Goal: Information Seeking & Learning: Check status

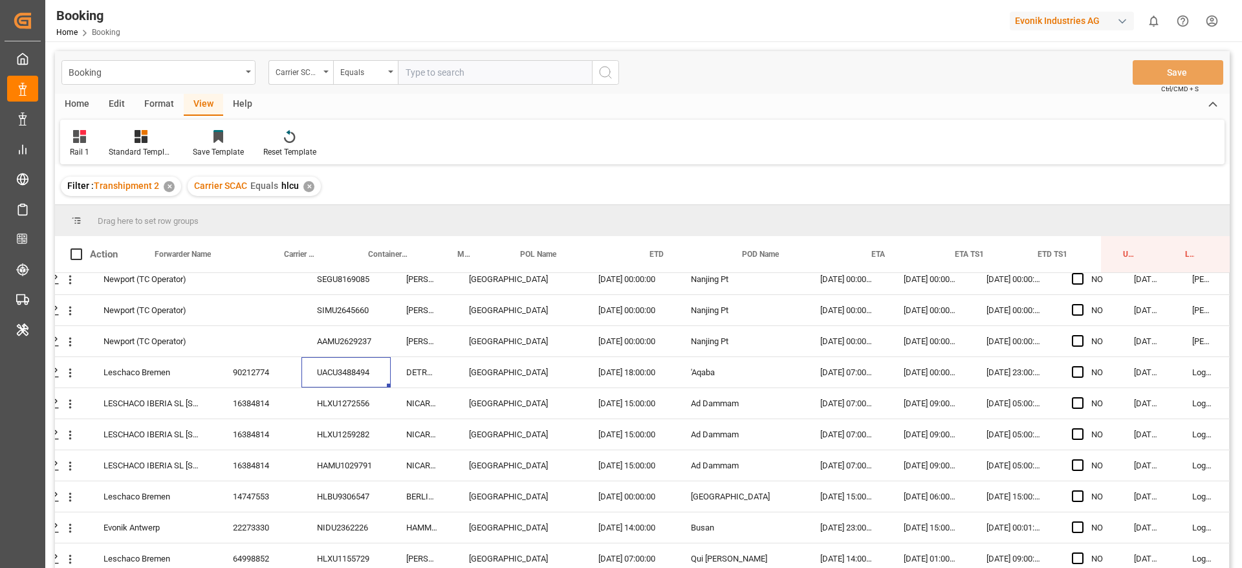
scroll to position [1277, 49]
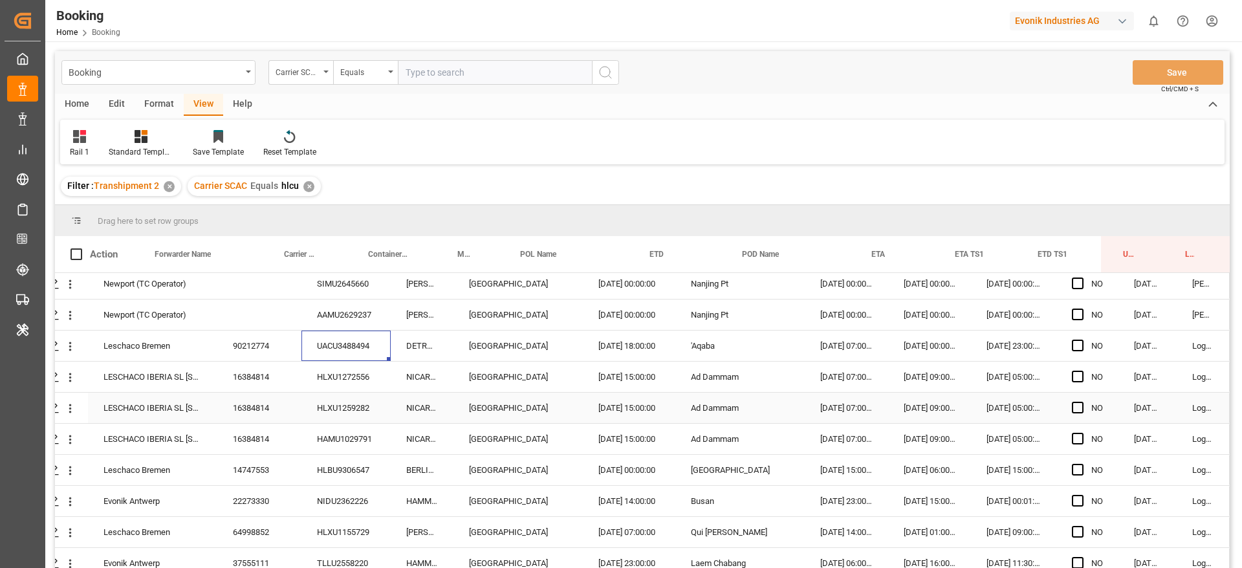
click at [342, 383] on div "HLXU1272556" at bounding box center [345, 377] width 89 height 30
click at [343, 342] on div "UACU3488494" at bounding box center [345, 346] width 89 height 30
click at [361, 372] on div "HLXU1272556" at bounding box center [345, 377] width 89 height 30
click at [66, 353] on icon "open menu" at bounding box center [70, 347] width 14 height 14
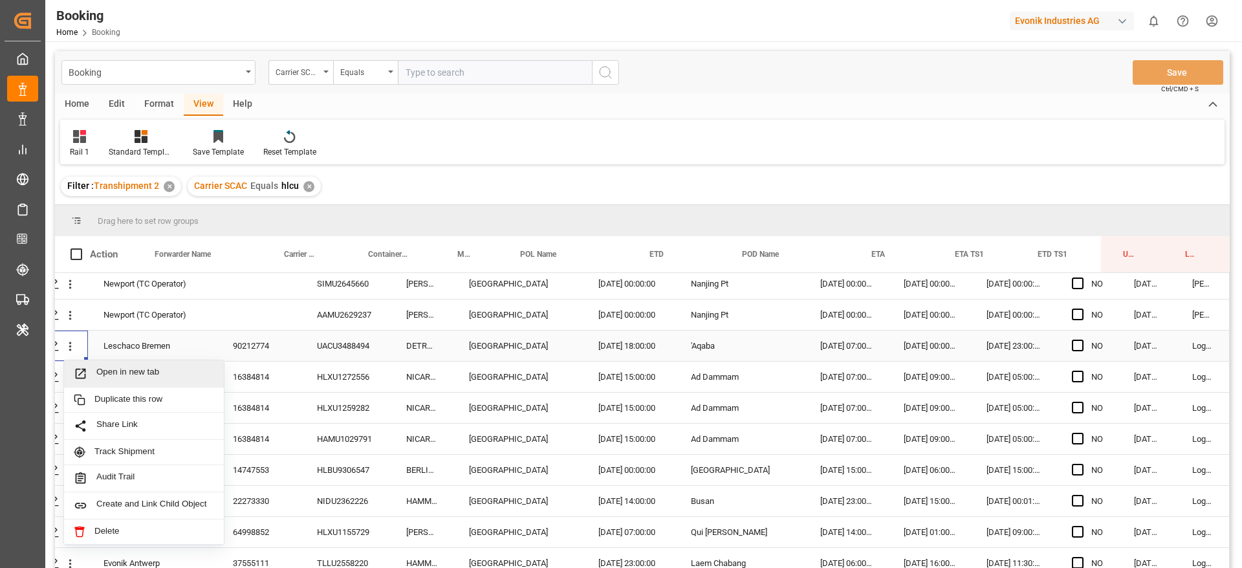
click at [122, 373] on span "Open in new tab" at bounding box center [155, 374] width 118 height 14
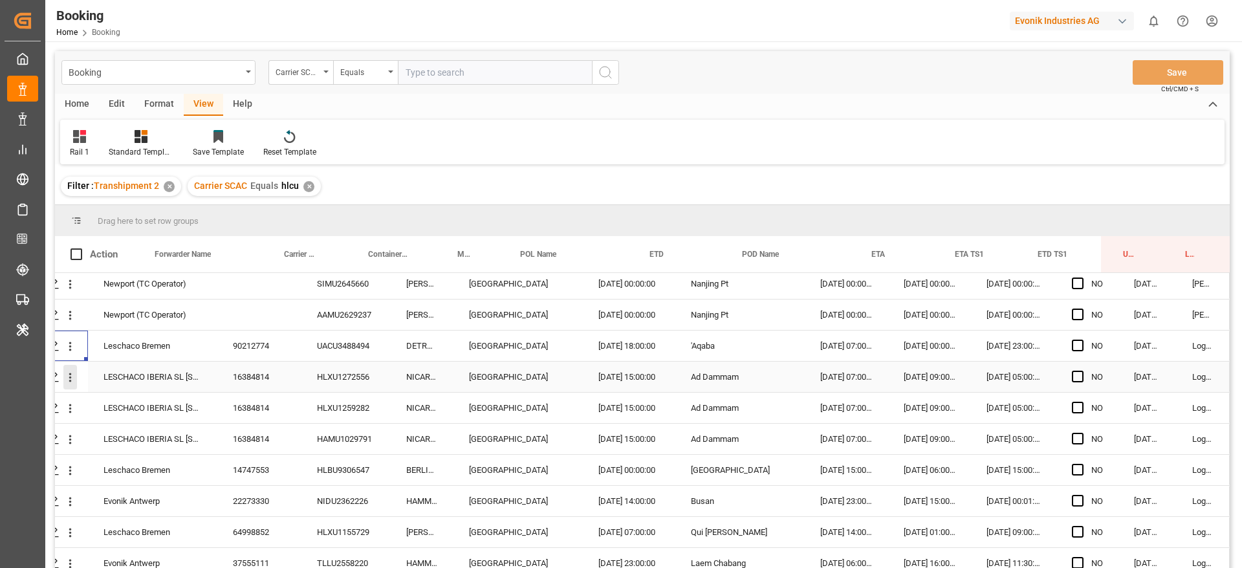
click at [67, 380] on icon "open menu" at bounding box center [70, 378] width 14 height 14
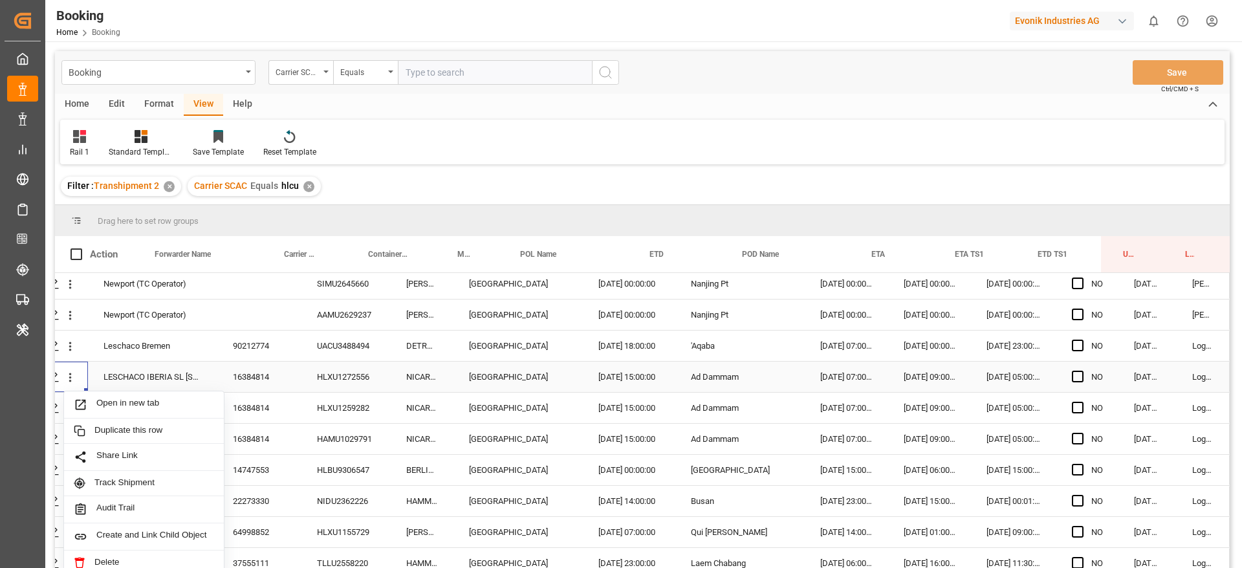
click at [106, 402] on span "Open in new tab" at bounding box center [155, 405] width 118 height 14
click at [1072, 372] on span "Press SPACE to select this row." at bounding box center [1078, 377] width 12 height 12
click at [1081, 371] on input "Press SPACE to select this row." at bounding box center [1081, 371] width 0 height 0
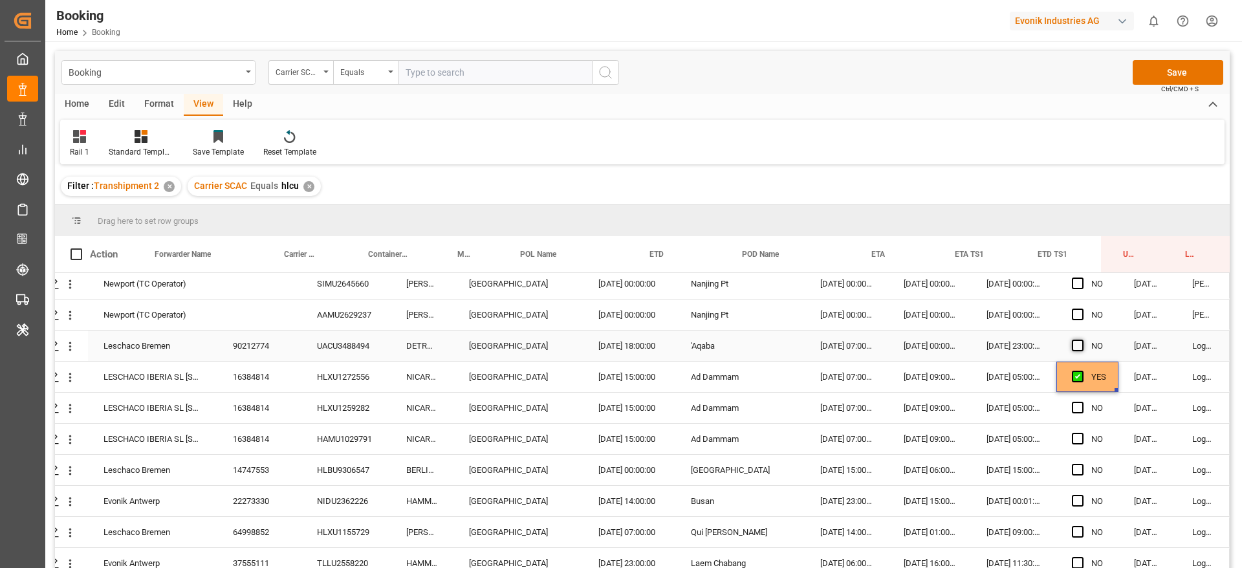
click at [1078, 342] on span "Press SPACE to select this row." at bounding box center [1078, 346] width 12 height 12
click at [1081, 340] on input "Press SPACE to select this row." at bounding box center [1081, 340] width 0 height 0
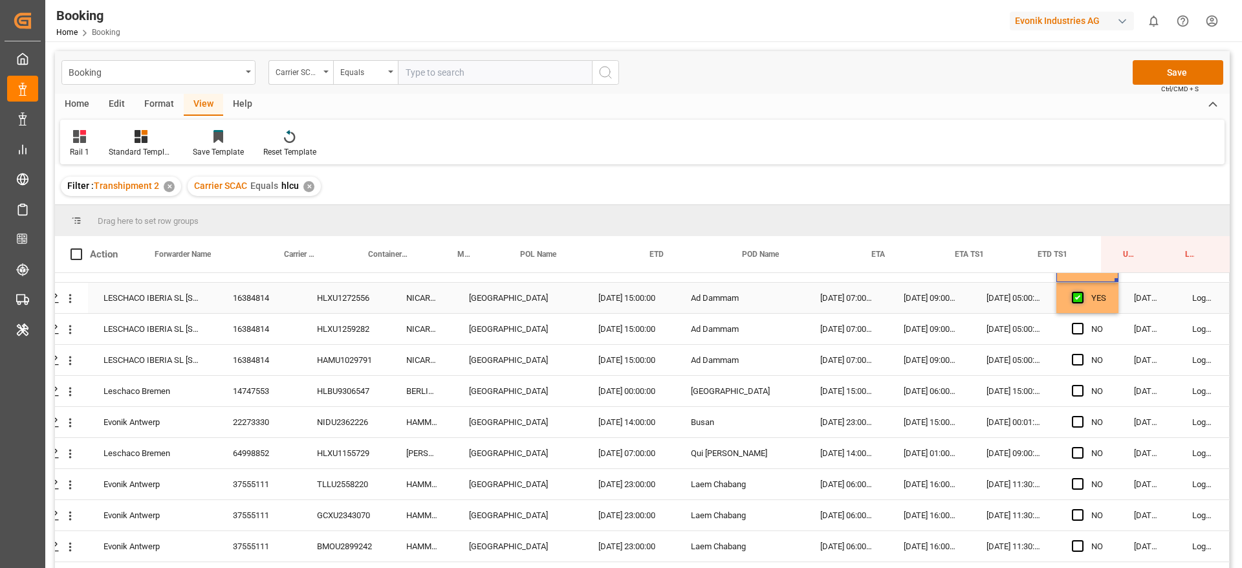
scroll to position [1374, 49]
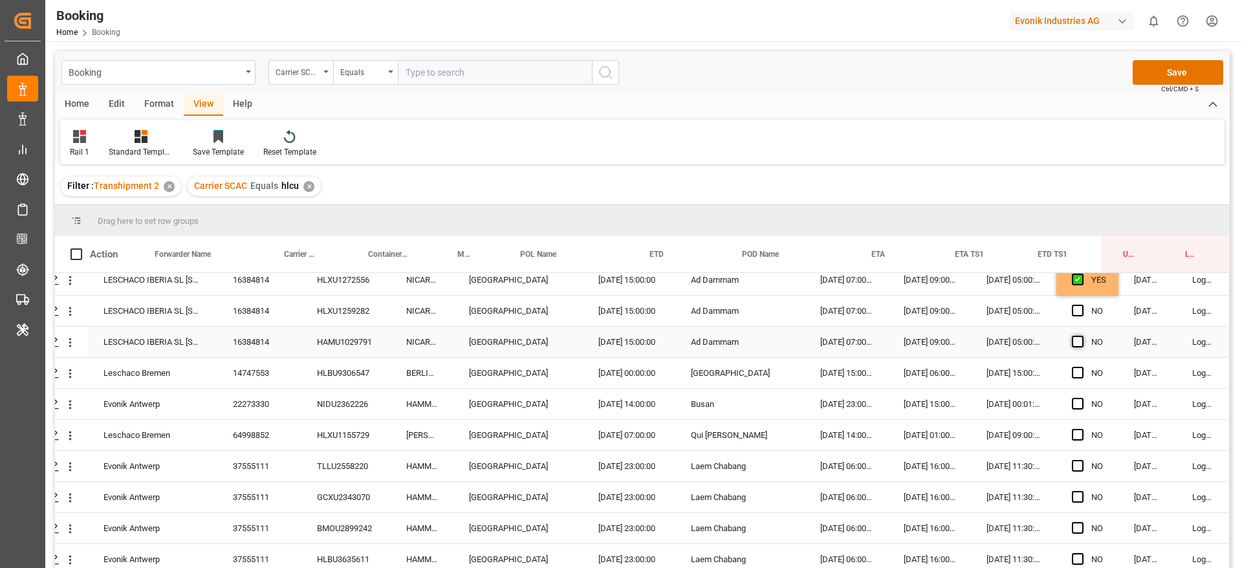
click at [1078, 342] on span "Press SPACE to select this row." at bounding box center [1078, 342] width 12 height 12
click at [1081, 336] on input "Press SPACE to select this row." at bounding box center [1081, 336] width 0 height 0
click at [1094, 281] on div "YES" at bounding box center [1098, 280] width 15 height 30
drag, startPoint x: 1112, startPoint y: 290, endPoint x: 1109, endPoint y: 327, distance: 36.4
click at [352, 375] on div "HLBU9306547" at bounding box center [345, 373] width 89 height 30
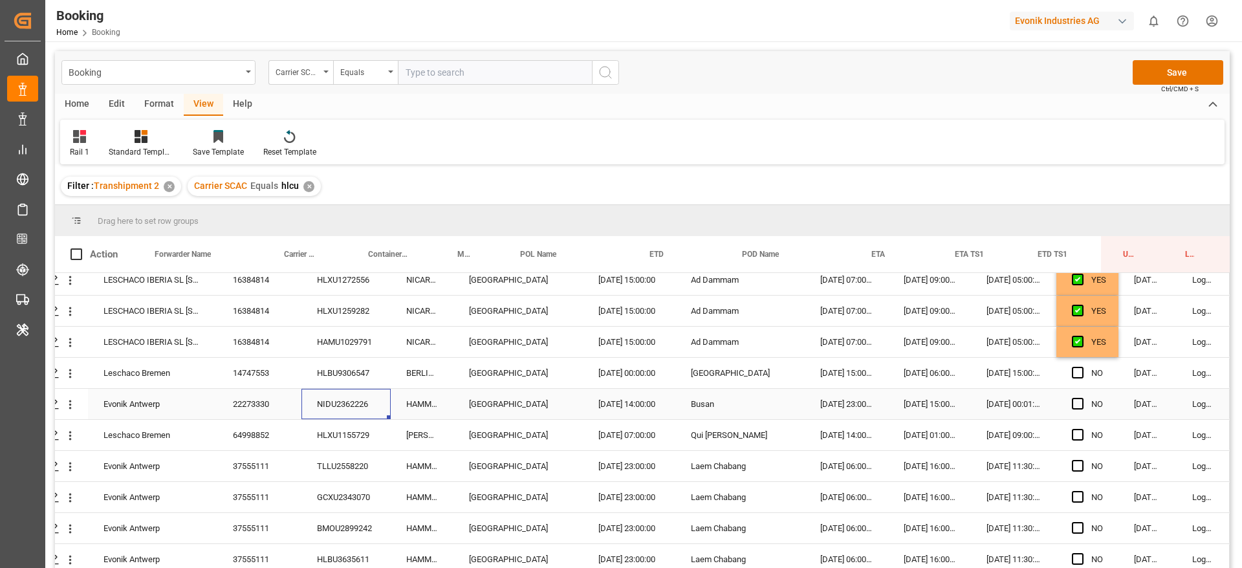
click at [321, 395] on div "NIDU2362226" at bounding box center [345, 404] width 89 height 30
click at [1072, 375] on span "Press SPACE to select this row." at bounding box center [1078, 373] width 12 height 12
click at [1081, 367] on input "Press SPACE to select this row." at bounding box center [1081, 367] width 0 height 0
click at [323, 406] on div "NIDU2362226" at bounding box center [345, 404] width 89 height 30
click at [343, 431] on div "HLXU1155729" at bounding box center [345, 435] width 89 height 30
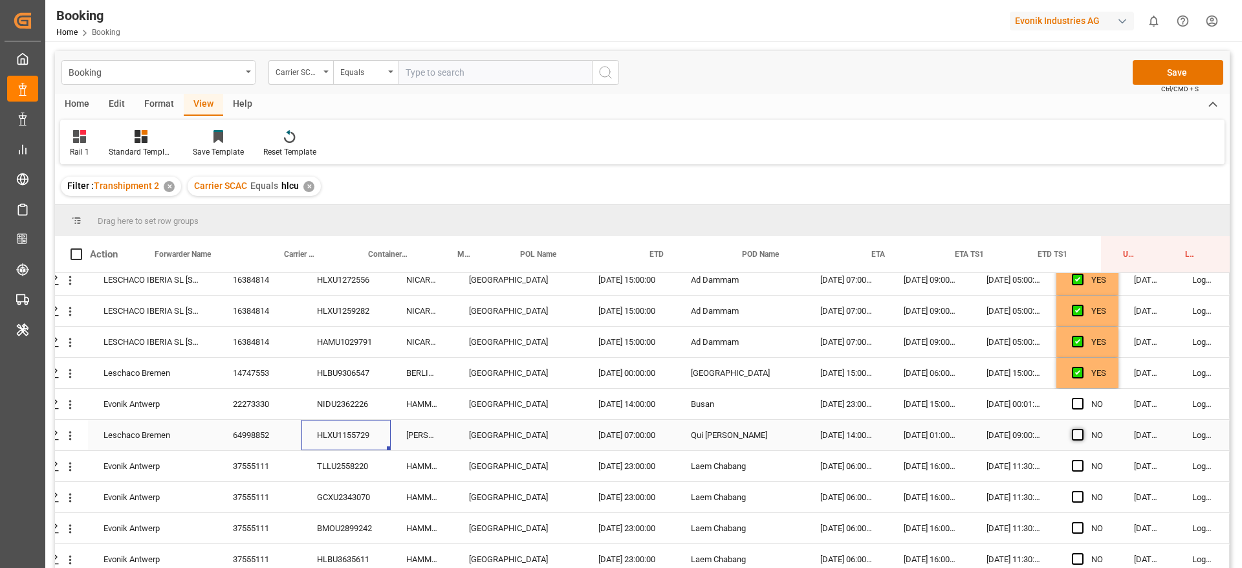
click at [1074, 432] on span "Press SPACE to select this row." at bounding box center [1078, 435] width 12 height 12
click at [1081, 429] on input "Press SPACE to select this row." at bounding box center [1081, 429] width 0 height 0
click at [1073, 466] on span "Press SPACE to select this row." at bounding box center [1078, 466] width 12 height 12
click at [1081, 460] on input "Press SPACE to select this row." at bounding box center [1081, 460] width 0 height 0
click at [1078, 493] on span "Press SPACE to select this row." at bounding box center [1078, 497] width 12 height 12
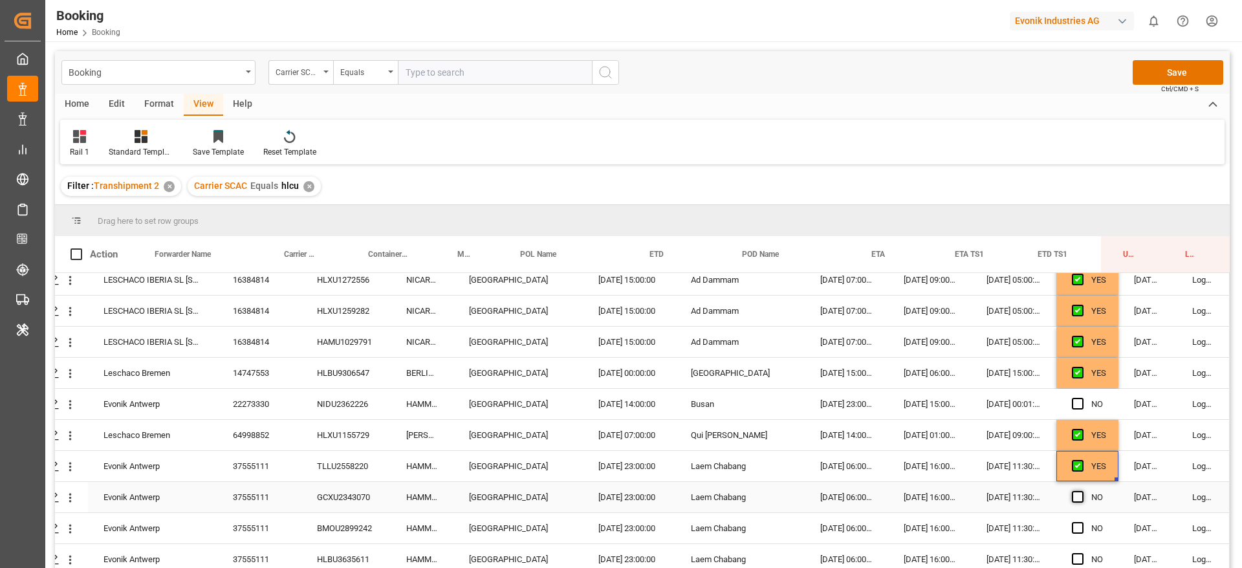
click at [1081, 491] on input "Press SPACE to select this row." at bounding box center [1081, 491] width 0 height 0
click at [1078, 532] on span "Press SPACE to select this row." at bounding box center [1078, 528] width 12 height 12
click at [1081, 522] on input "Press SPACE to select this row." at bounding box center [1081, 522] width 0 height 0
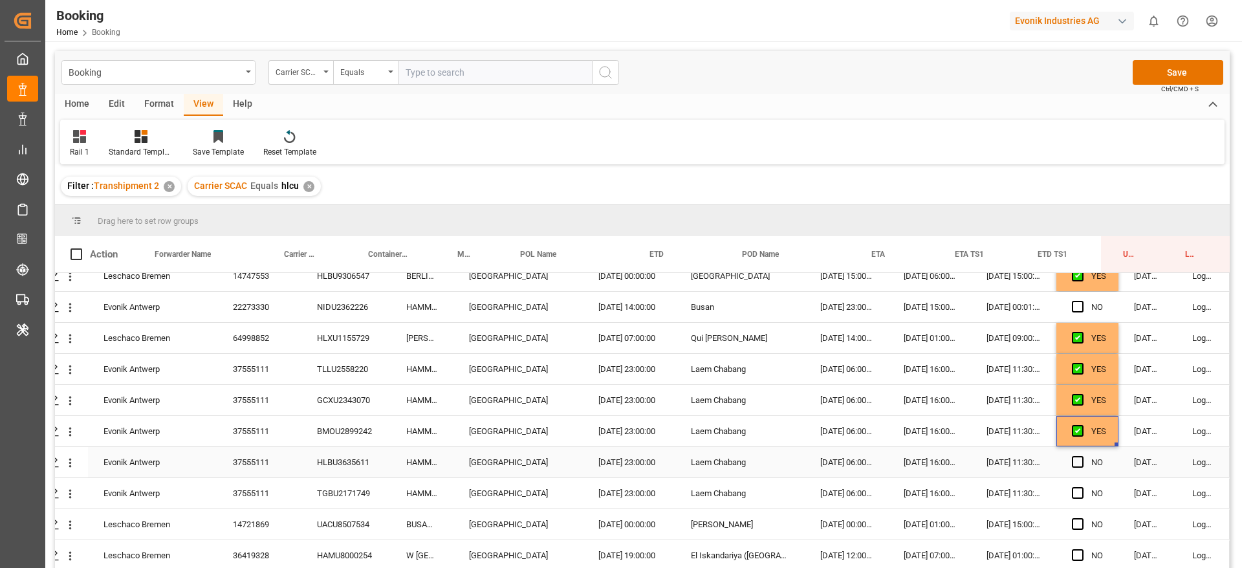
click at [1080, 461] on div "Press SPACE to select this row." at bounding box center [1081, 463] width 19 height 30
click at [1079, 462] on div "Press SPACE to select this row." at bounding box center [1081, 463] width 19 height 30
click at [1076, 461] on span "Press SPACE to select this row." at bounding box center [1078, 462] width 12 height 12
click at [1081, 456] on input "Press SPACE to select this row." at bounding box center [1081, 456] width 0 height 0
click at [1072, 492] on span "Press SPACE to select this row." at bounding box center [1078, 493] width 12 height 12
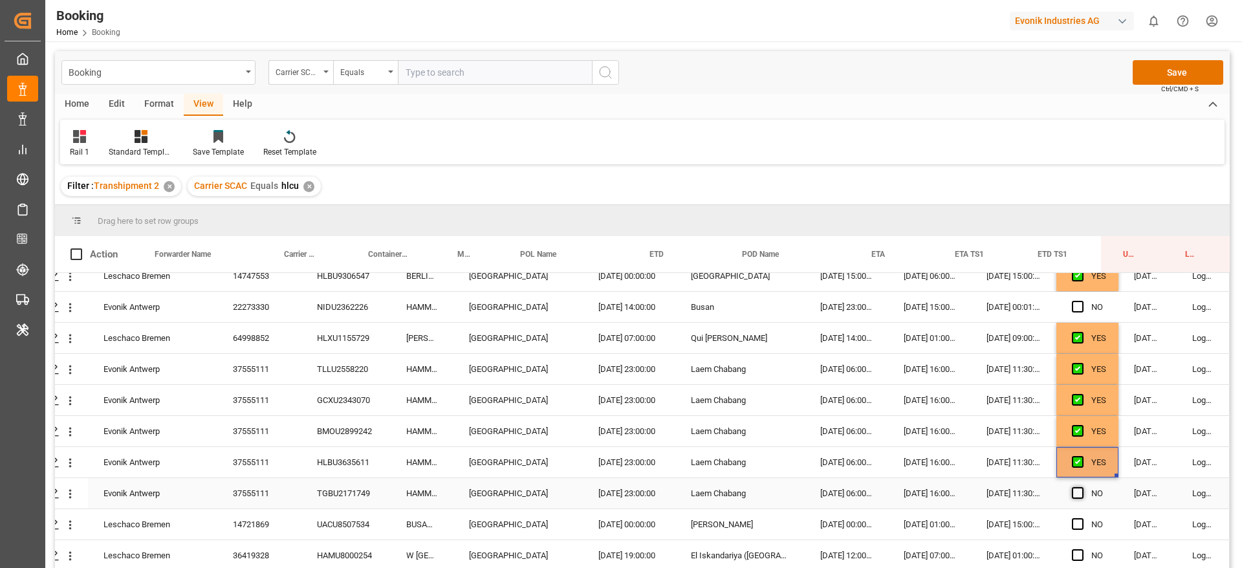
click at [1081, 487] on input "Press SPACE to select this row." at bounding box center [1081, 487] width 0 height 0
click at [1074, 521] on span "Press SPACE to select this row." at bounding box center [1078, 524] width 12 height 12
click at [1081, 518] on input "Press SPACE to select this row." at bounding box center [1081, 518] width 0 height 0
click at [327, 305] on div "NIDU2362226" at bounding box center [345, 307] width 89 height 30
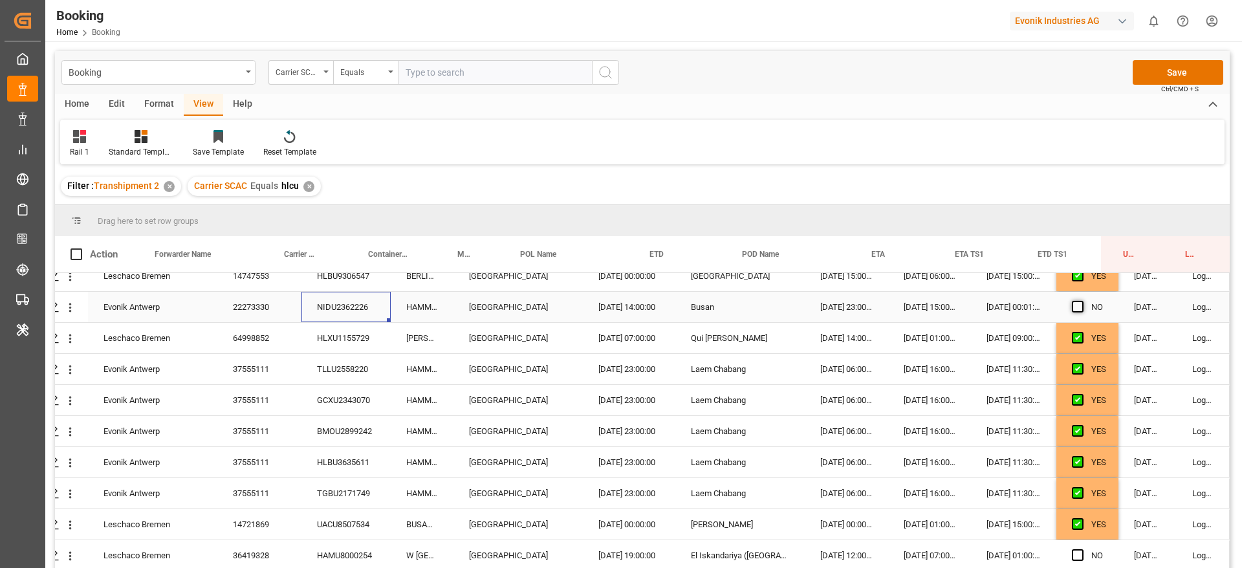
click at [1078, 307] on span "Press SPACE to select this row." at bounding box center [1078, 307] width 12 height 12
click at [1081, 301] on input "Press SPACE to select this row." at bounding box center [1081, 301] width 0 height 0
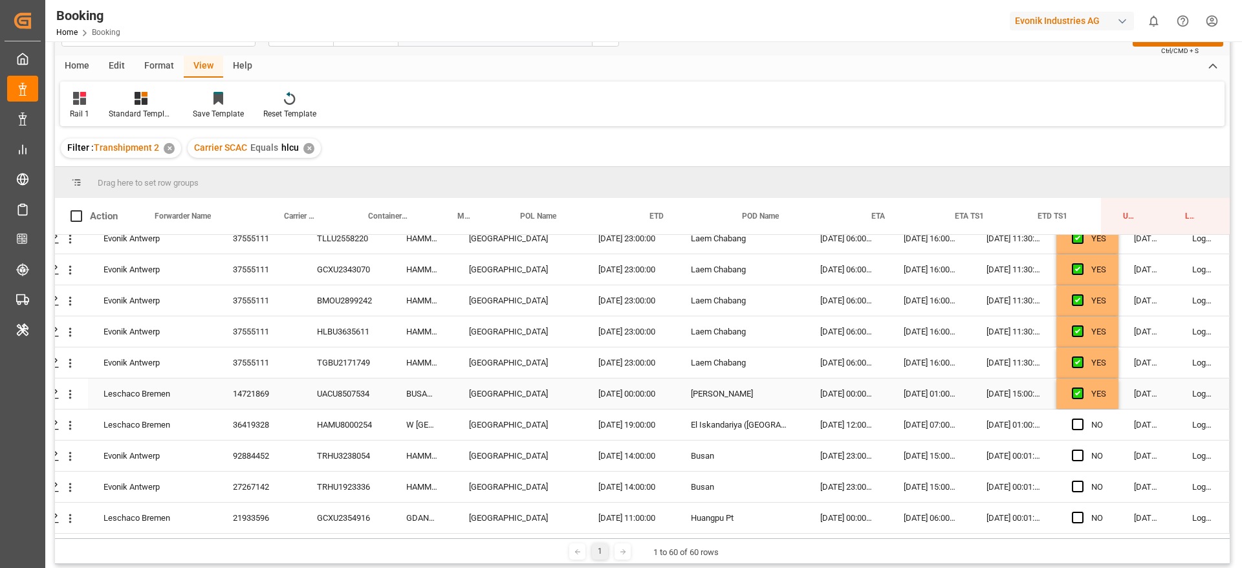
scroll to position [97, 0]
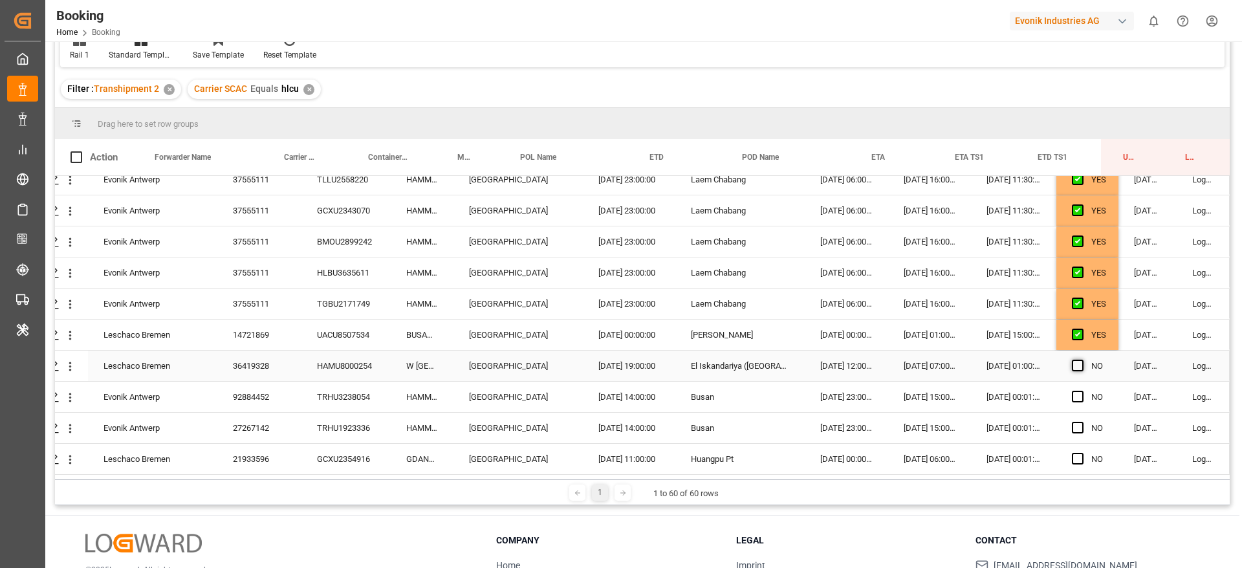
click at [1074, 360] on span "Press SPACE to select this row." at bounding box center [1078, 366] width 12 height 12
click at [1081, 360] on input "Press SPACE to select this row." at bounding box center [1081, 360] width 0 height 0
click at [376, 388] on div "TRHU3238054" at bounding box center [345, 397] width 89 height 30
click at [339, 431] on div "TRHU1923336" at bounding box center [345, 428] width 89 height 30
click at [1072, 391] on span "Press SPACE to select this row." at bounding box center [1078, 397] width 12 height 12
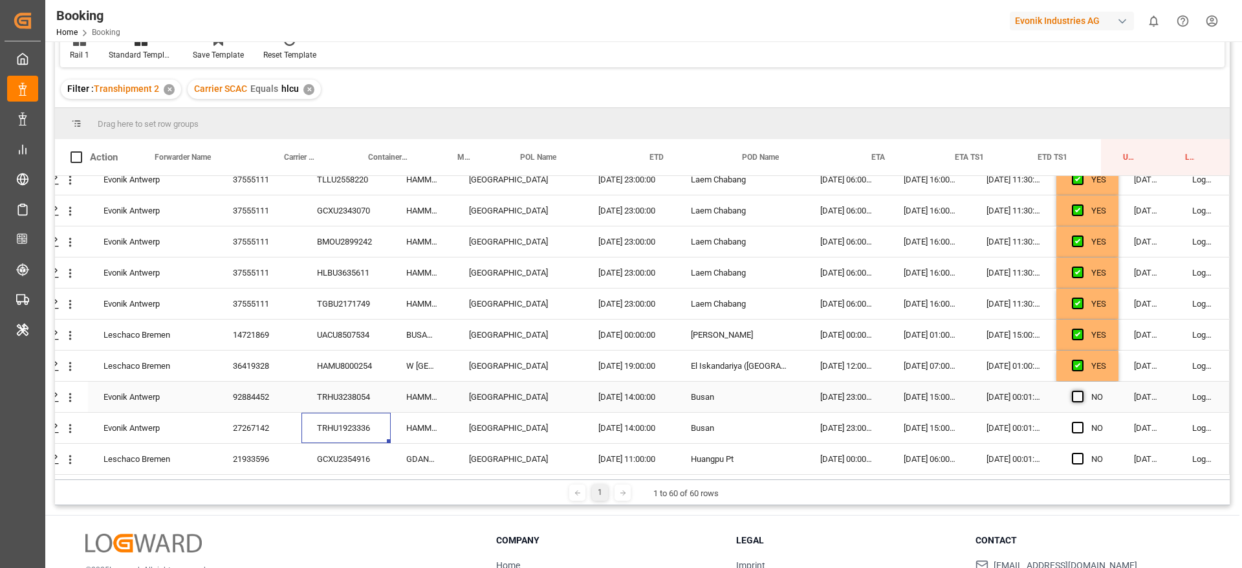
click at [1081, 391] on input "Press SPACE to select this row." at bounding box center [1081, 391] width 0 height 0
click at [1072, 422] on span "Press SPACE to select this row." at bounding box center [1078, 428] width 12 height 12
click at [1081, 422] on input "Press SPACE to select this row." at bounding box center [1081, 422] width 0 height 0
click at [290, 448] on div "21933596" at bounding box center [259, 459] width 84 height 30
click at [358, 457] on div "GCXU2354916" at bounding box center [345, 459] width 89 height 30
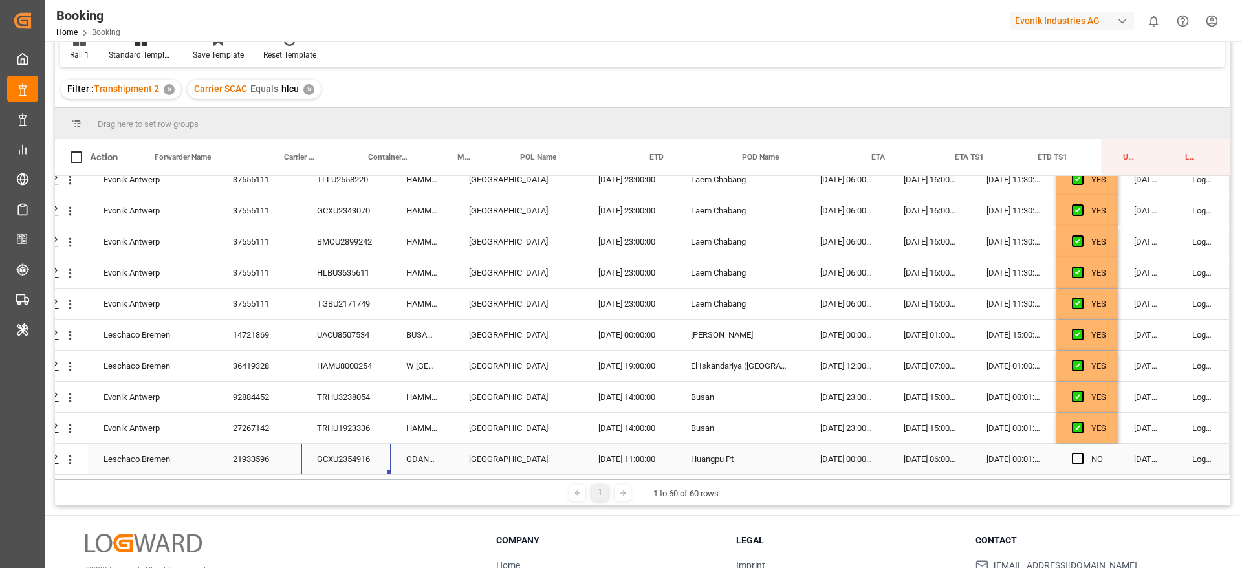
click at [1067, 451] on div "NO" at bounding box center [1087, 459] width 62 height 30
click at [1073, 454] on span "Press SPACE to select this row." at bounding box center [1078, 459] width 12 height 12
click at [1081, 453] on input "Press SPACE to select this row." at bounding box center [1081, 453] width 0 height 0
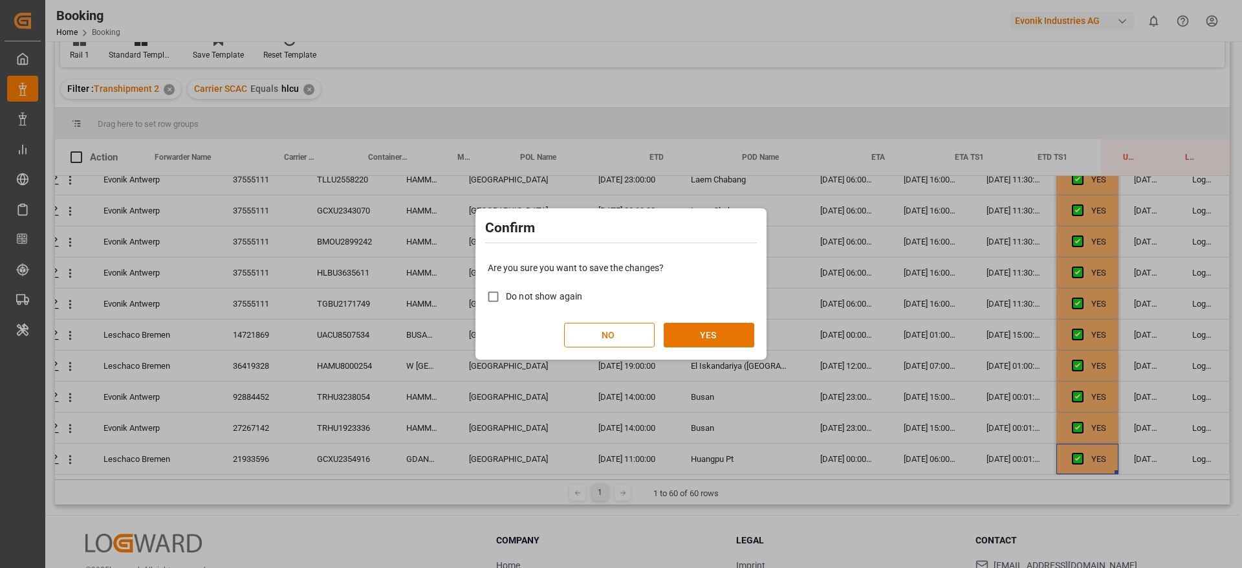
click at [770, 334] on div "Confirm Are you sure you want to save the changes? Do not show again NO YES" at bounding box center [621, 284] width 1242 height 568
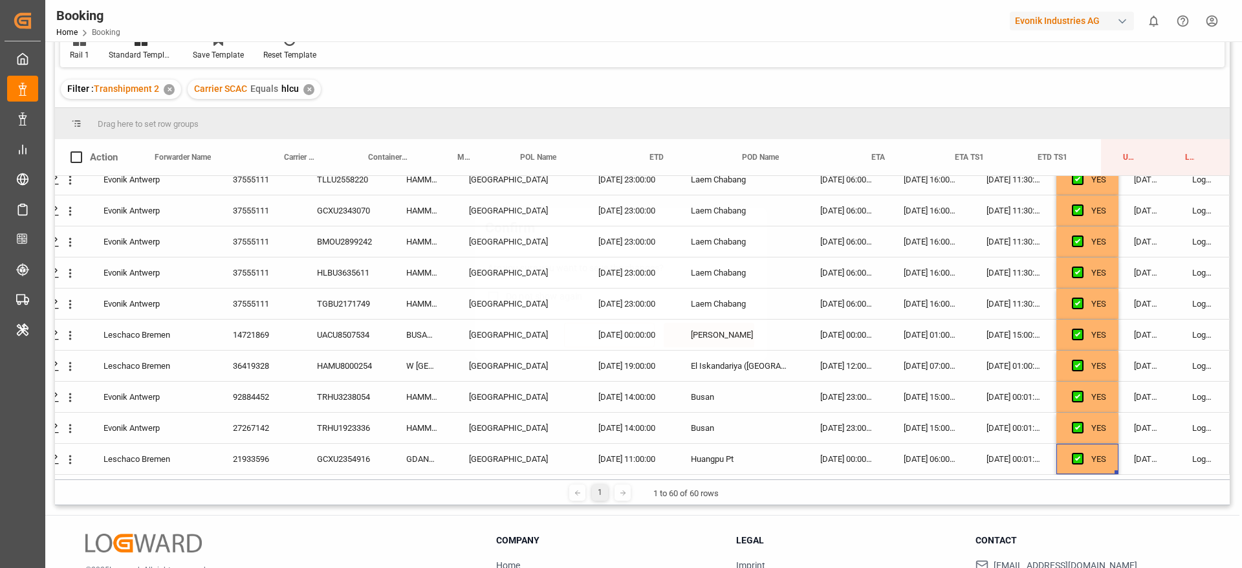
click at [754, 336] on div "Are you sure you want to save the changes? Do not show again NO YES" at bounding box center [621, 304] width 285 height 104
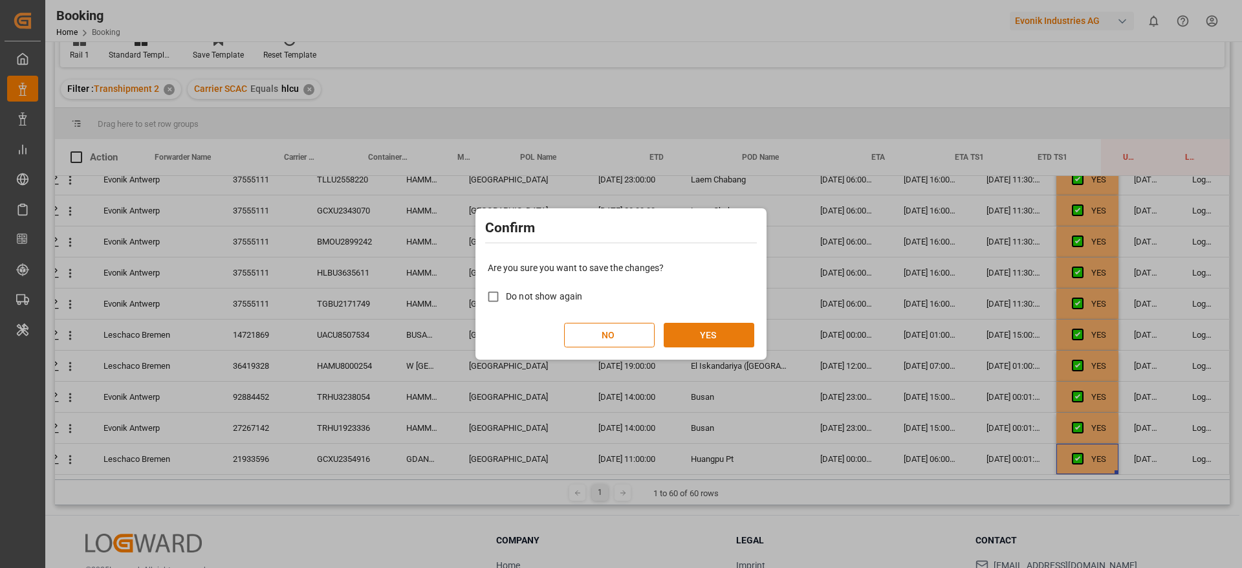
click at [719, 342] on button "YES" at bounding box center [709, 335] width 91 height 25
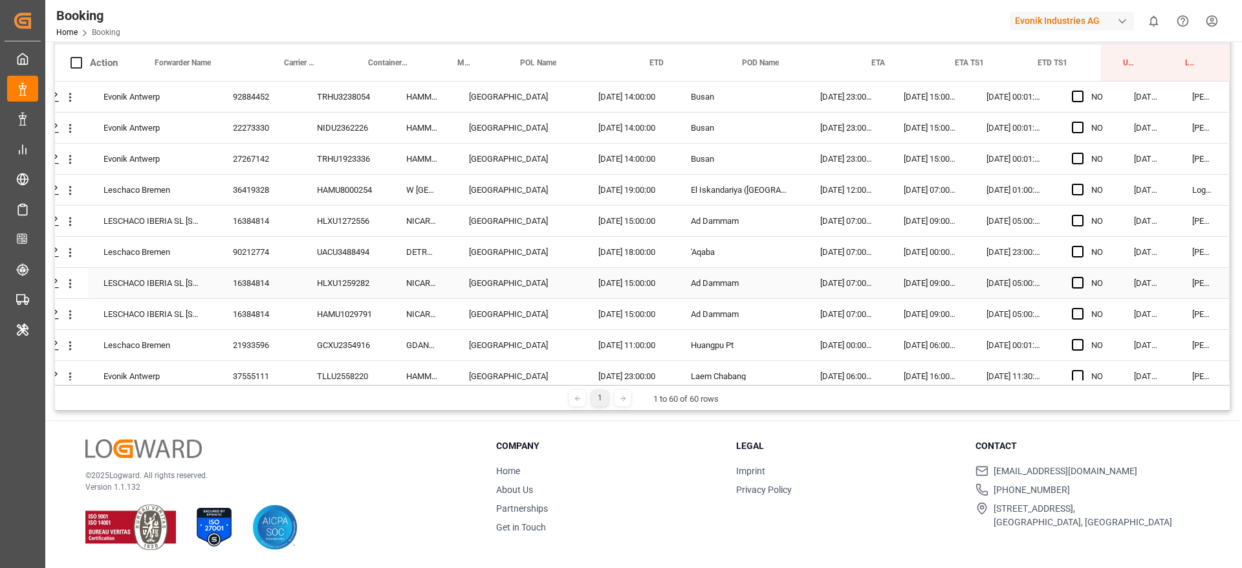
scroll to position [0, 0]
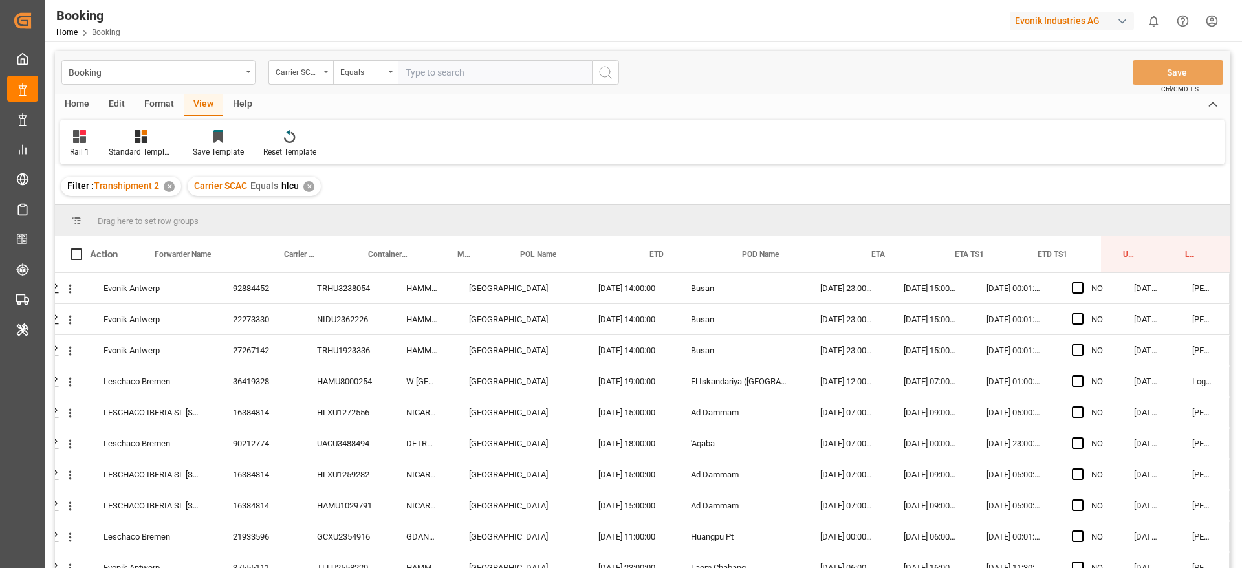
click at [305, 190] on div "✕" at bounding box center [308, 186] width 11 height 11
click at [410, 83] on input "text" at bounding box center [495, 72] width 194 height 25
type input "maeu"
click at [259, 288] on div "721002943" at bounding box center [259, 288] width 84 height 30
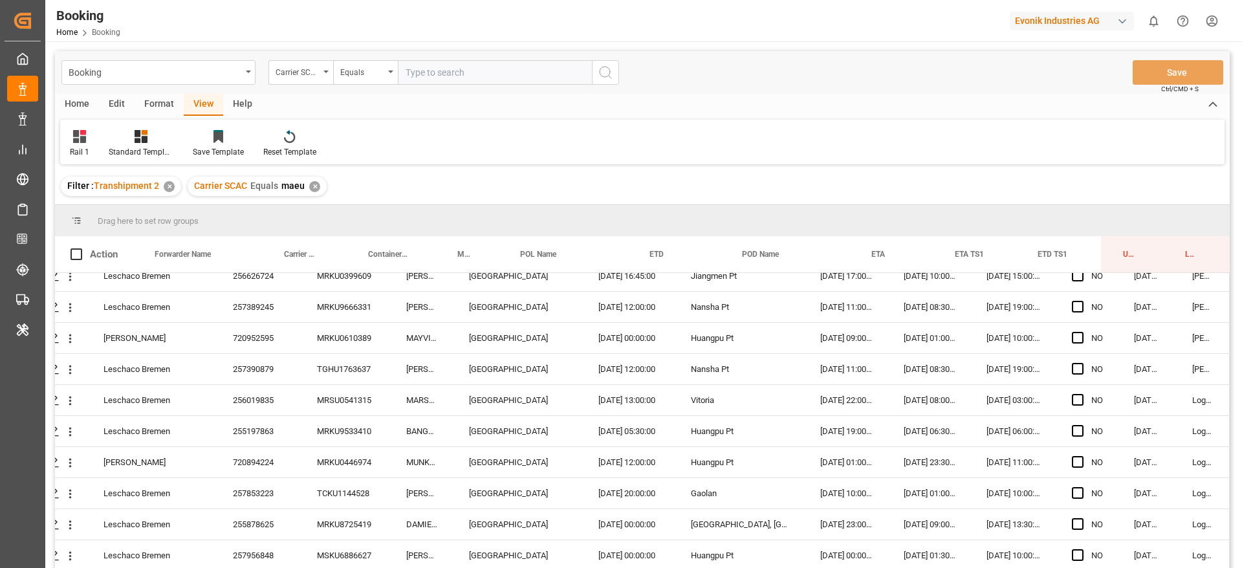
scroll to position [291, 49]
drag, startPoint x: 264, startPoint y: 329, endPoint x: 279, endPoint y: 346, distance: 22.9
click at [264, 331] on div "256019835" at bounding box center [259, 338] width 84 height 30
drag, startPoint x: 259, startPoint y: 362, endPoint x: 256, endPoint y: 369, distance: 7.8
click at [259, 365] on div "255197863" at bounding box center [259, 369] width 84 height 30
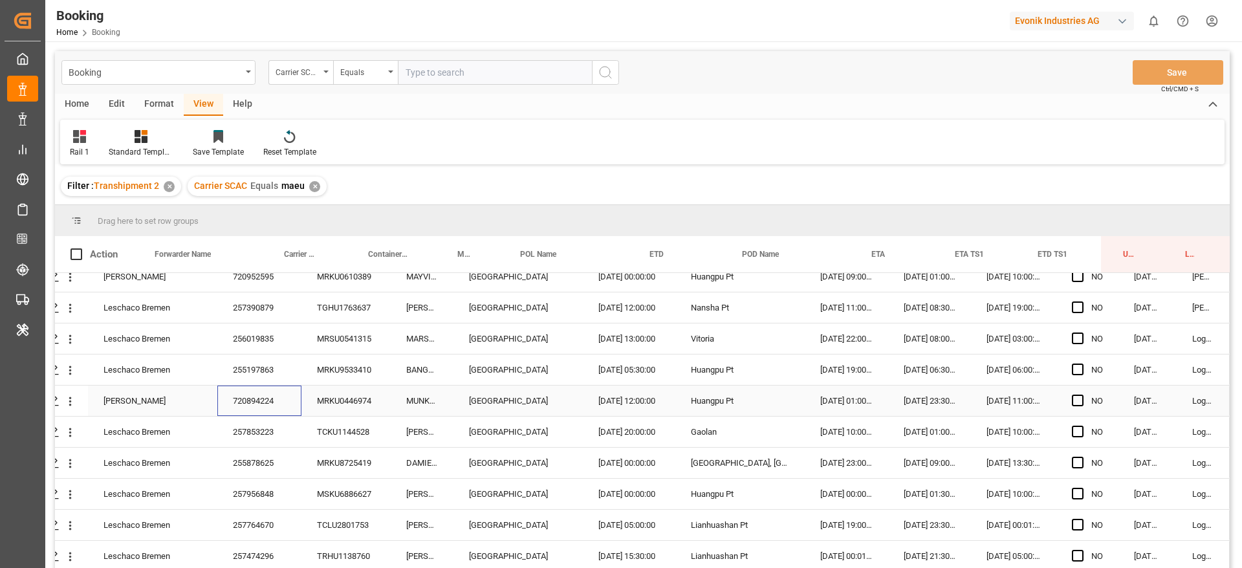
click at [287, 402] on div "720894224" at bounding box center [259, 401] width 84 height 30
click at [69, 374] on icon "open menu" at bounding box center [70, 371] width 14 height 14
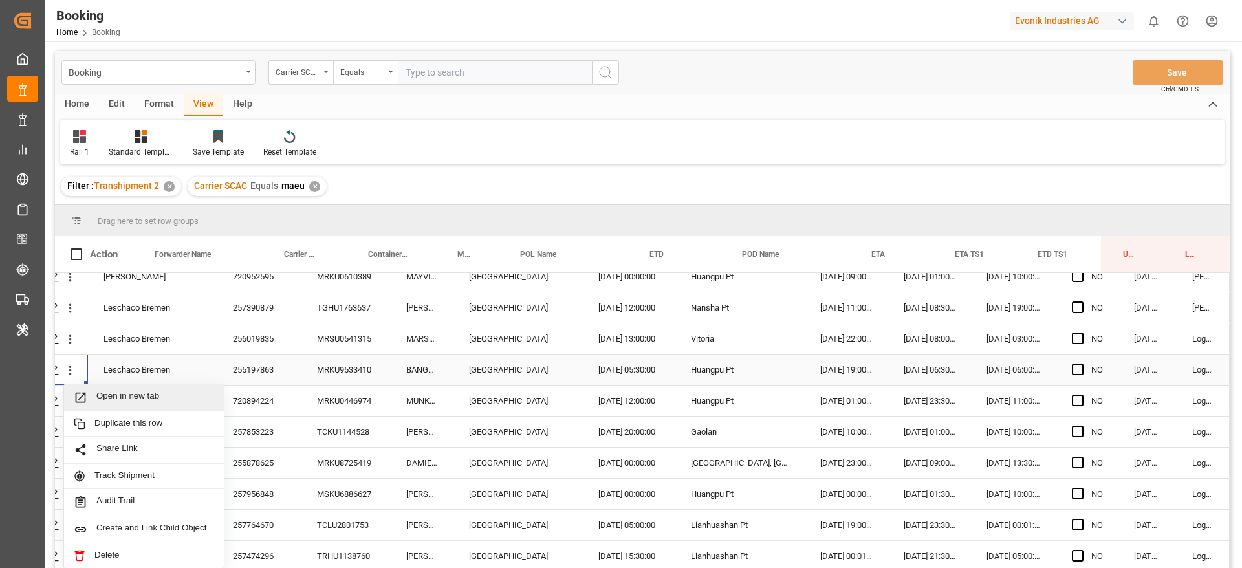
click at [103, 397] on span "Open in new tab" at bounding box center [155, 398] width 118 height 14
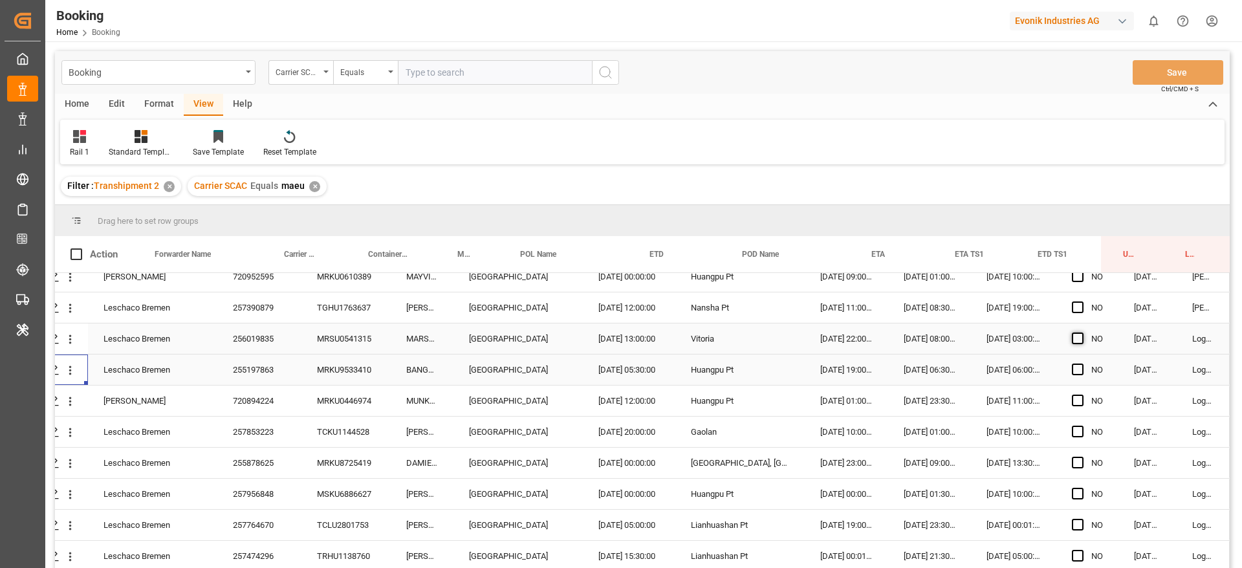
click at [1072, 338] on span "Press SPACE to select this row." at bounding box center [1078, 338] width 12 height 12
click at [1081, 332] on input "Press SPACE to select this row." at bounding box center [1081, 332] width 0 height 0
click at [292, 367] on div "255197863" at bounding box center [259, 369] width 84 height 30
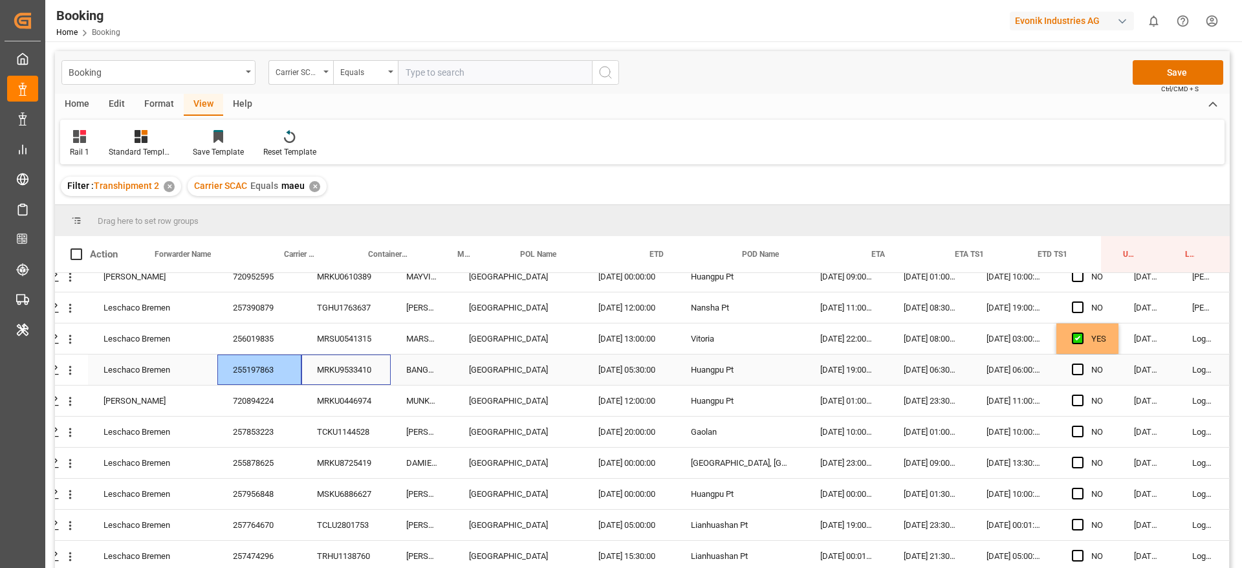
click at [345, 367] on div "MRKU9533410" at bounding box center [345, 369] width 89 height 30
click at [265, 403] on div "720894224" at bounding box center [259, 401] width 84 height 30
click at [272, 429] on div "257853223" at bounding box center [259, 432] width 84 height 30
click at [67, 401] on icon "open menu" at bounding box center [70, 402] width 14 height 14
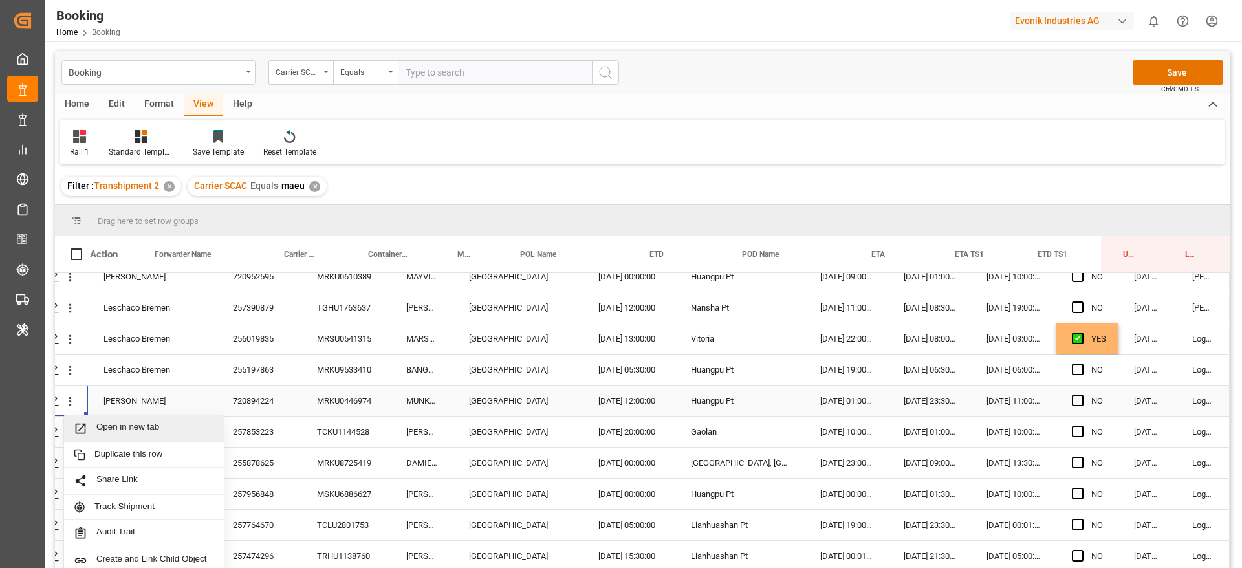
click at [124, 425] on span "Open in new tab" at bounding box center [155, 429] width 118 height 14
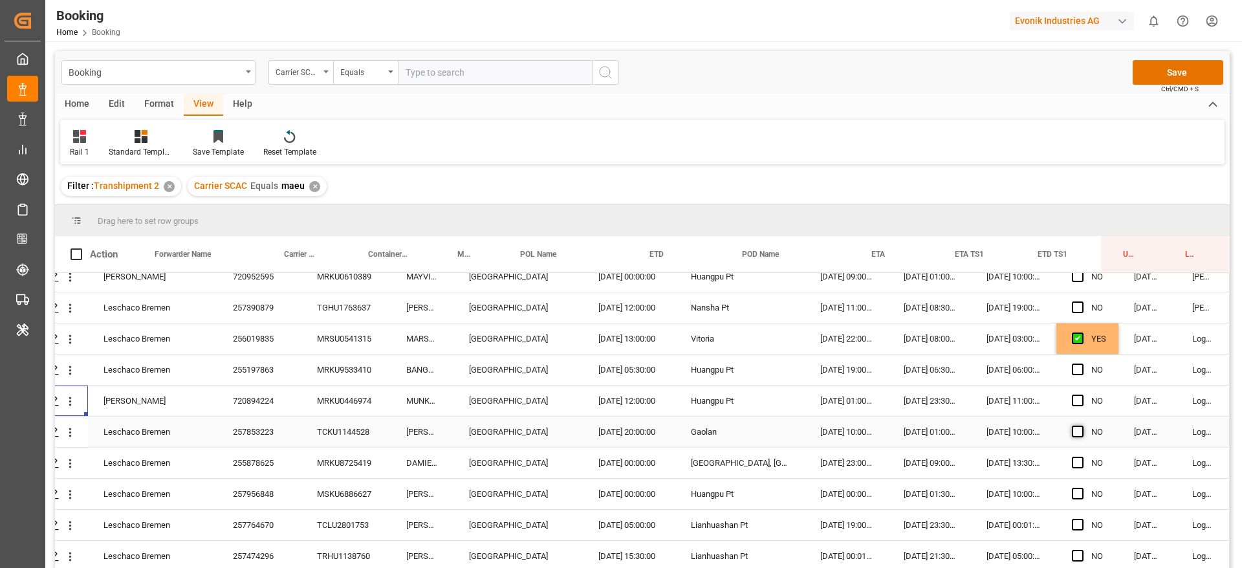
click at [1072, 429] on span "Press SPACE to select this row." at bounding box center [1078, 432] width 12 height 12
click at [1081, 426] on input "Press SPACE to select this row." at bounding box center [1081, 426] width 0 height 0
click at [281, 426] on div "257853223" at bounding box center [259, 432] width 84 height 30
click at [281, 406] on div "720894224" at bounding box center [259, 401] width 84 height 30
click at [276, 435] on div "257853223" at bounding box center [259, 432] width 84 height 30
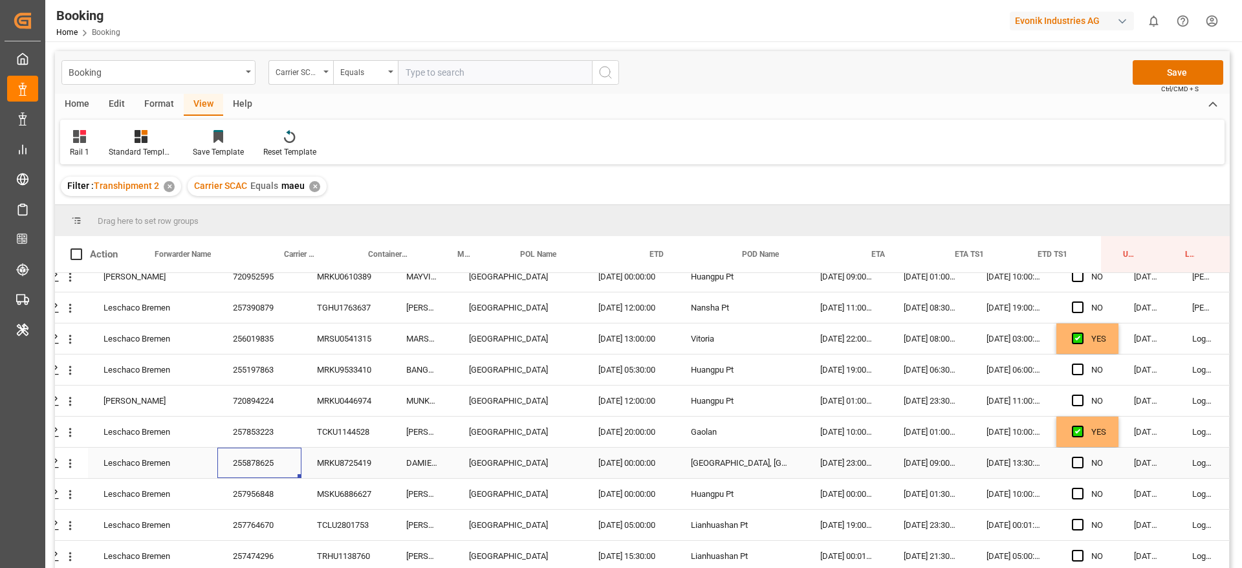
click at [283, 457] on div "255878625" at bounding box center [259, 463] width 84 height 30
click at [259, 471] on div "255878625" at bounding box center [259, 463] width 84 height 30
click at [254, 490] on div "257956848" at bounding box center [259, 494] width 84 height 30
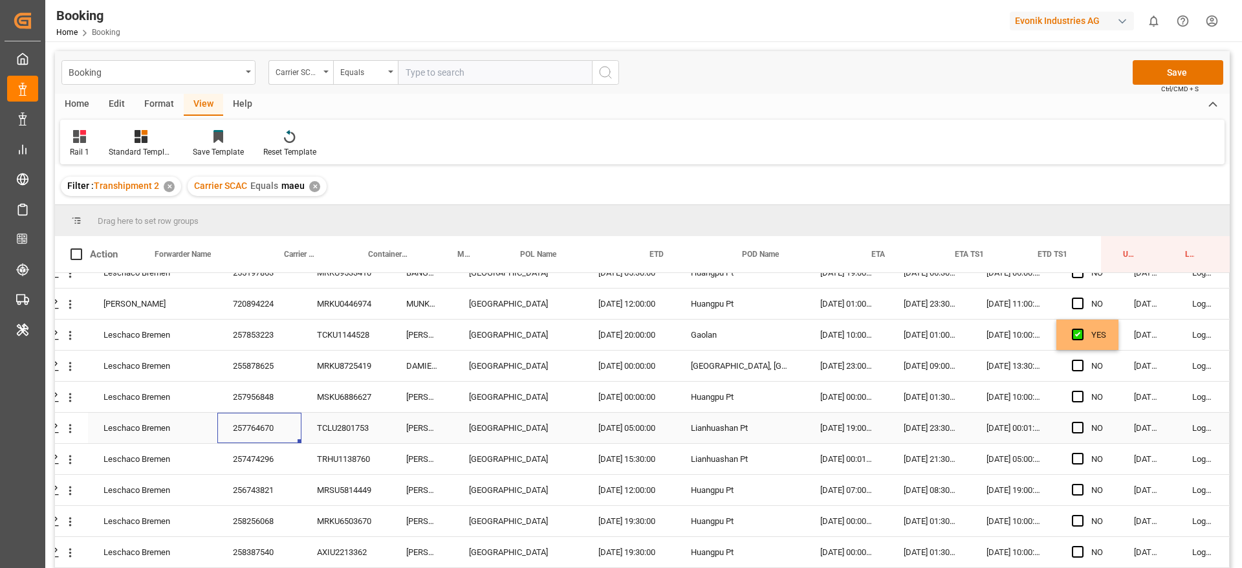
click at [281, 426] on div "257764670" at bounding box center [259, 428] width 84 height 30
click at [1072, 393] on span "Press SPACE to select this row." at bounding box center [1078, 397] width 12 height 12
click at [1081, 391] on input "Press SPACE to select this row." at bounding box center [1081, 391] width 0 height 0
click at [1072, 427] on span "Press SPACE to select this row." at bounding box center [1078, 428] width 12 height 12
click at [1081, 422] on input "Press SPACE to select this row." at bounding box center [1081, 422] width 0 height 0
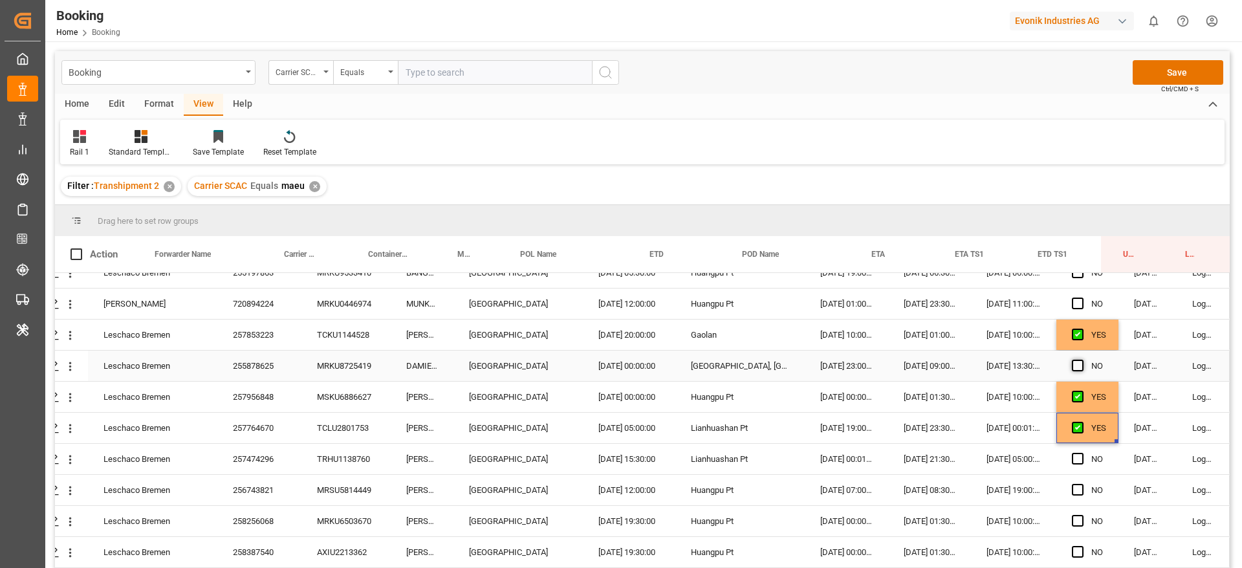
click at [1074, 363] on span "Press SPACE to select this row." at bounding box center [1078, 366] width 12 height 12
click at [1081, 360] on input "Press SPACE to select this row." at bounding box center [1081, 360] width 0 height 0
click at [1080, 459] on div "Press SPACE to select this row." at bounding box center [1081, 459] width 19 height 30
click at [1065, 458] on div "NO" at bounding box center [1087, 459] width 62 height 30
click at [1072, 457] on span "Press SPACE to select this row." at bounding box center [1078, 459] width 12 height 12
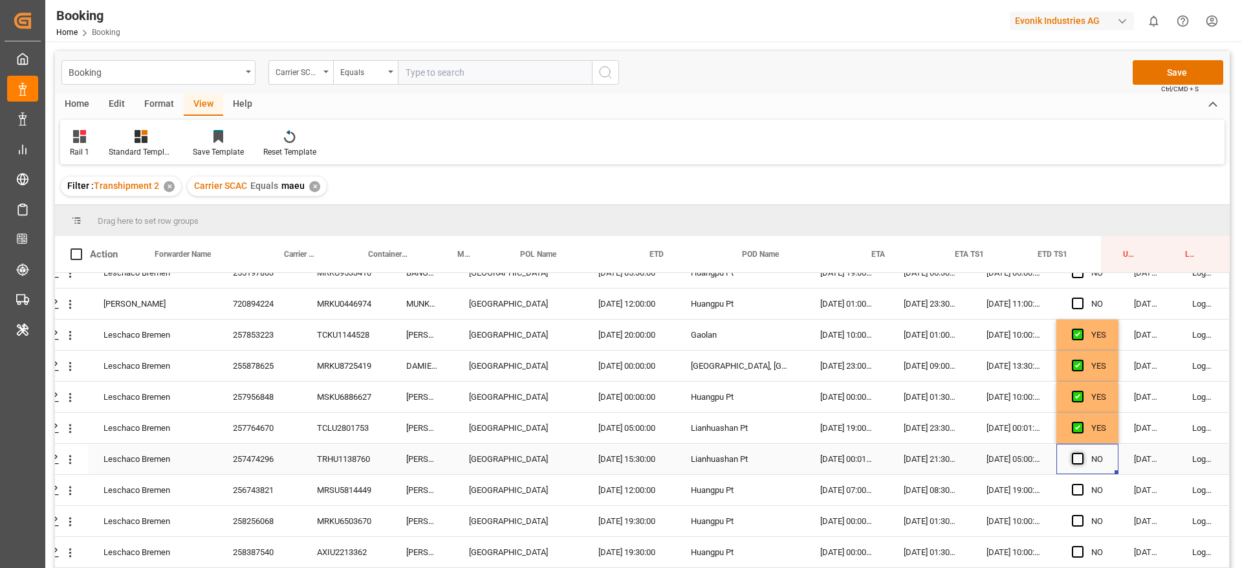
click at [1081, 453] on input "Press SPACE to select this row." at bounding box center [1081, 453] width 0 height 0
click at [313, 481] on div "MRSU5814449" at bounding box center [345, 490] width 89 height 30
click at [285, 479] on div "256743821" at bounding box center [259, 490] width 84 height 30
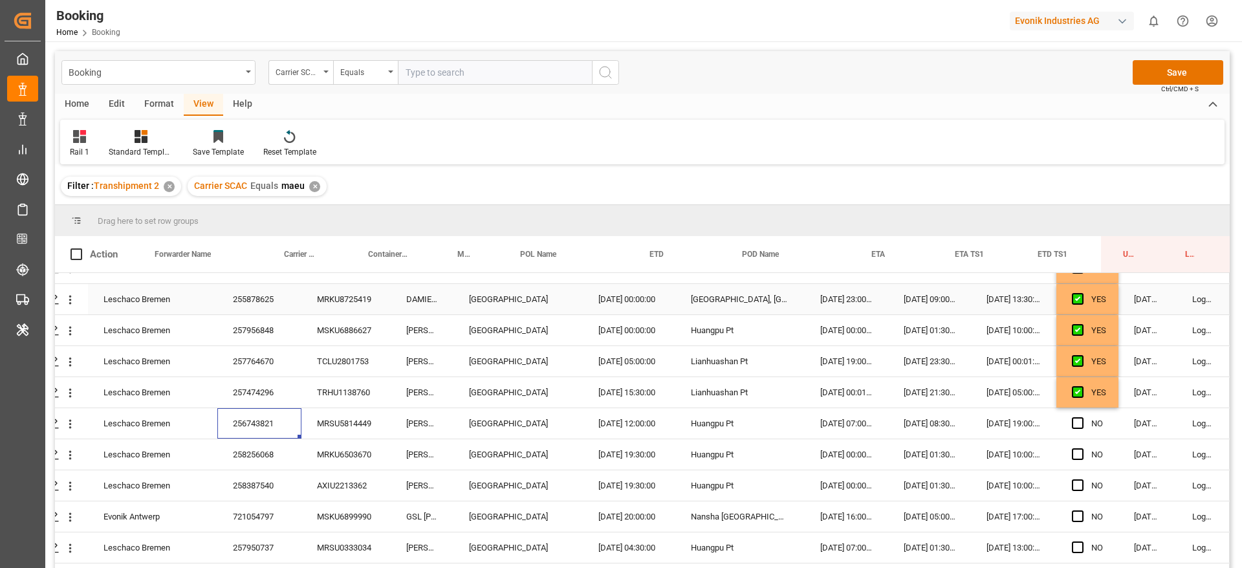
scroll to position [485, 49]
click at [250, 425] on div "258256068" at bounding box center [259, 424] width 84 height 30
click at [1073, 395] on span "Press SPACE to select this row." at bounding box center [1078, 393] width 12 height 12
click at [1081, 387] on input "Press SPACE to select this row." at bounding box center [1081, 387] width 0 height 0
click at [1072, 423] on span "Press SPACE to select this row." at bounding box center [1078, 424] width 12 height 12
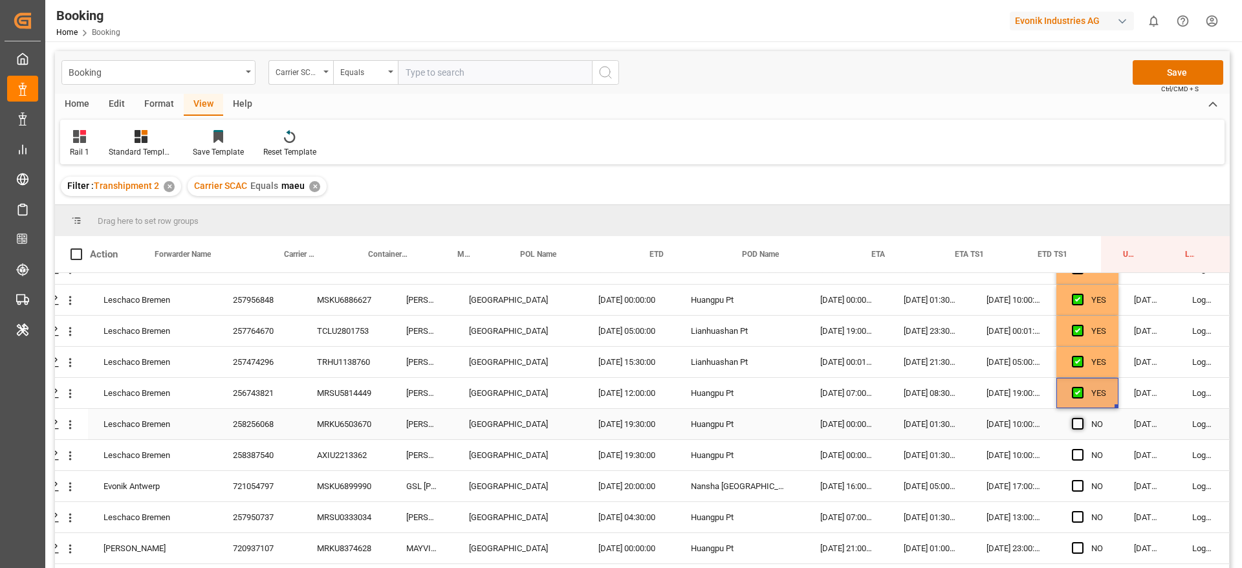
click at [1081, 418] on input "Press SPACE to select this row." at bounding box center [1081, 418] width 0 height 0
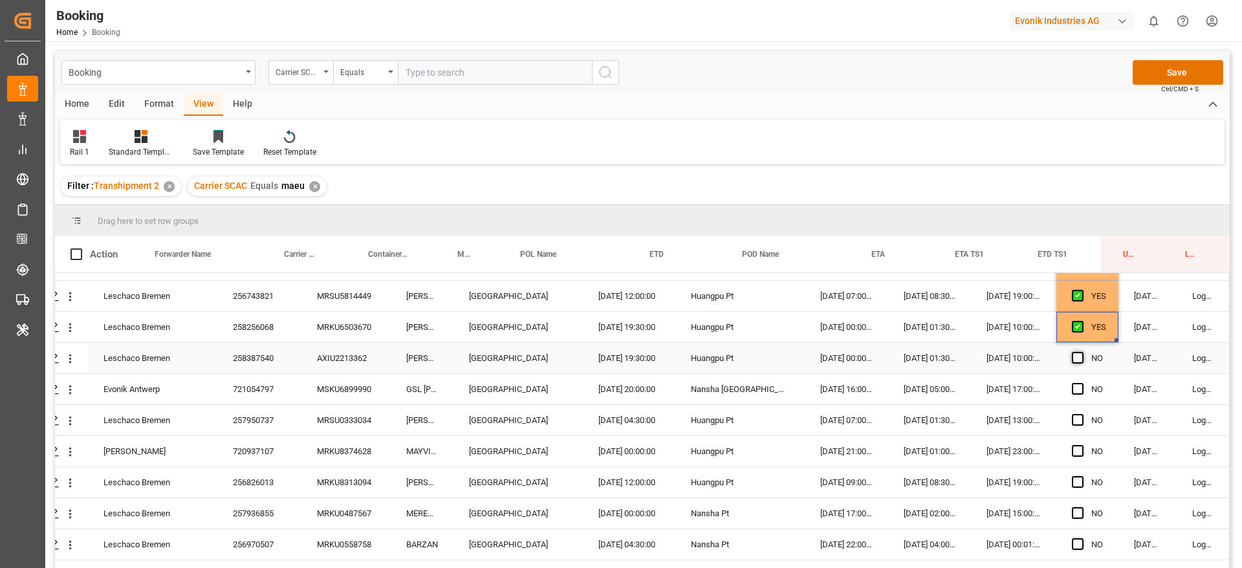
click at [1076, 357] on span "Press SPACE to select this row." at bounding box center [1078, 358] width 12 height 12
click at [1081, 352] on input "Press SPACE to select this row." at bounding box center [1081, 352] width 0 height 0
click at [264, 392] on div "721054797" at bounding box center [259, 389] width 84 height 30
click at [273, 415] on div "257950737" at bounding box center [259, 420] width 84 height 30
click at [1074, 391] on span "Press SPACE to select this row." at bounding box center [1078, 389] width 12 height 12
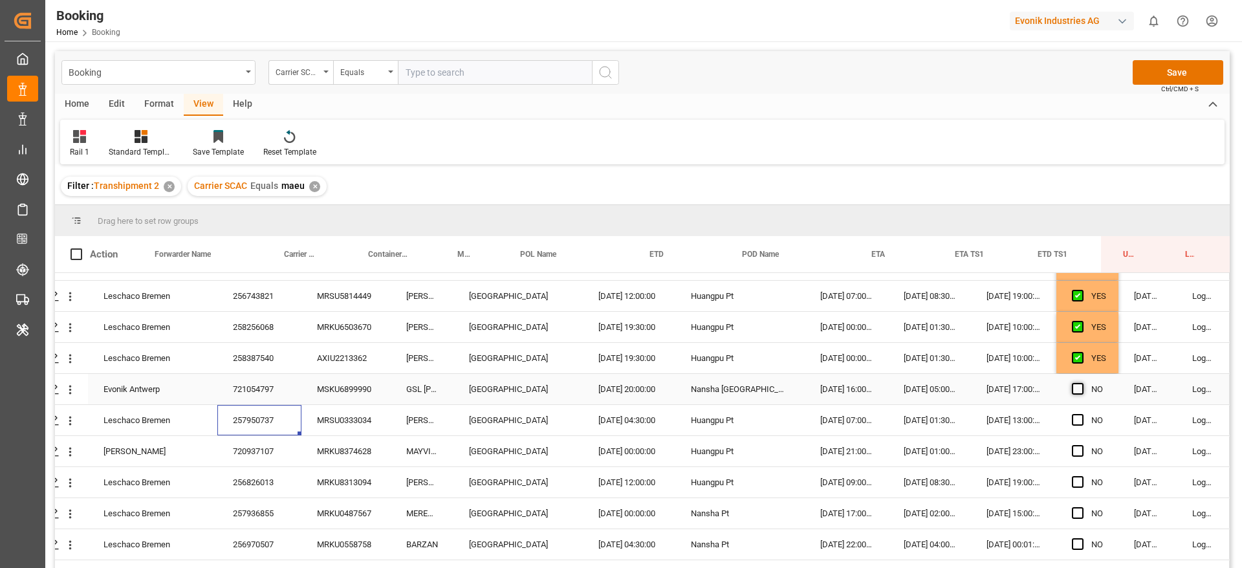
click at [1081, 383] on input "Press SPACE to select this row." at bounding box center [1081, 383] width 0 height 0
click at [1072, 419] on span "Press SPACE to select this row." at bounding box center [1078, 420] width 12 height 12
click at [1081, 414] on input "Press SPACE to select this row." at bounding box center [1081, 414] width 0 height 0
click at [263, 448] on div "720937107" at bounding box center [259, 451] width 84 height 30
click at [219, 476] on div "256826013" at bounding box center [259, 482] width 84 height 30
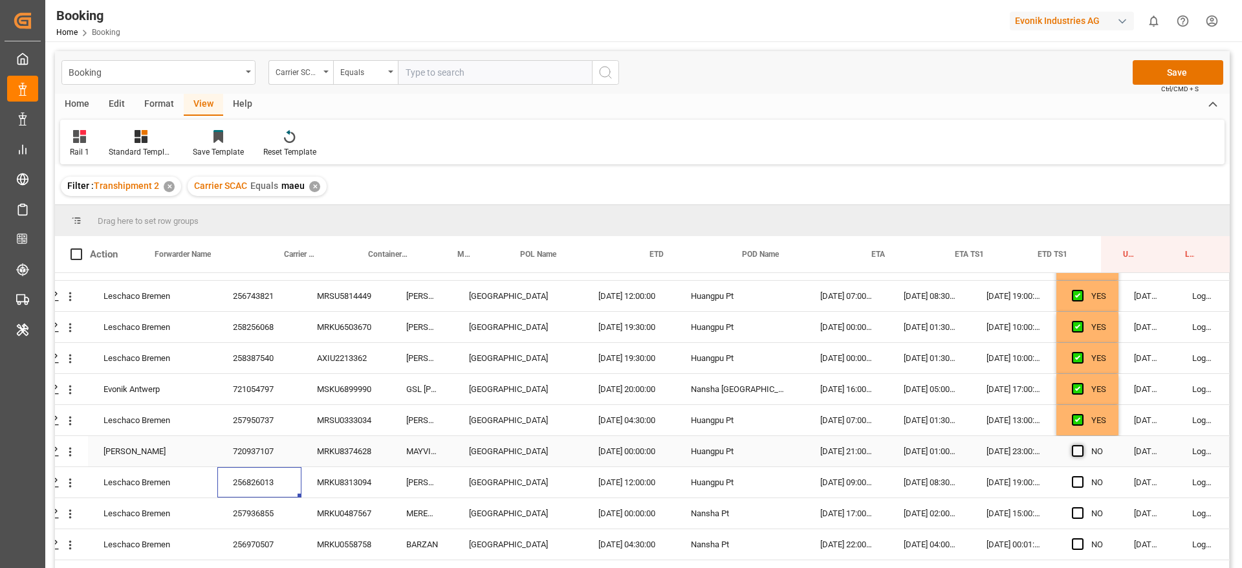
click at [1076, 450] on span "Press SPACE to select this row." at bounding box center [1078, 451] width 12 height 12
click at [1081, 445] on input "Press SPACE to select this row." at bounding box center [1081, 445] width 0 height 0
click at [1072, 479] on span "Press SPACE to select this row." at bounding box center [1078, 482] width 12 height 12
click at [1081, 476] on input "Press SPACE to select this row." at bounding box center [1081, 476] width 0 height 0
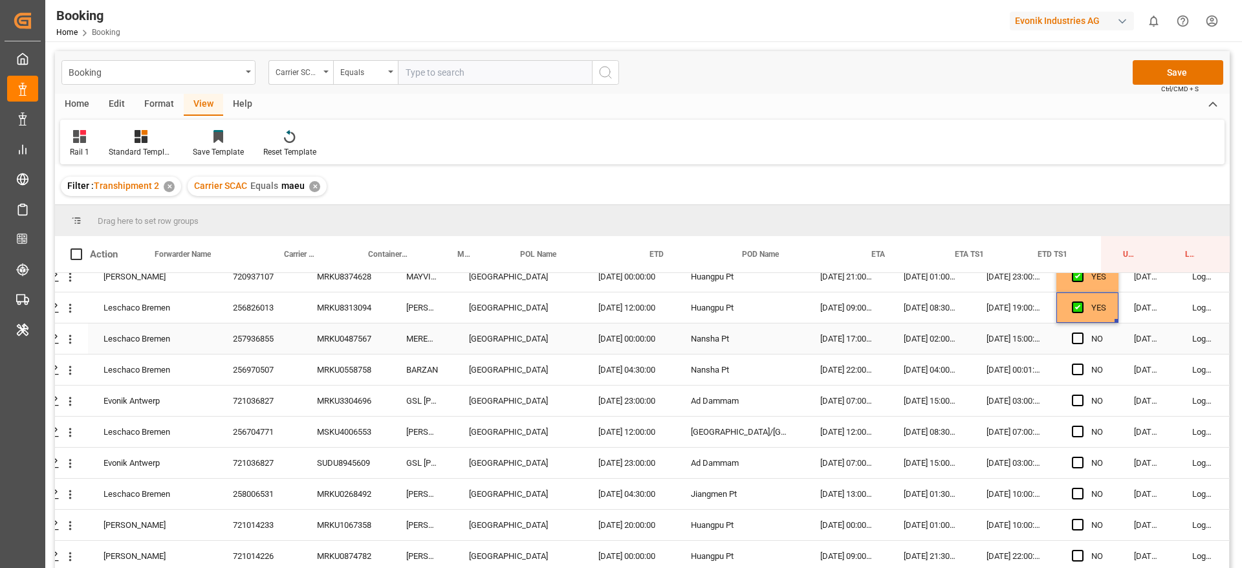
click at [280, 339] on div "257936855" at bounding box center [259, 338] width 84 height 30
click at [283, 378] on div "256970507" at bounding box center [259, 369] width 84 height 30
click at [262, 402] on div "721036827" at bounding box center [259, 401] width 84 height 30
click at [268, 419] on div "256704771" at bounding box center [259, 432] width 84 height 30
click at [282, 472] on div "721036827" at bounding box center [259, 463] width 84 height 30
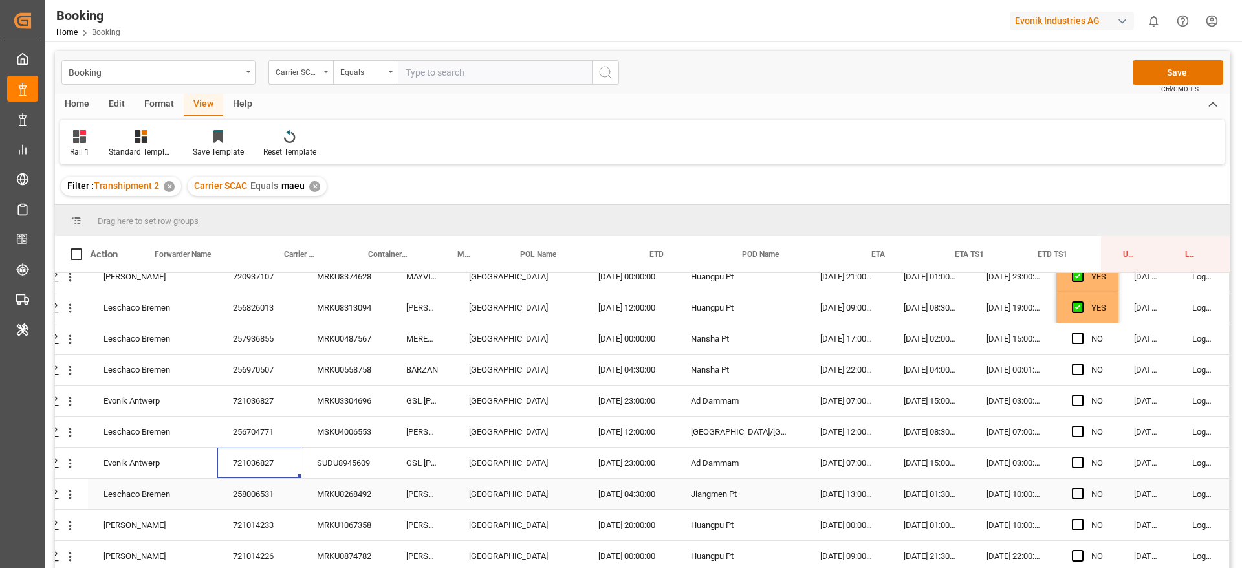
click at [279, 483] on div "258006531" at bounding box center [259, 494] width 84 height 30
click at [256, 528] on div "721014233" at bounding box center [259, 525] width 84 height 30
click at [276, 562] on div "721014226" at bounding box center [259, 556] width 84 height 30
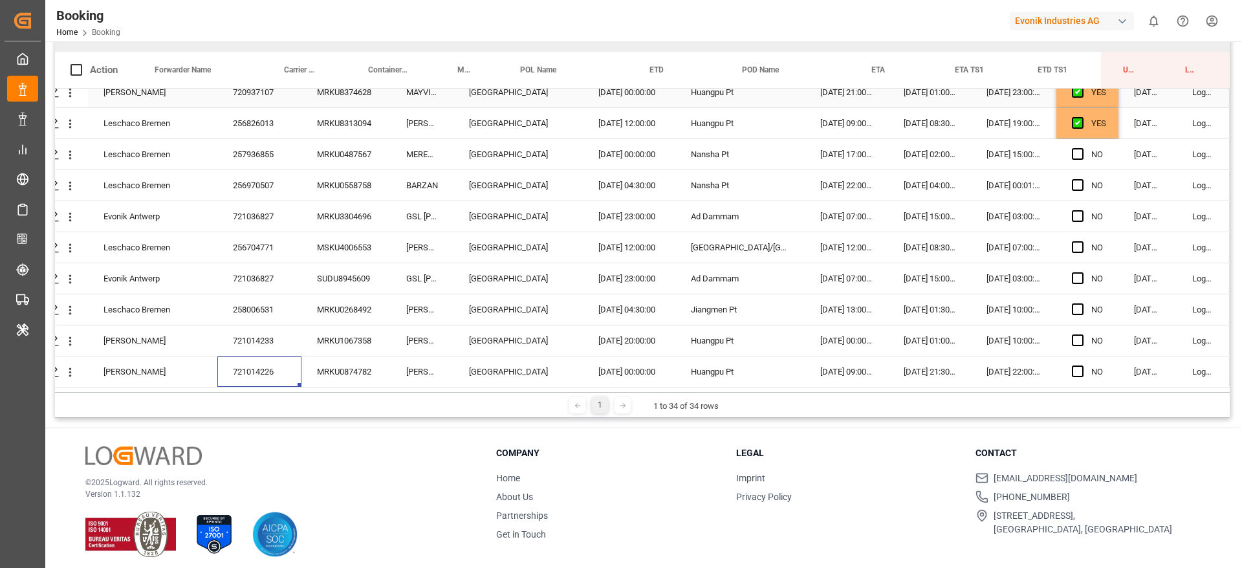
scroll to position [191, 0]
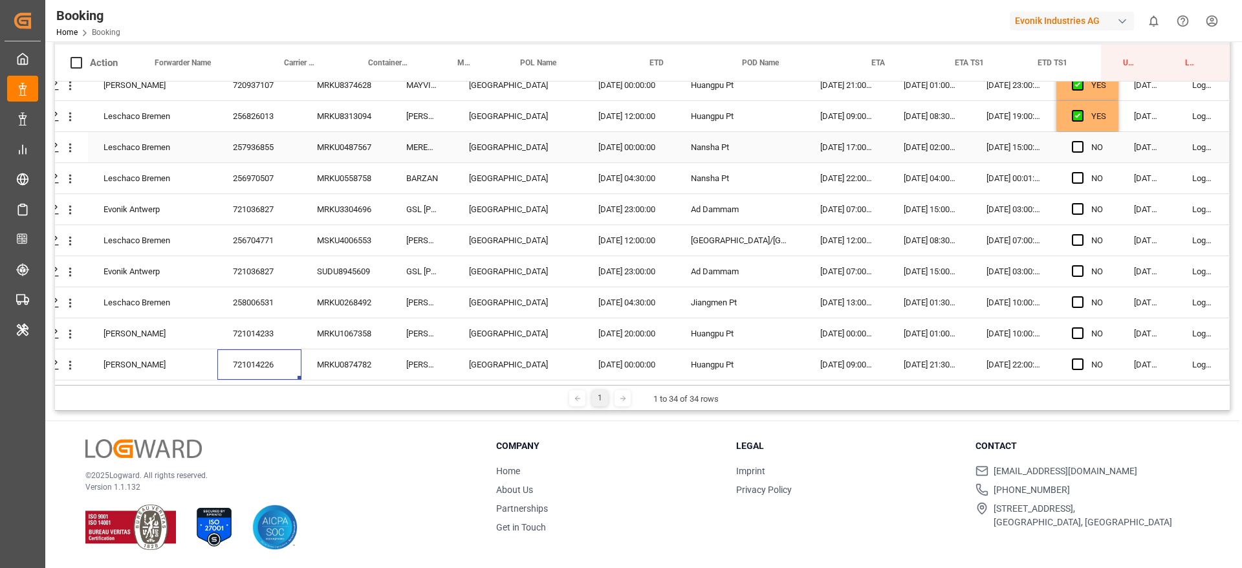
click at [1085, 111] on div "Press SPACE to select this row." at bounding box center [1081, 117] width 19 height 30
drag, startPoint x: 1110, startPoint y: 124, endPoint x: 1100, endPoint y: 426, distance: 302.9
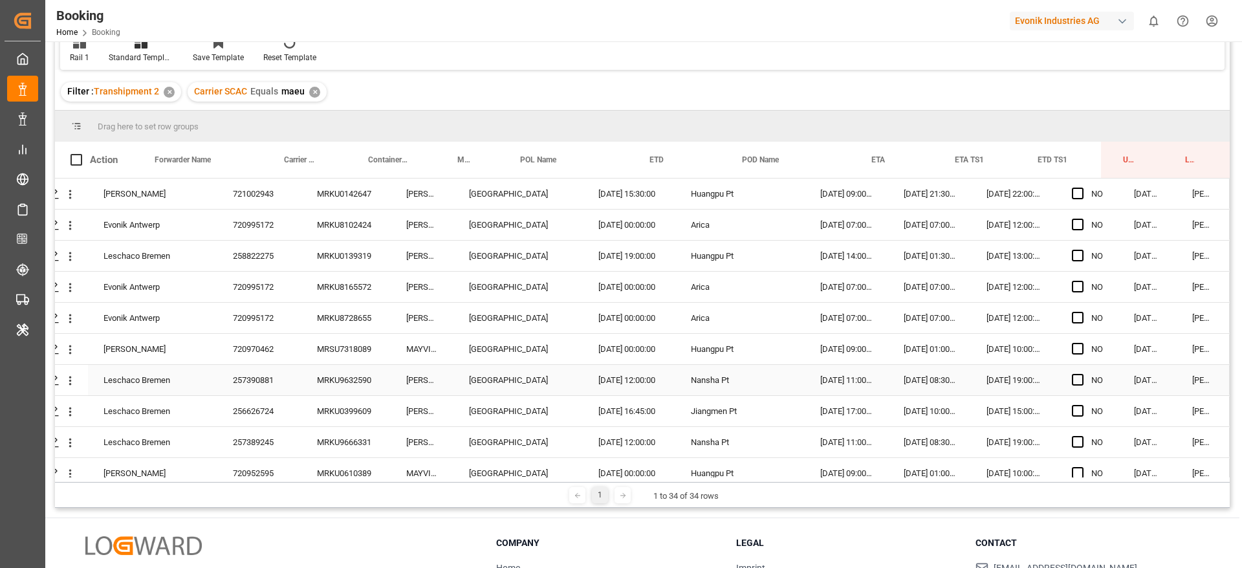
scroll to position [0, 0]
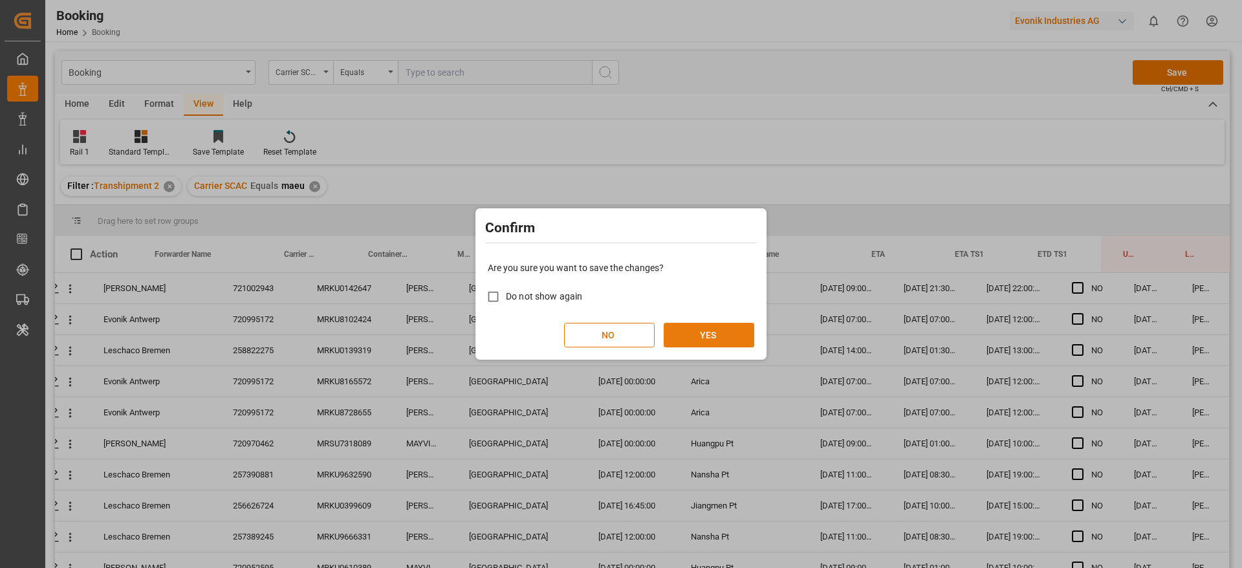
click at [749, 332] on button "YES" at bounding box center [709, 335] width 91 height 25
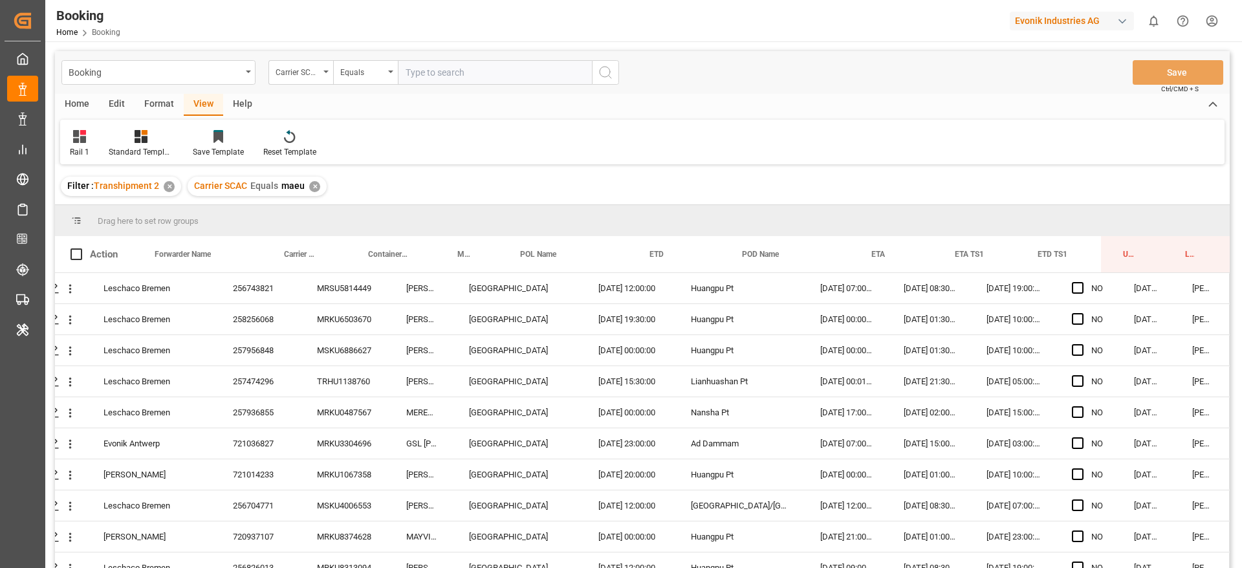
click at [314, 188] on div "✕" at bounding box center [314, 186] width 11 height 11
click at [424, 75] on input "text" at bounding box center [495, 72] width 194 height 25
type input "ONEY"
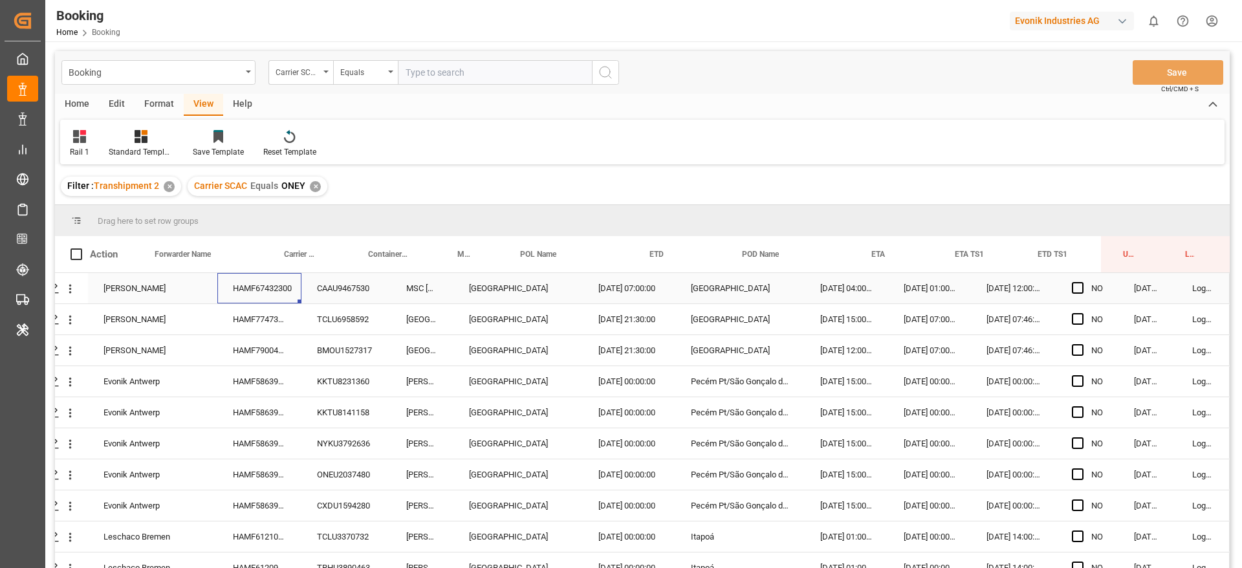
click at [281, 292] on div "HAMF67432300" at bounding box center [259, 288] width 84 height 30
click at [235, 307] on div "HAMF77473900" at bounding box center [259, 319] width 84 height 30
click at [69, 289] on icon "open menu" at bounding box center [70, 289] width 3 height 9
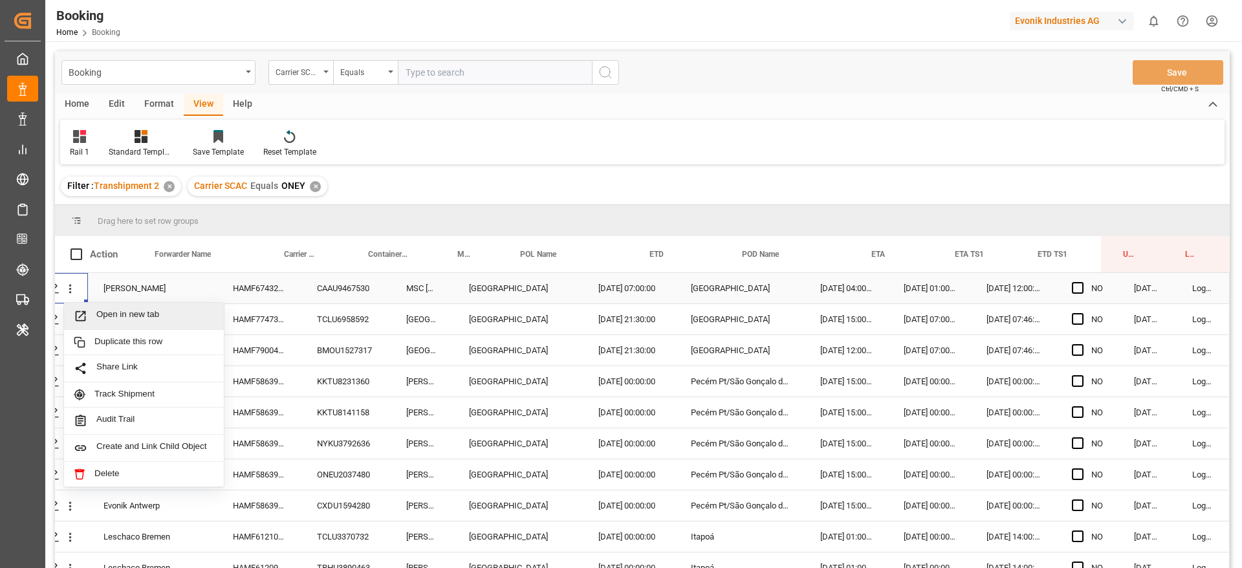
click at [96, 309] on span "Open in new tab" at bounding box center [155, 316] width 118 height 14
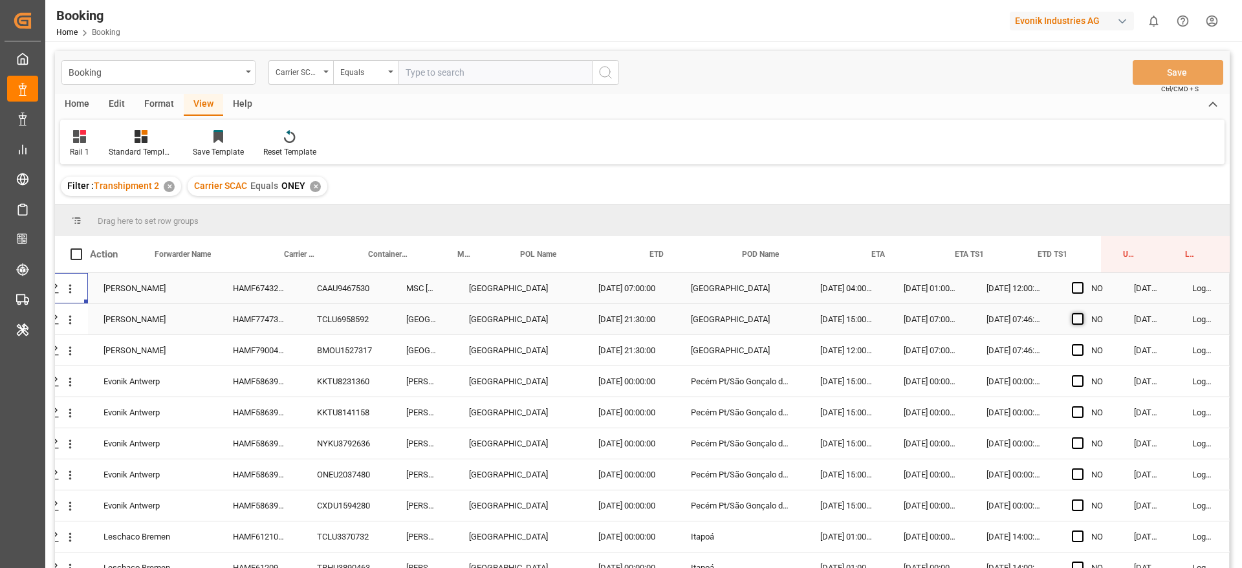
click at [1076, 321] on span "Press SPACE to select this row." at bounding box center [1078, 319] width 12 height 12
click at [1081, 313] on input "Press SPACE to select this row." at bounding box center [1081, 313] width 0 height 0
click at [1080, 353] on div "Press SPACE to select this row." at bounding box center [1081, 351] width 19 height 30
click at [1077, 346] on span "Press SPACE to select this row." at bounding box center [1078, 350] width 12 height 12
click at [1081, 344] on input "Press SPACE to select this row." at bounding box center [1081, 344] width 0 height 0
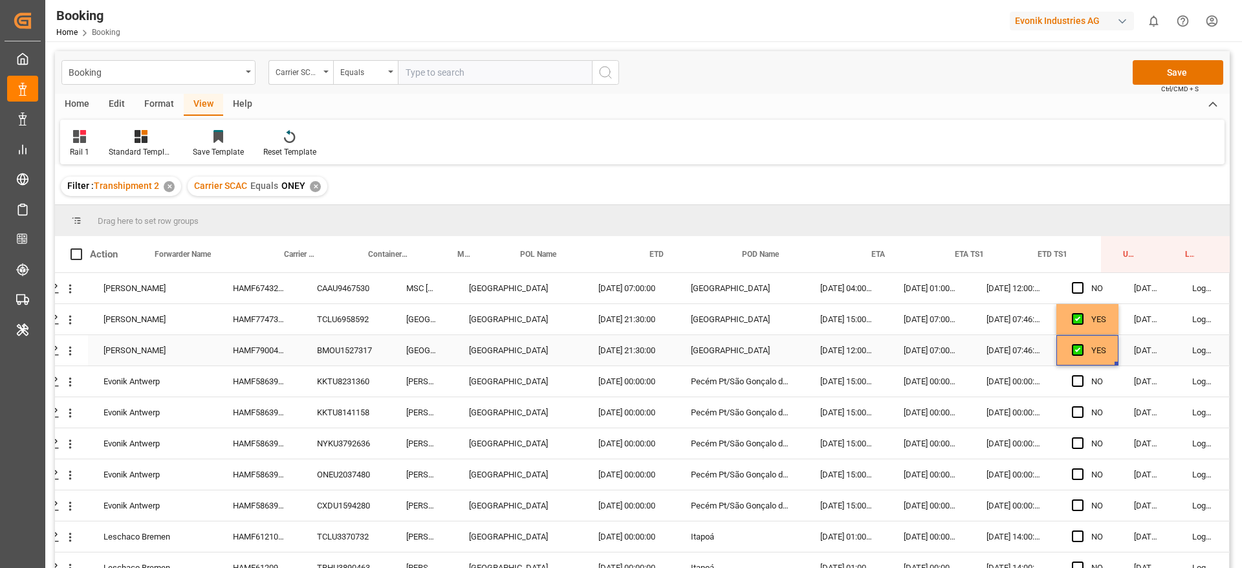
click at [257, 386] on div "HAMF58639500" at bounding box center [259, 381] width 84 height 30
click at [279, 399] on div "HAMF58639500" at bounding box center [259, 412] width 84 height 30
click at [278, 448] on div "HAMF58639500" at bounding box center [259, 443] width 84 height 30
click at [287, 417] on div "HAMF58639500" at bounding box center [259, 412] width 84 height 30
click at [289, 385] on div "HAMF58639500" at bounding box center [259, 381] width 84 height 30
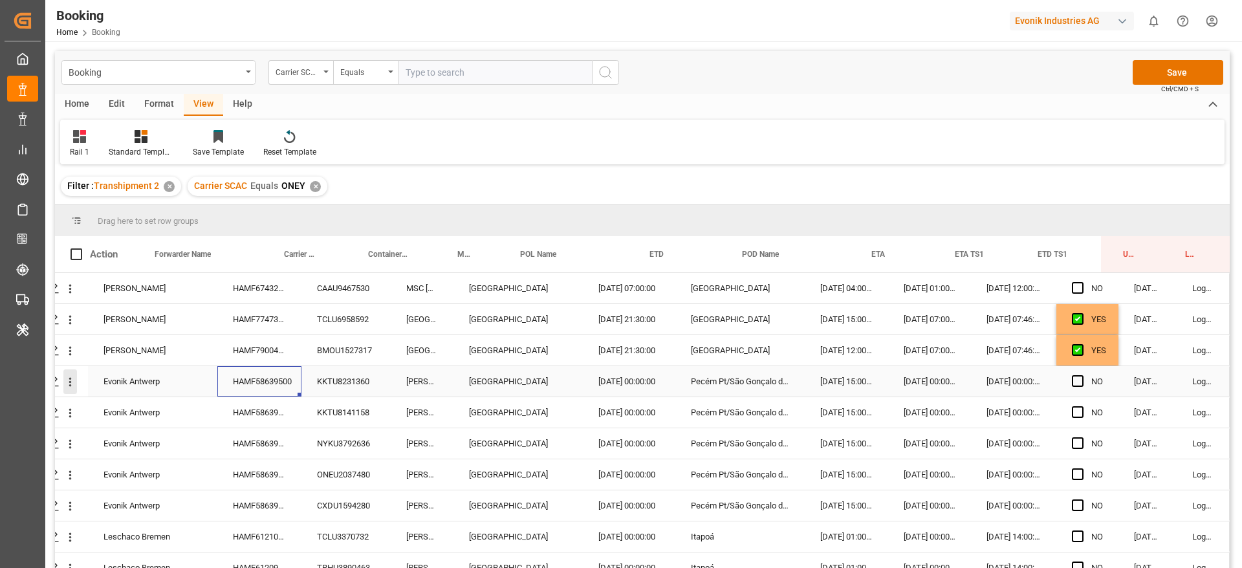
click at [69, 386] on icon "open menu" at bounding box center [70, 382] width 3 height 9
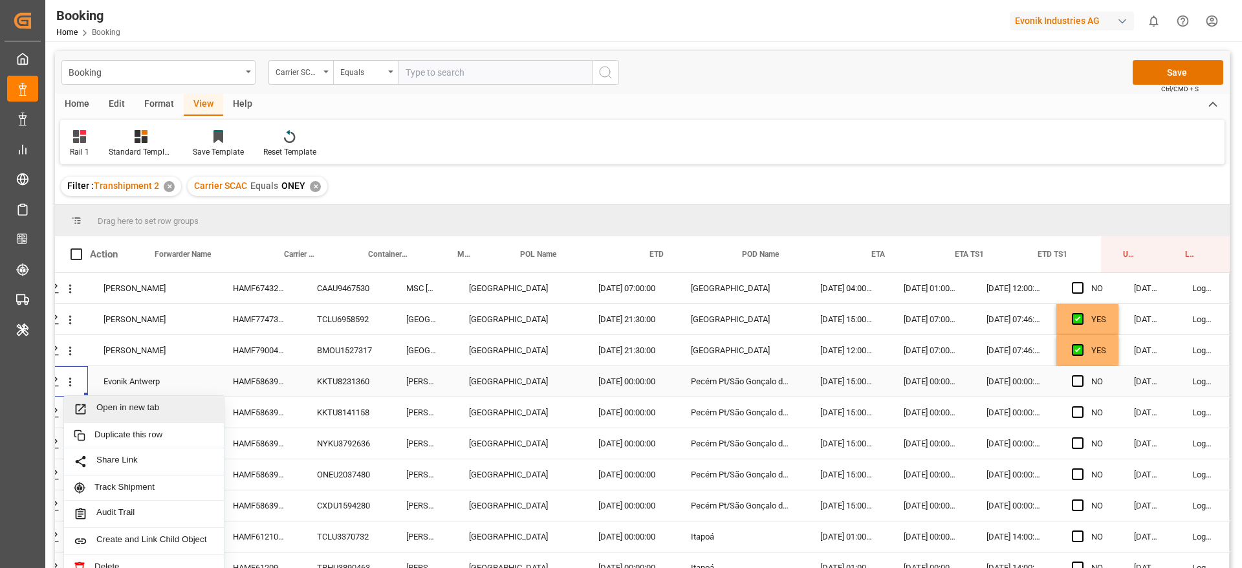
click at [117, 407] on span "Open in new tab" at bounding box center [155, 409] width 118 height 14
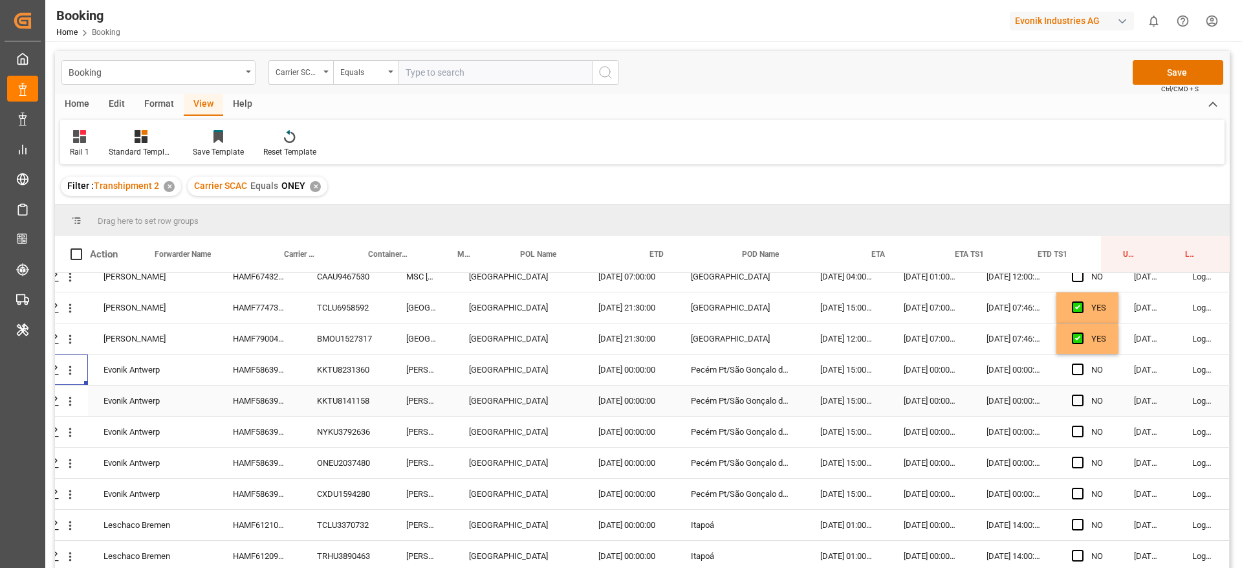
scroll to position [16, 49]
click at [253, 512] on div "HAMF61210500" at bounding box center [259, 525] width 84 height 30
click at [277, 484] on div "HAMF58639500" at bounding box center [259, 494] width 84 height 30
click at [270, 450] on div "HAMF58639500" at bounding box center [259, 463] width 84 height 30
click at [259, 521] on div "HAMF61210500" at bounding box center [259, 525] width 84 height 30
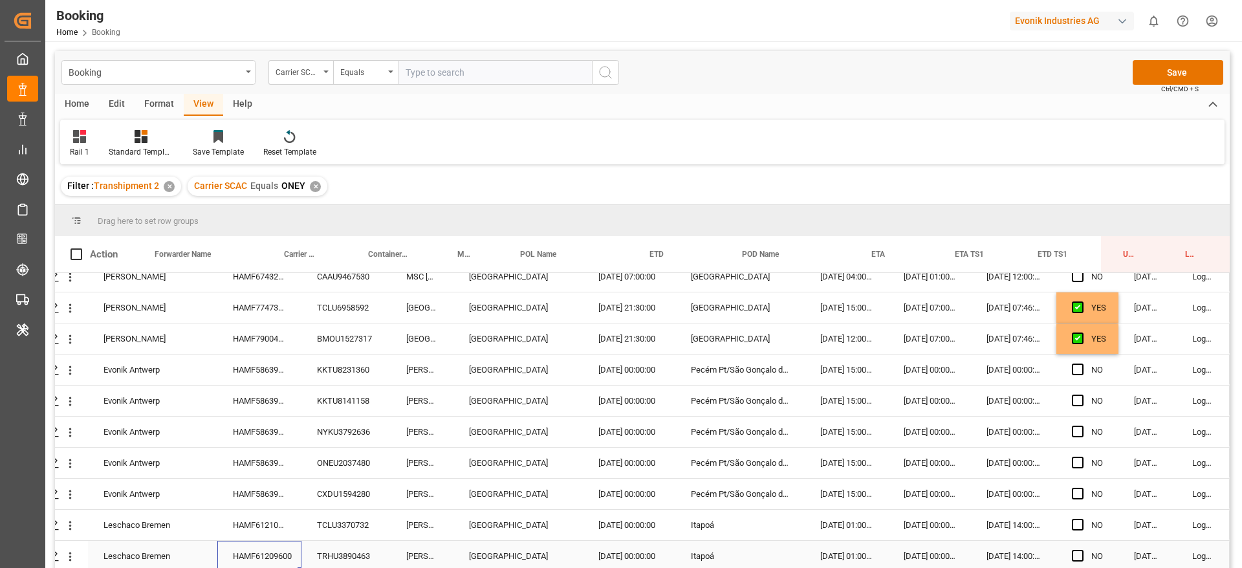
click at [272, 546] on div "HAMF61209600" at bounding box center [259, 556] width 84 height 30
click at [1072, 519] on span "Press SPACE to select this row." at bounding box center [1078, 525] width 12 height 12
click at [1081, 519] on input "Press SPACE to select this row." at bounding box center [1081, 519] width 0 height 0
click at [1067, 547] on div "NO" at bounding box center [1087, 556] width 62 height 30
click at [1073, 552] on span "Press SPACE to select this row." at bounding box center [1078, 556] width 12 height 12
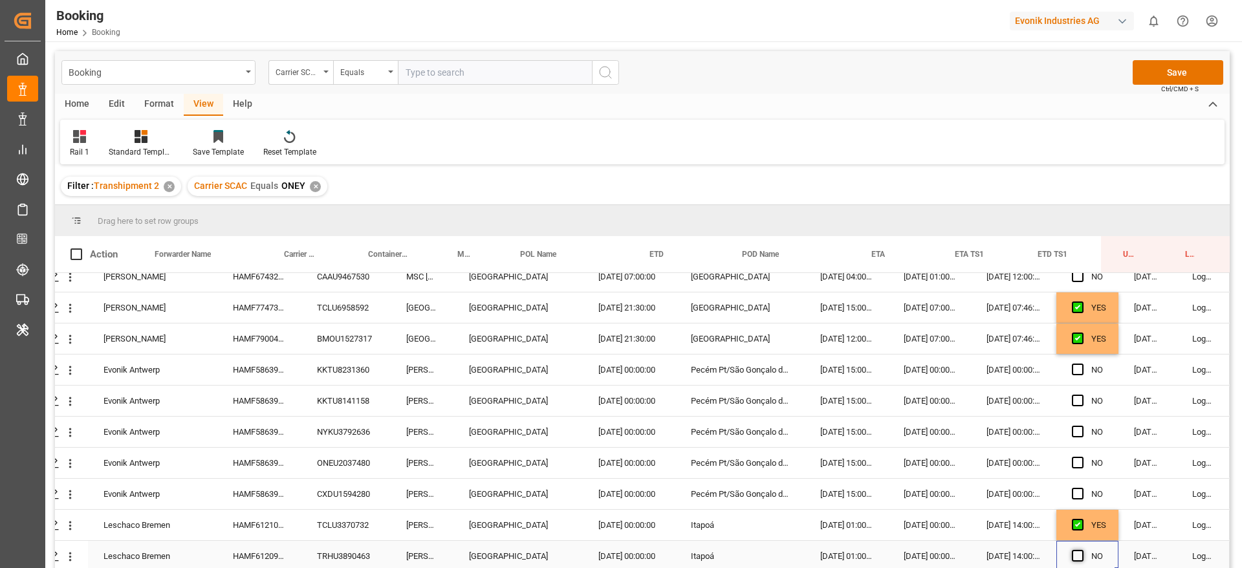
click at [1081, 550] on input "Press SPACE to select this row." at bounding box center [1081, 550] width 0 height 0
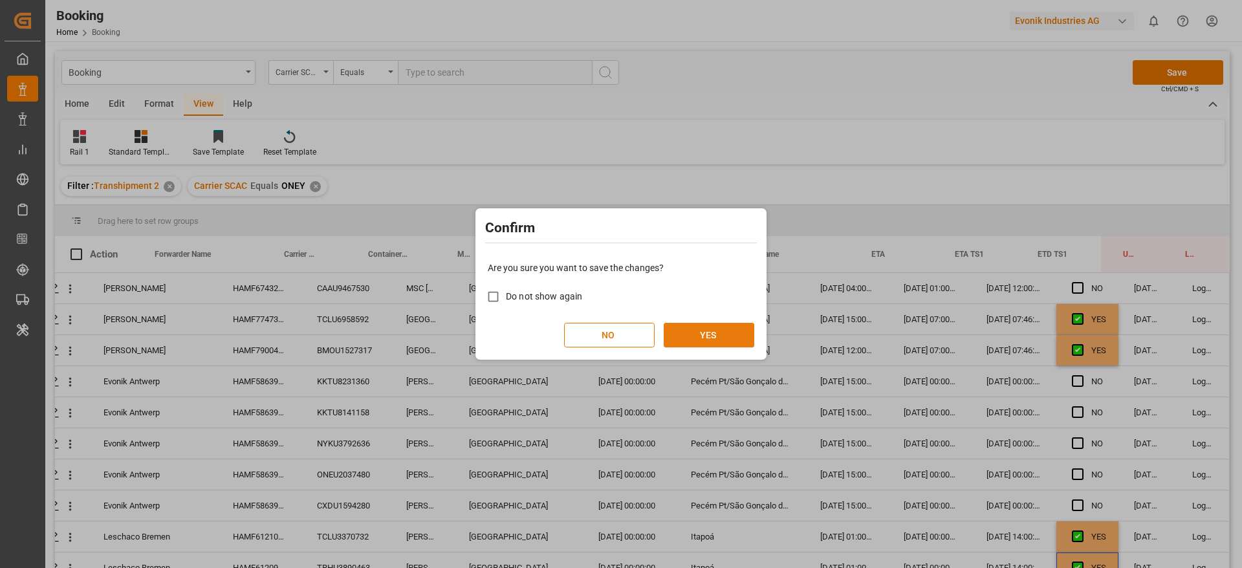
click at [718, 331] on button "YES" at bounding box center [709, 335] width 91 height 25
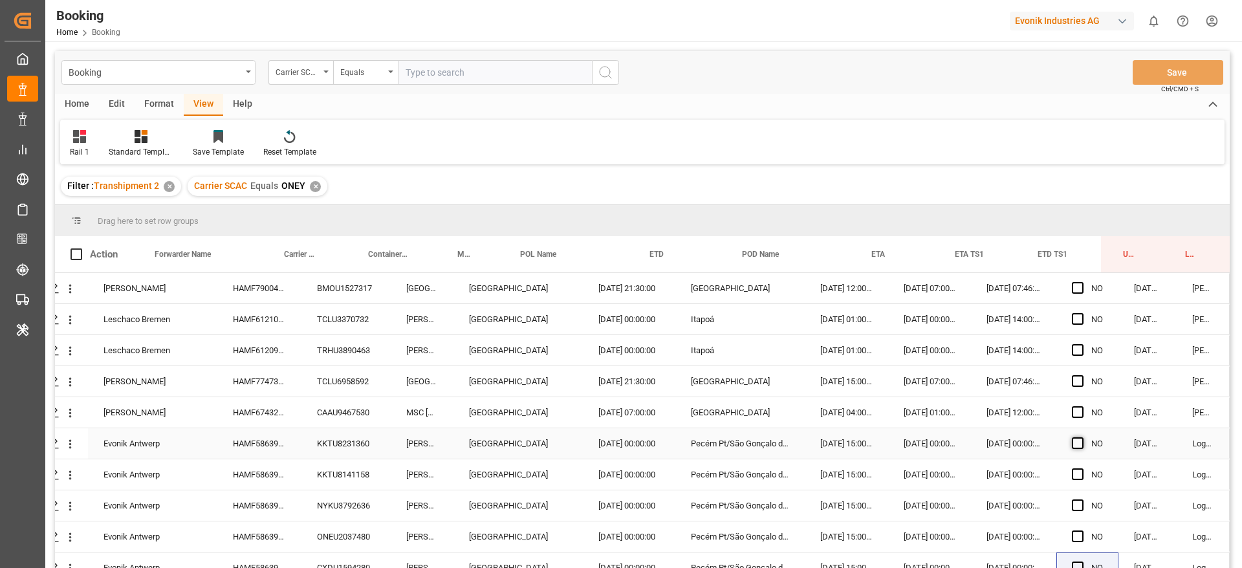
click at [1074, 448] on span "Press SPACE to select this row." at bounding box center [1078, 443] width 12 height 12
click at [1081, 437] on input "Press SPACE to select this row." at bounding box center [1081, 437] width 0 height 0
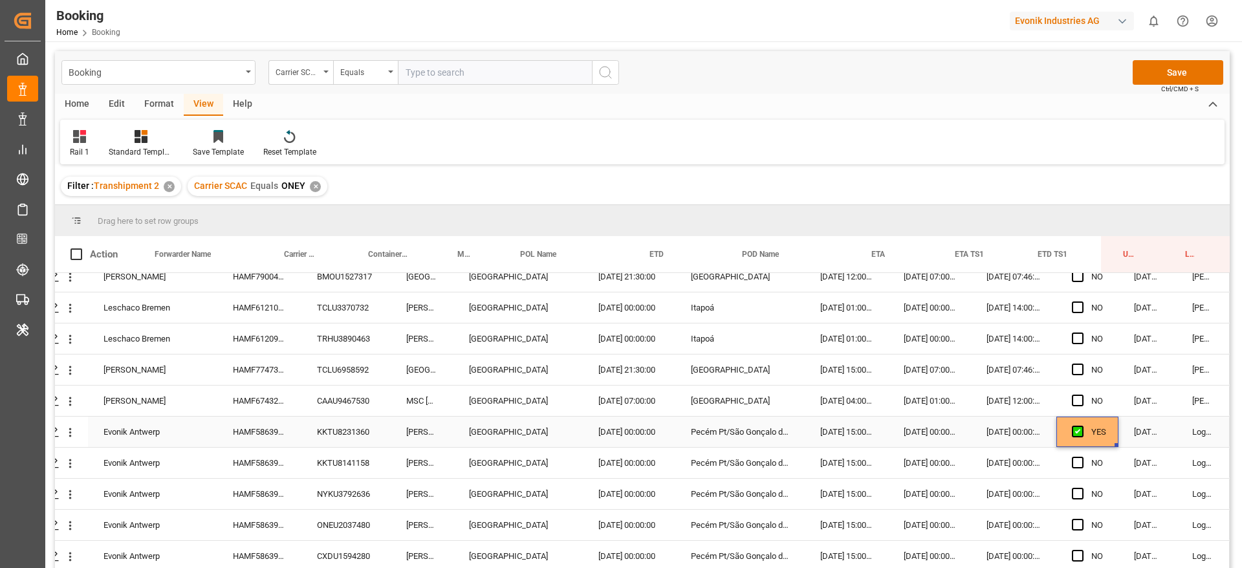
scroll to position [16, 49]
drag, startPoint x: 1113, startPoint y: 440, endPoint x: 1111, endPoint y: 604, distance: 164.3
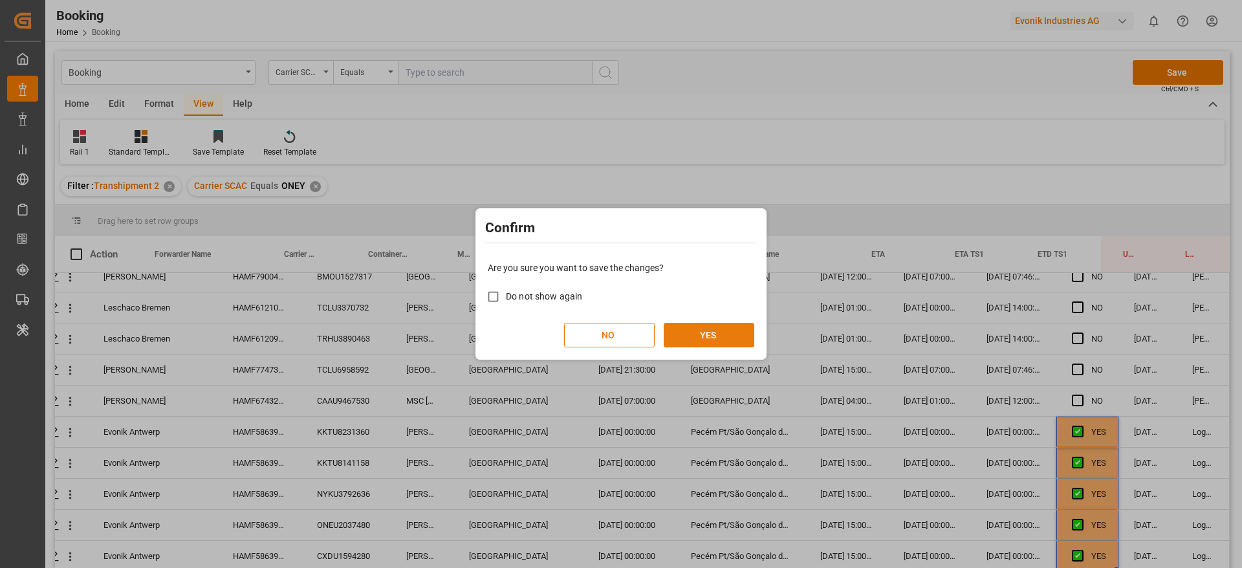
click at [702, 337] on button "YES" at bounding box center [709, 335] width 91 height 25
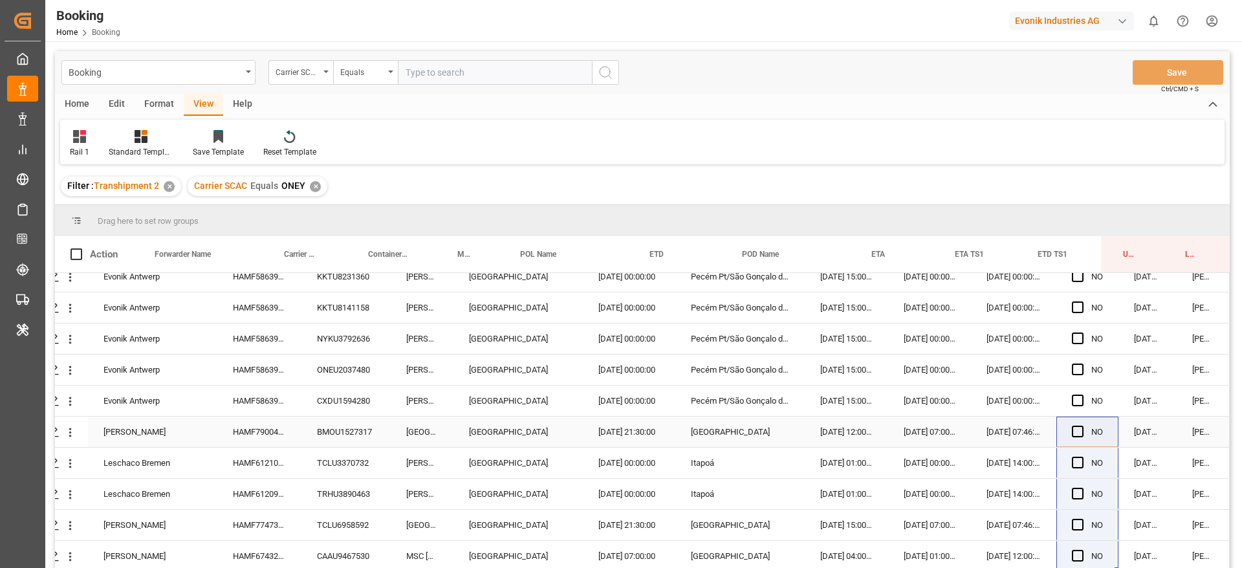
click at [265, 428] on div "HAMF79004800" at bounding box center [259, 432] width 84 height 30
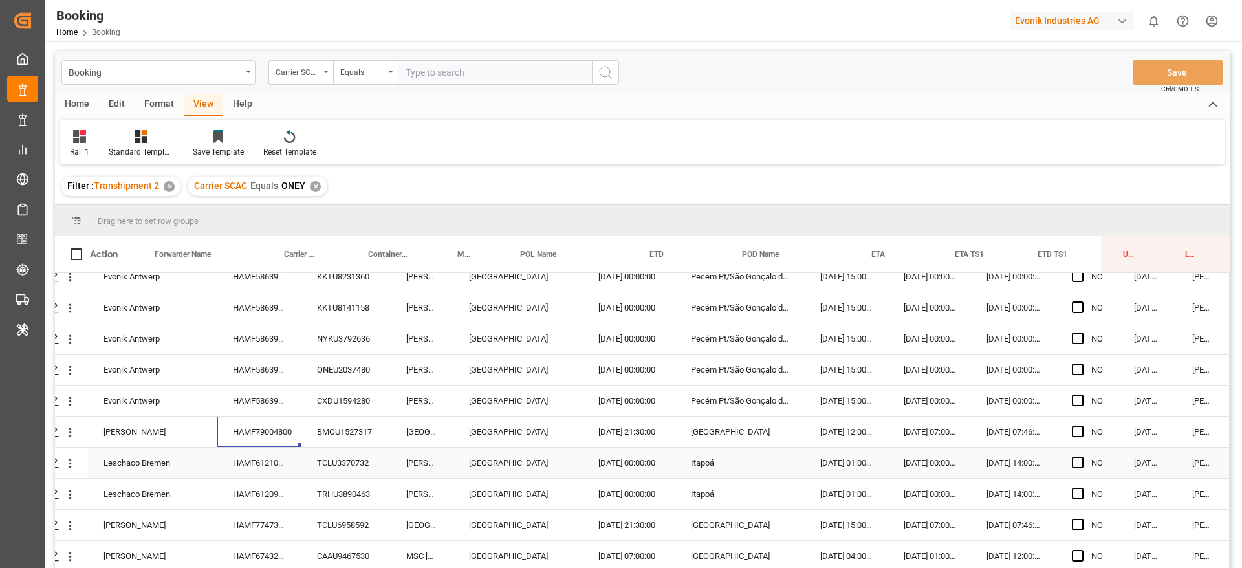
click at [273, 459] on div "HAMF61210500" at bounding box center [259, 463] width 84 height 30
click at [279, 483] on div "HAMF61209600" at bounding box center [259, 494] width 84 height 30
click at [283, 514] on div "HAMF77473900" at bounding box center [259, 525] width 84 height 30
click at [276, 549] on div "HAMF67432300" at bounding box center [259, 556] width 84 height 30
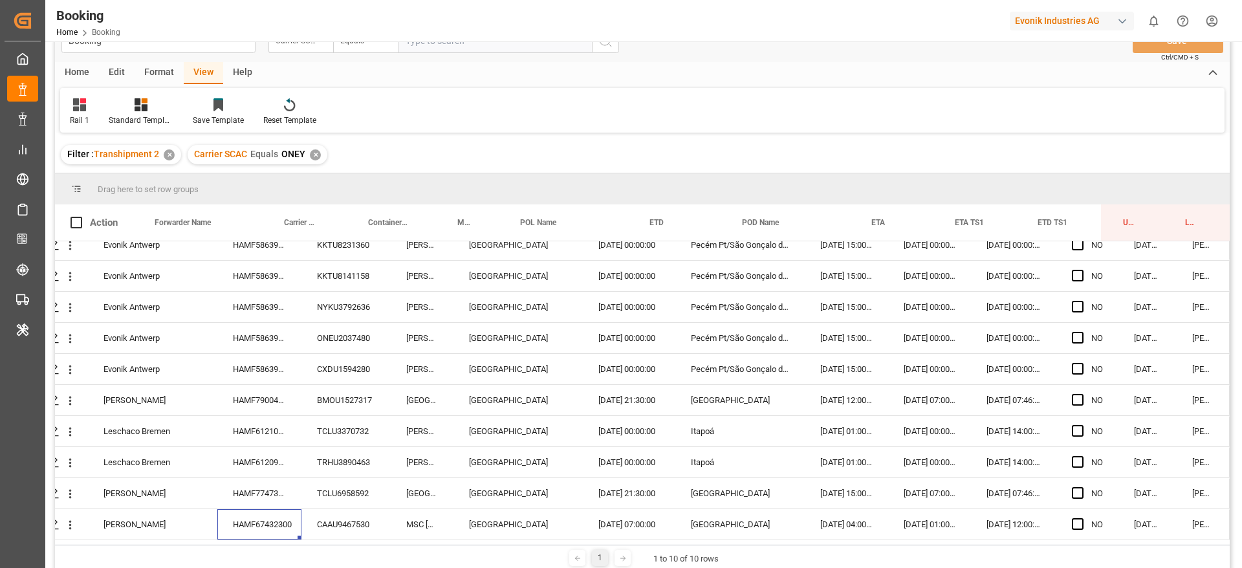
scroll to position [0, 0]
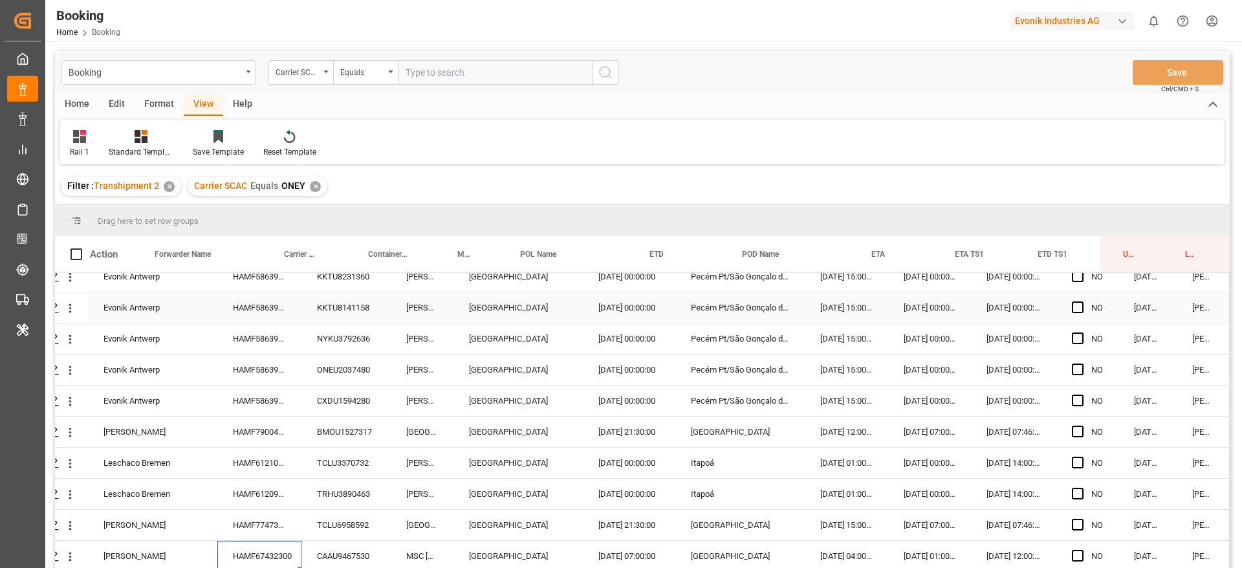
click at [265, 310] on div "HAMF58639500" at bounding box center [259, 307] width 84 height 30
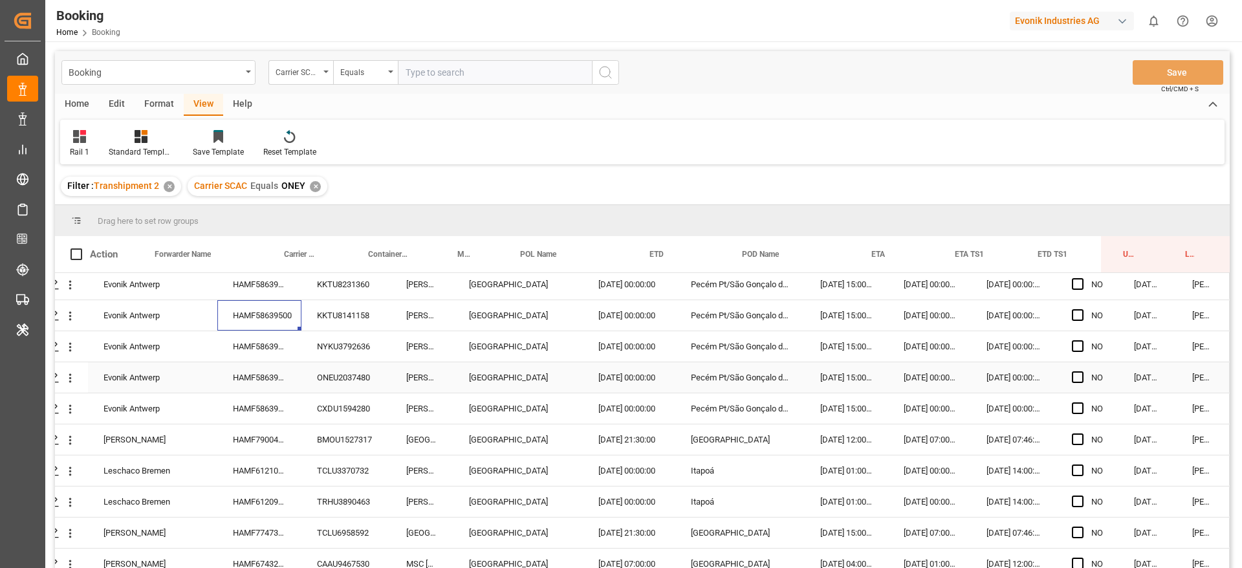
scroll to position [0, 49]
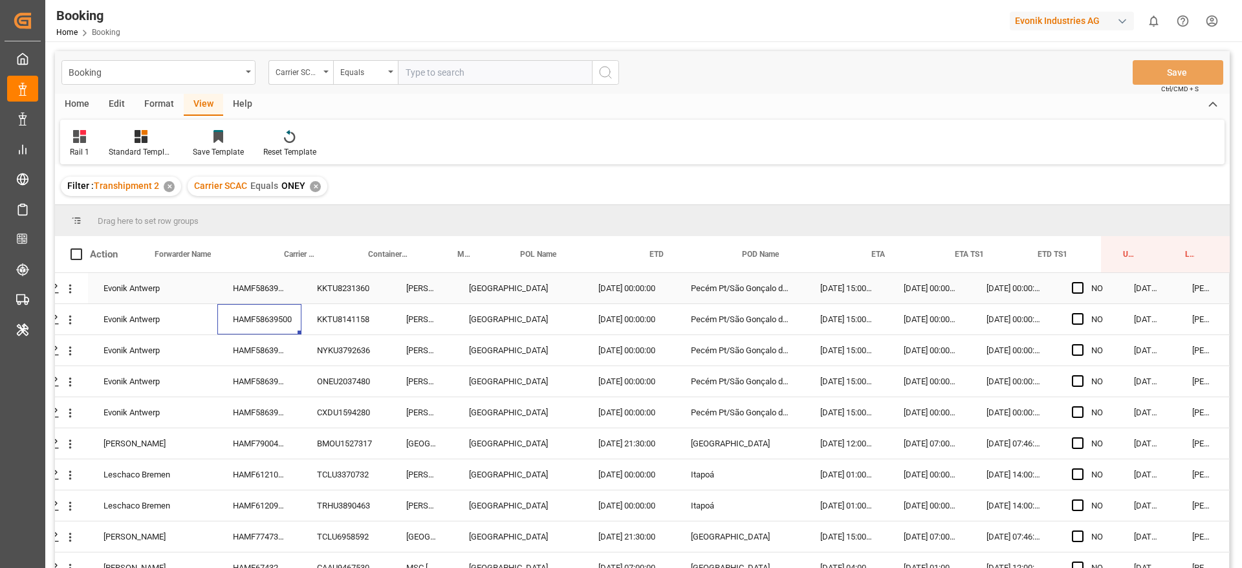
click at [287, 298] on div "HAMF58639500" at bounding box center [259, 288] width 84 height 30
click at [290, 342] on div "HAMF58639500" at bounding box center [259, 350] width 84 height 30
click at [292, 363] on div "HAMF58639500" at bounding box center [259, 350] width 84 height 30
click at [288, 379] on div "HAMF58639500" at bounding box center [259, 381] width 84 height 30
click at [316, 182] on div "✕" at bounding box center [315, 186] width 11 height 11
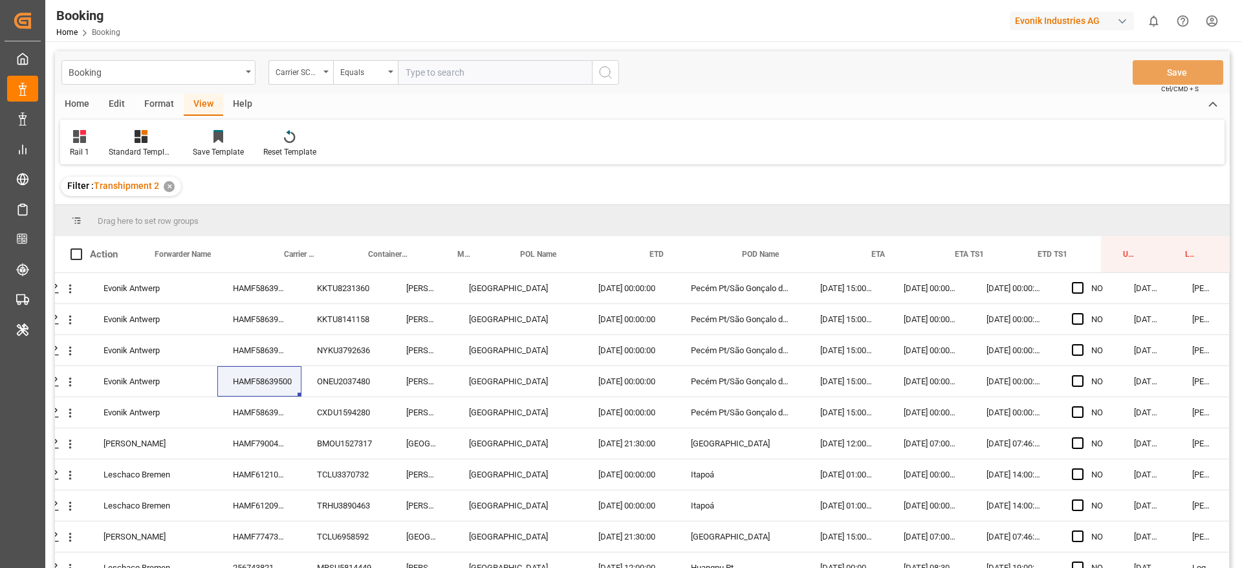
click at [464, 77] on input "text" at bounding box center [495, 72] width 194 height 25
type input "oolu"
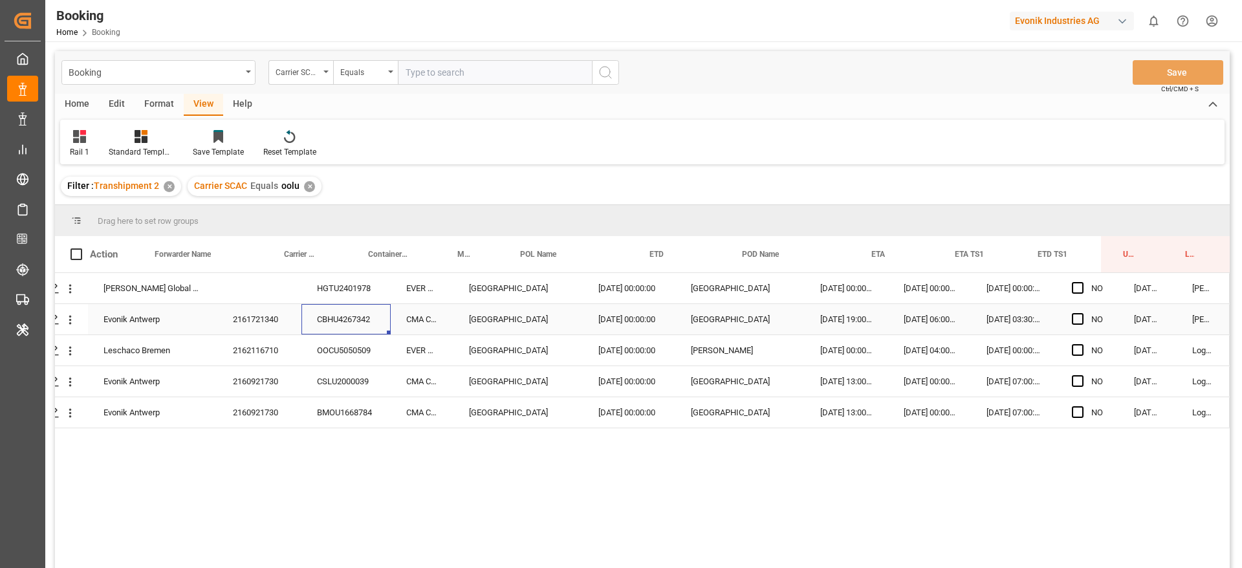
click at [347, 304] on div "CBHU4267342" at bounding box center [345, 319] width 89 height 30
click at [354, 290] on div "HGTU2401978" at bounding box center [345, 288] width 89 height 30
click at [270, 364] on div "2162116710" at bounding box center [259, 350] width 84 height 30
click at [263, 392] on div "2160921730" at bounding box center [259, 381] width 84 height 30
click at [67, 387] on icon "open menu" at bounding box center [70, 382] width 14 height 14
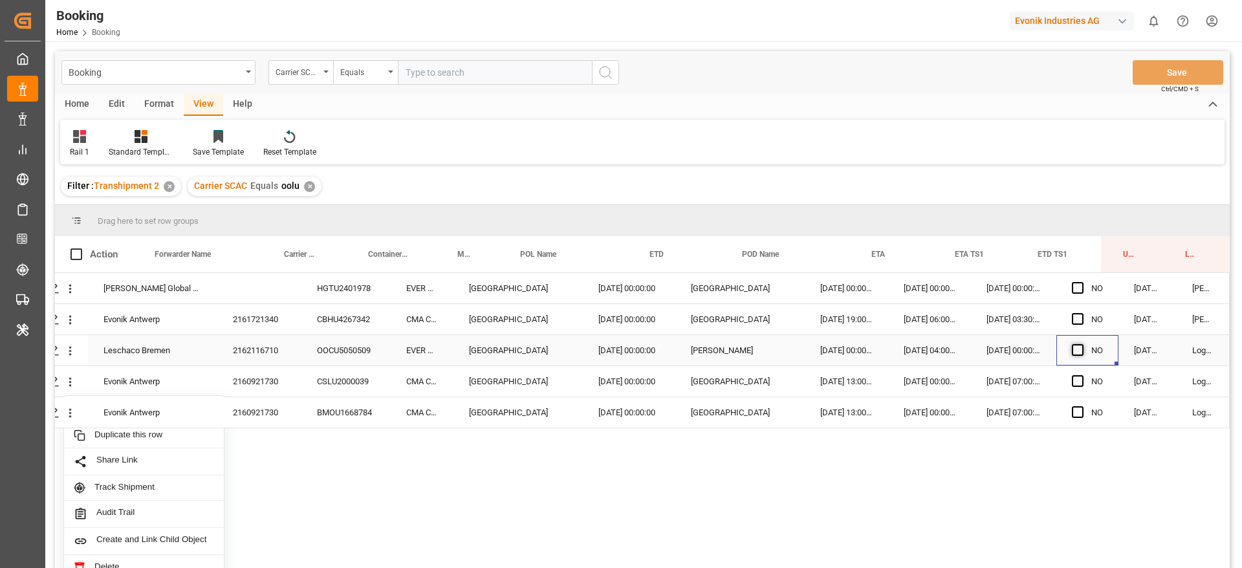
click at [1072, 353] on span "Press SPACE to select this row." at bounding box center [1078, 350] width 12 height 12
click at [1081, 344] on input "Press SPACE to select this row." at bounding box center [1081, 344] width 0 height 0
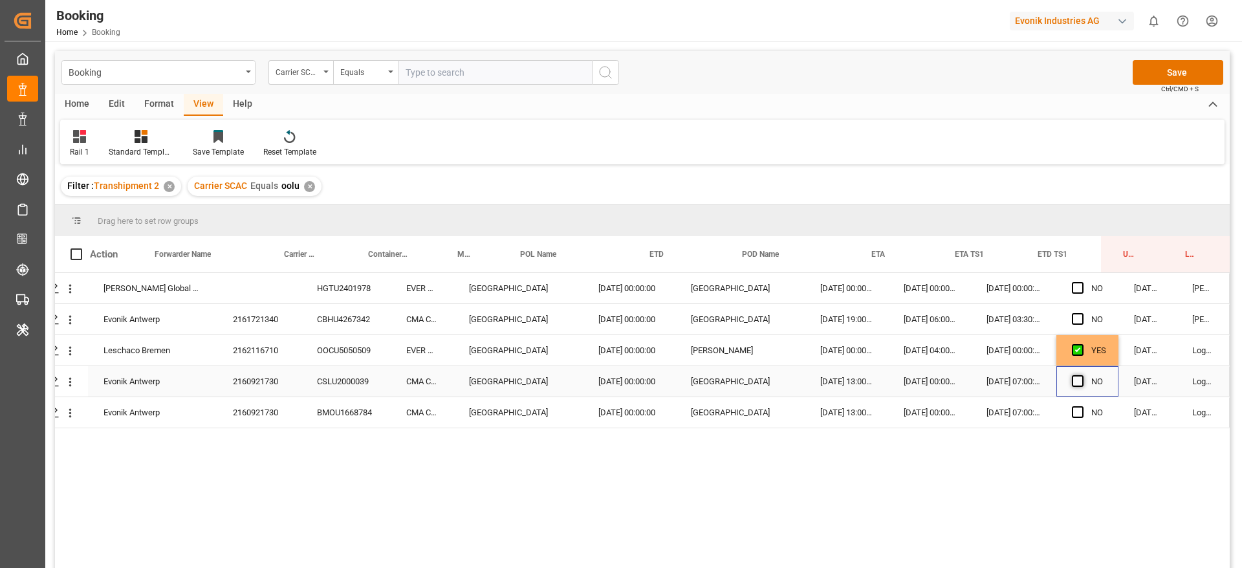
click at [1075, 380] on span "Press SPACE to select this row." at bounding box center [1078, 381] width 12 height 12
click at [1081, 375] on input "Press SPACE to select this row." at bounding box center [1081, 375] width 0 height 0
click at [1073, 415] on span "Press SPACE to select this row." at bounding box center [1078, 412] width 12 height 12
click at [1081, 406] on input "Press SPACE to select this row." at bounding box center [1081, 406] width 0 height 0
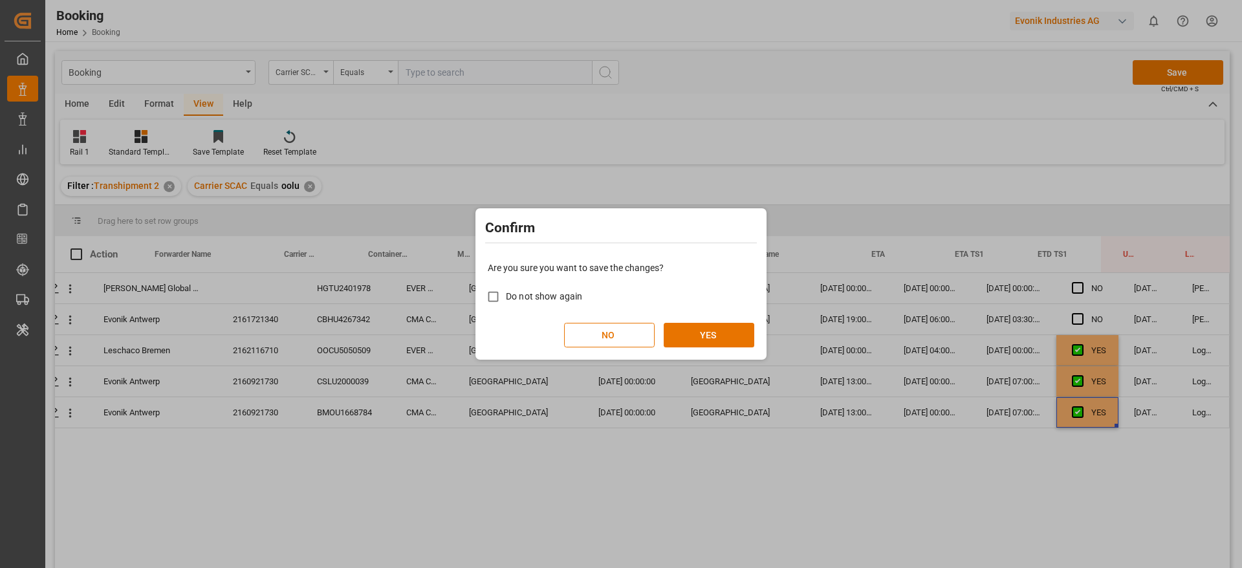
drag, startPoint x: 717, startPoint y: 308, endPoint x: 717, endPoint y: 331, distance: 22.6
click at [715, 307] on div "Do not show again" at bounding box center [621, 296] width 266 height 25
click at [717, 331] on button "YES" at bounding box center [709, 335] width 91 height 25
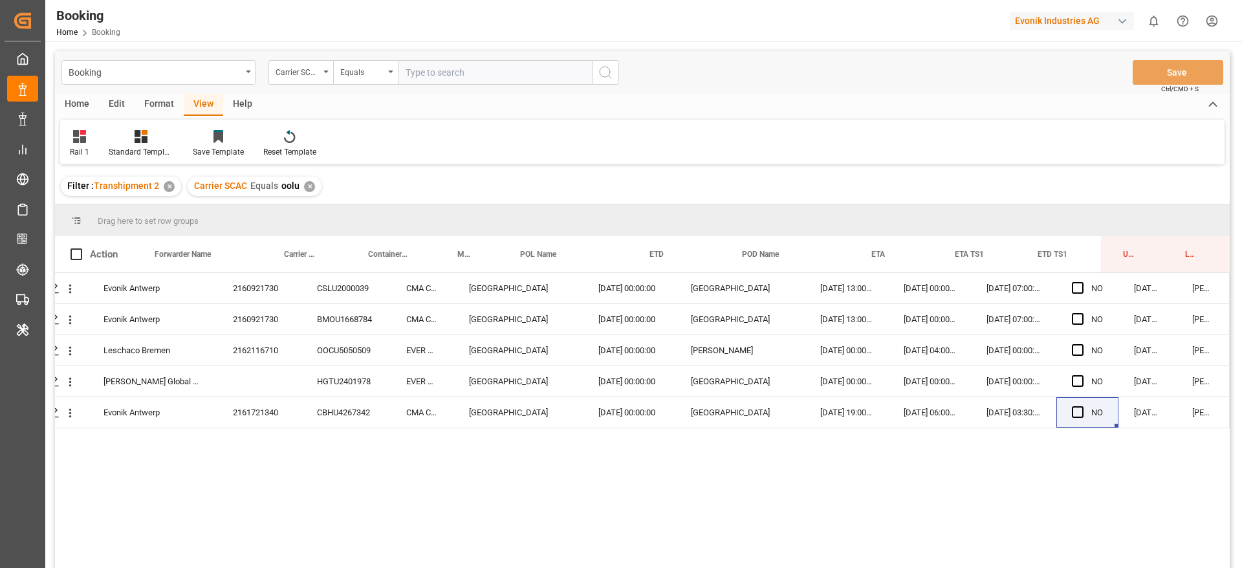
click at [317, 191] on div "Carrier SCAC Equals oolu ✕" at bounding box center [255, 186] width 134 height 19
click at [310, 184] on div "✕" at bounding box center [309, 186] width 11 height 11
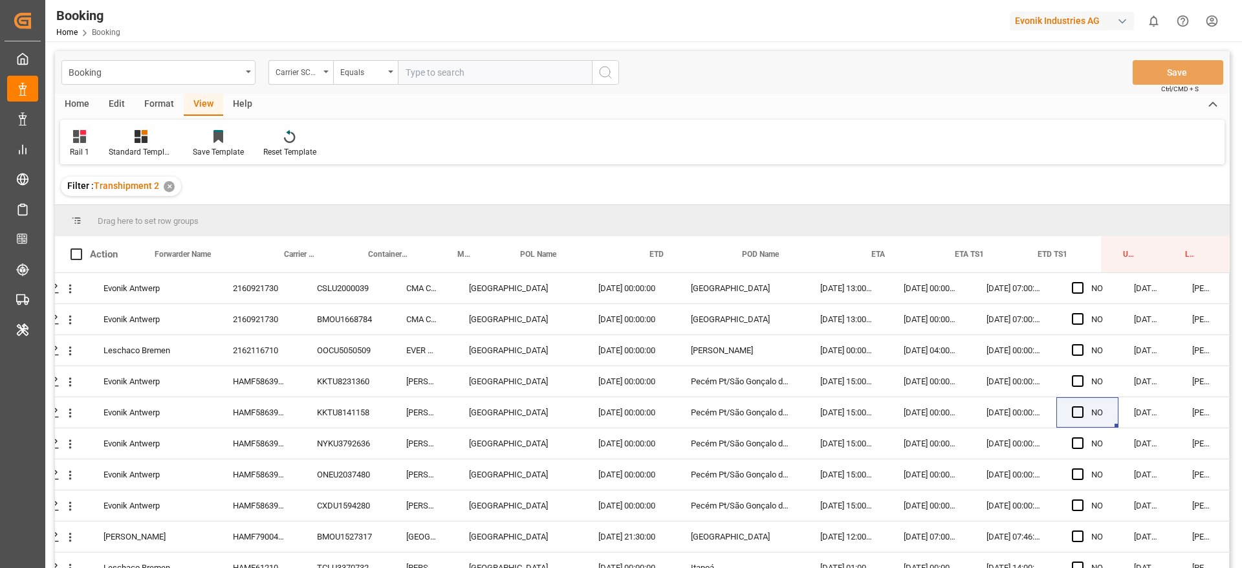
click at [476, 83] on input "text" at bounding box center [495, 72] width 194 height 25
type input "mscu"
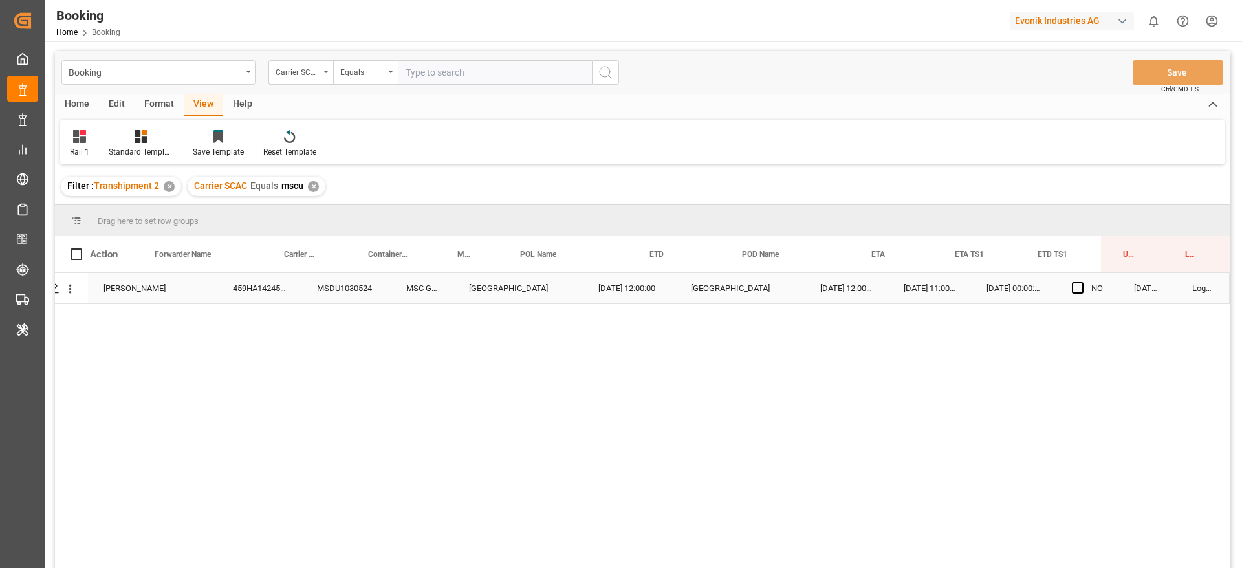
click at [261, 286] on div "459HA1424532" at bounding box center [259, 288] width 84 height 30
click at [1063, 287] on div "NO" at bounding box center [1087, 288] width 62 height 30
click at [1072, 286] on span "Press SPACE to select this row." at bounding box center [1078, 288] width 12 height 12
click at [1081, 282] on input "Press SPACE to select this row." at bounding box center [1081, 282] width 0 height 0
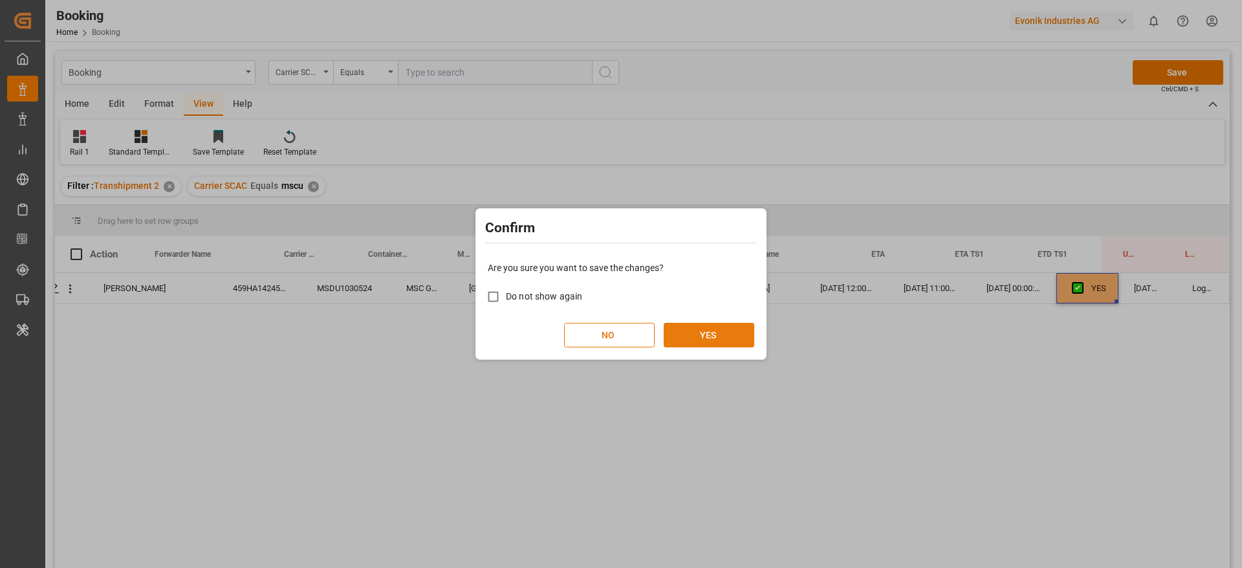
click at [710, 329] on button "YES" at bounding box center [709, 335] width 91 height 25
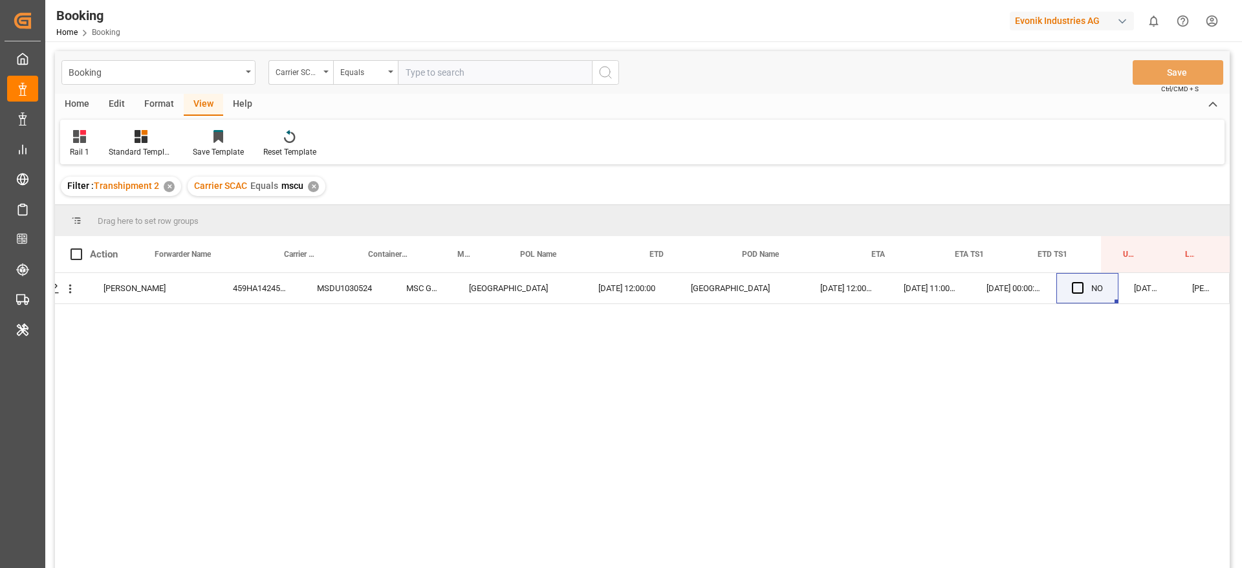
click at [314, 189] on div "✕" at bounding box center [313, 186] width 11 height 11
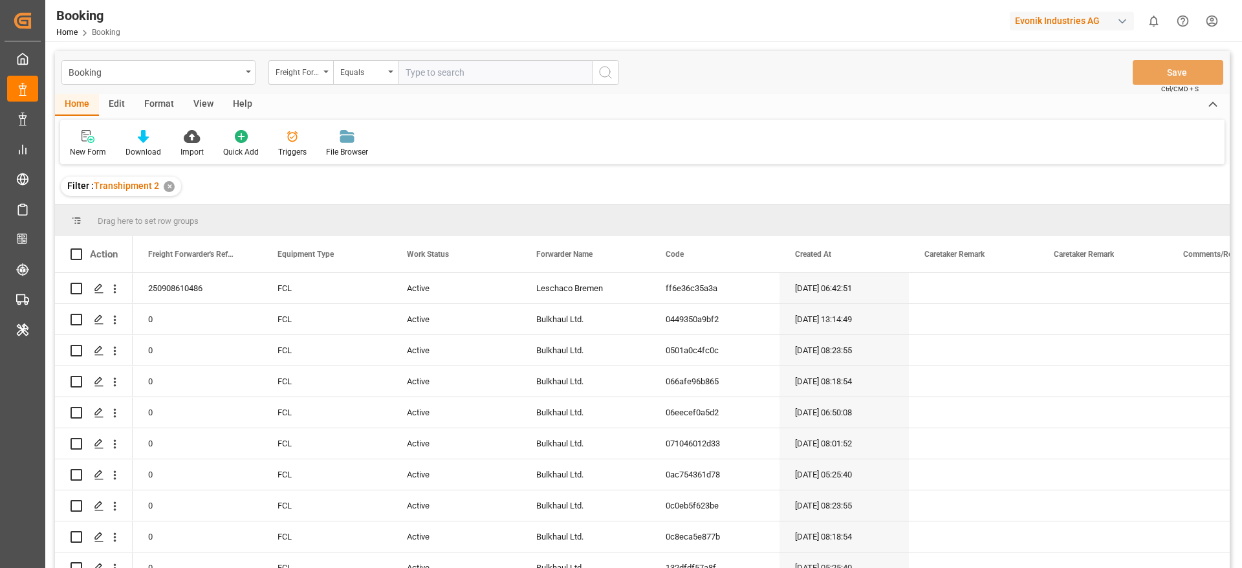
click at [210, 105] on div "View" at bounding box center [203, 105] width 39 height 22
click at [84, 146] on div "Default" at bounding box center [82, 152] width 25 height 12
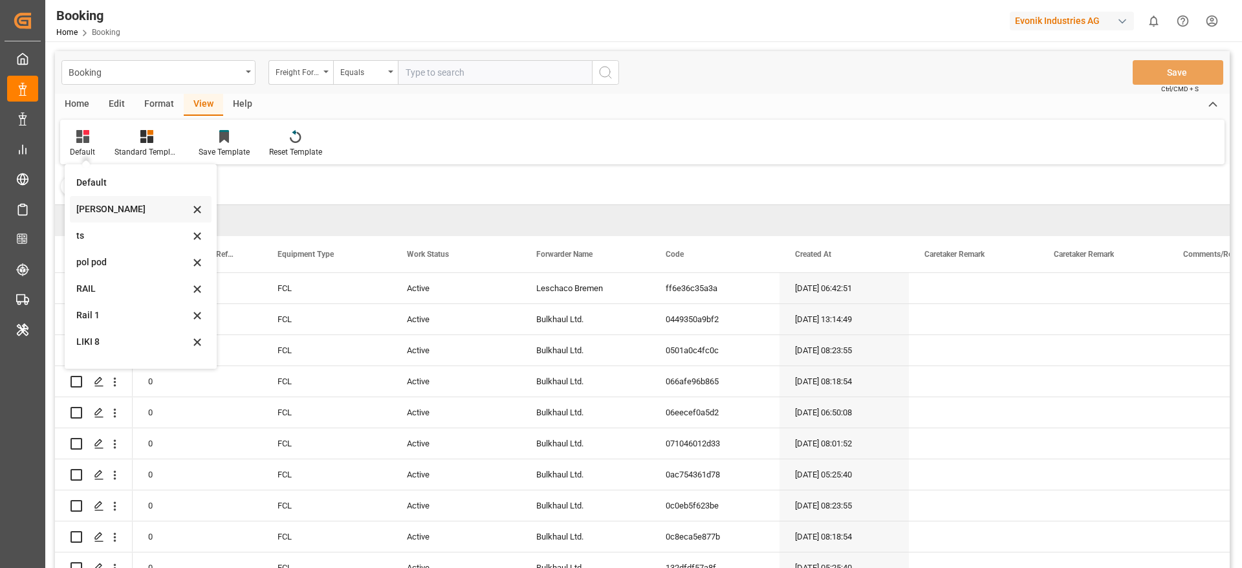
click at [136, 212] on div "Likitha" at bounding box center [132, 209] width 113 height 14
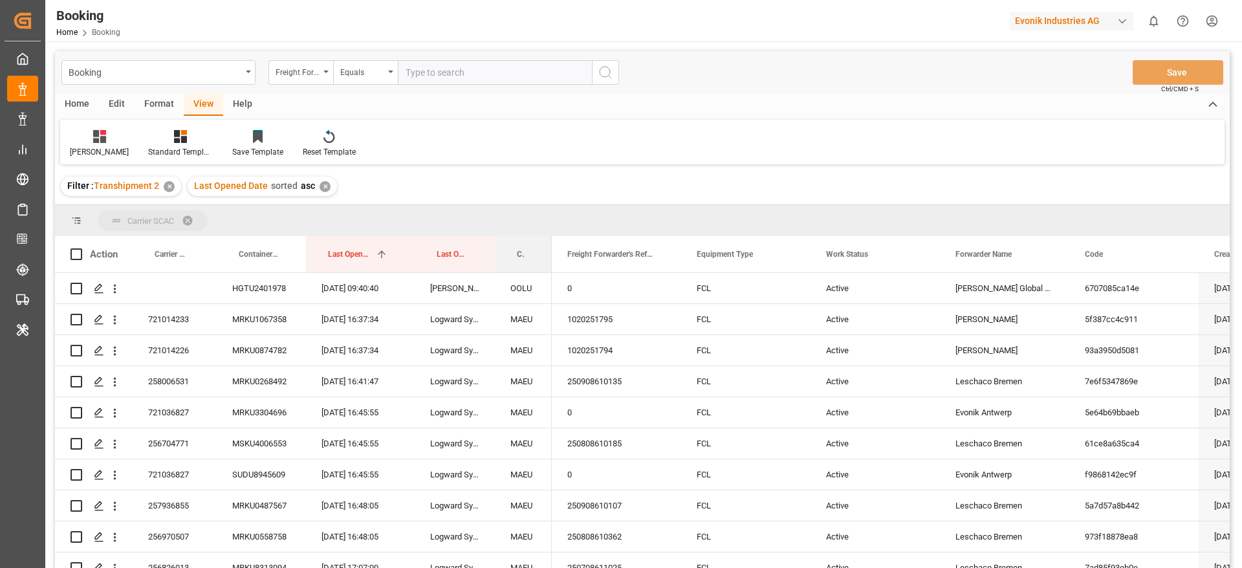
drag, startPoint x: 521, startPoint y: 244, endPoint x: 528, endPoint y: 216, distance: 29.2
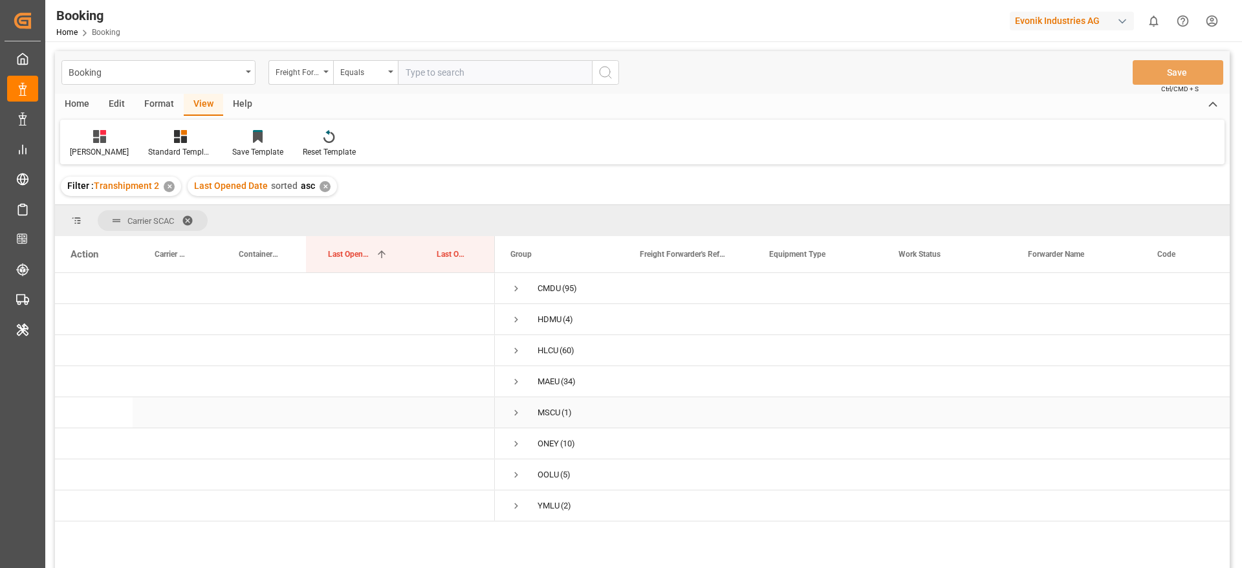
click at [515, 413] on span "Press SPACE to select this row." at bounding box center [516, 413] width 12 height 12
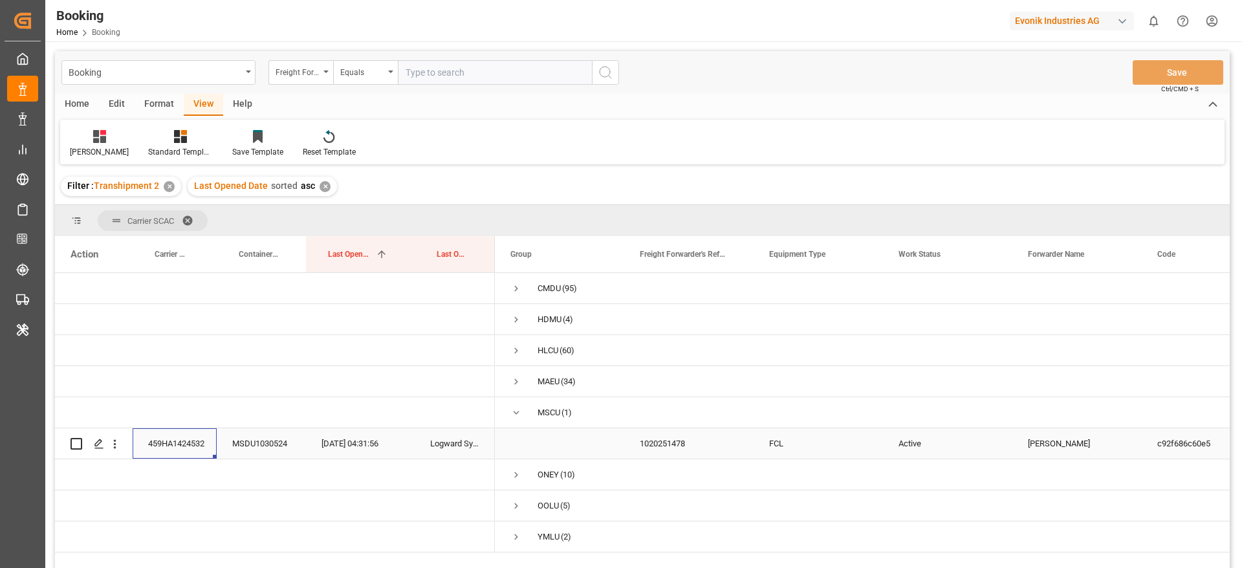
click at [190, 446] on div "459HA1424532" at bounding box center [175, 443] width 84 height 30
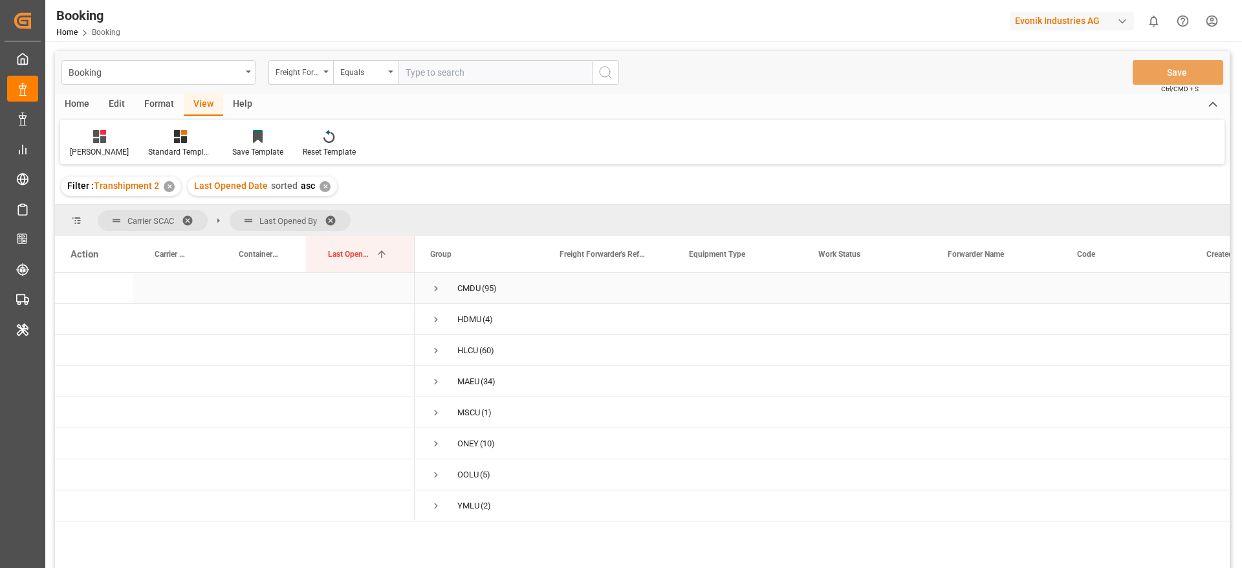
click at [433, 290] on span "Press SPACE to select this row." at bounding box center [436, 289] width 12 height 12
click at [432, 382] on span "Press SPACE to select this row." at bounding box center [436, 382] width 12 height 12
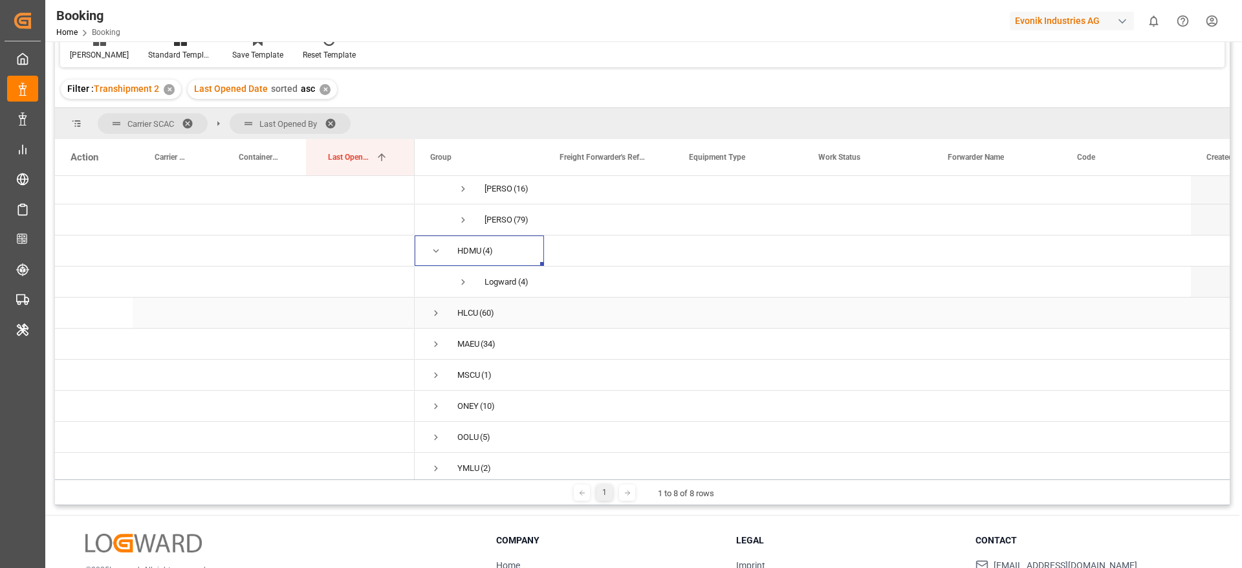
scroll to position [47, 0]
click at [461, 272] on span "Press SPACE to select this row." at bounding box center [463, 273] width 12 height 12
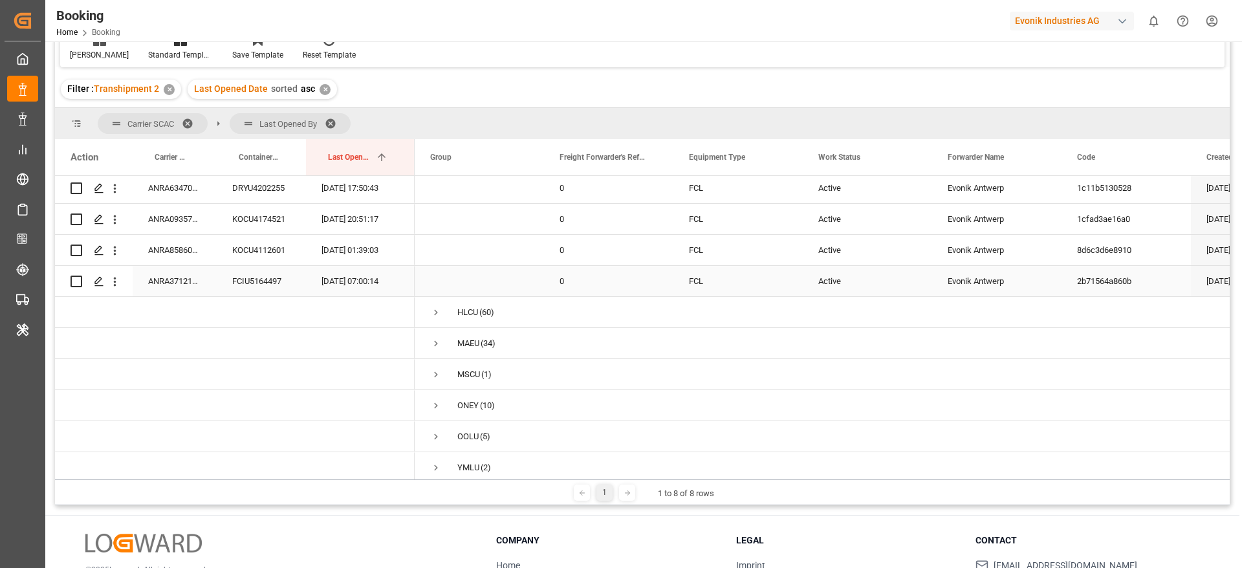
scroll to position [171, 0]
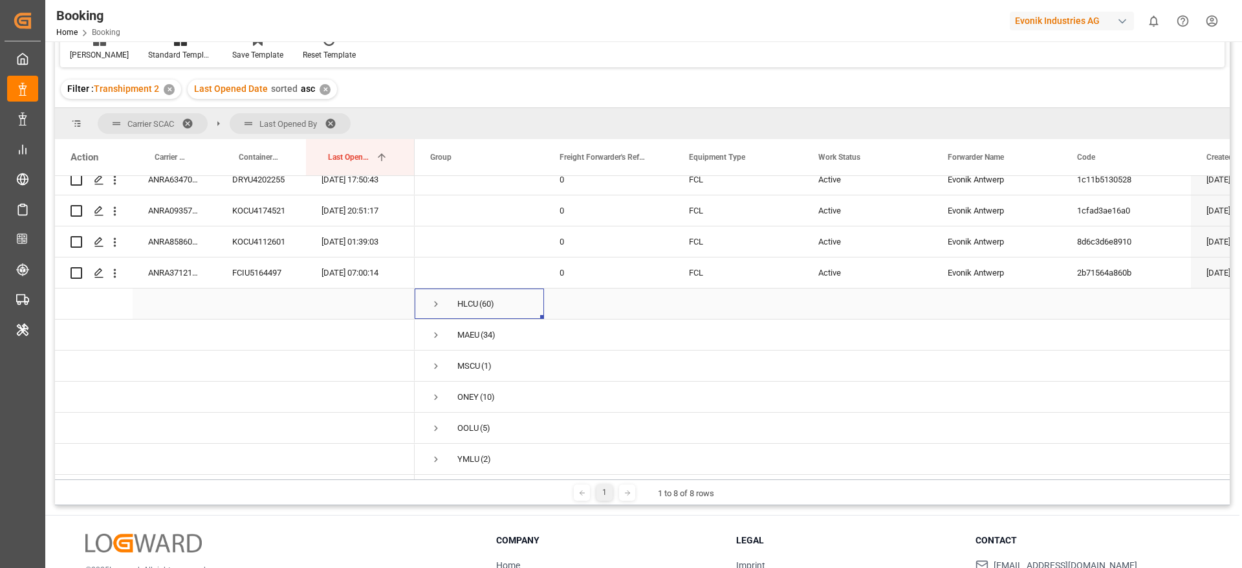
click at [431, 298] on span "Press SPACE to select this row." at bounding box center [436, 304] width 12 height 12
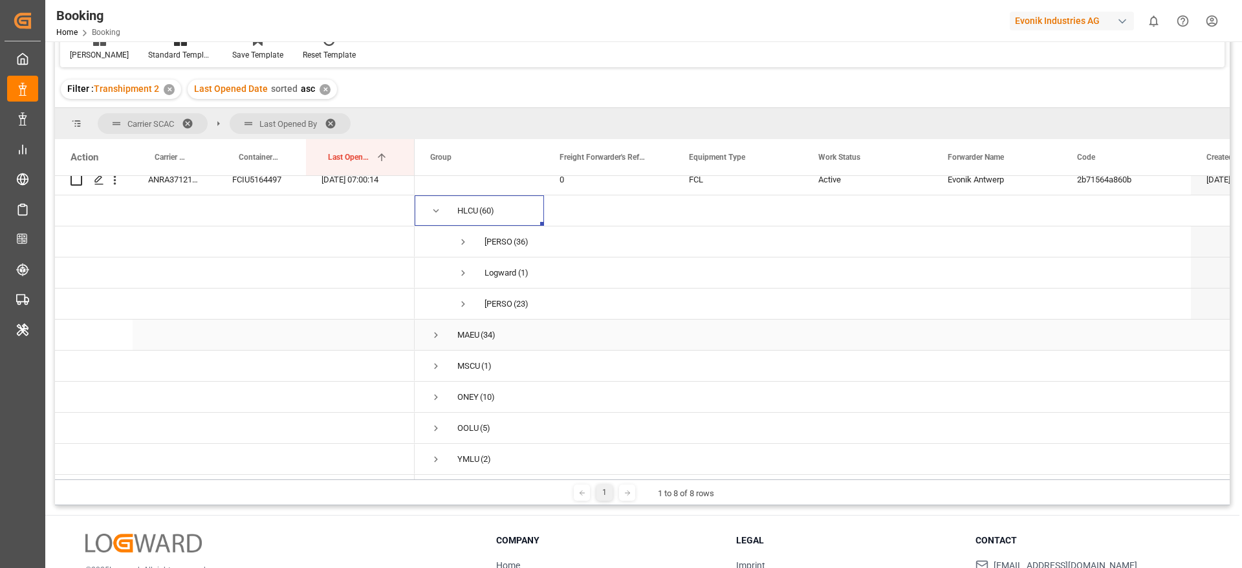
scroll to position [191, 0]
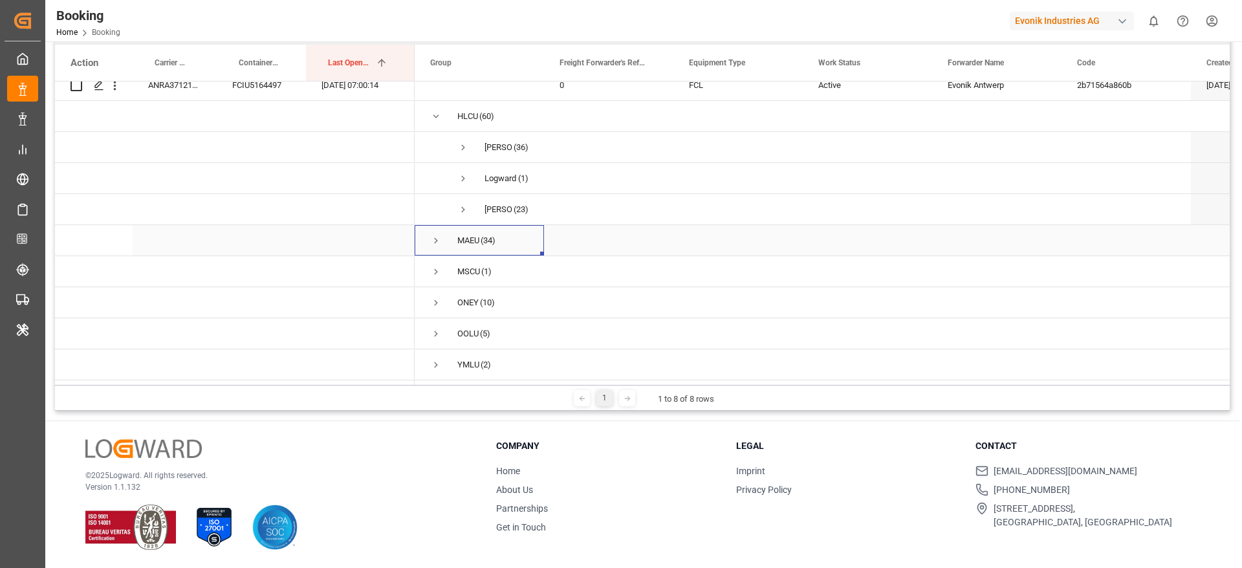
click at [434, 235] on span "Press SPACE to select this row." at bounding box center [436, 241] width 12 height 12
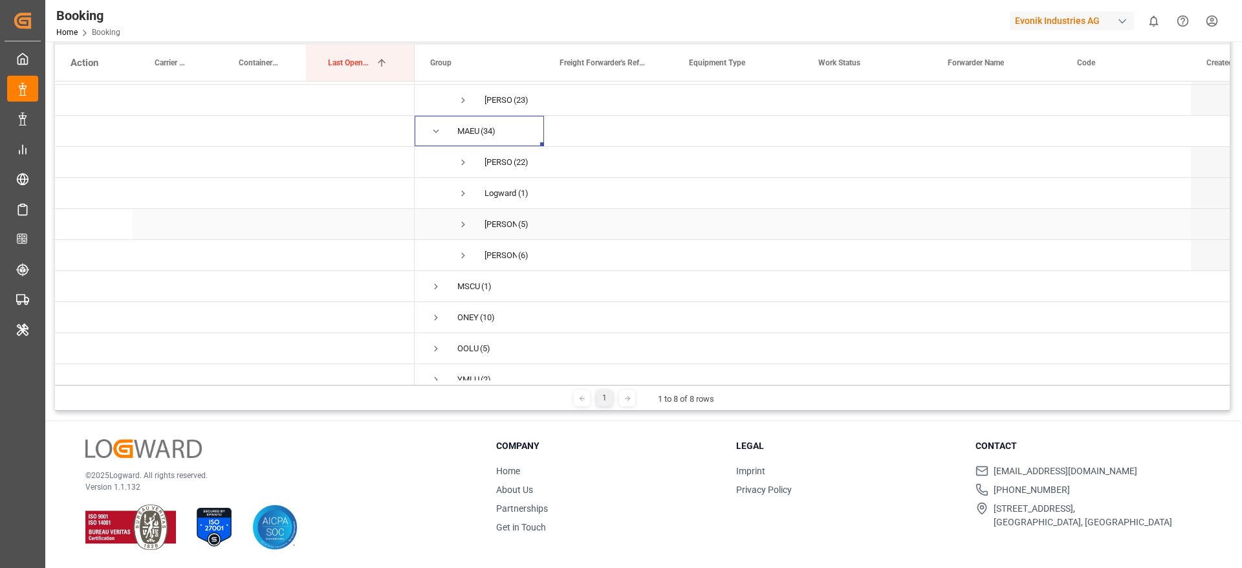
scroll to position [389, 0]
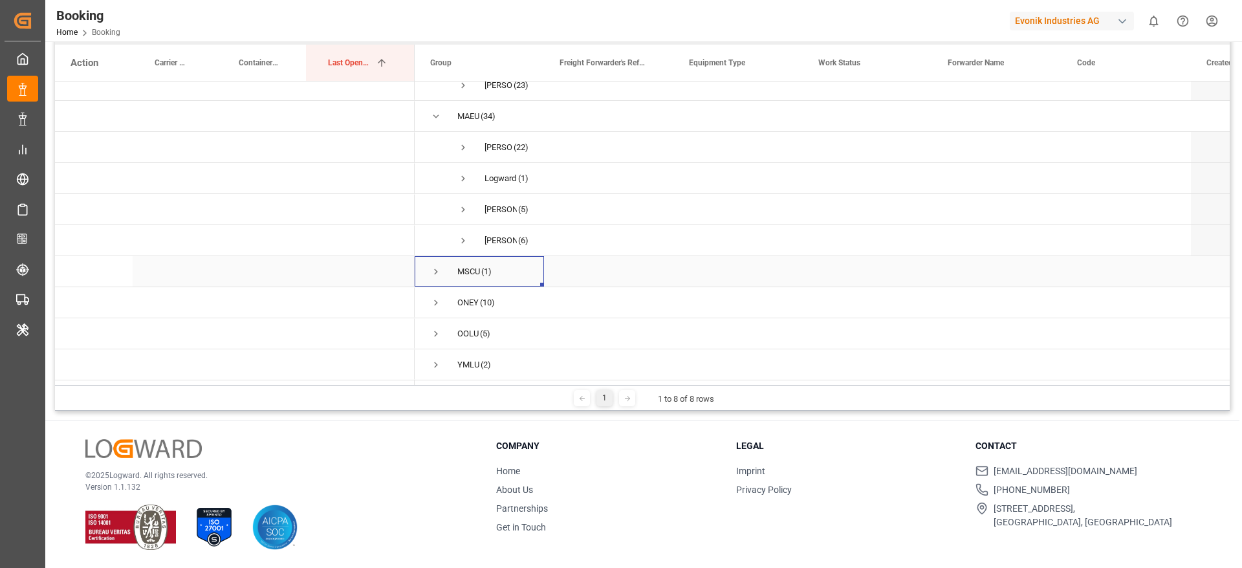
click at [437, 272] on span "Press SPACE to select this row." at bounding box center [436, 272] width 12 height 12
click at [440, 297] on span "Press SPACE to select this row." at bounding box center [436, 303] width 12 height 12
click at [0, 0] on span "Press SPACE to select this row." at bounding box center [0, 0] width 0 height 0
click at [439, 306] on span "Press SPACE to select this row." at bounding box center [436, 303] width 12 height 30
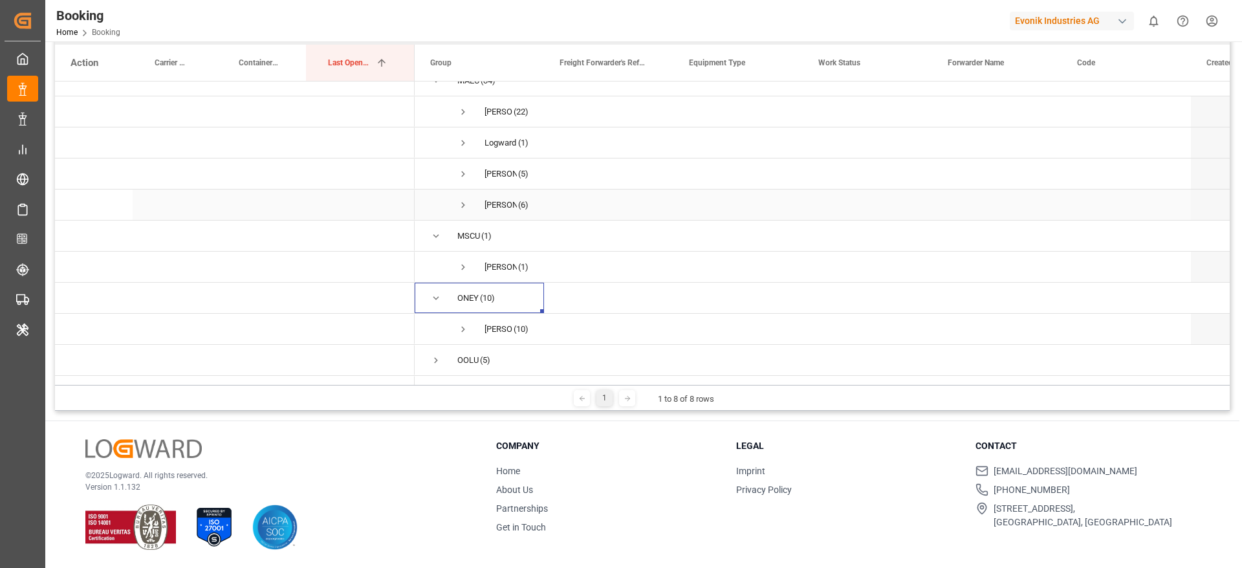
scroll to position [451, 0]
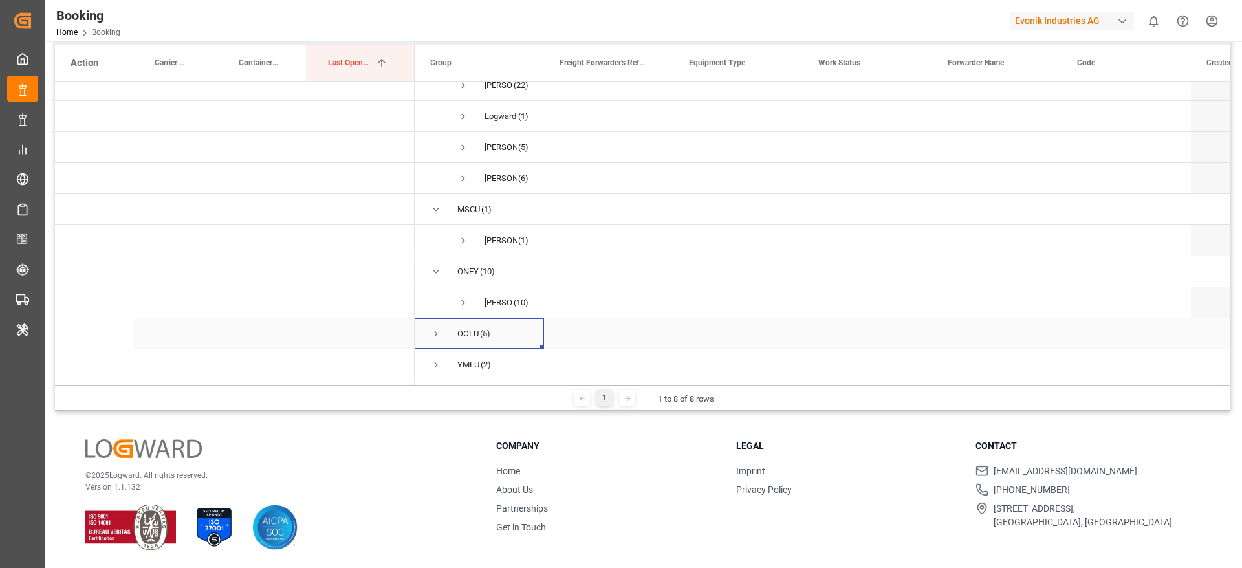
click at [437, 328] on span "Press SPACE to select this row." at bounding box center [436, 334] width 12 height 12
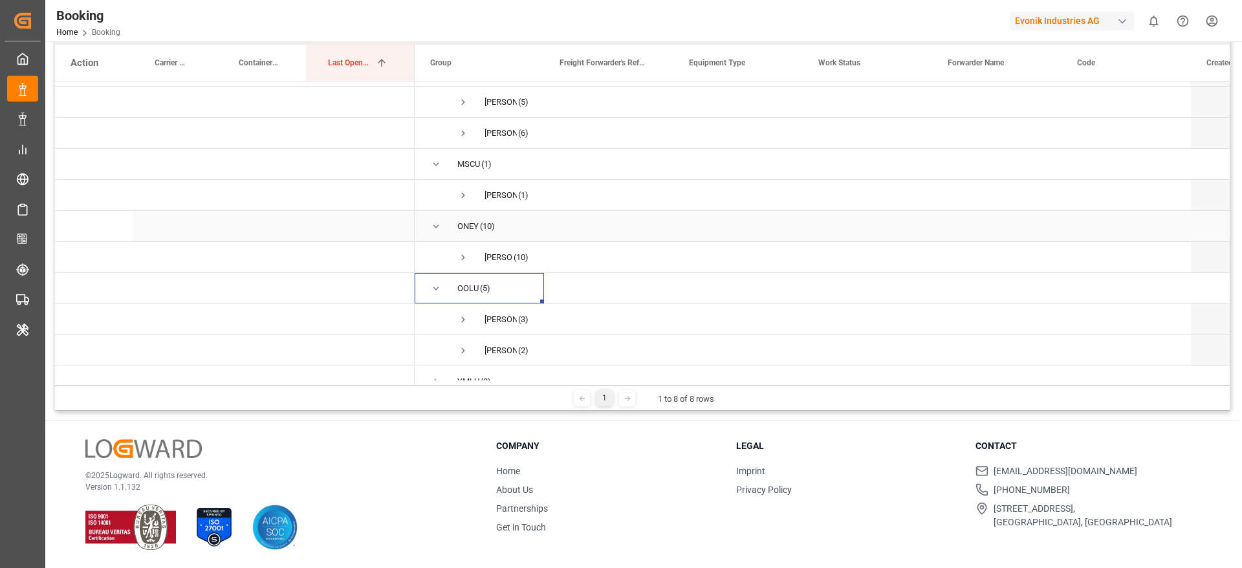
scroll to position [513, 0]
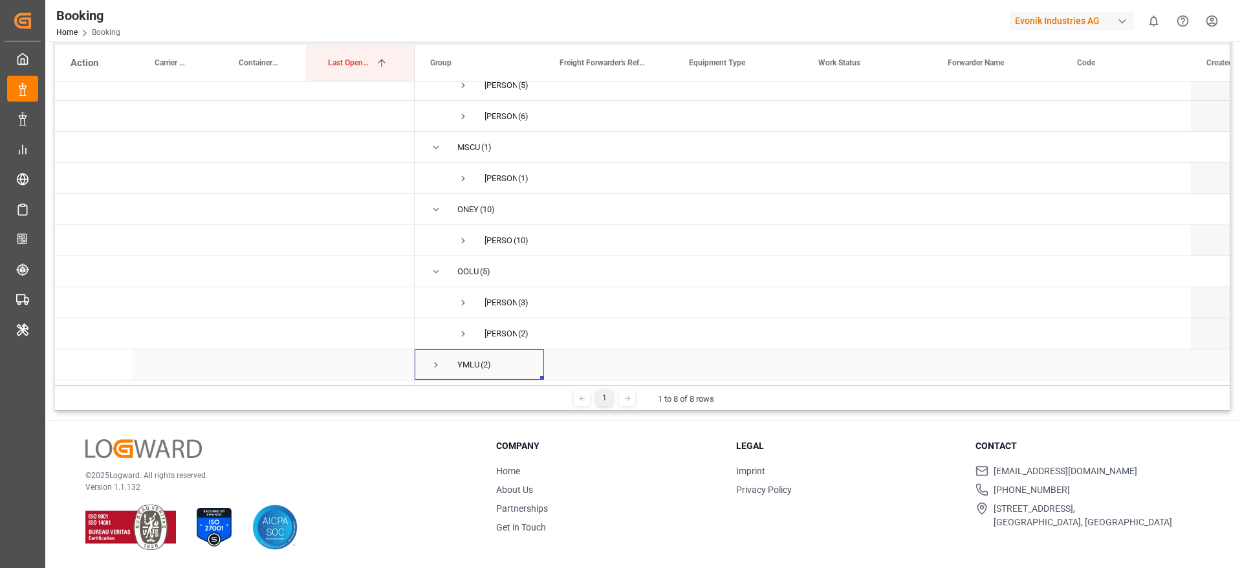
click at [438, 362] on span "Press SPACE to select this row." at bounding box center [436, 365] width 12 height 12
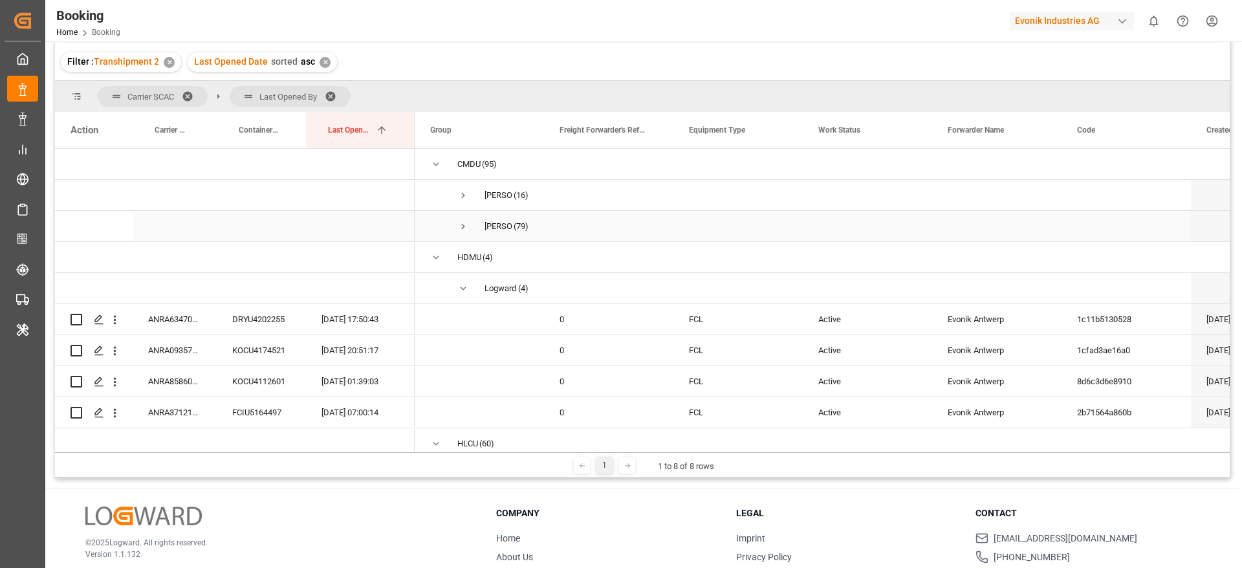
scroll to position [94, 0]
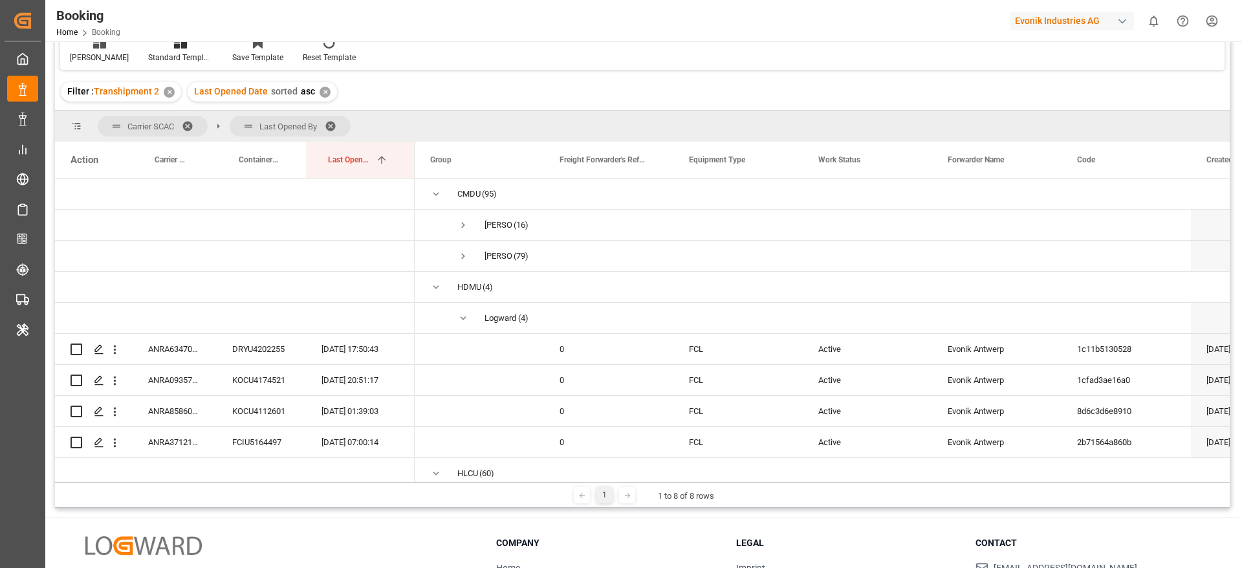
click at [335, 127] on span at bounding box center [335, 126] width 21 height 12
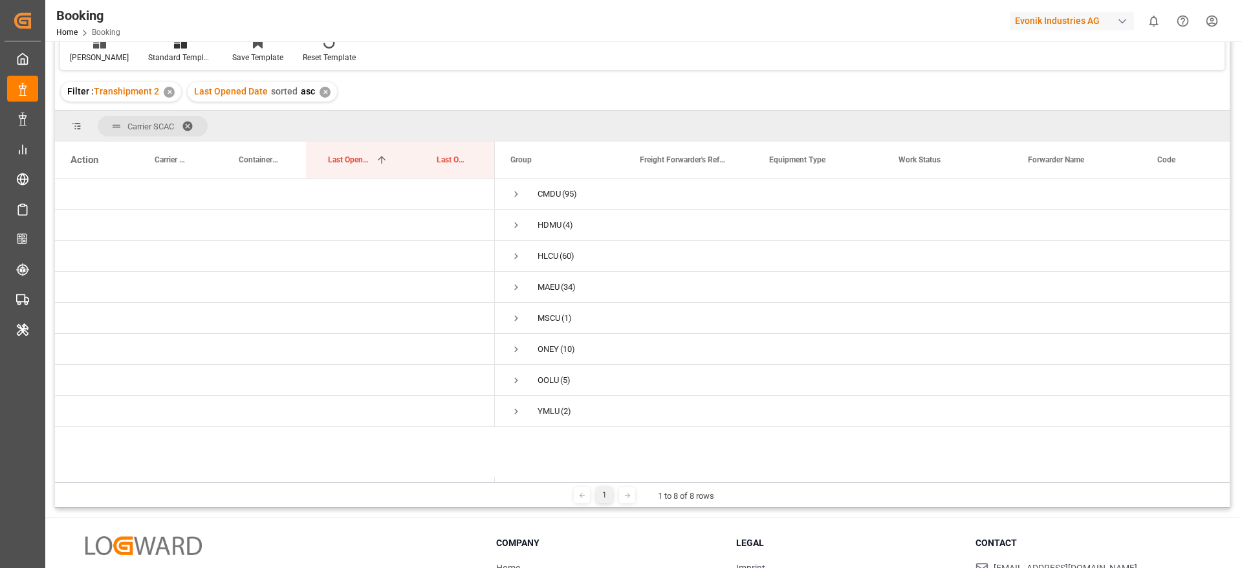
click at [190, 122] on span at bounding box center [192, 126] width 21 height 12
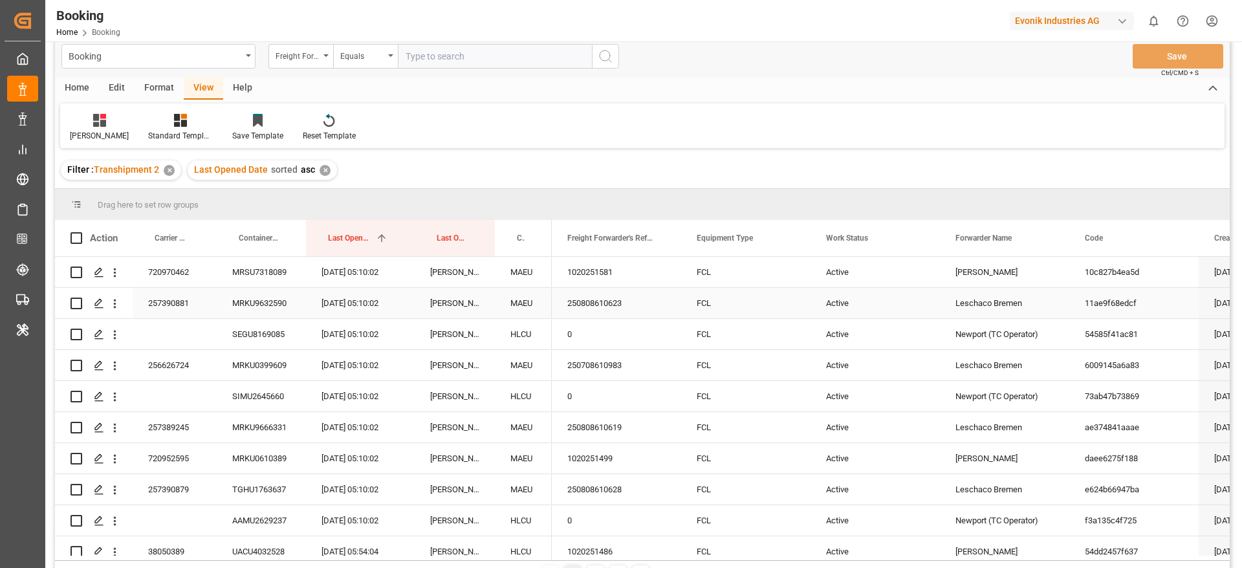
scroll to position [0, 0]
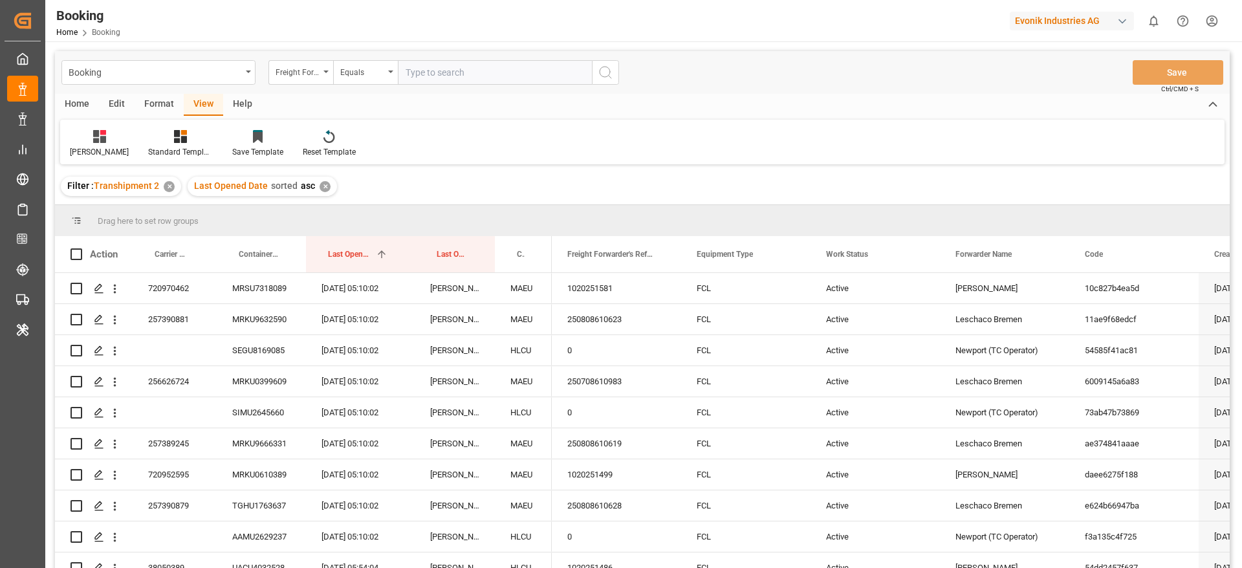
click at [312, 186] on div "Last Opened Date sorted asc ✕" at bounding box center [262, 186] width 149 height 19
click at [320, 186] on div "✕" at bounding box center [325, 186] width 11 height 11
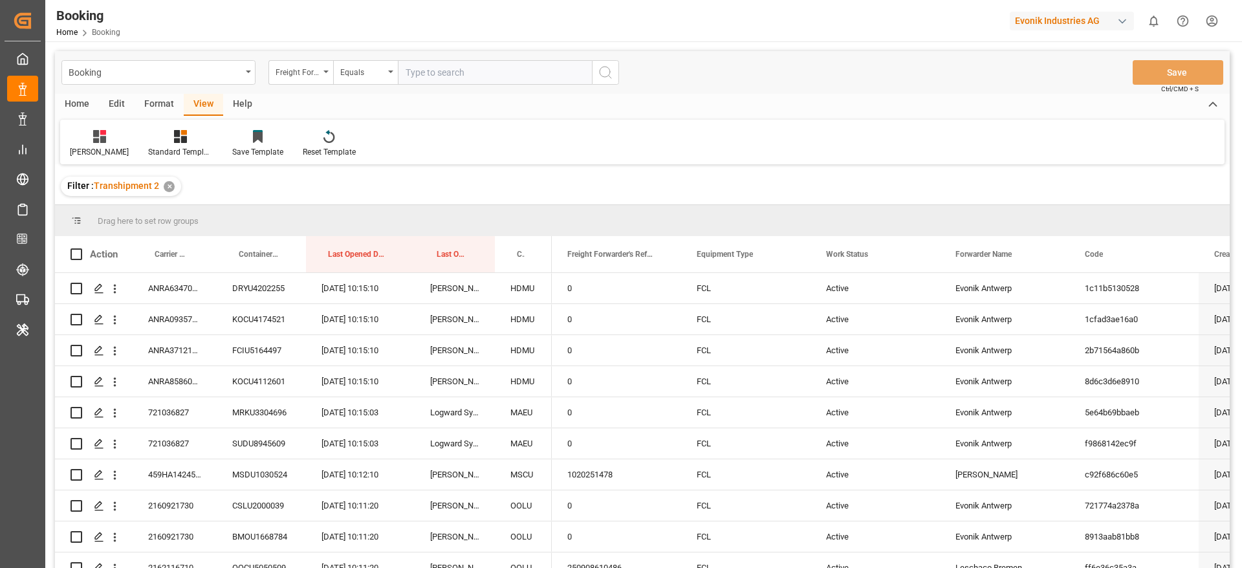
click at [167, 103] on div "Format" at bounding box center [159, 105] width 49 height 22
click at [89, 146] on div "Filter Rows" at bounding box center [89, 152] width 38 height 12
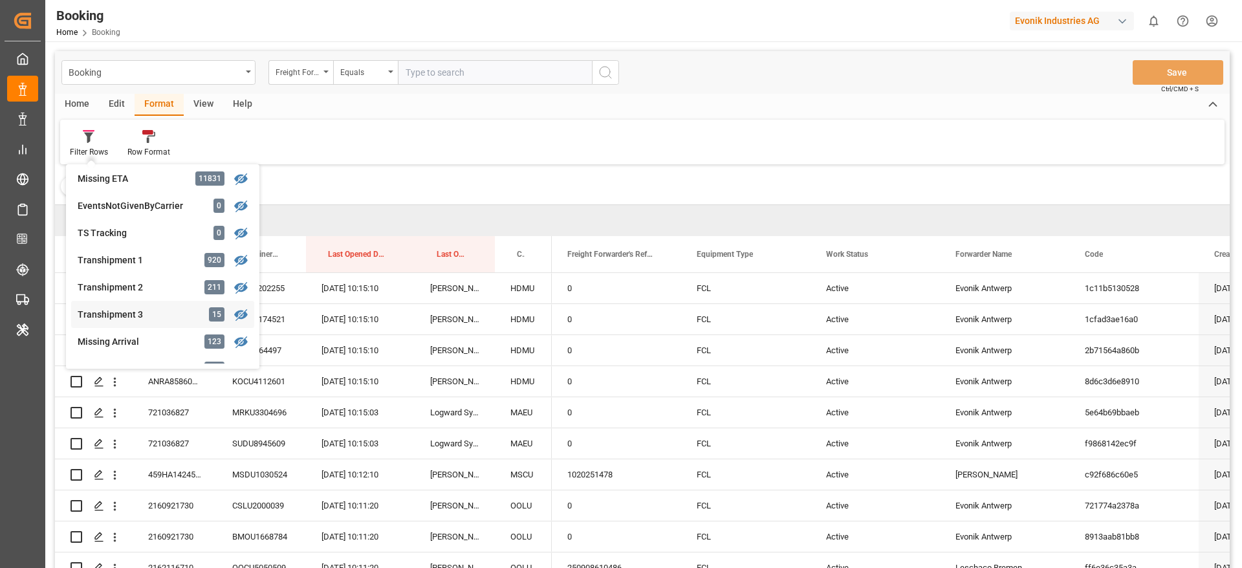
scroll to position [388, 0]
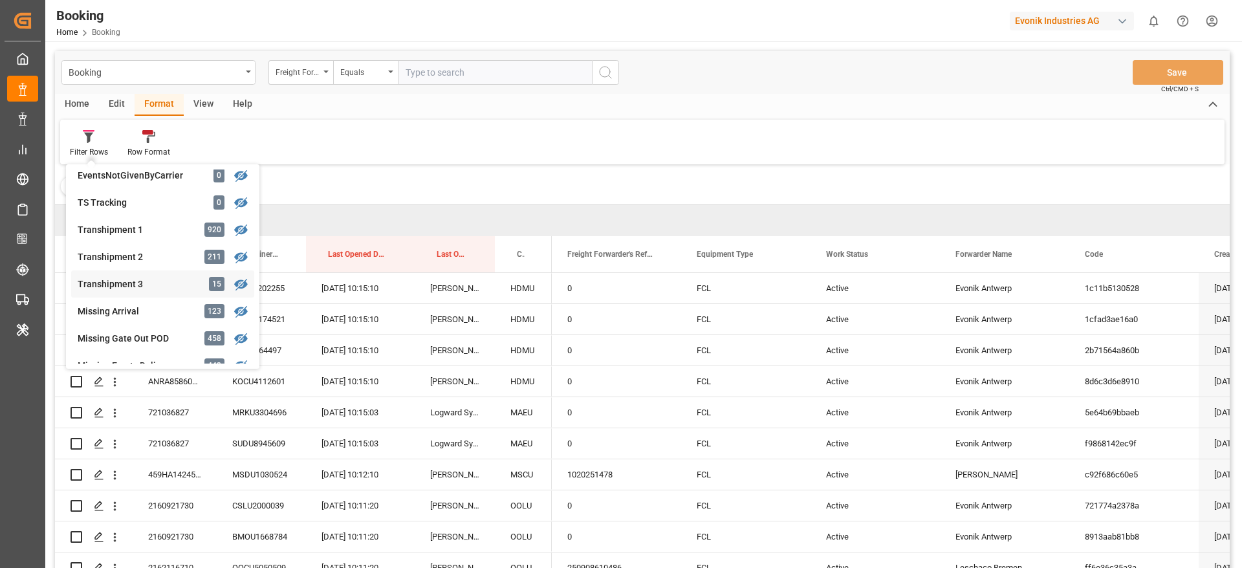
click at [151, 287] on div "Transhipment 3" at bounding box center [134, 284] width 113 height 14
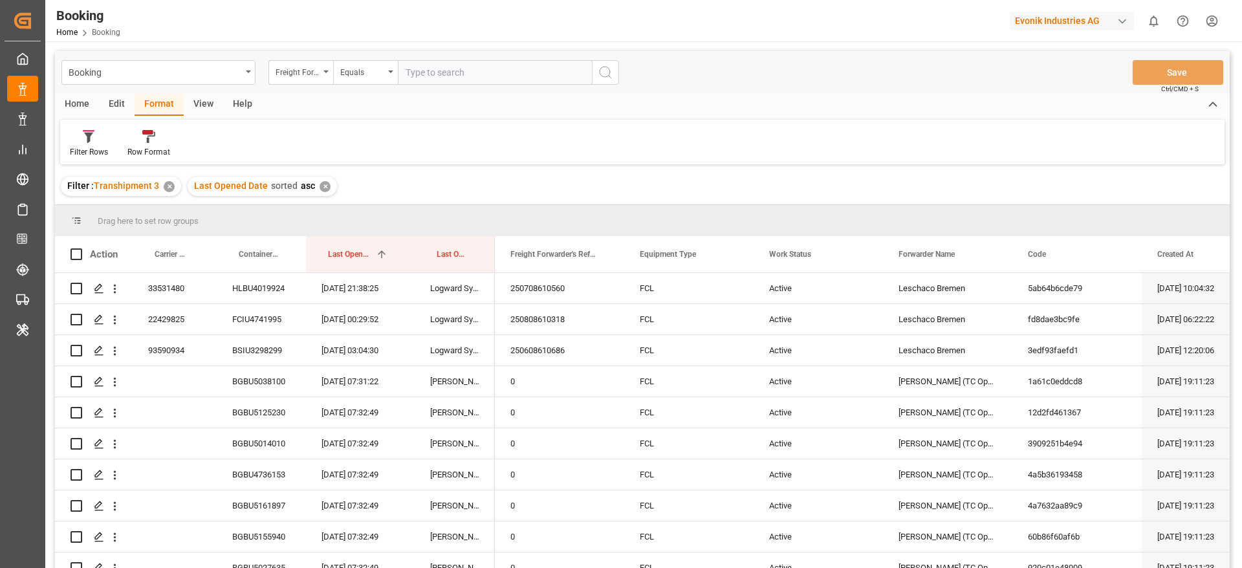
click at [325, 184] on div "✕" at bounding box center [325, 186] width 11 height 11
click at [84, 134] on icon at bounding box center [89, 136] width 12 height 13
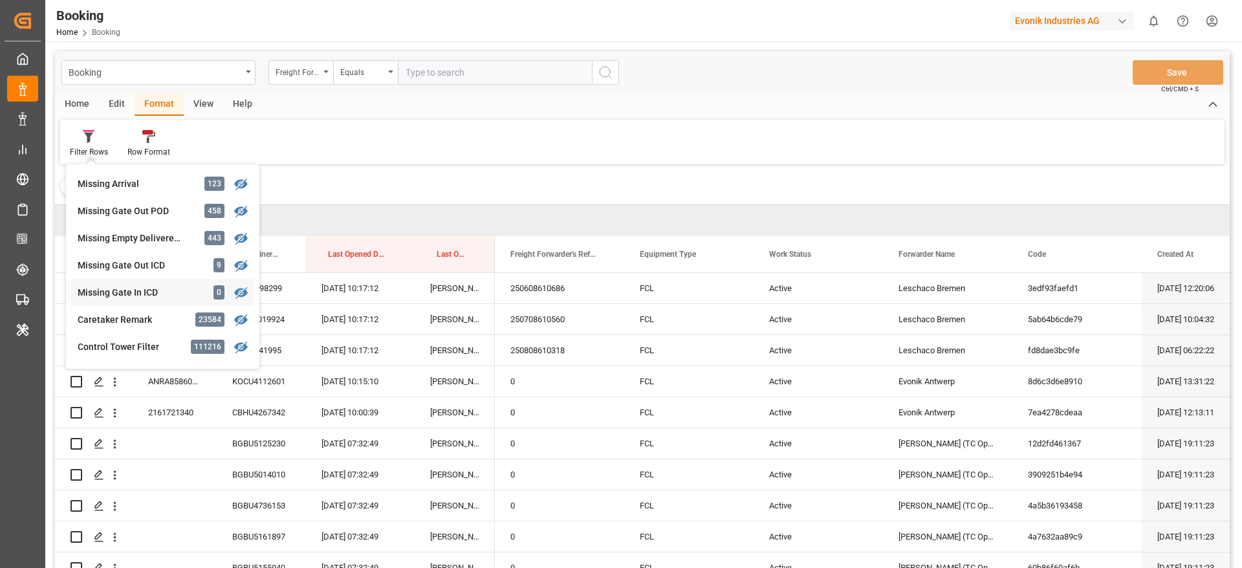
scroll to position [485, 0]
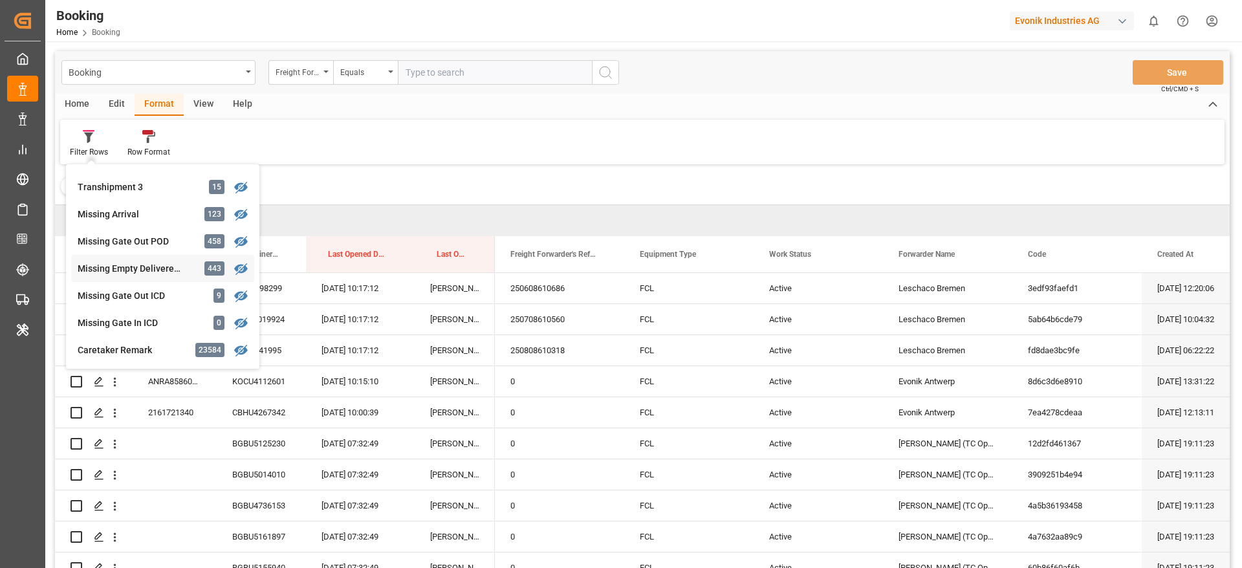
click at [175, 277] on div "Booking Freight Forwarder's Reference No. Equals Save Ctrl/CMD + S Home Edit Fo…" at bounding box center [642, 326] width 1175 height 551
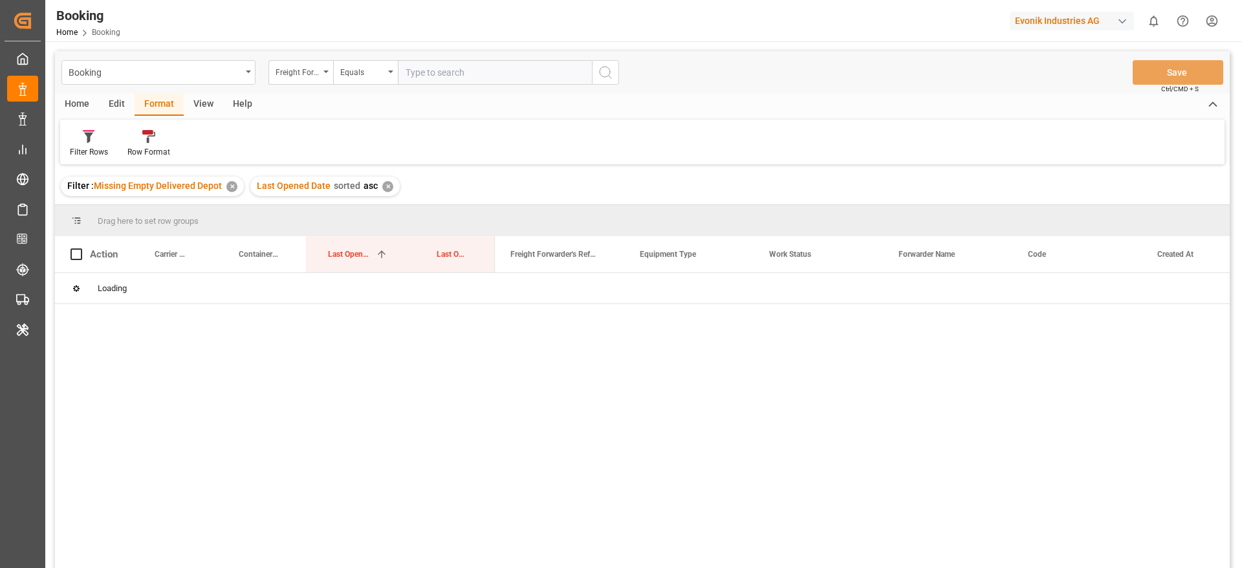
click at [385, 186] on div "✕" at bounding box center [387, 186] width 11 height 11
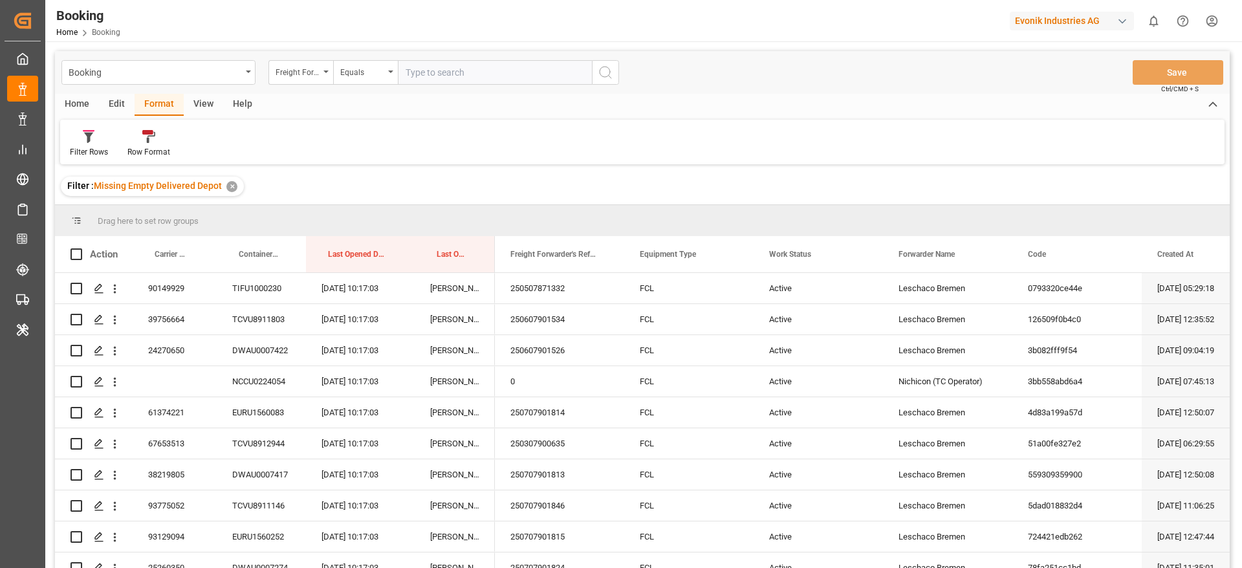
click at [191, 102] on div "View" at bounding box center [203, 105] width 39 height 22
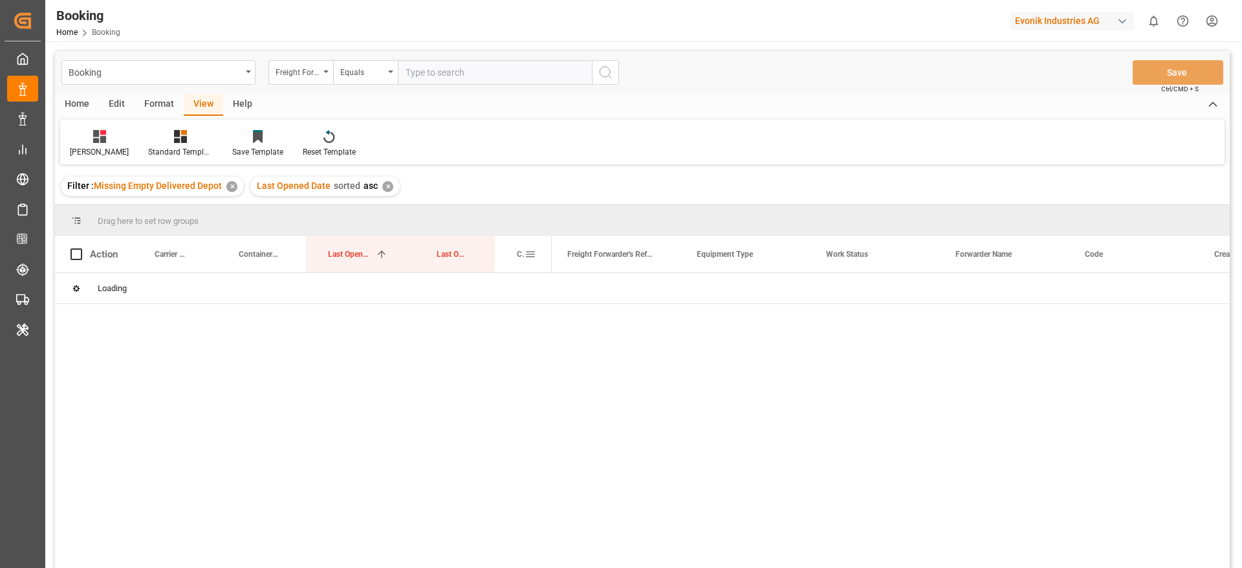
drag, startPoint x: 521, startPoint y: 248, endPoint x: 1241, endPoint y: 1, distance: 761.7
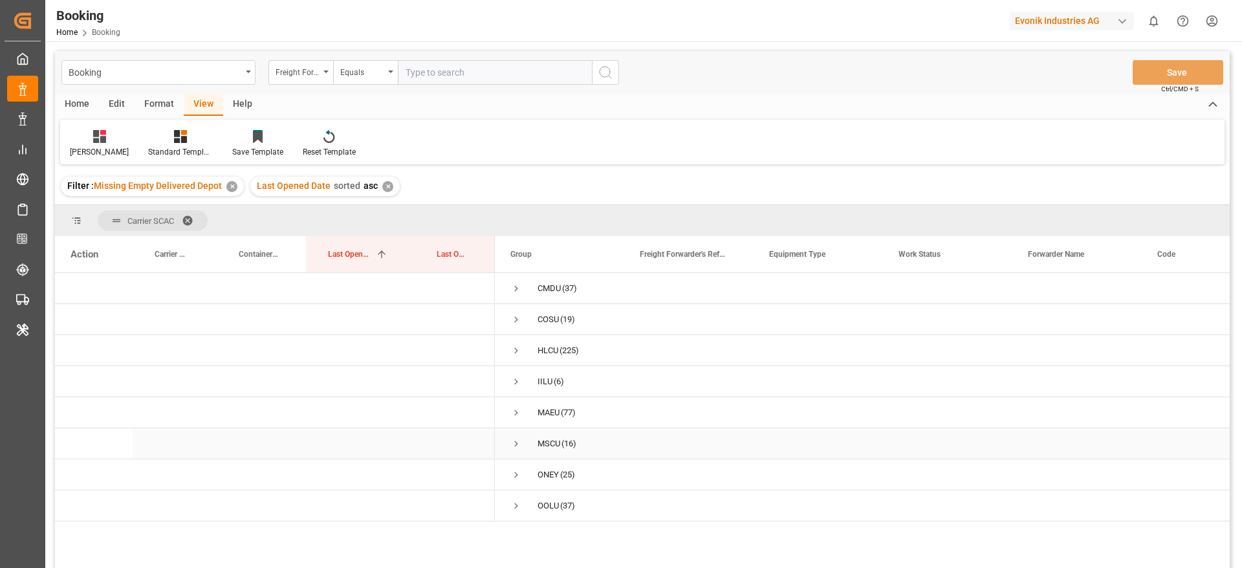
click at [556, 418] on div "MAEU" at bounding box center [549, 413] width 22 height 30
click at [565, 324] on span "(19)" at bounding box center [567, 320] width 15 height 30
click at [576, 444] on span "(16)" at bounding box center [568, 444] width 15 height 30
click at [584, 465] on span "ONEY (25)" at bounding box center [559, 474] width 98 height 29
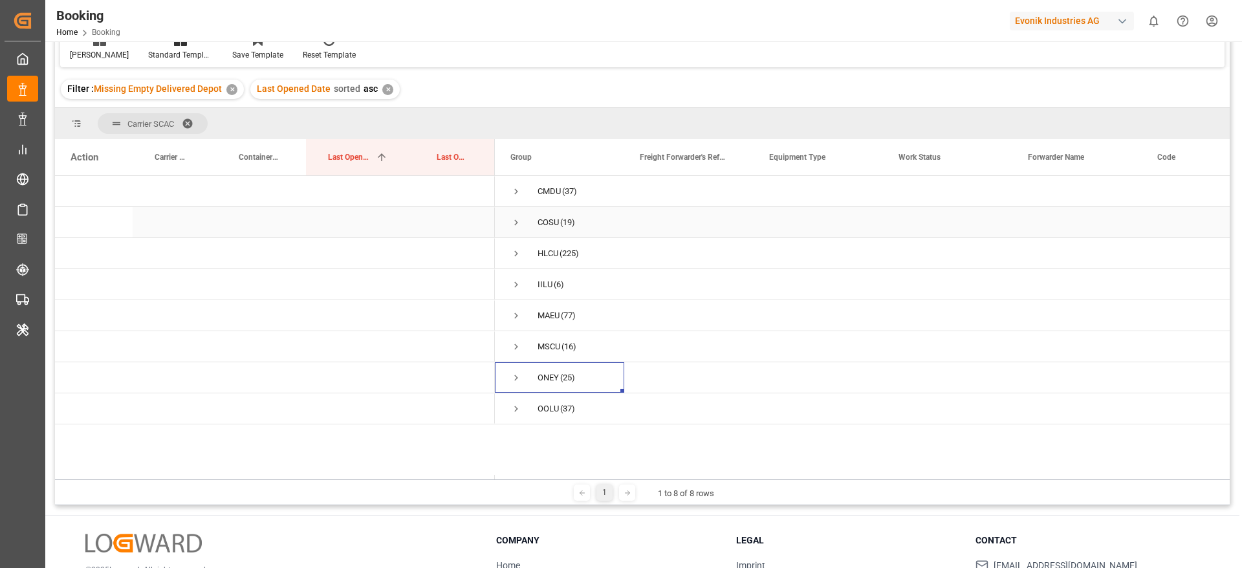
click at [555, 225] on div "COSU" at bounding box center [548, 223] width 21 height 30
click at [567, 281] on span "IILU (6)" at bounding box center [559, 284] width 98 height 29
click at [566, 348] on span "(16)" at bounding box center [568, 347] width 15 height 30
click at [626, 409] on div "Press SPACE to select this row." at bounding box center [688, 408] width 129 height 30
click at [613, 403] on div "OOLU (37)" at bounding box center [559, 408] width 129 height 30
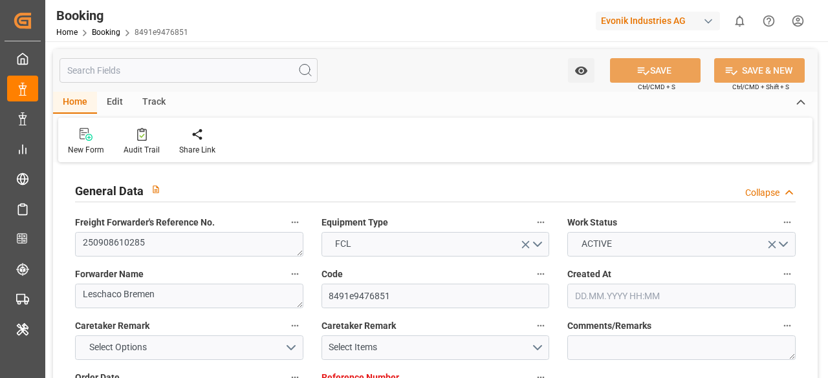
type input "7001247818"
type input "9610169"
type input "Hapag Lloyd"
type input "Hapag Lloyd Aktiengesellschaft"
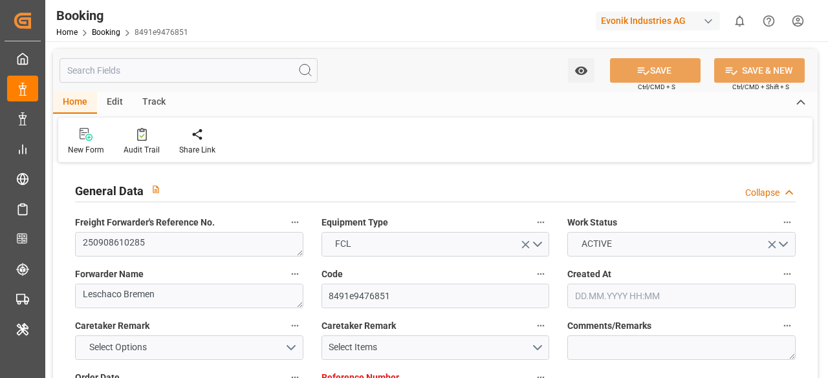
type input "BEANR"
type input "JOAQB"
type input "MAPTM"
type input "SAJED"
type input "0"
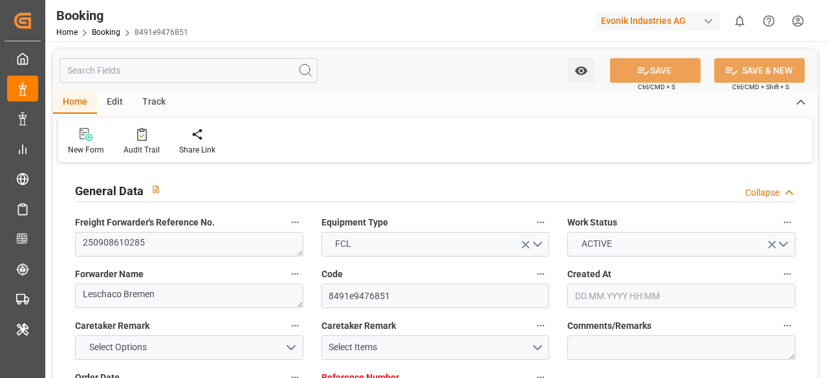
type input "BEANR"
type input "JOAQB"
type input "9235543"
type input "9389681"
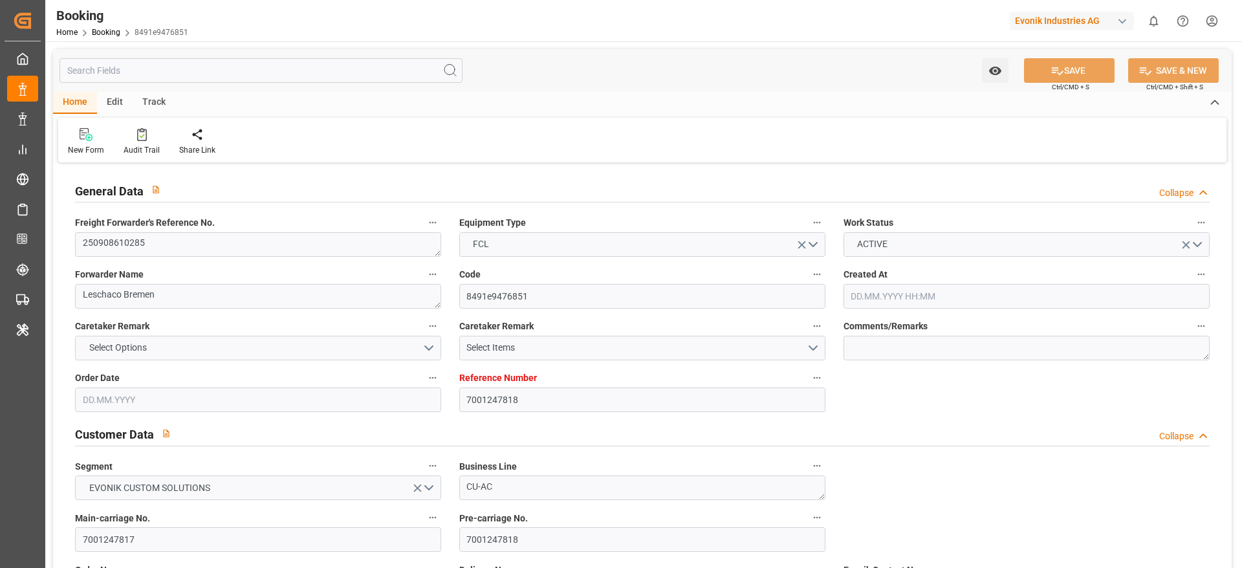
type input "13.08.2025 10:58"
type input "13.08.2025"
type input "30.09.2025"
type input "28.08.2025"
type input "28.08.2025 00:00"
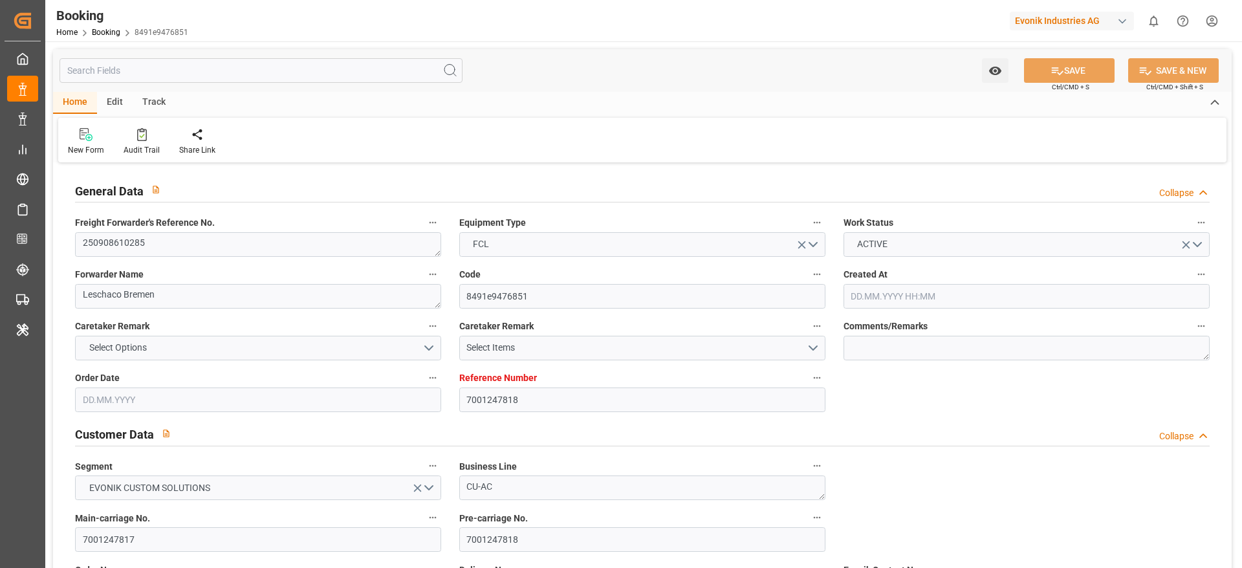
type input "22.08.2025"
type input "02.09.2025 18:00"
type input "03.09.2025 00:00"
type input "02.09.2025 18:18"
type input "29.08.2025 18:55"
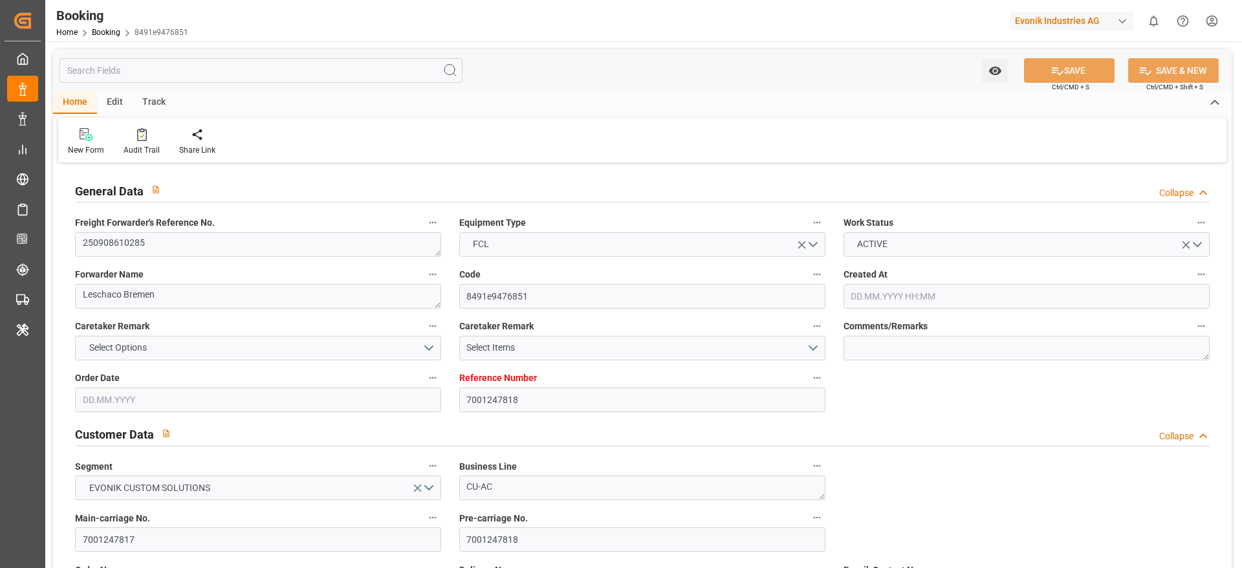
type input "30.09.2025 07:00"
type input "07.10.2025 00:00"
type input "11.09.2025 00:00"
type input "10.09.2025 06:18"
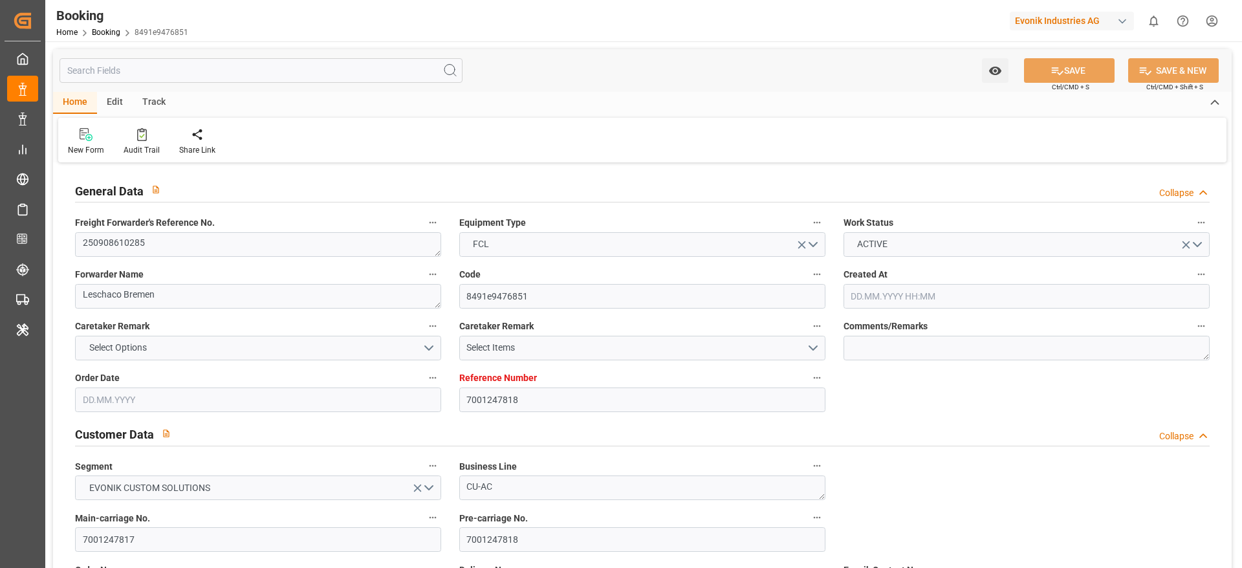
type input "14.09.2025 23:00"
type input "22.09.2025 00:00"
type input "14.09.2025 22:30"
type input "24.09.2025 15:00"
type input "01.10.2025 00:00"
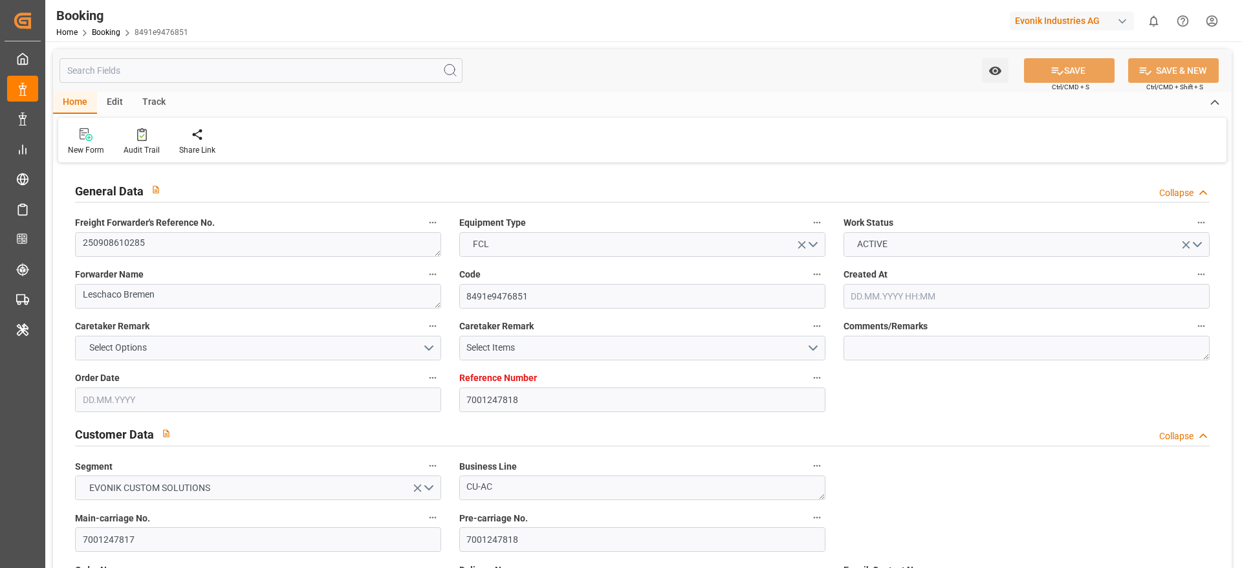
type input "24.09.2025 14:12"
type input "28.09.2025 06:00"
type input "05.10.2025 00:00"
type input "22.08.2025"
type input "24.09.2025 21:52"
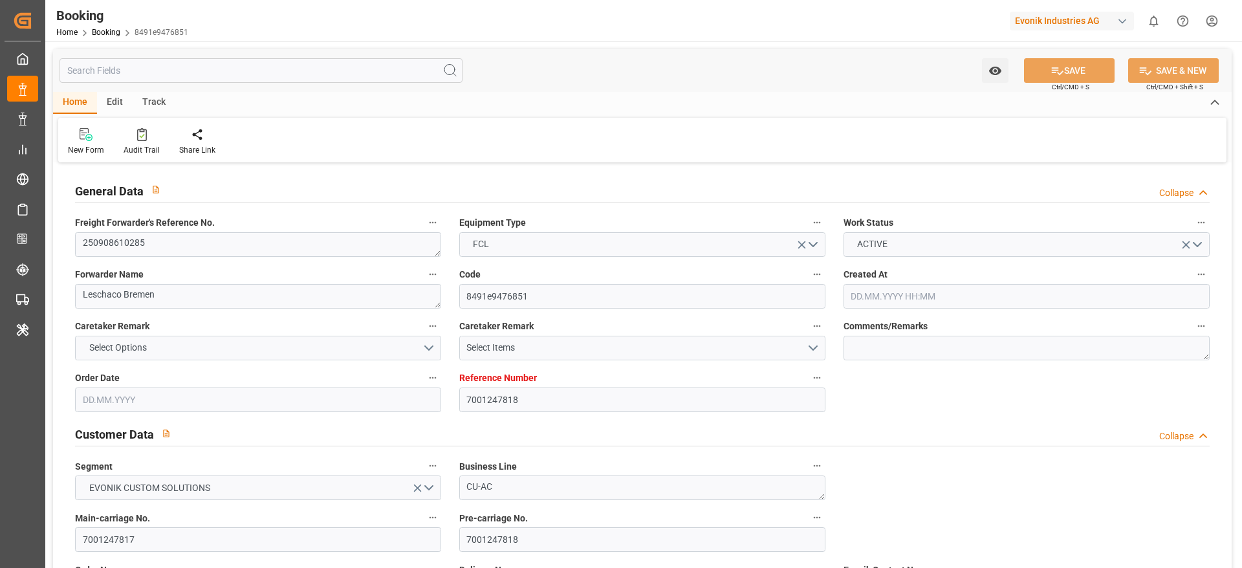
type input "24.09.2025"
type input "02.09.2025 14:33"
type input "02.09.2025 18:00"
type input "02.09.2025 18:33"
type input "12.09.2025 03:00"
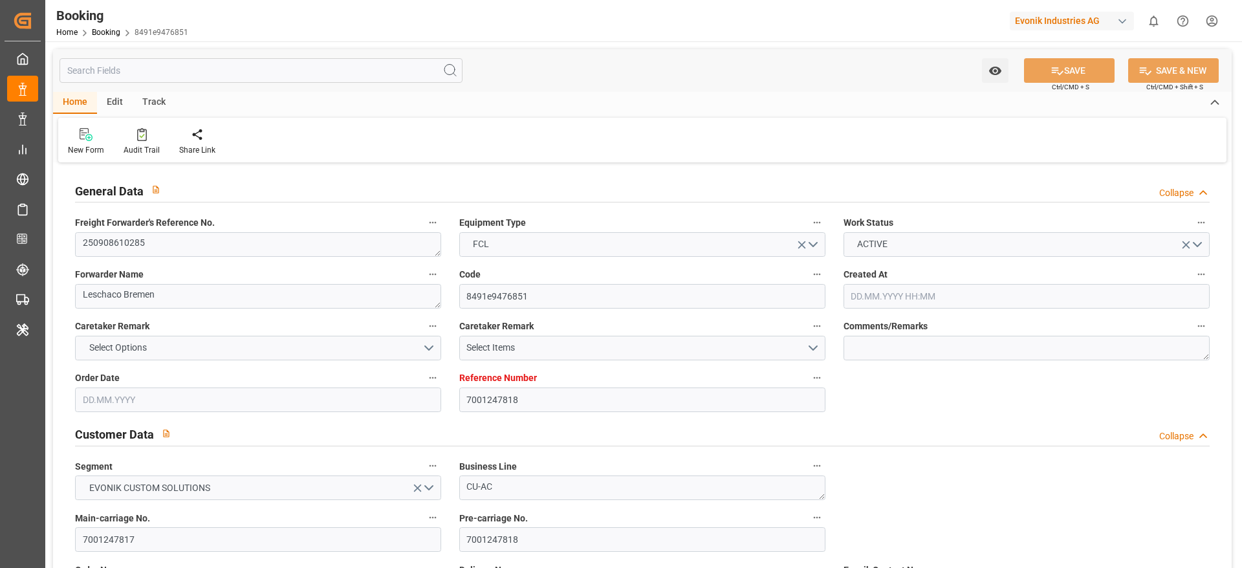
type input "10.09.2025 06:19"
type input "10.09.2025 06:00"
type input "11.09.2025 09:00"
type input "12.09.2025 04:08"
type input "10.09.2025 07:52"
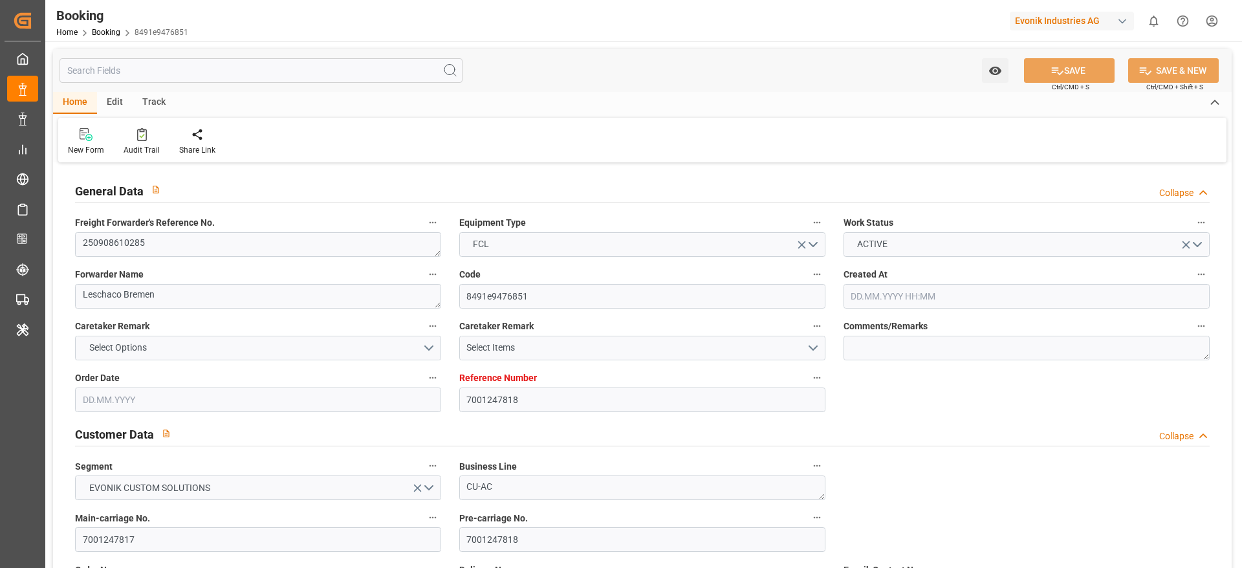
type input "14.09.2025 19:44"
type input "15.09.2025 11:00"
type input "14.09.2025 22:35"
type input "24.09.2025 15:00"
type input "24.09.2025 14:05"
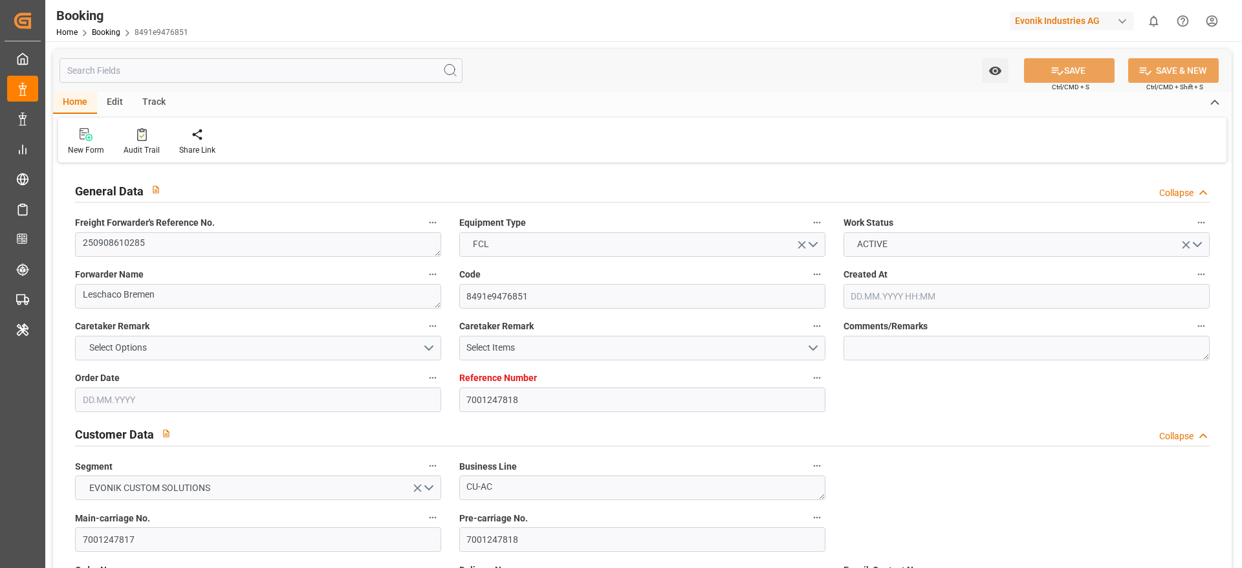
type input "25.09.2025 02:55"
type input "24.09.2025 21:35"
type input "28.09.2025 06:00"
type input "30.09.2025 07:00"
type input "30.09.2025 14:48"
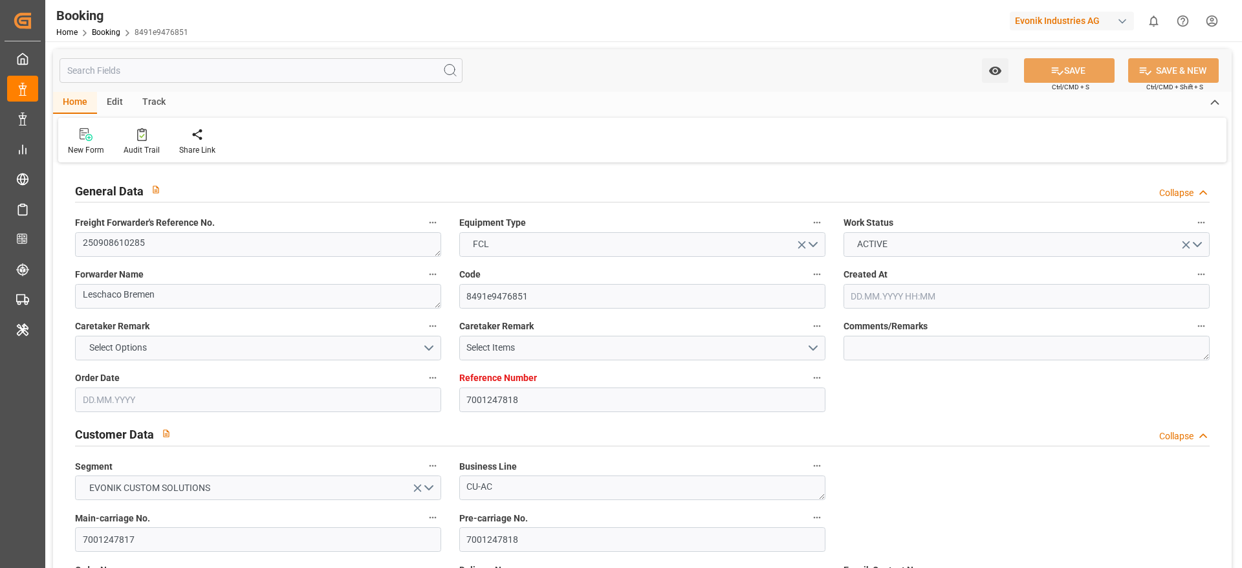
type input "04.10.2025 14:48"
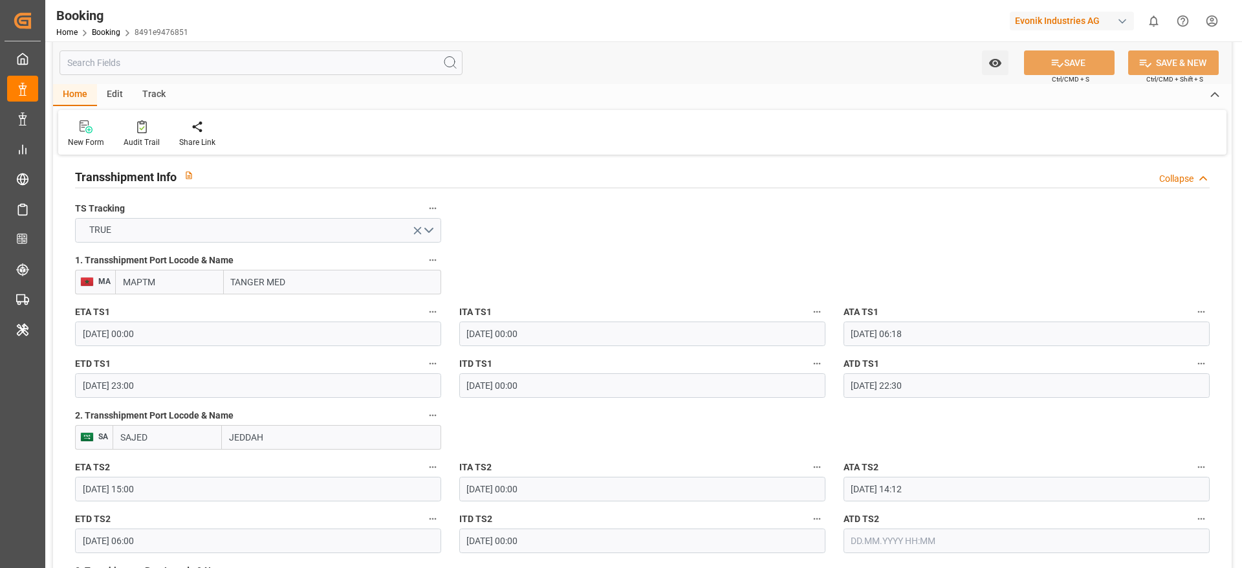
scroll to position [1358, 0]
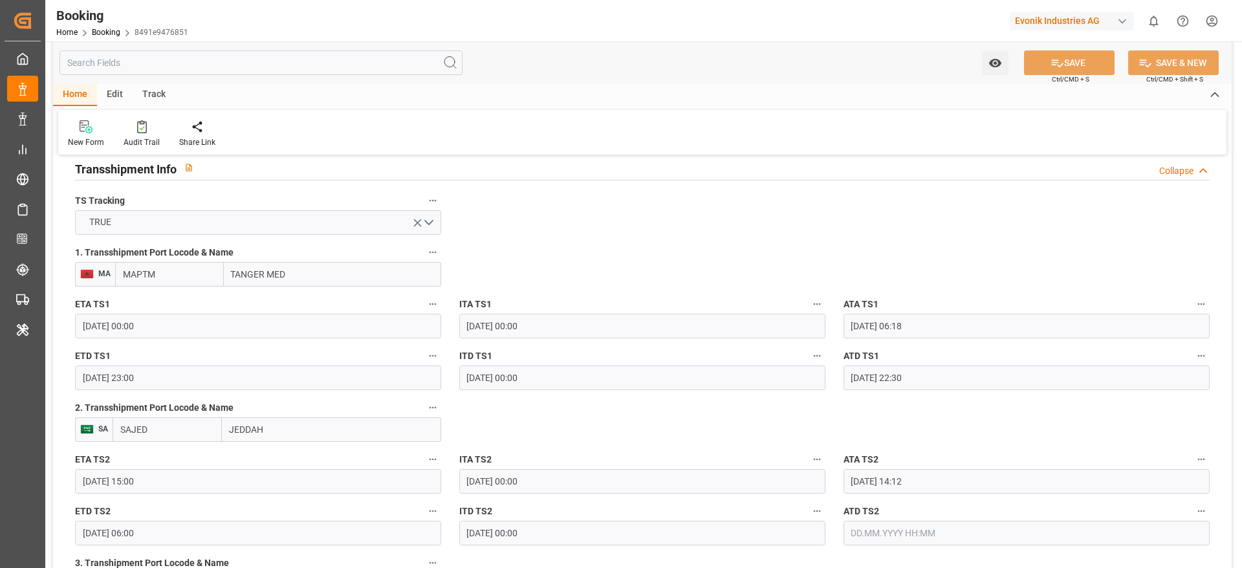
click at [202, 271] on input "MAPTM" at bounding box center [169, 274] width 109 height 25
click at [194, 307] on span "MAPTM - Tanger Med" at bounding box center [165, 303] width 83 height 10
type input "MAPTM"
type input "Tanger Med"
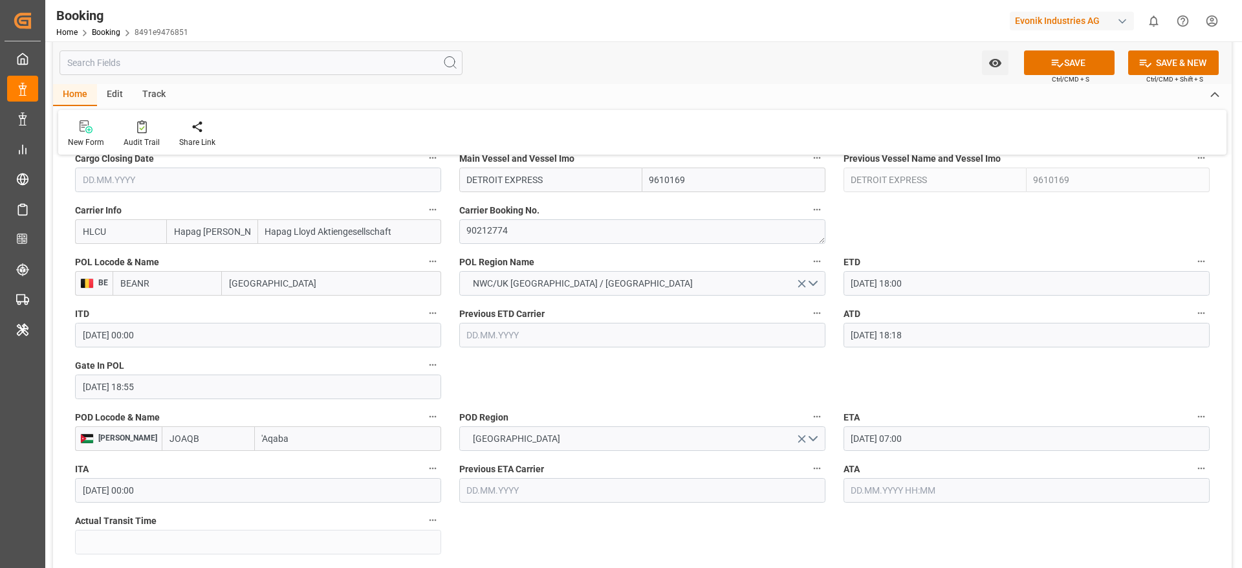
scroll to position [873, 0]
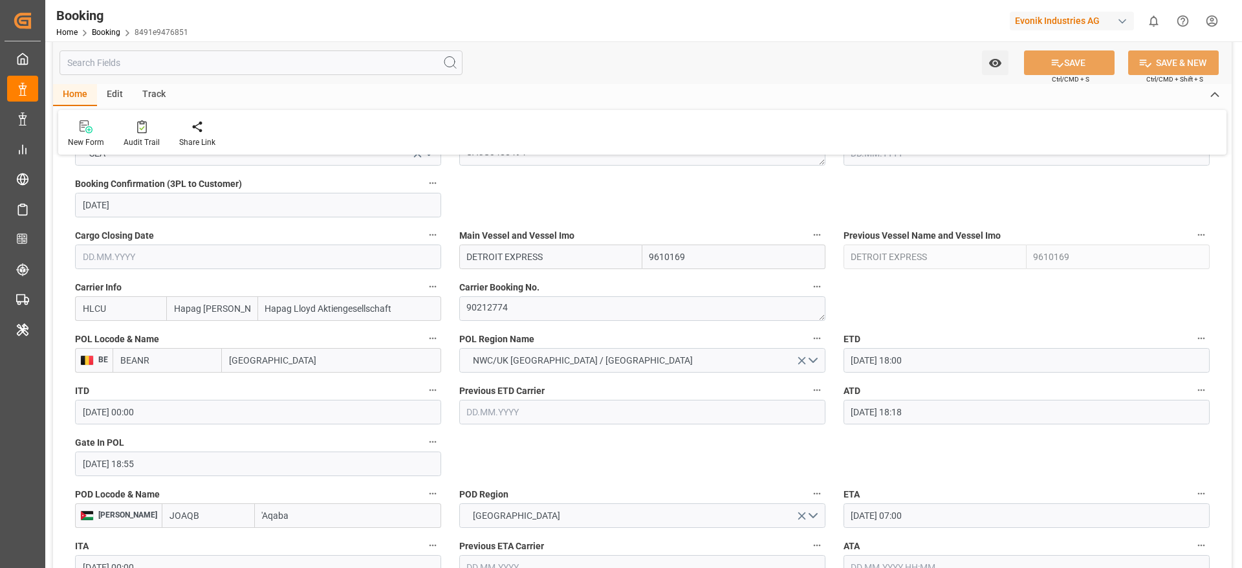
type textarea "[PERSON_NAME]"
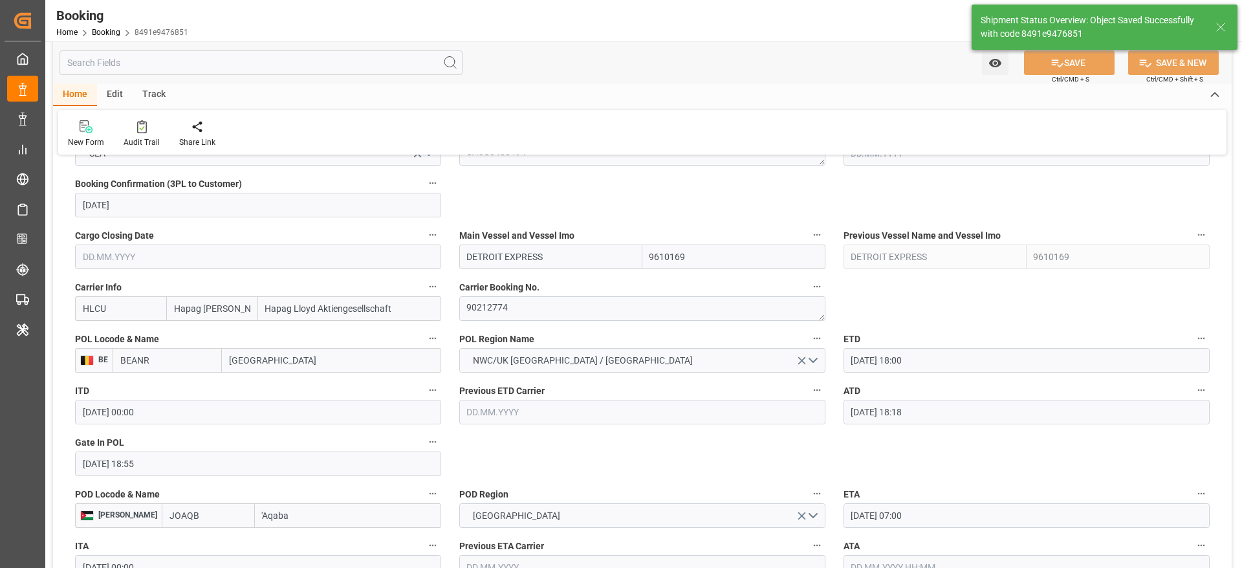
type input "25.09.2025 09:52"
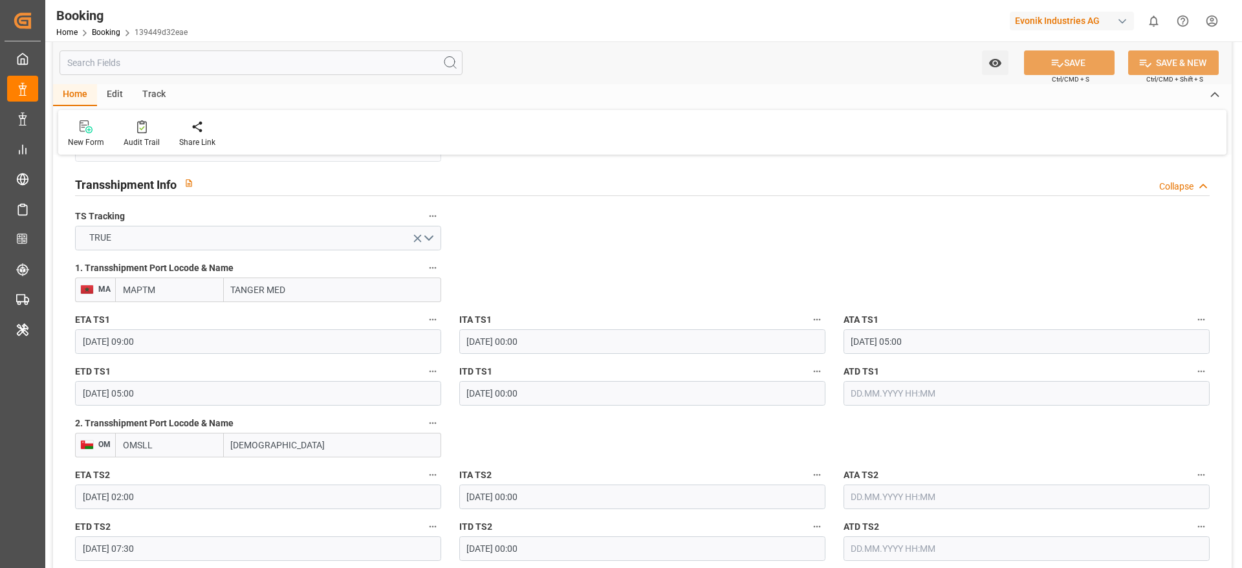
scroll to position [1402, 0]
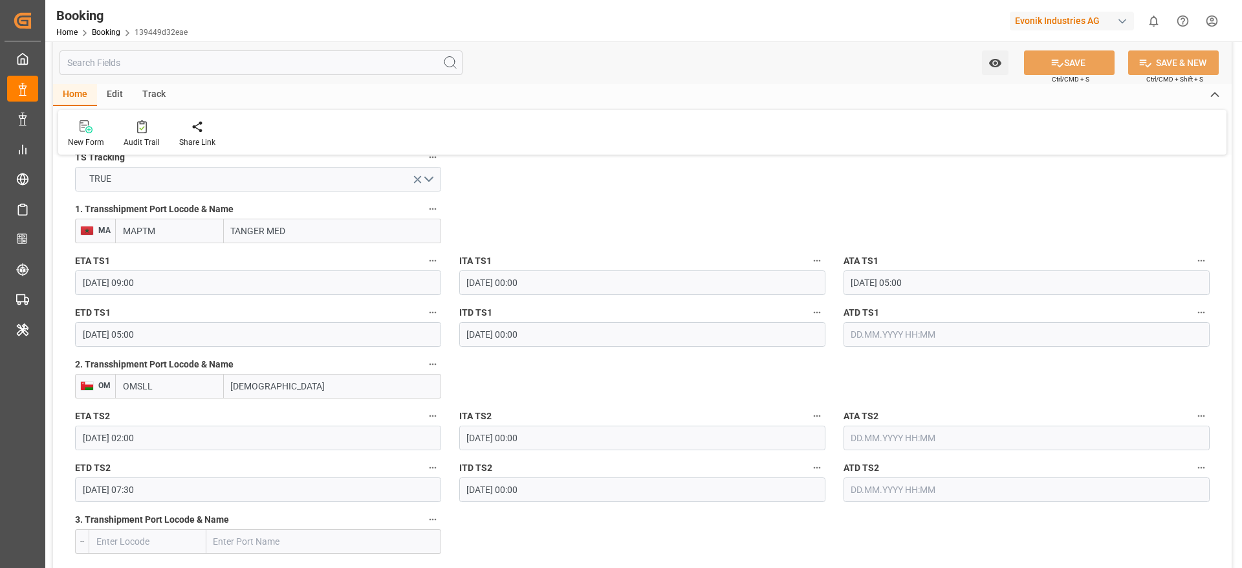
click at [204, 244] on div "1. Transshipment Port Locode & Name MA MAPTM TANGER MED" at bounding box center [258, 222] width 384 height 52
click at [209, 236] on input "MAPTM" at bounding box center [169, 231] width 109 height 25
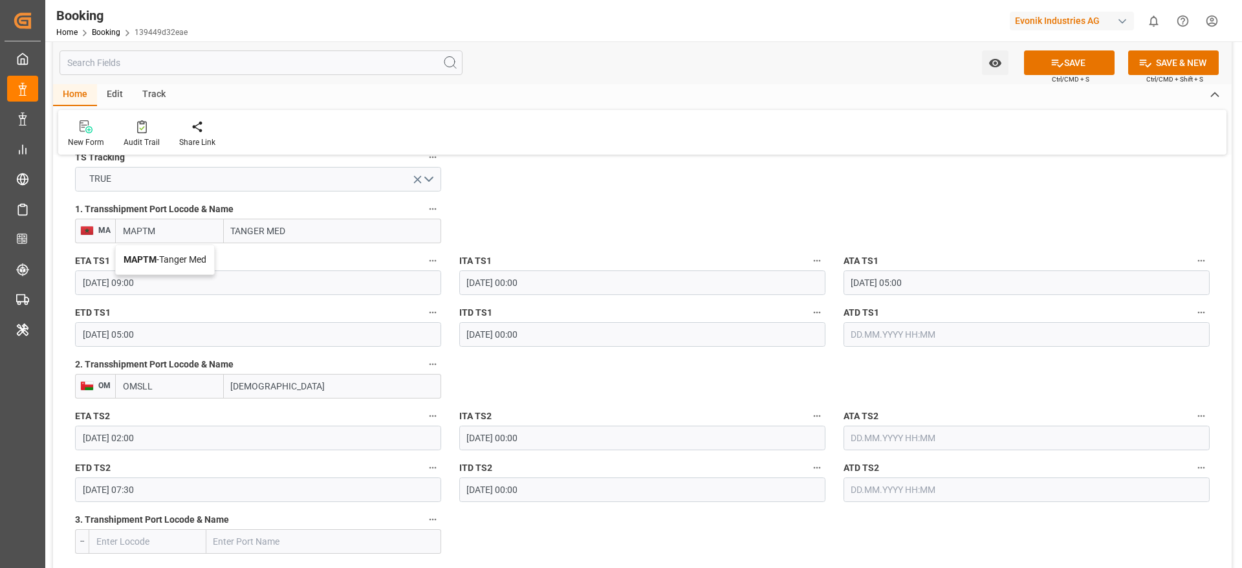
click at [180, 255] on span "MAPTM - Tanger Med" at bounding box center [165, 259] width 83 height 10
type input "MAPTM"
type input "Tanger Med"
click at [185, 393] on input "OMSLL" at bounding box center [169, 386] width 109 height 25
click at [181, 414] on span "OMSLL - Salalah" at bounding box center [171, 421] width 94 height 24
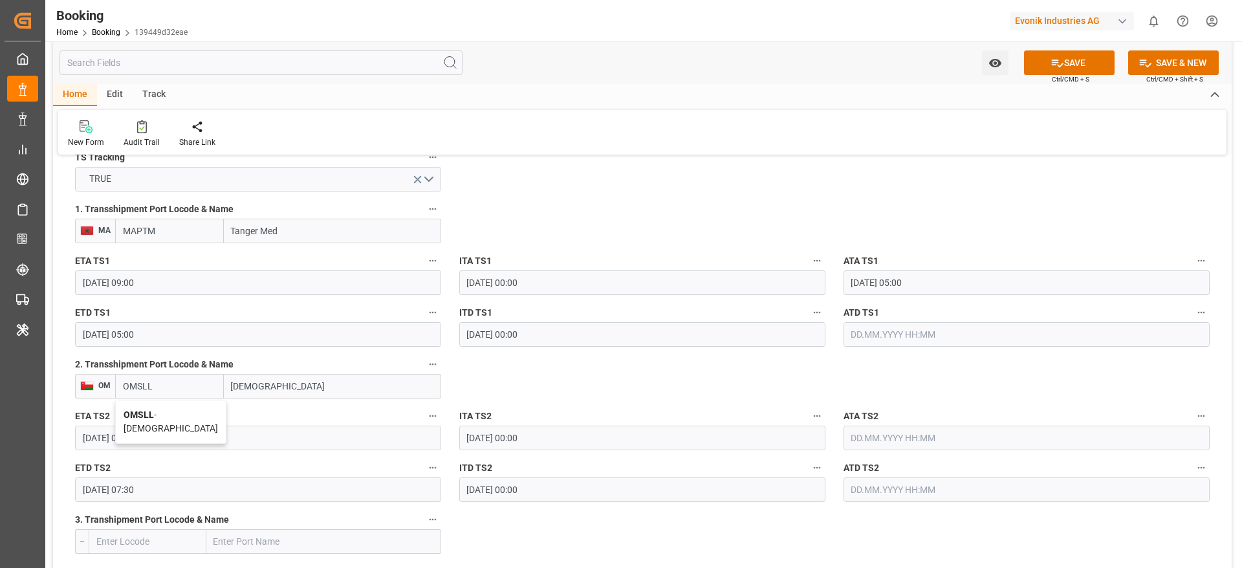
type input "OMSLL"
type input "Salalah"
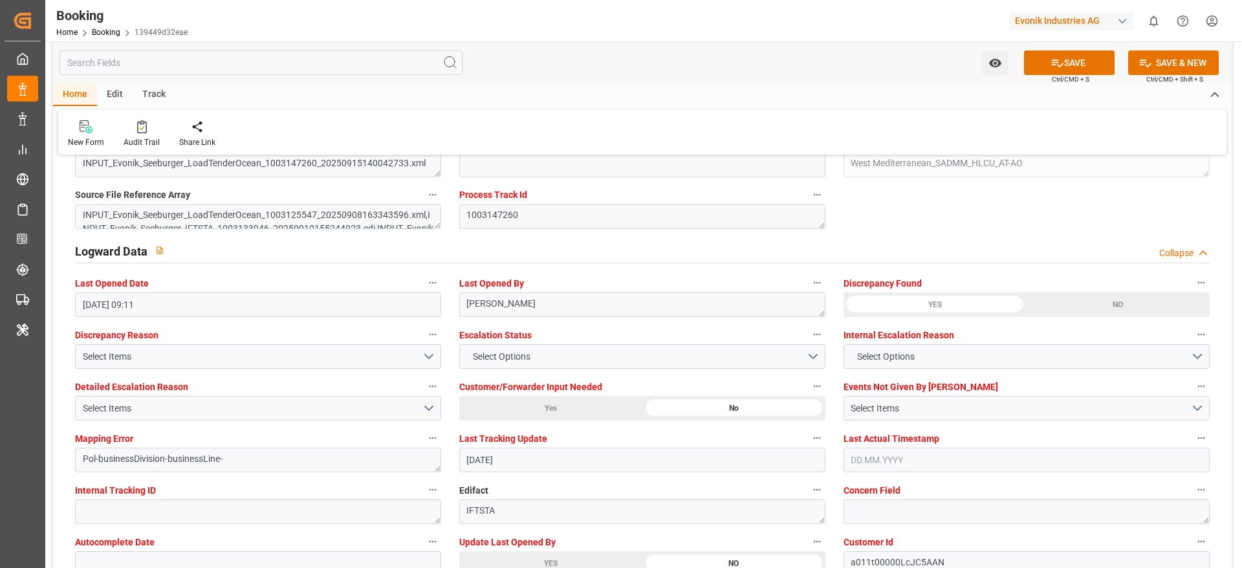
scroll to position [2469, 0]
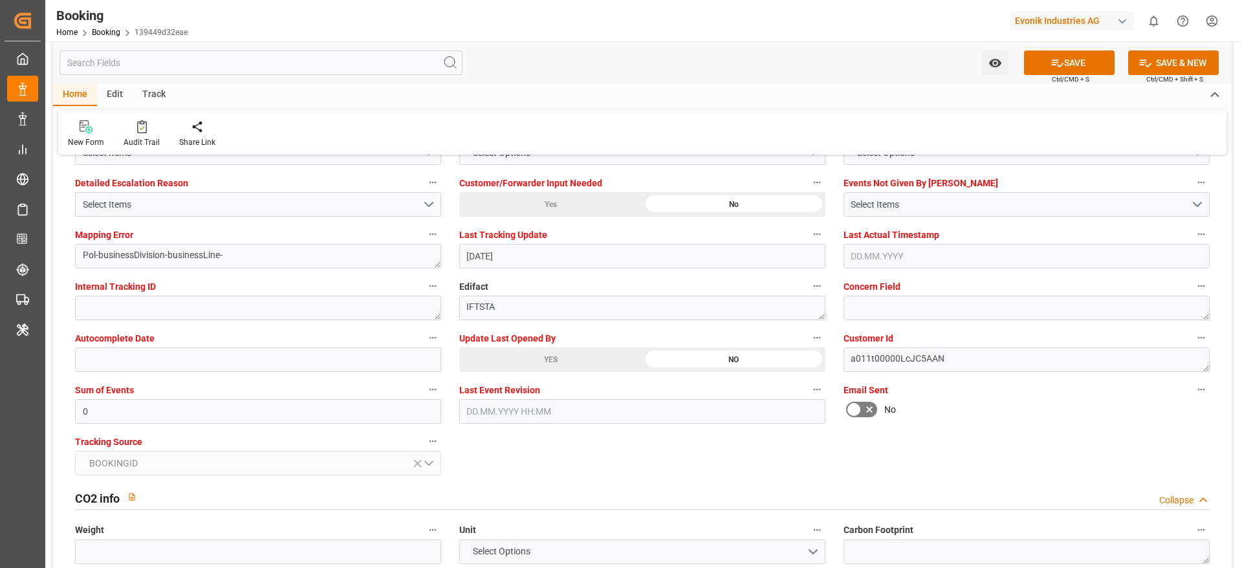
click at [550, 366] on div "YES" at bounding box center [550, 359] width 183 height 25
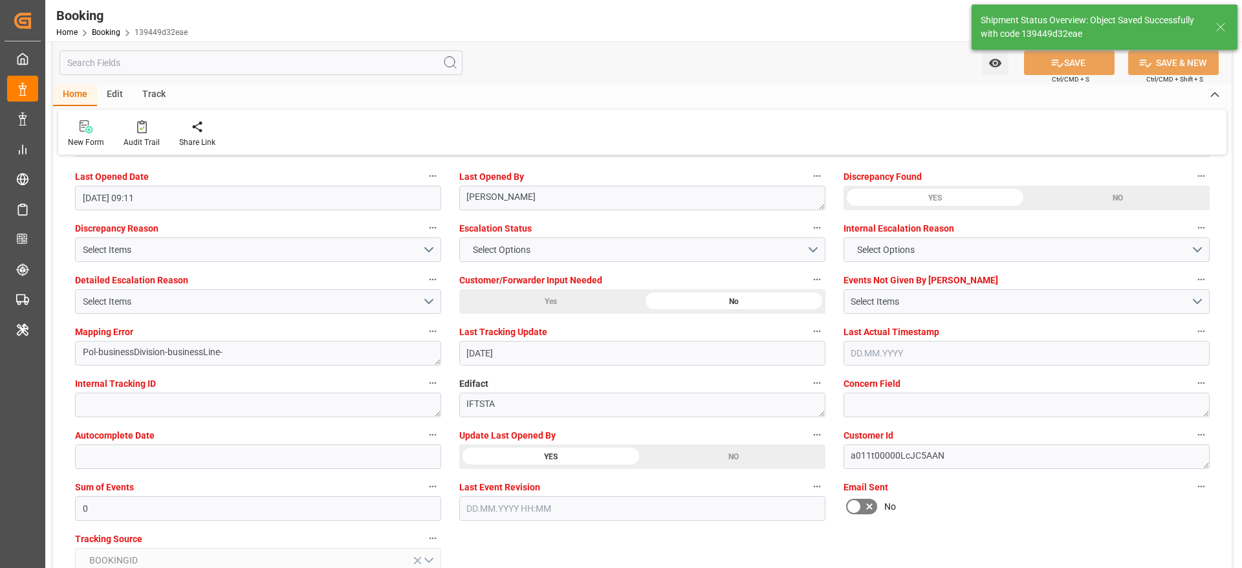
type textarea "[PERSON_NAME]"
type input "25.09.2025 09:53"
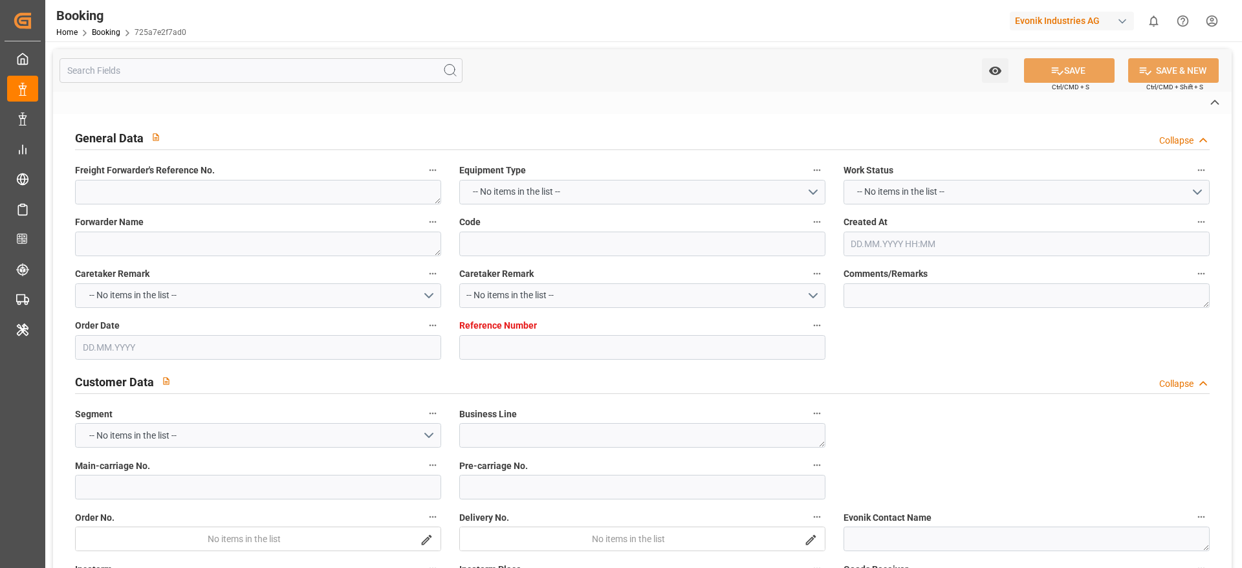
scroll to position [94, 0]
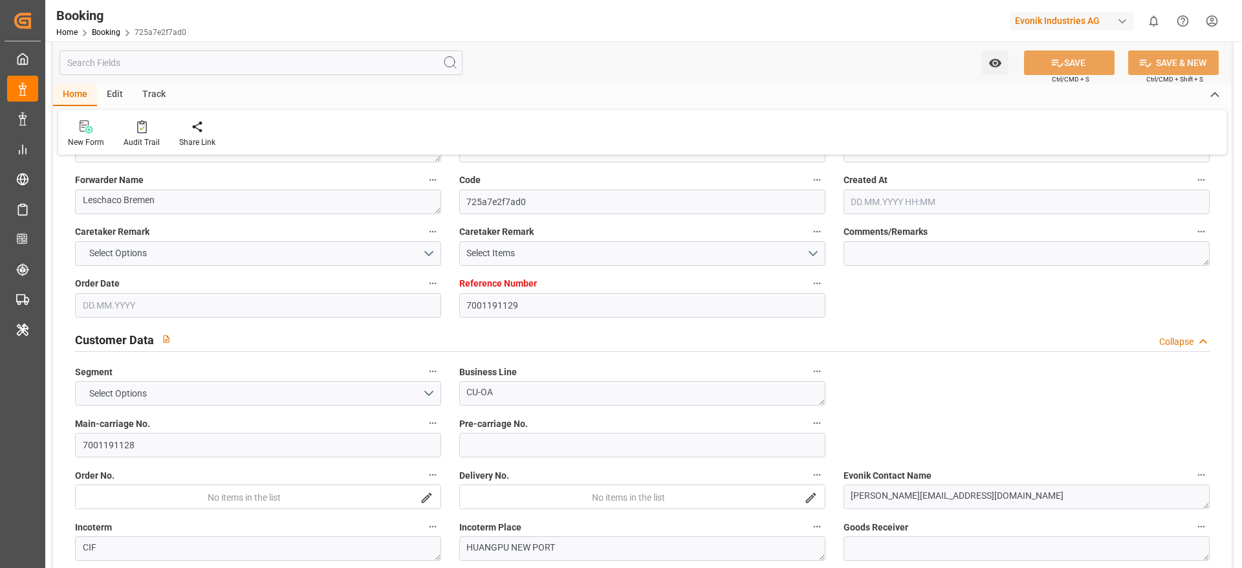
type textarea "250708610328"
type textarea "Leschaco Bremen"
type input "725a7e2f7ad0"
type input "7001191129"
type textarea "CU-OA"
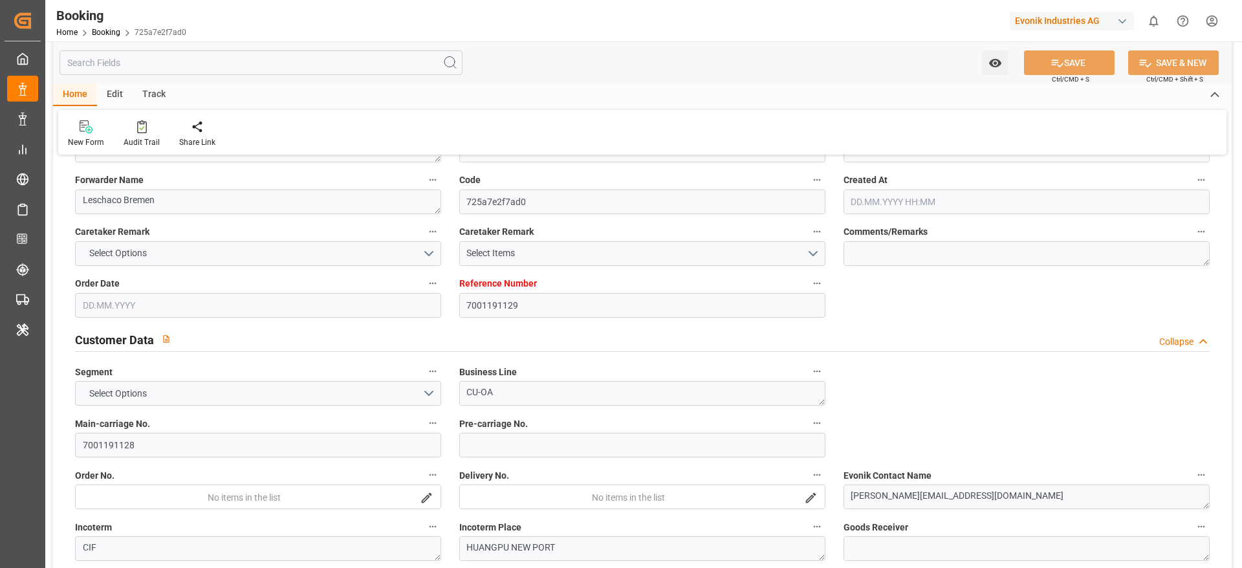
type input "7001191128"
type textarea "[PERSON_NAME][EMAIL_ADDRESS][DOMAIN_NAME]"
type textarea "CIF"
type textarea "HUANGPU NEW PORT"
type textarea "[GEOGRAPHIC_DATA]"
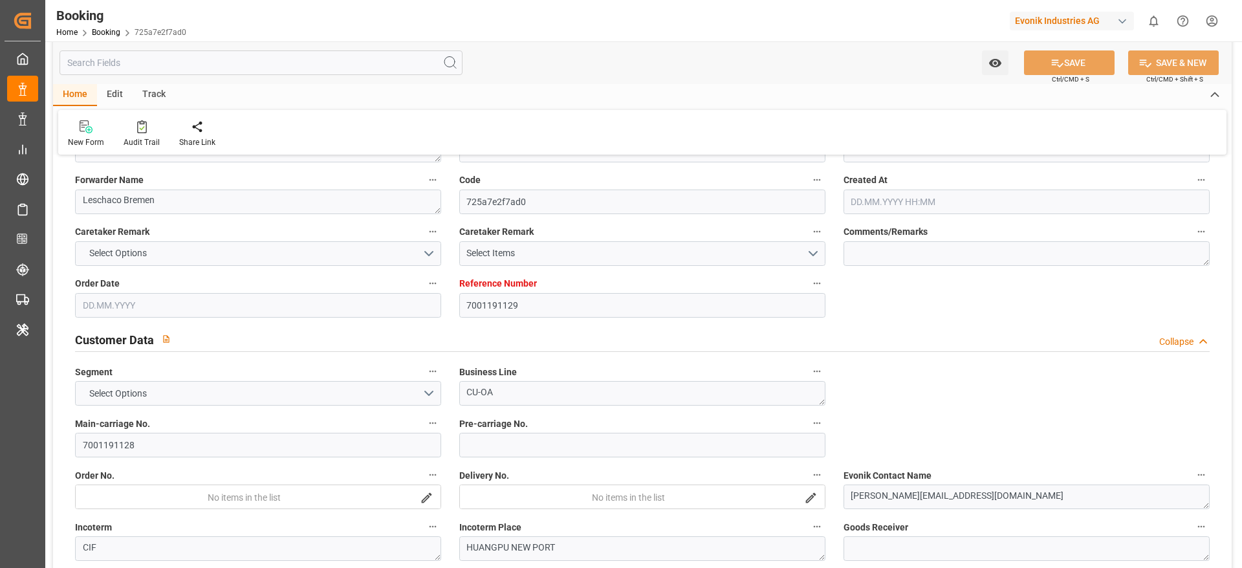
type textarea "MRKU9533410"
type input "BANGKOK EXPRESS"
type input "MAEU"
type textarea "255197863"
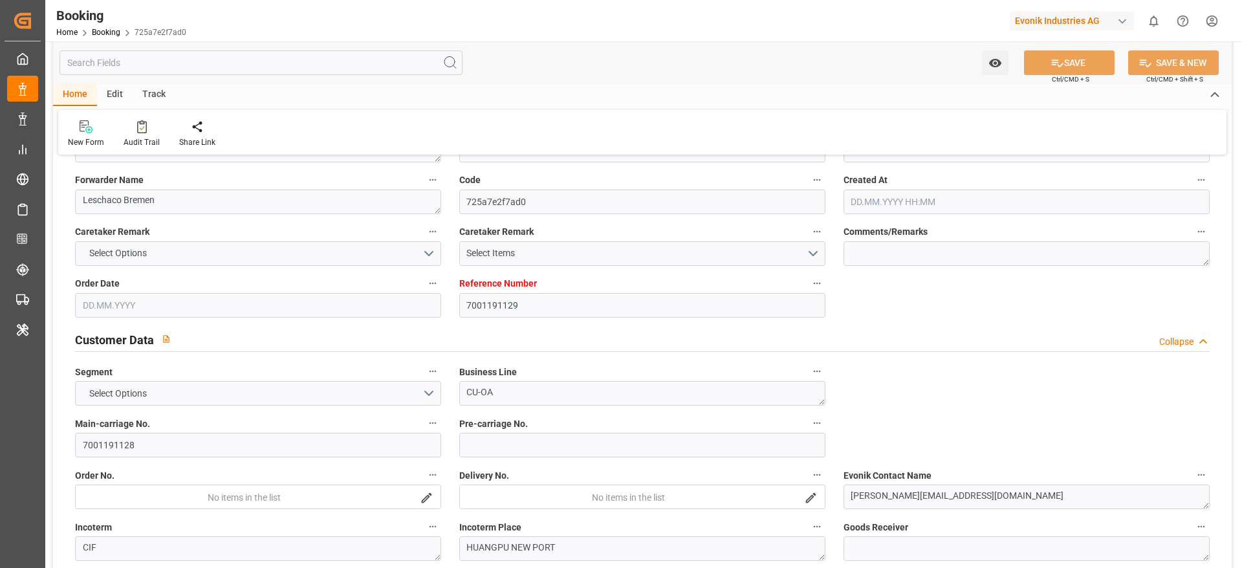
type input "[GEOGRAPHIC_DATA]"
type input "Huangpu Pt"
type input "[GEOGRAPHIC_DATA]"
type input "NANSHA PT"
type textarea "vesselName etd eta"
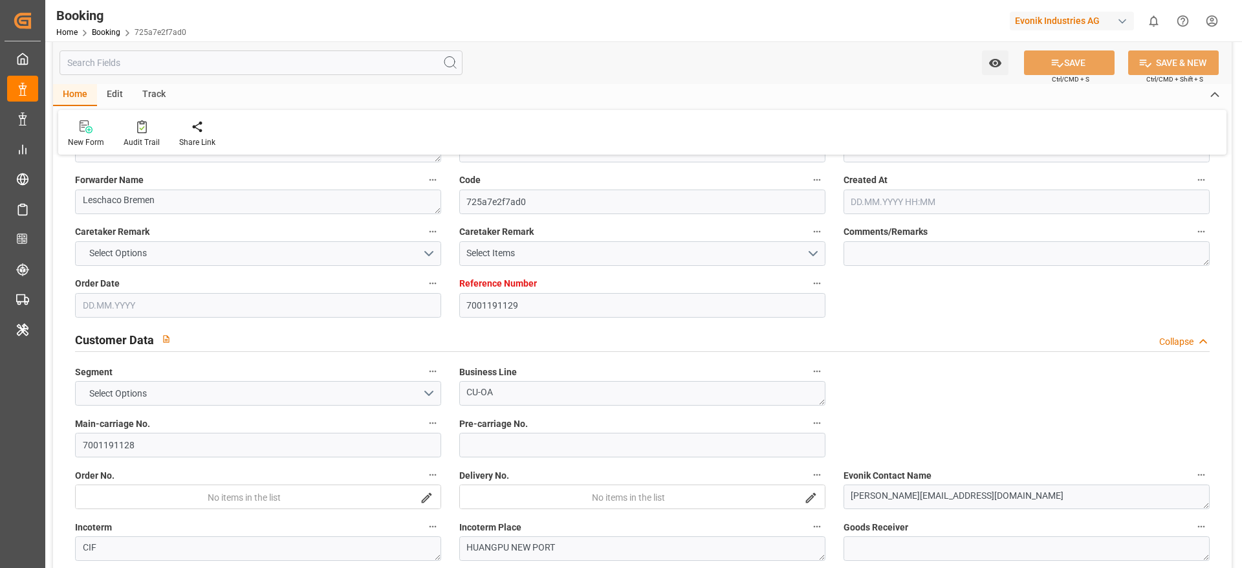
type textarea "INPUT_Evonik_Seeburger_IFTSTA_1003018362_20250804124227240.edi"
type textarea "NWC/[GEOGRAPHIC_DATA] [GEOGRAPHIC_DATA] Continent / [GEOGRAPHIC_DATA]-OA"
type textarea "INPUT_Evonik_Seeburger_IFTMIN_1002845735_20250610133631105.edi,INPUT_Evonik_See…"
type textarea "1003018362"
type textarea "Logward System"
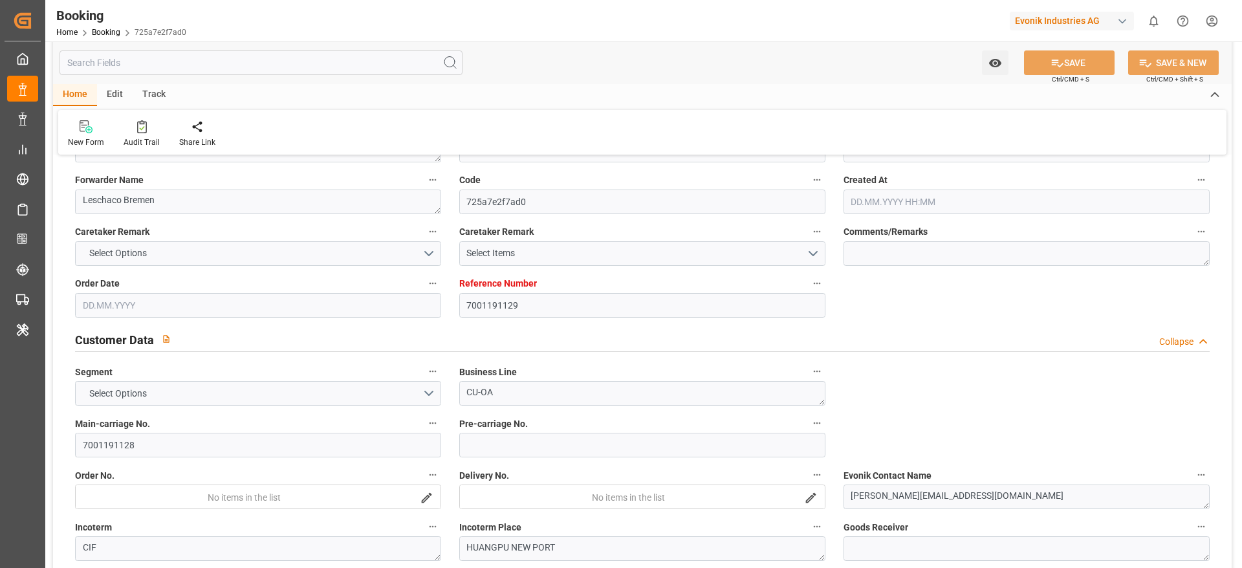
type textarea "businessLine-"
type textarea "IFTSTA"
type textarea "a011t00000LcJC5AAN"
type textarea "Yes"
type input "[GEOGRAPHIC_DATA]"
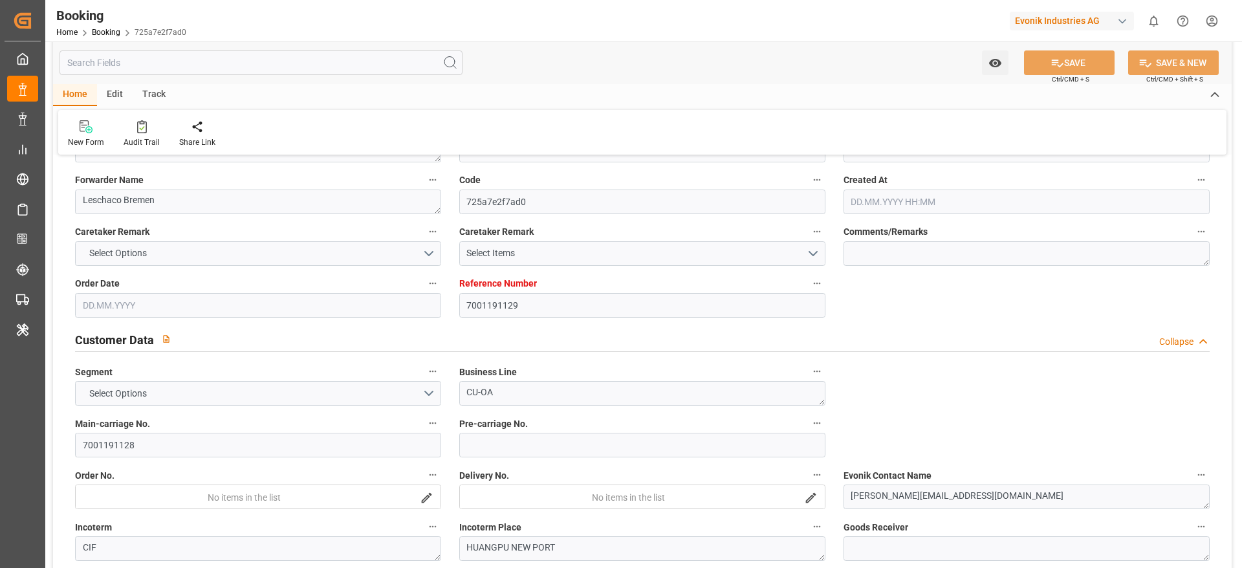
type input "HUANGPU PT"
type input "GINSHEIM-GUSTAVSBURG"
type input "DE"
type input "TRUCK"
type input "GINSHEIM-GUSTAVSBURG"
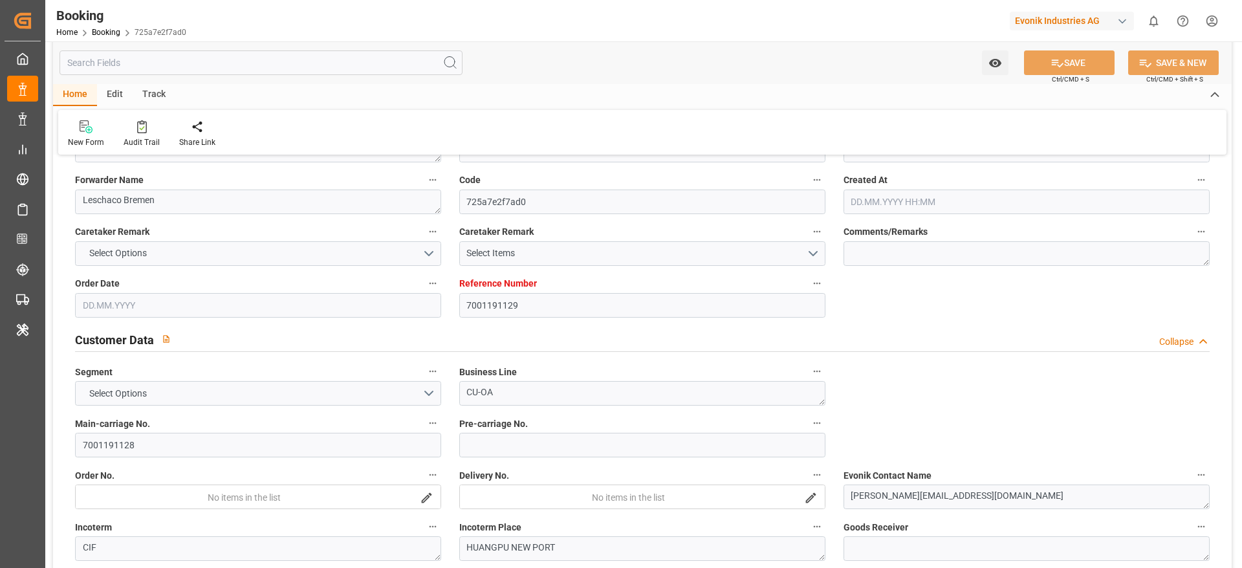
type input "DE"
type input "TRUCK"
type input "529E"
type input "VESSEL"
type input "CSCL AFRICA"
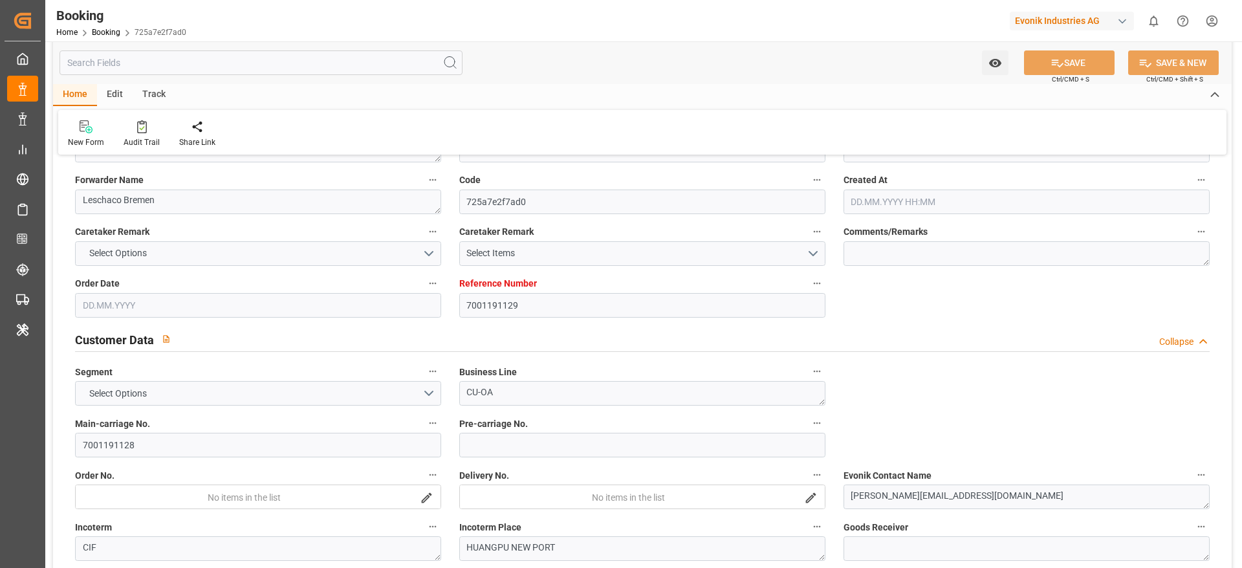
type input "MAERSK DAVAO"
type input "530E"
type input "536E"
type input "TRUCK"
type input "7001191129"
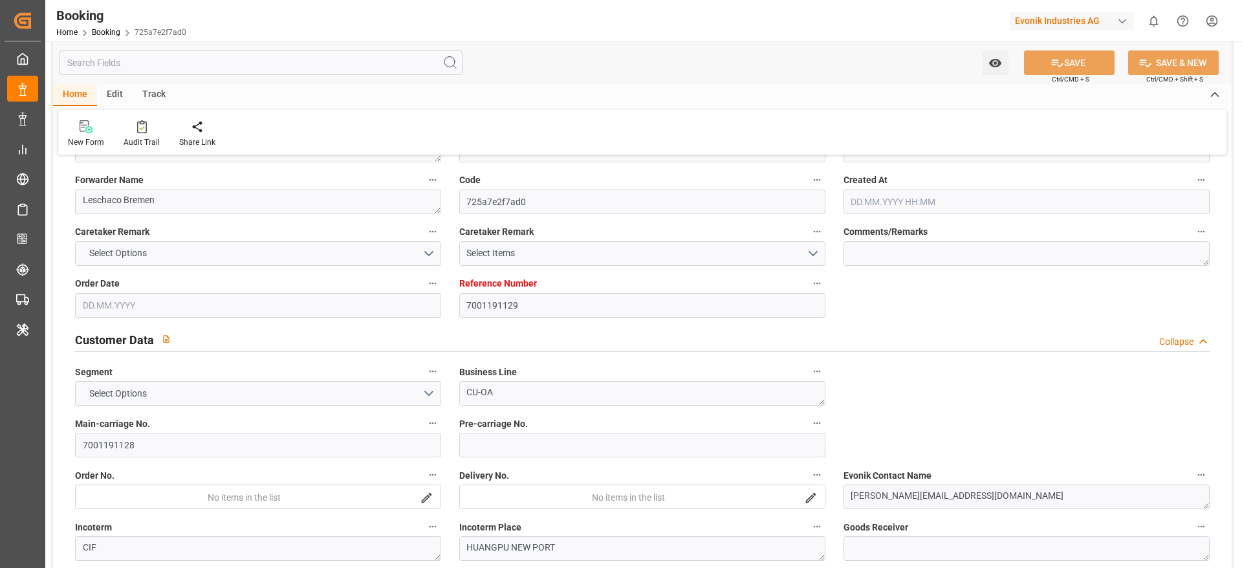
type input "9943889"
type input "Maersk"
type input "Maersk Line AS"
type input "NLRTM"
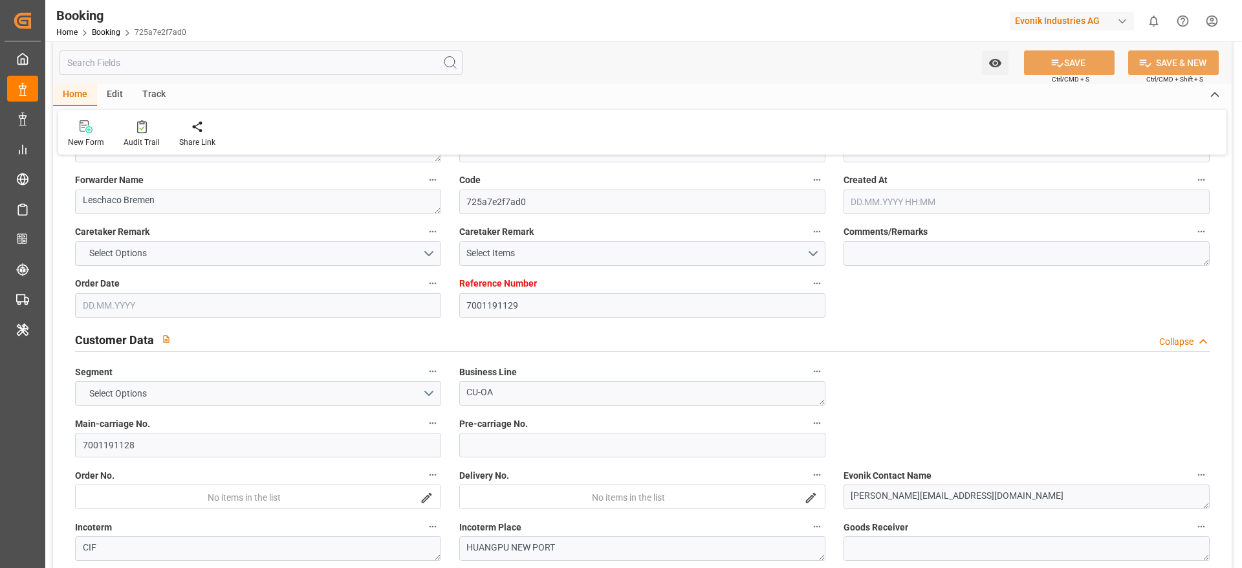
type input "CNHUA"
type input "SGSIN"
type input "CNNSA"
type input "0"
type input "NLRTM"
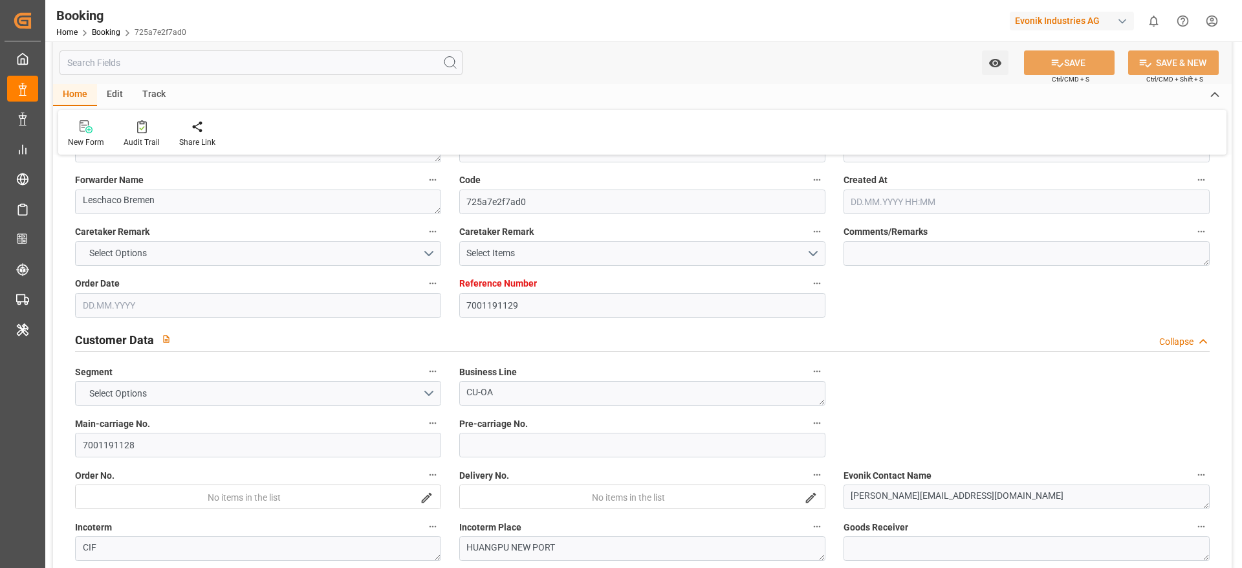
type input "CNHUA"
type input "9286011"
type input "9858711"
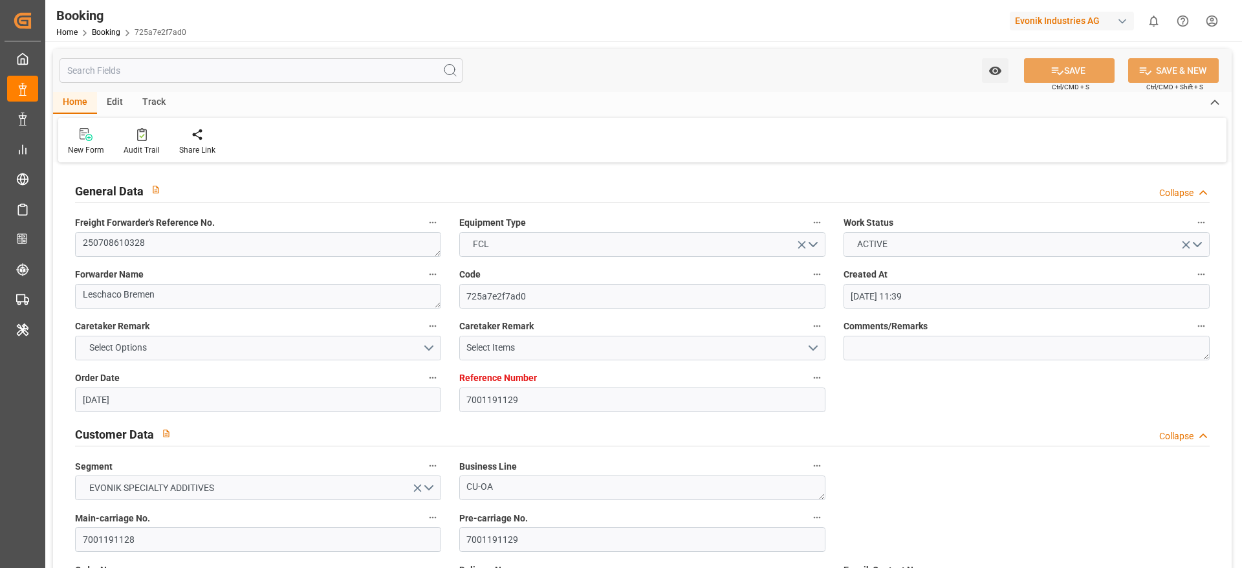
type input "10.06.2025 11:39"
type input "10.06.2025"
type input "11.09.2025"
type input "11.07.2025"
type input "14.06.2025"
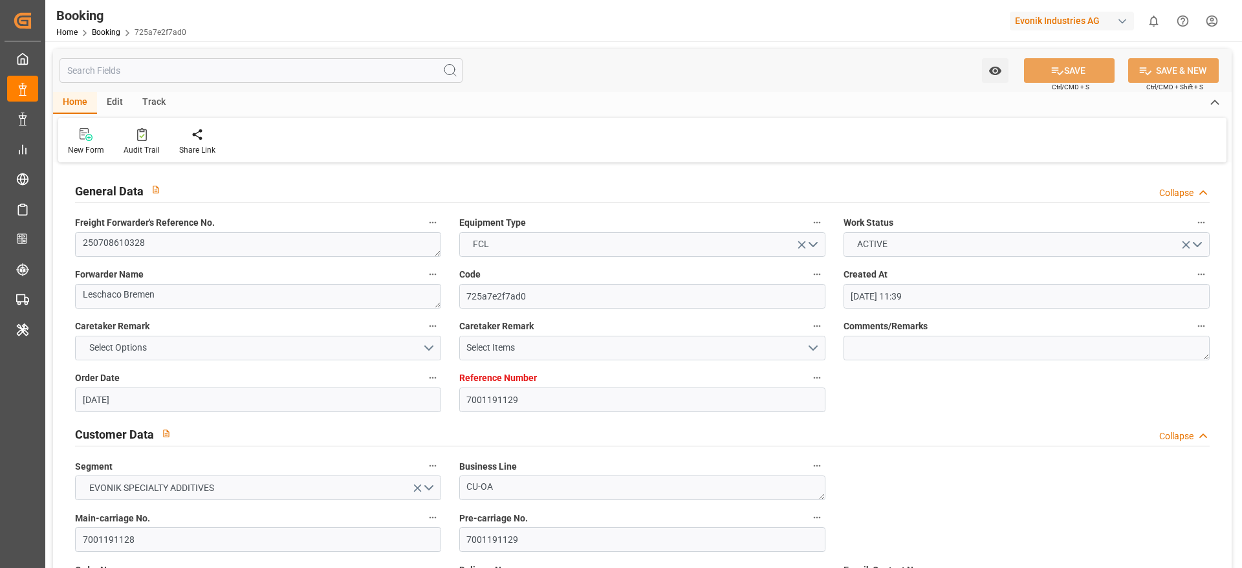
type input "04.08.2025"
type input "25.07.2025 05:30"
type input "28.07.2025 00:00"
type input "25.07.2025 04:51"
type input "20.07.2025 10:54"
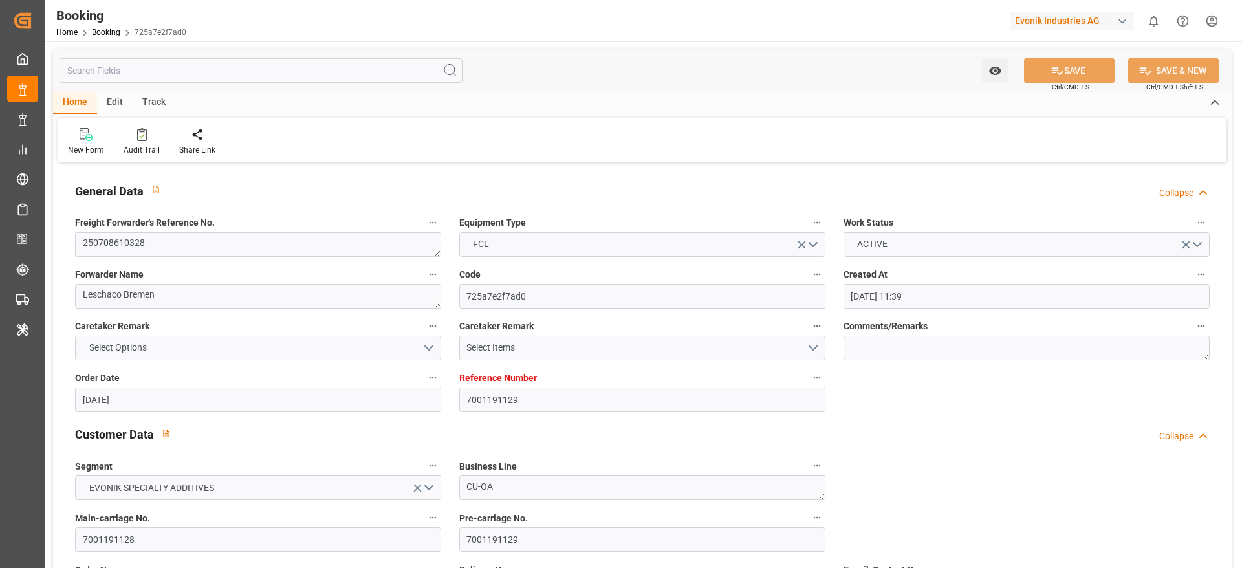
type input "25.09.2025 19:00"
type input "12.09.2025 00:00"
type input "29.08.2025 06:30"
type input "30.08.2025 00:00"
type input "29.08.2025 09:11"
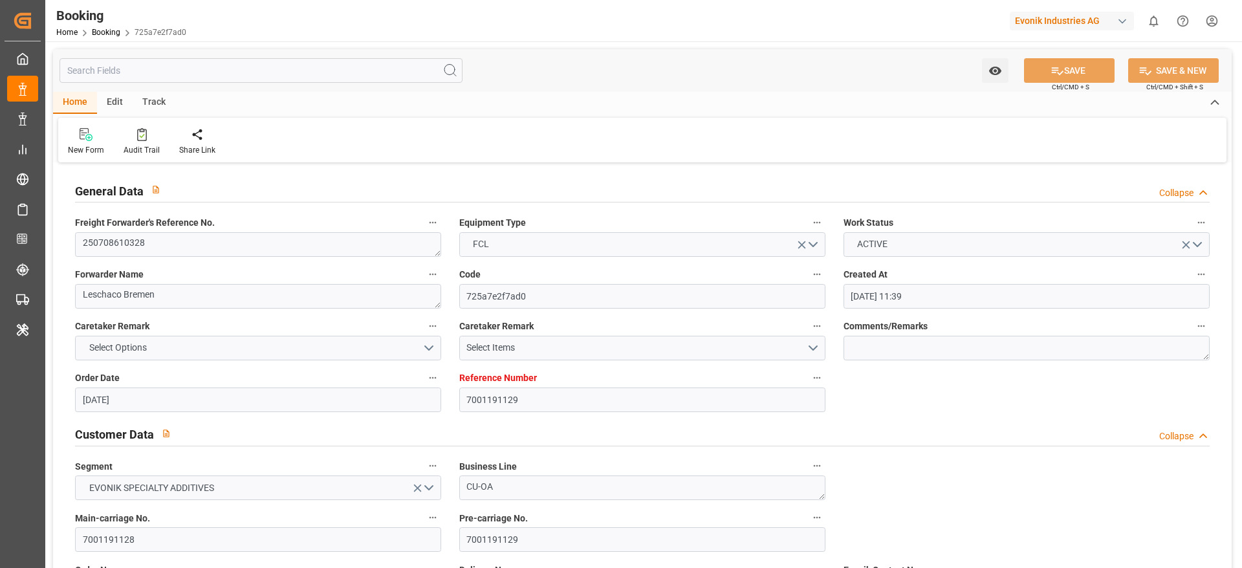
type input "02.09.2025 06:00"
type input "01.09.2025 00:00"
type input "02.09.2025 14:01"
type input "20.09.2025 00:00"
type input "06.09.2025 00:00"
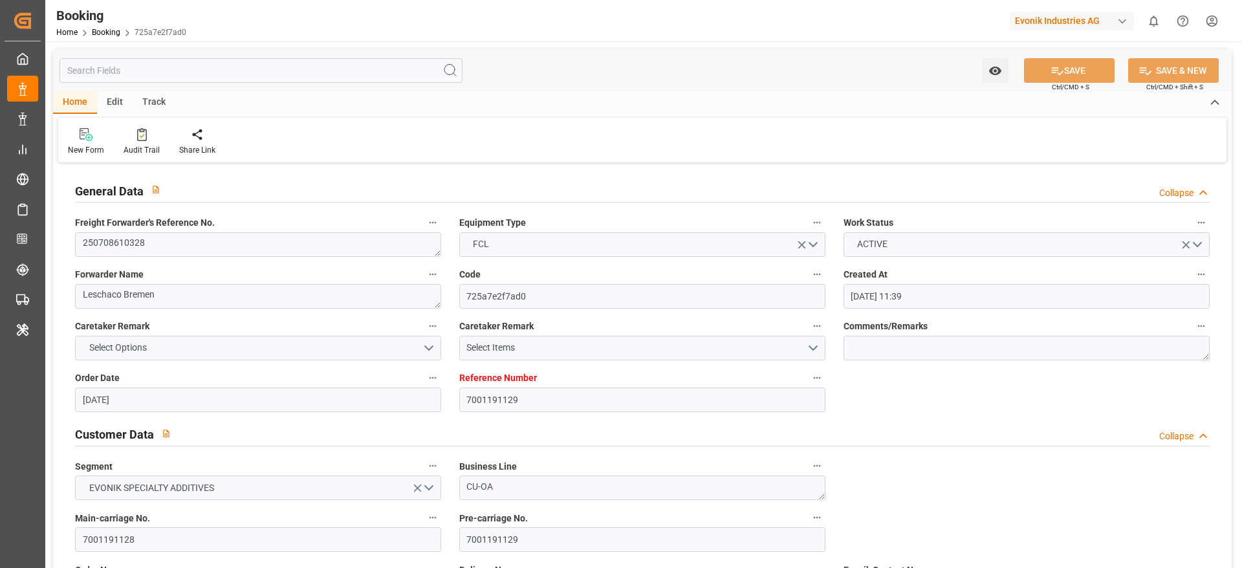
type input "20.09.2025 15:06"
type input "24.09.2025 09:00"
type input "10.09.2025 00:00"
type input "17.09.2025 17:00"
type input "18.09.2025 00:00"
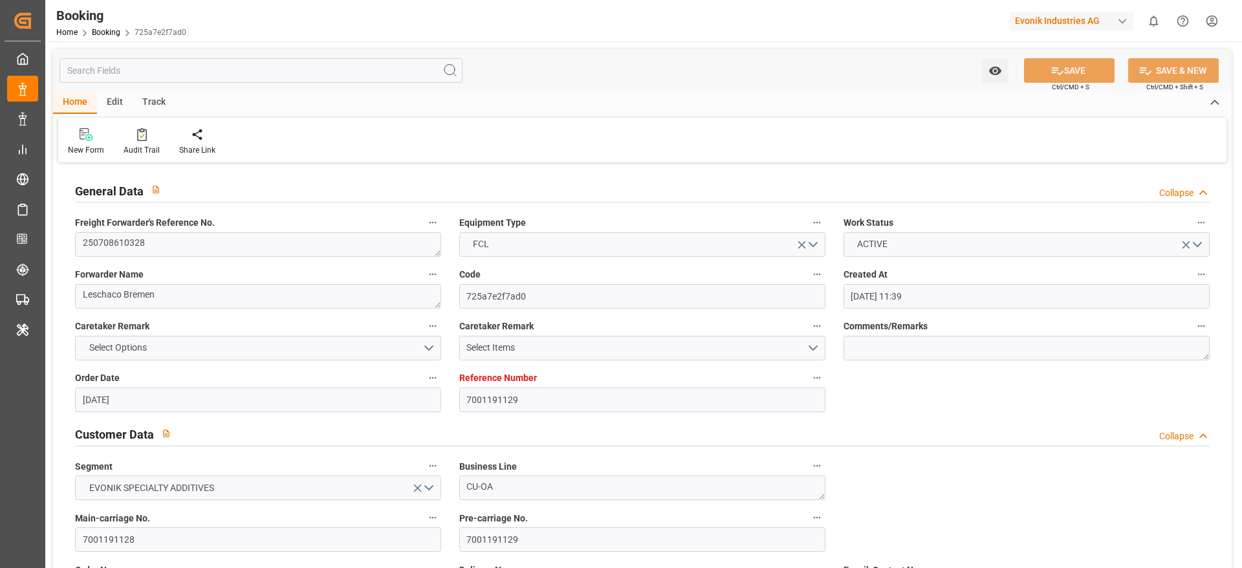
type input "04.08.2025"
type input "25.09.2025 00:46"
type input "25.09.2025"
type input "07.07.2025 13:43"
type input "16.07.2025 13:00"
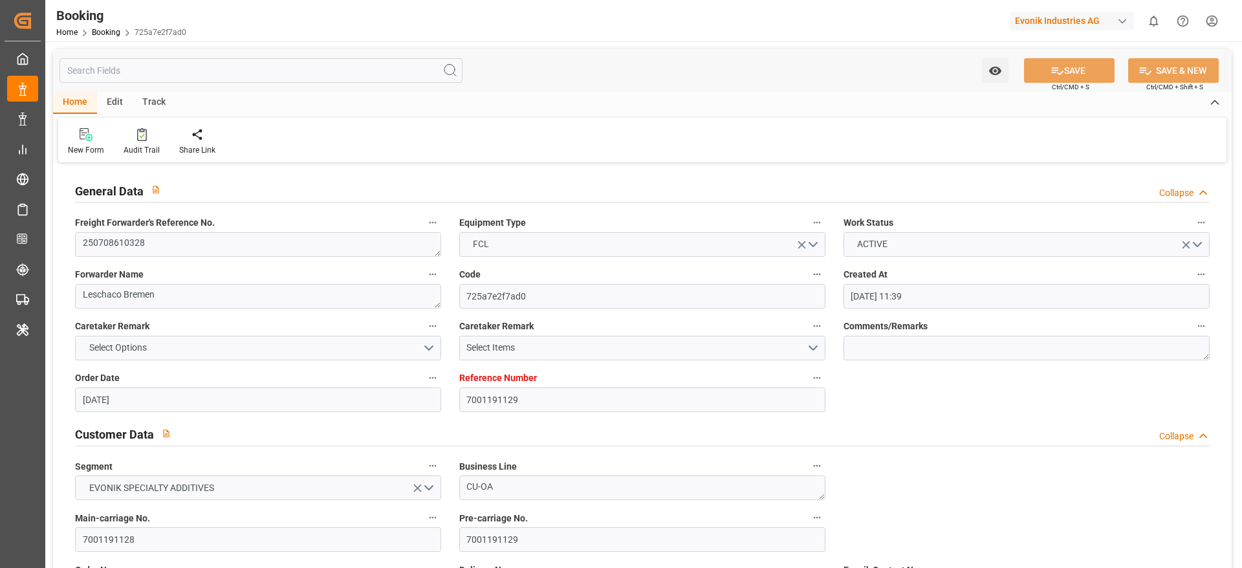
type input "16.07.2025 13:00"
type input "18.07.2025 19:11"
type input "16.07.2025 13:00"
type input "19.07.2025 13:00"
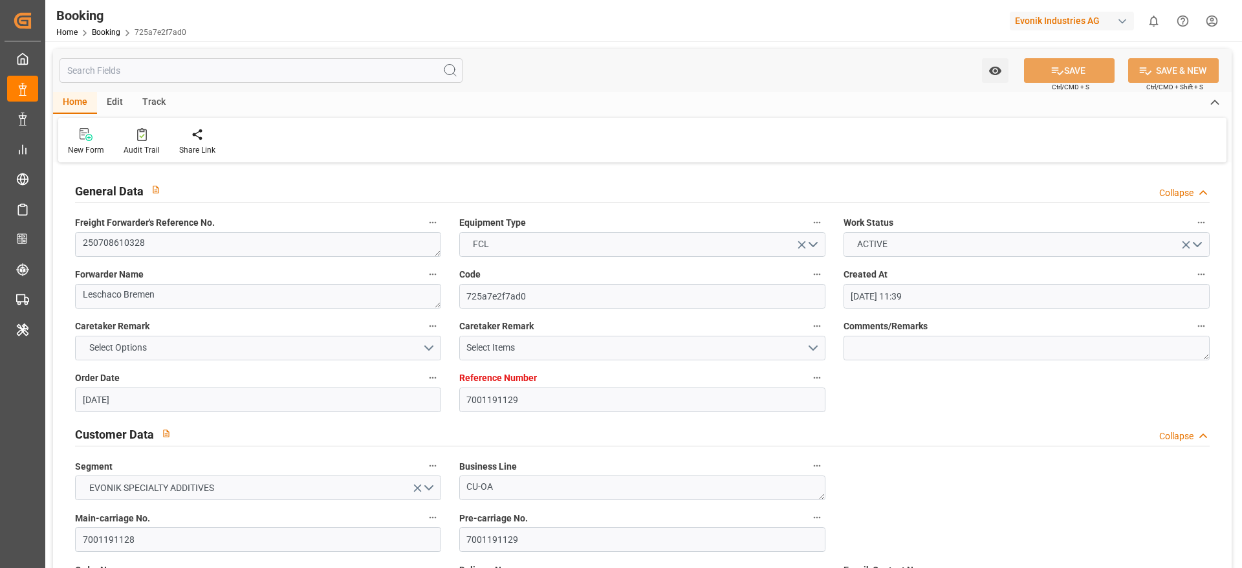
type input "19.07.2025 13:00"
type input "25.07.2025 02:58"
type input "25.07.2025 06:00"
type input "25.07.2025 06:31"
type input "29.08.2025 06:30"
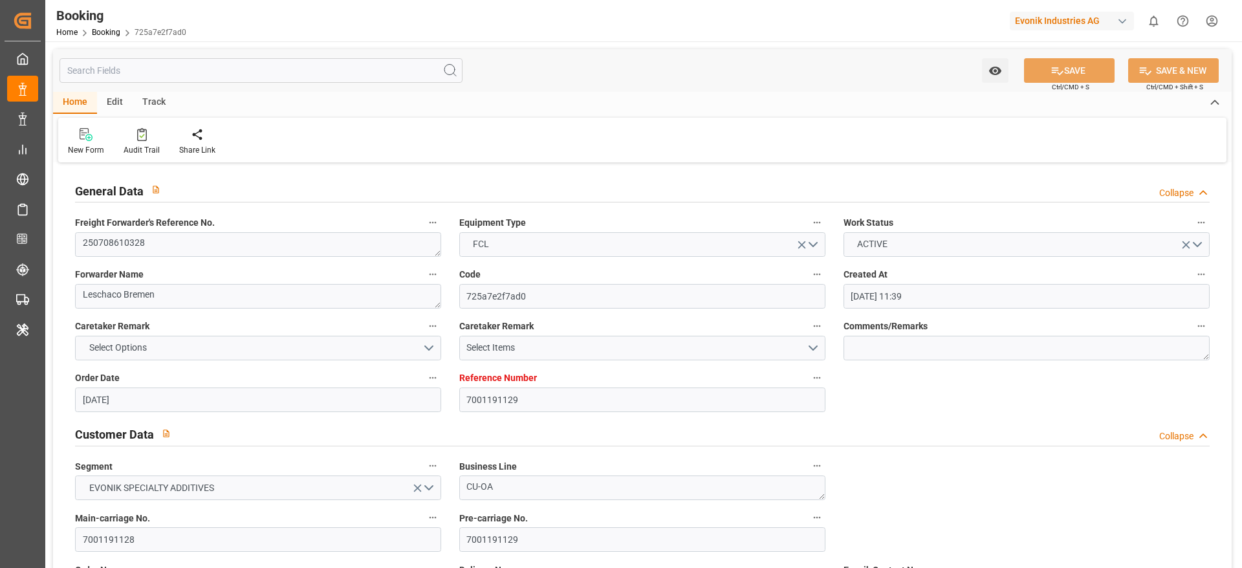
type input "29.08.2025 08:06"
type input "29.08.2025 20:32"
type input "29.08.2025 17:55"
type input "02.09.2025 11:38"
type input "02.09.2025 06:00"
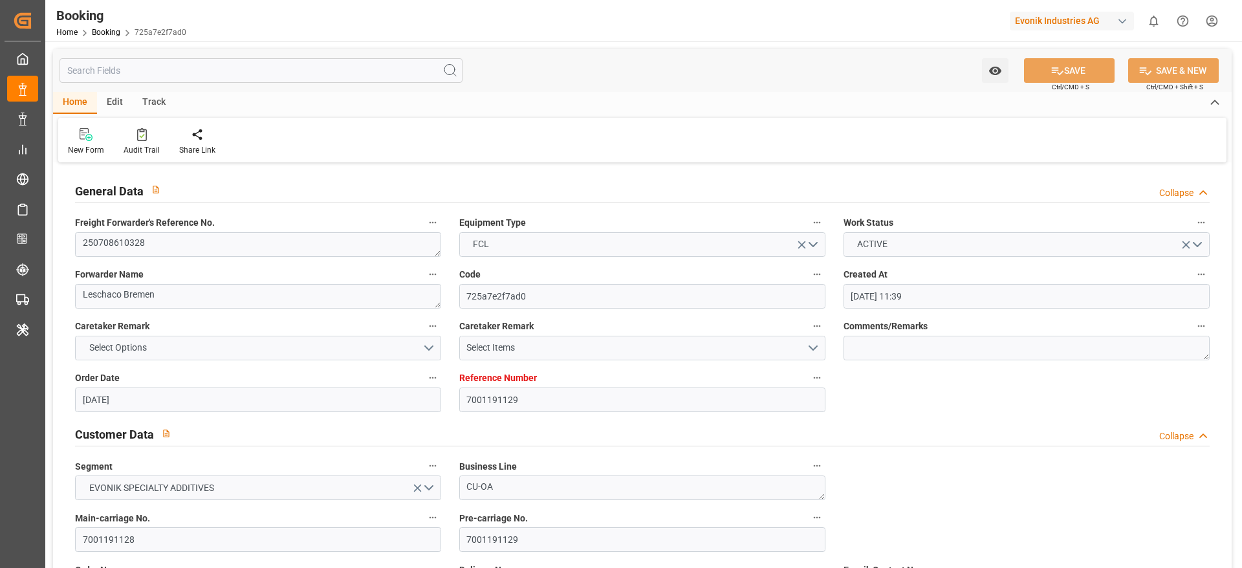
type input "02.09.2025 14:52"
type input "20.09.2025 00:00"
type input "20.09.2025 14:44"
type input "20.09.2025 05:20"
type input "21.09.2025 09:53"
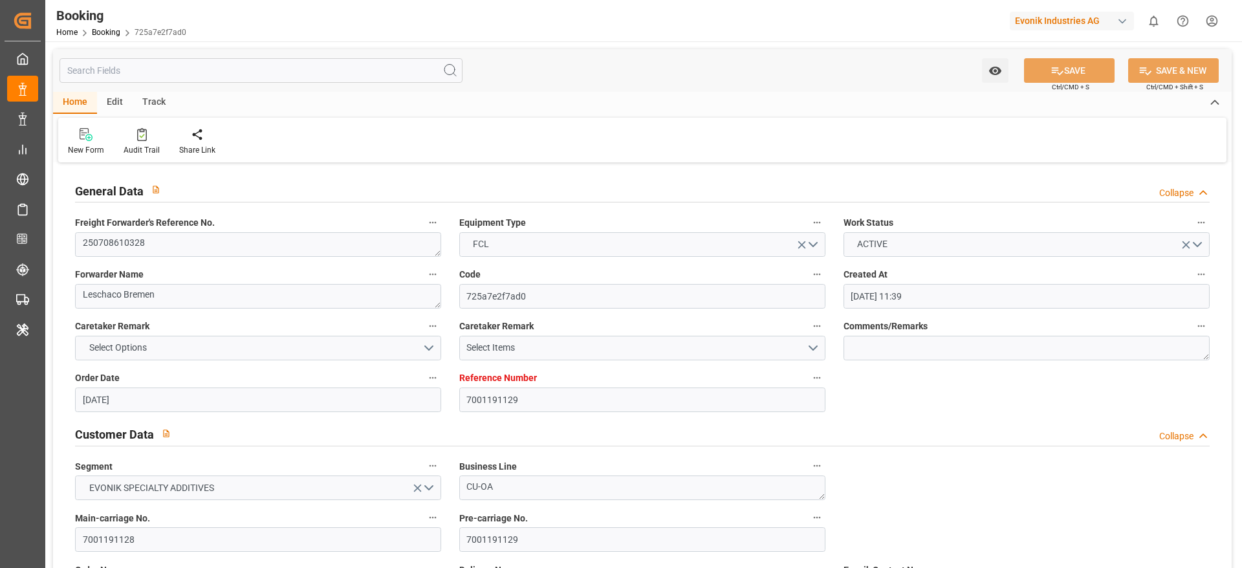
type input "13.09.2025 09:00"
type input "17.09.2025 17:00"
type input "18.09.2025 01:02"
type input "25.09.2025 19:00"
type input "25.09.2025 21:03"
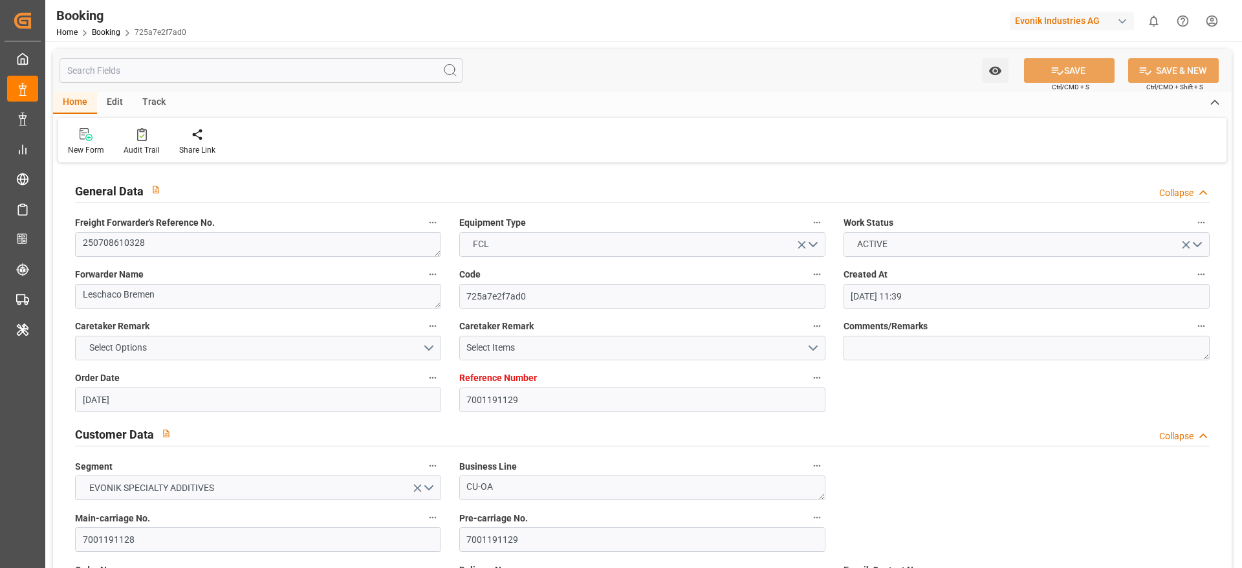
type input "29.09.2025 21:03"
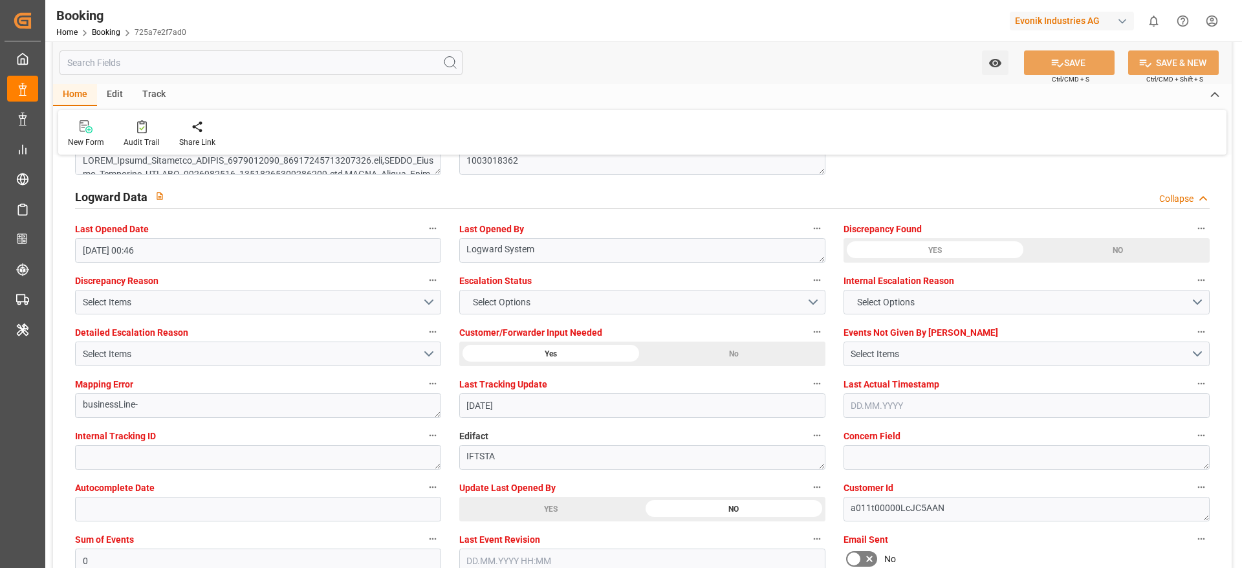
scroll to position [2329, 0]
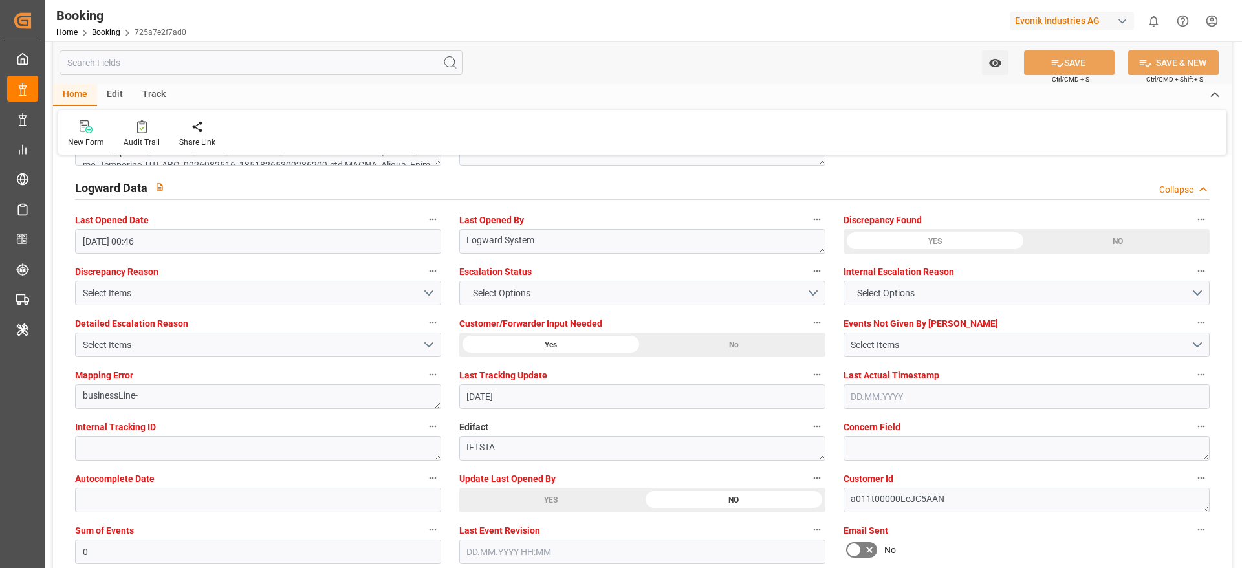
click at [528, 378] on div "YES" at bounding box center [550, 500] width 183 height 25
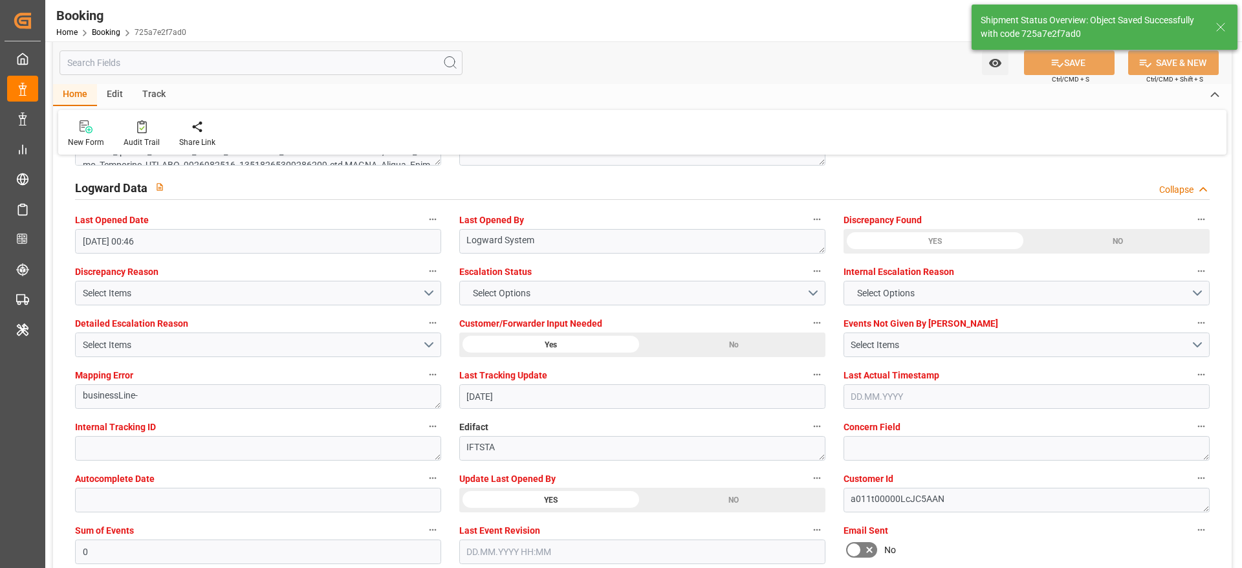
type textarea "[PERSON_NAME]"
type input "25.09.2025 09:58"
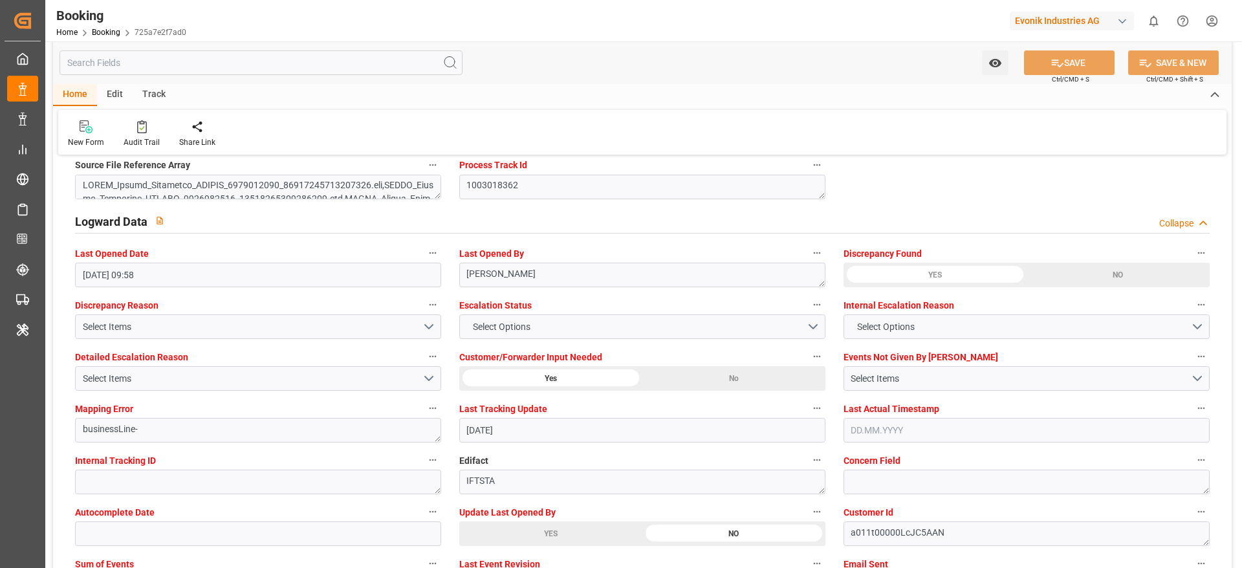
scroll to position [2232, 0]
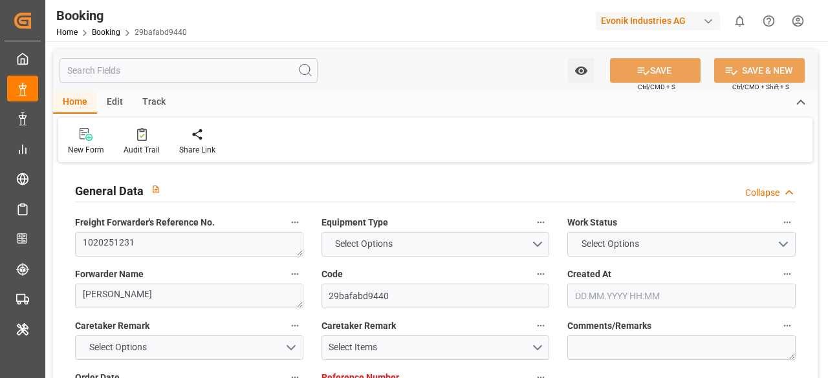
type input "7001186807"
type input "9632117"
type input "Maersk"
type input "Maersk Line AS"
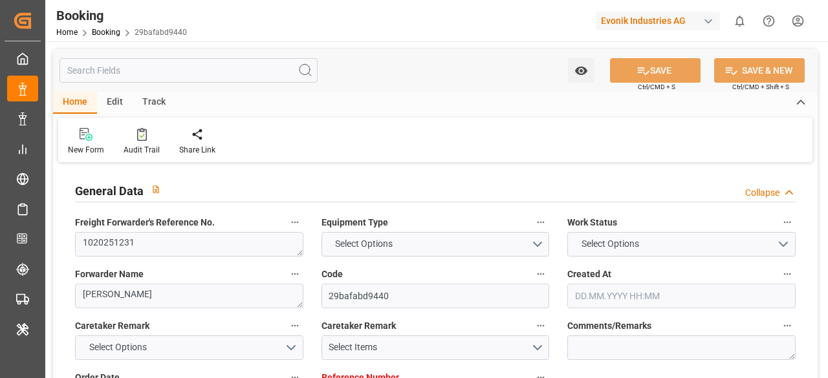
type input "NLRTM"
type input "CNHUA"
type input "MYTPP"
type input "CNNSA"
type input "0"
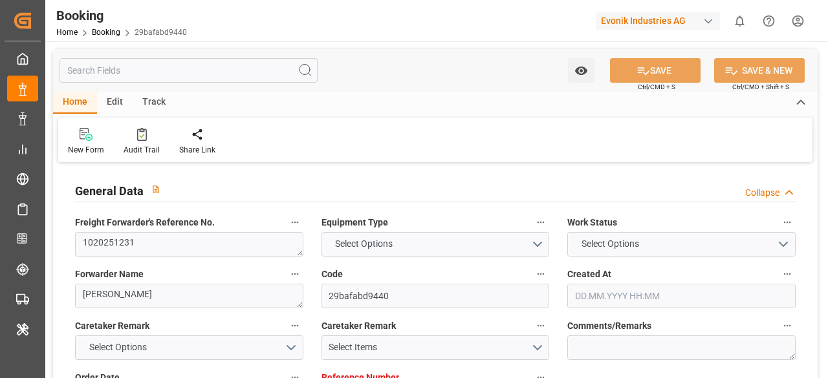
type input "NLRTM"
type input "CNHUA"
type input "9966128"
type input "9193305"
type input "9308637"
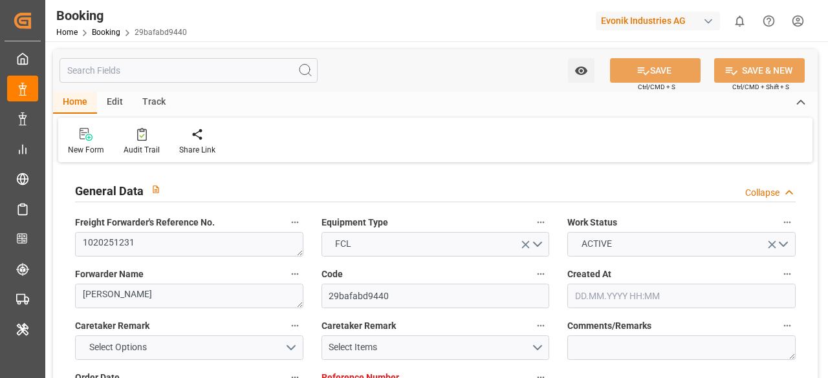
type input "04.06.2025 09:30"
type input "04.06.2025"
type input "21.08.2025"
type input "25.06.2025"
type input "07.07.2025 12:00"
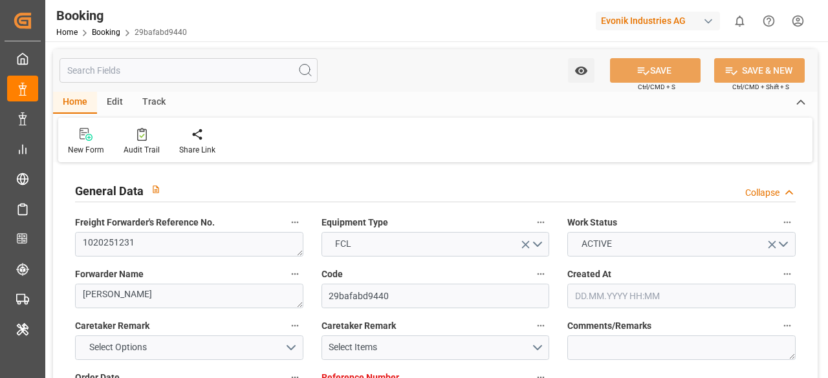
type input "30.06.2025 00:00"
type input "07.07.2025 15:33"
type input "04.07.2025 05:06"
type input "25.09.2025 01:00"
type input "20.08.2025 11:00"
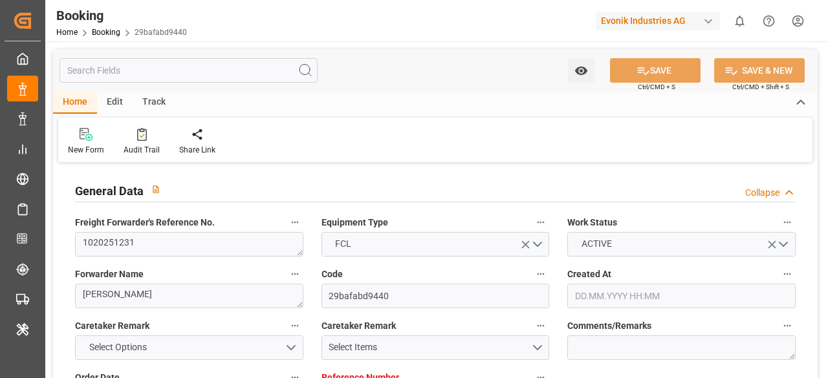
type input "08.08.2025 23:30"
type input "02.08.2025 08:00"
type input "09.08.2025 00:07"
type input "21.09.2025 11:00"
type input "05.08.2025 04:00"
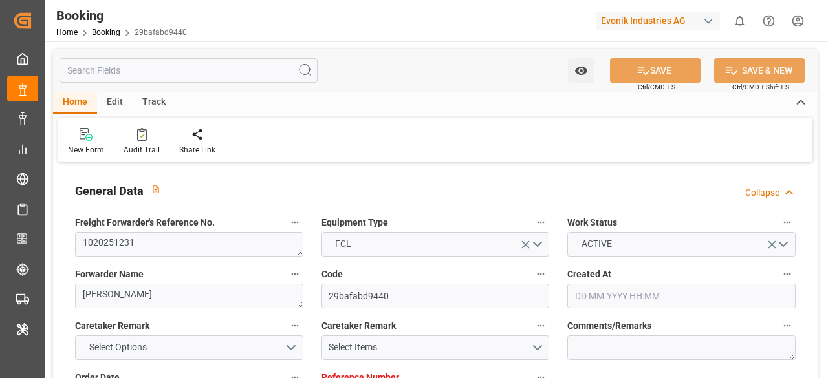
type input "21.09.2025 13:55"
type input "24.09.2025 17:00"
type input "05.08.2025 14:00"
type input "24.09.2025 06:00"
type input "10.08.2025 21:30"
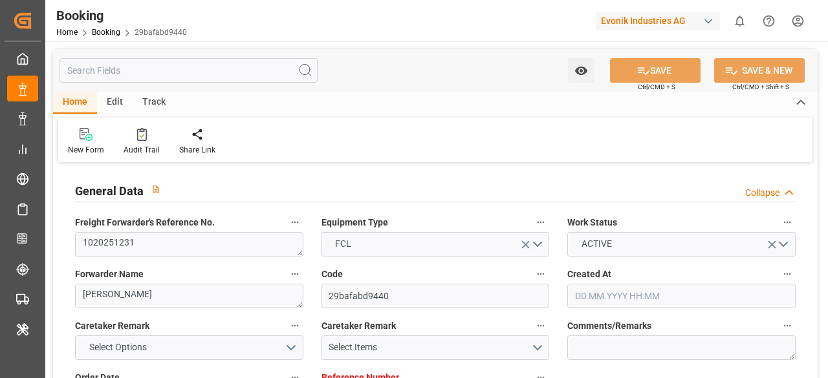
type input "14.08.2025 23:00"
type input "18.08.2025 17:00"
type input "22.08.2025"
type input "24.09.2025 22:37"
type input "24.09.2025"
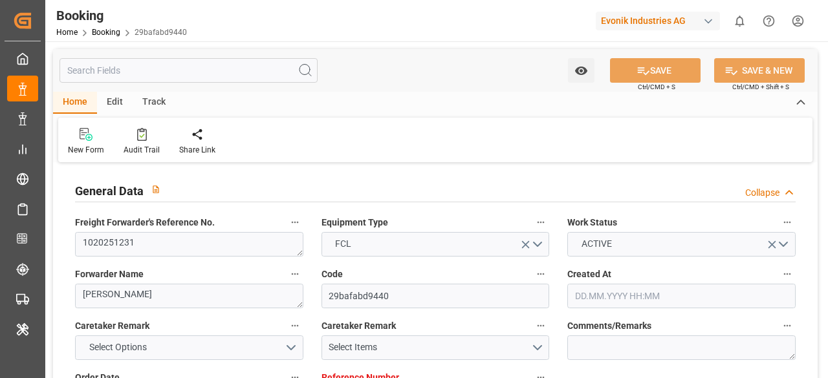
type input "20.06.2025 06:14"
type input "06.07.2025 21:02"
type input "07.07.2025 12:00"
type input "07.07.2025 17:18"
type input "08.08.2025 23:30"
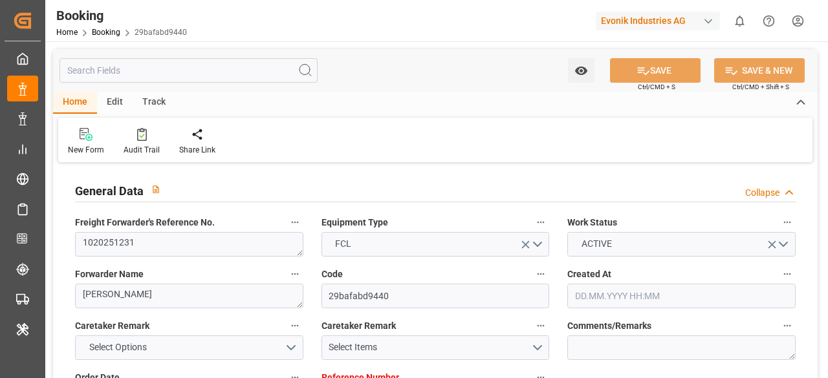
type input "08.08.2025 22:49"
type input "09.08.2025 14:27"
type input "09.08.2025 14:25"
type input "20.09.2025 23:43"
type input "21.09.2025 11:00"
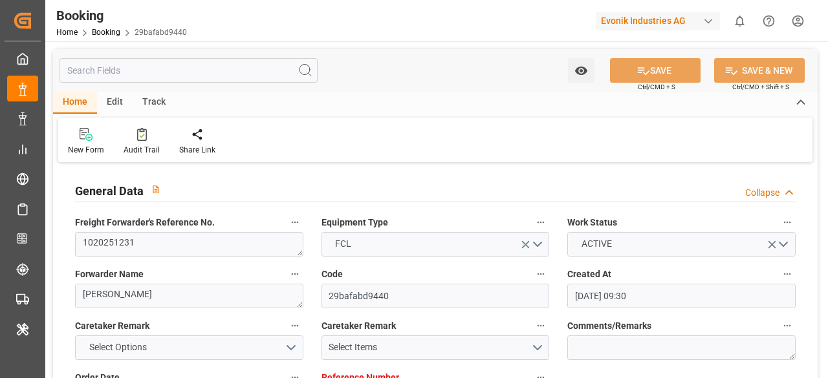
type input "21.09.2025 13:50"
type input "24.09.2025 17:00"
type input "24.09.2025 22:20"
type input "02.09.2025 06:00"
type input "14.09.2025 01:00"
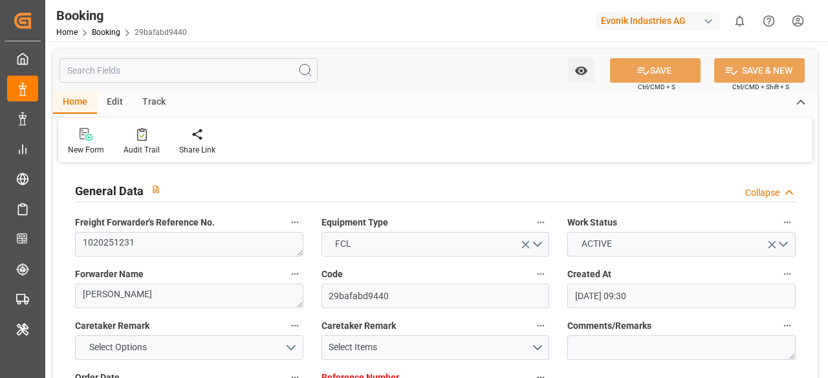
type input "02.09.2025 09:26"
type input "07.09.2025 06:22"
type input "25.09.2025 01:00"
type input "25.09.2025 03:03"
type input "29.09.2025 03:03"
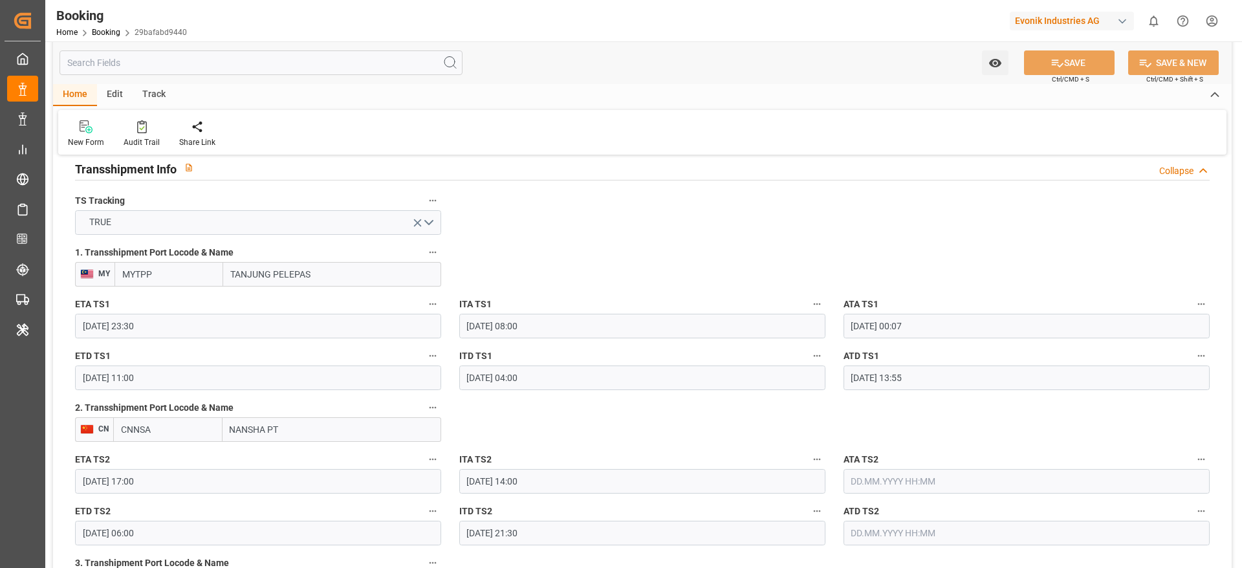
scroll to position [1455, 0]
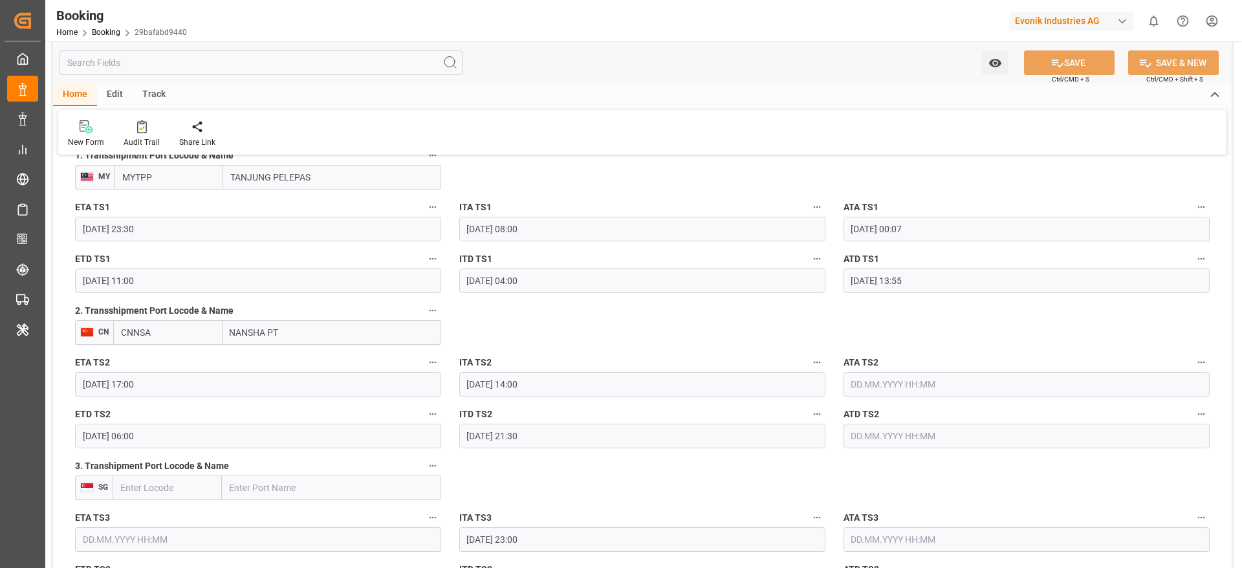
click at [225, 325] on input "NANSHA PT" at bounding box center [332, 332] width 219 height 25
click at [277, 350] on div "Nansha Pt - CNNSA" at bounding box center [268, 361] width 91 height 29
type input "Nansha Pt"
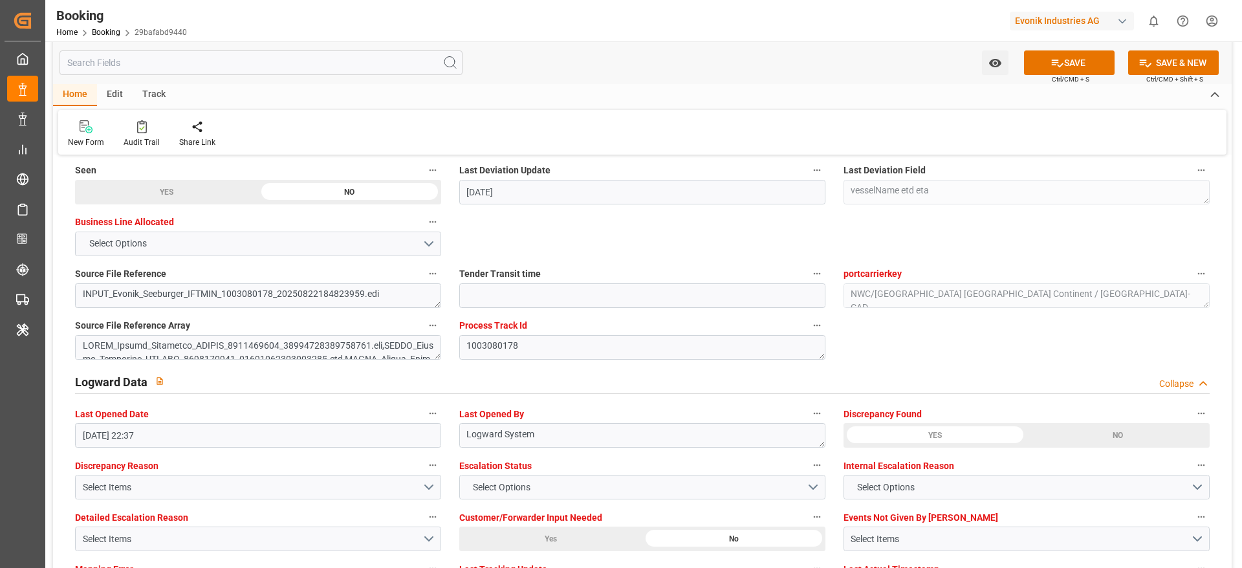
scroll to position [2329, 0]
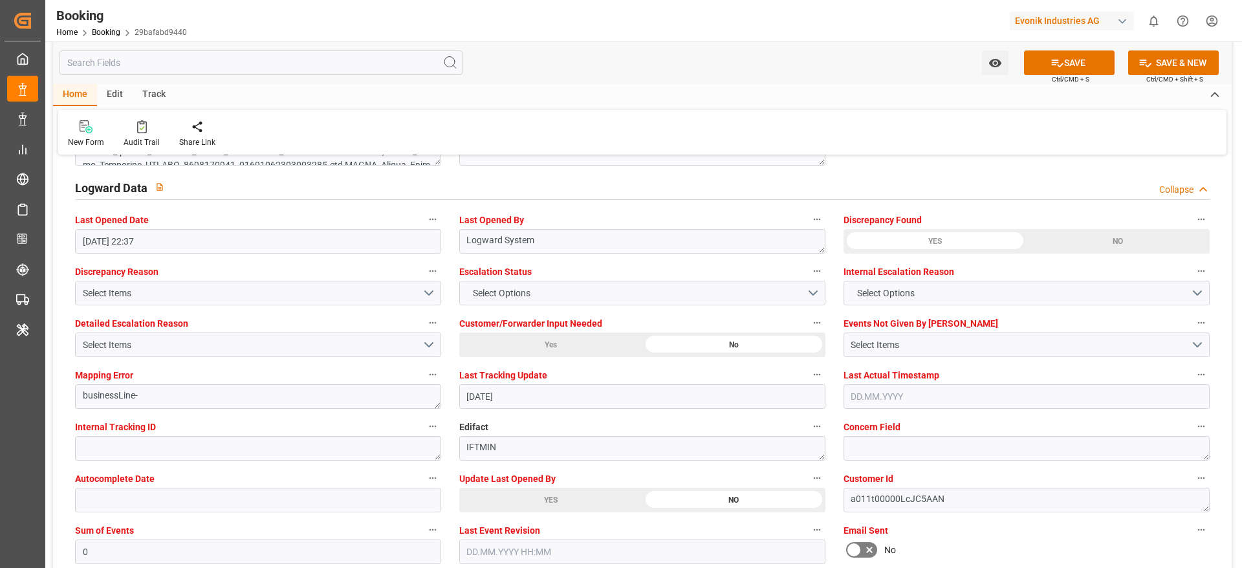
click at [502, 378] on div "YES" at bounding box center [550, 500] width 183 height 25
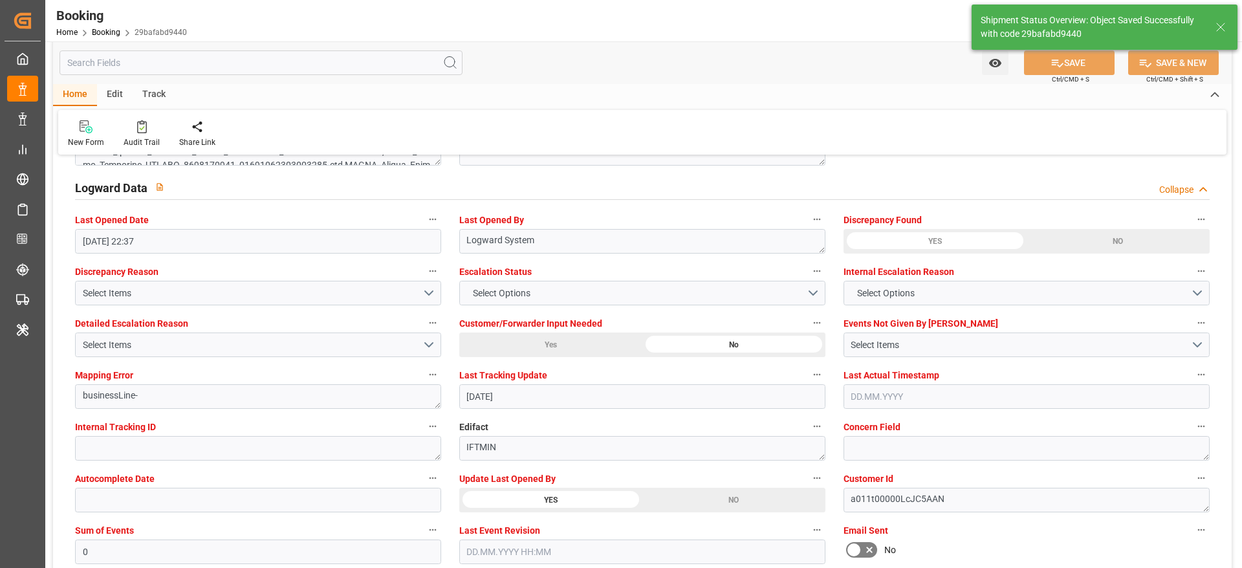
type textarea "[PERSON_NAME]"
type input "25.09.2025 10:01"
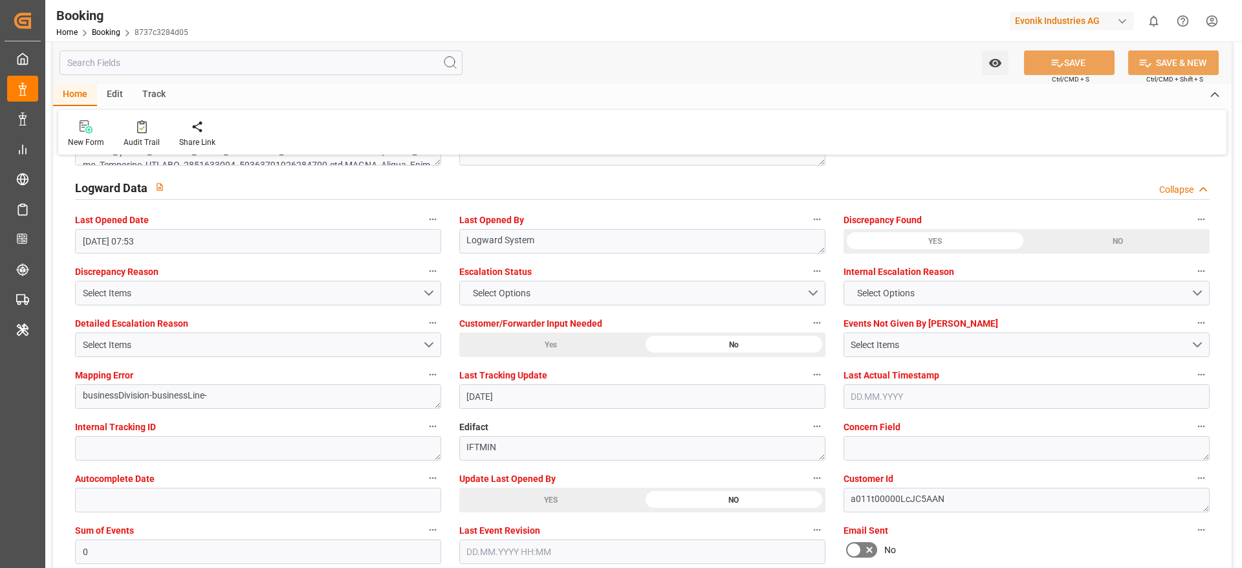
scroll to position [2523, 0]
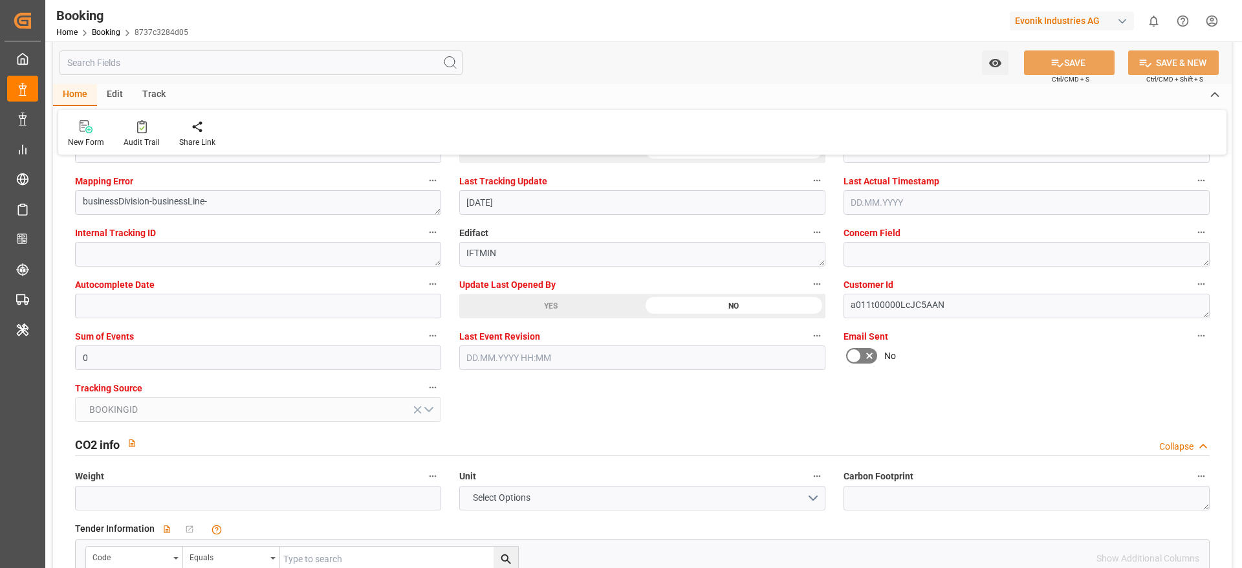
click at [528, 298] on div "YES" at bounding box center [550, 306] width 183 height 25
click at [525, 306] on div "YES" at bounding box center [550, 306] width 183 height 25
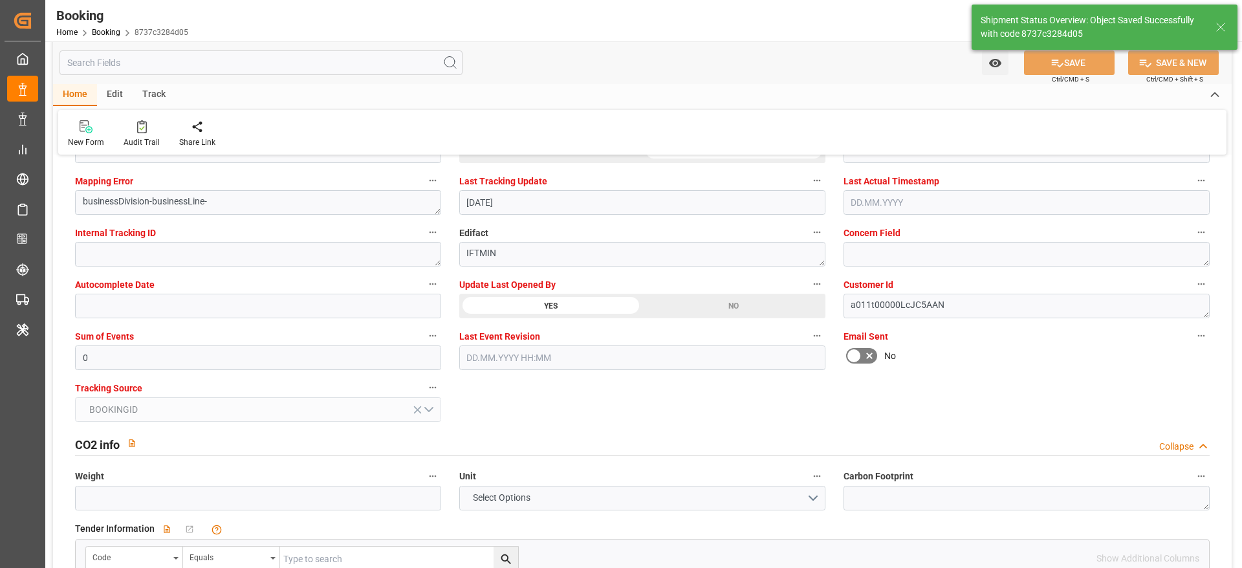
type textarea "[PERSON_NAME]"
type input "[DATE] 10:06"
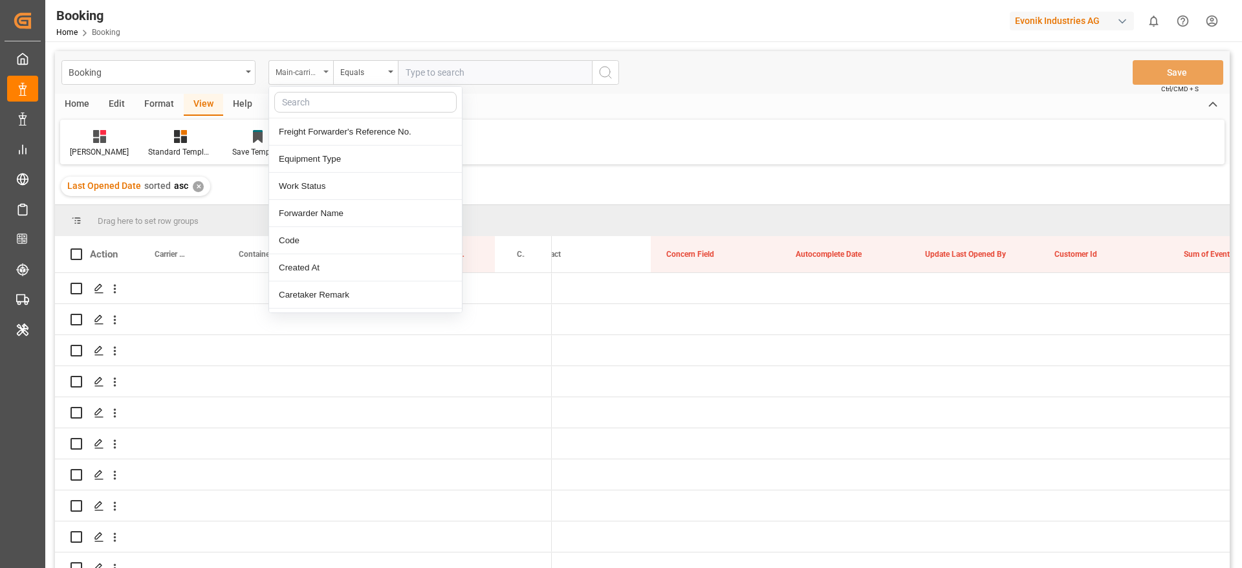
scroll to position [0, 9733]
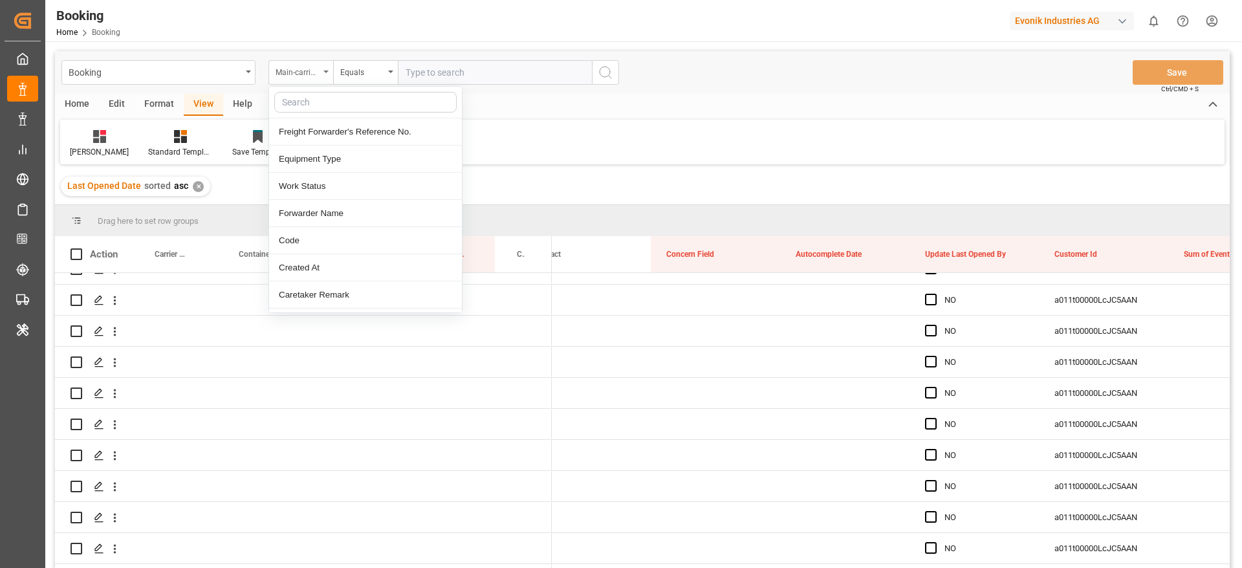
click at [313, 90] on div at bounding box center [365, 103] width 193 height 32
click at [266, 164] on div "[PERSON_NAME] Standard Templates Save Template Reset Template" at bounding box center [642, 142] width 1164 height 45
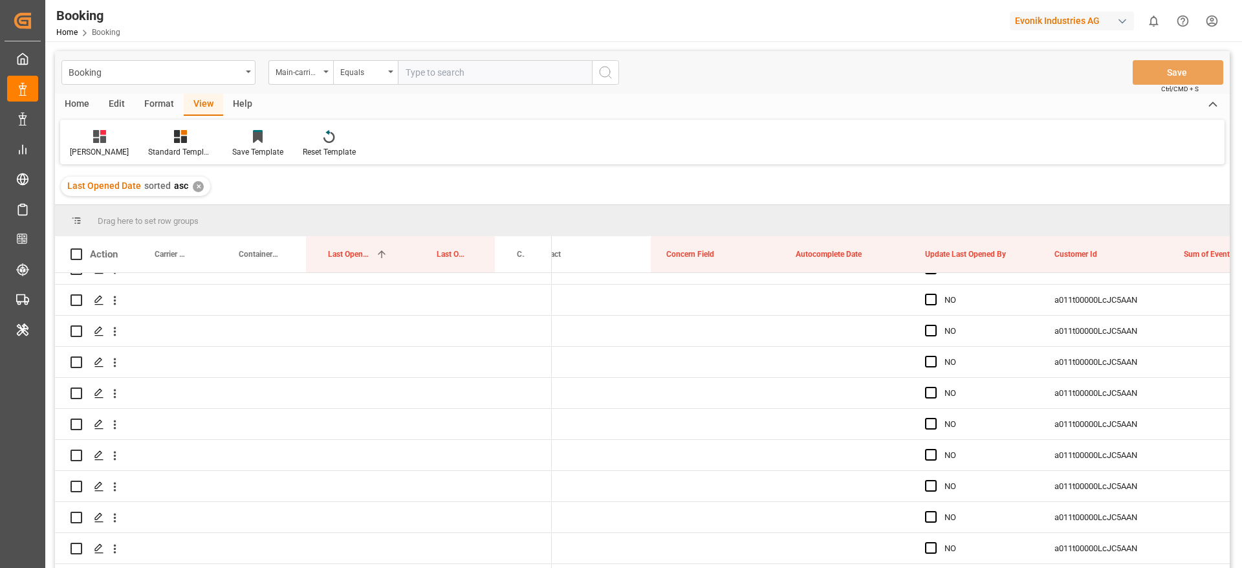
click at [313, 71] on div "Main-carriage No." at bounding box center [298, 70] width 44 height 15
click at [315, 78] on div "Main-carriage No." at bounding box center [300, 72] width 65 height 25
click at [322, 73] on div "Main-carriage No." at bounding box center [300, 72] width 65 height 25
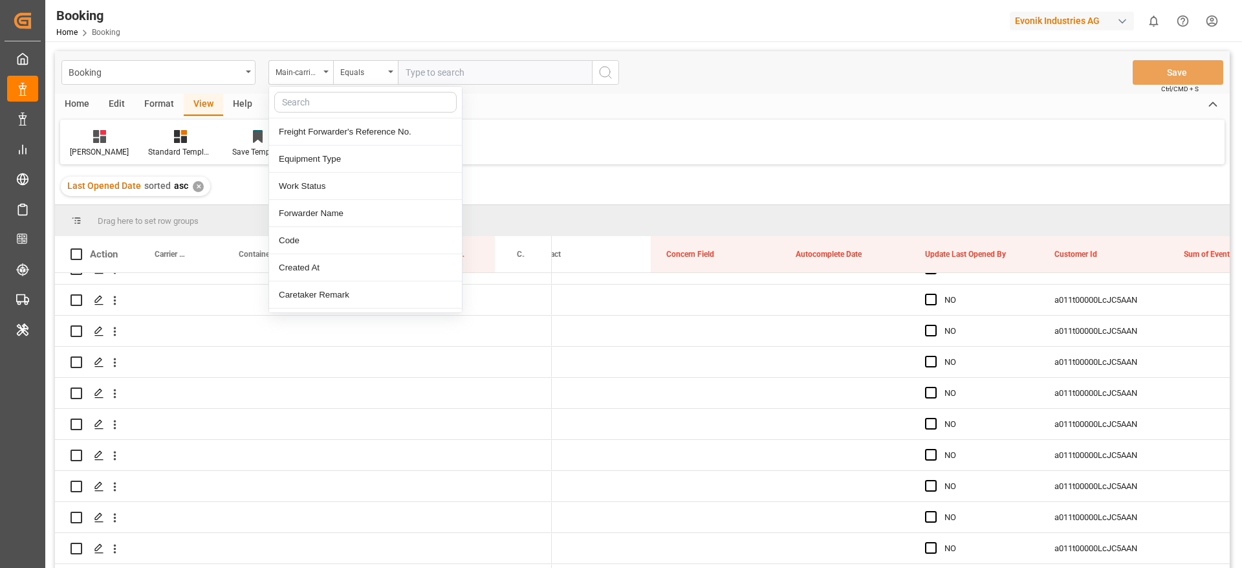
click at [310, 100] on input "text" at bounding box center [365, 102] width 182 height 21
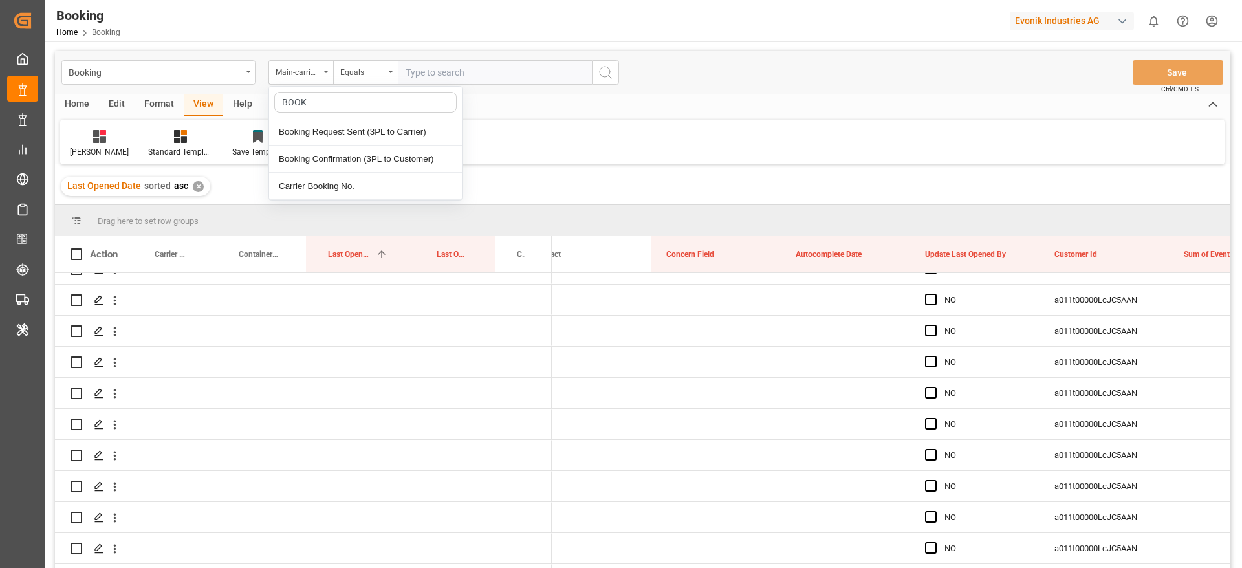
type input "BOOKI"
click at [332, 185] on div "Carrier Booking No." at bounding box center [365, 186] width 193 height 27
click at [471, 80] on input "text" at bounding box center [495, 72] width 194 height 25
paste input "HAMF58639500"
type input "HAMF58639500"
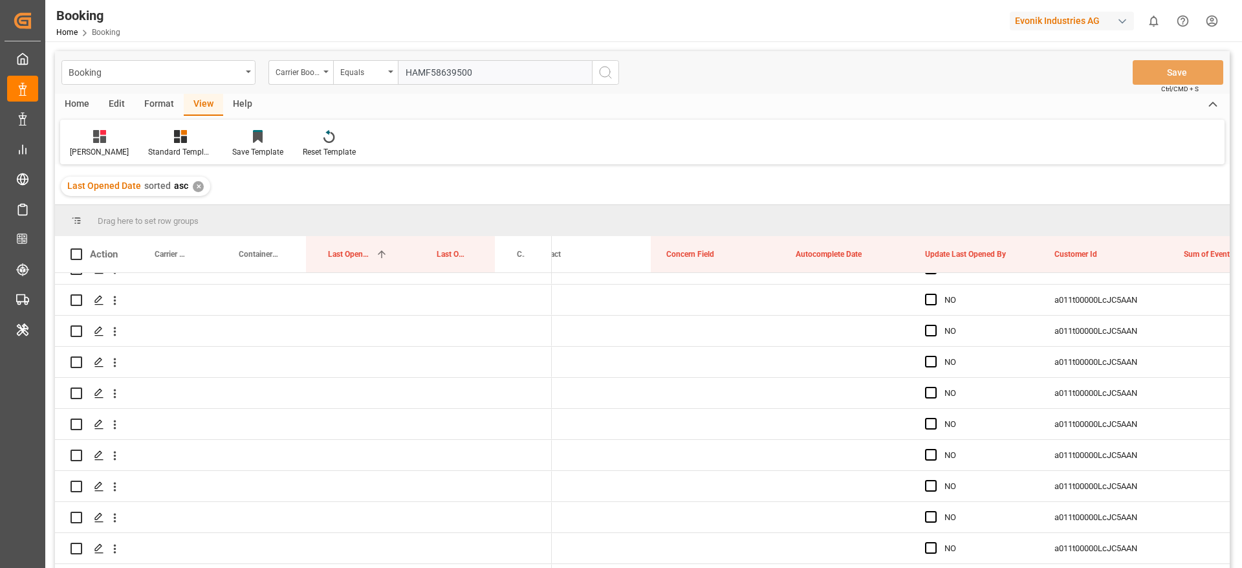
click at [610, 79] on icon "search button" at bounding box center [606, 73] width 16 height 16
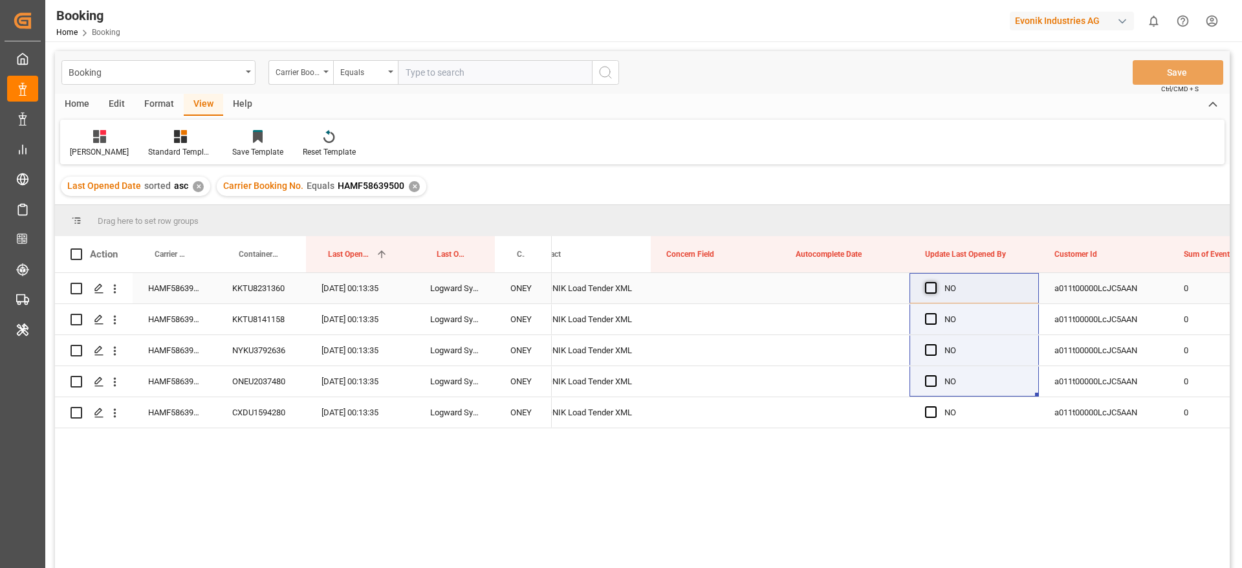
click at [934, 288] on span "Press SPACE to select this row." at bounding box center [931, 288] width 12 height 12
click at [935, 282] on input "Press SPACE to select this row." at bounding box center [935, 282] width 0 height 0
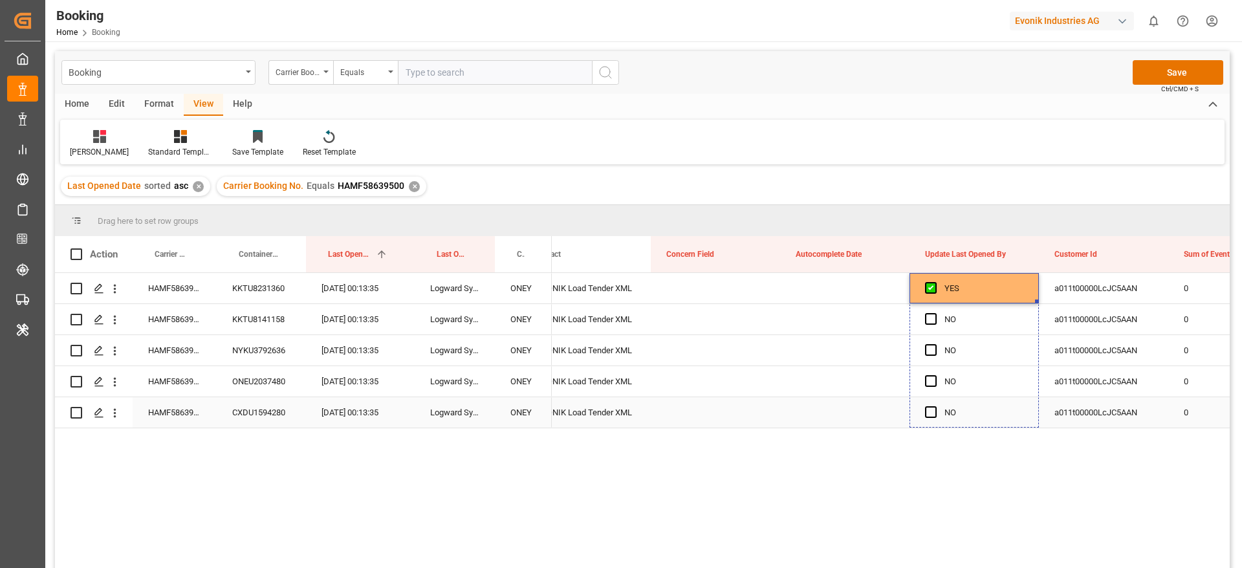
drag, startPoint x: 1036, startPoint y: 299, endPoint x: 1020, endPoint y: 420, distance: 122.0
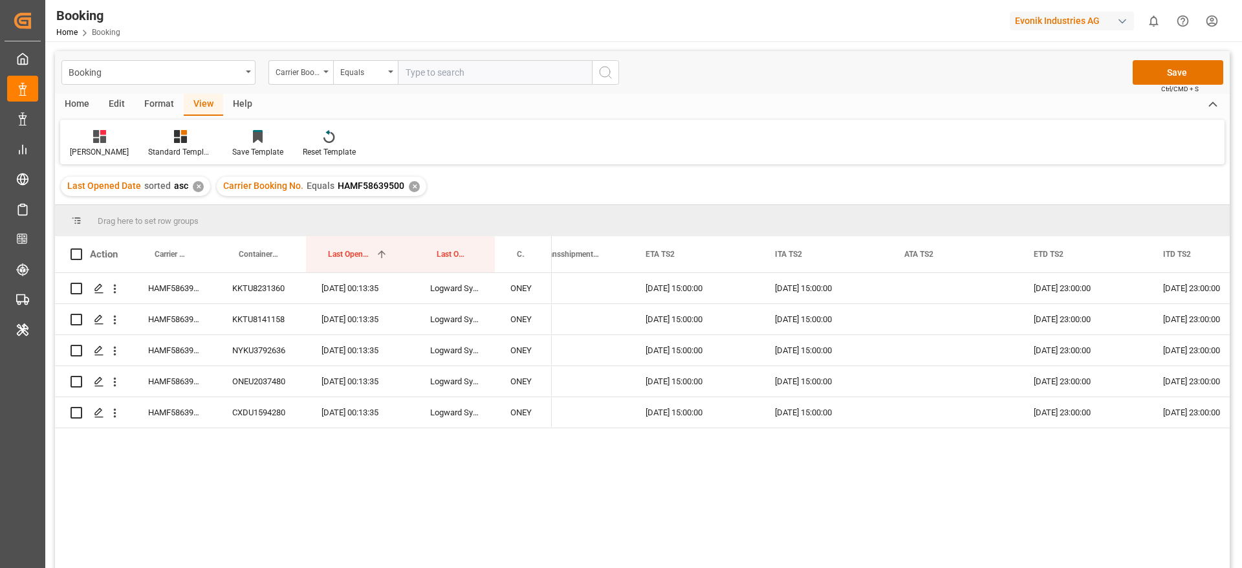
click at [417, 185] on div "Carrier Booking No. Equals HAMF58639500 ✕" at bounding box center [322, 186] width 210 height 19
click at [411, 185] on div "✕" at bounding box center [414, 186] width 11 height 11
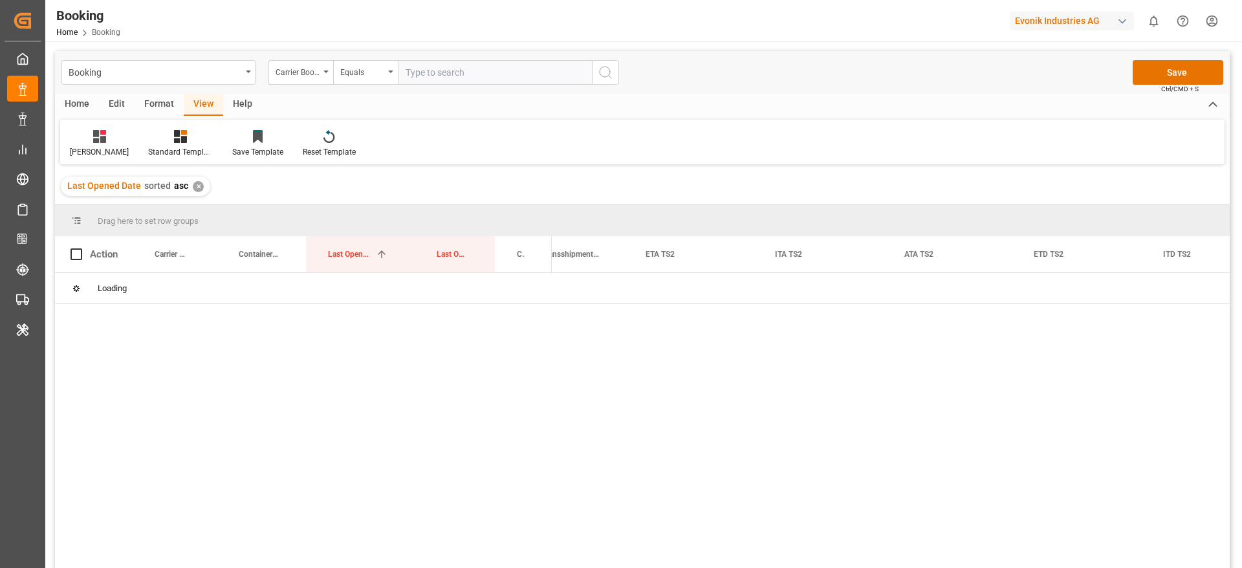
click at [411, 185] on div "Last Opened Date sorted asc ✕" at bounding box center [642, 186] width 1175 height 36
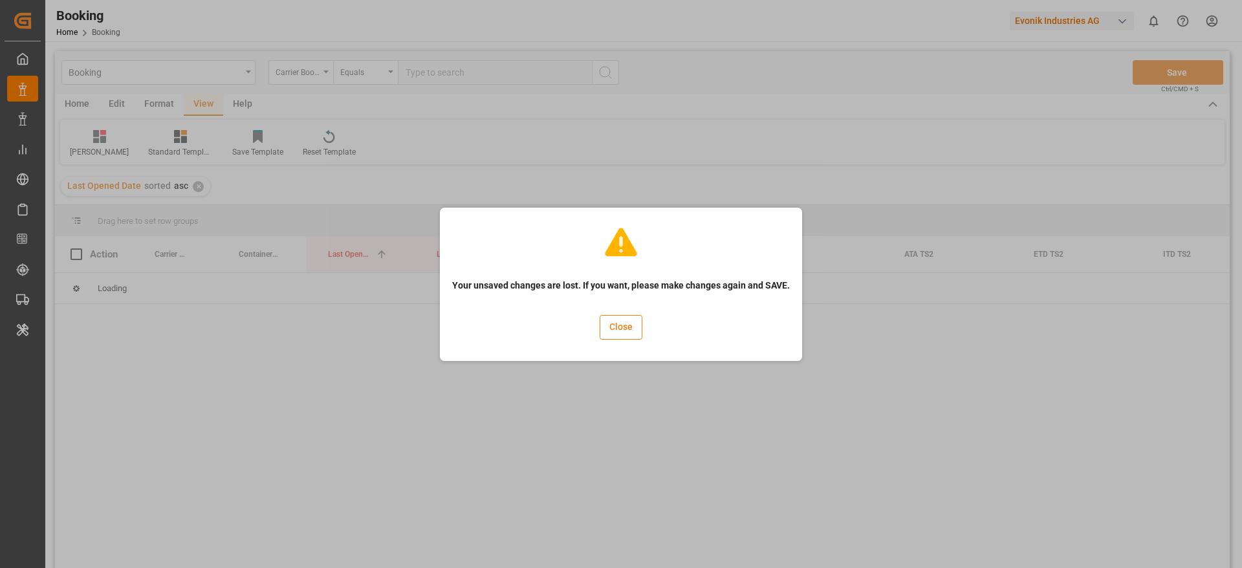
click at [617, 331] on button "Close" at bounding box center [621, 327] width 43 height 25
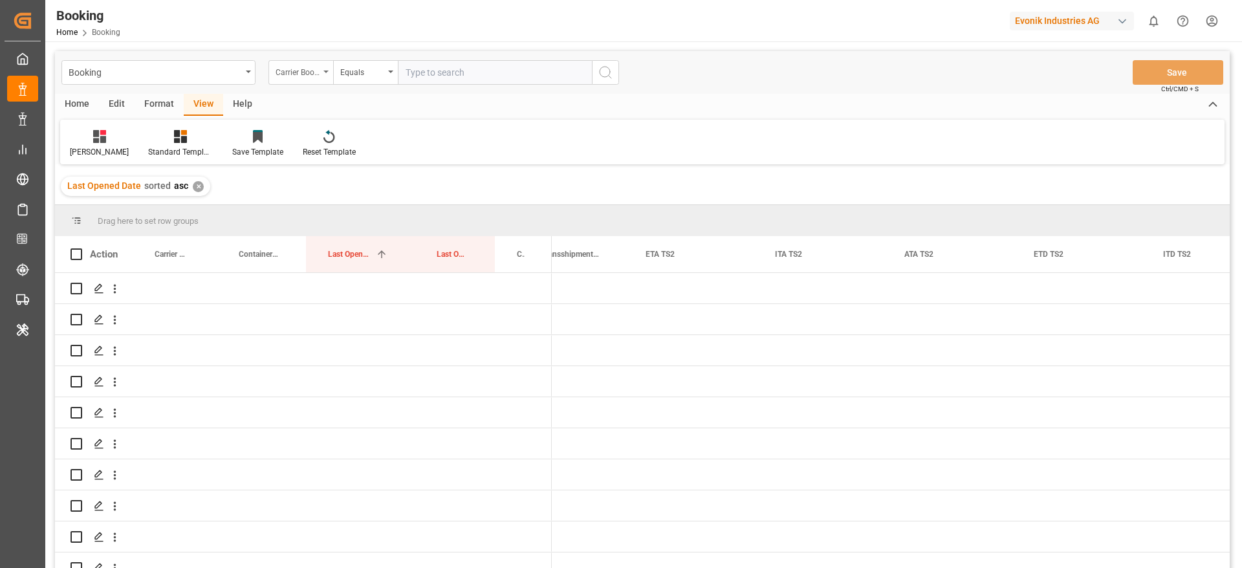
click at [312, 65] on div "Carrier Booking No." at bounding box center [298, 70] width 44 height 15
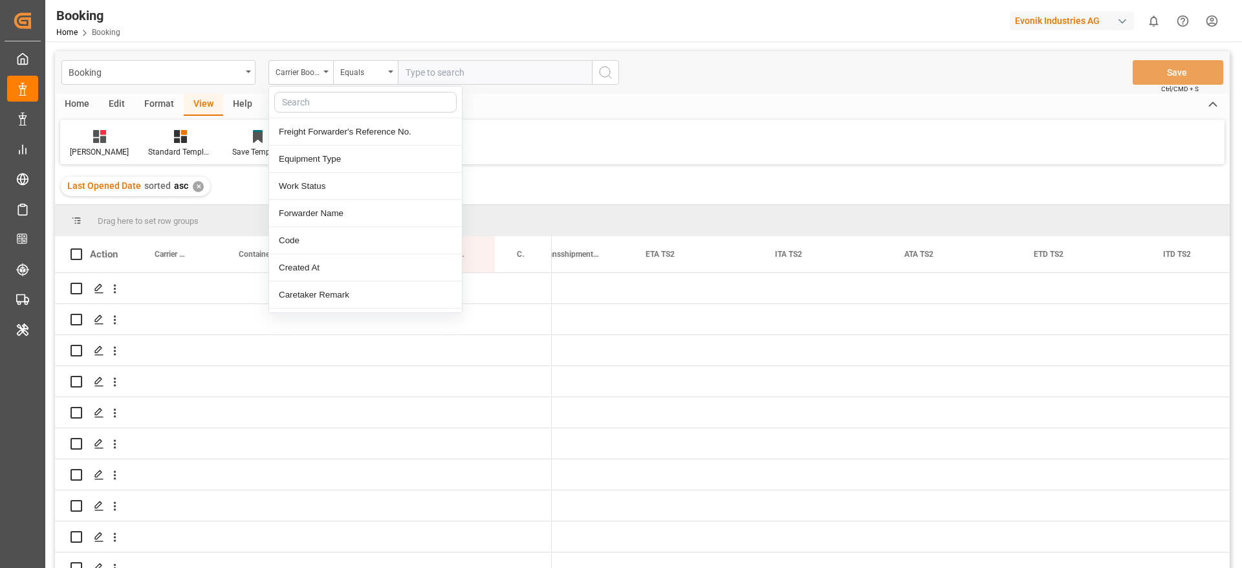
click at [318, 107] on input "text" at bounding box center [365, 102] width 182 height 21
type input "m"
type input "c"
type input "main"
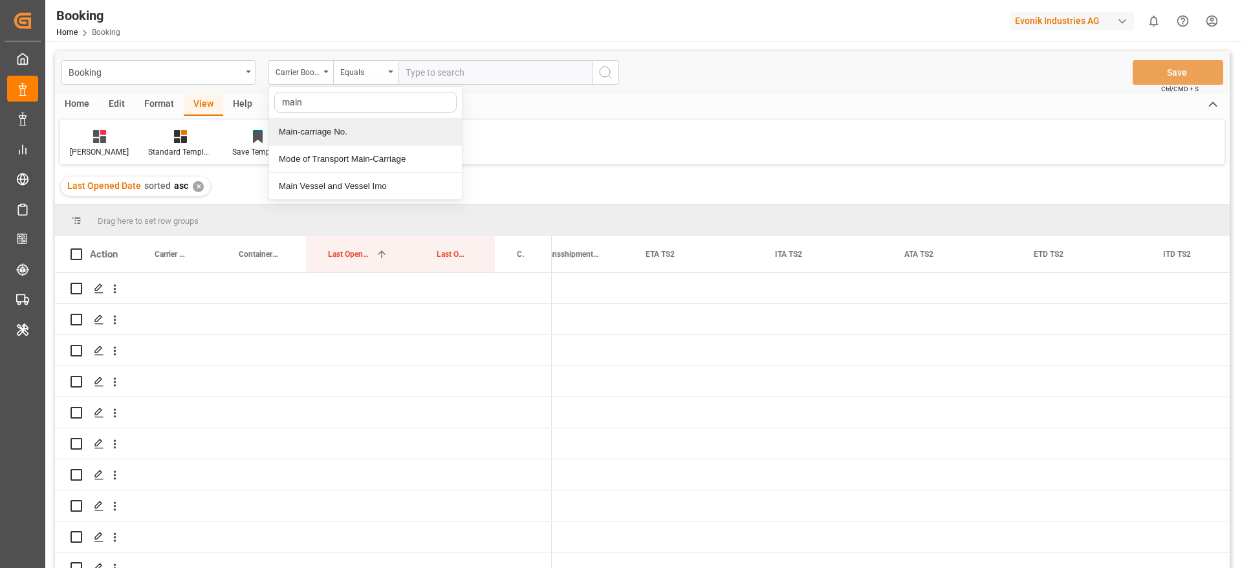
click at [364, 133] on div "Main-carriage No." at bounding box center [365, 131] width 193 height 27
click at [413, 73] on input "text" at bounding box center [495, 72] width 194 height 25
paste input "7001218966"
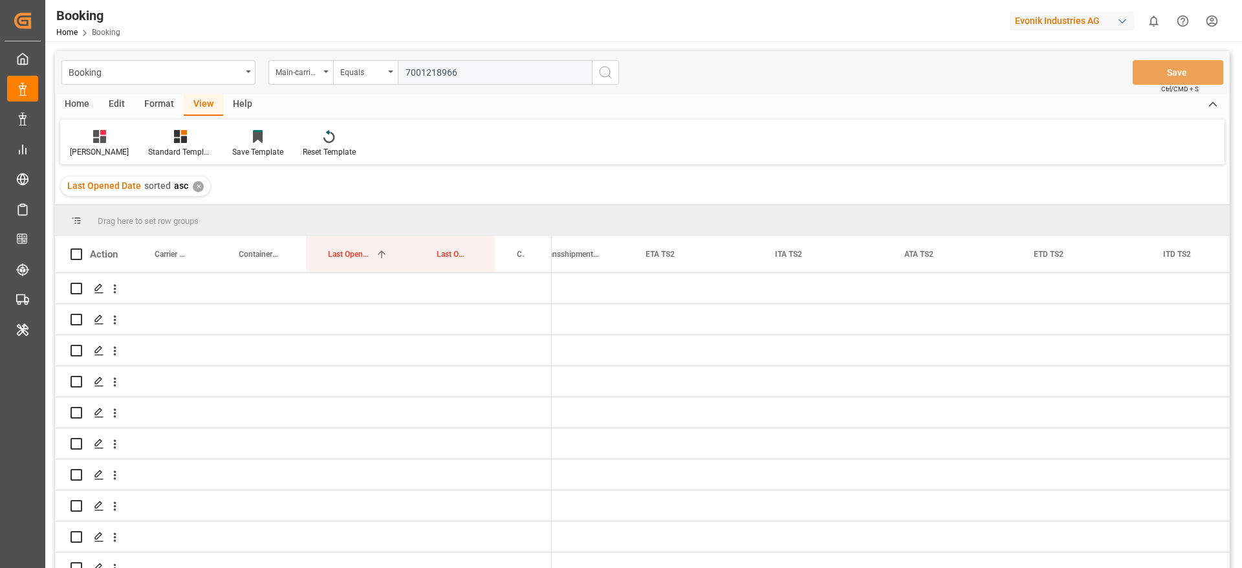
type input "7001218966"
click at [602, 76] on icon "search button" at bounding box center [606, 73] width 16 height 16
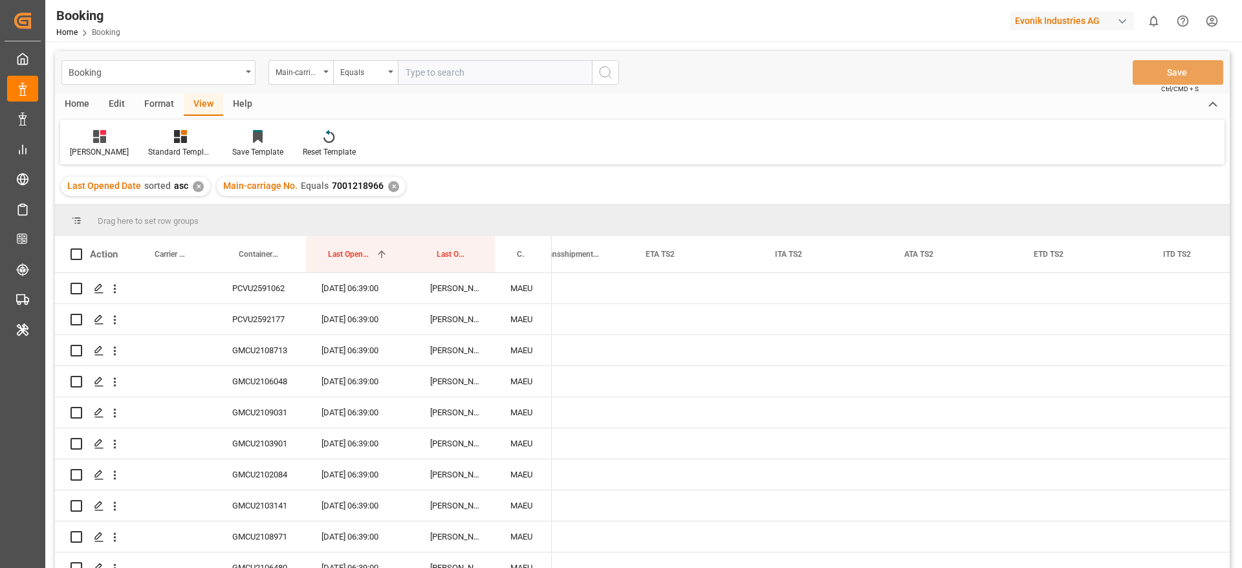
click at [387, 179] on div "Main-carriage No. Equals 7001218966 ✕" at bounding box center [311, 186] width 189 height 19
click at [389, 184] on div "✕" at bounding box center [393, 186] width 11 height 11
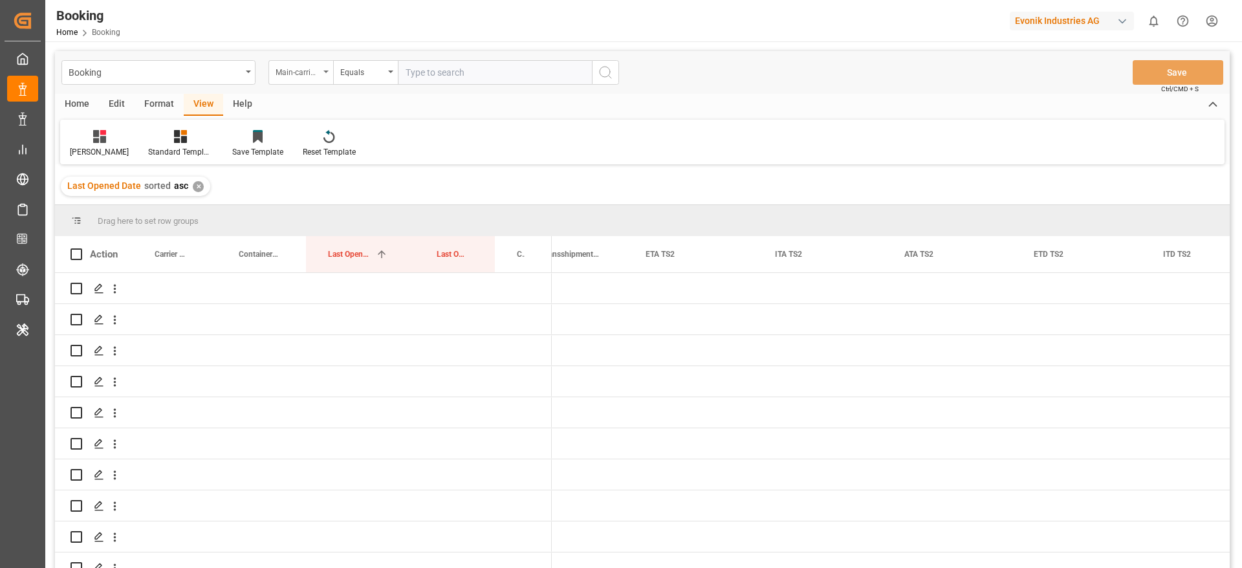
click at [299, 71] on div "Main-carriage No." at bounding box center [298, 70] width 44 height 15
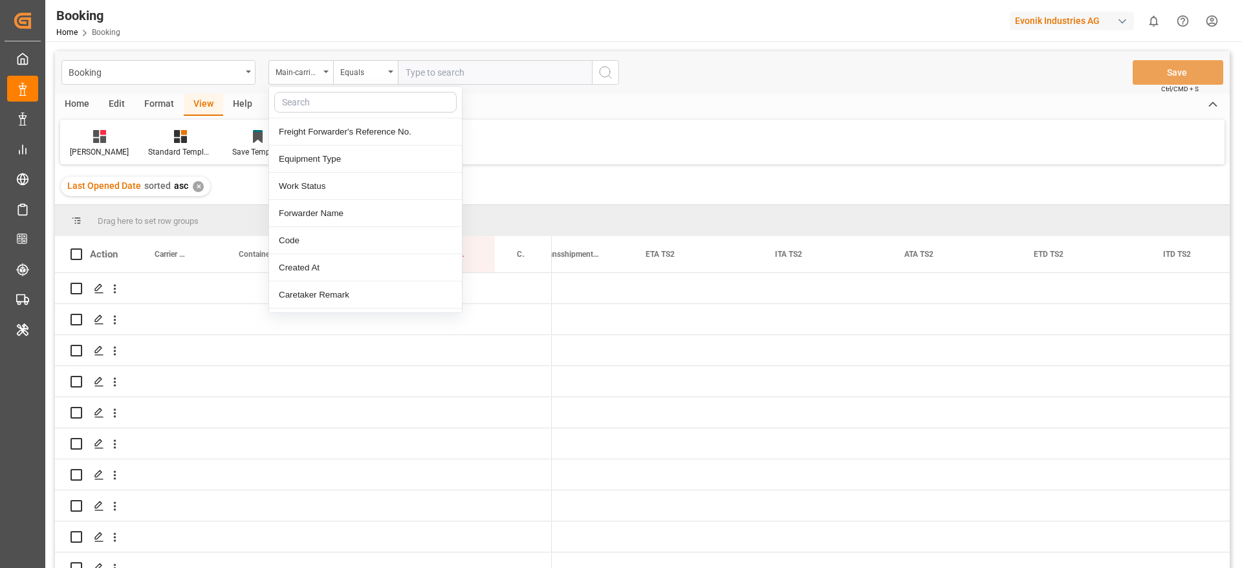
click at [307, 94] on input "text" at bounding box center [365, 102] width 182 height 21
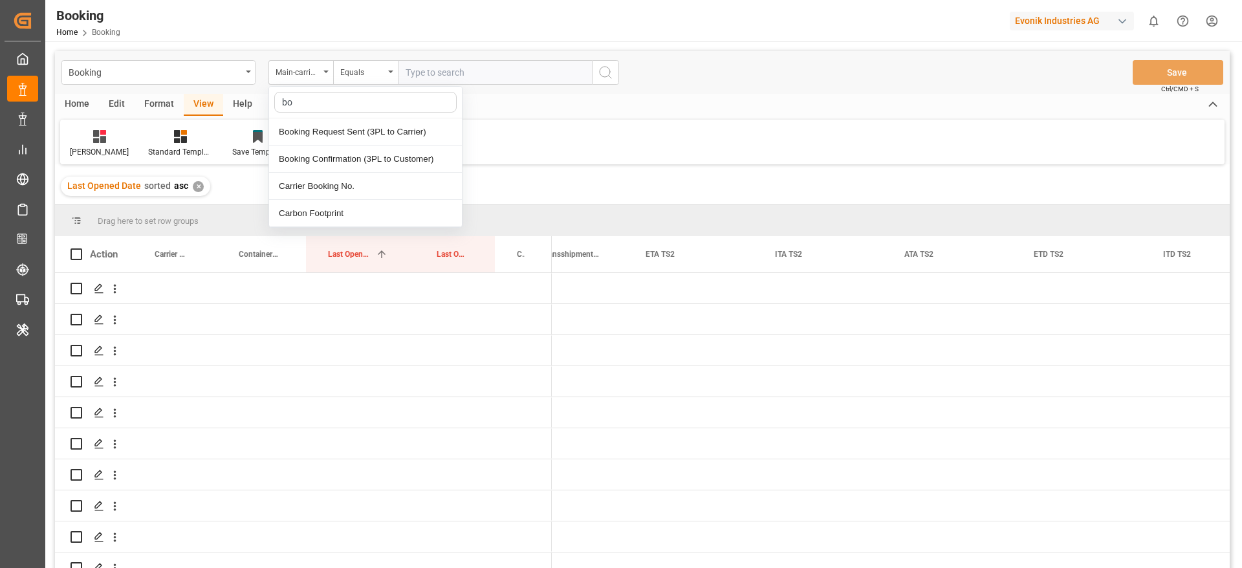
type input "boo"
click at [369, 186] on div "Carrier Booking No." at bounding box center [365, 186] width 193 height 27
click at [448, 67] on input "text" at bounding box center [495, 72] width 194 height 25
paste input "720965130"
click at [589, 76] on input "720965130" at bounding box center [495, 72] width 194 height 25
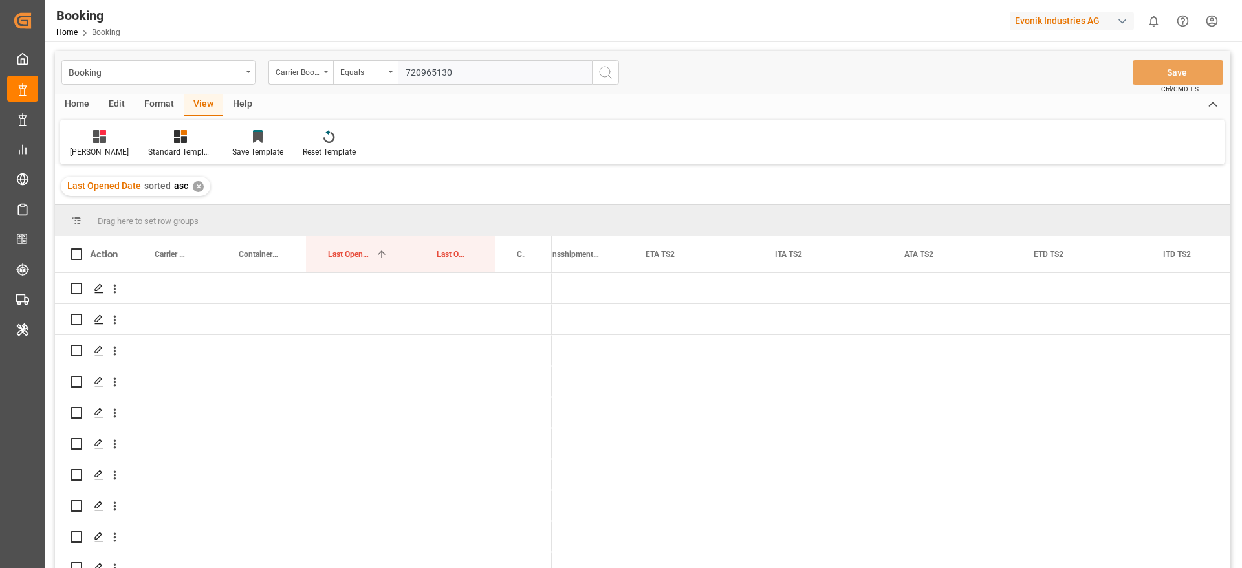
type input "720965130"
click at [599, 68] on icon "search button" at bounding box center [606, 73] width 16 height 16
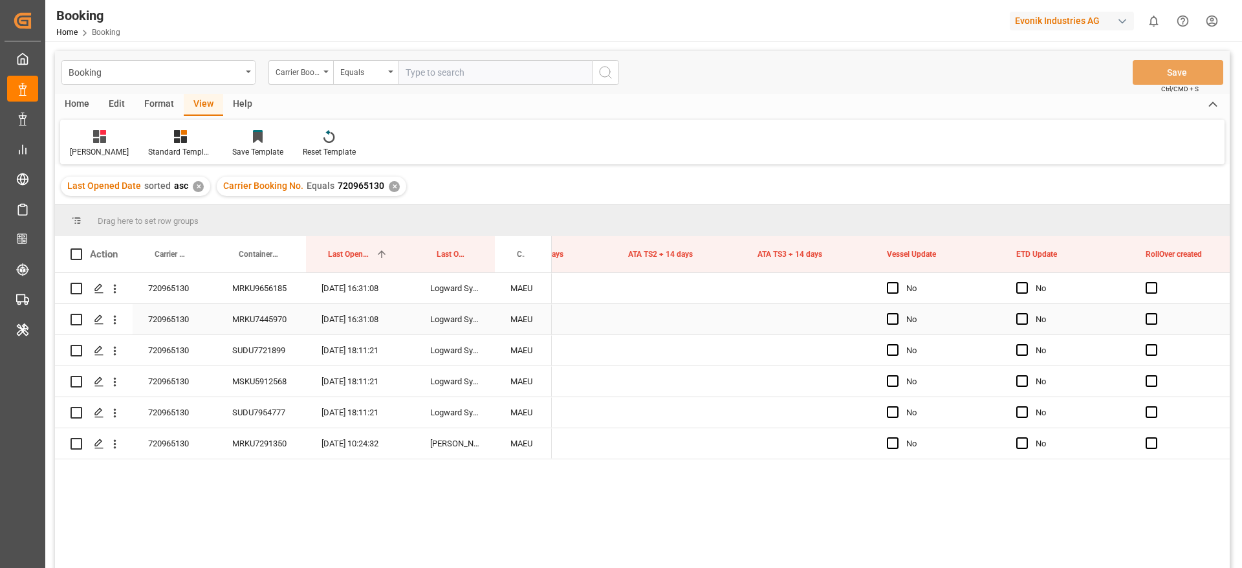
scroll to position [0, 17012]
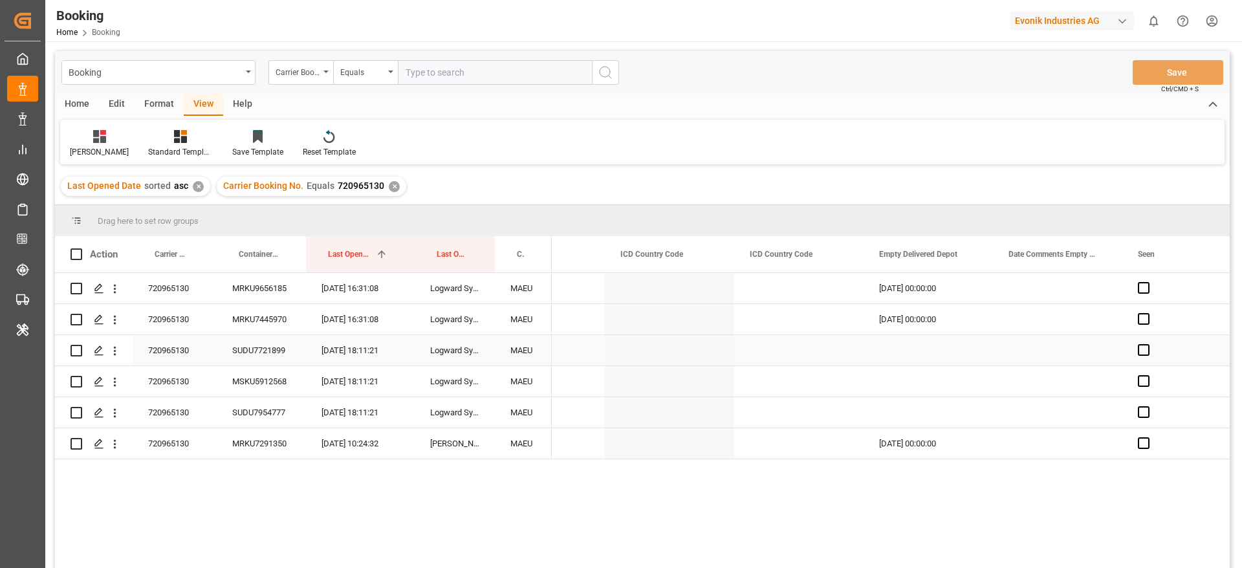
click at [283, 345] on div "SUDU7721899" at bounding box center [261, 350] width 89 height 30
click at [902, 344] on div "Press SPACE to select this row." at bounding box center [927, 350] width 129 height 30
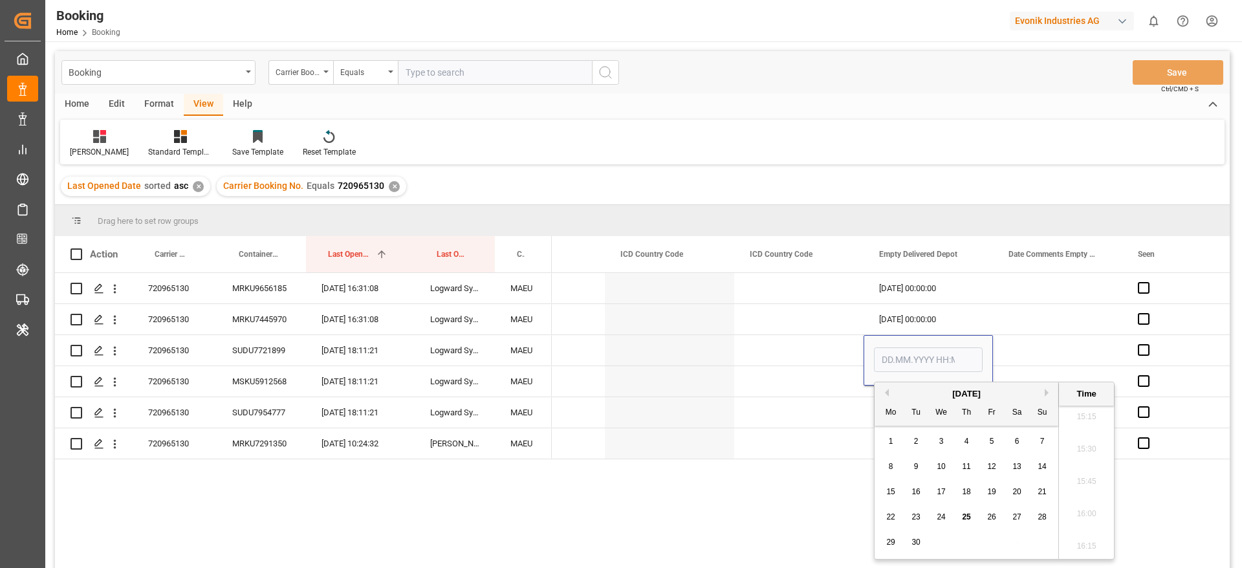
click at [944, 518] on span "24" at bounding box center [941, 516] width 8 height 9
type input "[DATE] 00:00"
click at [832, 347] on div "Press SPACE to select this row." at bounding box center [798, 350] width 129 height 30
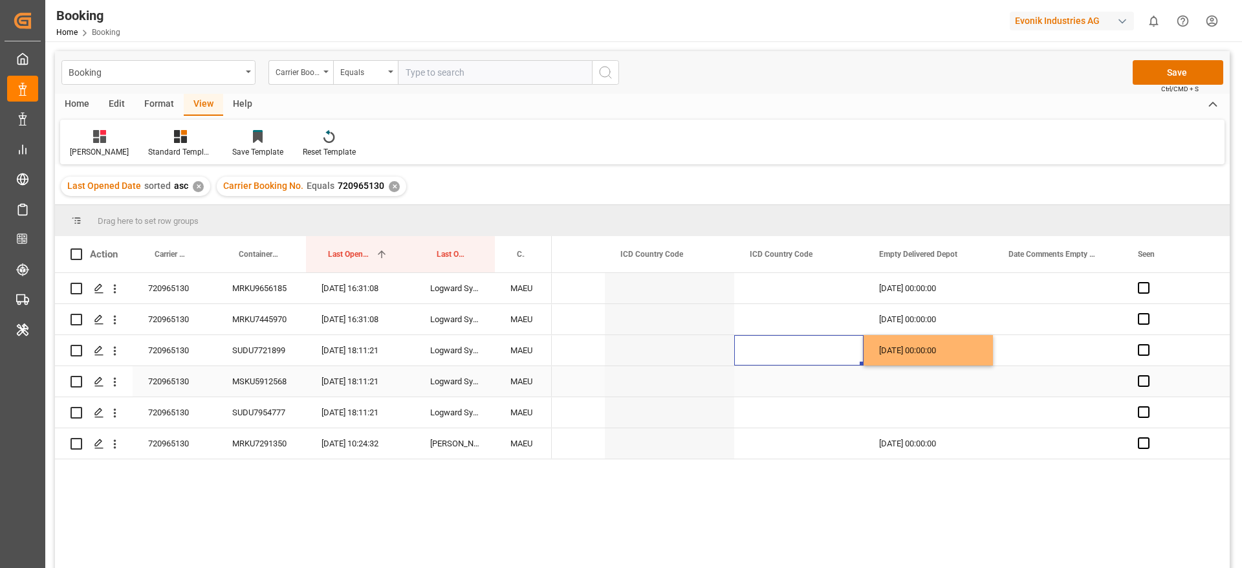
click at [293, 385] on div "MSKU5912568" at bounding box center [261, 381] width 89 height 30
click at [942, 343] on div "[DATE] 00:00:00" at bounding box center [927, 350] width 129 height 30
drag, startPoint x: 990, startPoint y: 362, endPoint x: 991, endPoint y: 385, distance: 22.7
click at [299, 399] on div "SUDU7954777" at bounding box center [261, 412] width 89 height 30
click at [977, 395] on div "[DATE] 00:00:00" at bounding box center [927, 381] width 129 height 30
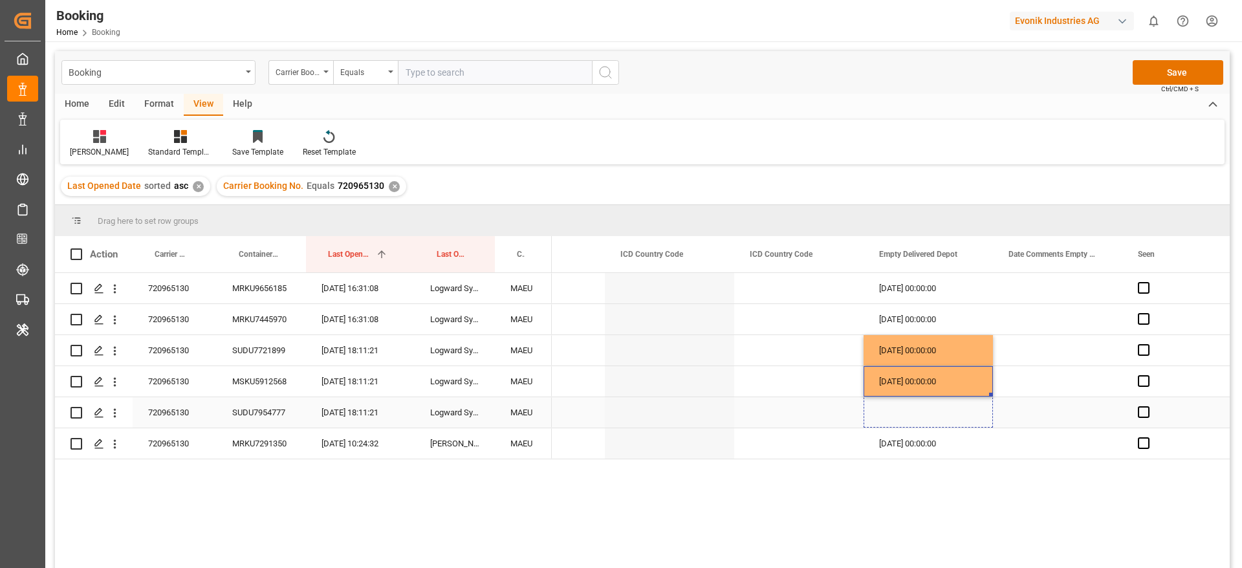
drag, startPoint x: 992, startPoint y: 394, endPoint x: 990, endPoint y: 415, distance: 21.4
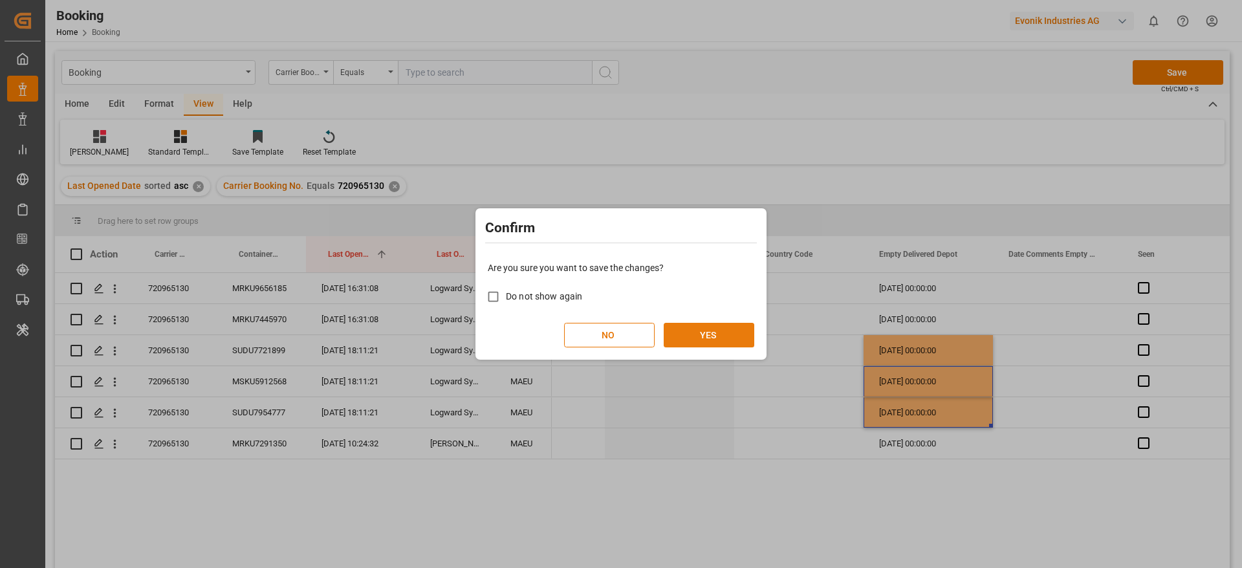
click at [723, 333] on button "YES" at bounding box center [709, 335] width 91 height 25
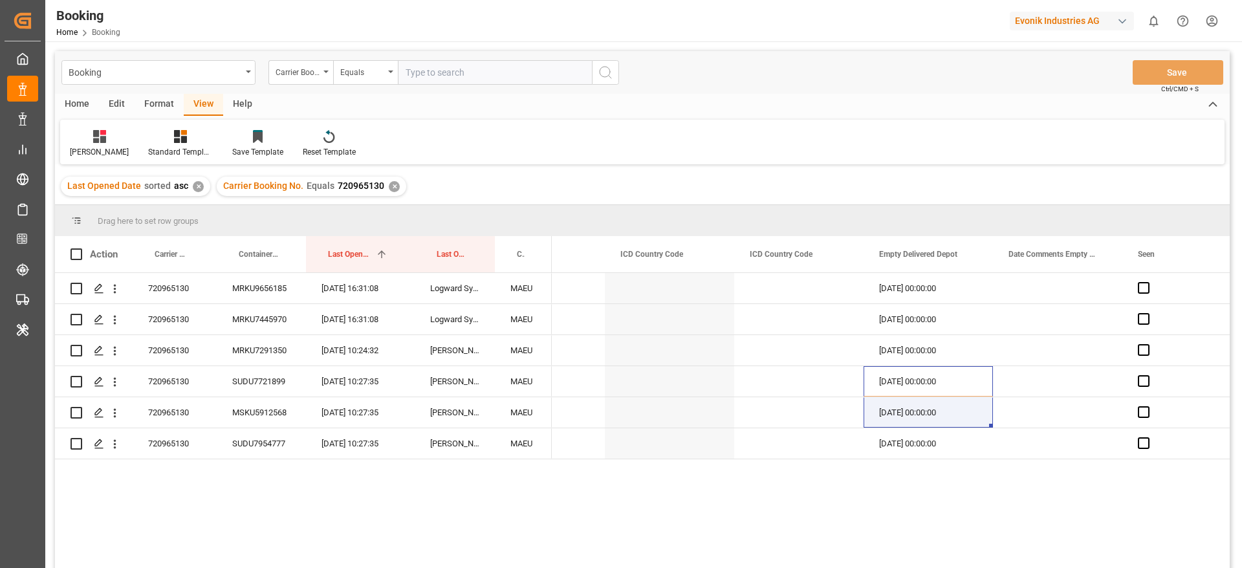
click at [391, 187] on div "✕" at bounding box center [394, 186] width 11 height 11
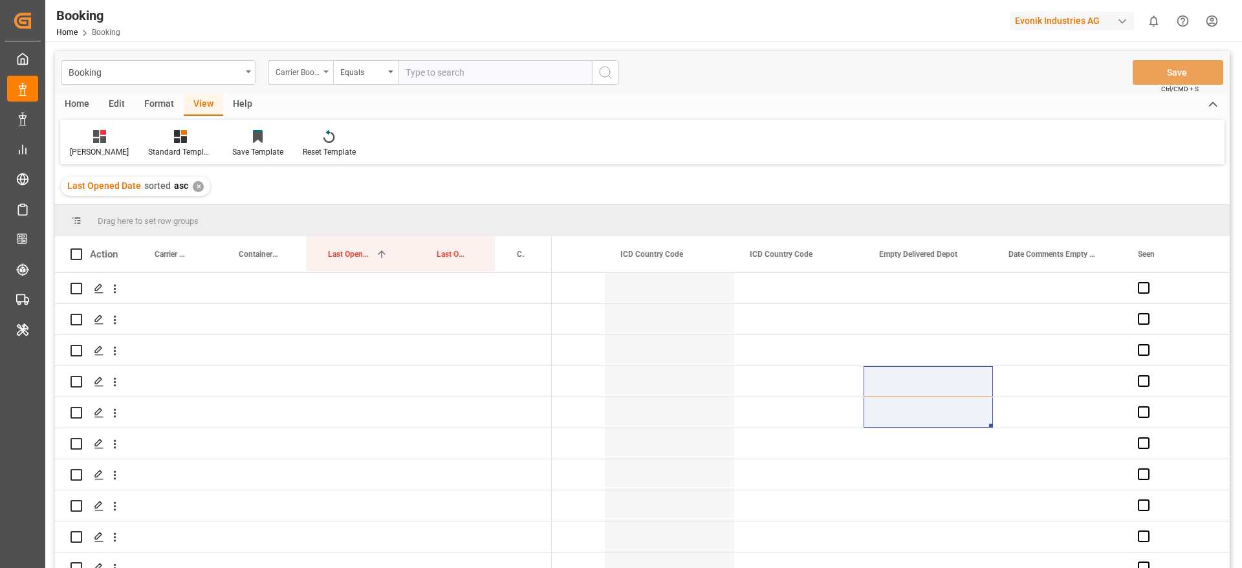
click at [322, 74] on div "Carrier Booking No." at bounding box center [300, 72] width 65 height 25
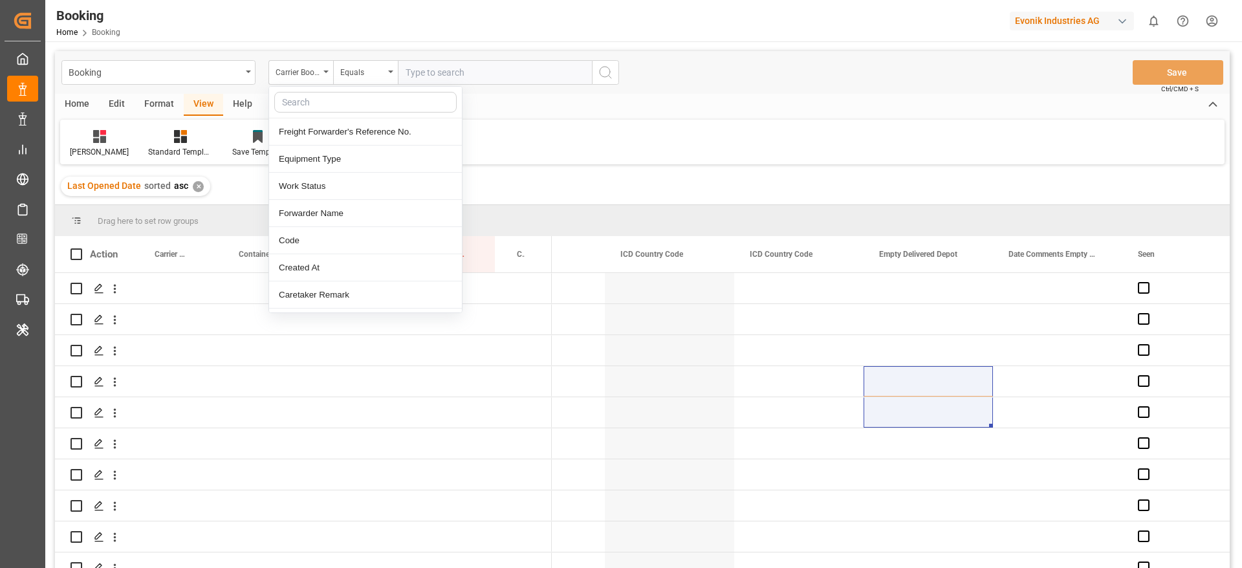
click at [331, 103] on input "text" at bounding box center [365, 102] width 182 height 21
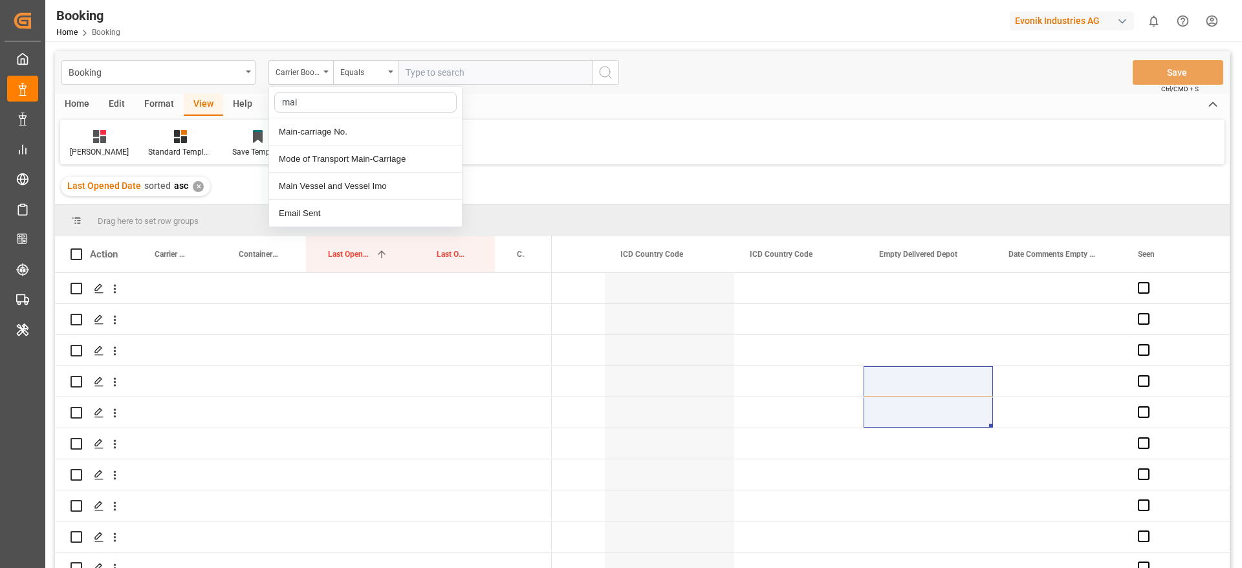
type input "main"
click at [309, 123] on div "Main-carriage No." at bounding box center [365, 131] width 193 height 27
click at [422, 72] on input "text" at bounding box center [495, 72] width 194 height 25
paste input "4006673007"
click at [572, 68] on input "4006673007" at bounding box center [495, 72] width 194 height 25
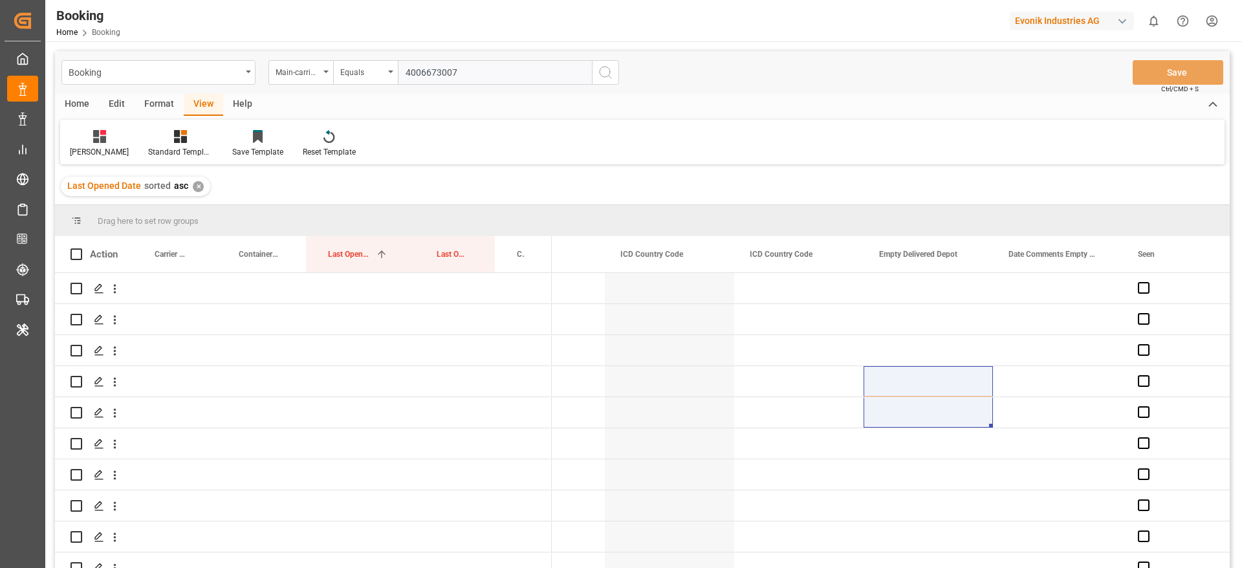
click at [589, 68] on input "4006673007" at bounding box center [495, 72] width 194 height 25
type input "4006673007"
click at [599, 68] on icon "search button" at bounding box center [606, 73] width 16 height 16
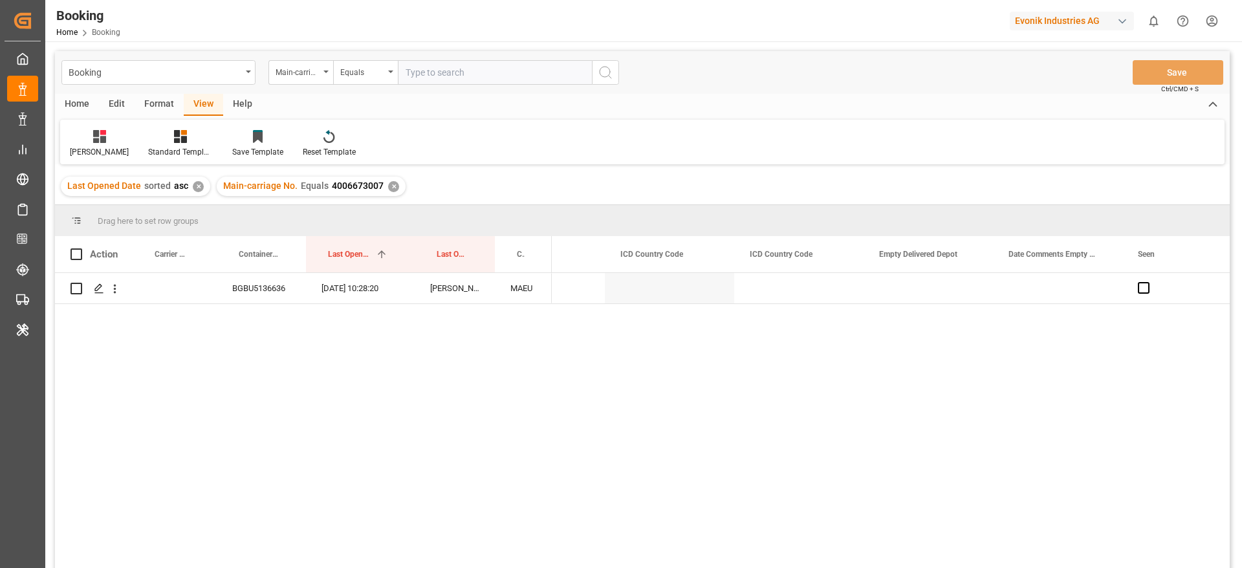
click at [388, 188] on div "✕" at bounding box center [393, 186] width 11 height 11
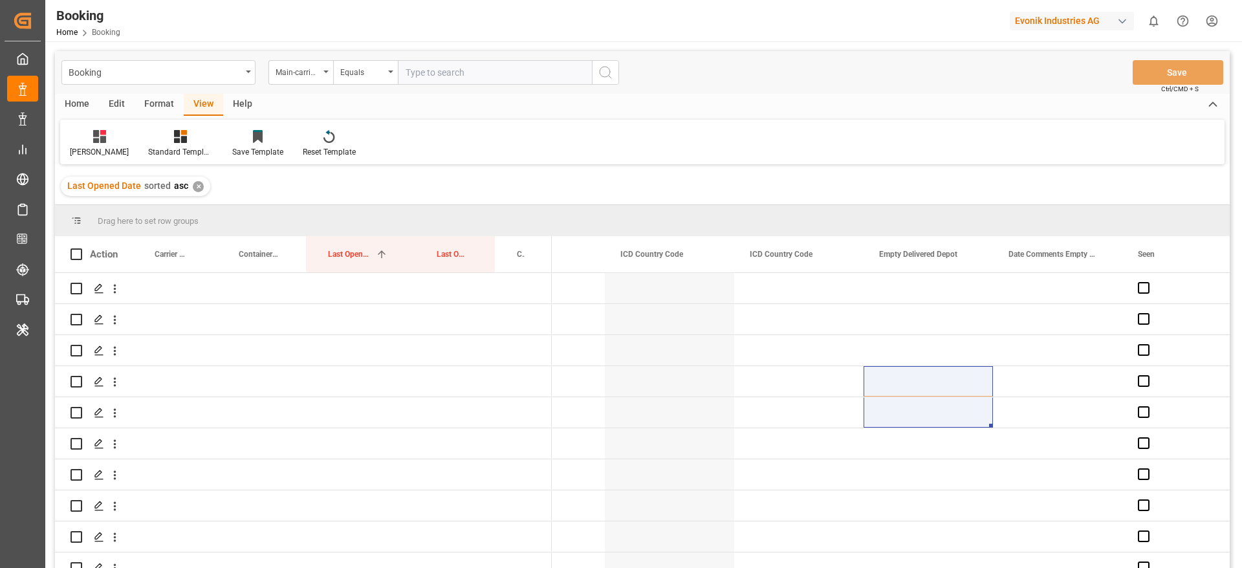
click at [1050, 23] on div "Evonik Industries AG" at bounding box center [1072, 21] width 124 height 19
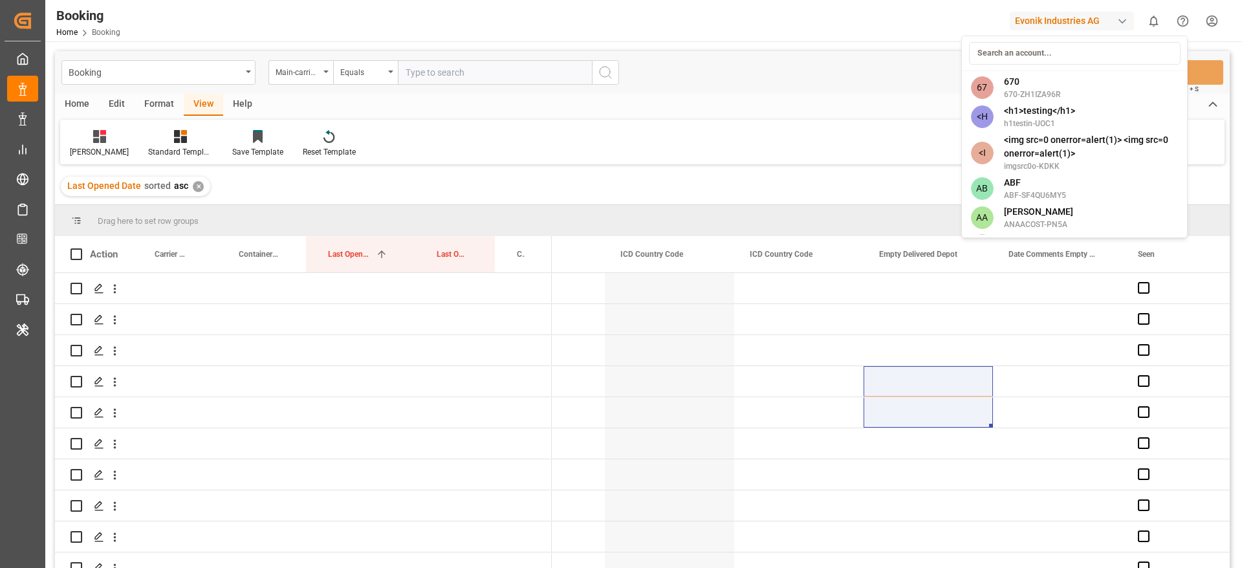
click at [1038, 42] on input at bounding box center [1075, 53] width 212 height 23
click at [1037, 43] on input at bounding box center [1075, 53] width 212 height 23
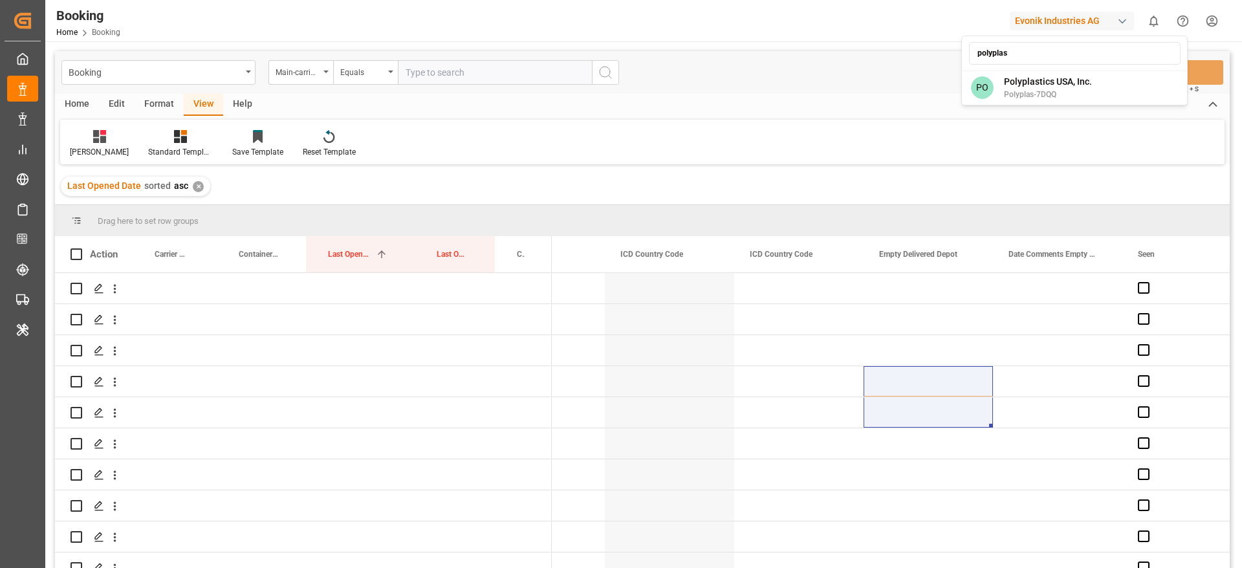
type input "polyplas"
click at [1098, 78] on div "PO Polyplastics USA, Inc. Polyplas-7DQQ" at bounding box center [1074, 87] width 221 height 29
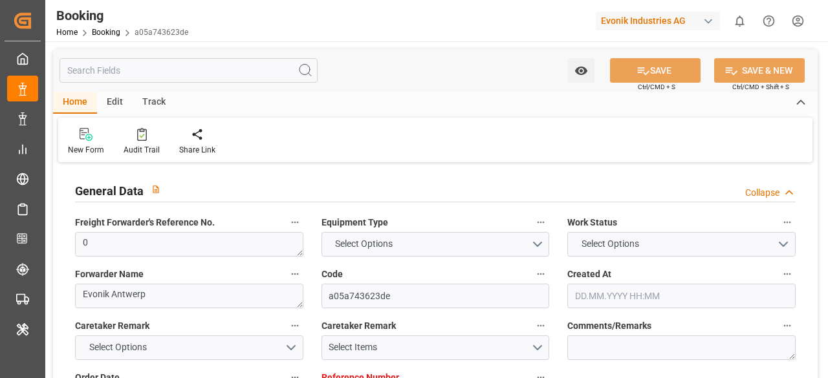
type textarea "0"
type textarea "Evonik Antwerp"
type input "a05a743623de"
type input "0"
type textarea "AT-AN"
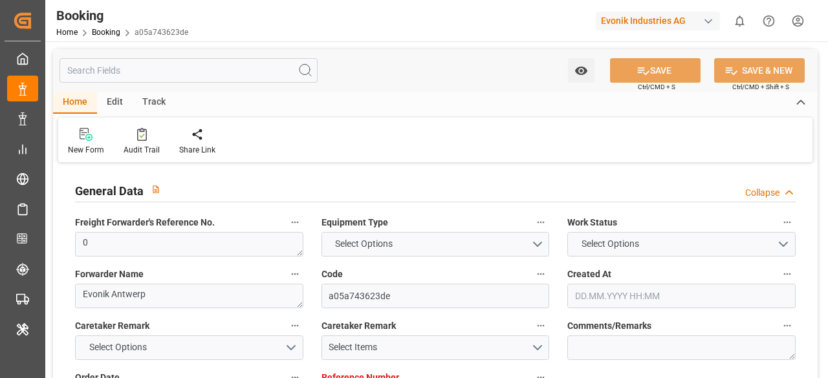
type input "4006634810"
type textarea "fernanda.vasconcelos@evonik.com"
type textarea "DAP"
type textarea "Pecém Port"
type textarea "Evonik Plant 0000503432"
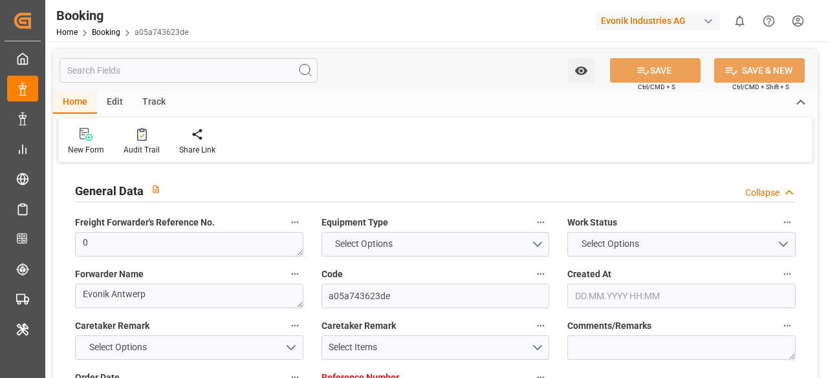
type textarea "[GEOGRAPHIC_DATA]"
type textarea "KKTU8231360"
type input "XIN CHANG SHA"
type input "ONEY"
type textarea "HAMF58639500"
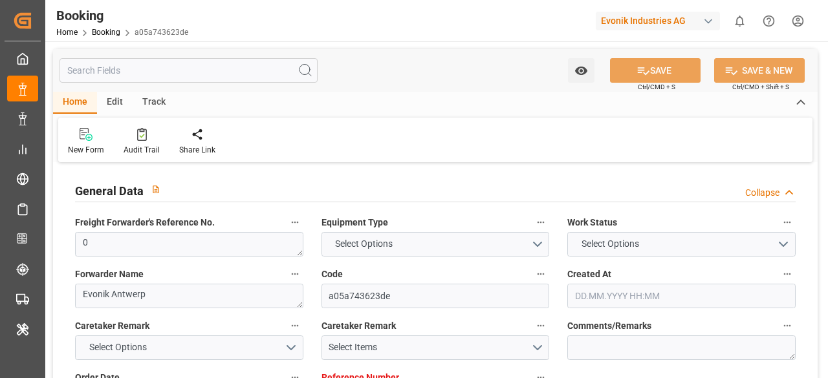
type input "[GEOGRAPHIC_DATA]"
type input "Pecém Pt/São Gonçalo do Amarante"
type input "PARANAGUA"
type input "SALVADOR"
type textarea "INPUT_Evonik_Seeburger_LoadTenderOcean_1003011402_20250801082742628.xml"
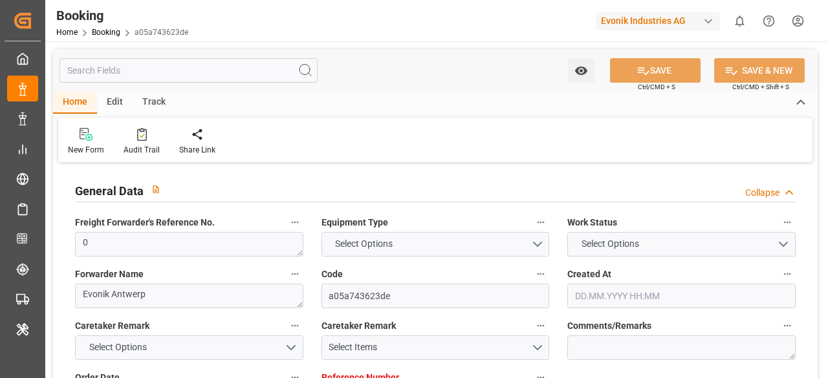
type textarea "NWC/UK North West Continent / UK_BRPEC_ONEY_AT-AN"
type textarea "INPUT_Evonik_Seeburger_LoadTenderOcean_1002908084_20250630145445390.xml,INPUT_E…"
type textarea "1003011402"
type textarea "Logward System"
type textarea "Pod-businessDivision-businessLine-"
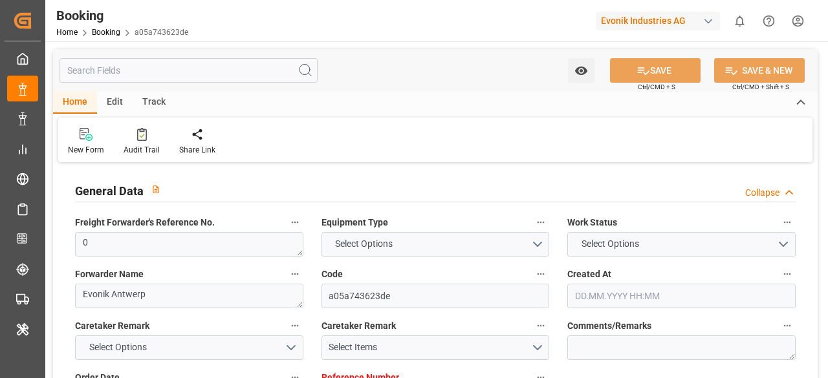
type textarea "EVONIK Load Tender XML"
type textarea "a011t00000LcJC5AAN"
type textarea "Yes"
type input "ANTWERPEN"
type input "PECEM PT/SAO GONCALO DO AMARANTE"
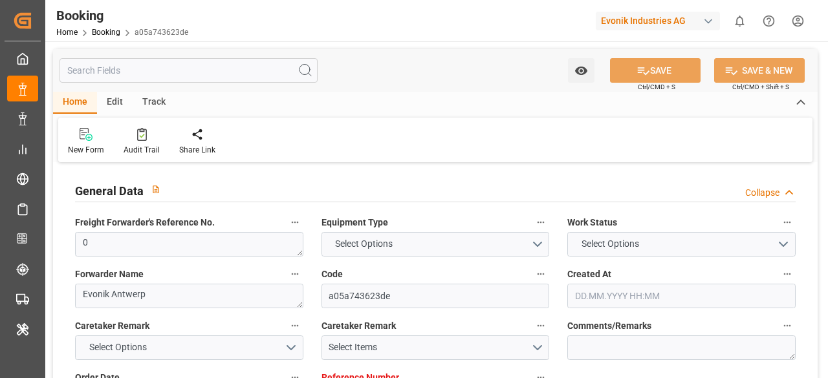
type input "407S"
type input "VESSEL"
type input "NC BRUMA"
type input "XIAMEN EXPRESS"
type input "0019N"
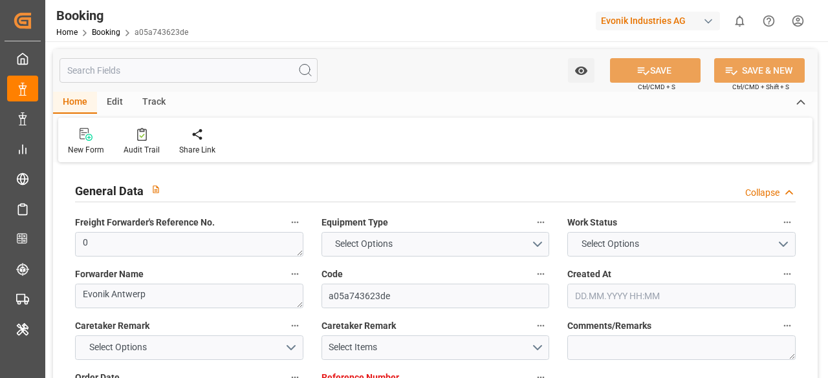
type input "TRUCK"
type input "BR"
type input "PECEM PT/SAO GONCALO DO AMARANTE"
type input "0"
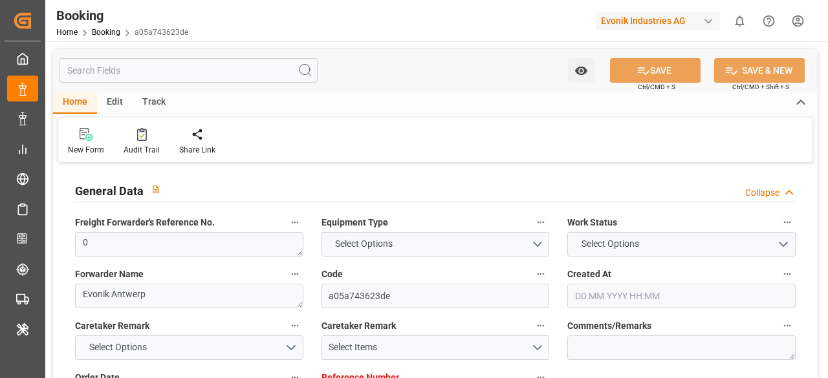
type input "9312559"
type input "ONE"
type input "Ocean Network Express"
type input "BEANR"
type input "BRPEC"
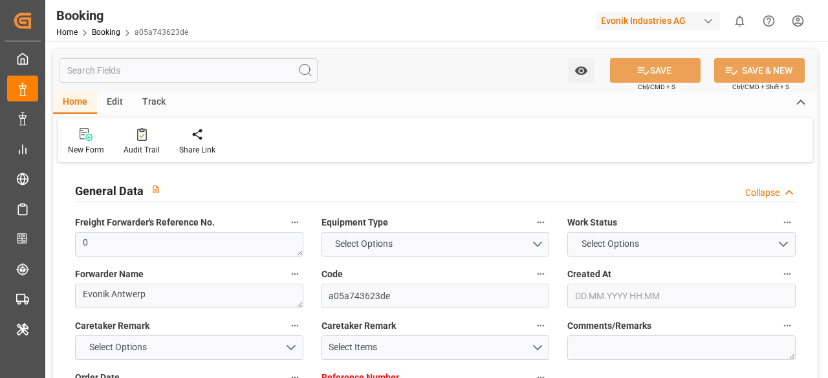
type input "BRPNG"
type input "BRSSA"
type input "0"
type input "BEANR"
type input "BRPEC"
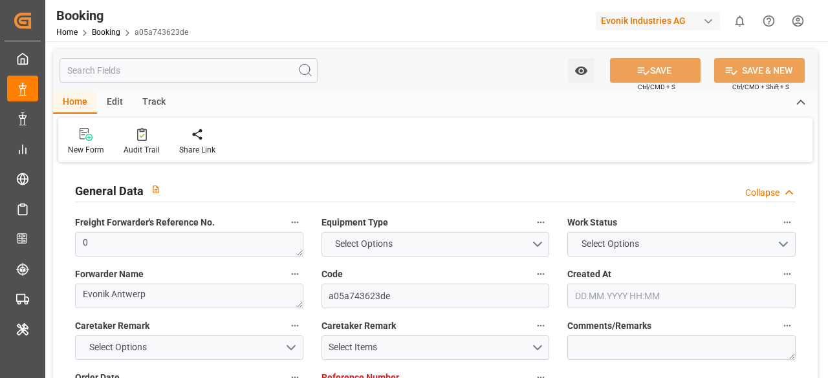
type input "9612777"
type input "9630420"
type input "30.06.2025 13:03"
type input "30.06.2025"
type input "18.08.2025"
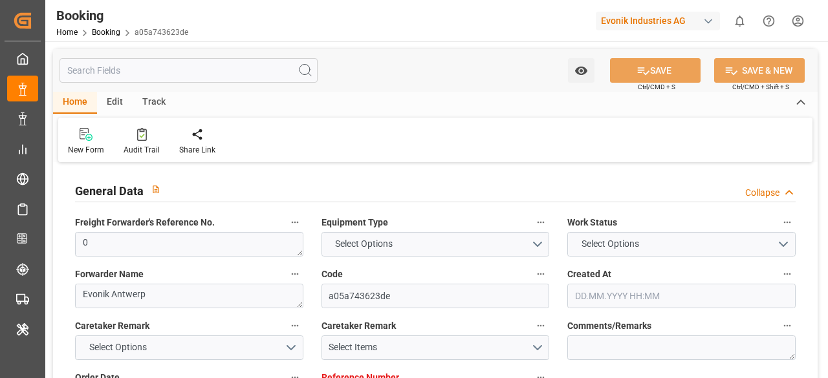
type input "25.07.2025"
type input "02.08.2025 00:00"
type input "02.08.2025 10:35"
type input "30.07.2025 09:24"
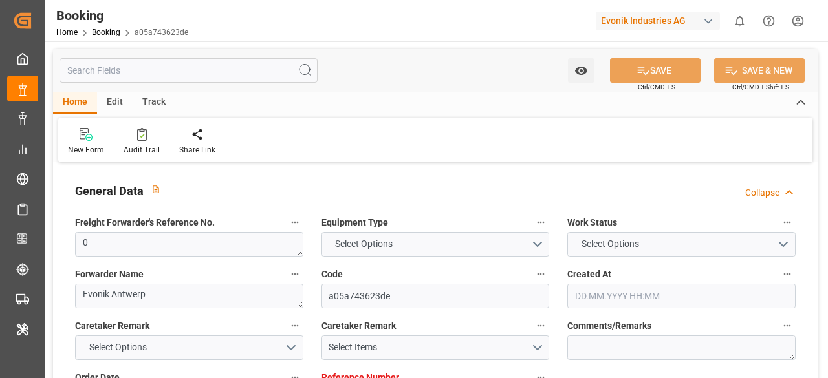
type input "03.10.2025 15:00"
type input "19.09.2025 00:00"
type input "06.09.2025 00:00"
type input "06.09.2025 22:26"
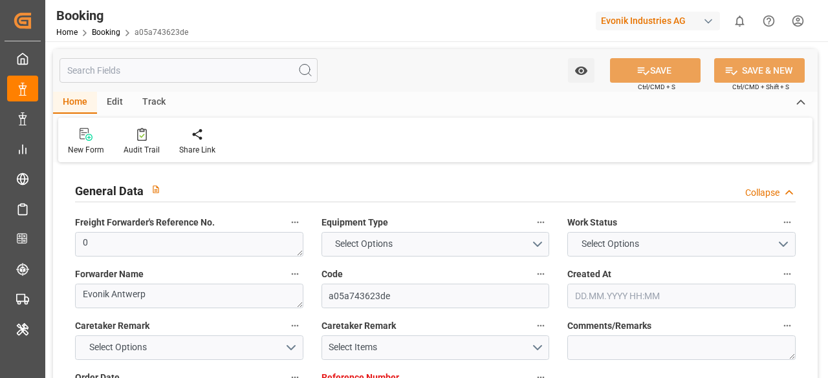
type input "12.09.2025 00:00"
type input "12.09.2025 07:00"
type input "23.09.2025 15:00"
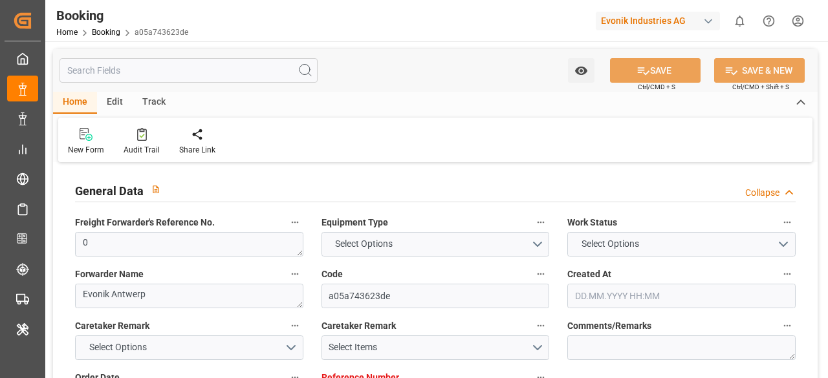
type input "29.09.2025 23:00"
type input "25.09.2025 00:13"
type input "25.09.2025"
type input "02.08.2025 02:58"
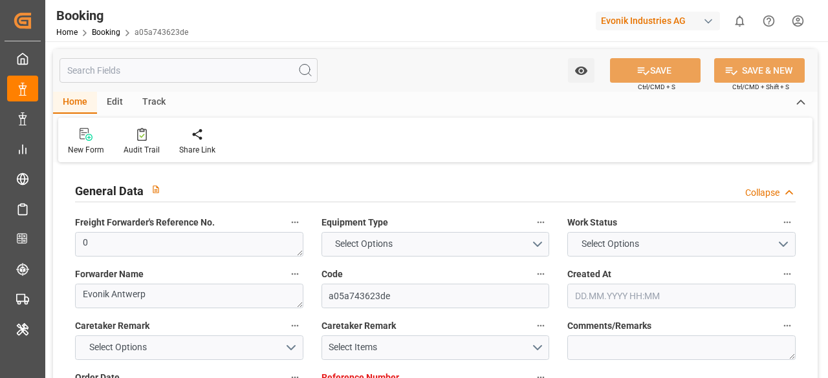
type input "02.08.2025 10:46"
type input "06.09.2025 22:26"
type input "07.09.2025 12:02"
type input "12.09.2025 00:43"
type input "12.09.2025 06:11"
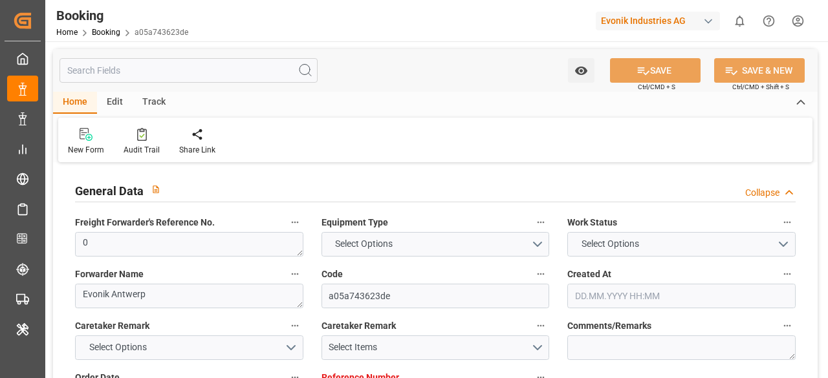
type input "23.09.2025 20:06"
type input "24.09.2025 13:41"
type input "25.09.2025 08:45"
type input "29.09.2025 19:19"
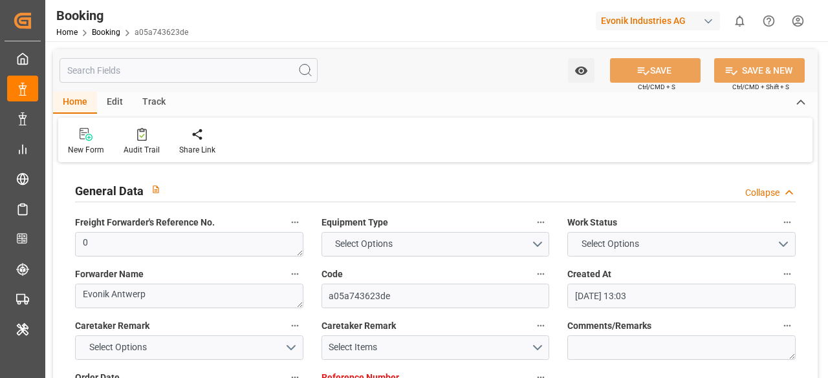
type input "29.09.2025 19:19"
type input "29.09.2025 23:00"
type input "03.10.2025 15:00"
type input "04.10.2025 04:39"
type input "03.10.2025 17:30"
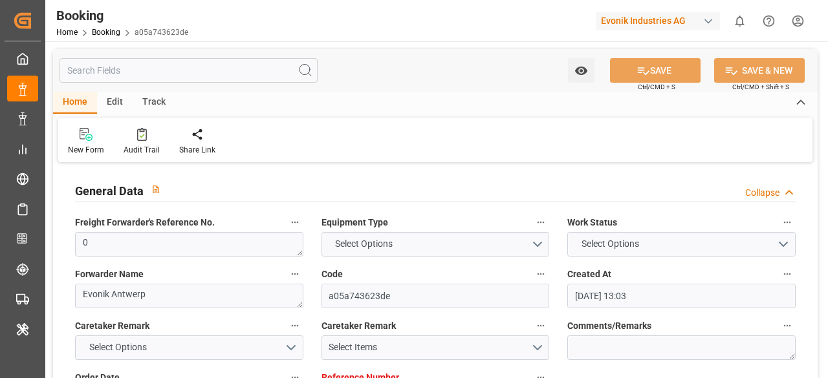
type input "19.09.2025 08:30"
type input "03.10.2025 22:00"
type input "19.09.2025 13:00"
type input "08.10.2025 04:39"
type input "04.10.2025 07:00"
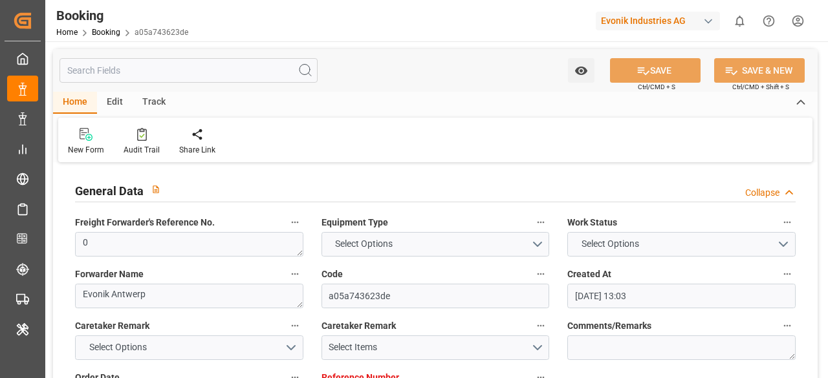
type input "19.09.2025 22:00"
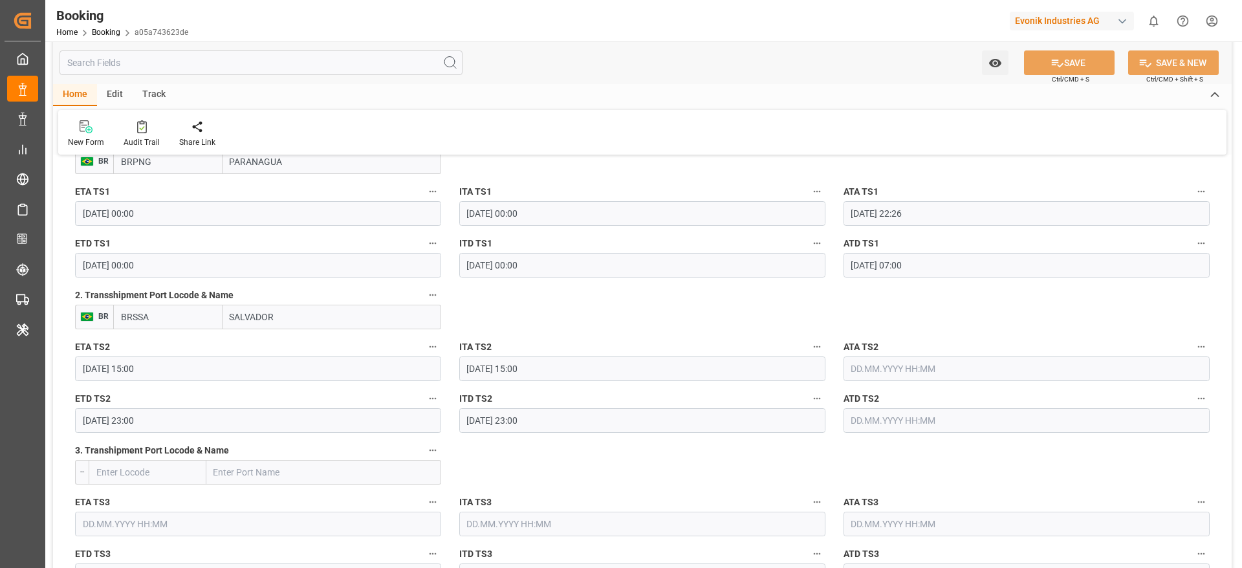
scroll to position [1455, 0]
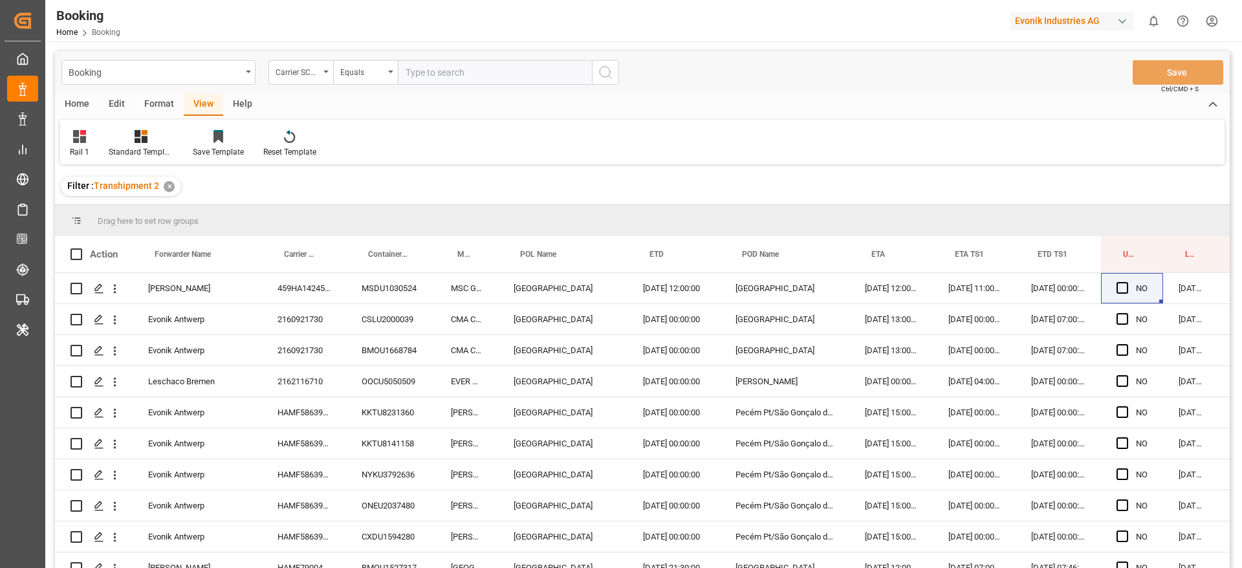
scroll to position [0, 49]
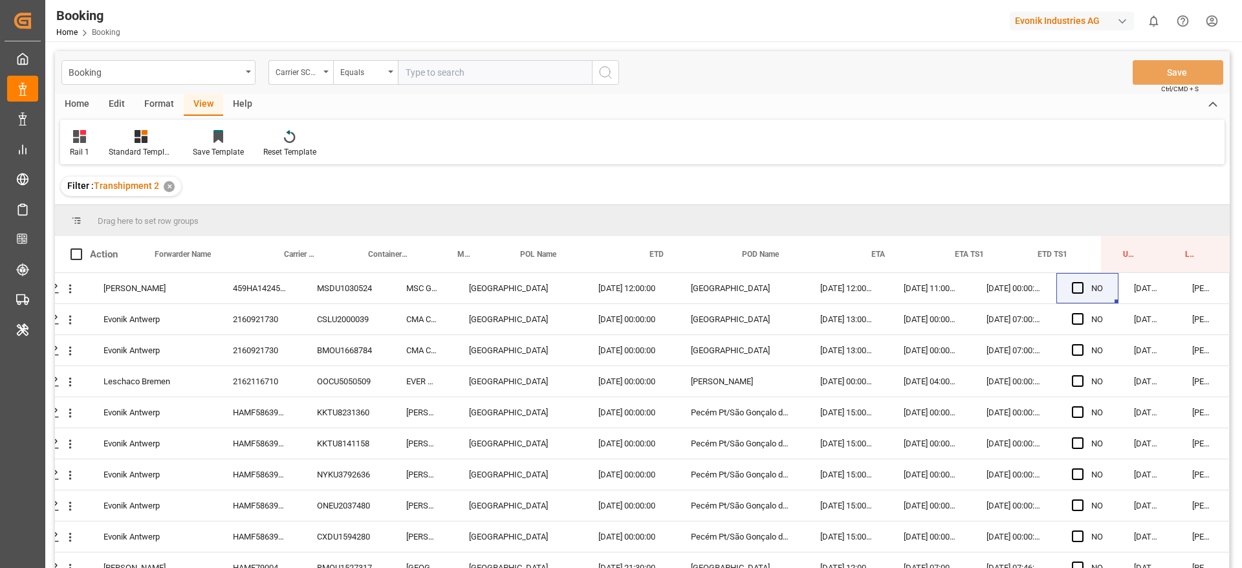
click at [501, 69] on input "text" at bounding box center [495, 72] width 194 height 25
type input "ymlu"
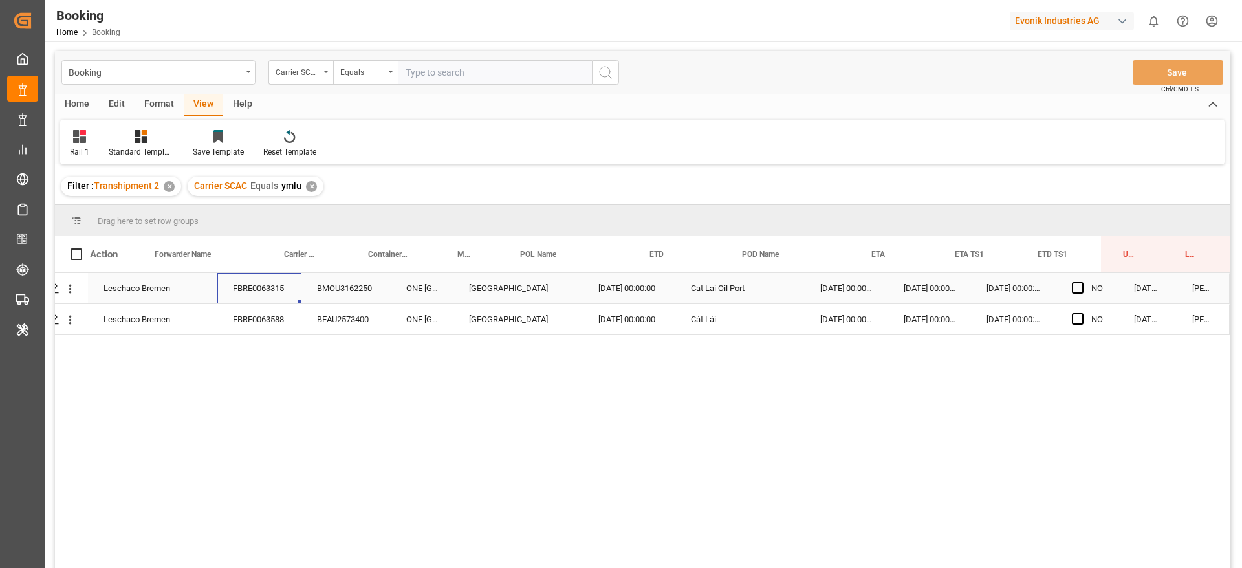
click at [232, 281] on div "FBRE0063315" at bounding box center [259, 288] width 84 height 30
click at [277, 332] on div "FBRE0063588" at bounding box center [259, 319] width 84 height 30
click at [1072, 285] on span "Press SPACE to select this row." at bounding box center [1078, 288] width 12 height 12
click at [1081, 282] on input "Press SPACE to select this row." at bounding box center [1081, 282] width 0 height 0
click at [1072, 285] on span "Press SPACE to select this row." at bounding box center [1078, 288] width 12 height 12
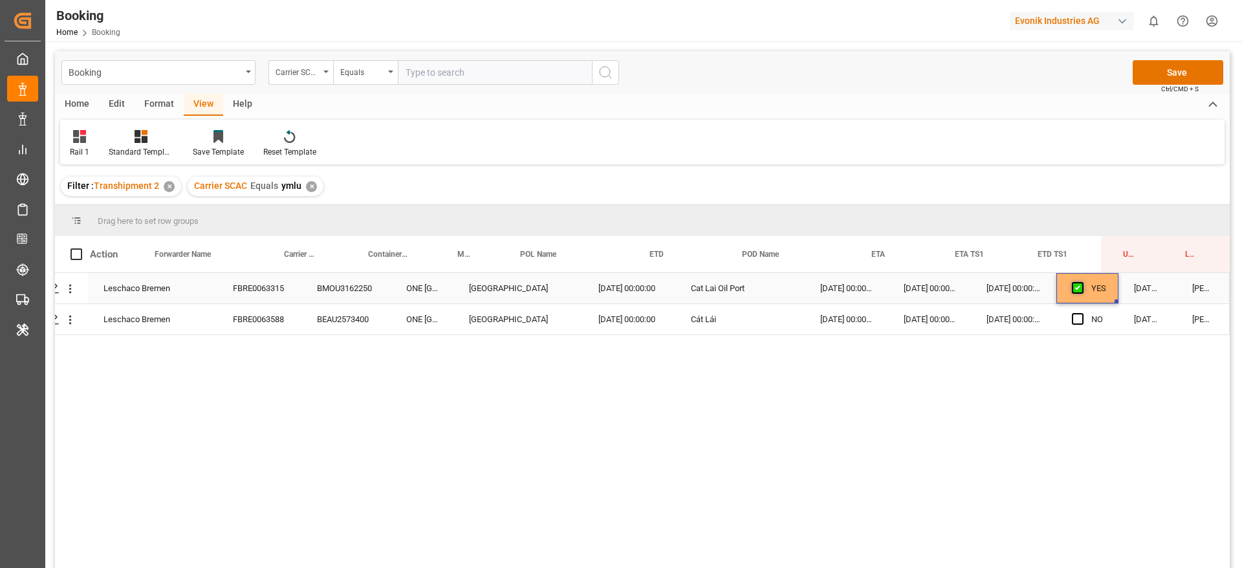
click at [1081, 282] on input "Press SPACE to select this row." at bounding box center [1081, 282] width 0 height 0
click at [306, 186] on div "✕" at bounding box center [311, 186] width 11 height 11
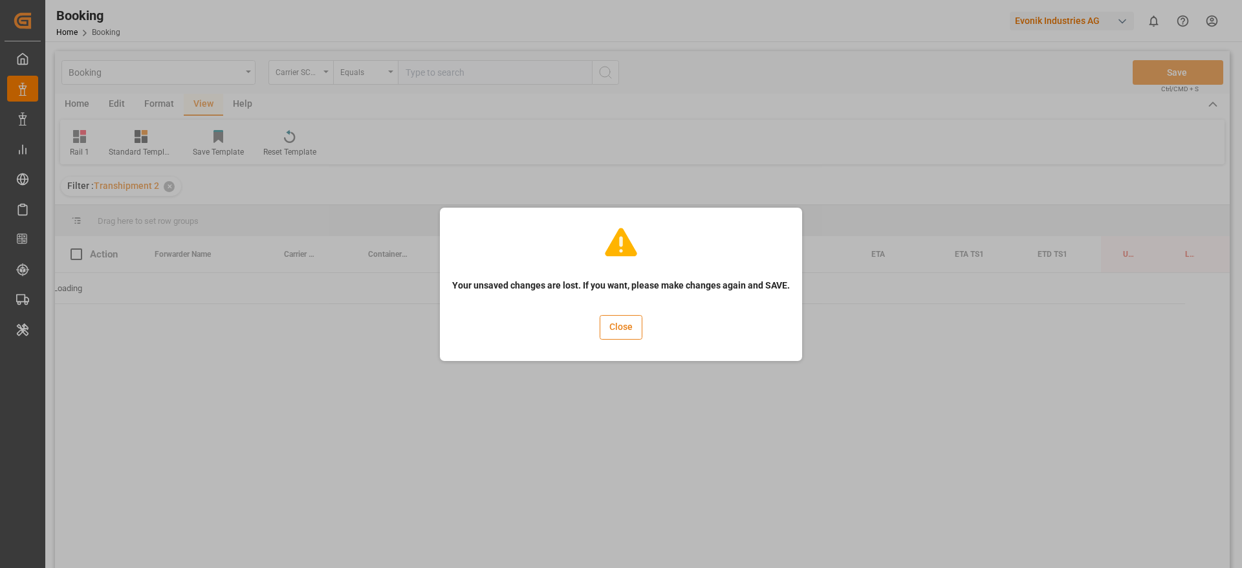
click at [606, 332] on button "Close" at bounding box center [621, 327] width 43 height 25
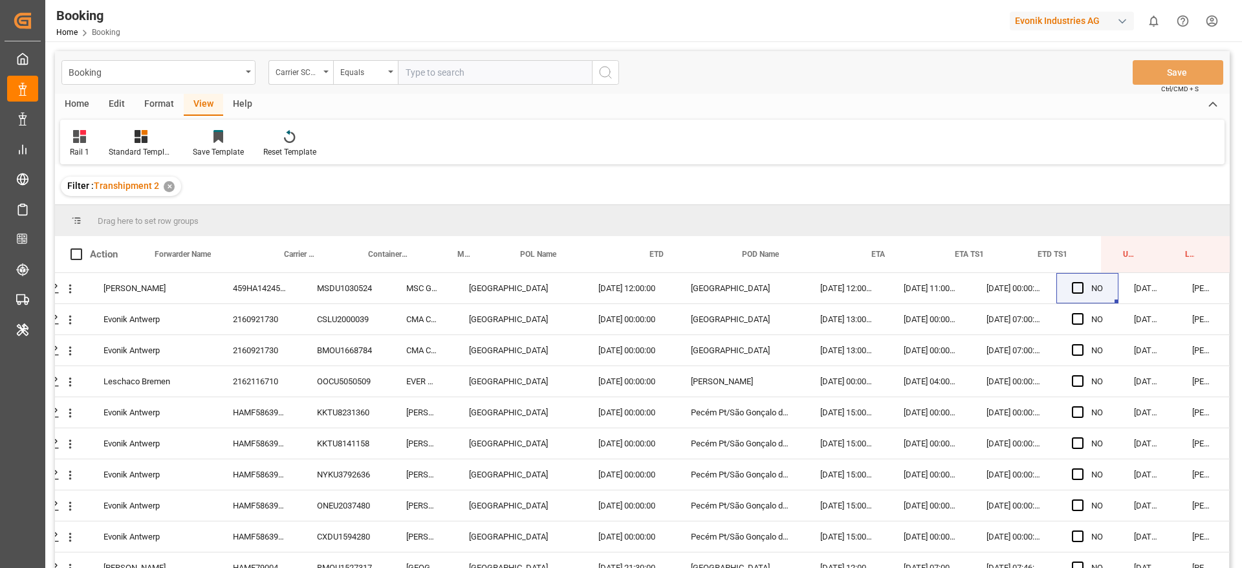
click at [487, 76] on input "text" at bounding box center [495, 72] width 194 height 25
type input "hdmu"
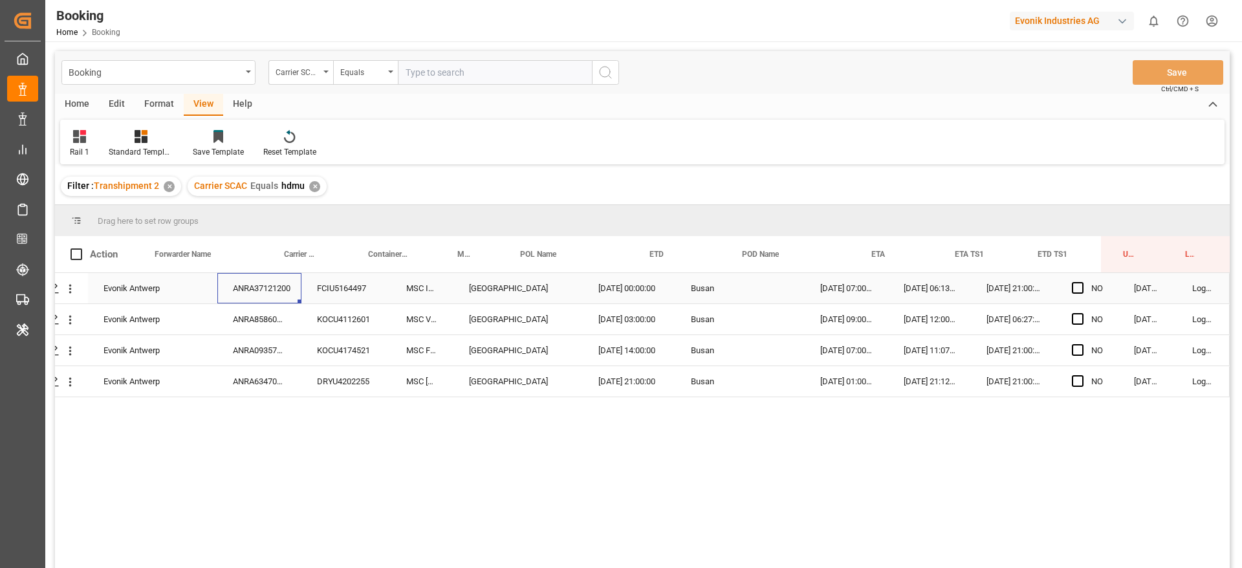
click at [265, 285] on div "ANRA37121200" at bounding box center [259, 288] width 84 height 30
click at [277, 309] on div "ANRA85860100" at bounding box center [259, 319] width 84 height 30
click at [270, 349] on div "ANRA09357900" at bounding box center [259, 350] width 84 height 30
click at [241, 367] on div "ANRA63470300" at bounding box center [259, 381] width 84 height 30
click at [1077, 291] on span "Press SPACE to select this row." at bounding box center [1078, 288] width 12 height 12
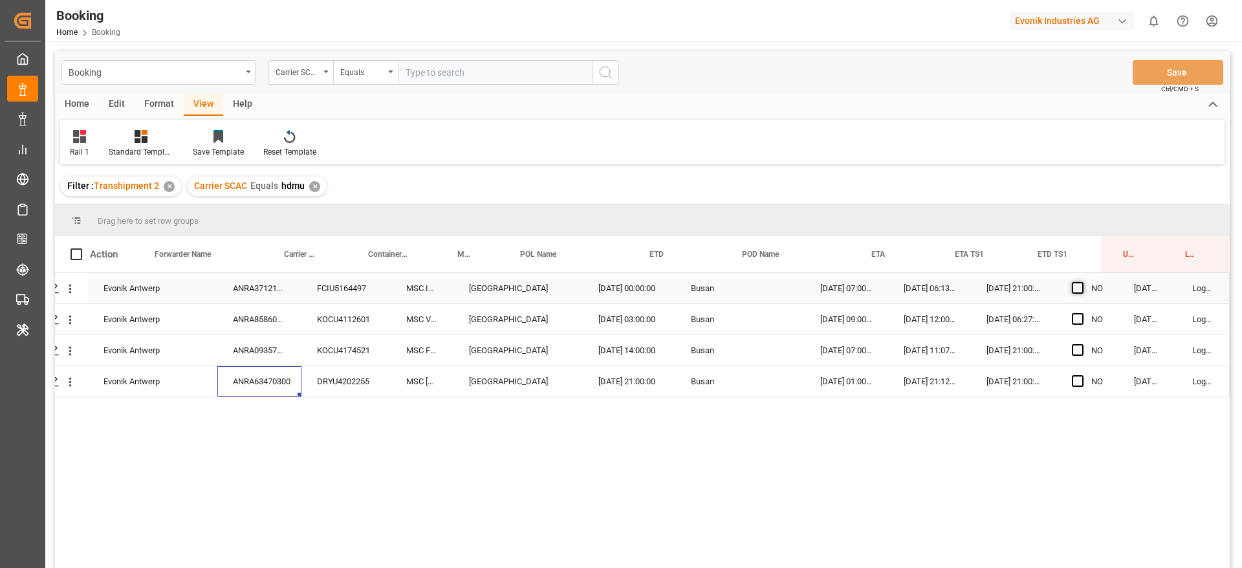
click at [1081, 282] on input "Press SPACE to select this row." at bounding box center [1081, 282] width 0 height 0
drag, startPoint x: 1111, startPoint y: 301, endPoint x: 1109, endPoint y: 399, distance: 97.7
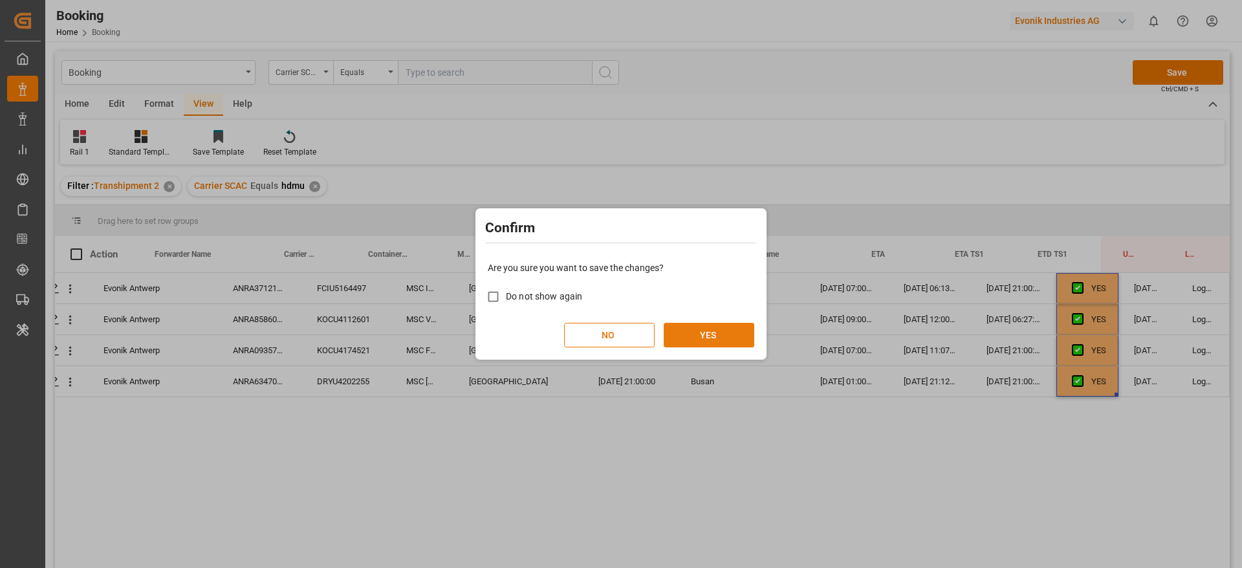
click at [738, 337] on button "YES" at bounding box center [709, 335] width 91 height 25
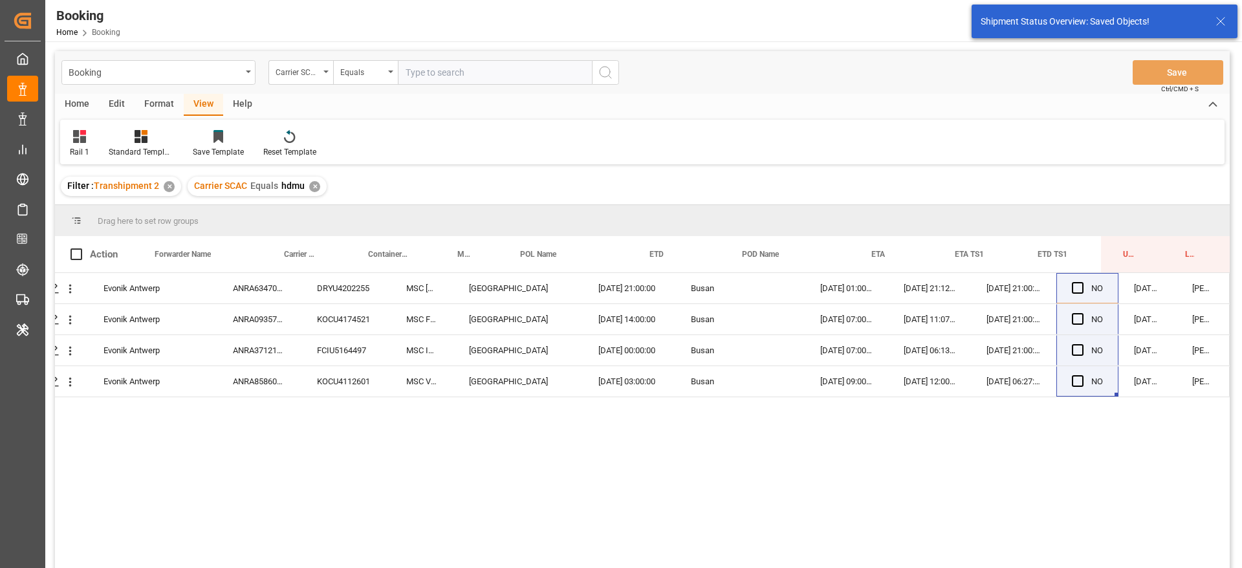
click at [314, 184] on div "✕" at bounding box center [314, 186] width 11 height 11
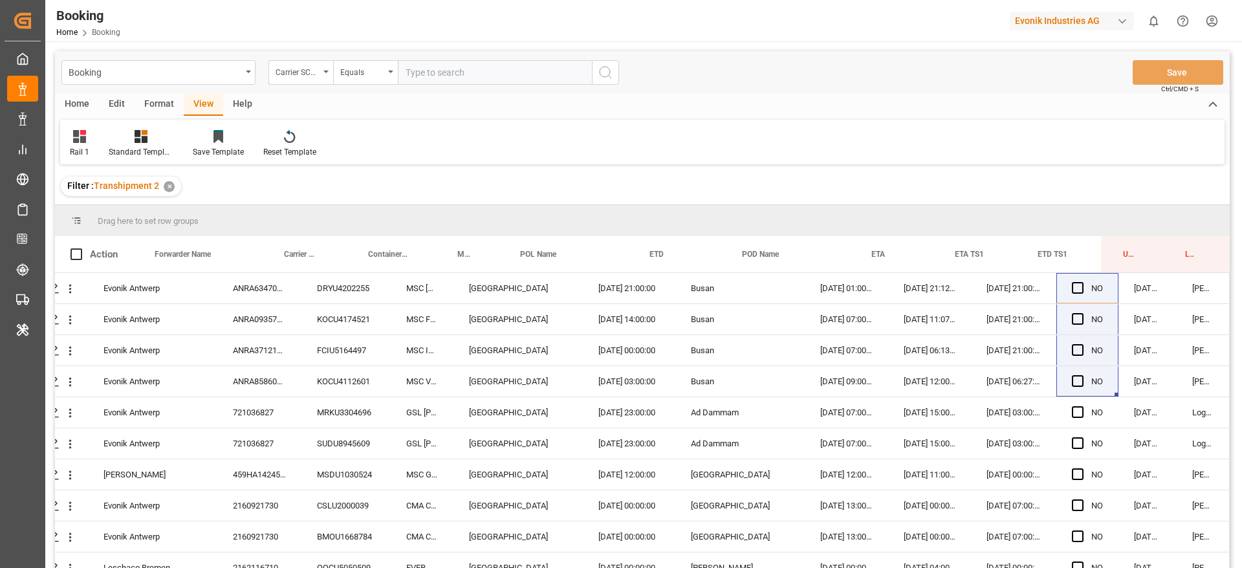
click at [149, 106] on div "Format" at bounding box center [159, 105] width 49 height 22
click at [77, 148] on div "Filter Rows" at bounding box center [89, 152] width 38 height 12
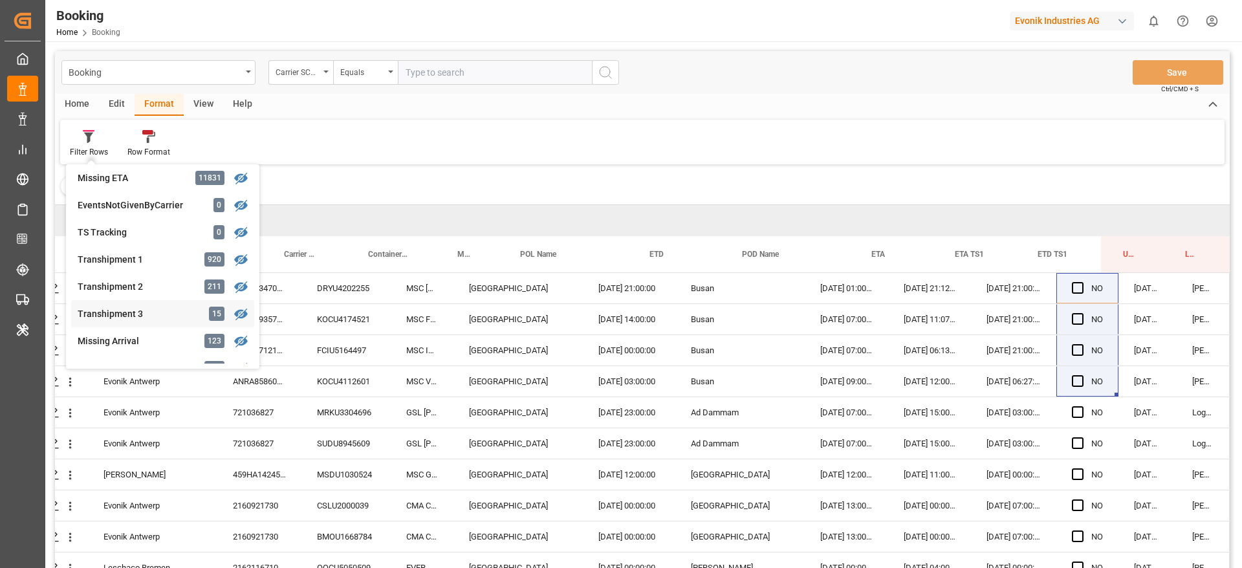
scroll to position [388, 0]
click at [146, 283] on div "Transhipment 3" at bounding box center [134, 284] width 113 height 14
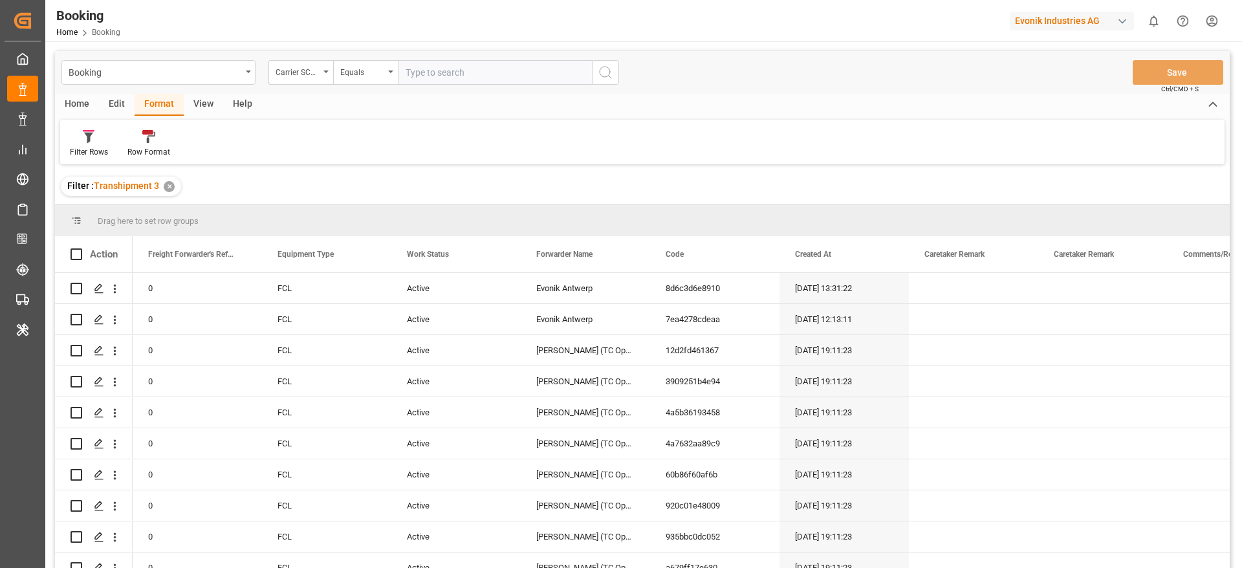
click at [194, 109] on div "View" at bounding box center [203, 105] width 39 height 22
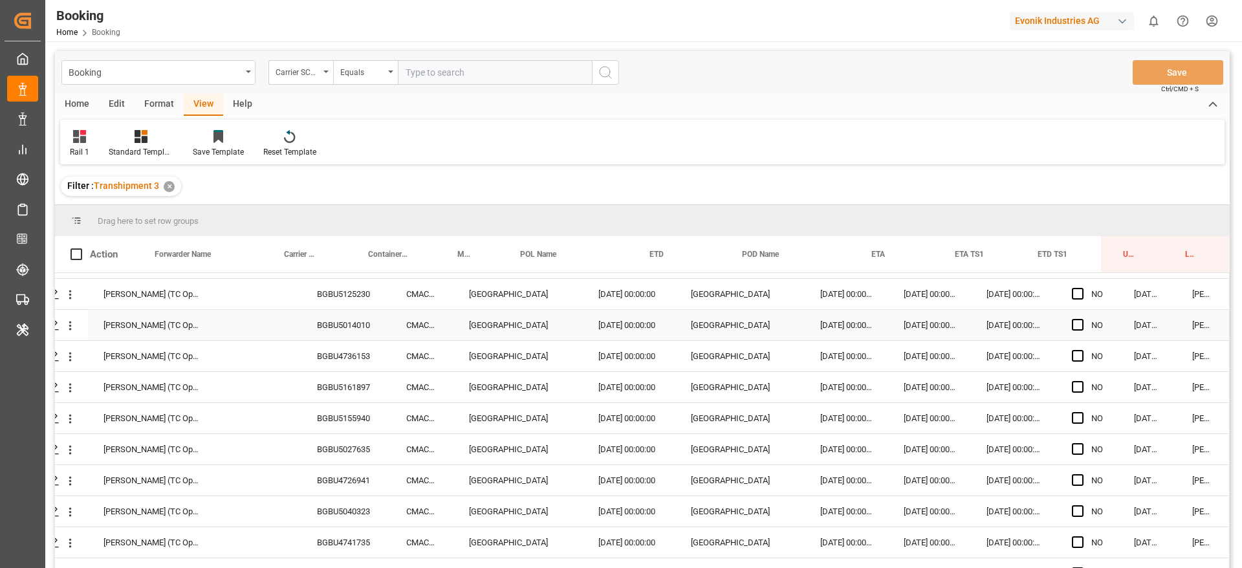
scroll to position [171, 49]
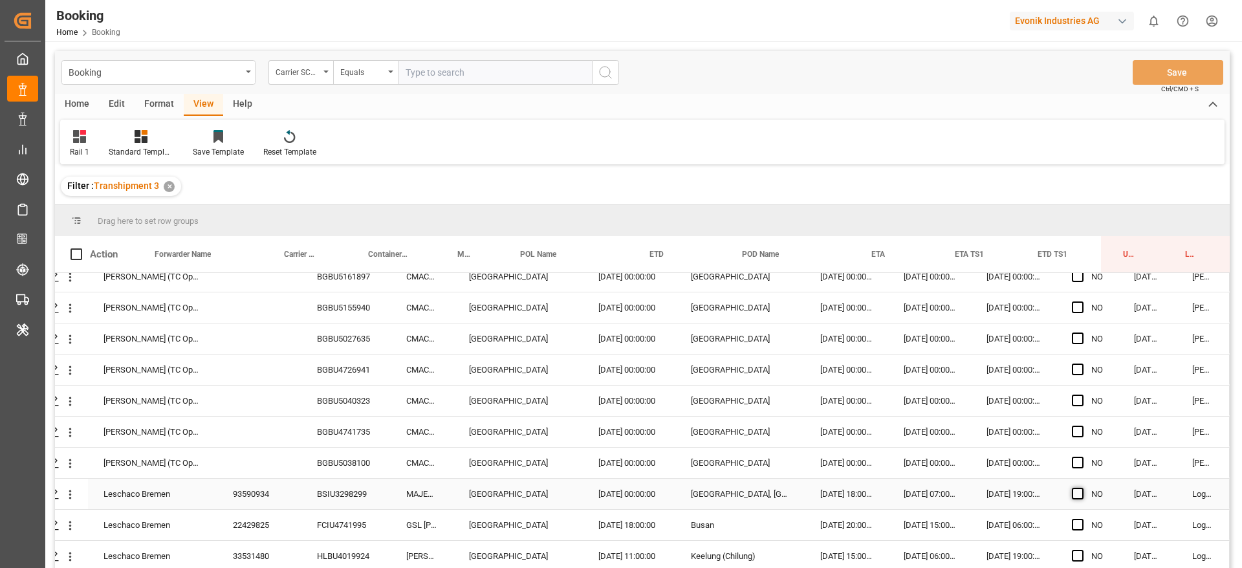
click at [1073, 490] on span "Press SPACE to select this row." at bounding box center [1078, 494] width 12 height 12
click at [1081, 488] on input "Press SPACE to select this row." at bounding box center [1081, 488] width 0 height 0
drag, startPoint x: 1111, startPoint y: 504, endPoint x: 1109, endPoint y: 572, distance: 68.6
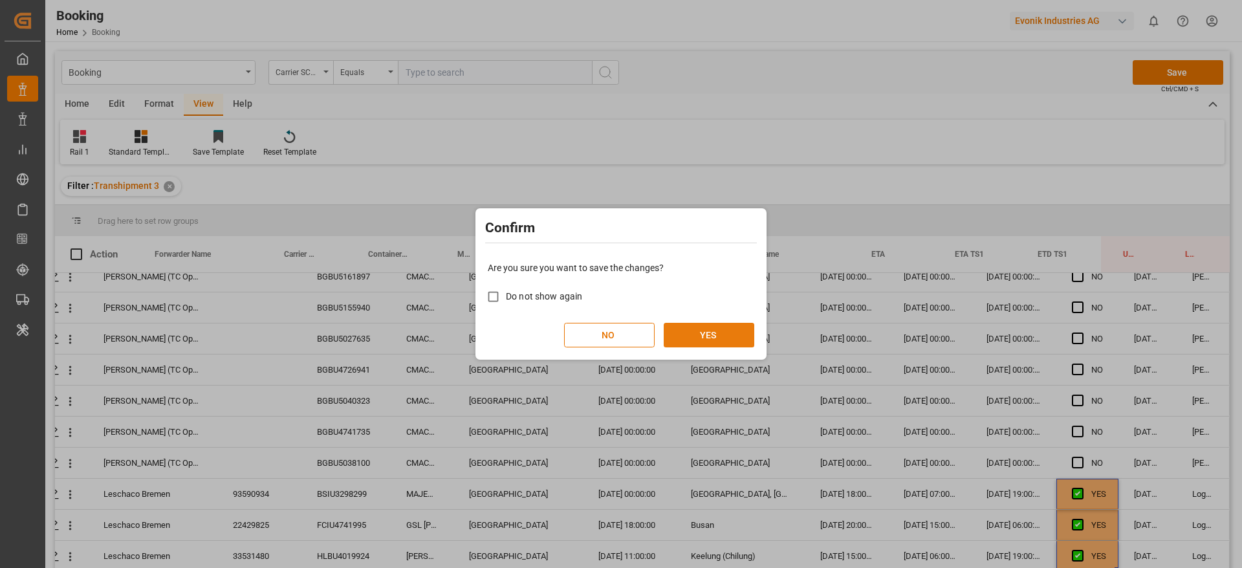
click at [731, 334] on button "YES" at bounding box center [709, 335] width 91 height 25
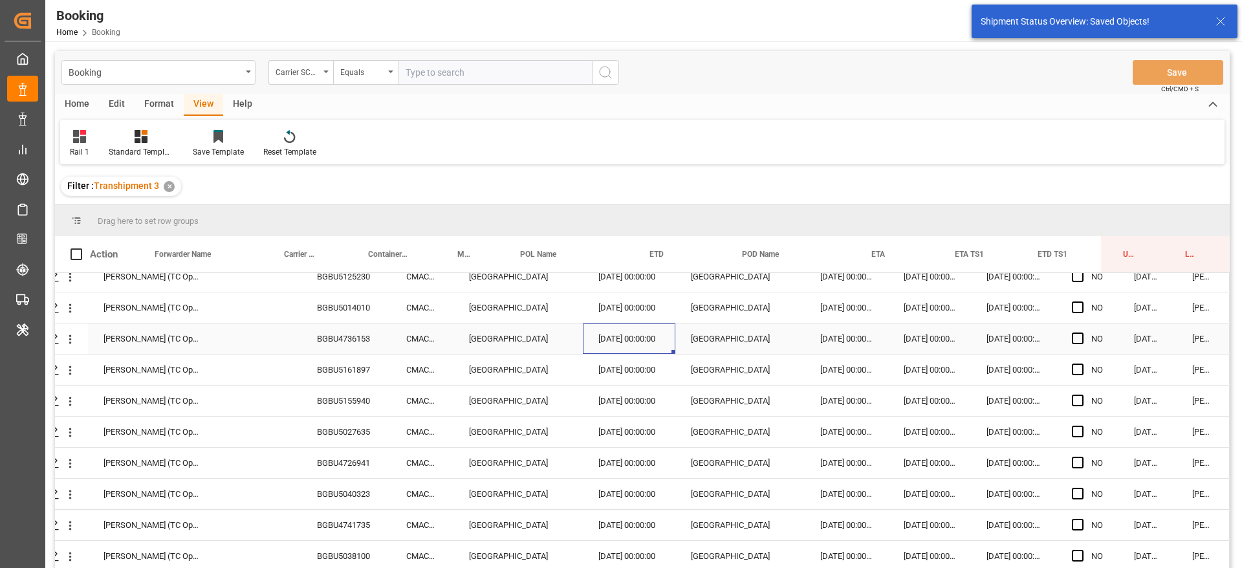
click at [668, 348] on div "31.07.2025 00:00:00" at bounding box center [629, 338] width 92 height 30
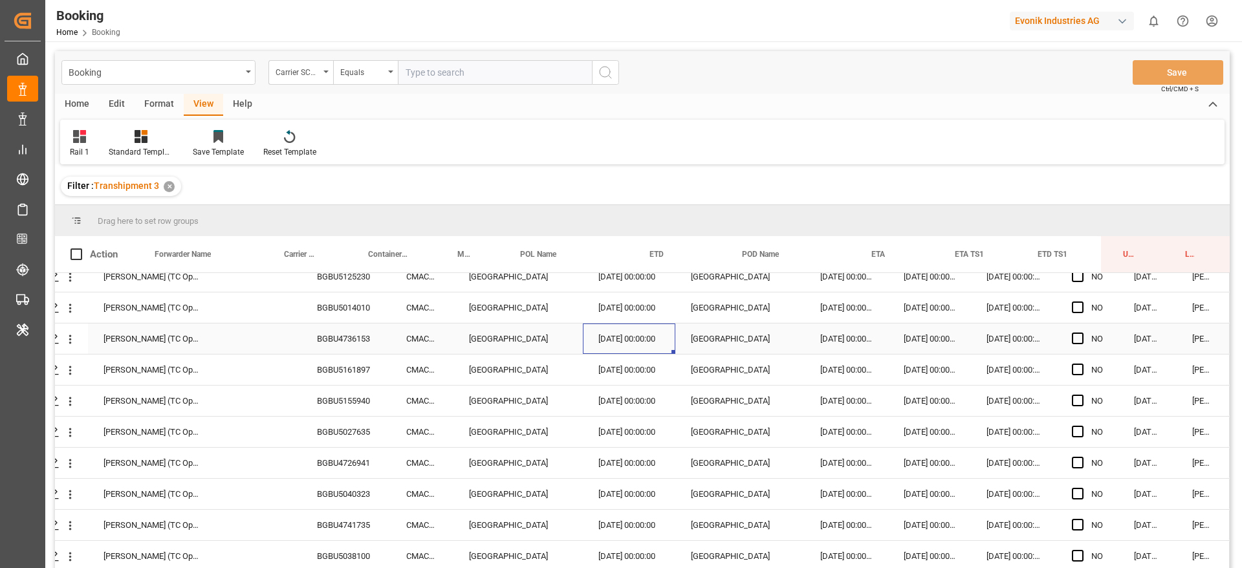
click at [671, 350] on div "Press SPACE to select this row." at bounding box center [673, 352] width 4 height 4
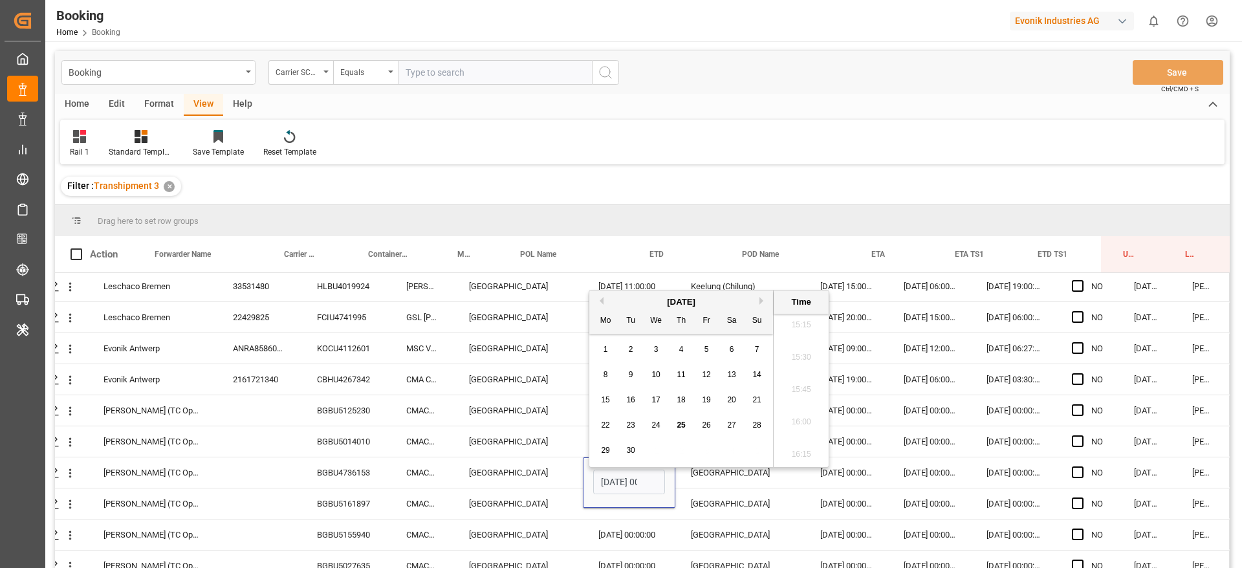
scroll to position [0, 49]
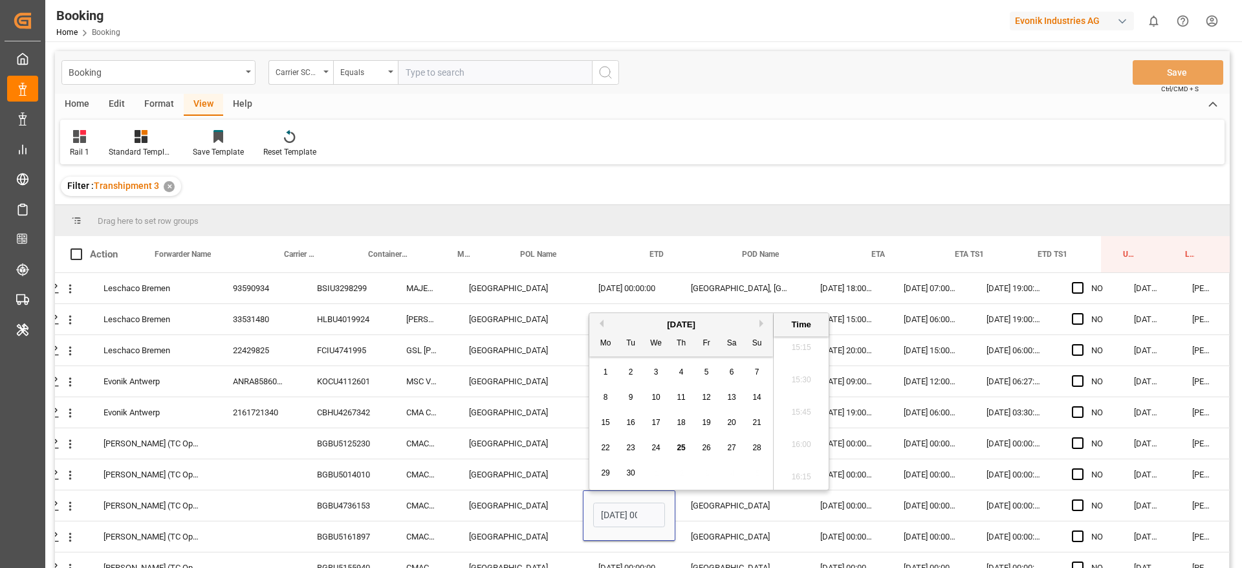
click at [724, 217] on div "Drag here to set row groups" at bounding box center [642, 220] width 1175 height 31
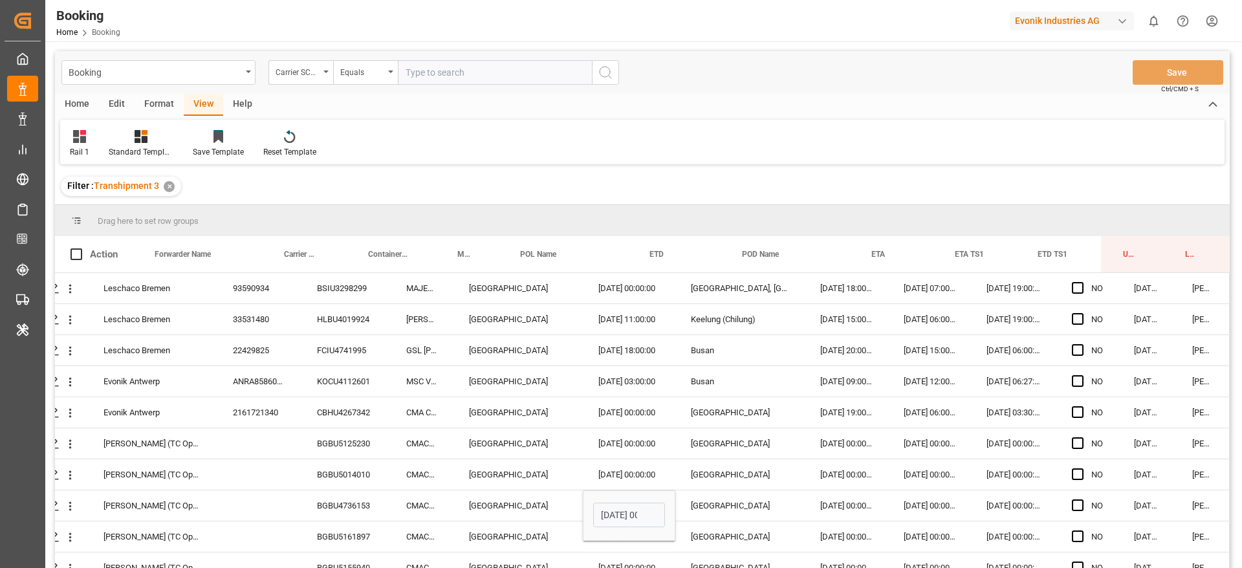
click at [721, 220] on div "Drag here to set row groups" at bounding box center [642, 220] width 1175 height 31
click at [638, 228] on div "Drag here to set row groups" at bounding box center [642, 220] width 1175 height 31
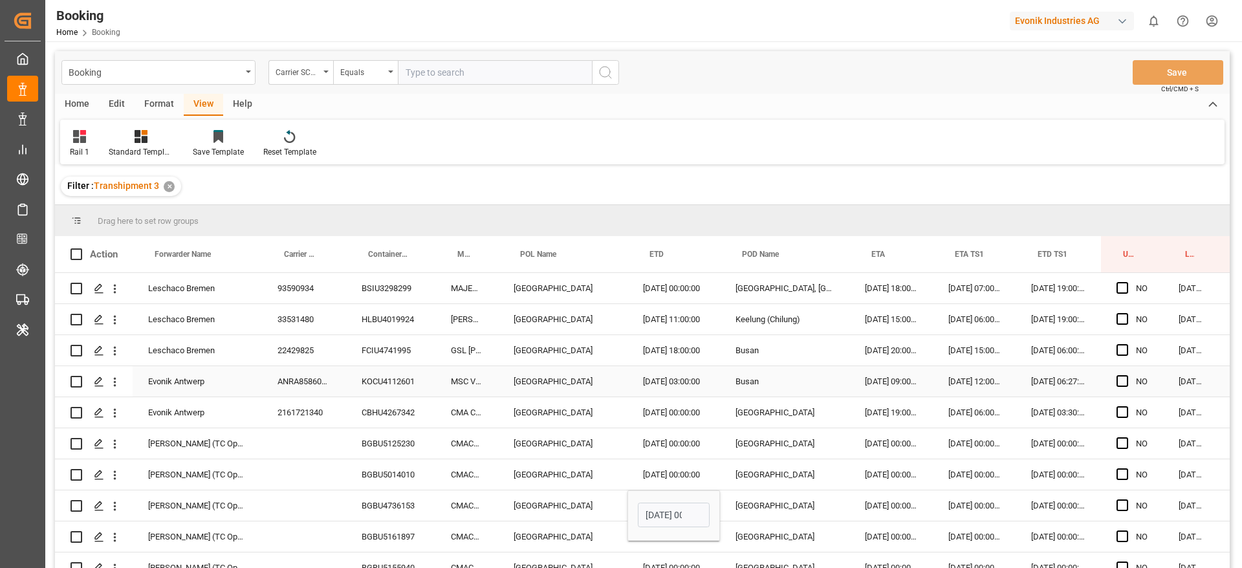
click at [463, 385] on div "MSC VERONA" at bounding box center [466, 381] width 63 height 30
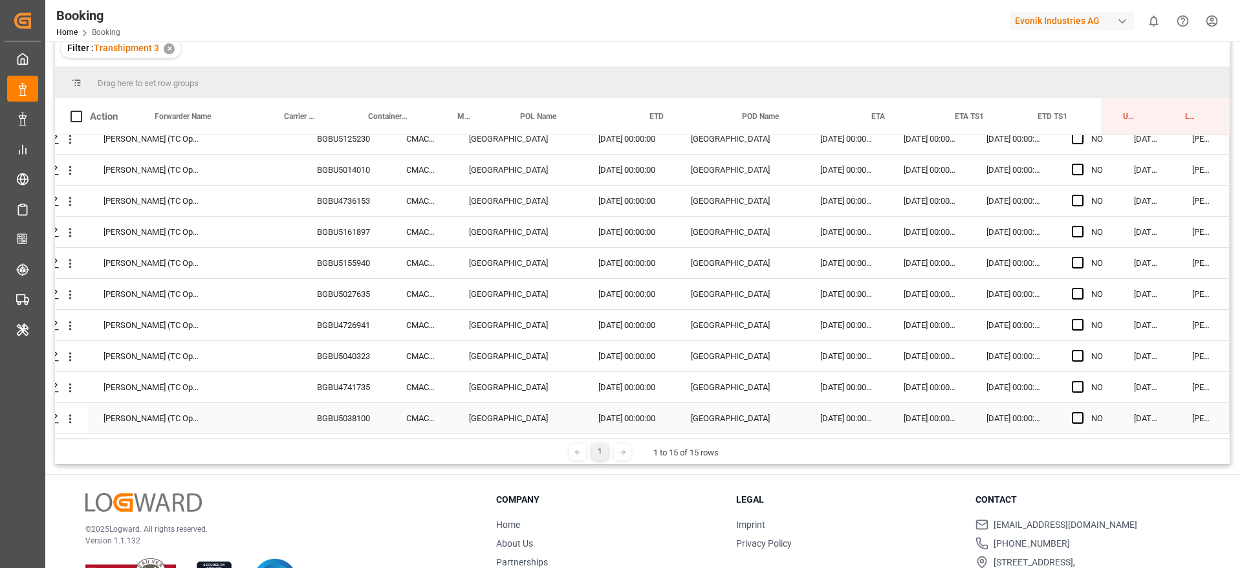
scroll to position [94, 0]
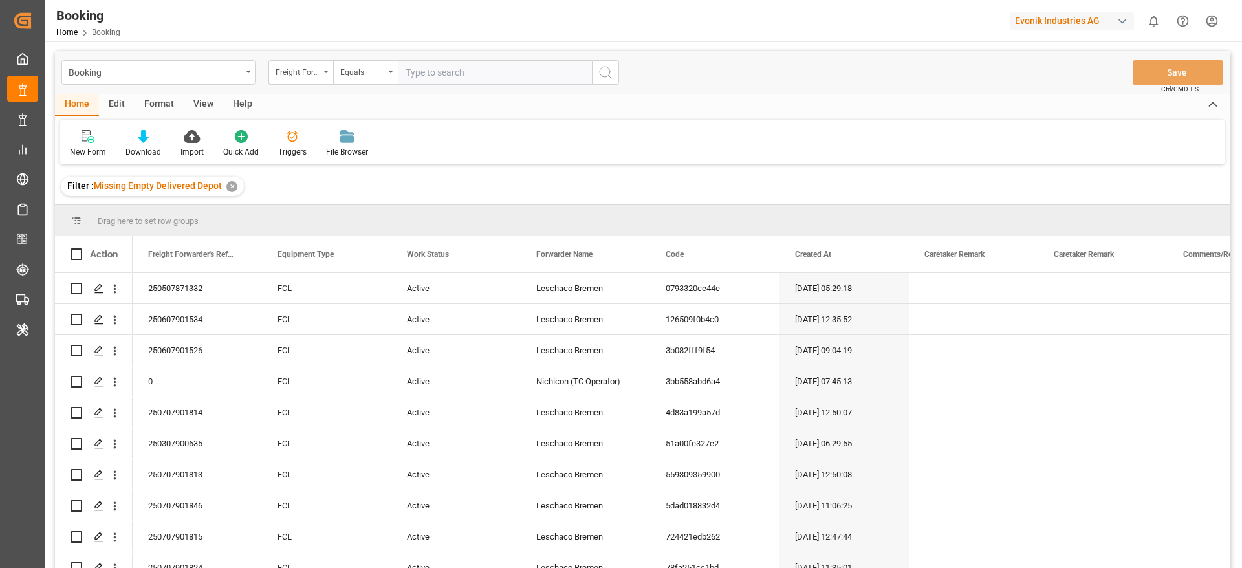
click at [206, 94] on div "View" at bounding box center [203, 105] width 39 height 22
click at [306, 79] on div "Freight Forwarder's Reference No." at bounding box center [300, 72] width 65 height 25
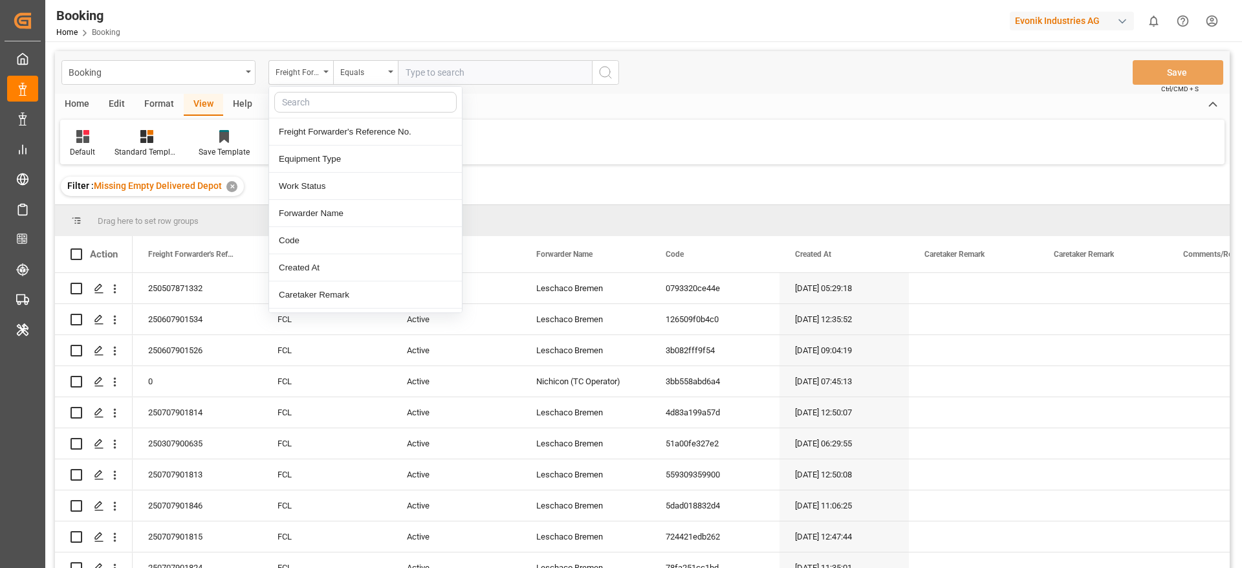
click at [305, 103] on input "text" at bounding box center [365, 102] width 182 height 21
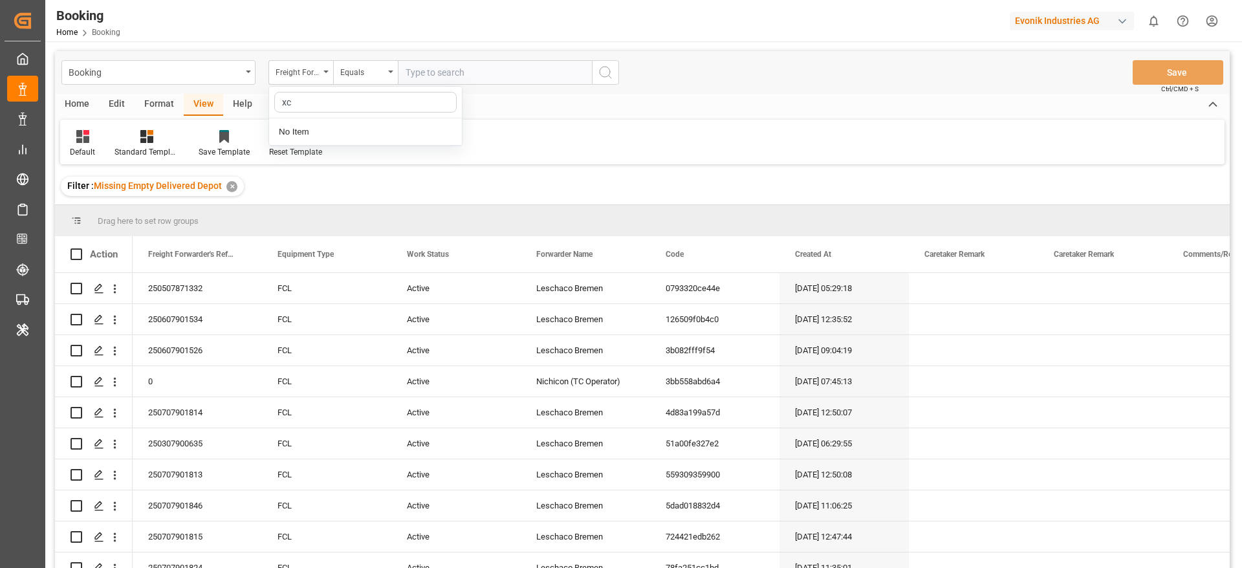
type input "x"
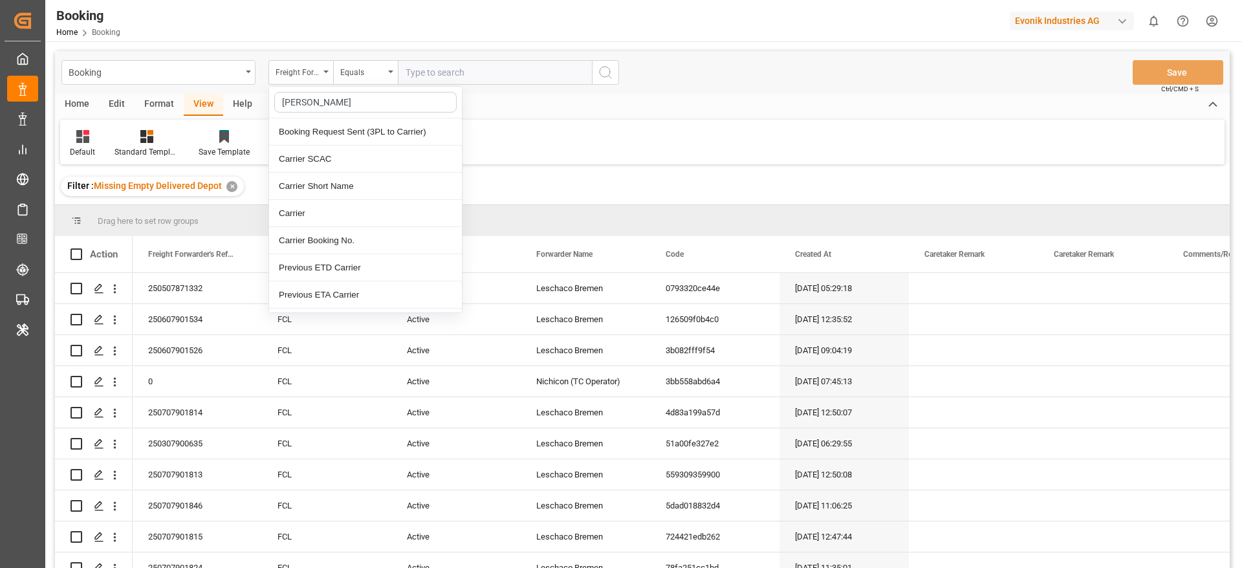
type input "carrier"
click at [321, 155] on div "Carrier SCAC" at bounding box center [365, 159] width 193 height 27
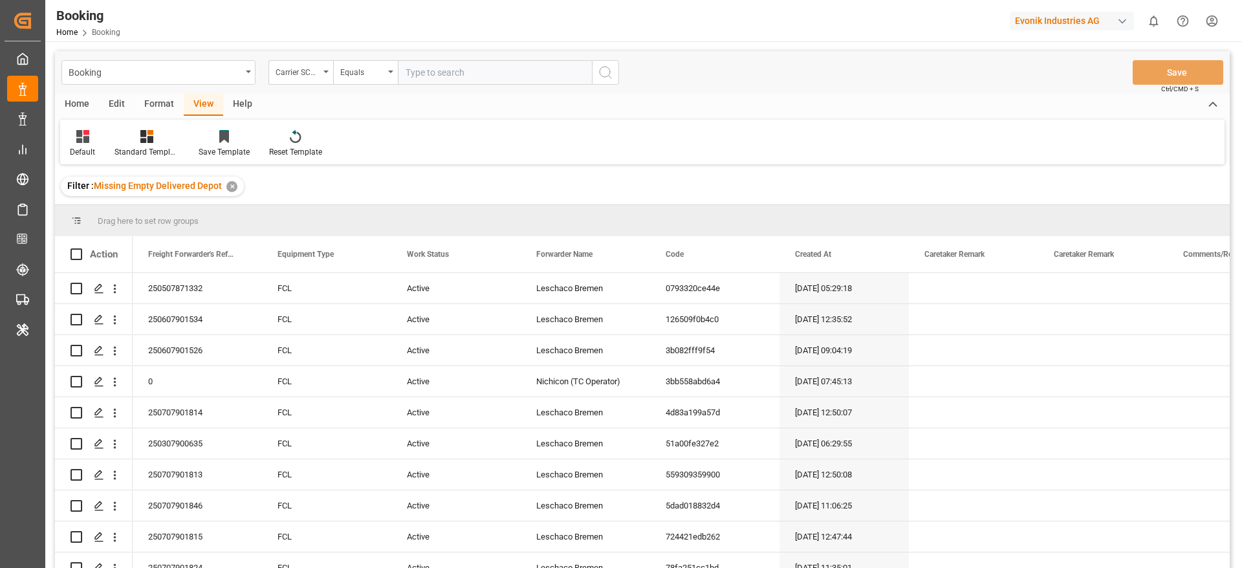
click at [428, 72] on input "text" at bounding box center [495, 72] width 194 height 25
type input "maeu"
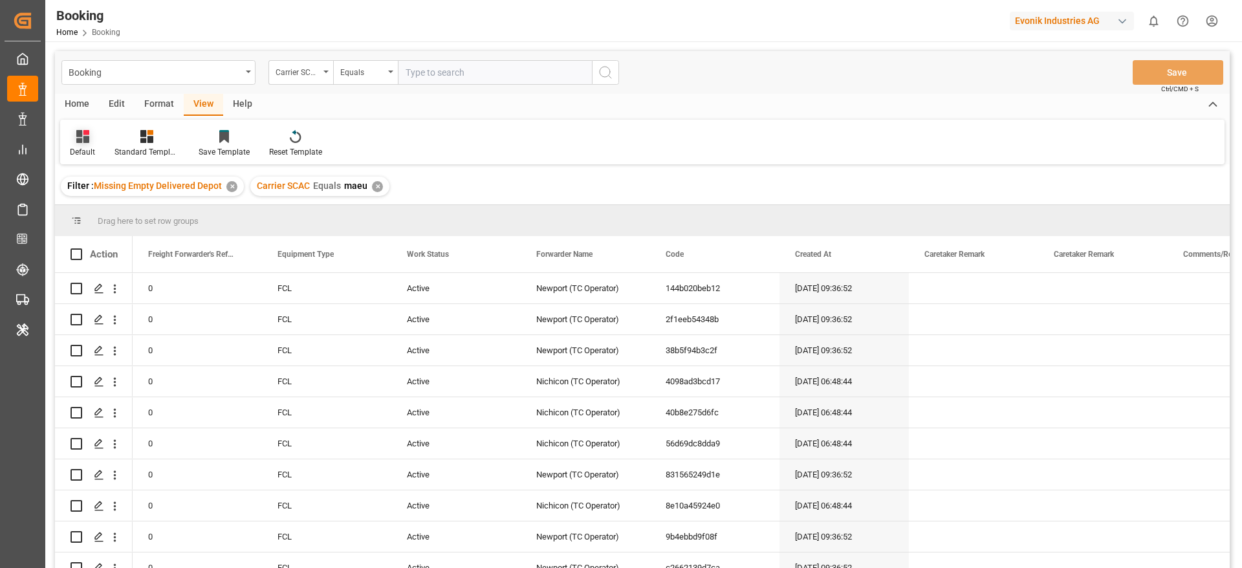
click at [81, 151] on div "Default" at bounding box center [82, 152] width 25 height 12
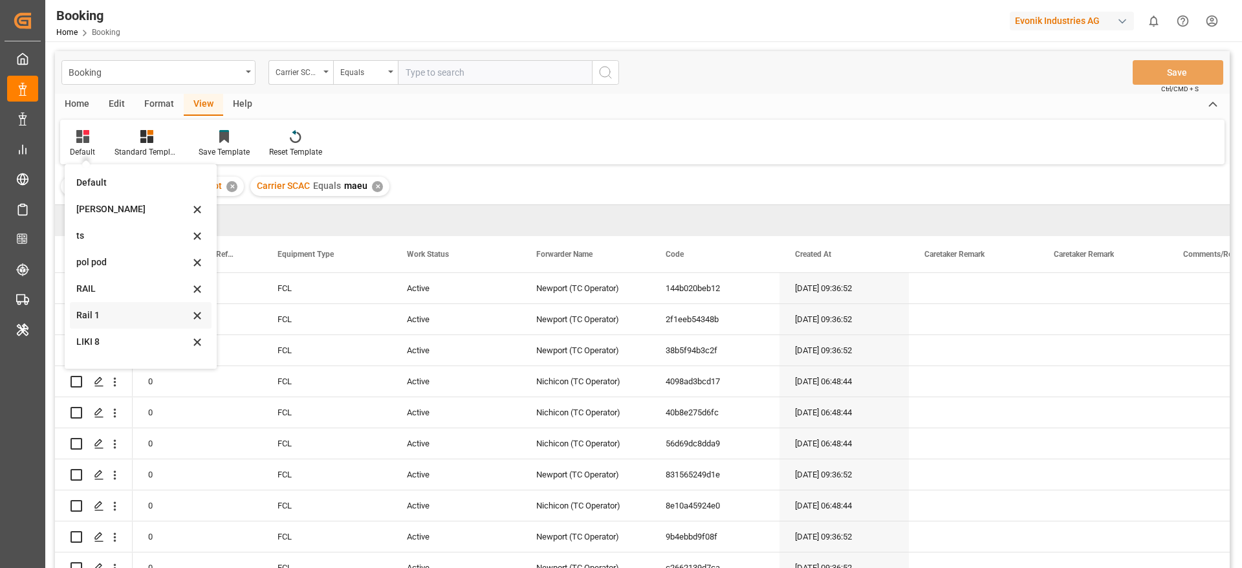
click at [81, 323] on div "Rail 1" at bounding box center [141, 315] width 142 height 27
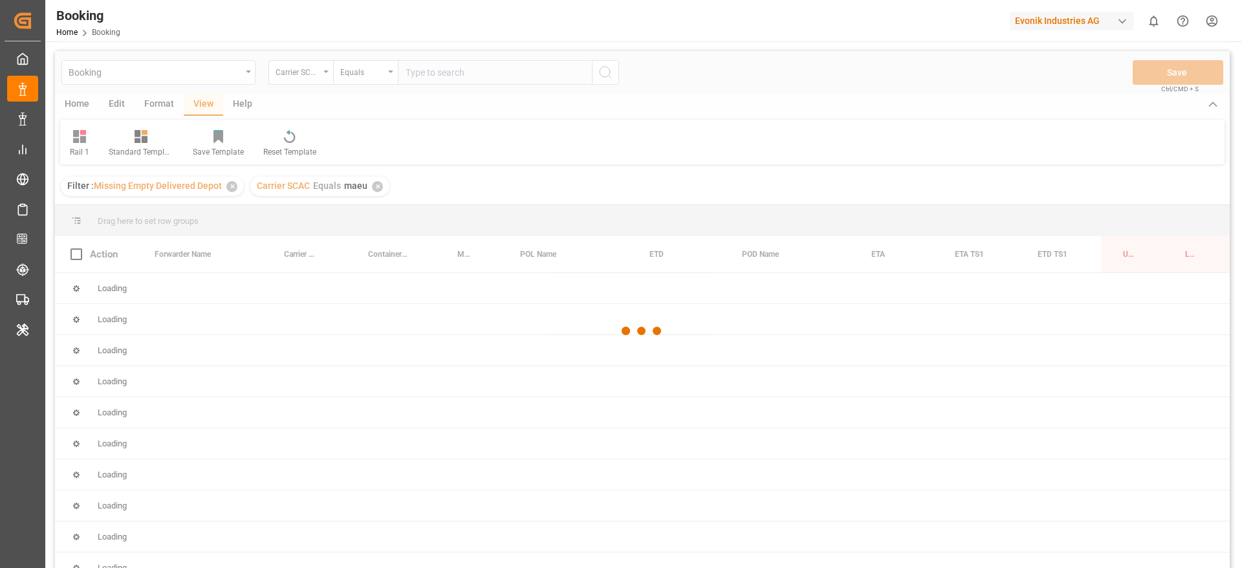
click at [86, 316] on div at bounding box center [642, 331] width 1175 height 560
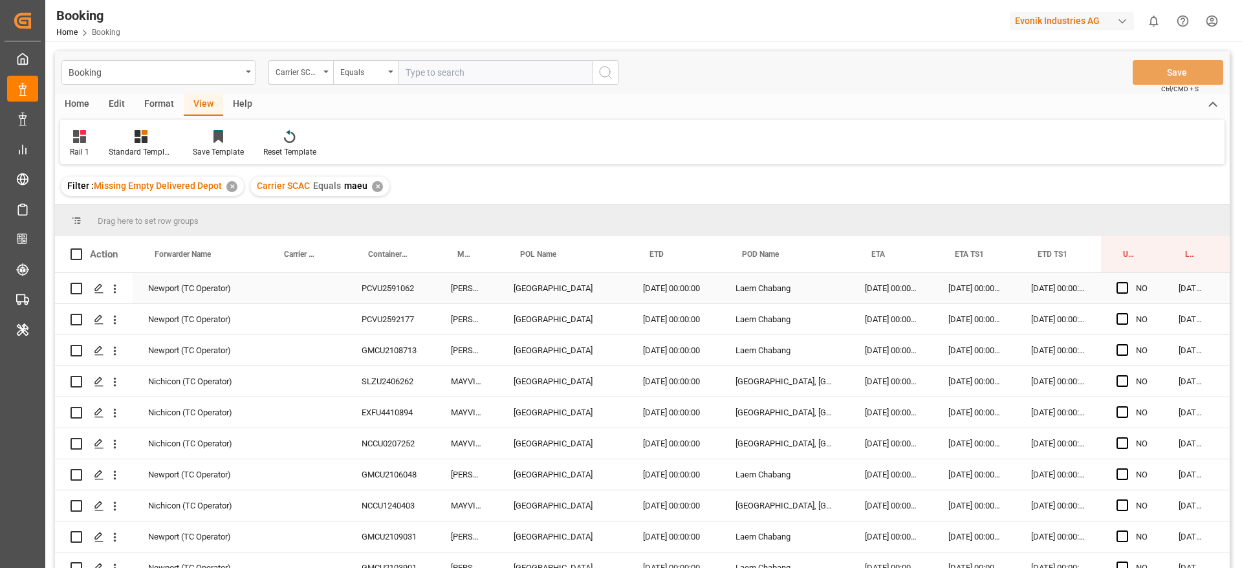
click at [390, 285] on div "PCVU2591062" at bounding box center [390, 288] width 89 height 30
click at [118, 292] on icon "open menu" at bounding box center [115, 289] width 14 height 14
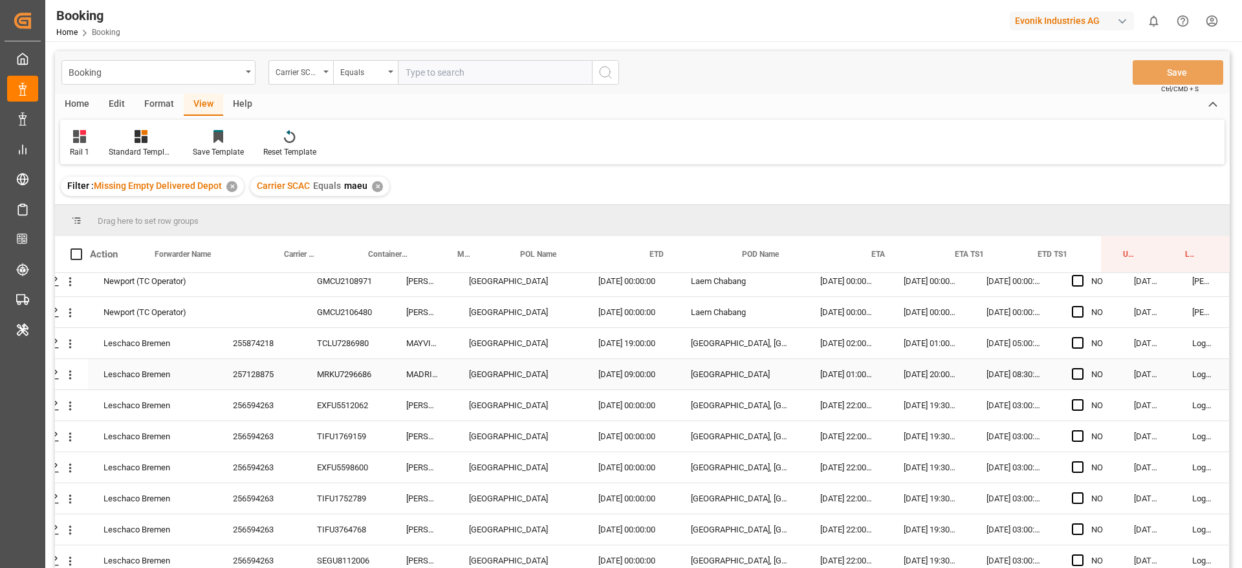
scroll to position [388, 49]
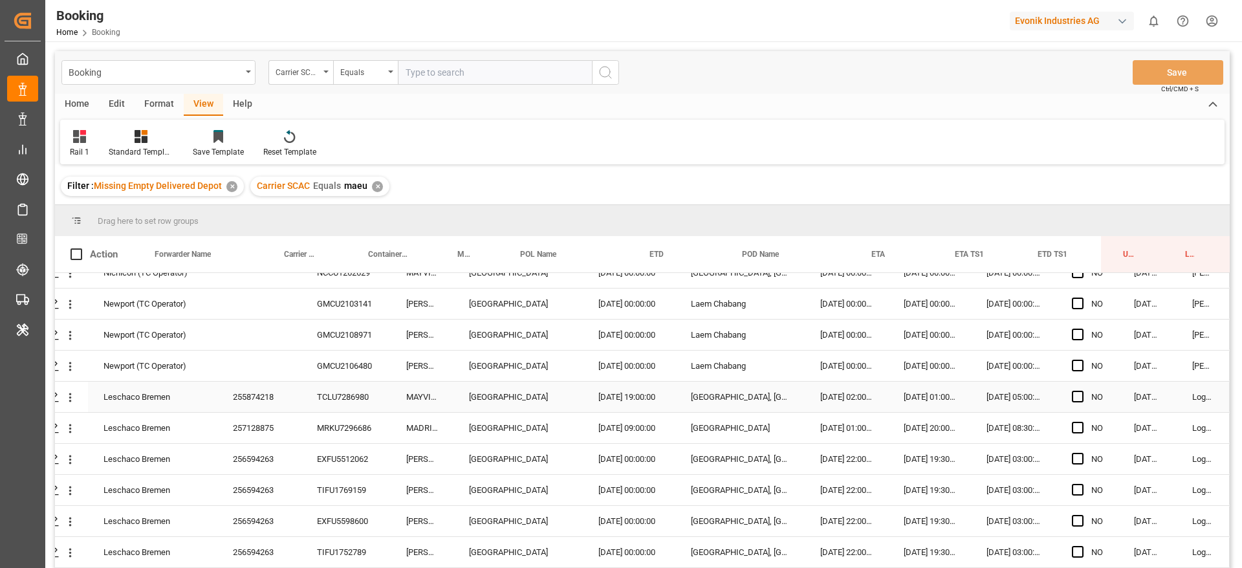
click at [257, 396] on div "255874218" at bounding box center [259, 397] width 84 height 30
click at [250, 442] on div "257128875" at bounding box center [259, 428] width 84 height 30
click at [260, 448] on div "256594263" at bounding box center [259, 459] width 84 height 30
click at [69, 400] on icon "open menu" at bounding box center [70, 398] width 14 height 14
click at [105, 418] on div "Leschaco Bremen" at bounding box center [152, 428] width 129 height 30
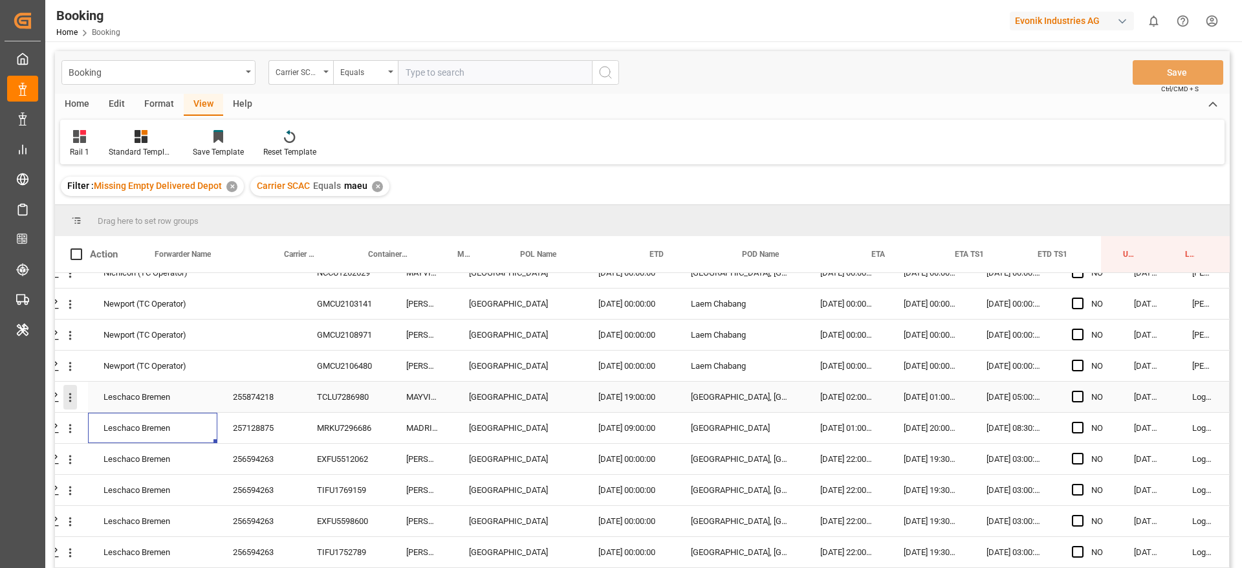
click at [69, 400] on icon "open menu" at bounding box center [70, 398] width 14 height 14
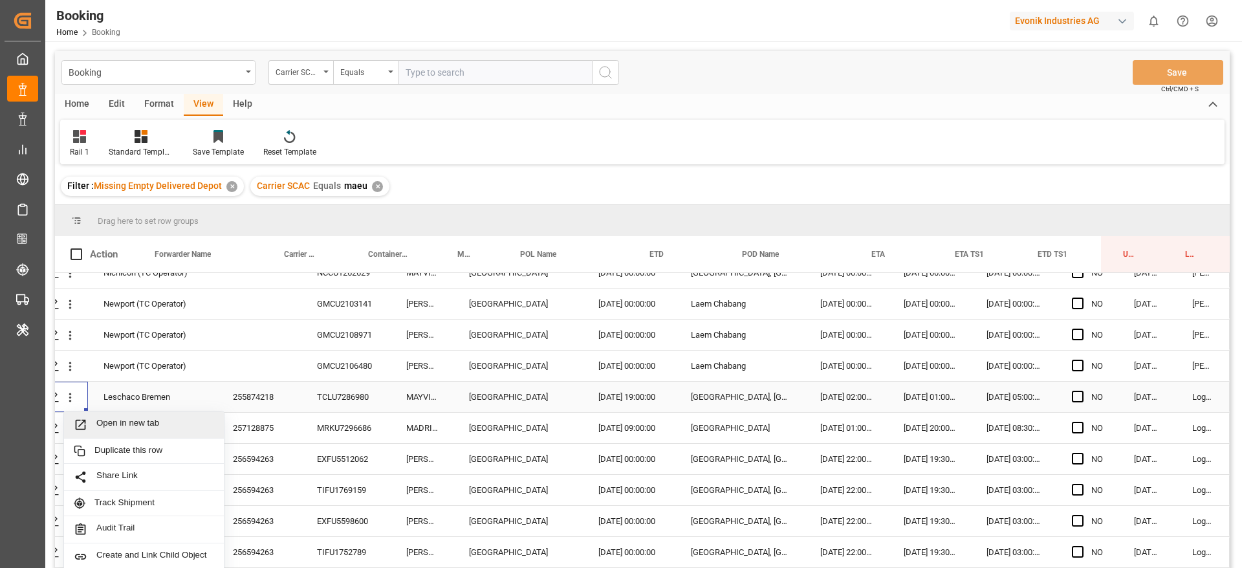
click at [98, 421] on span "Open in new tab" at bounding box center [155, 425] width 118 height 14
click at [69, 432] on icon "open menu" at bounding box center [70, 428] width 3 height 9
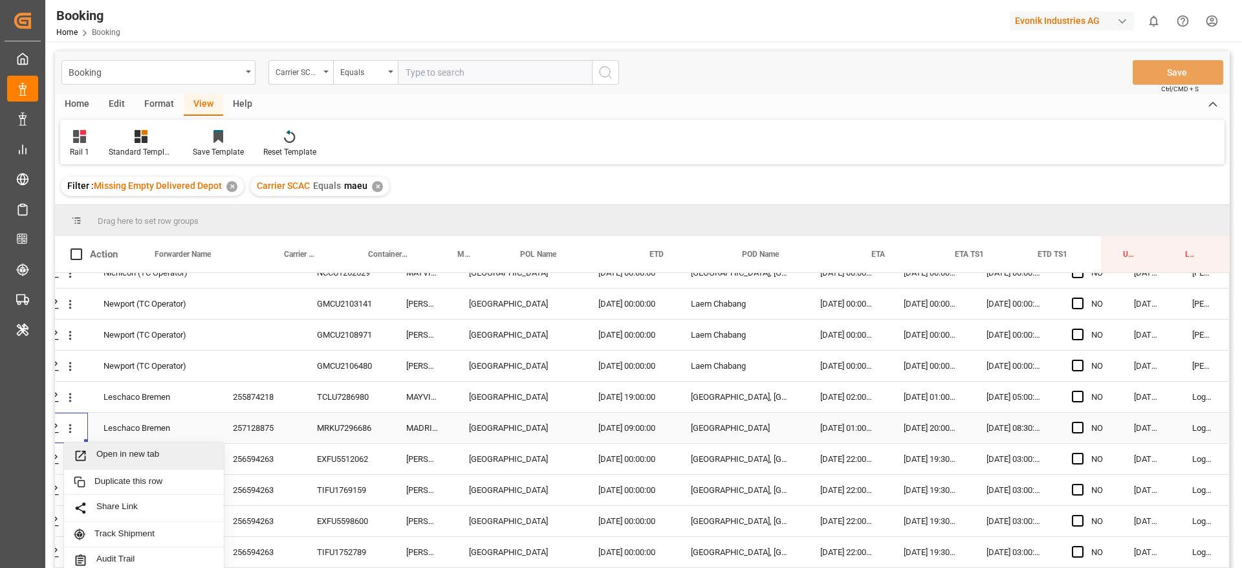
click at [107, 454] on span "Open in new tab" at bounding box center [155, 456] width 118 height 14
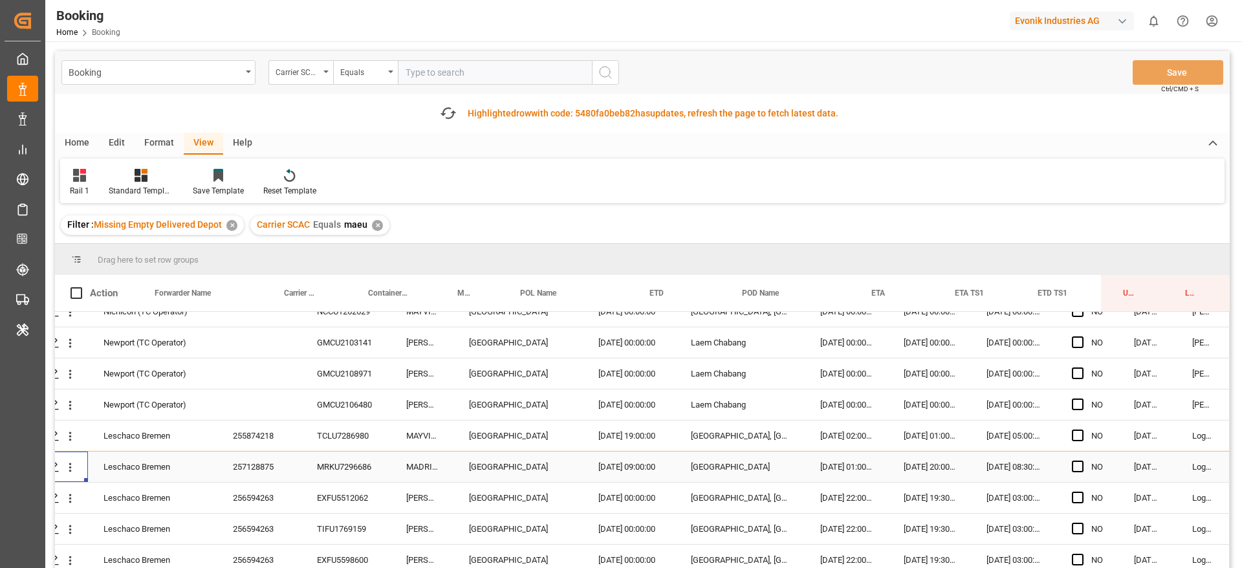
click at [266, 483] on div "256594263" at bounding box center [259, 498] width 84 height 30
click at [262, 483] on div "256594263" at bounding box center [259, 498] width 84 height 30
click at [273, 483] on div "256594263" at bounding box center [259, 498] width 84 height 30
click at [253, 483] on div "256594263" at bounding box center [259, 498] width 84 height 30
click at [265, 483] on div "256594263" at bounding box center [259, 498] width 84 height 30
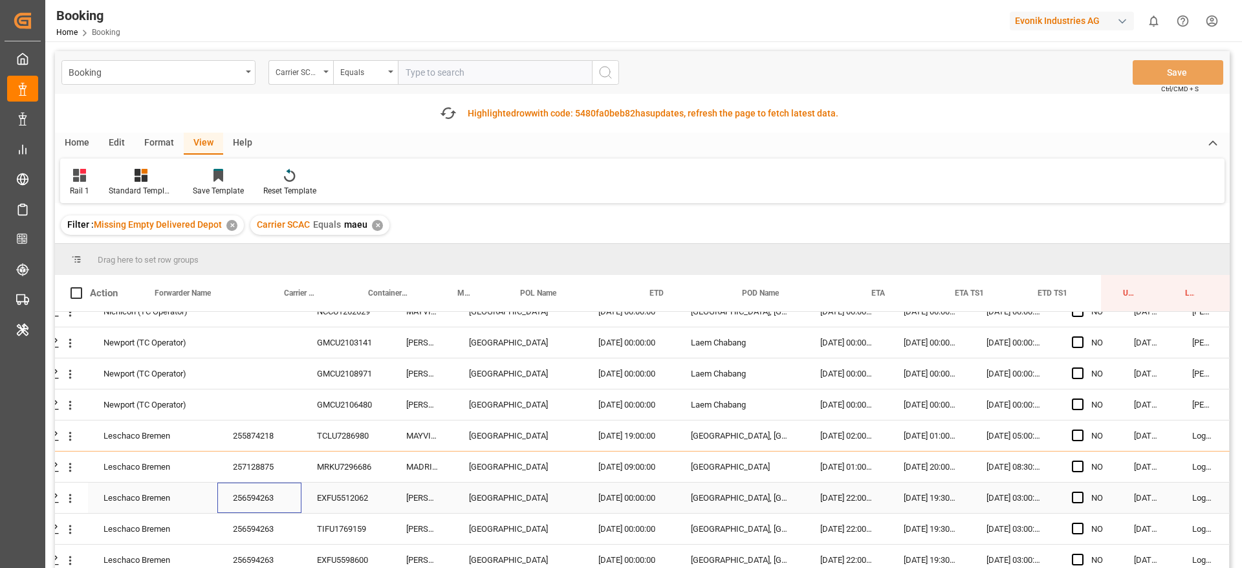
click at [263, 483] on div "256594263" at bounding box center [259, 498] width 84 height 30
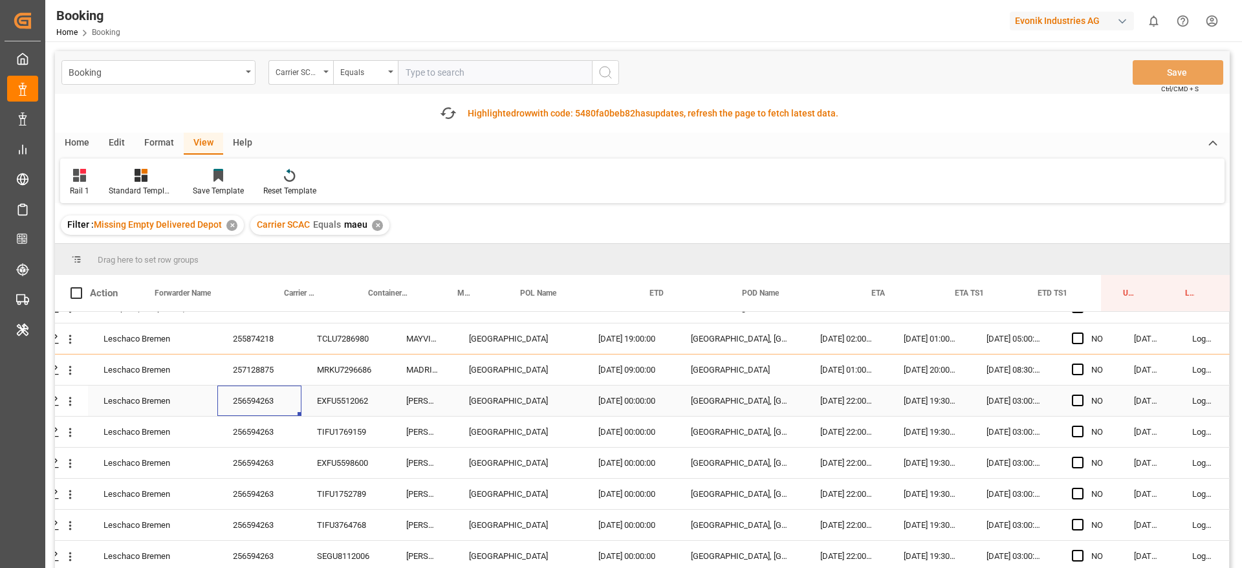
click at [262, 448] on div "256594263" at bounding box center [259, 463] width 84 height 30
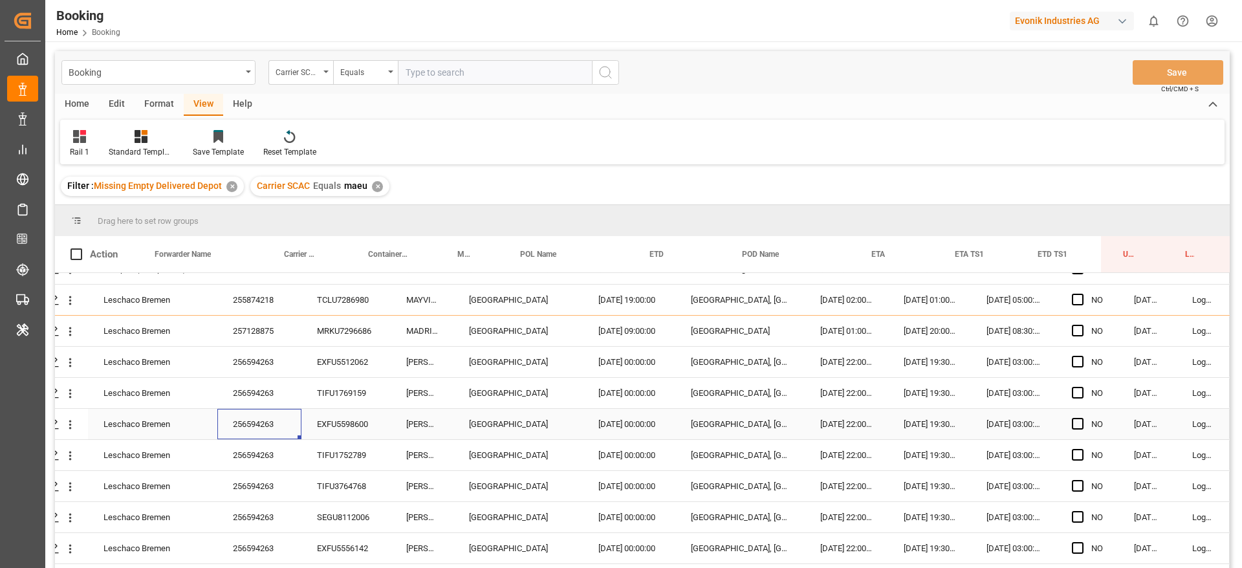
click at [279, 406] on div "256594263" at bounding box center [259, 393] width 84 height 30
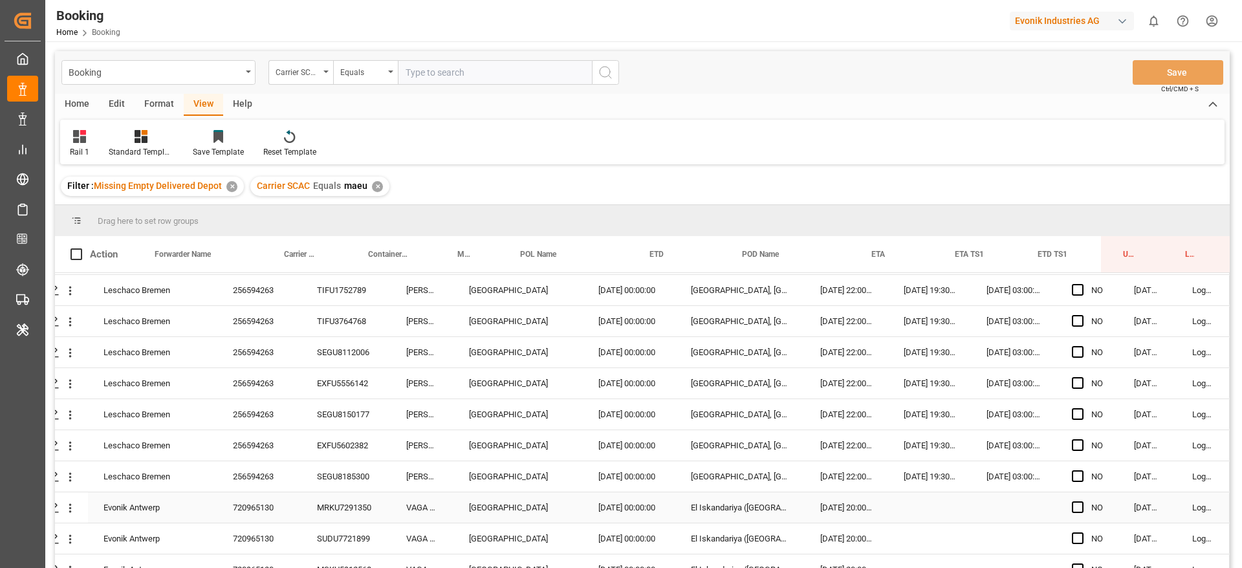
scroll to position [679, 49]
click at [279, 475] on div "720965130" at bounding box center [259, 478] width 84 height 30
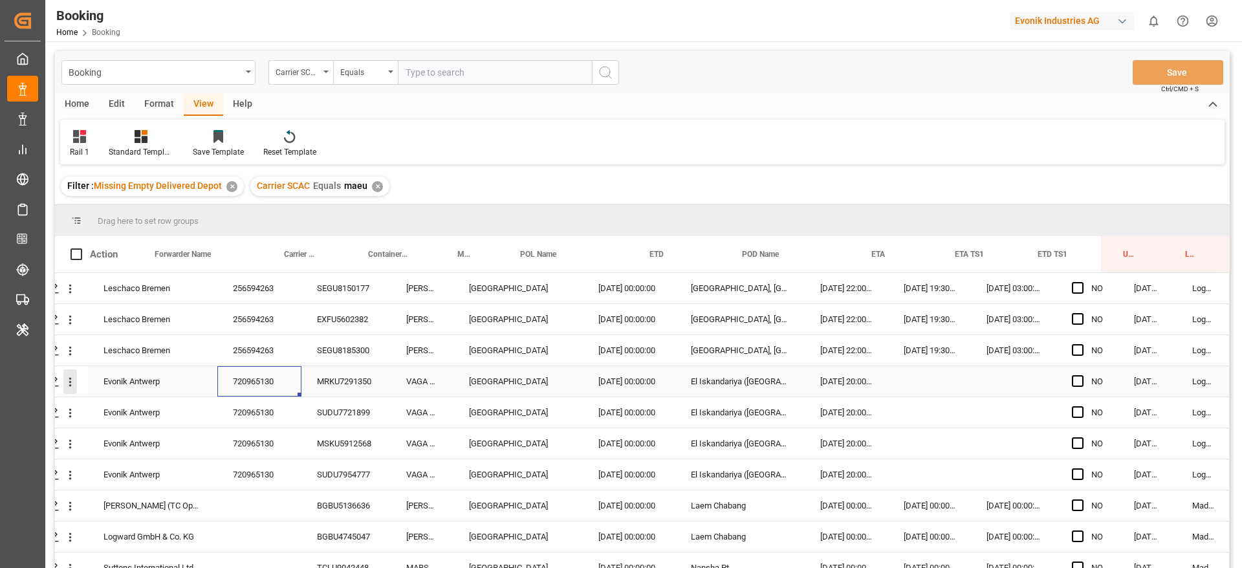
click at [67, 385] on icon "open menu" at bounding box center [70, 382] width 14 height 14
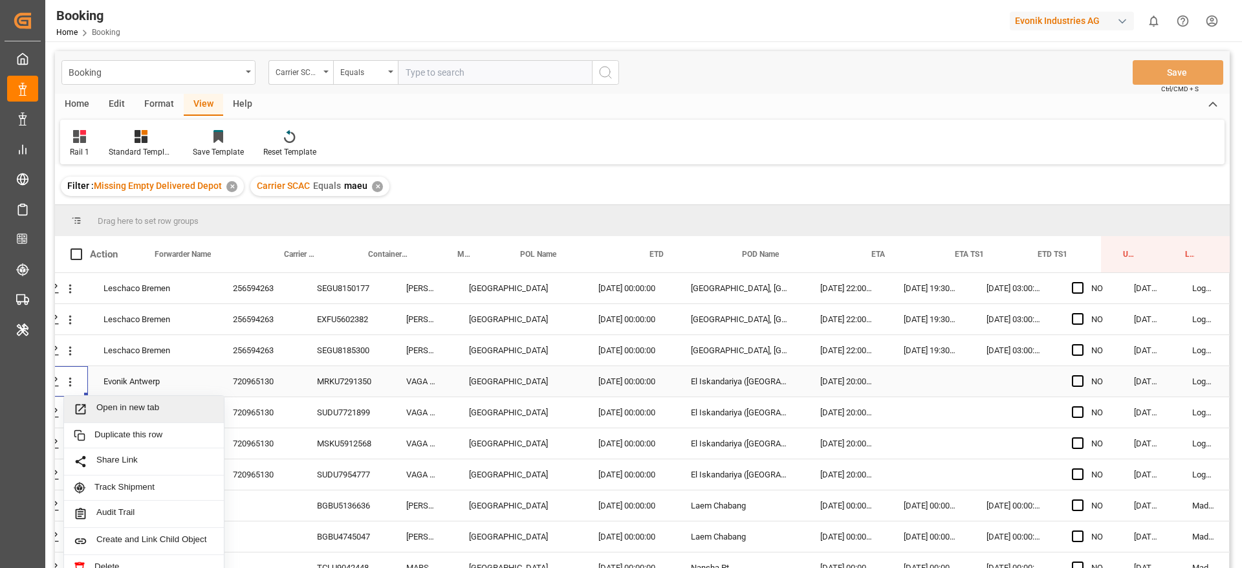
click at [122, 406] on span "Open in new tab" at bounding box center [155, 409] width 118 height 14
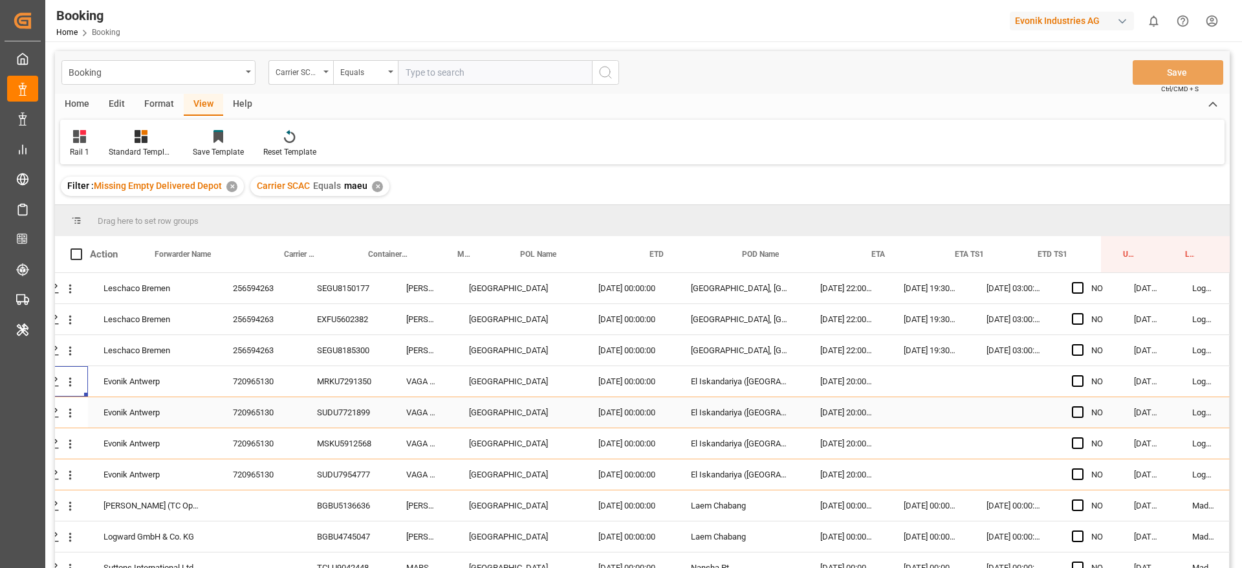
scroll to position [873, 49]
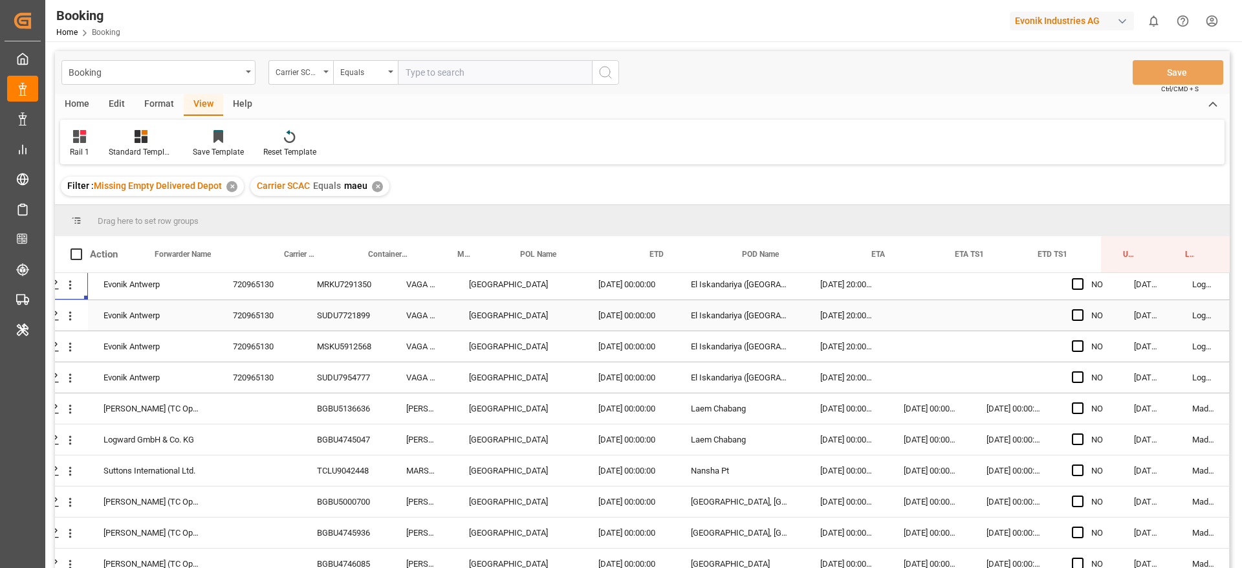
click at [345, 404] on div "BGBU5136636" at bounding box center [345, 408] width 89 height 30
click at [63, 405] on icon "open menu" at bounding box center [70, 409] width 14 height 14
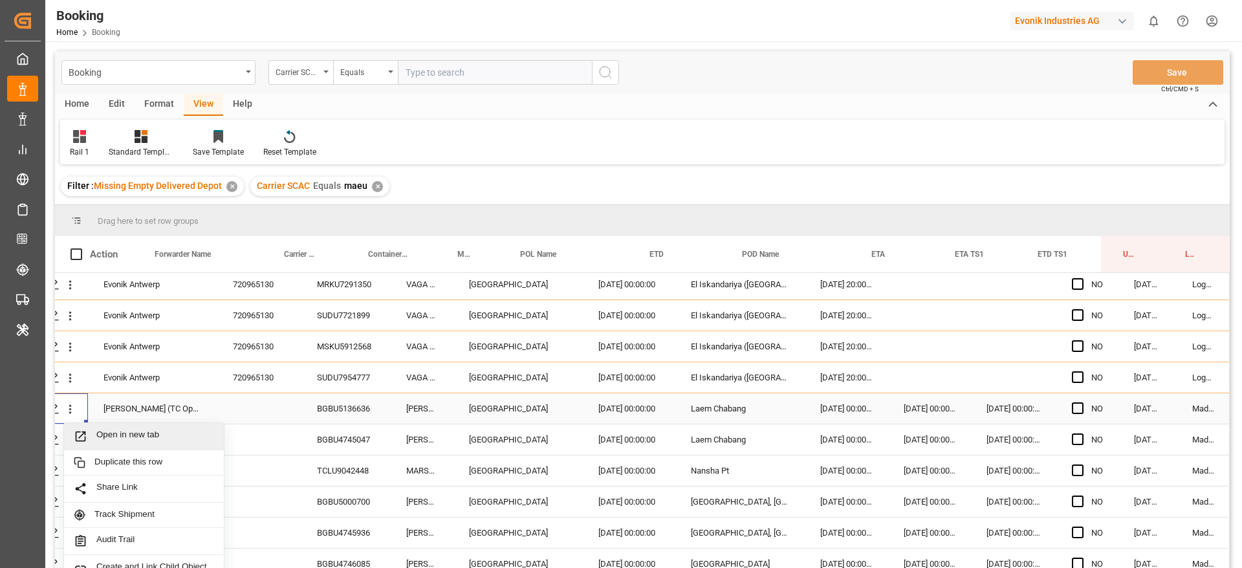
click at [98, 432] on span "Open in new tab" at bounding box center [155, 436] width 118 height 14
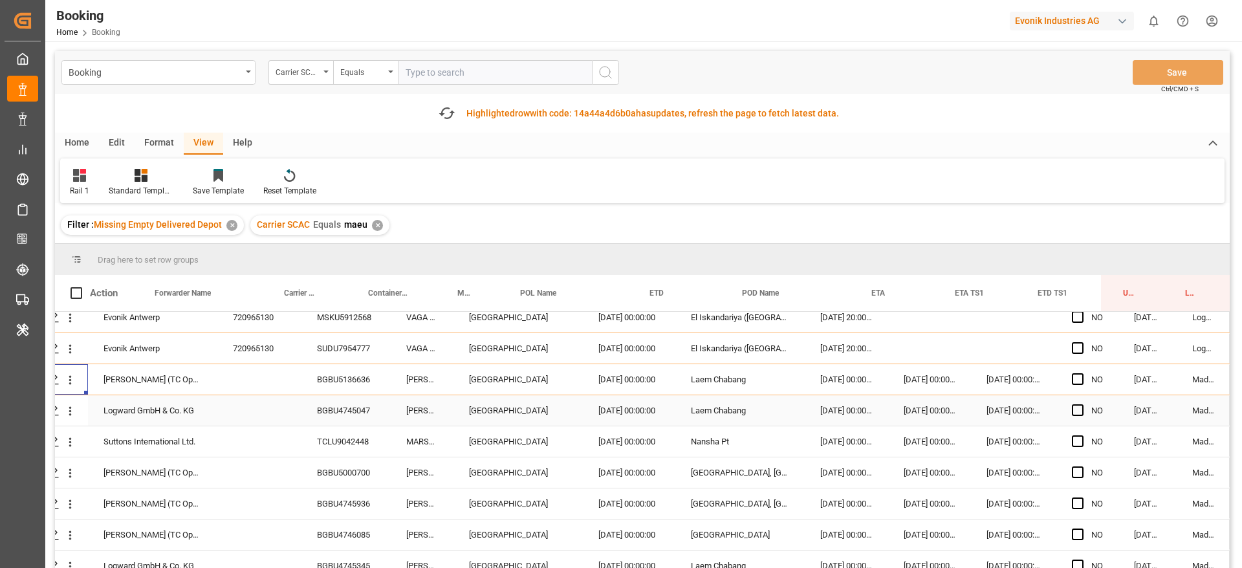
scroll to position [970, 49]
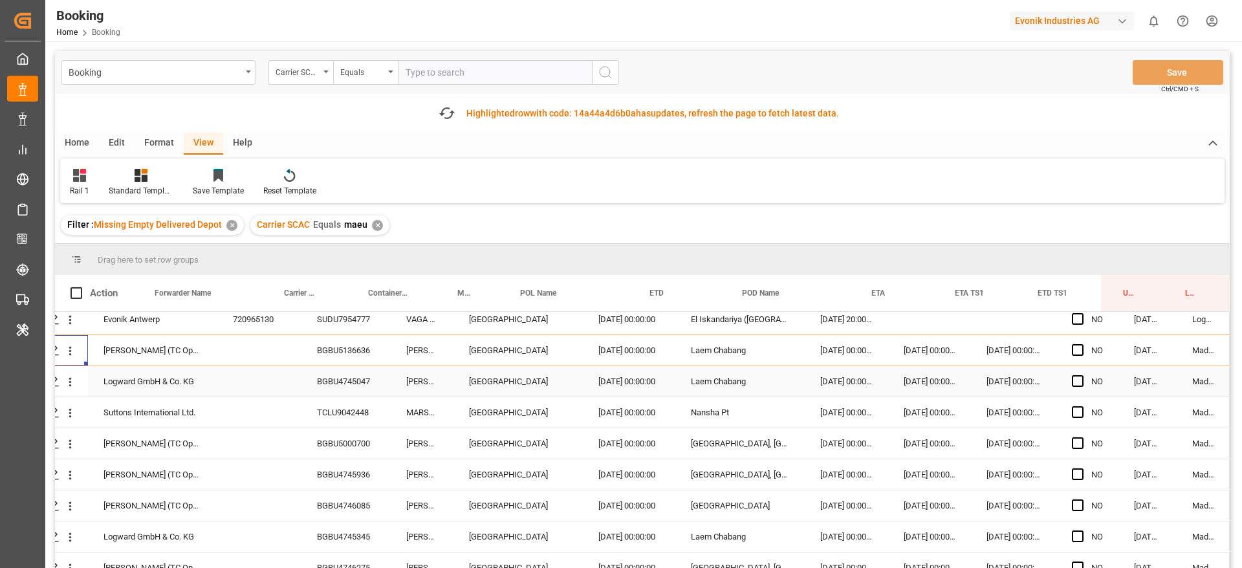
click at [332, 388] on div "BGBU4745047" at bounding box center [345, 381] width 89 height 30
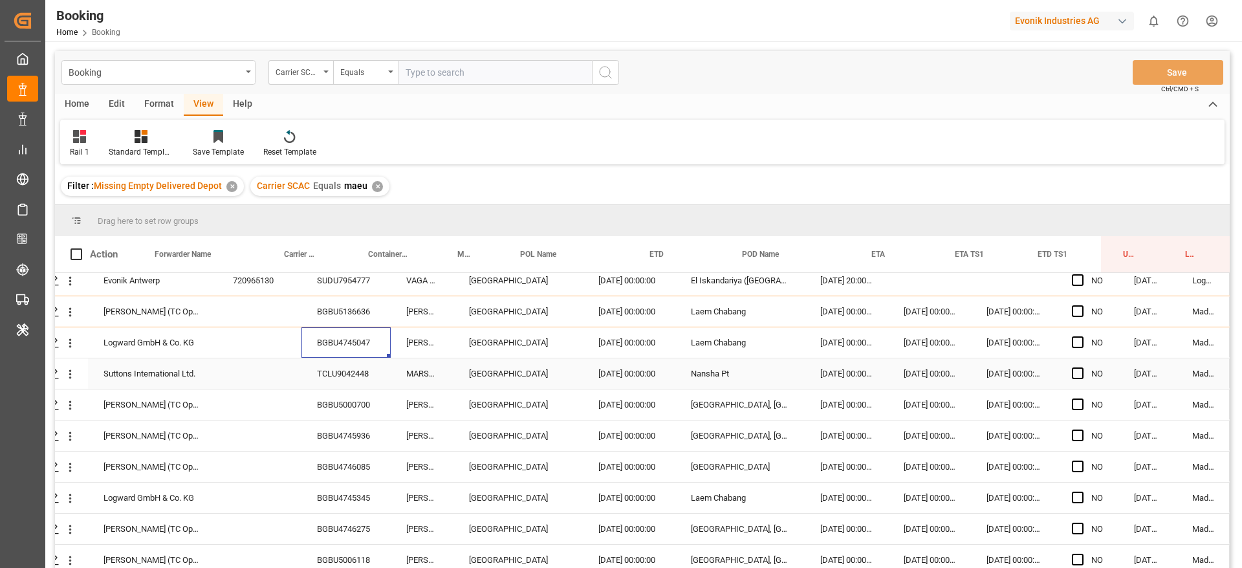
click at [355, 365] on div "TCLU9042448" at bounding box center [345, 373] width 89 height 30
click at [347, 402] on div "BGBU5000700" at bounding box center [345, 404] width 89 height 30
click at [356, 429] on div "BGBU4745936" at bounding box center [345, 435] width 89 height 30
click at [333, 469] on div "BGBU4746085" at bounding box center [345, 466] width 89 height 30
click at [360, 496] on div "BGBU4745345" at bounding box center [345, 498] width 89 height 30
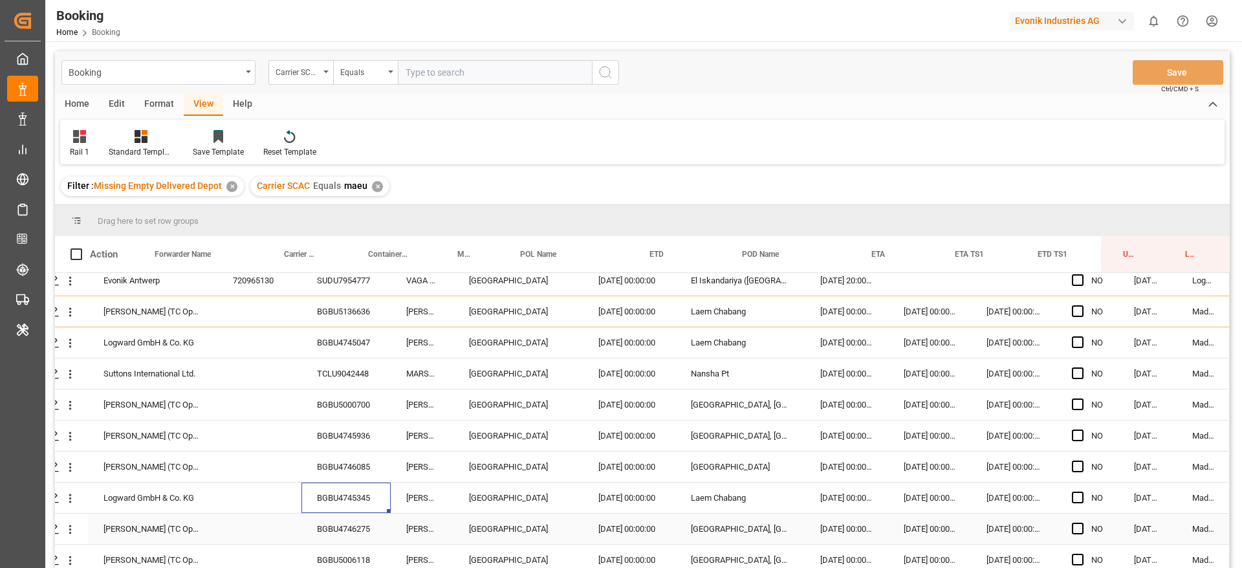
click at [329, 525] on div "BGBU4746275" at bounding box center [345, 529] width 89 height 30
click at [365, 543] on div "BGBU4746275" at bounding box center [345, 529] width 89 height 30
click at [367, 549] on div "BGBU5006118" at bounding box center [345, 560] width 89 height 30
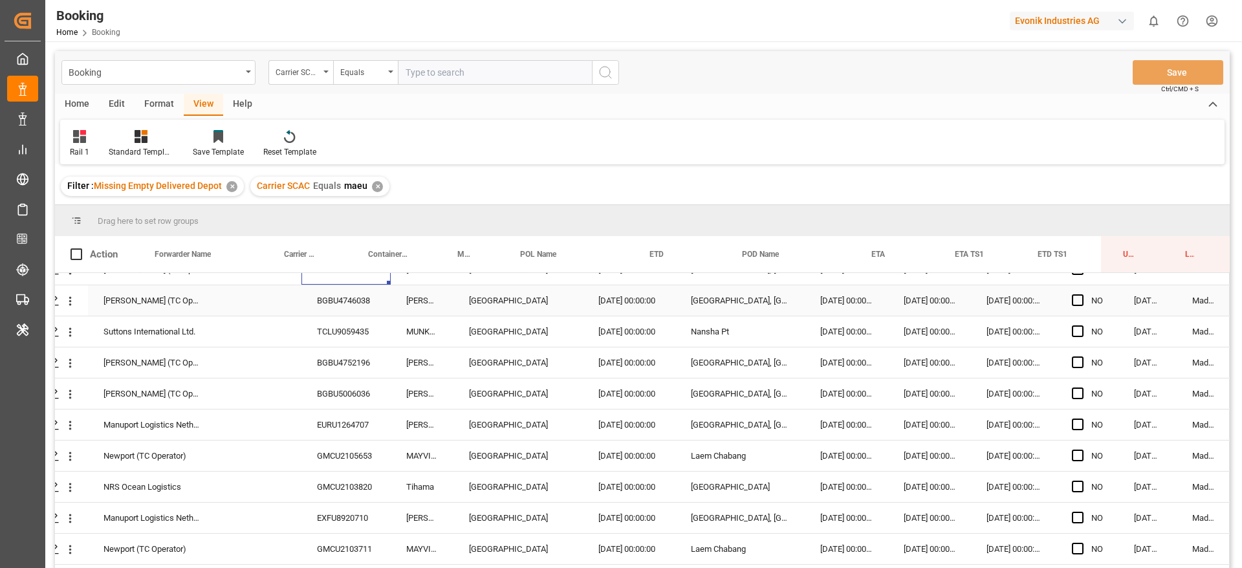
scroll to position [1261, 49]
click at [351, 314] on div "BGBU4746038" at bounding box center [345, 300] width 89 height 30
click at [358, 335] on div "TCLU9059435" at bounding box center [345, 331] width 89 height 30
click at [336, 369] on div "BGBU4752196" at bounding box center [345, 362] width 89 height 30
click at [336, 387] on div "BGBU5006036" at bounding box center [345, 393] width 89 height 30
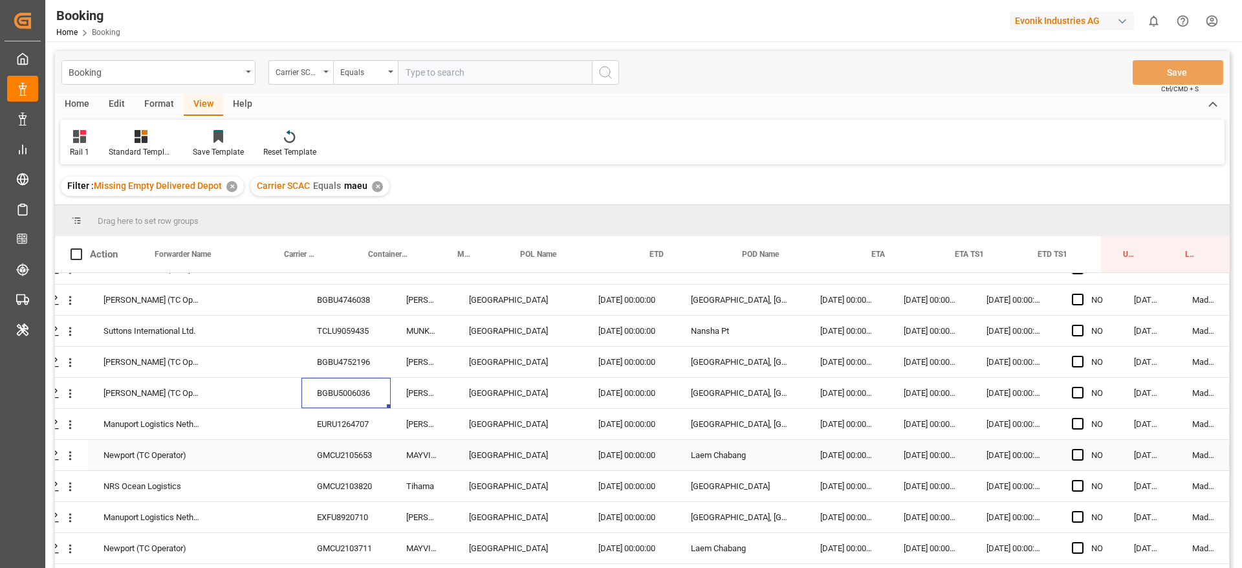
click at [355, 440] on div "GMCU2105653" at bounding box center [345, 455] width 89 height 30
click at [363, 420] on div "EURU1264707" at bounding box center [345, 424] width 89 height 30
click at [391, 460] on div "MAYVIEW MAERSK" at bounding box center [422, 455] width 63 height 30
click at [354, 452] on div "GMCU2105653" at bounding box center [345, 455] width 89 height 30
drag, startPoint x: 368, startPoint y: 490, endPoint x: 377, endPoint y: 497, distance: 11.1
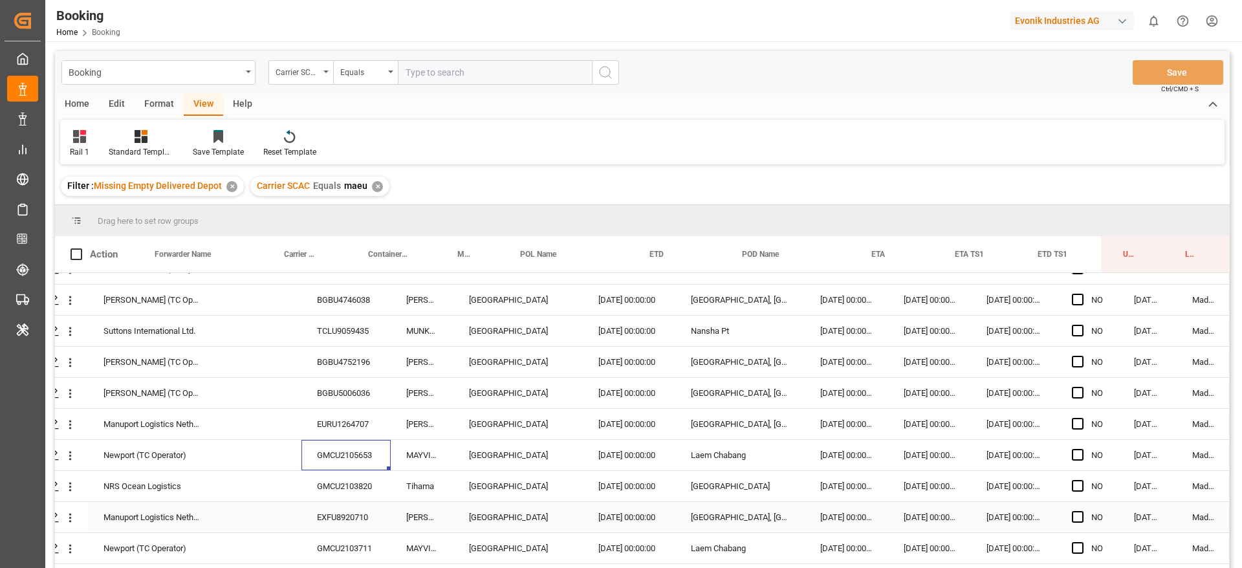
click at [369, 490] on div "GMCU2103820" at bounding box center [345, 486] width 89 height 30
click at [339, 522] on div "EXFU8920710" at bounding box center [345, 517] width 89 height 30
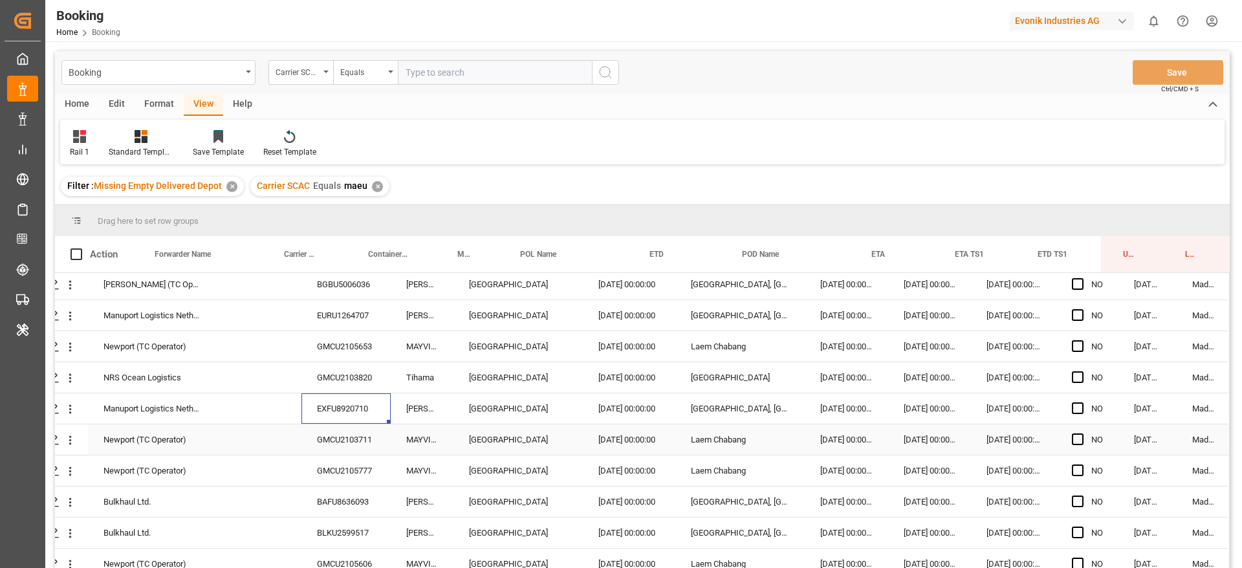
scroll to position [1455, 49]
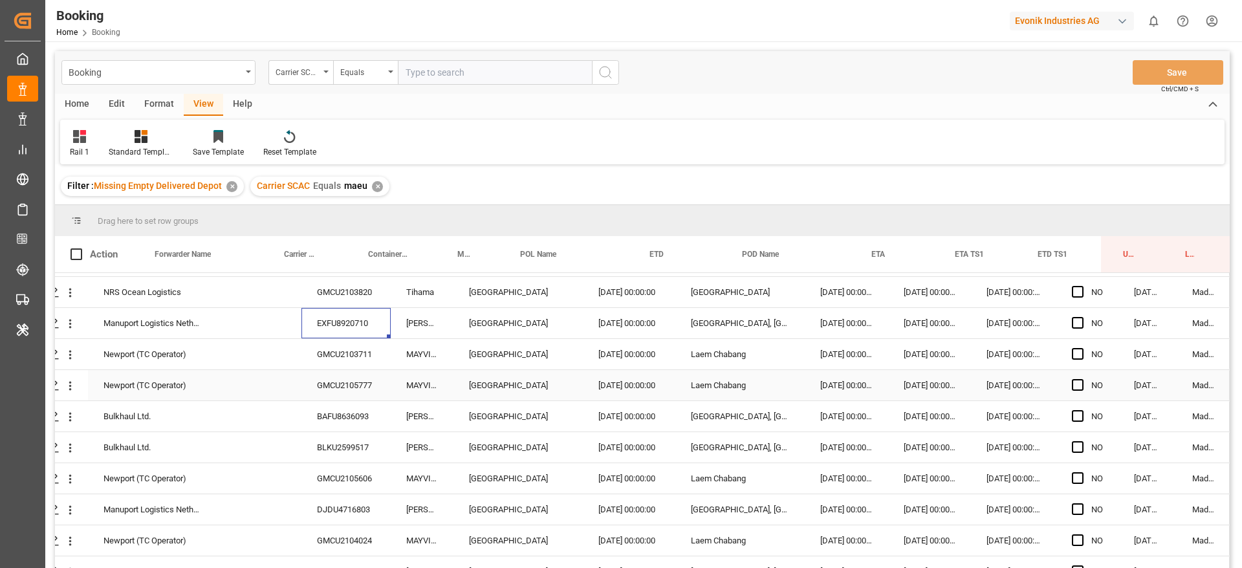
click at [360, 362] on div "GMCU2103711" at bounding box center [345, 354] width 89 height 30
click at [366, 386] on div "GMCU2105777" at bounding box center [345, 385] width 89 height 30
click at [341, 404] on div "BAFU8636093" at bounding box center [345, 416] width 89 height 30
click at [361, 451] on div "BLKU2599517" at bounding box center [345, 447] width 89 height 30
click at [371, 476] on div "GMCU2105606" at bounding box center [345, 478] width 89 height 30
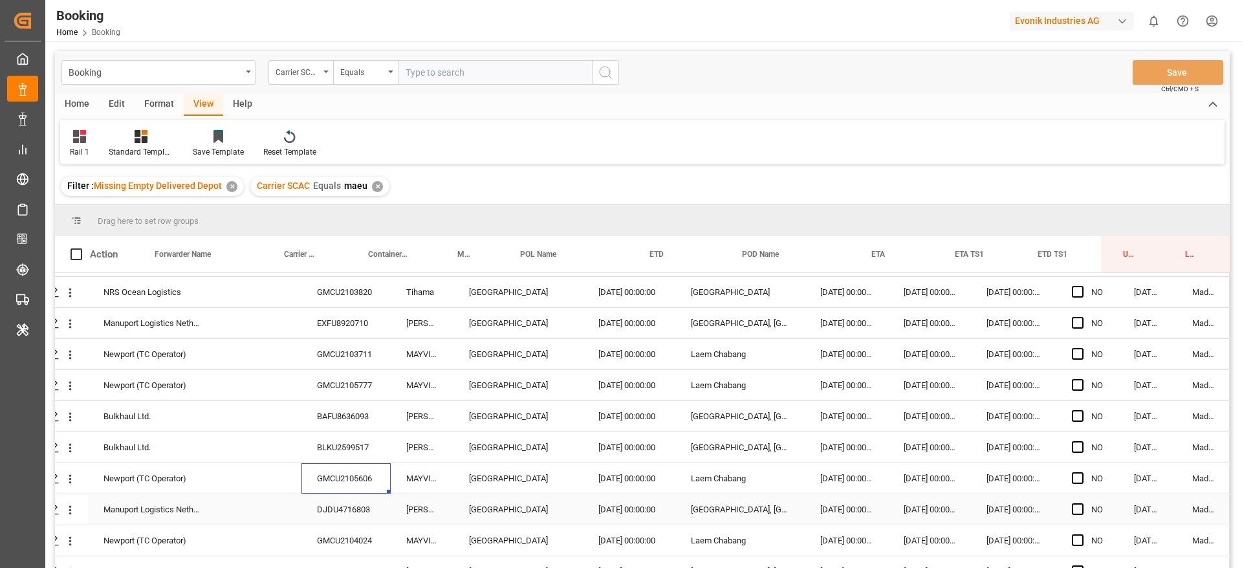
click at [340, 511] on div "DJDU4716803" at bounding box center [345, 509] width 89 height 30
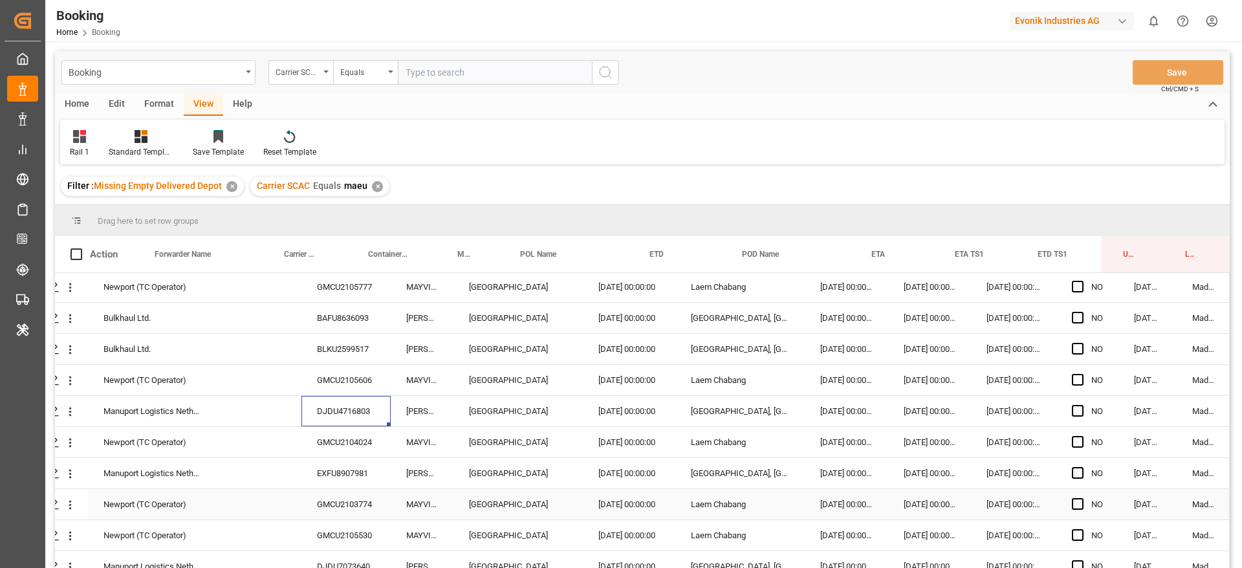
scroll to position [1649, 49]
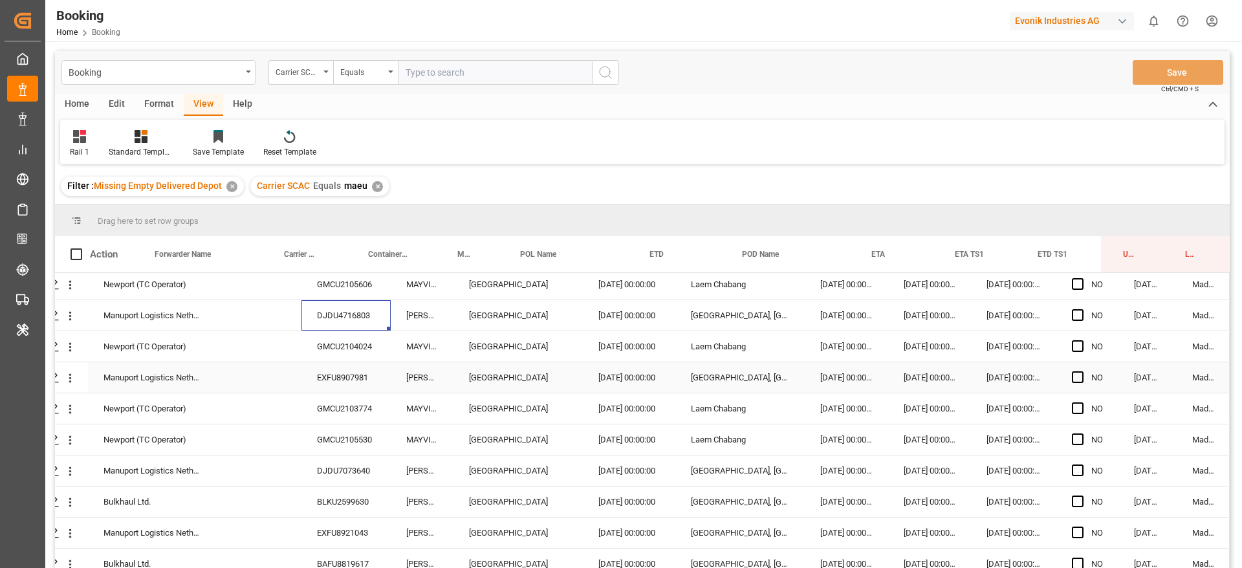
click at [336, 356] on div "GMCU2104024" at bounding box center [345, 346] width 89 height 30
click at [344, 373] on div "EXFU8907981" at bounding box center [345, 377] width 89 height 30
click at [338, 440] on div "GMCU2105530" at bounding box center [345, 439] width 89 height 30
click at [340, 416] on div "GMCU2103774" at bounding box center [345, 408] width 89 height 30
click at [331, 434] on div "GMCU2105530" at bounding box center [345, 439] width 89 height 30
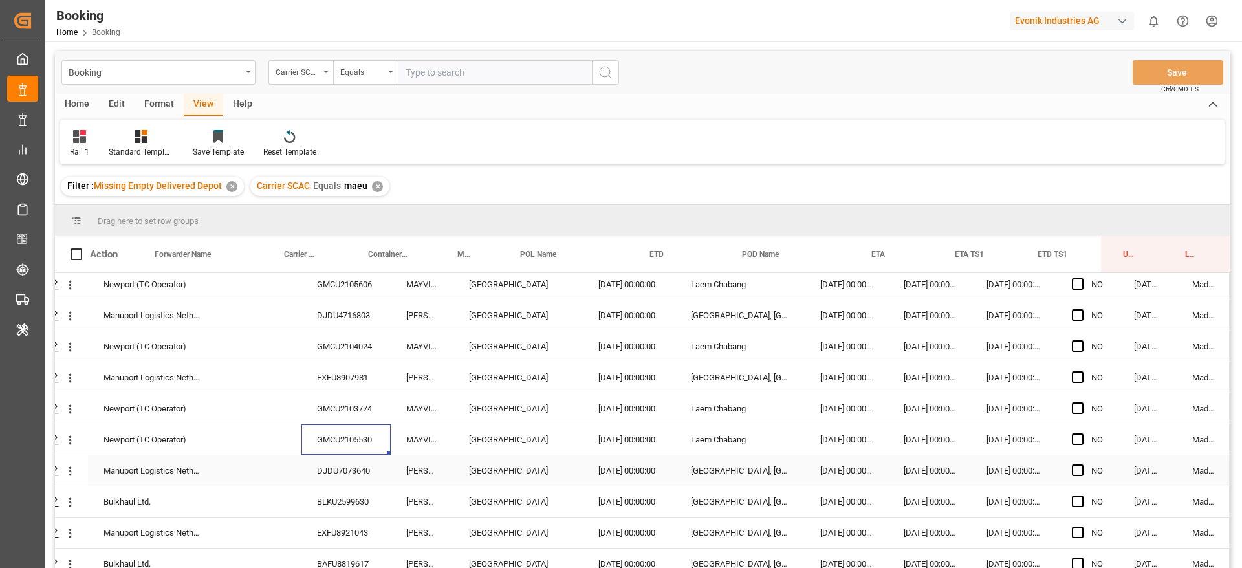
click at [331, 479] on div "DJDU7073640" at bounding box center [345, 470] width 89 height 30
click at [360, 497] on div "BLKU2599630" at bounding box center [345, 501] width 89 height 30
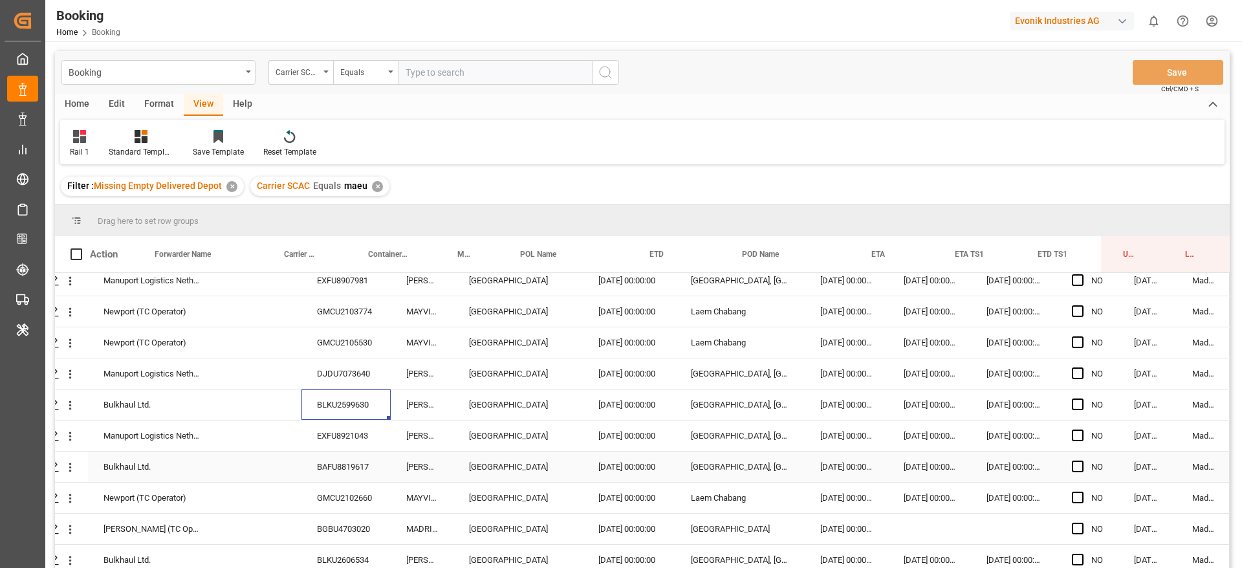
click at [358, 440] on div "EXFU8921043" at bounding box center [345, 435] width 89 height 30
click at [343, 451] on div "Manuport Logistics Netherlands BV EXFU8921043 MATZ MAERSK Rotterdam 28.07.2025 …" at bounding box center [619, 435] width 1219 height 31
click at [347, 459] on div "BAFU8819617" at bounding box center [345, 466] width 89 height 30
click at [327, 499] on div "GMCU2102660" at bounding box center [345, 498] width 89 height 30
click at [332, 527] on div "BGBU4703020" at bounding box center [345, 529] width 89 height 30
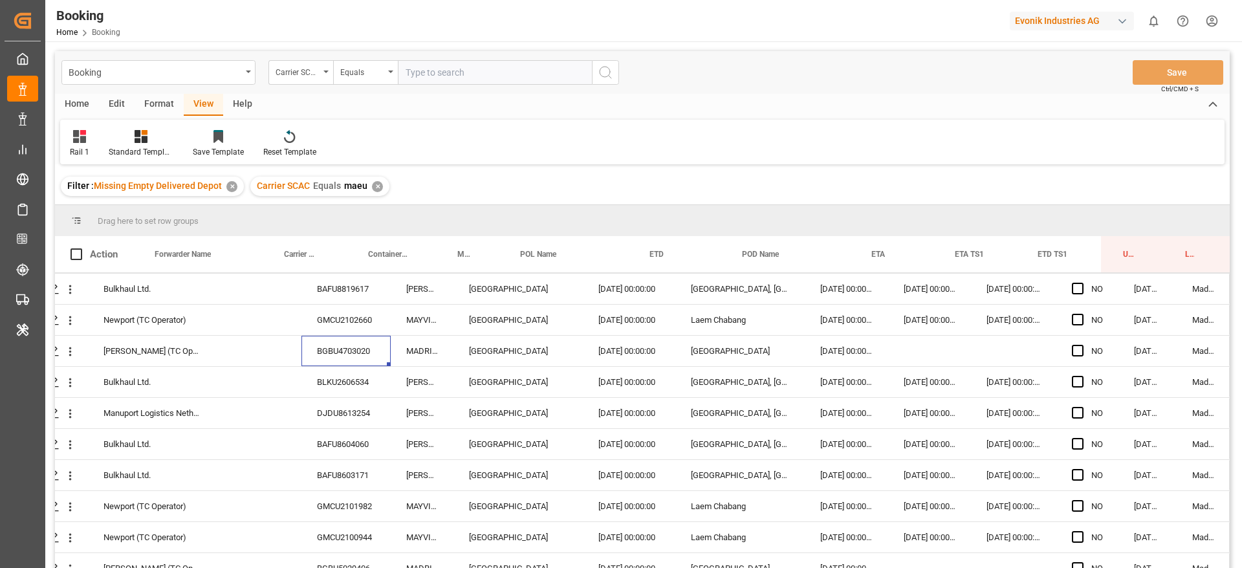
scroll to position [1940, 49]
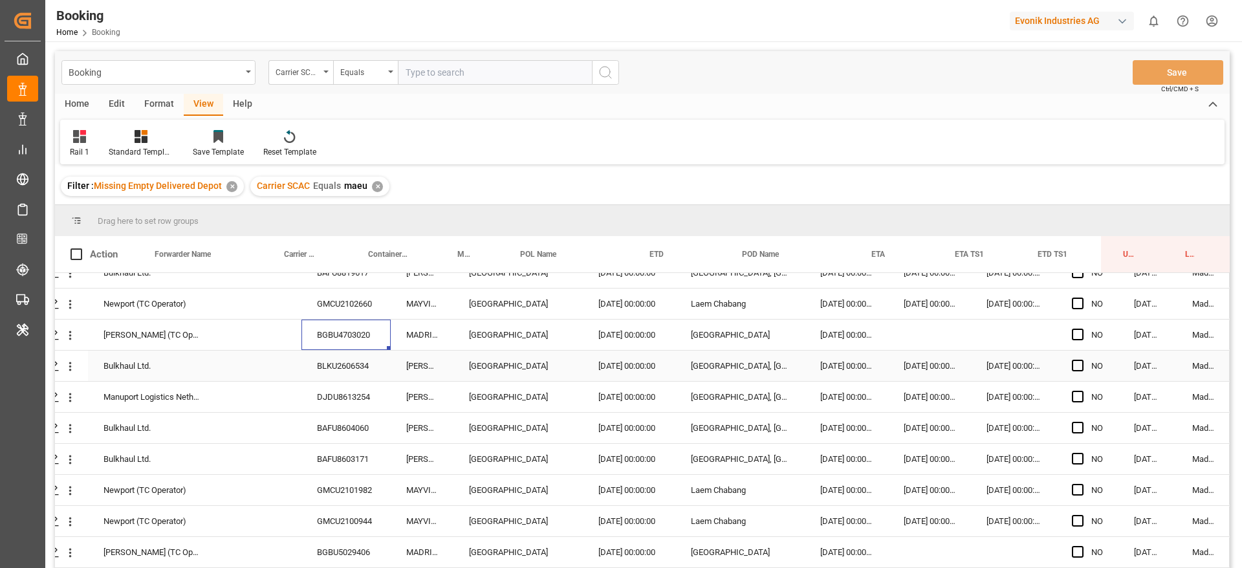
click at [349, 356] on div "BLKU2606534" at bounding box center [345, 366] width 89 height 30
click at [382, 407] on div "DJDU8613254" at bounding box center [345, 397] width 89 height 30
click at [365, 436] on div "BAFU8604060" at bounding box center [345, 428] width 89 height 30
click at [342, 476] on div "GMCU2101982" at bounding box center [345, 490] width 89 height 30
click at [347, 461] on div "BAFU8603171" at bounding box center [345, 459] width 89 height 30
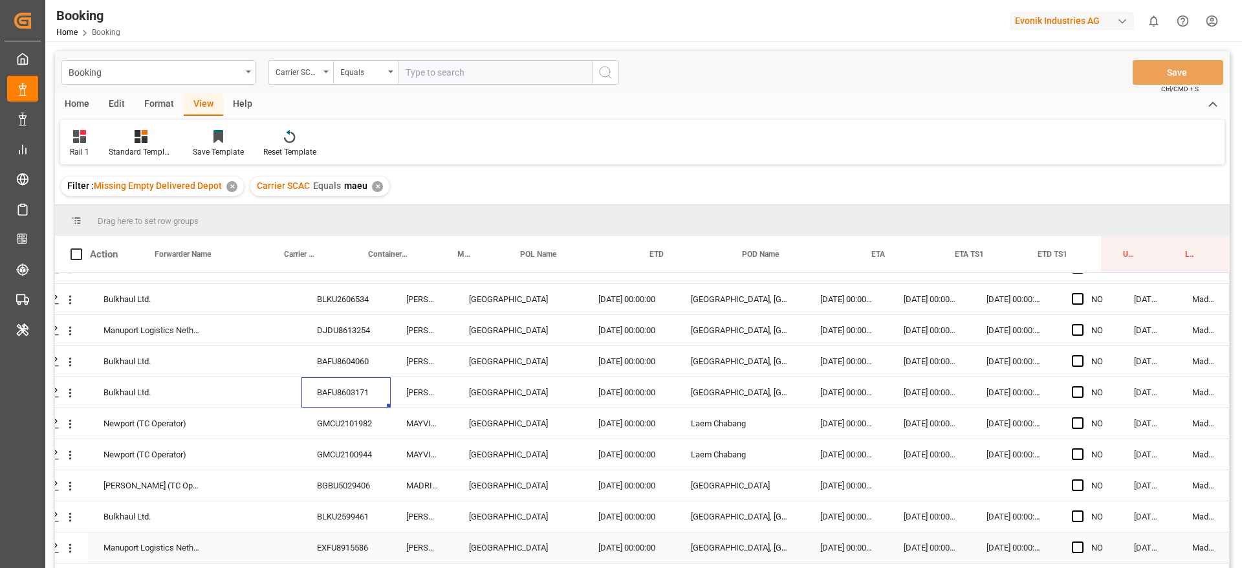
scroll to position [2037, 49]
click at [375, 393] on div "GMCU2101982" at bounding box center [345, 393] width 89 height 30
click at [367, 428] on div "GMCU2100944" at bounding box center [345, 424] width 89 height 30
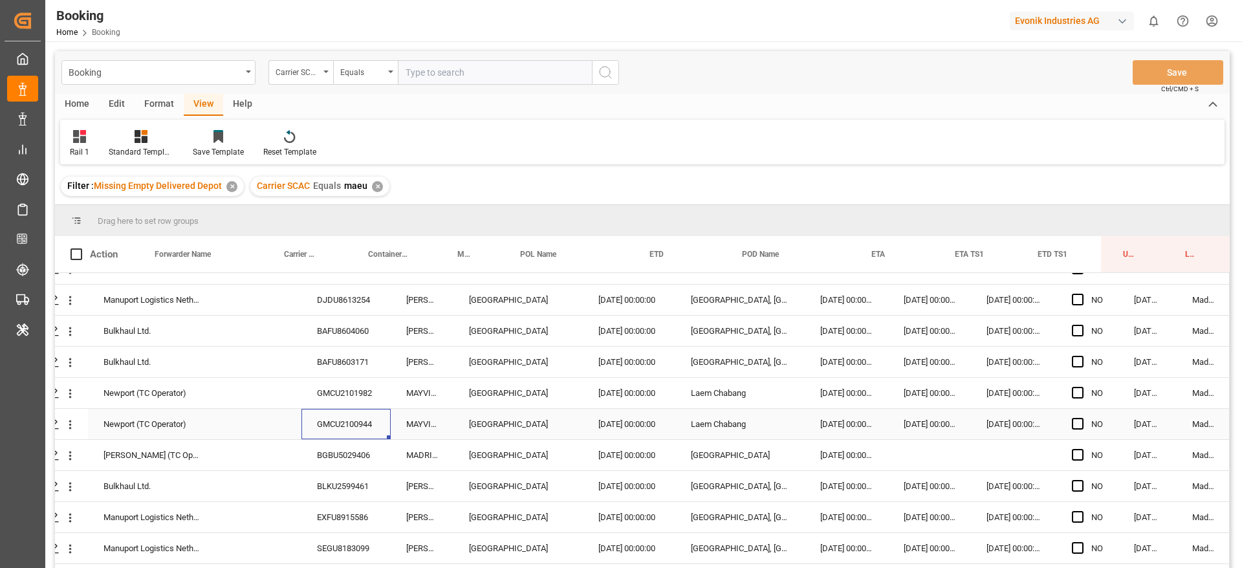
click at [343, 448] on div "BGBU5029406" at bounding box center [345, 455] width 89 height 30
click at [316, 475] on div "BLKU2599461" at bounding box center [345, 486] width 89 height 30
click at [339, 522] on div "EXFU8915586" at bounding box center [345, 517] width 89 height 30
click at [325, 549] on div "SEGU8183099" at bounding box center [345, 548] width 89 height 30
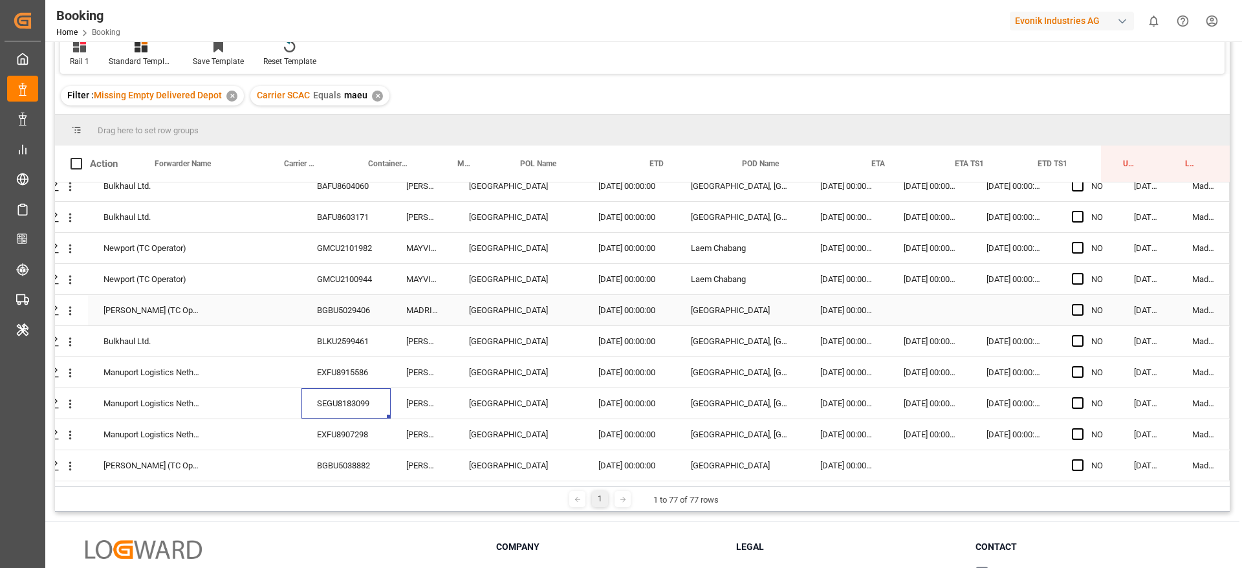
scroll to position [191, 0]
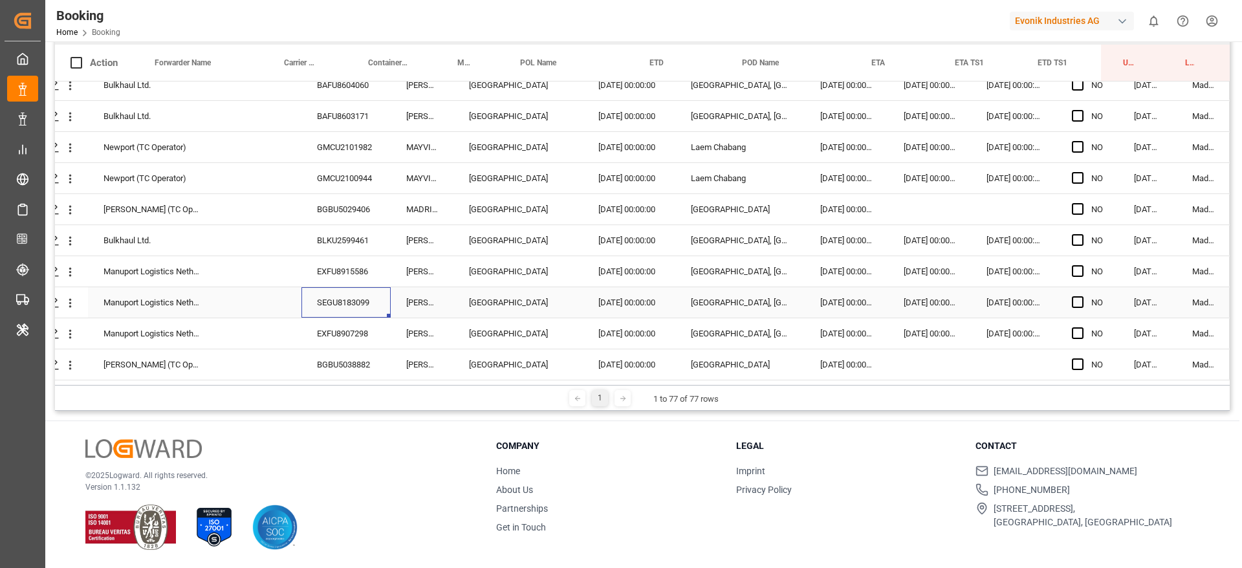
click at [314, 311] on div "SEGU8183099" at bounding box center [345, 302] width 89 height 30
click at [320, 331] on div "EXFU8907298" at bounding box center [345, 333] width 89 height 30
click at [347, 365] on div "BGBU5038882" at bounding box center [345, 364] width 89 height 30
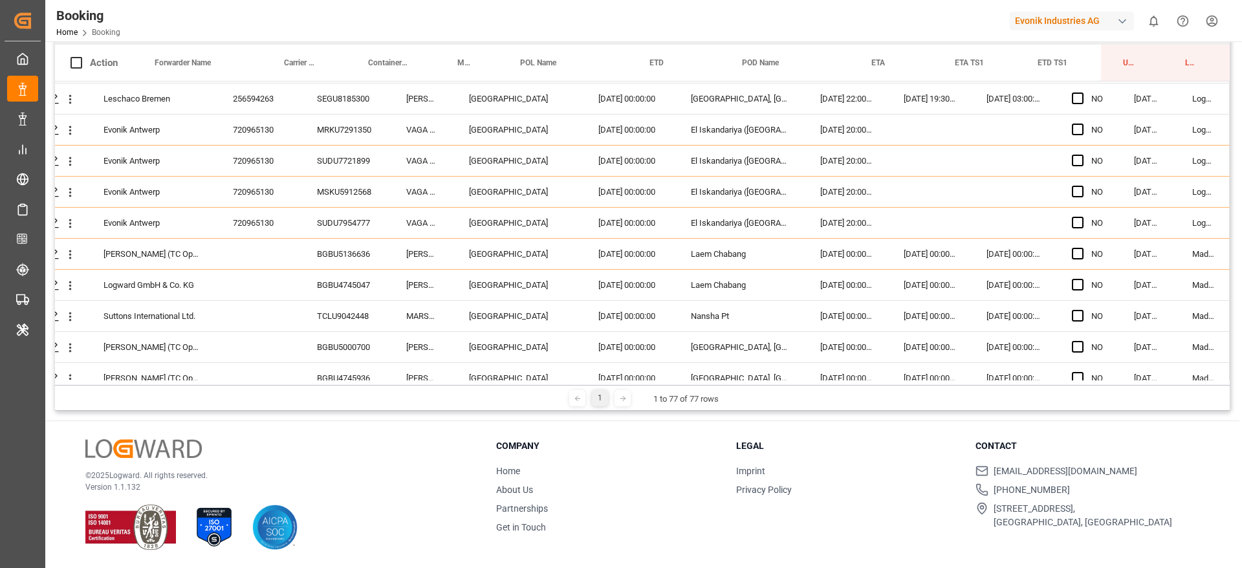
scroll to position [835, 49]
drag, startPoint x: 1073, startPoint y: 256, endPoint x: 1104, endPoint y: 268, distance: 33.2
click at [1074, 256] on span "Press SPACE to select this row." at bounding box center [1078, 255] width 12 height 12
click at [1081, 249] on input "Press SPACE to select this row." at bounding box center [1081, 249] width 0 height 0
click at [1111, 273] on div "NO" at bounding box center [1087, 286] width 62 height 30
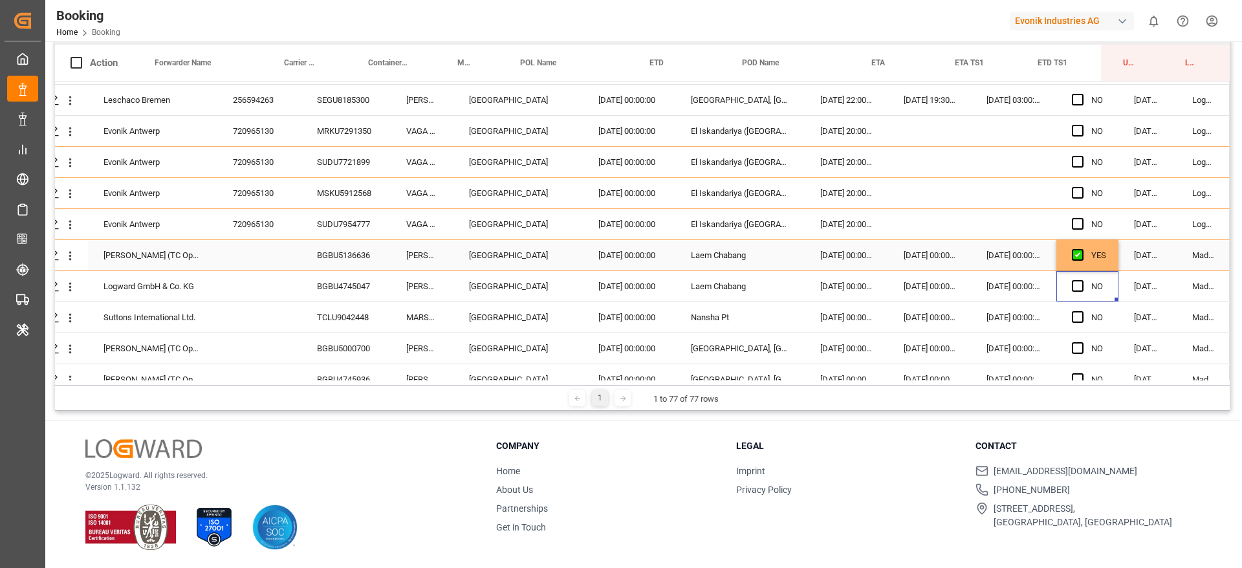
click at [1107, 263] on div "YES" at bounding box center [1087, 255] width 62 height 30
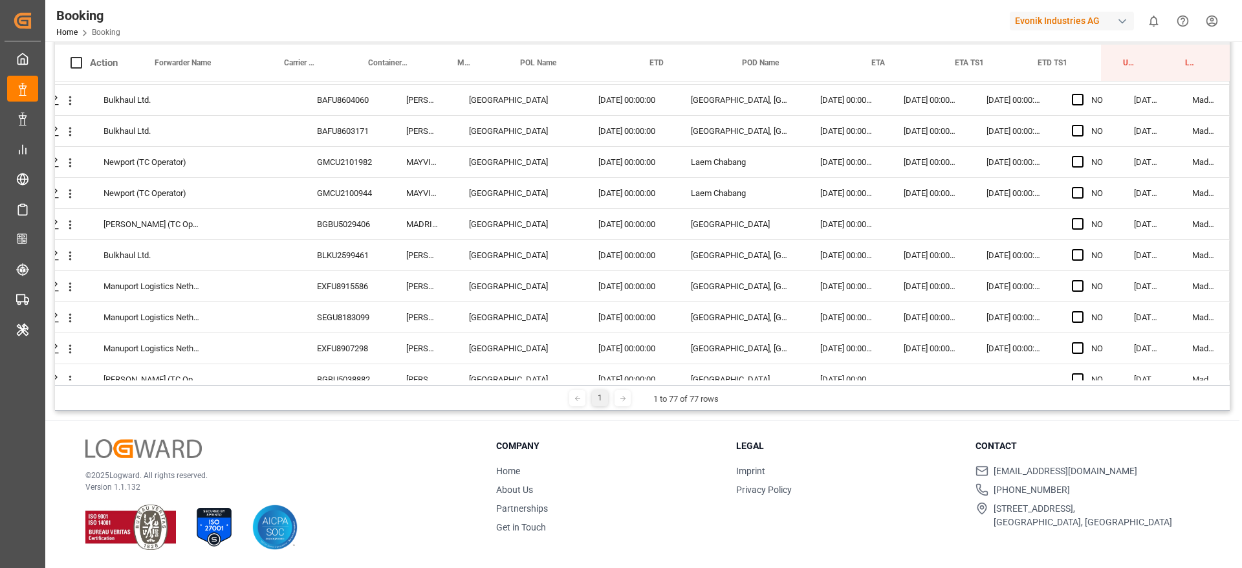
scroll to position [2096, 49]
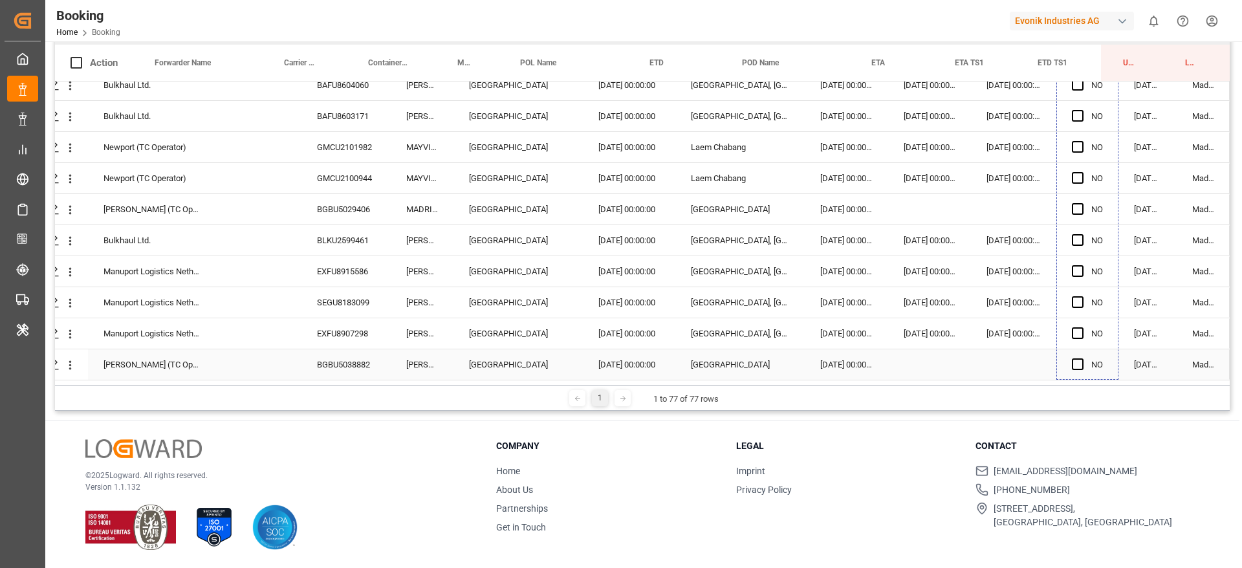
drag, startPoint x: 1112, startPoint y: 269, endPoint x: 1071, endPoint y: 375, distance: 113.6
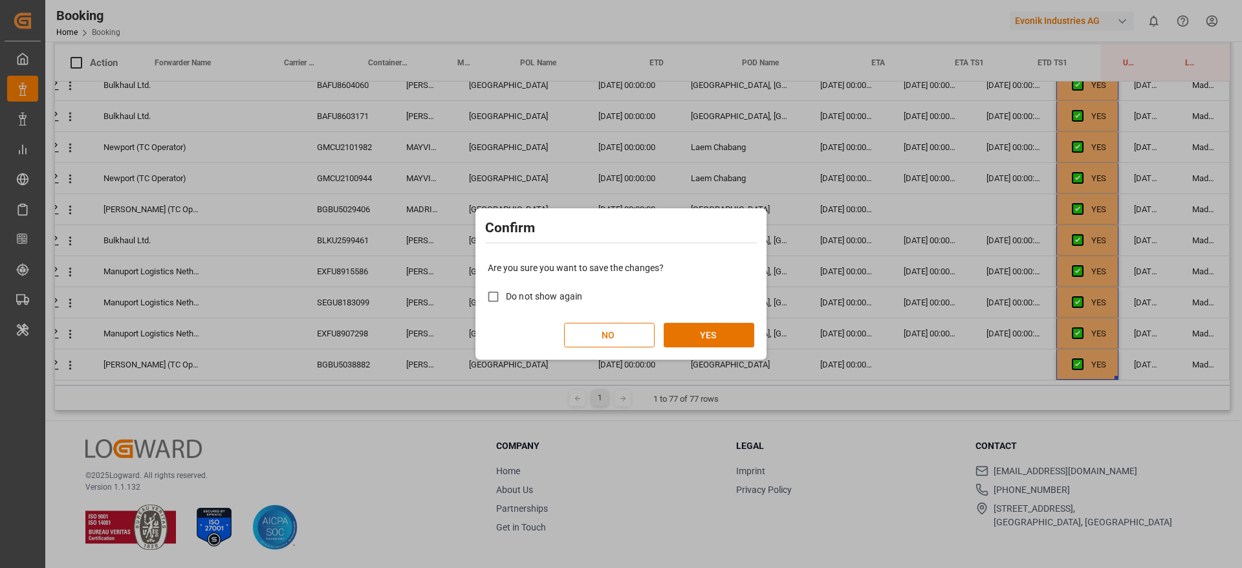
click at [690, 321] on div "Are you sure you want to save the changes? Do not show again NO YES" at bounding box center [621, 304] width 285 height 104
click at [690, 336] on button "YES" at bounding box center [709, 335] width 91 height 25
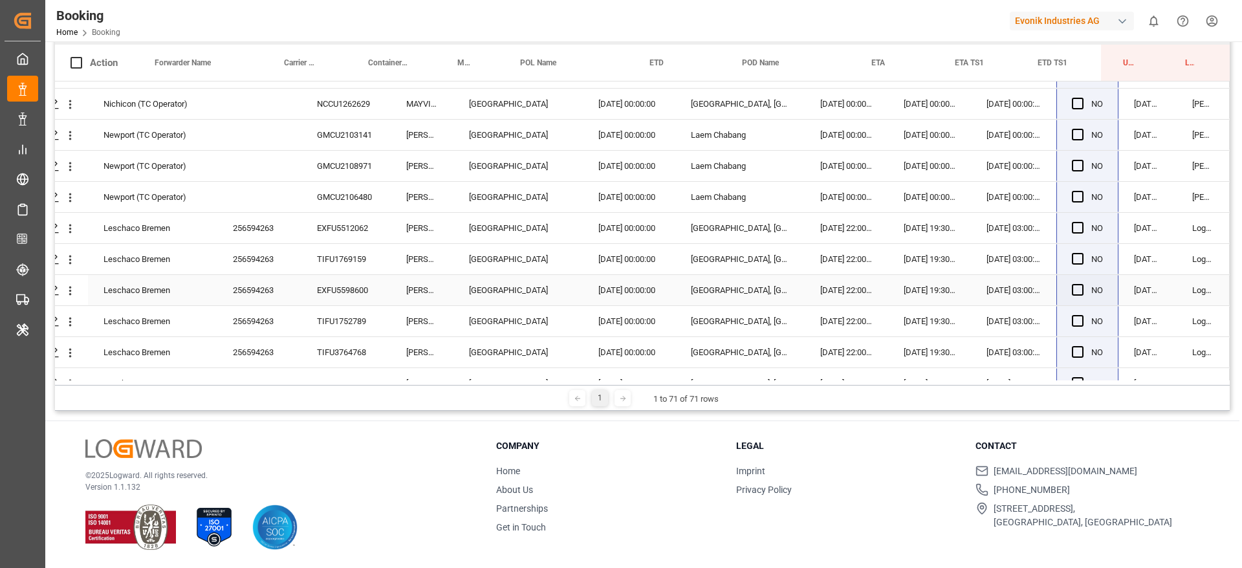
scroll to position [1716, 49]
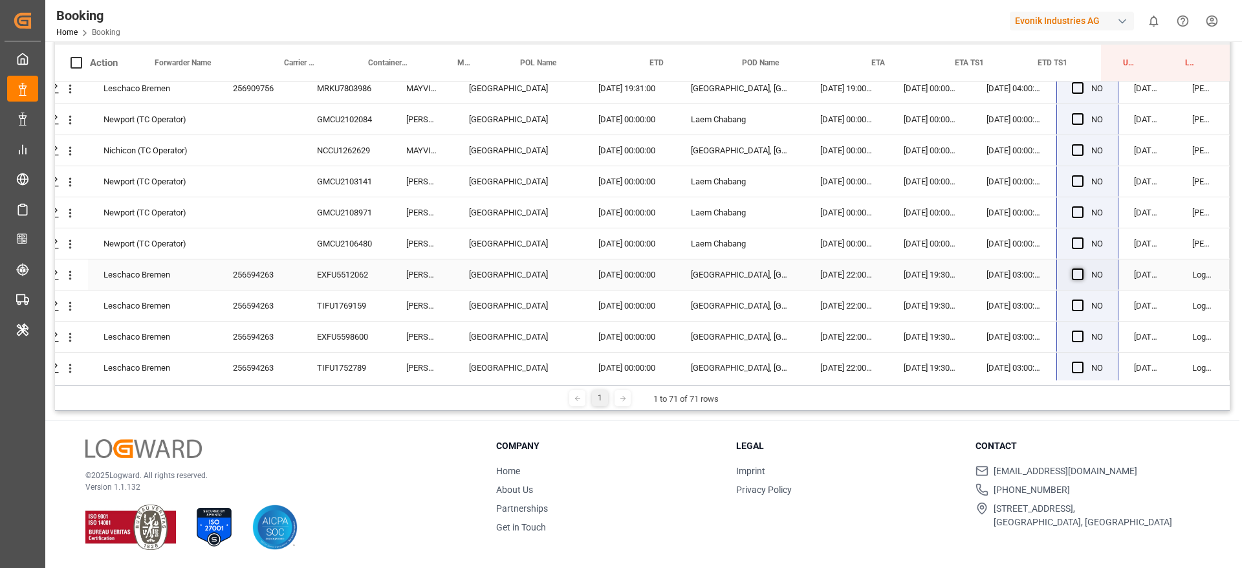
click at [1072, 278] on span "Press SPACE to select this row." at bounding box center [1078, 274] width 12 height 12
click at [1081, 268] on input "Press SPACE to select this row." at bounding box center [1081, 268] width 0 height 0
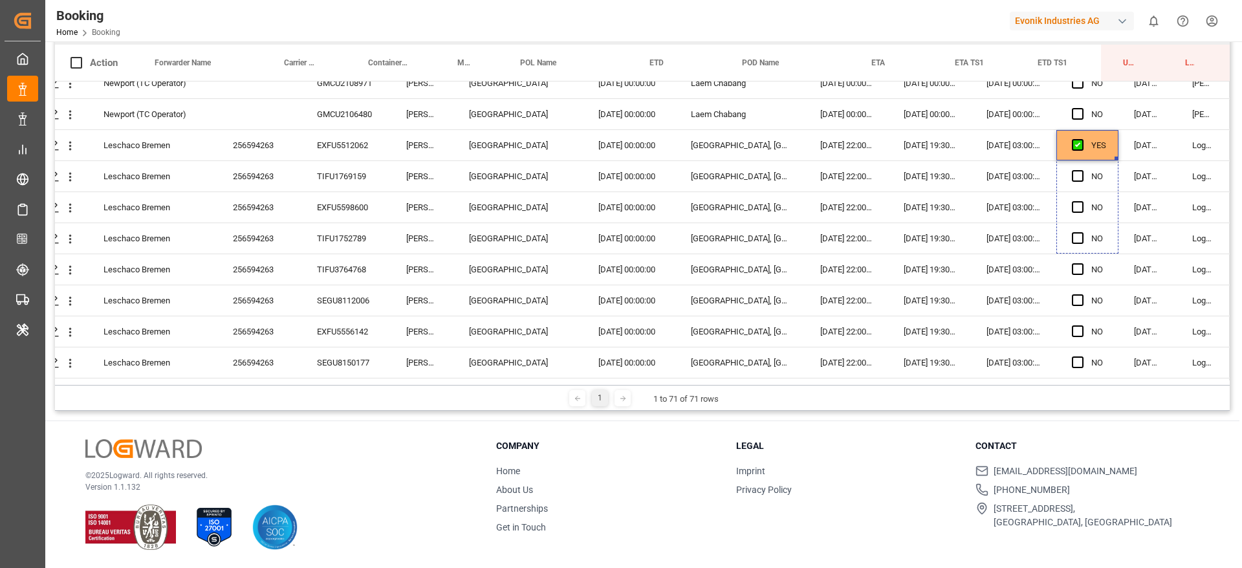
scroll to position [1910, 49]
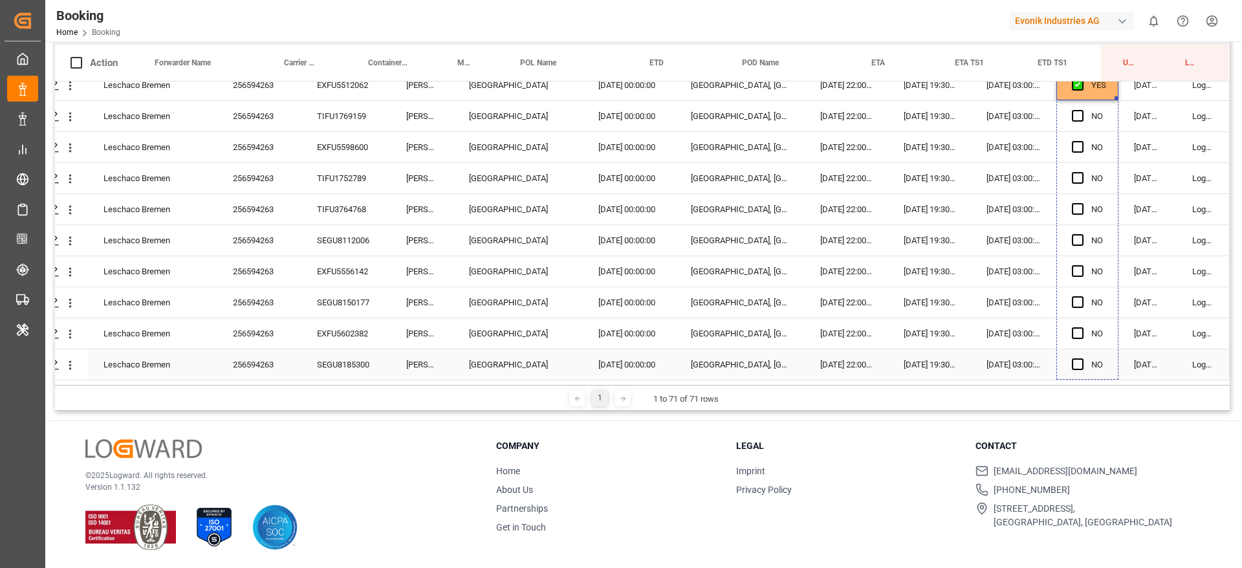
drag, startPoint x: 1113, startPoint y: 287, endPoint x: 1109, endPoint y: 369, distance: 82.9
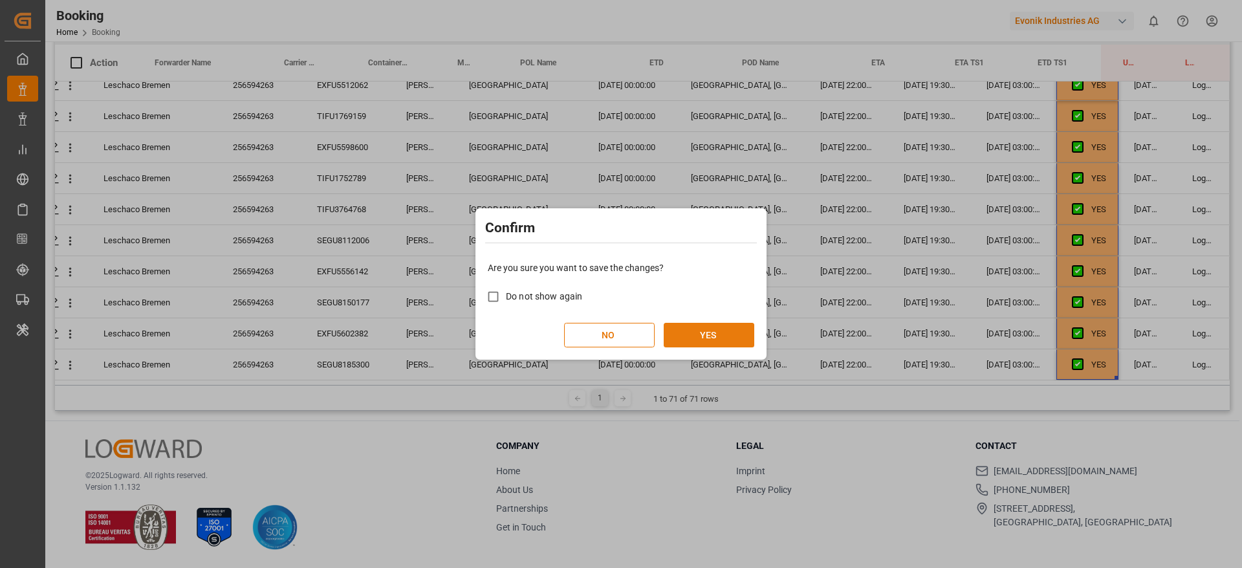
click at [721, 332] on button "YES" at bounding box center [709, 335] width 91 height 25
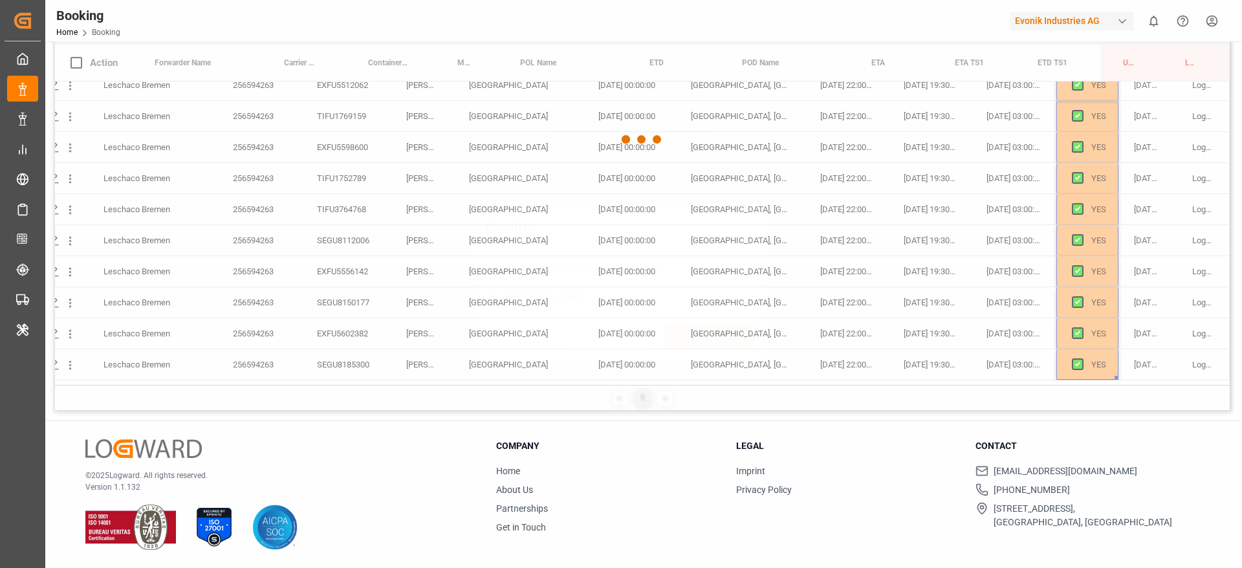
scroll to position [1756, 49]
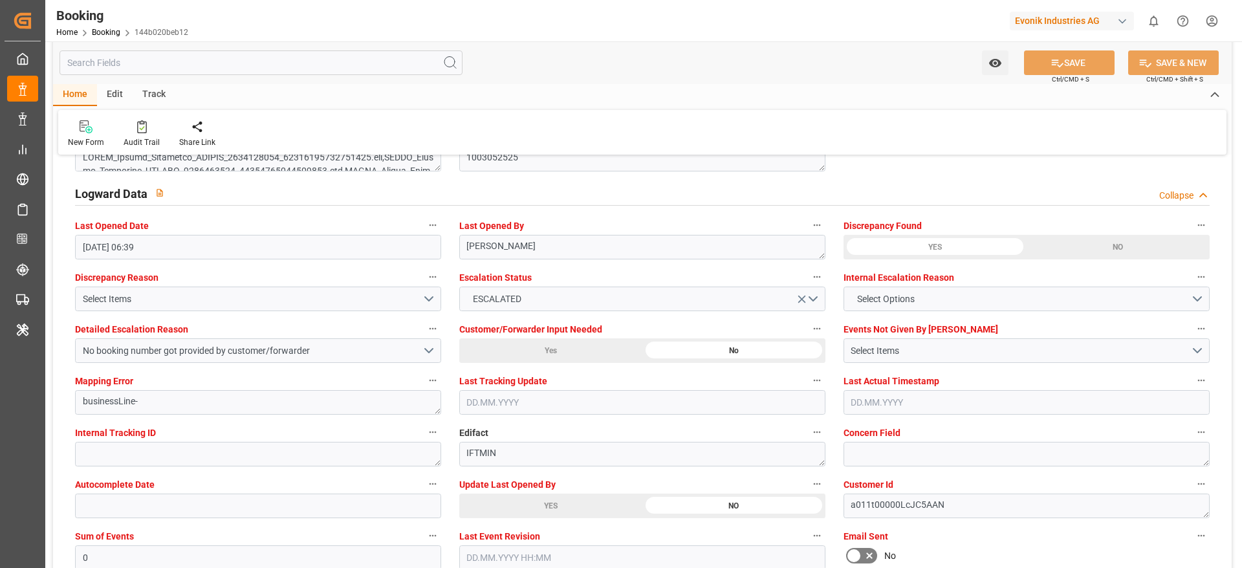
scroll to position [2523, 0]
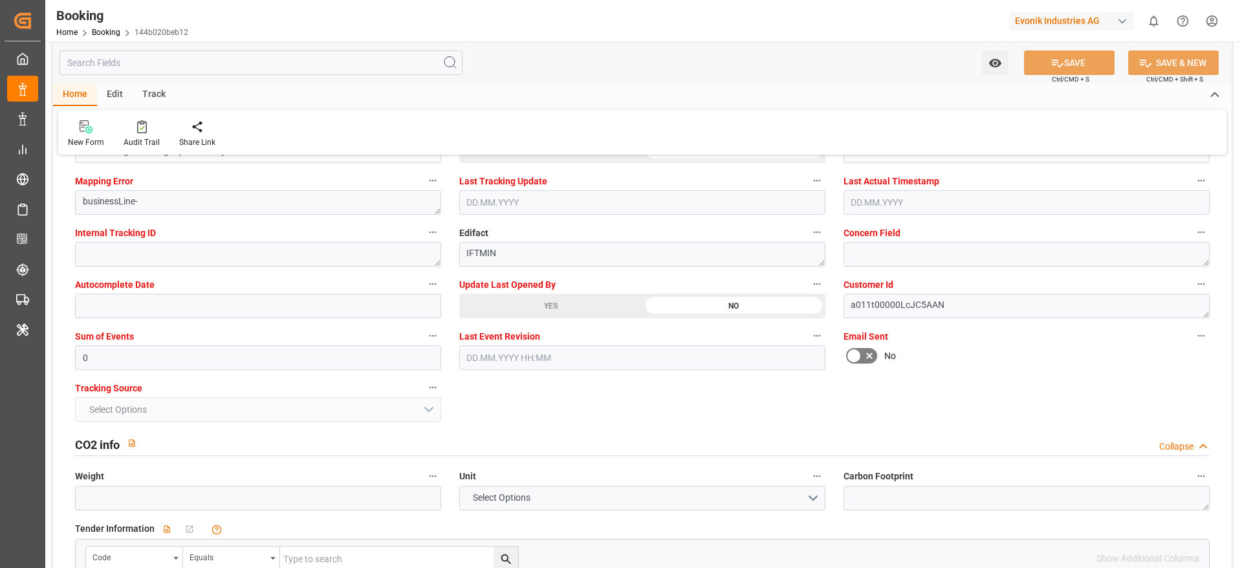
click at [559, 296] on div "YES" at bounding box center [550, 306] width 183 height 25
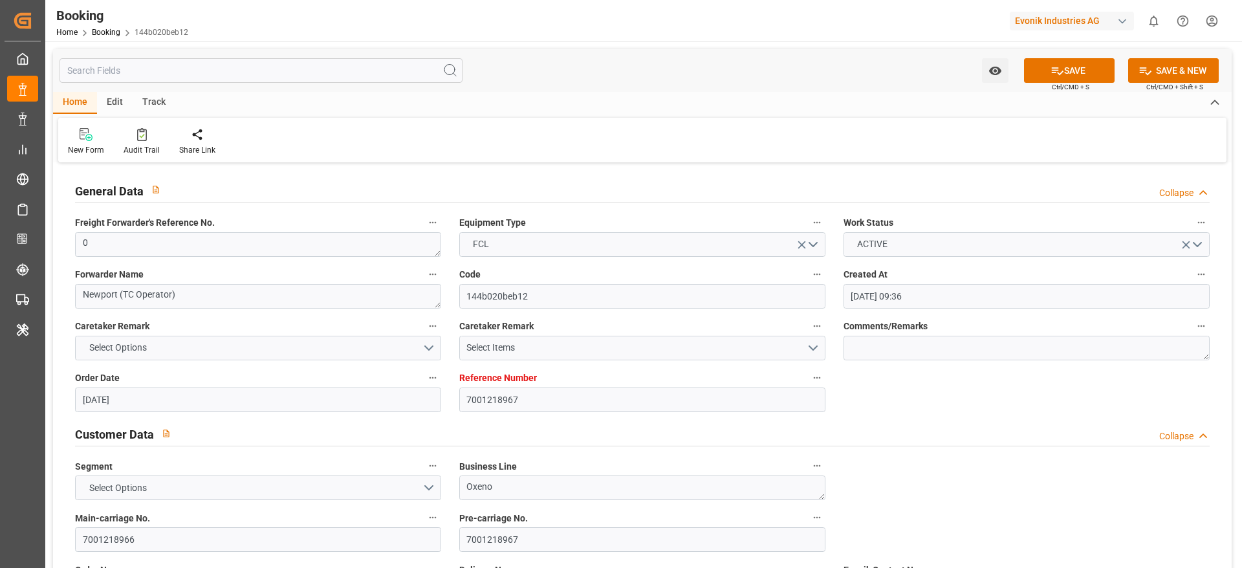
scroll to position [291, 0]
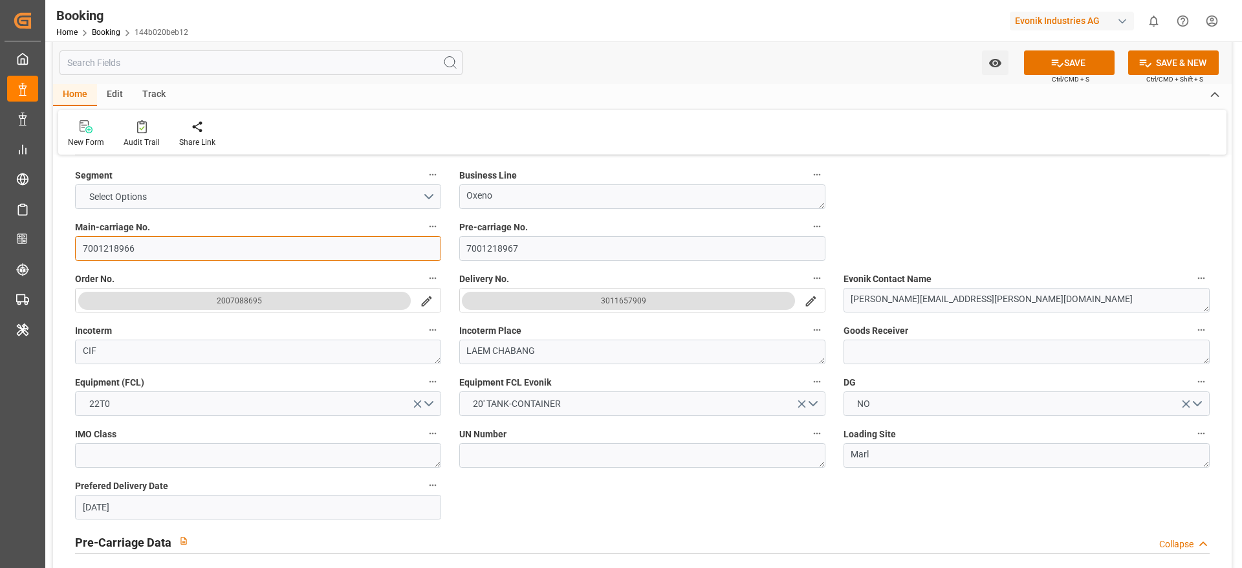
click at [155, 257] on input "7001218966" at bounding box center [258, 248] width 366 height 25
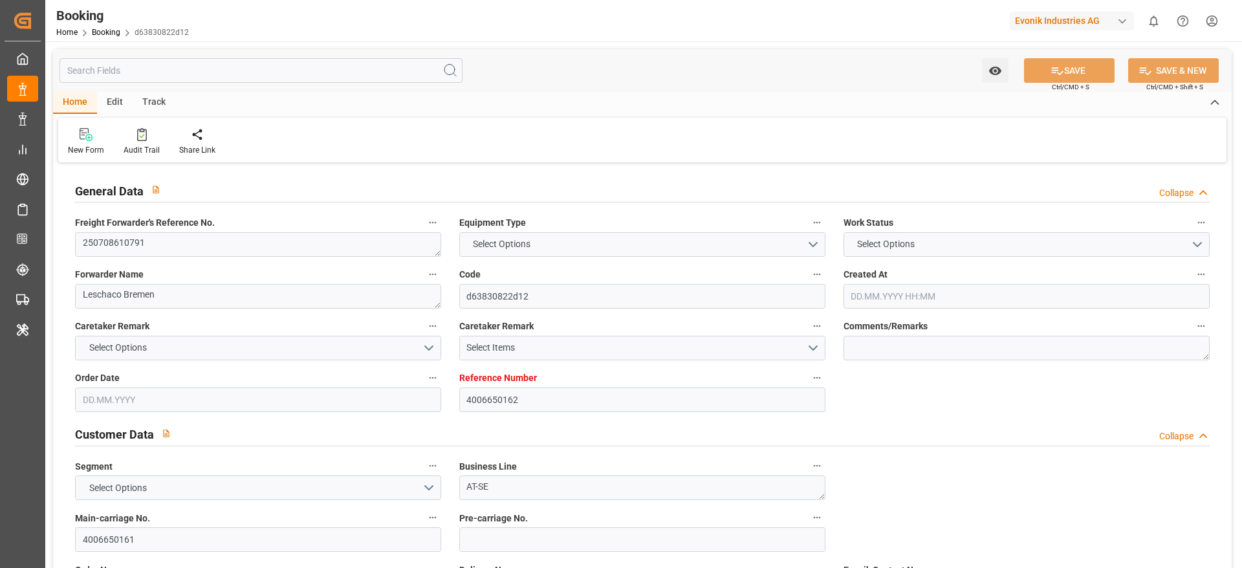
type input "4006650162"
type input "9619995"
type input "Maersk"
type input "Maersk Line AS"
type input "DEBRV"
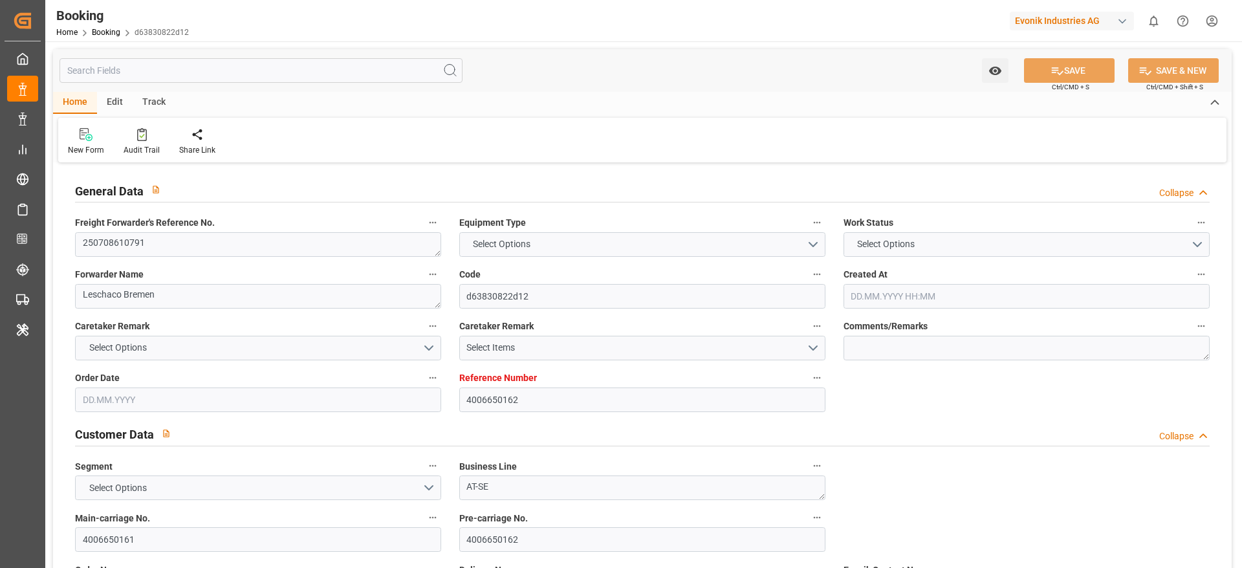
type input "IDJKT"
type input "52"
type input "MYTPP"
type input "0"
type input "DEBRV"
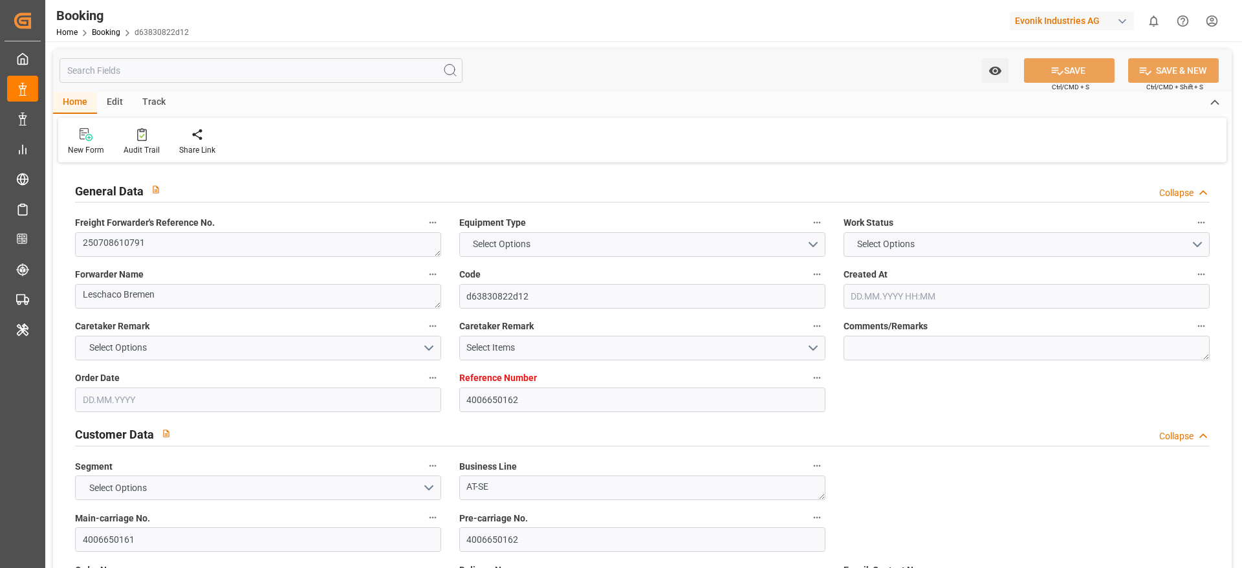
type input "IDJKT"
type input "9149823"
type input "[DATE] 09:13"
type input "[DATE]"
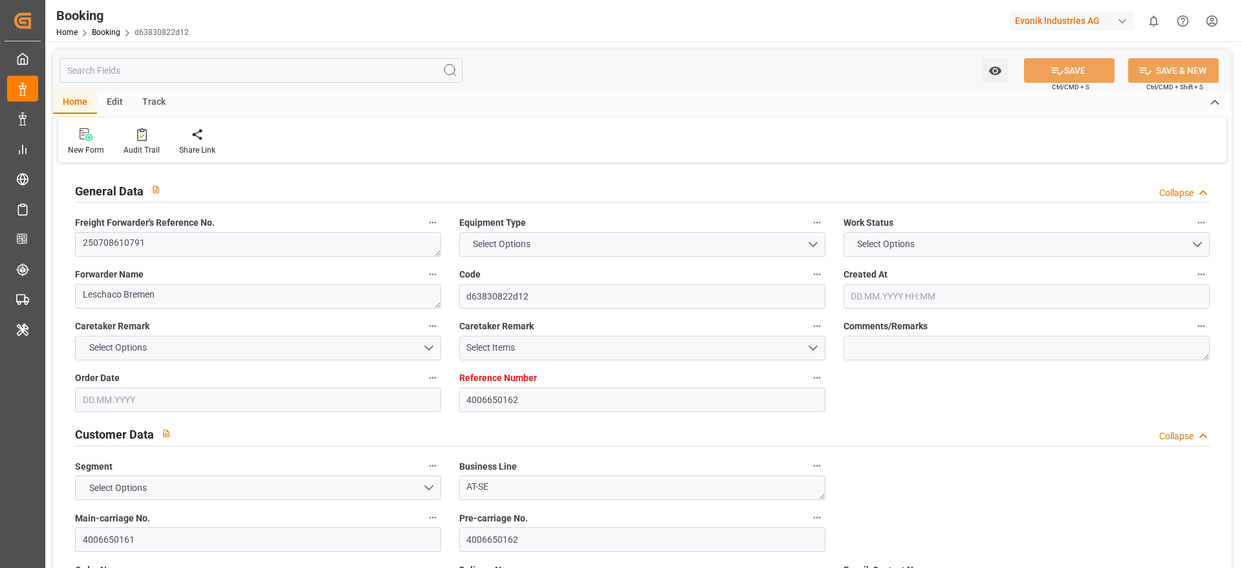
type input "[DATE]"
type input "[DATE] 19:00"
type input "[DATE] 00:00"
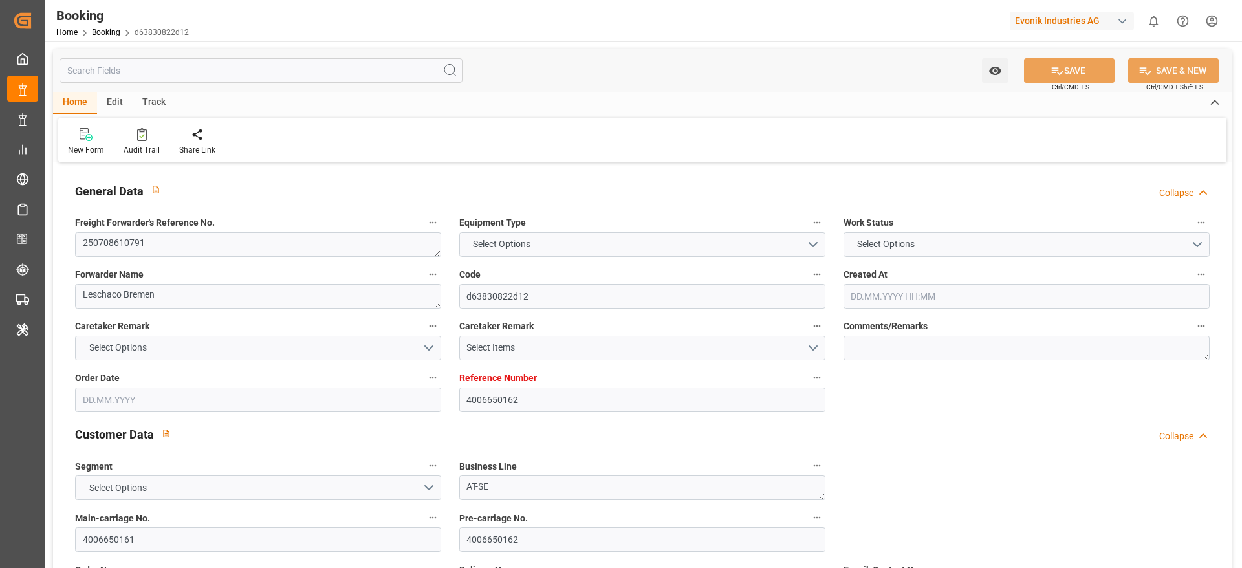
type input "01.08.2025 19:31"
type input "25.07.2025 12:47"
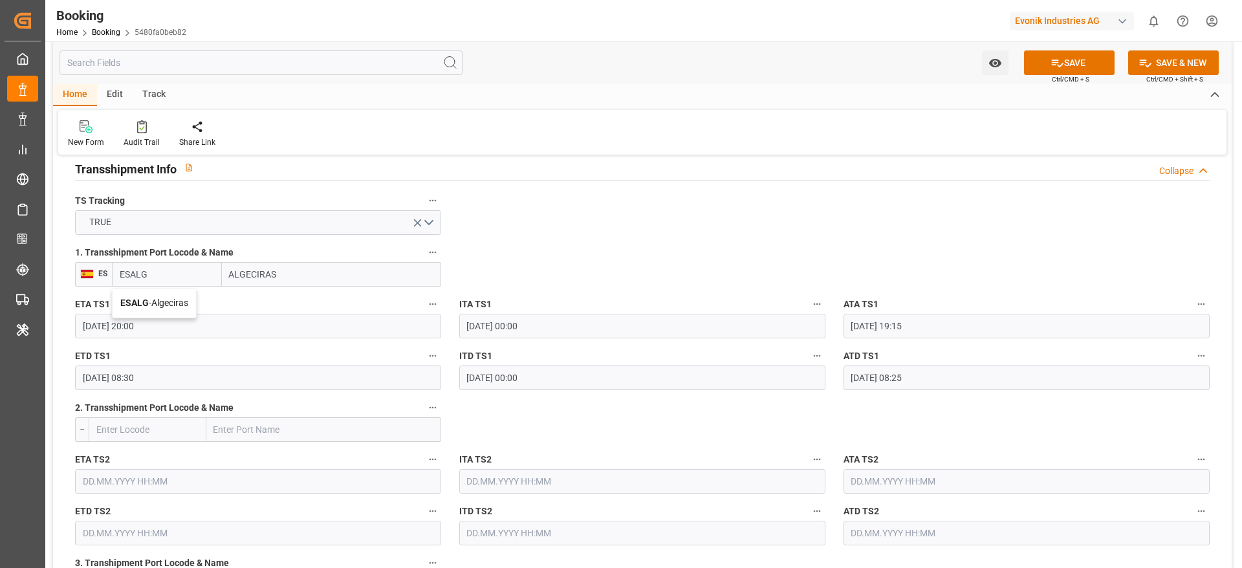
click at [183, 301] on span "[PERSON_NAME]" at bounding box center [154, 303] width 68 height 10
type input "ESALG"
type input "Algeciras"
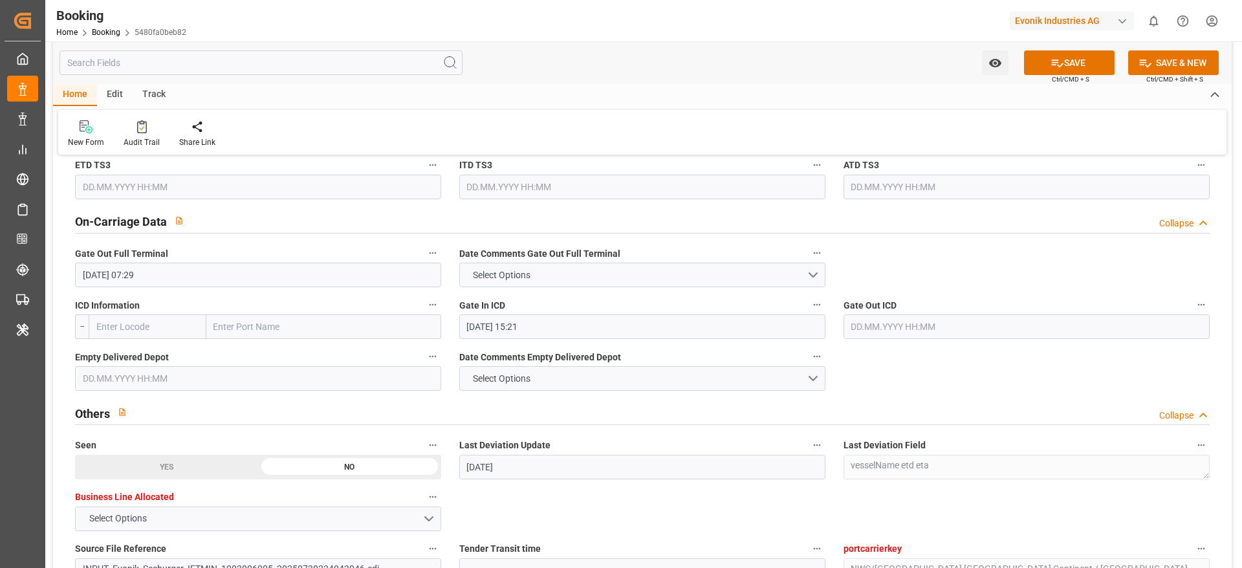
scroll to position [1940, 0]
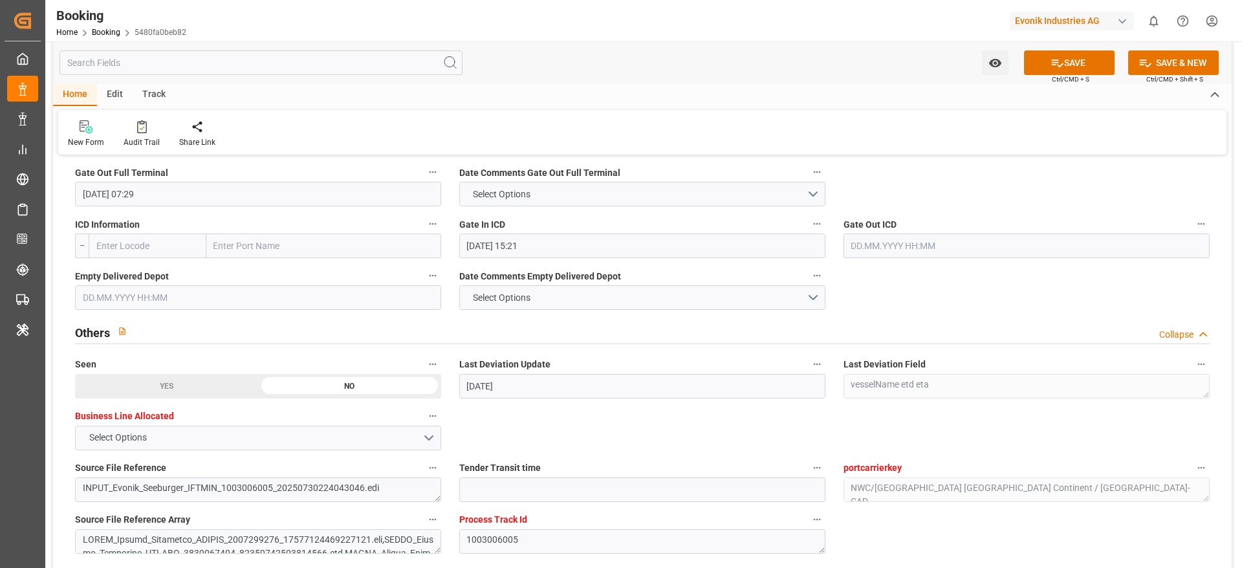
click at [164, 296] on input "text" at bounding box center [258, 297] width 366 height 25
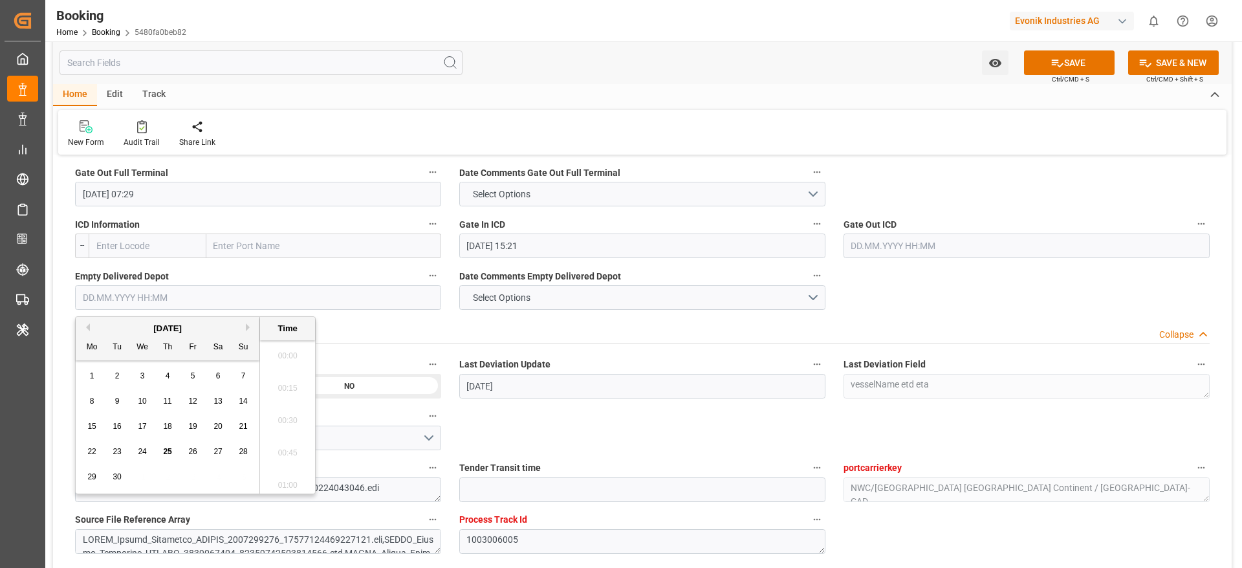
scroll to position [1977, 0]
click at [147, 449] on div "24" at bounding box center [143, 452] width 16 height 16
type input "[DATE] 00:00"
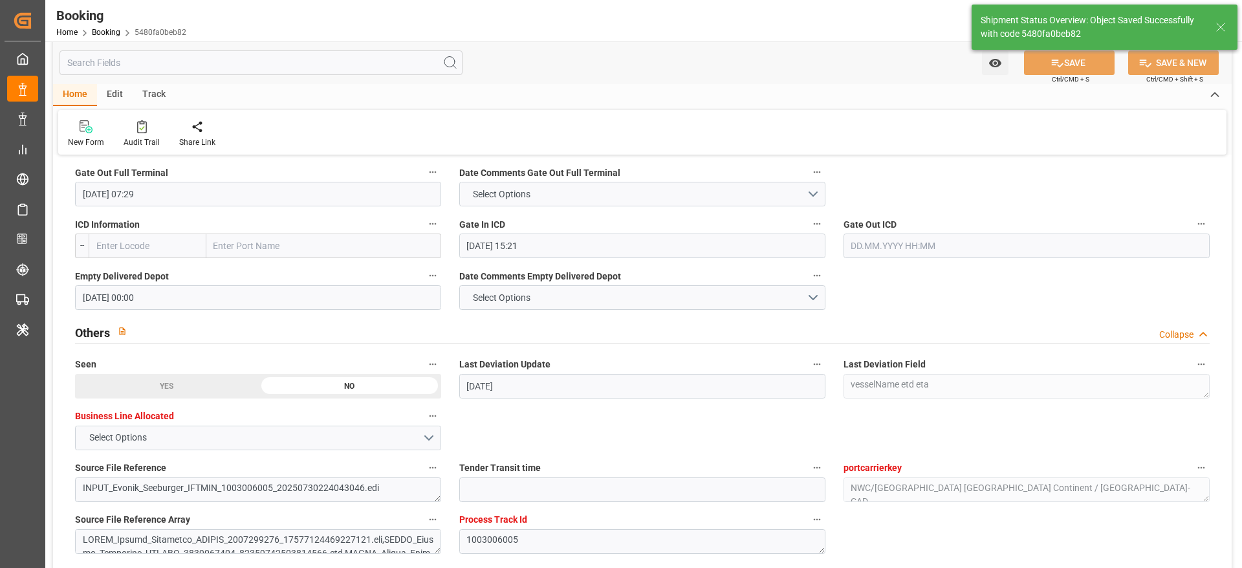
type textarea "[PERSON_NAME]"
type input "[DATE] 10:22"
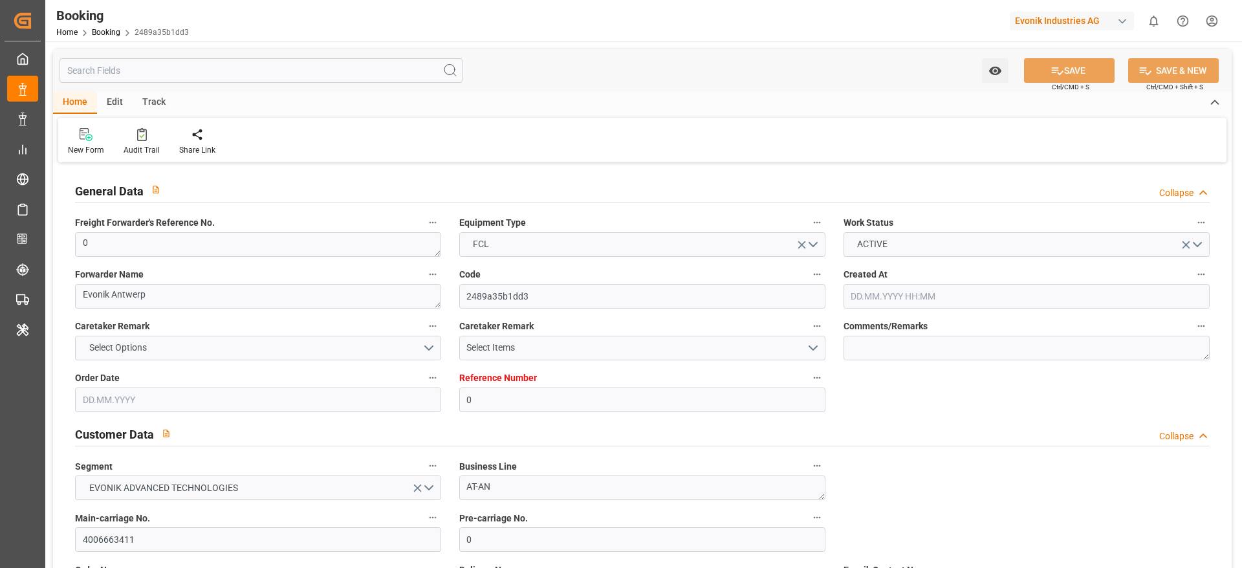
type input "0"
type input "9778545"
type input "Maersk"
type input "Maersk Line AS"
type input "BEANR"
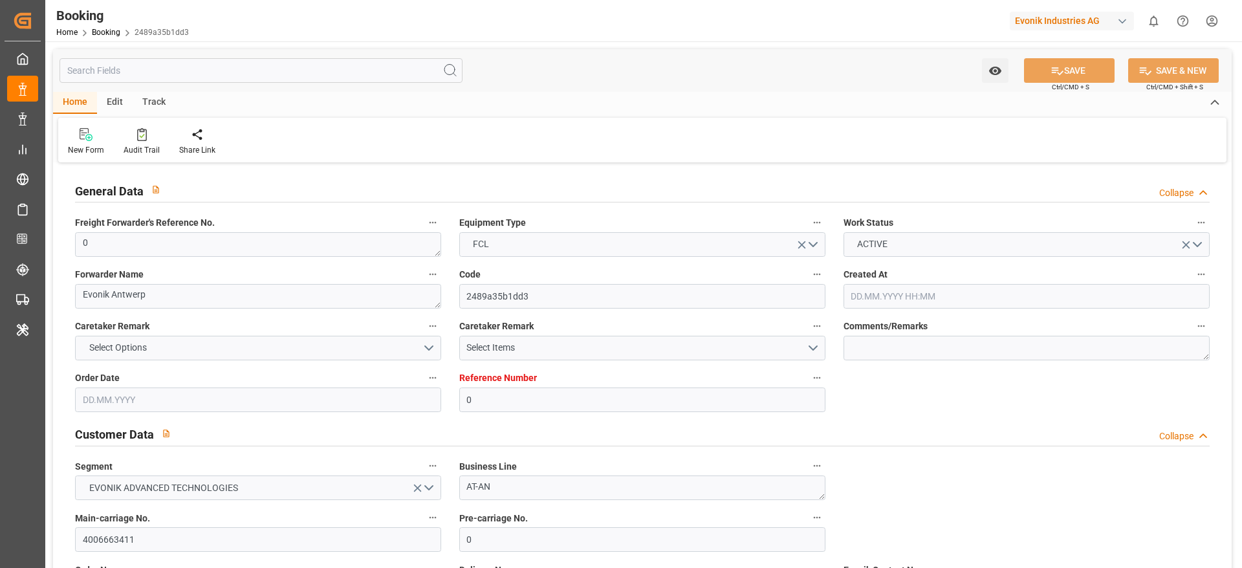
type input "EGALY"
type input "11"
type input "0"
type input "BEANR"
type input "EGALY"
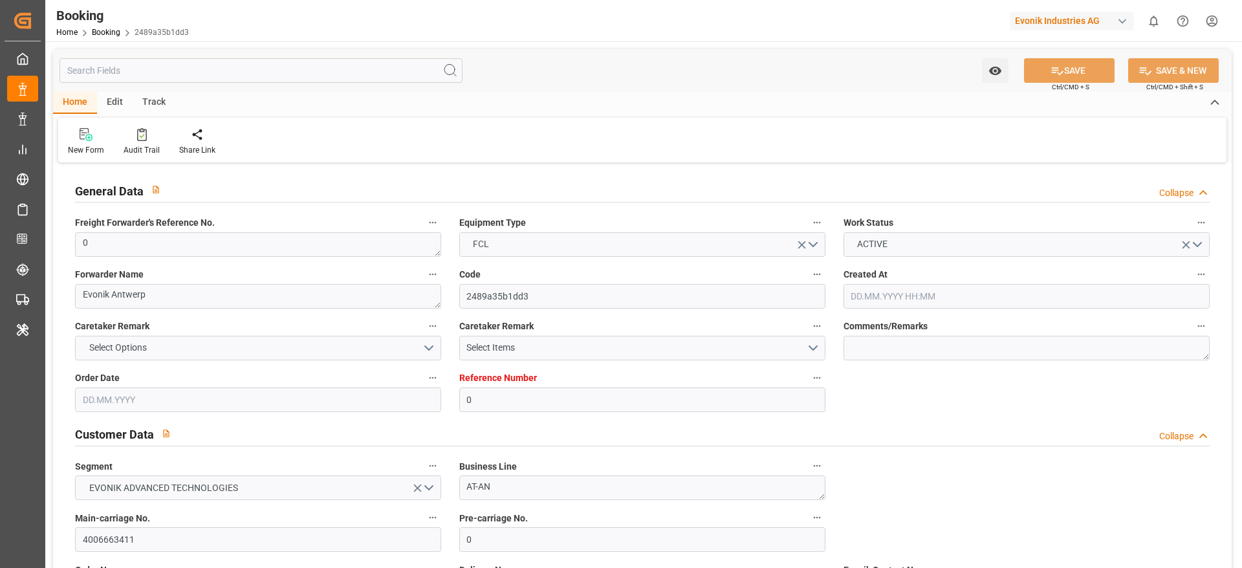
type input "9778545"
type input "[DATE] 08:49"
type input "[DATE]"
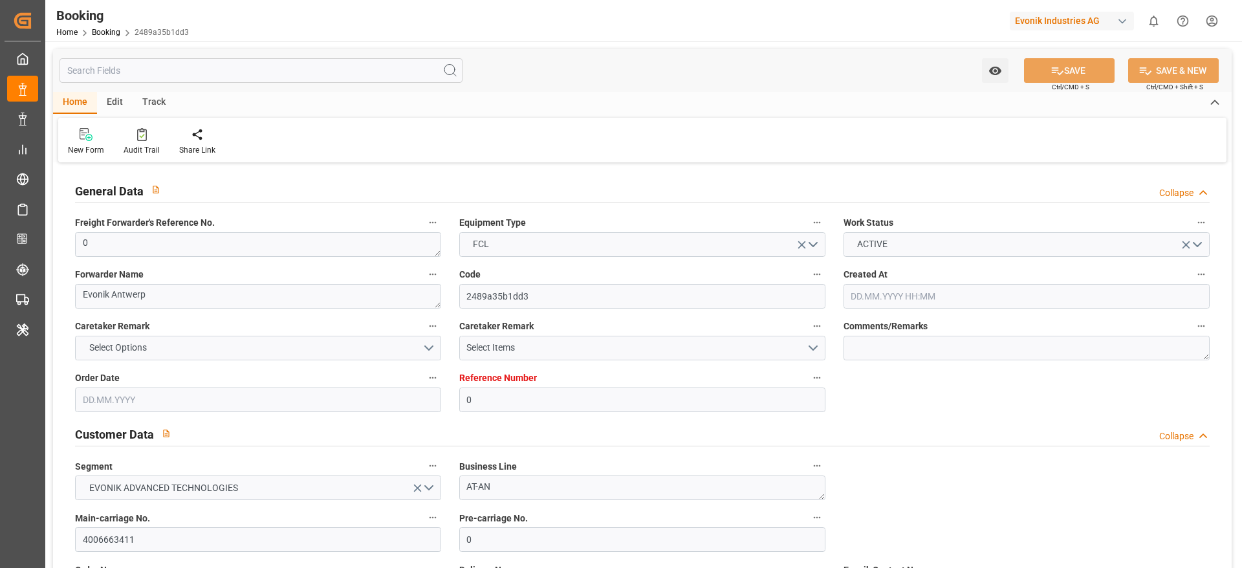
type input "[DATE] 00:00"
type input "[DATE] 02:38"
type input "[DATE] 14:06"
type input "[DATE] 20:00"
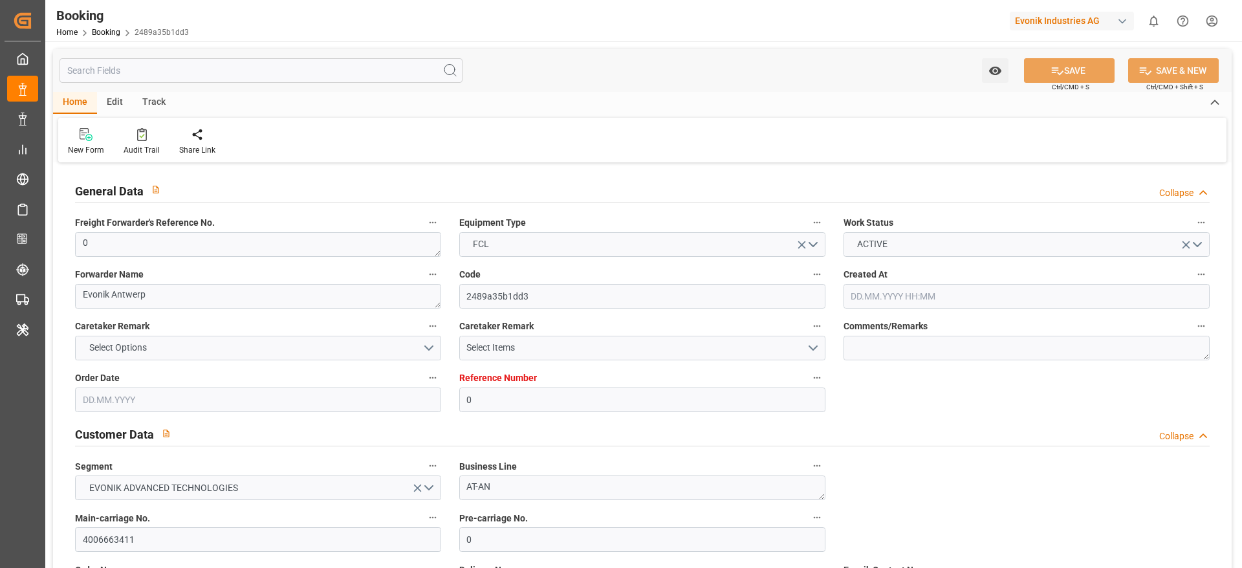
type input "21.08.2025 00:00"
type input "24.08.2025 20:26"
type input "22.09.2025 00:00"
type input "24.09.2025 18:11"
type input "[DATE]"
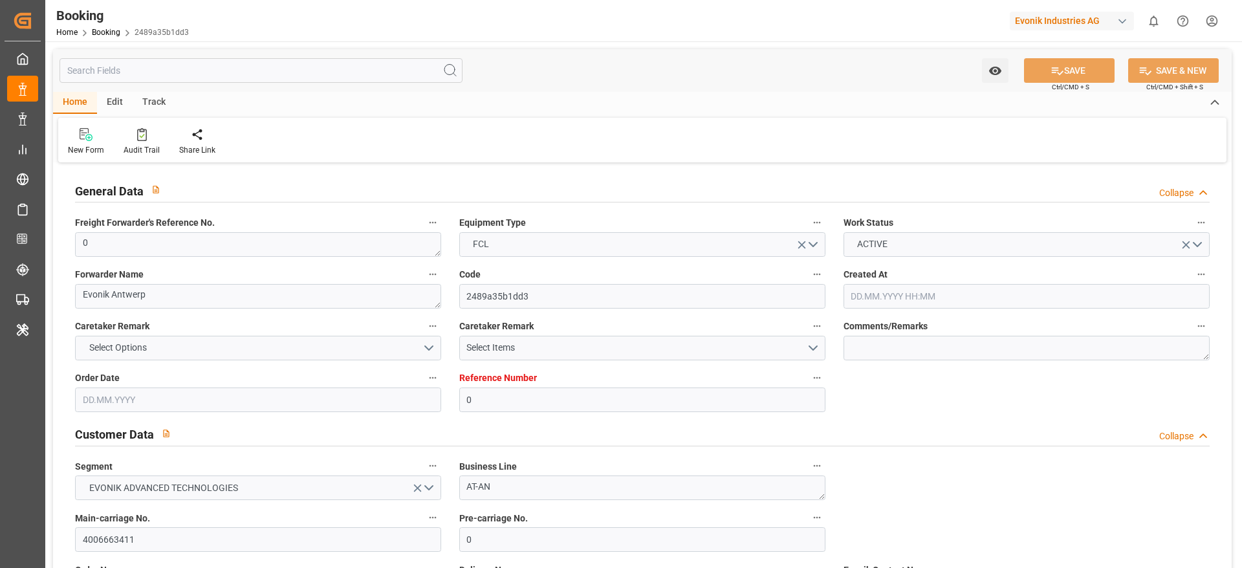
type input "06.08.2025 10:54"
type input "12.08.2025 11:46"
type input "13.08.2025 02:55"
type input "24.08.2025 20:00"
type input "26.08.2025 00:56"
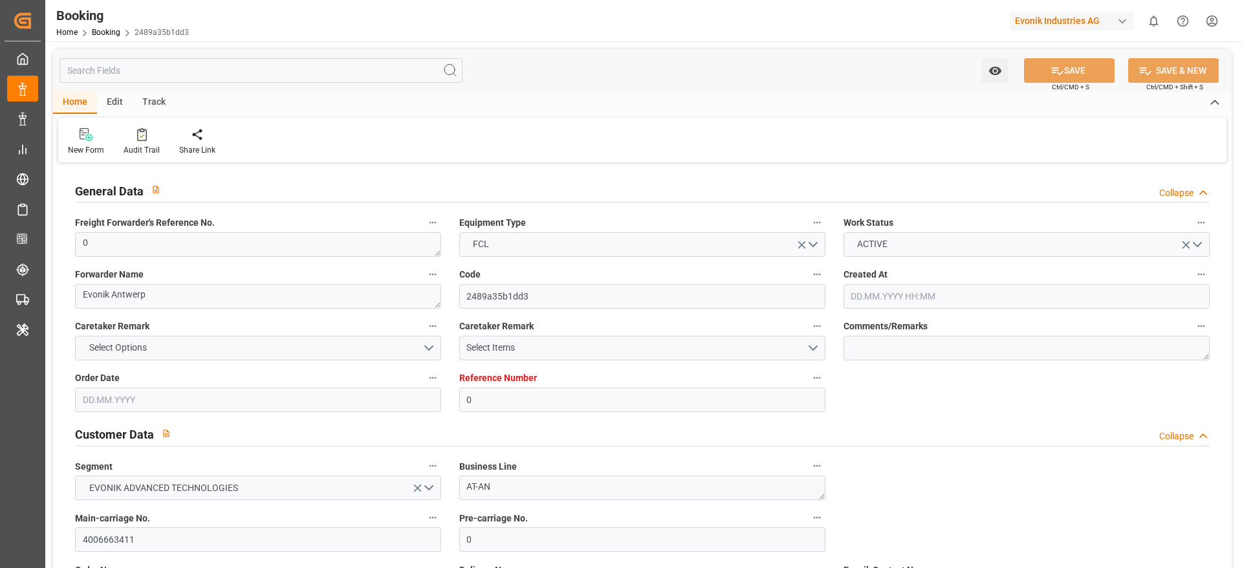
type input "25.08.2025 02:59"
type input "25.08.2025 01:01"
type input "29.08.2025 01:01"
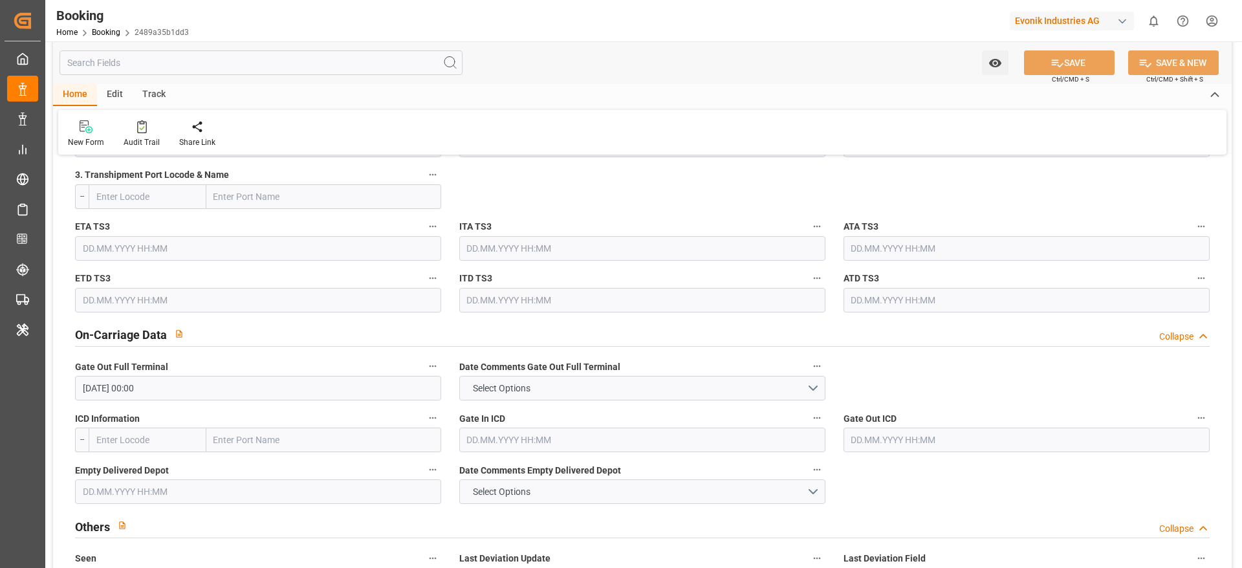
scroll to position [1843, 0]
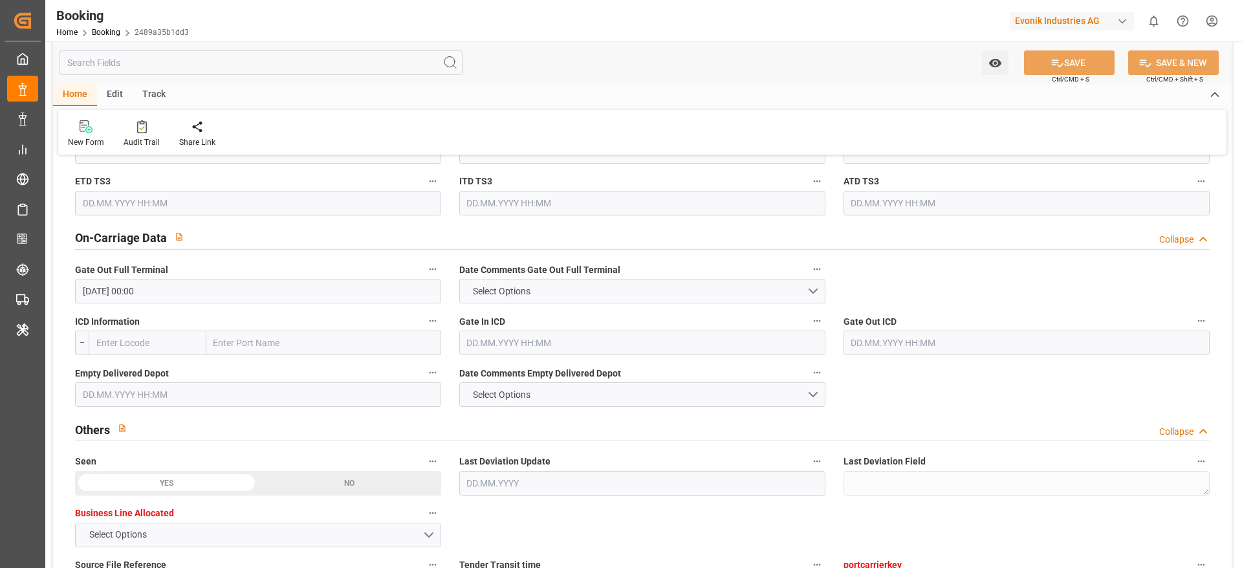
click at [150, 378] on input "text" at bounding box center [258, 394] width 366 height 25
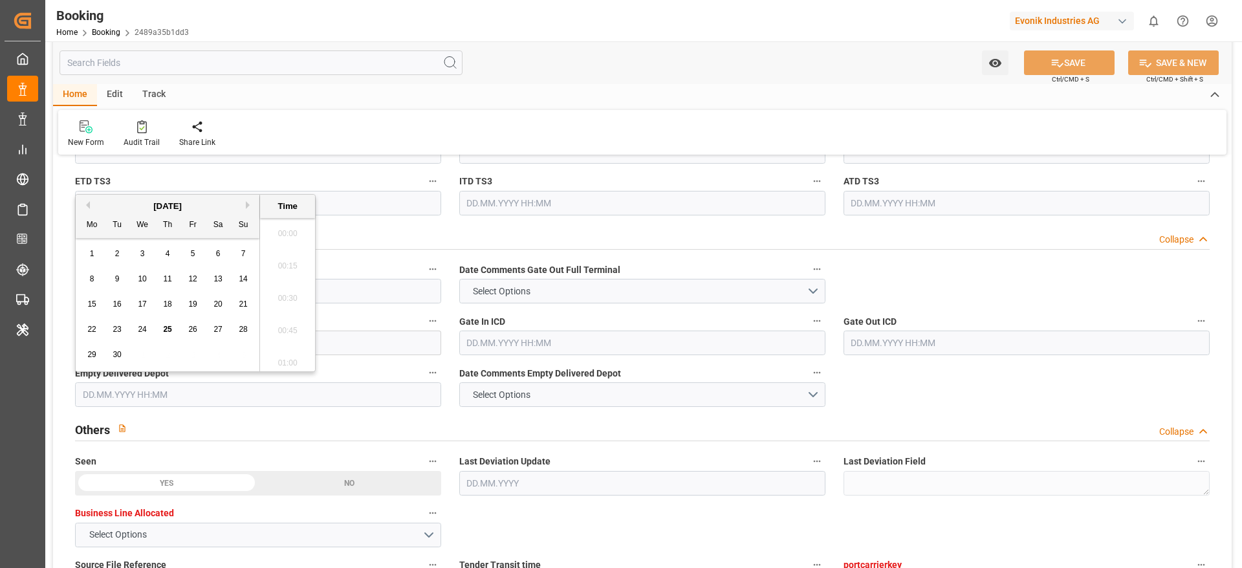
scroll to position [1977, 0]
click at [135, 335] on div "24" at bounding box center [143, 330] width 16 height 16
click at [140, 335] on div "24" at bounding box center [143, 330] width 16 height 16
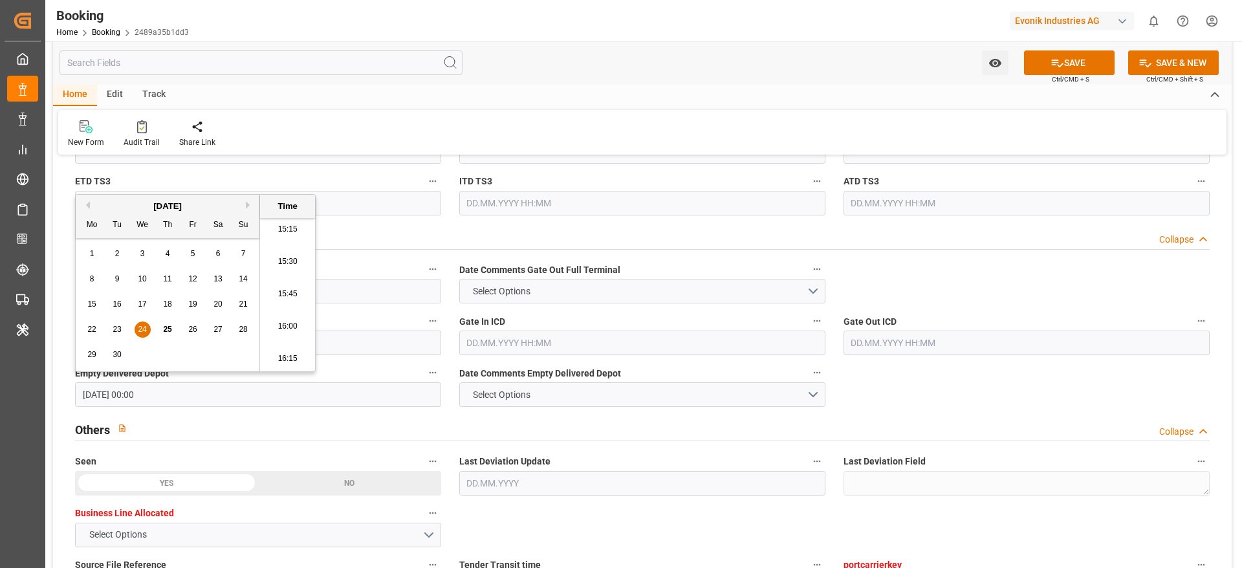
type input "24.09.2025 00:00"
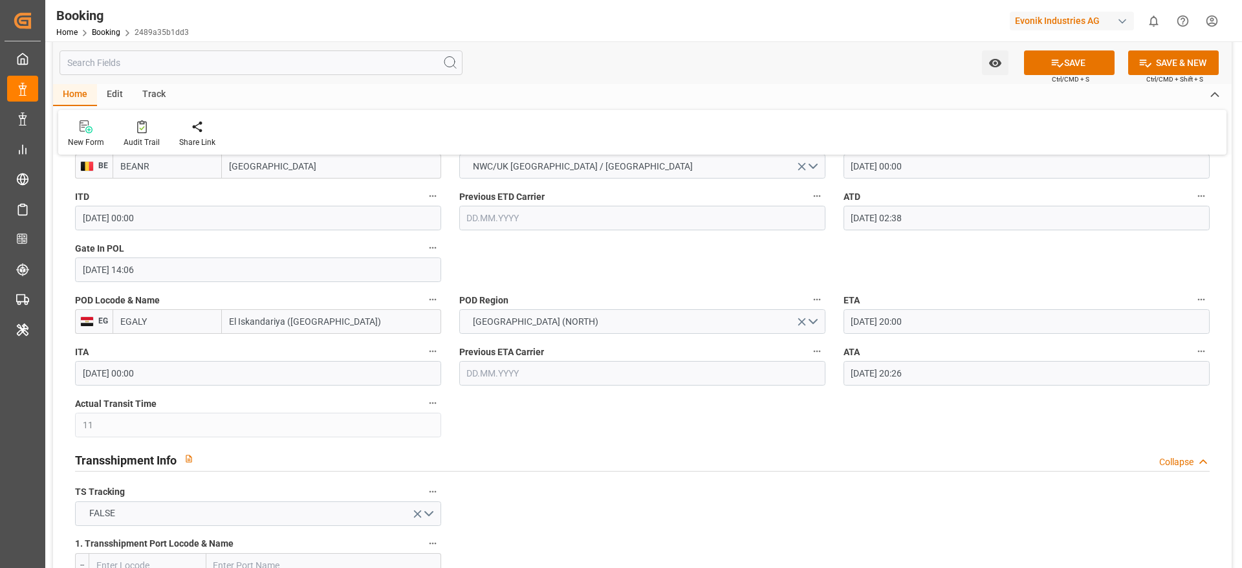
scroll to position [679, 0]
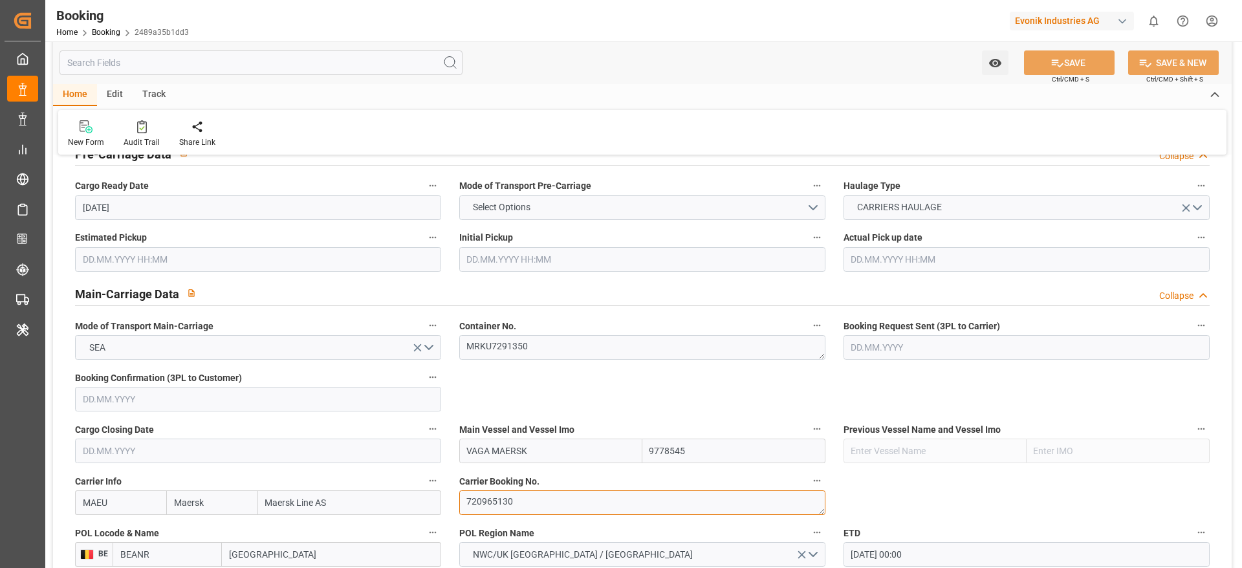
click at [532, 378] on textarea "720965130" at bounding box center [642, 502] width 366 height 25
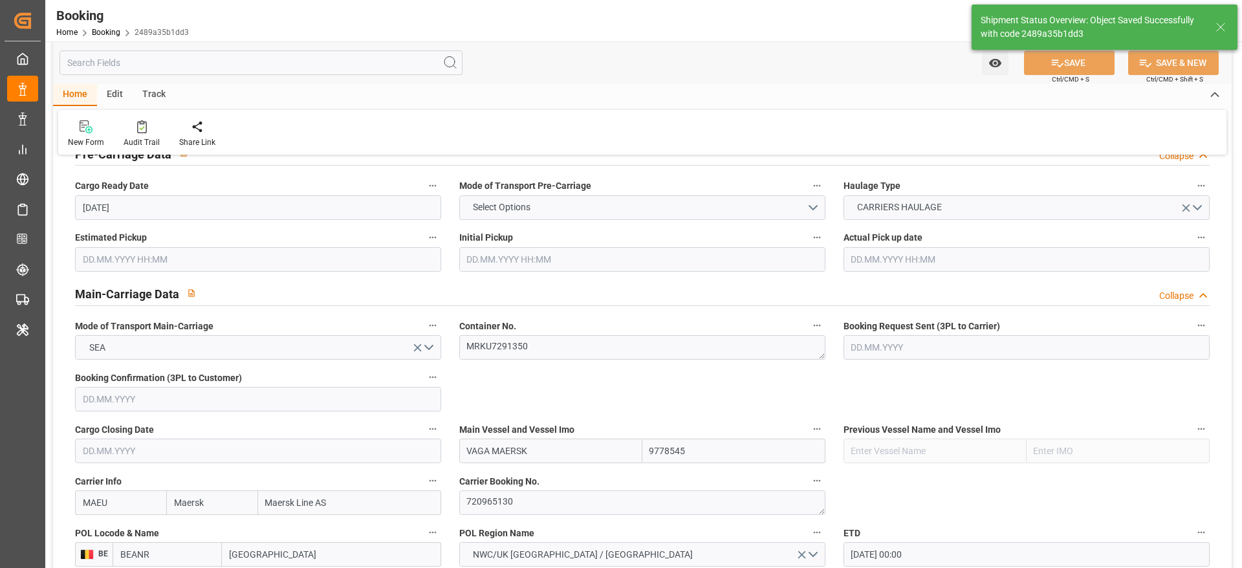
type textarea "[PERSON_NAME]"
type input "25.09.2025 10:24"
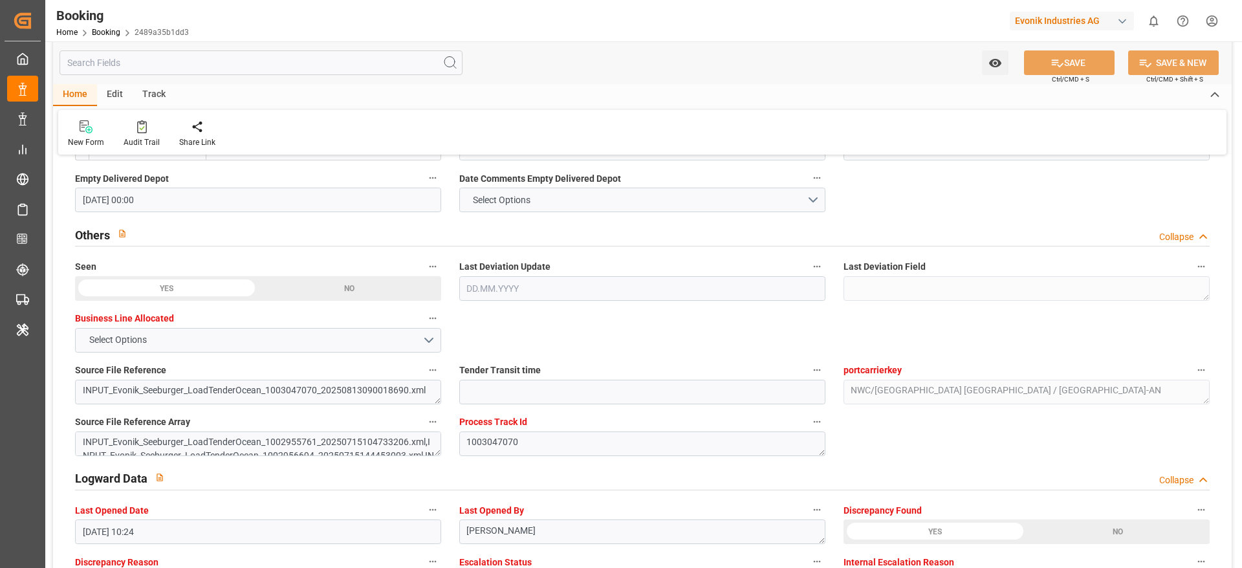
scroll to position [1940, 0]
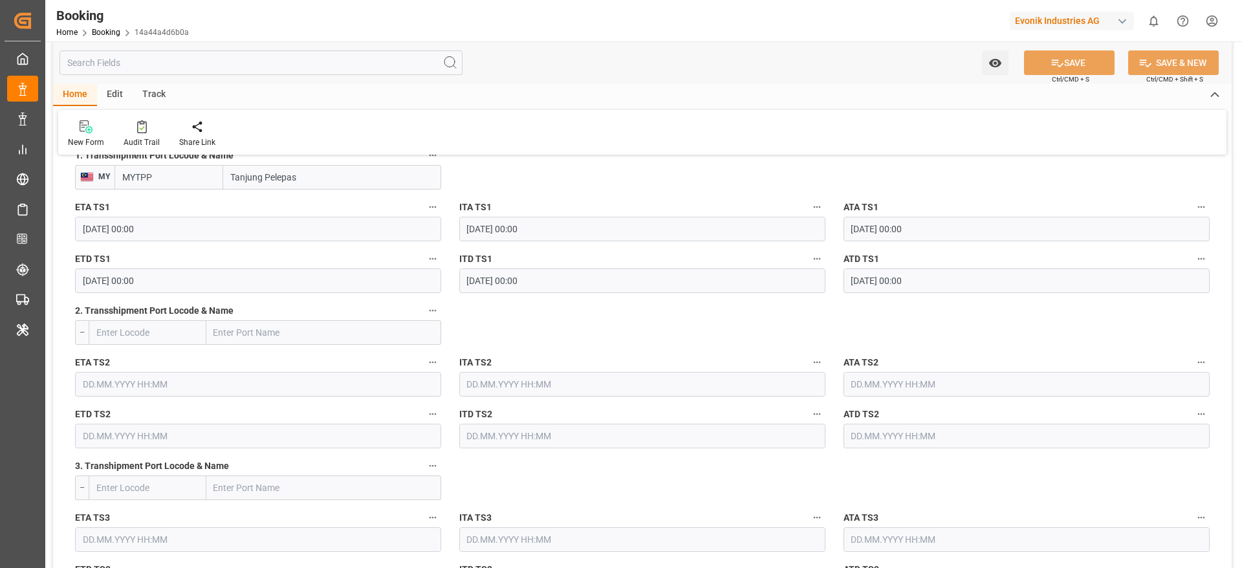
scroll to position [1358, 0]
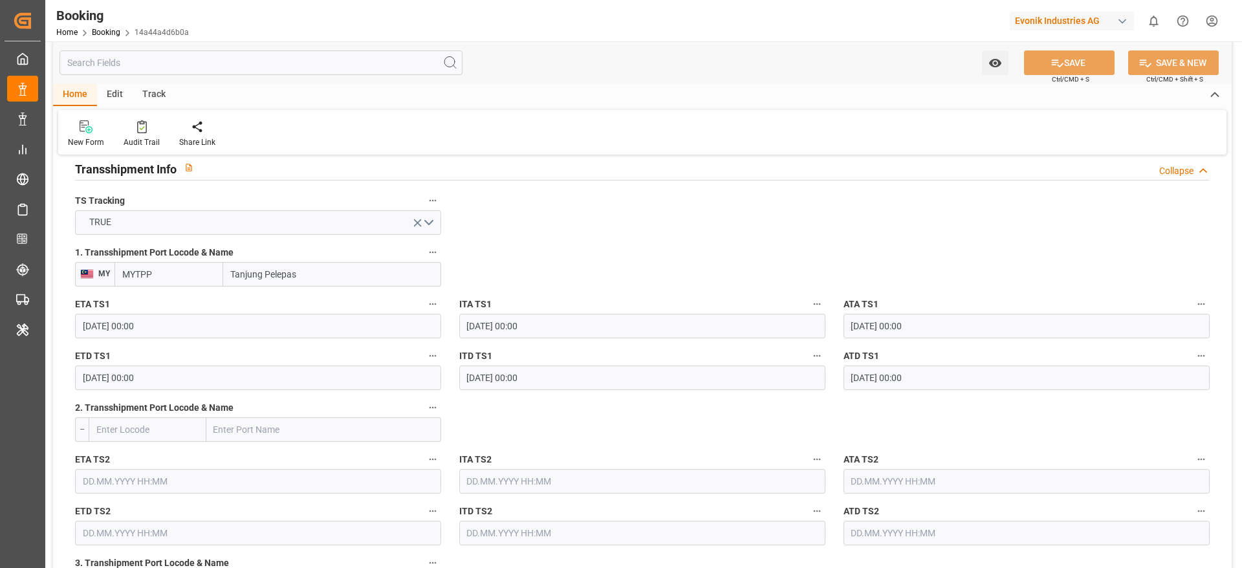
click at [212, 278] on input "MYTPP" at bounding box center [168, 274] width 109 height 25
click at [195, 304] on div "MYTPP - [GEOGRAPHIC_DATA]" at bounding box center [168, 309] width 107 height 43
type input "MYTPP"
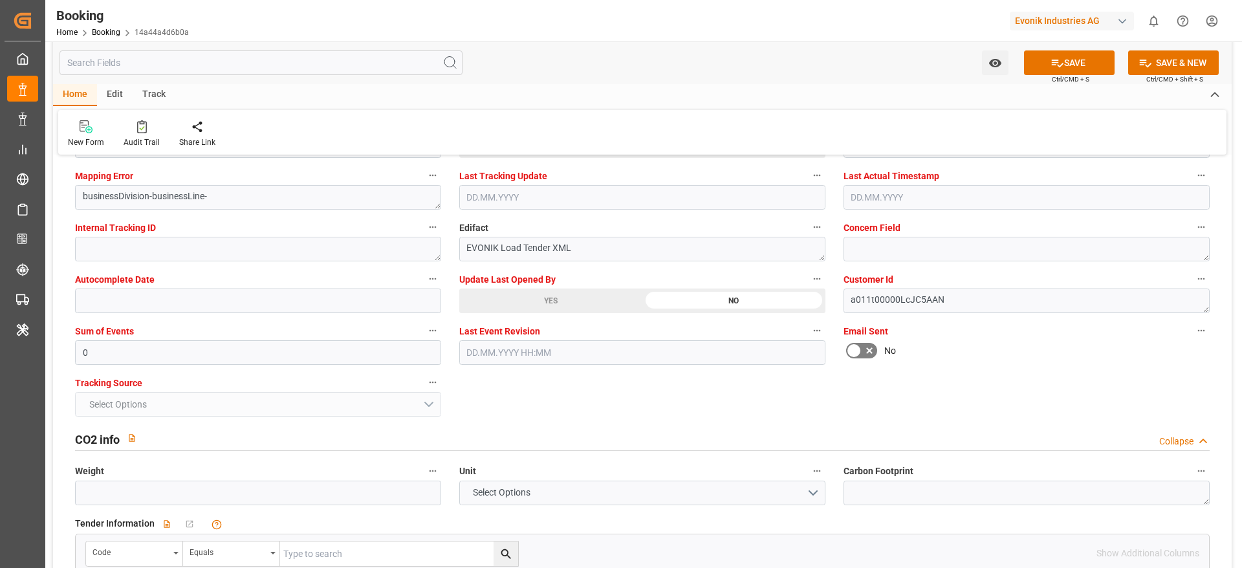
scroll to position [2426, 0]
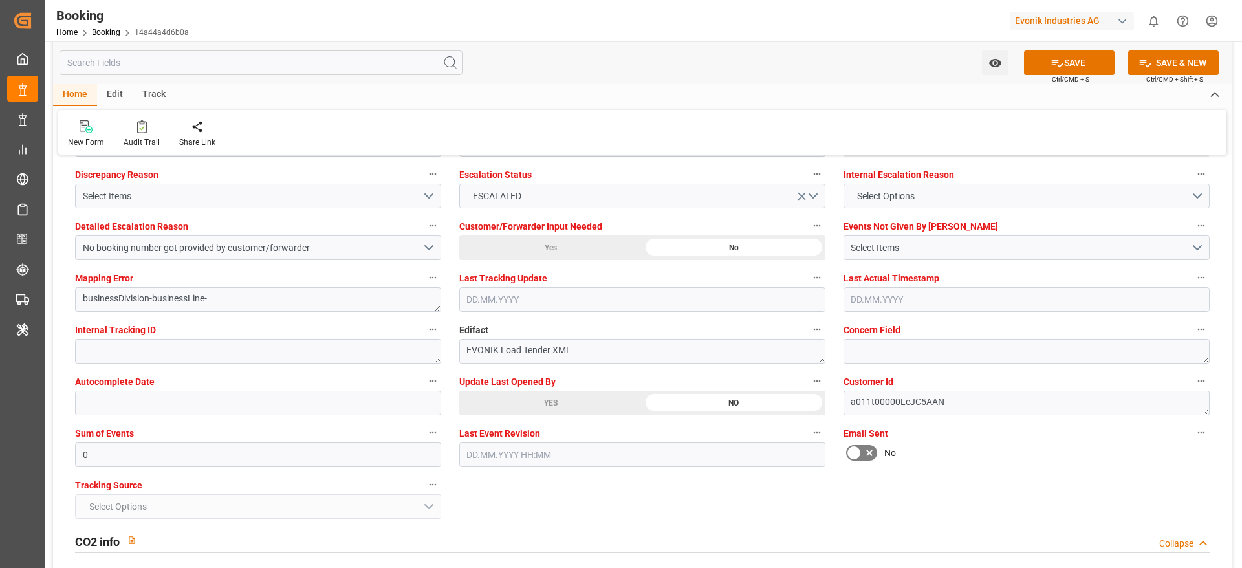
click at [534, 376] on span "Update Last Opened By" at bounding box center [507, 382] width 96 height 14
click at [809, 376] on button "Update Last Opened By" at bounding box center [817, 381] width 17 height 17
click at [556, 401] on div "Description Audits" at bounding box center [621, 284] width 1242 height 568
click at [556, 402] on div "YES" at bounding box center [550, 403] width 183 height 25
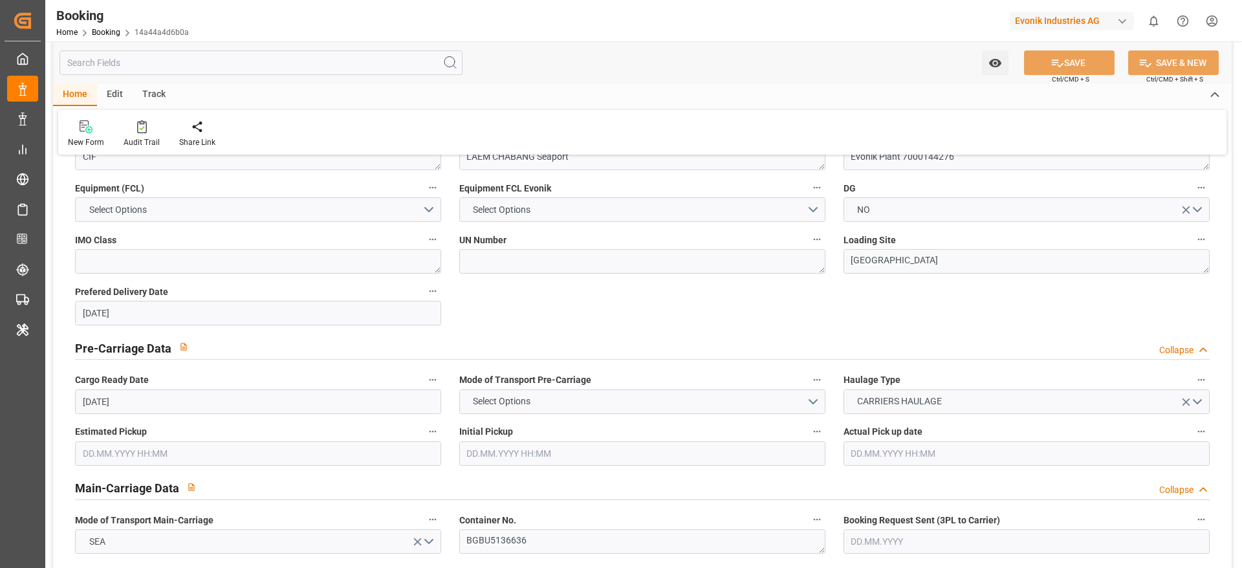
scroll to position [150, 0]
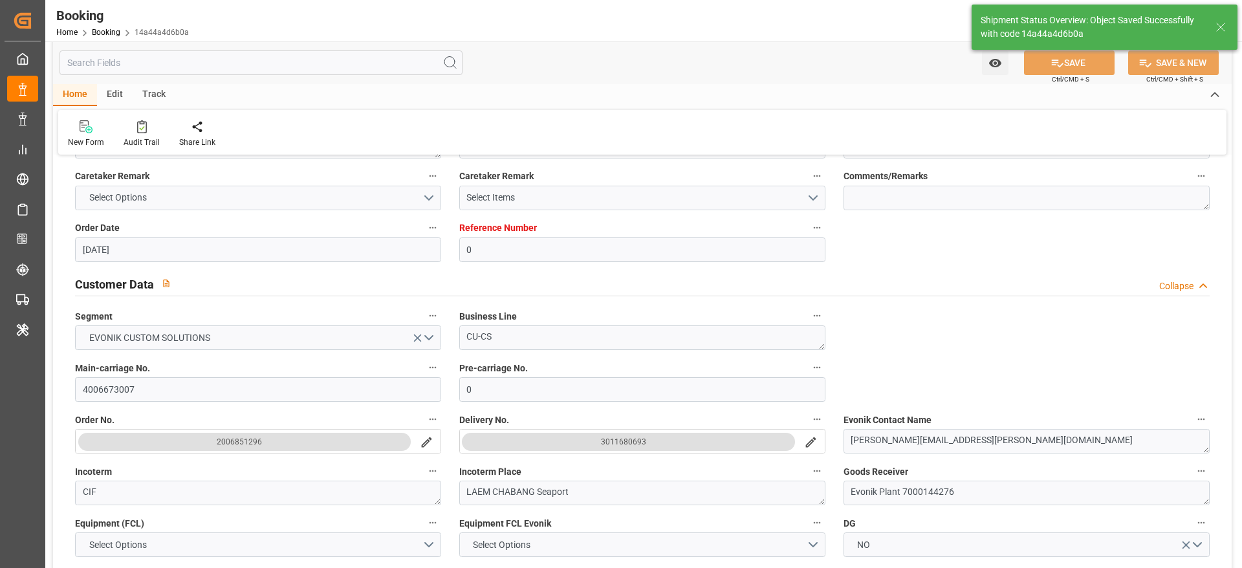
type textarea "[PERSON_NAME]"
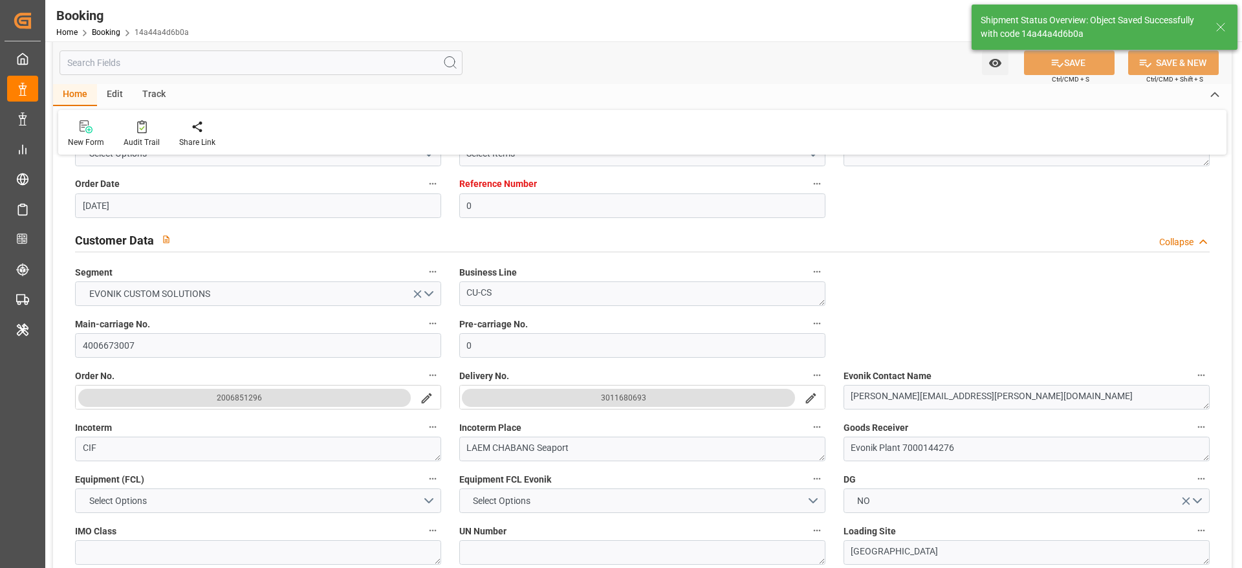
type input "[DATE] 10:28"
click at [165, 350] on input "4006673007" at bounding box center [258, 345] width 366 height 25
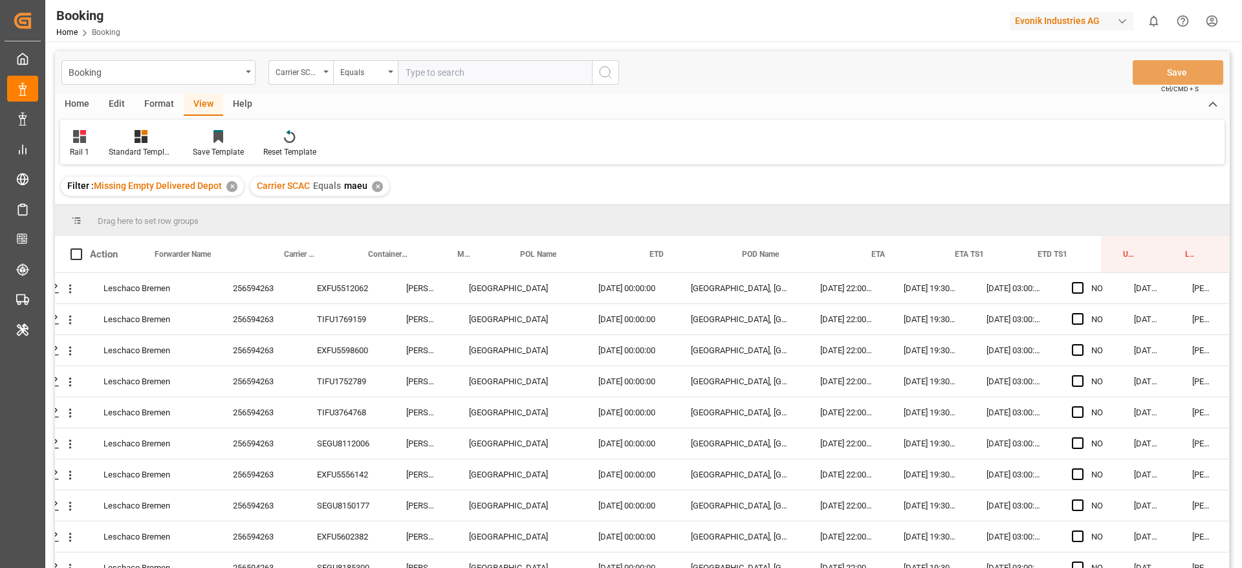
click at [376, 188] on div "✕" at bounding box center [377, 186] width 11 height 11
click at [426, 70] on input "text" at bounding box center [495, 72] width 194 height 25
type input "cmdu"
click at [330, 293] on div "SIMU2630510" at bounding box center [345, 288] width 89 height 30
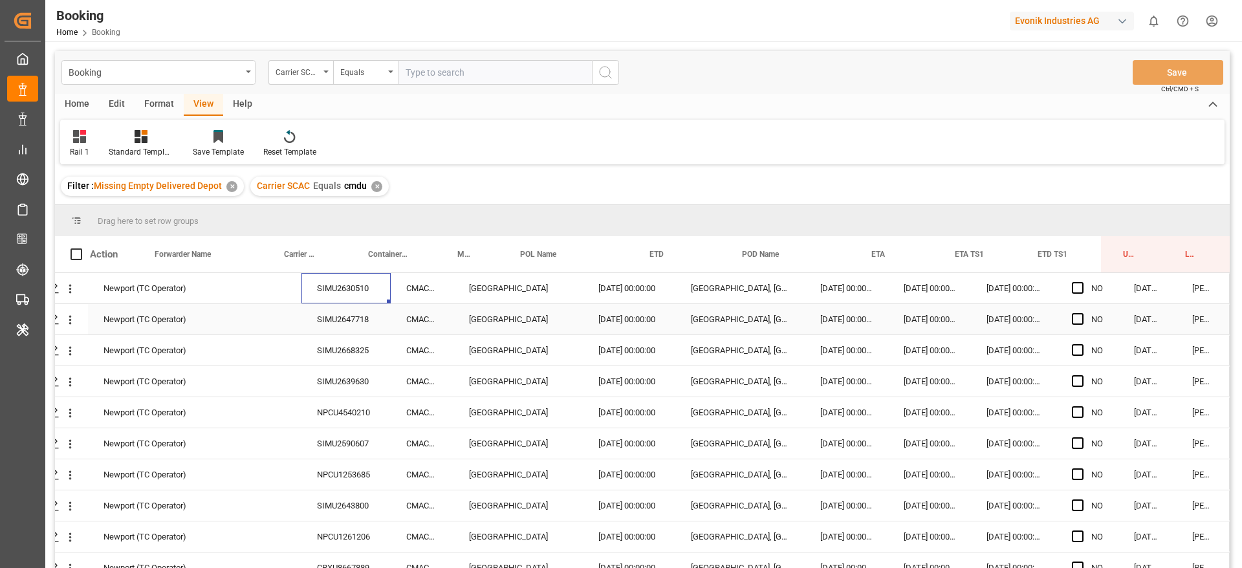
click at [325, 323] on div "SIMU2647718" at bounding box center [345, 319] width 89 height 30
click at [356, 349] on div "SIMU2668325" at bounding box center [345, 350] width 89 height 30
click at [335, 384] on div "SIMU2639630" at bounding box center [345, 381] width 89 height 30
click at [328, 412] on div "NPCU4540210" at bounding box center [345, 412] width 89 height 30
click at [343, 433] on div "SIMU2590607" at bounding box center [345, 443] width 89 height 30
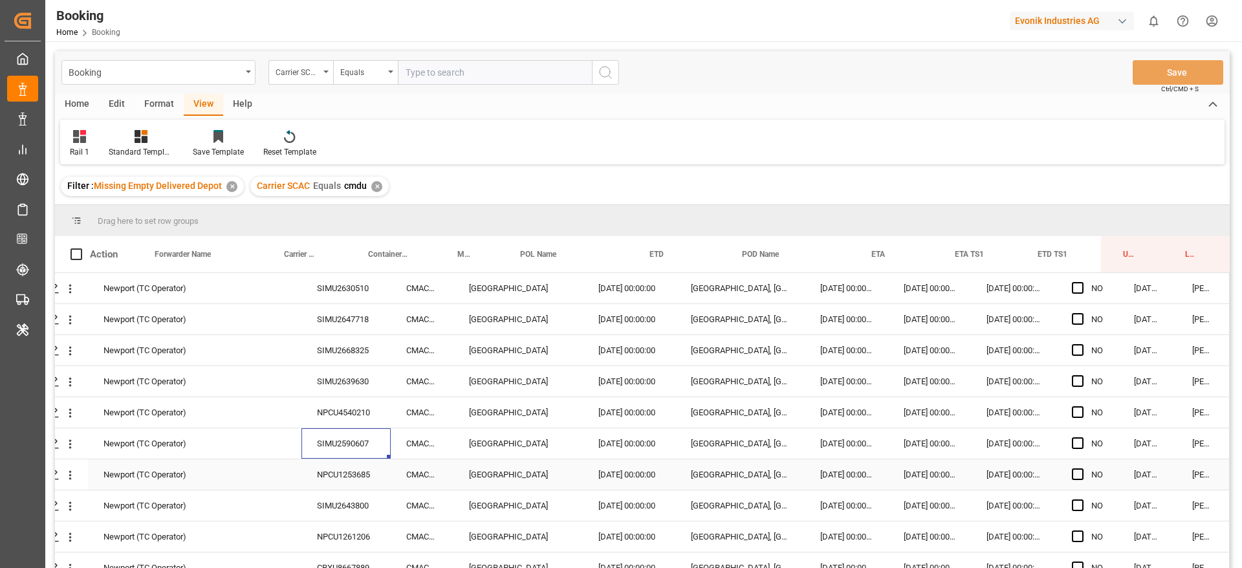
click at [352, 477] on div "NPCU1253685" at bounding box center [345, 474] width 89 height 30
click at [336, 495] on div "SIMU2643800" at bounding box center [345, 505] width 89 height 30
click at [356, 538] on div "NPCU1261206" at bounding box center [345, 536] width 89 height 30
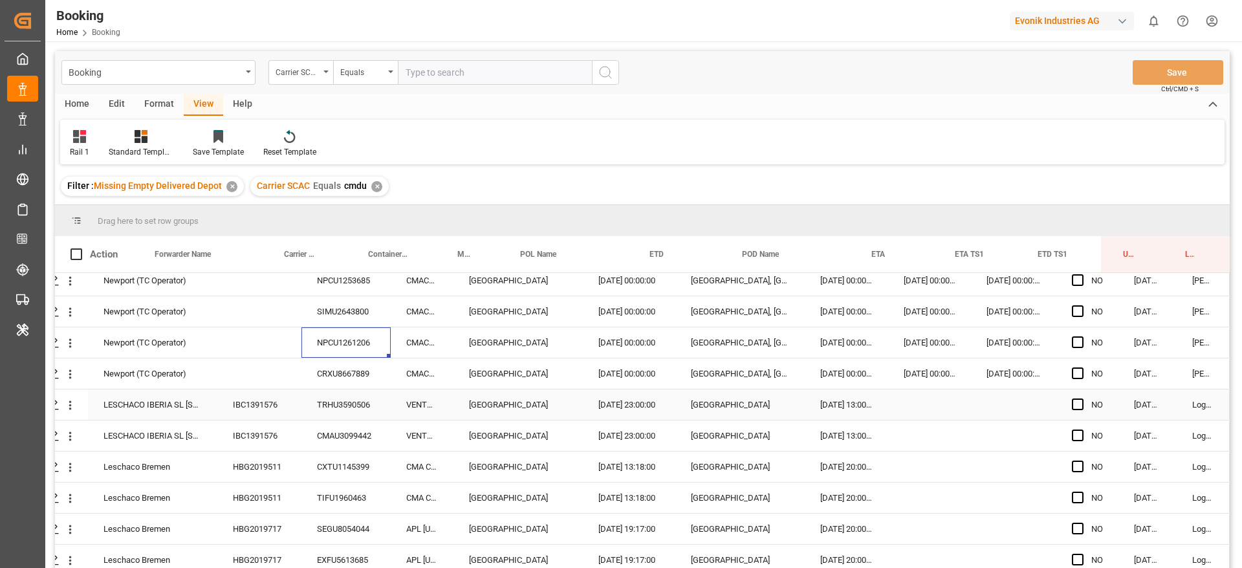
click at [369, 382] on div "CRXU8667889" at bounding box center [345, 373] width 89 height 30
click at [250, 399] on div "IBC1391576" at bounding box center [259, 404] width 84 height 30
click at [251, 423] on div "IBC1391576" at bounding box center [259, 435] width 84 height 30
click at [286, 484] on div "HBG2019511" at bounding box center [259, 498] width 84 height 30
click at [292, 464] on div "HBG2019511" at bounding box center [259, 466] width 84 height 30
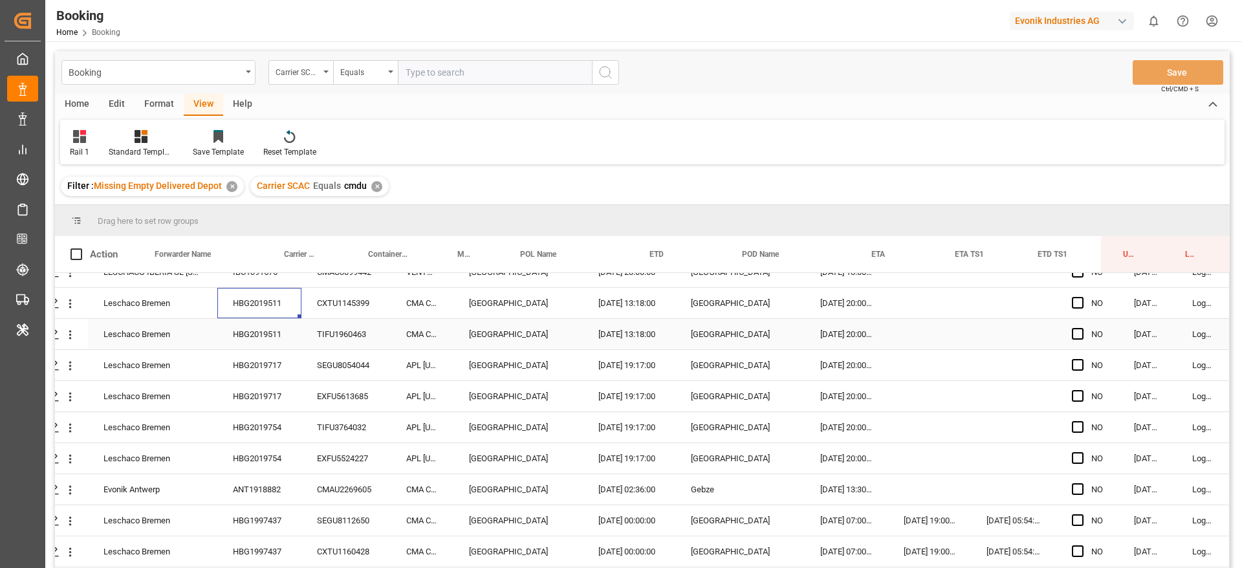
scroll to position [388, 49]
click at [270, 332] on div "HBG2019717" at bounding box center [259, 335] width 84 height 30
click at [268, 401] on div "HBG2019754" at bounding box center [259, 397] width 84 height 30
drag, startPoint x: 273, startPoint y: 450, endPoint x: 283, endPoint y: 452, distance: 10.5
click at [273, 451] on div "ANT1918882" at bounding box center [259, 459] width 84 height 30
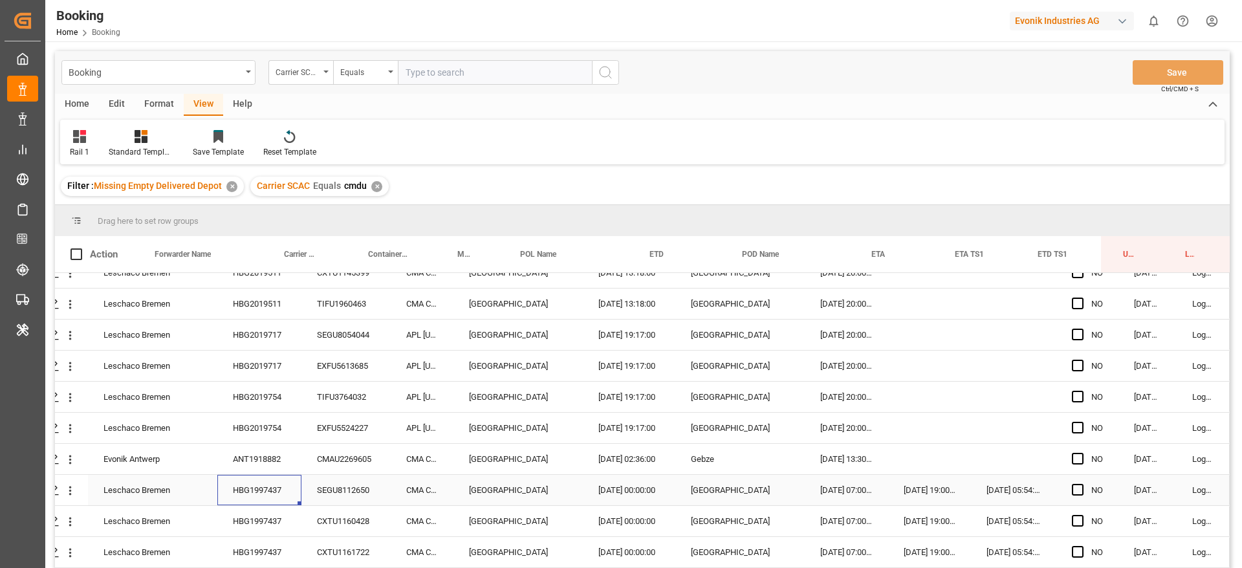
click at [268, 487] on div "HBG1997437" at bounding box center [259, 490] width 84 height 30
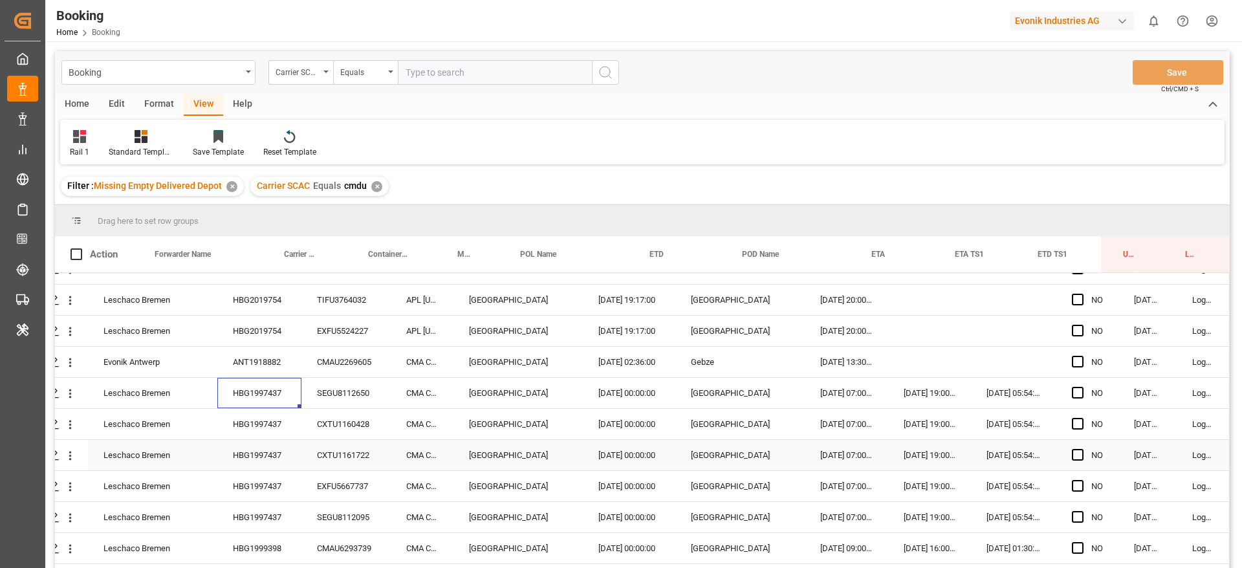
scroll to position [582, 49]
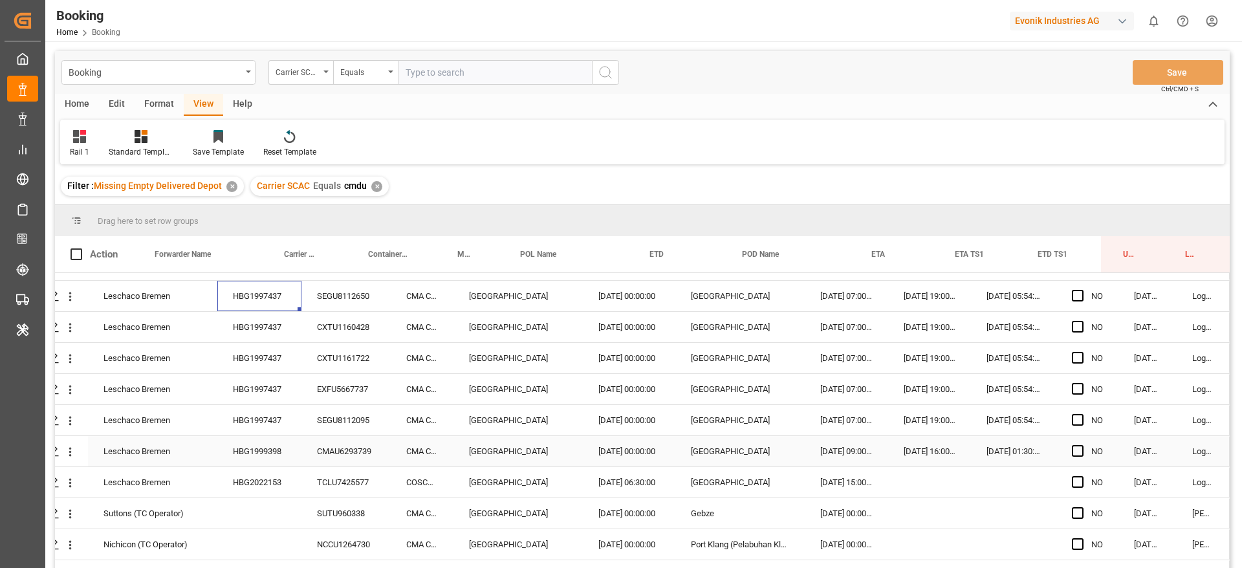
click at [270, 462] on div "HBG1999398" at bounding box center [259, 451] width 84 height 30
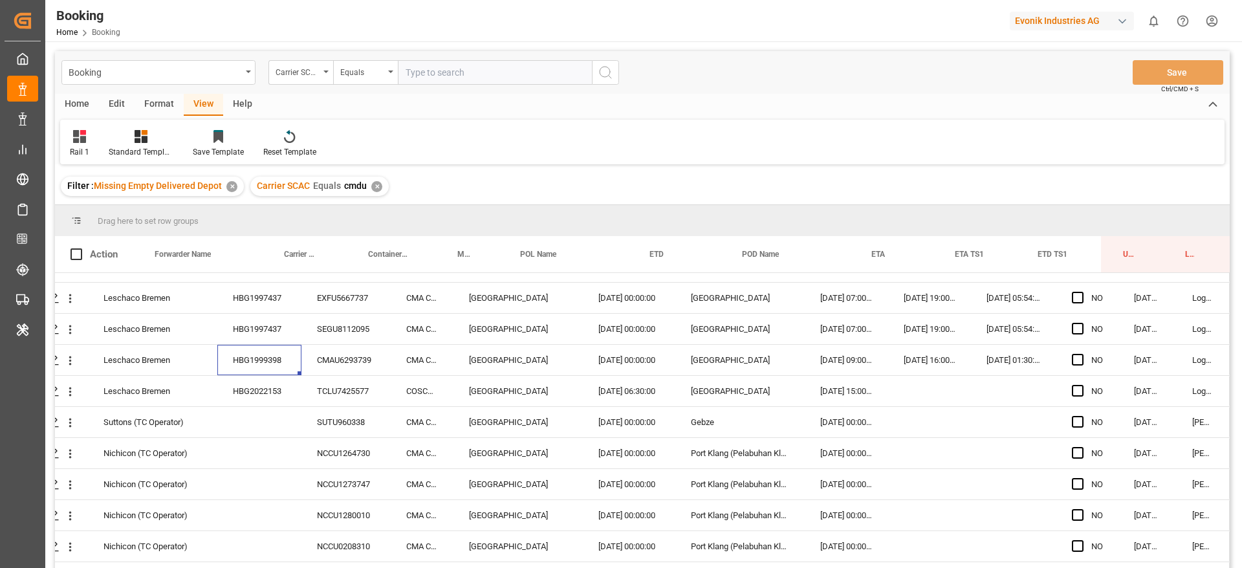
scroll to position [679, 49]
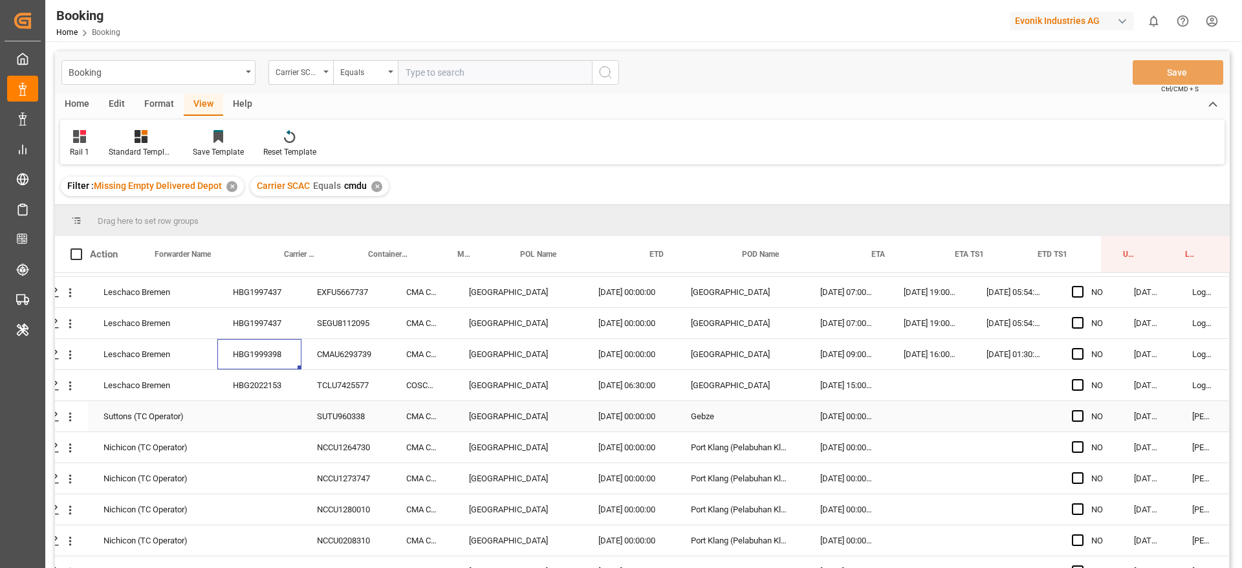
click at [260, 382] on div "HBG2022153" at bounding box center [259, 385] width 84 height 30
click at [344, 420] on div "SUTU960338" at bounding box center [345, 416] width 89 height 30
click at [350, 448] on div "NCCU1264730" at bounding box center [345, 447] width 89 height 30
click at [315, 476] on div "NCCU1273747" at bounding box center [345, 478] width 89 height 30
click at [331, 491] on div "NCCU1273747" at bounding box center [345, 478] width 89 height 30
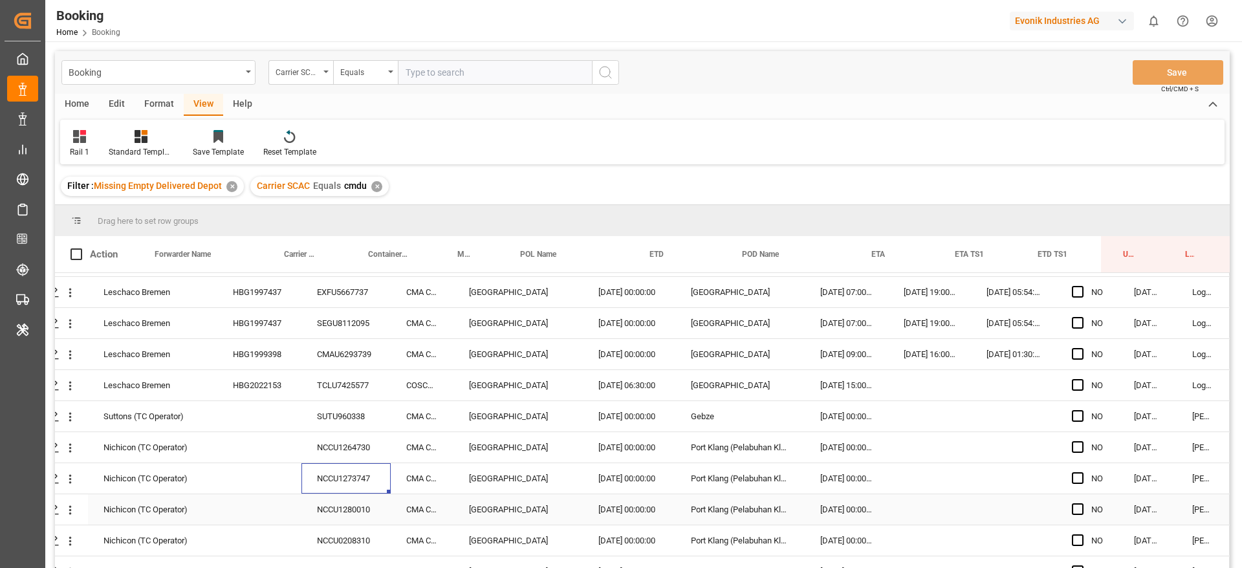
click at [332, 500] on div "NCCU1280010" at bounding box center [345, 509] width 89 height 30
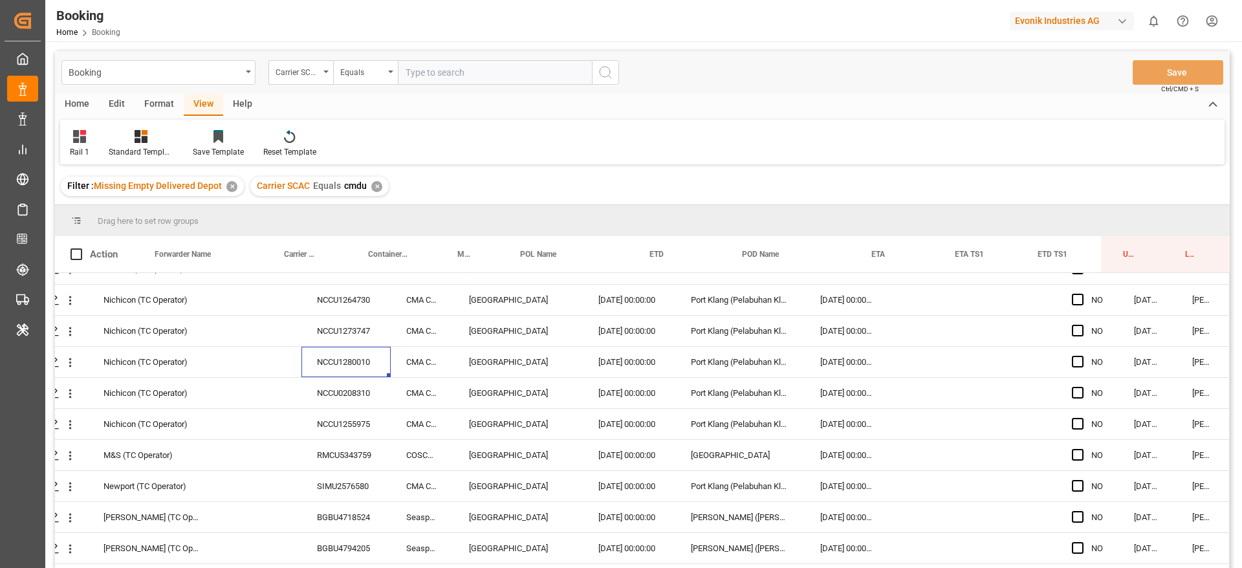
scroll to position [854, 49]
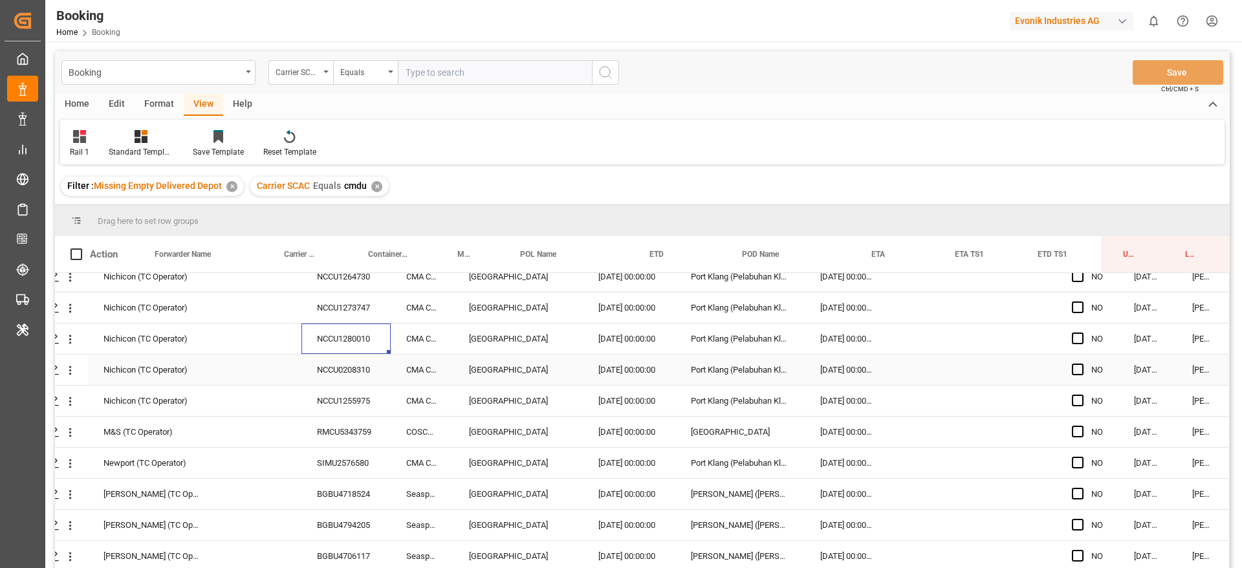
click at [383, 372] on div "NCCU0208310" at bounding box center [345, 369] width 89 height 30
drag, startPoint x: 342, startPoint y: 382, endPoint x: 351, endPoint y: 397, distance: 17.7
click at [343, 386] on div "NCCU1255975" at bounding box center [345, 401] width 89 height 30
click at [326, 419] on div "RMCU5343759" at bounding box center [345, 432] width 89 height 30
click at [331, 448] on div "SIMU2576580" at bounding box center [345, 463] width 89 height 30
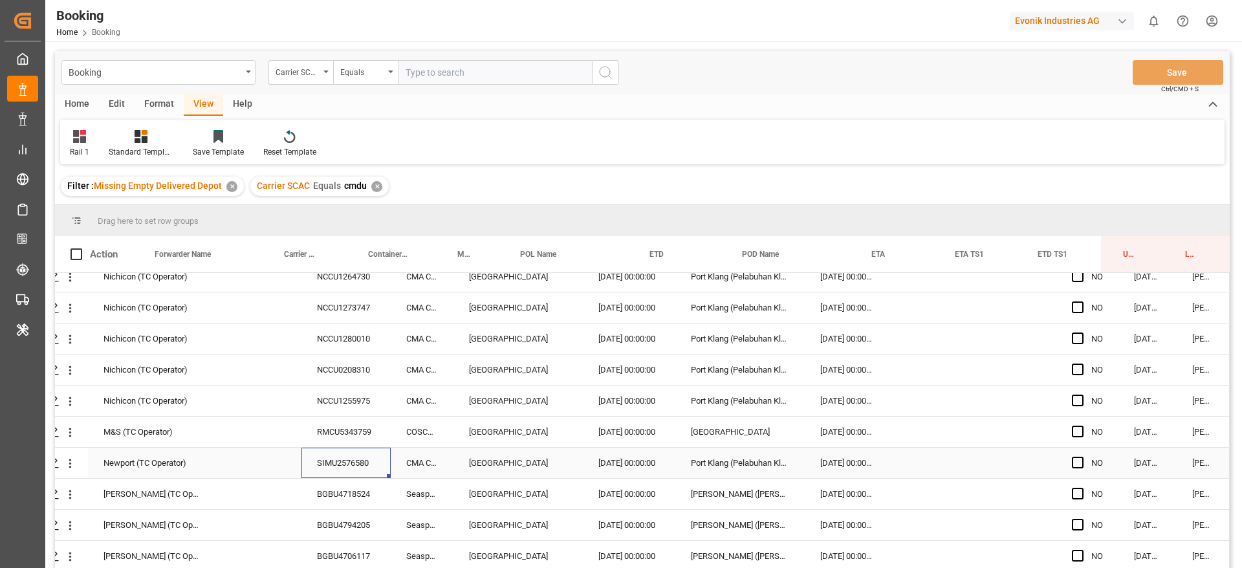
click at [331, 473] on div "Newport (TC Operator) SIMU2576580 CMA CGM CONCORDE Rotterdam 27.07.2025 00:00:0…" at bounding box center [619, 463] width 1219 height 31
click at [332, 479] on div "BGBU4718524" at bounding box center [345, 494] width 89 height 30
click at [336, 524] on div "BGBU4794205" at bounding box center [345, 525] width 89 height 30
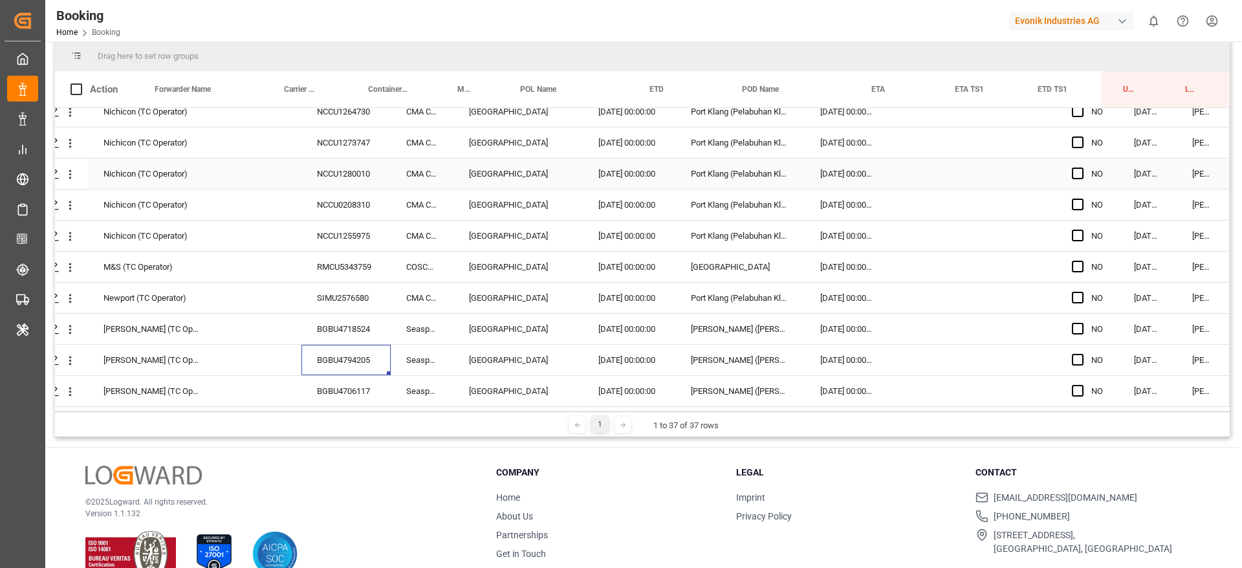
scroll to position [191, 0]
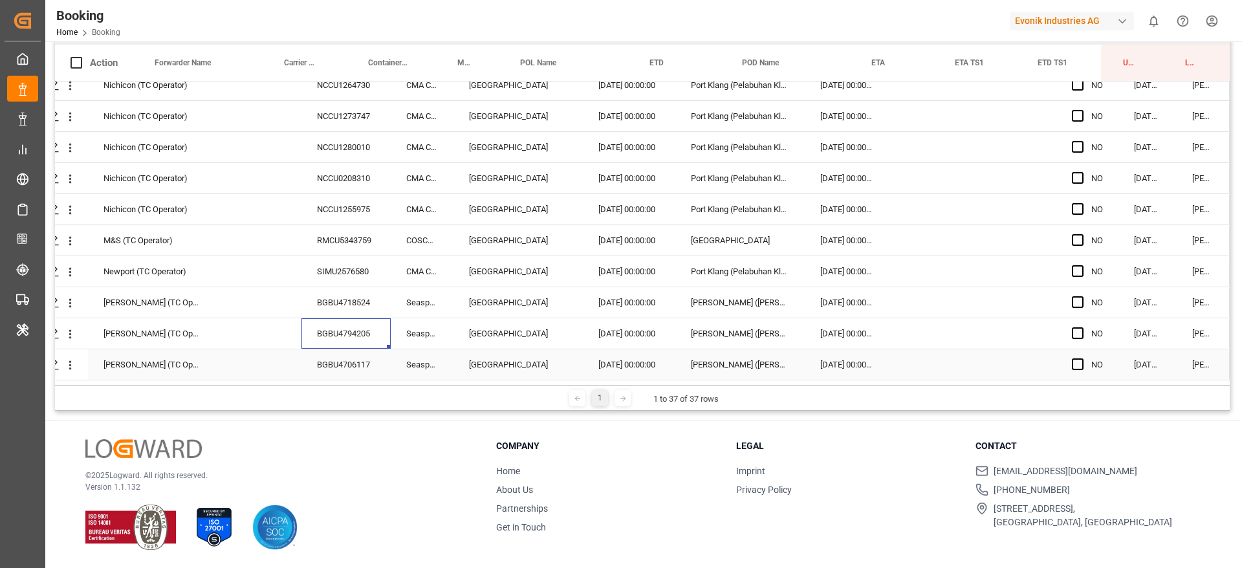
click at [336, 365] on div "BGBU4706117" at bounding box center [345, 364] width 89 height 30
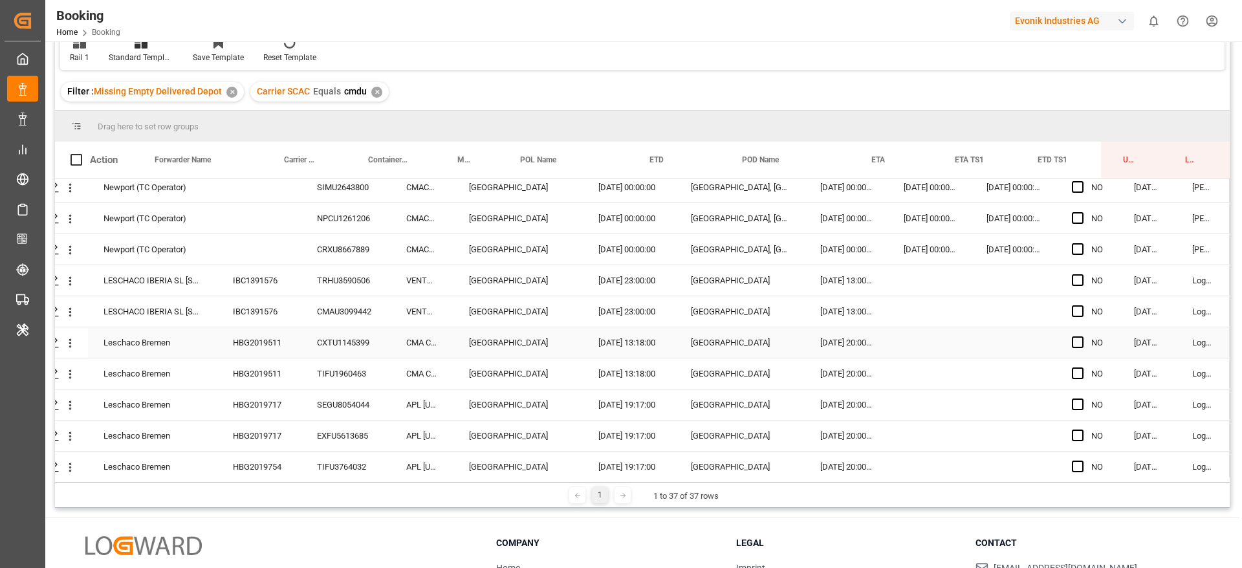
scroll to position [194, 49]
click at [1081, 311] on div "Press SPACE to select this row." at bounding box center [1081, 311] width 19 height 30
click at [1079, 311] on div "Press SPACE to select this row." at bounding box center [1081, 311] width 19 height 30
click at [1074, 311] on span "Press SPACE to select this row." at bounding box center [1078, 310] width 12 height 12
click at [1081, 304] on input "Press SPACE to select this row." at bounding box center [1081, 304] width 0 height 0
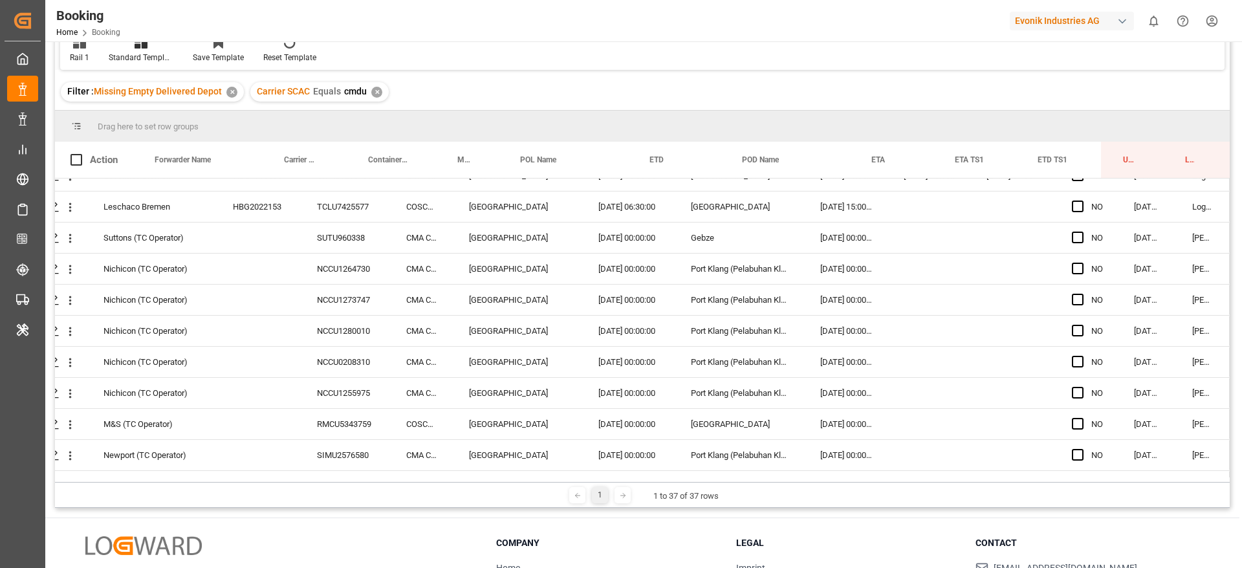
scroll to position [854, 49]
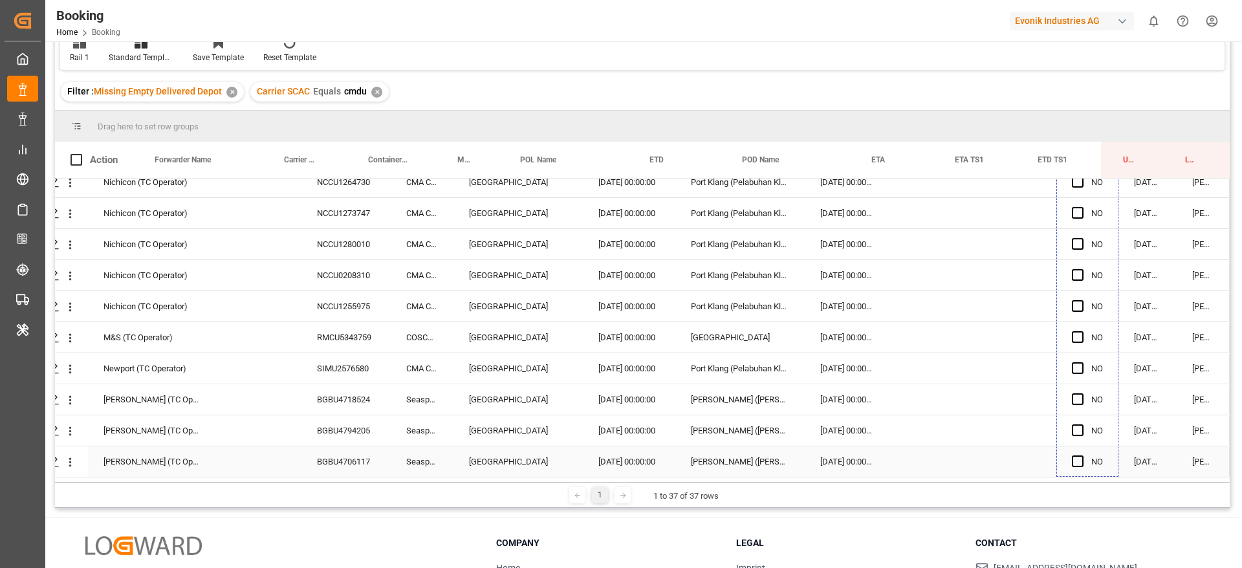
drag, startPoint x: 1113, startPoint y: 321, endPoint x: 1110, endPoint y: 470, distance: 148.8
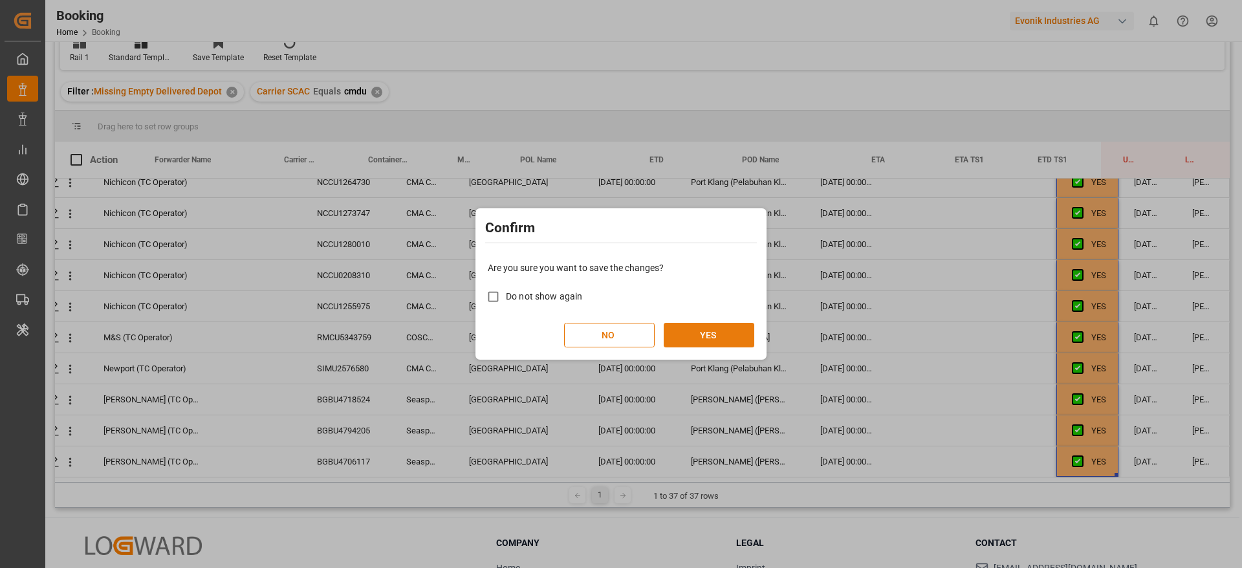
click at [694, 331] on button "YES" at bounding box center [709, 335] width 91 height 25
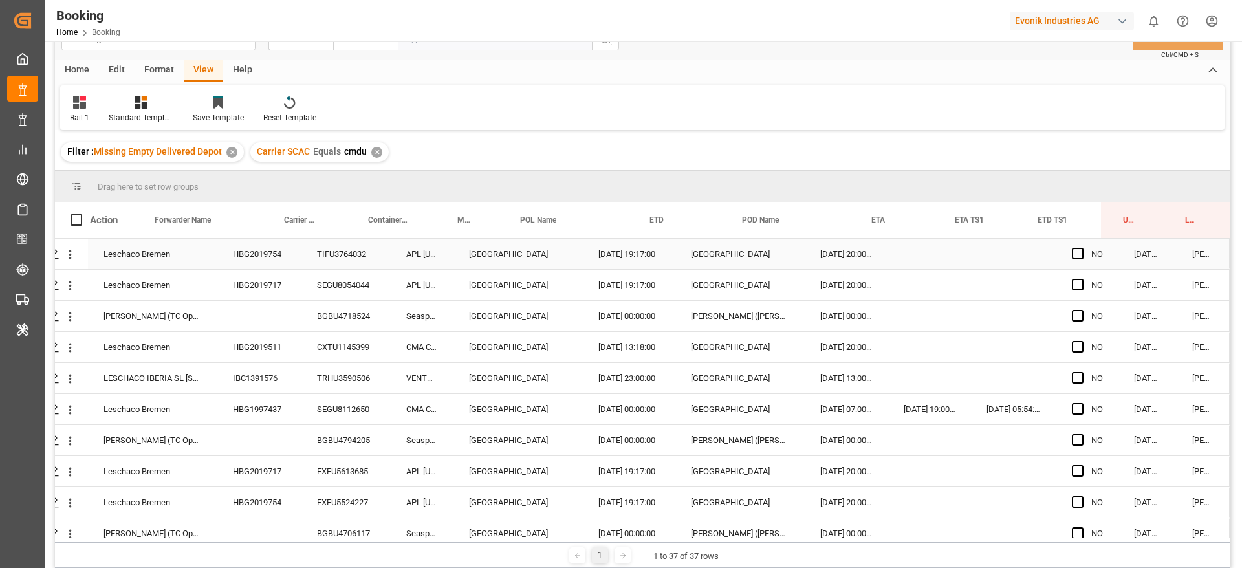
scroll to position [0, 0]
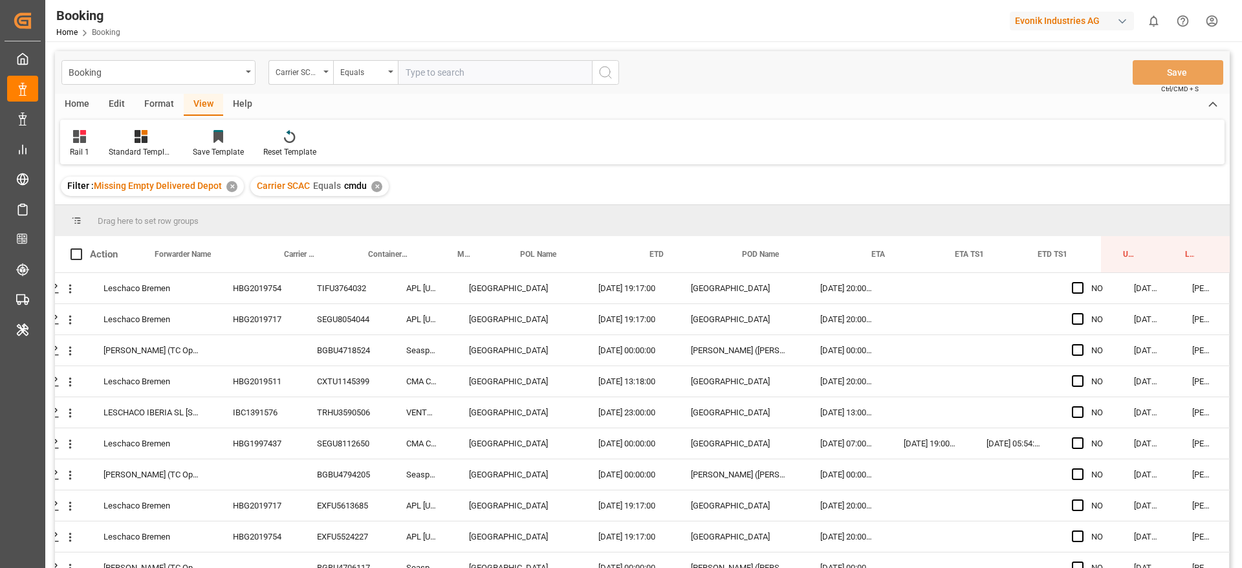
click at [377, 186] on div "✕" at bounding box center [376, 186] width 11 height 11
click at [415, 52] on div "Booking Carrier SCAC Equals Save Ctrl/CMD + S" at bounding box center [642, 72] width 1175 height 43
click at [413, 65] on input "text" at bounding box center [495, 72] width 194 height 25
type input "oney"
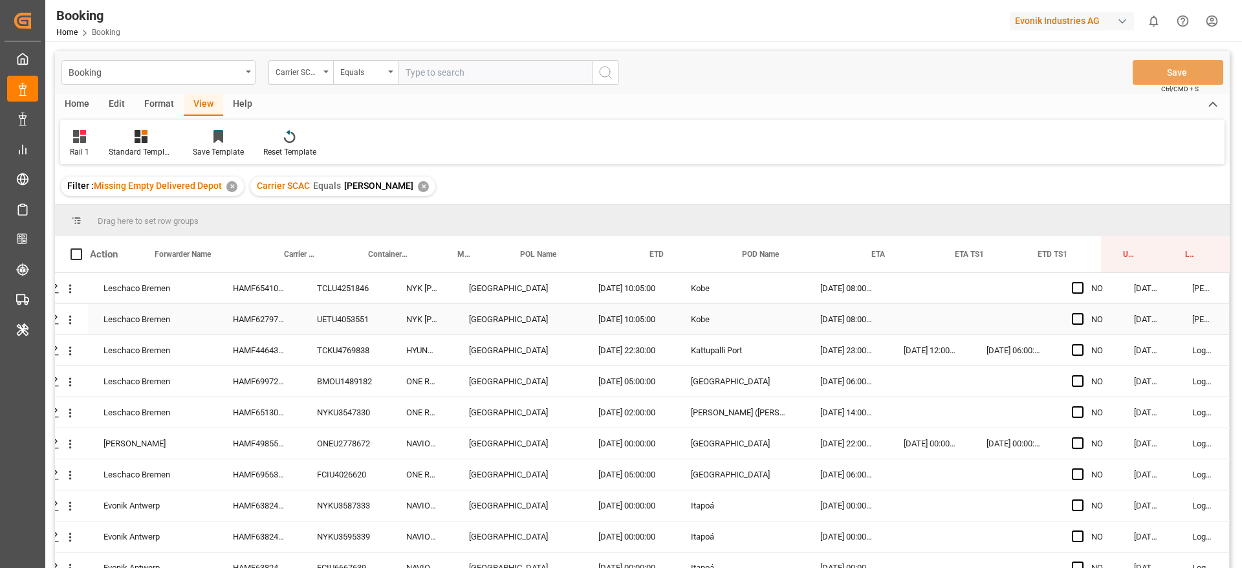
click at [264, 350] on div "HAMF44643900" at bounding box center [259, 350] width 84 height 30
click at [301, 347] on div "TCKU4769838" at bounding box center [345, 350] width 89 height 30
click at [277, 353] on div "HAMF44643900" at bounding box center [259, 350] width 84 height 30
click at [257, 379] on div "HAMF69972700" at bounding box center [259, 381] width 84 height 30
click at [282, 352] on div "HAMF44643900" at bounding box center [259, 350] width 84 height 30
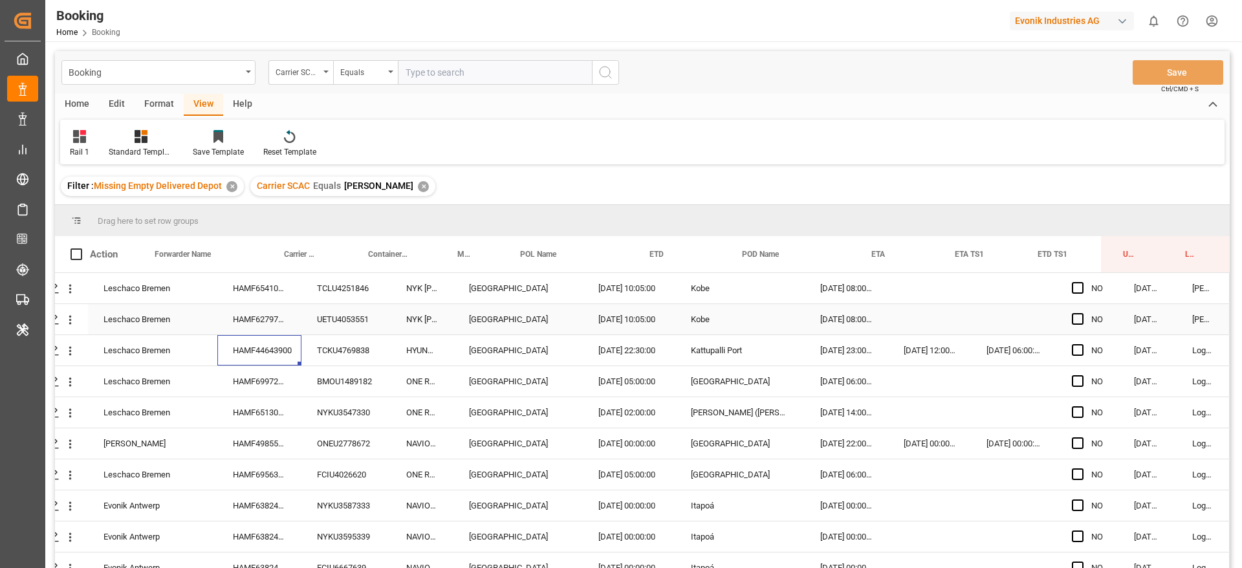
click at [272, 329] on div "HAMF62797500" at bounding box center [259, 319] width 84 height 30
drag, startPoint x: 67, startPoint y: 353, endPoint x: 75, endPoint y: 356, distance: 9.3
click at [66, 351] on icon "open menu" at bounding box center [70, 351] width 14 height 14
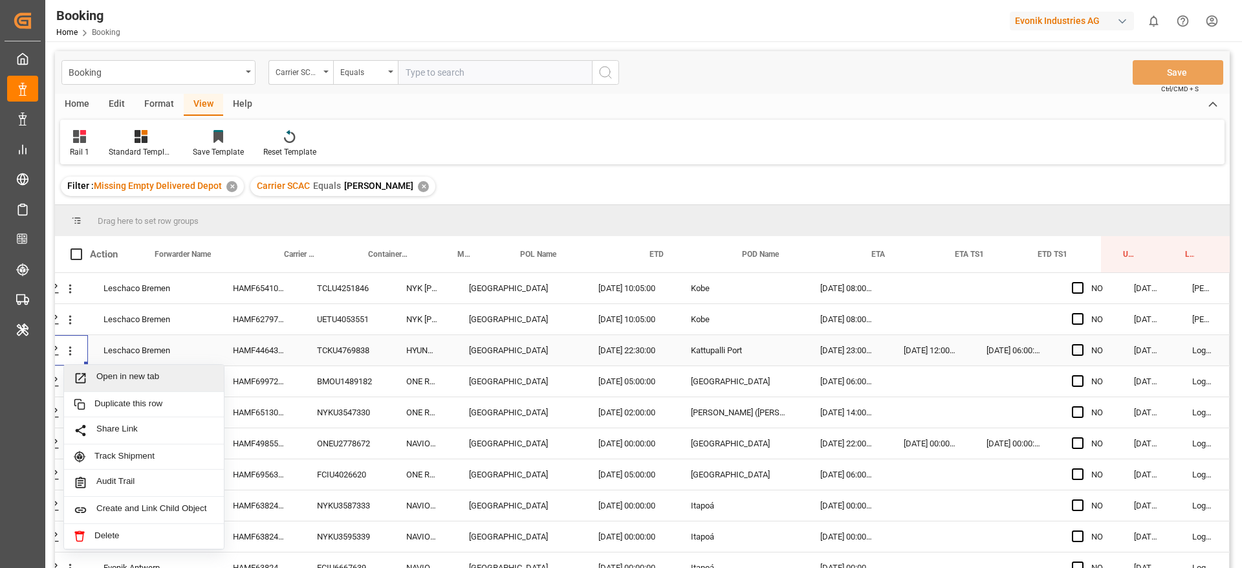
click at [96, 373] on span "Open in new tab" at bounding box center [155, 378] width 118 height 14
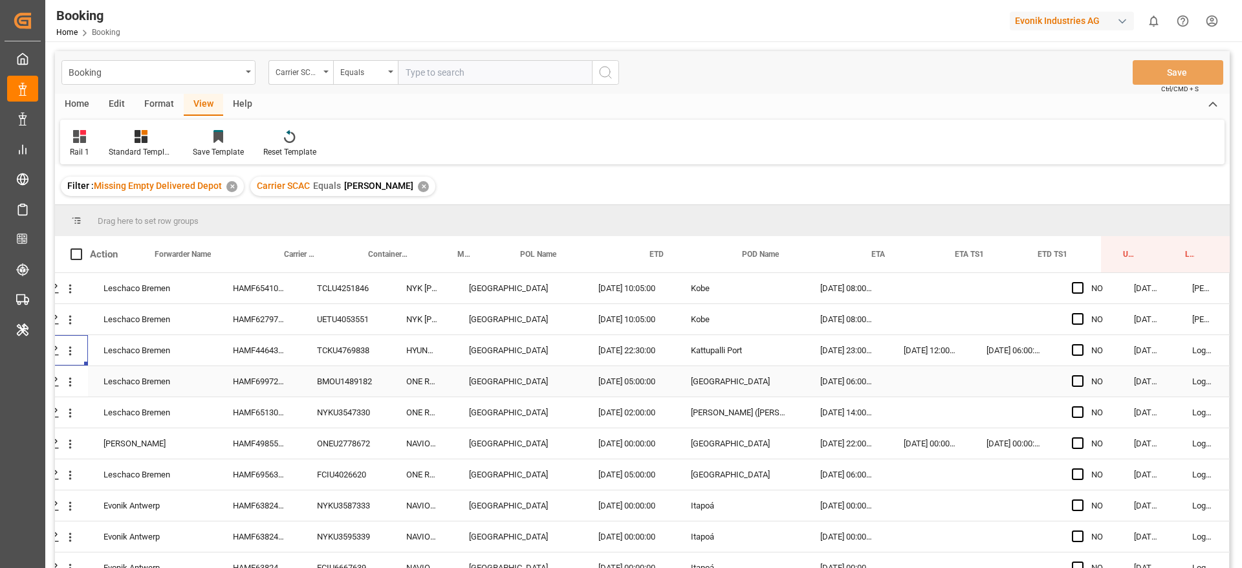
click at [240, 393] on div "HAMF69972700" at bounding box center [259, 381] width 84 height 30
click at [1076, 380] on span "Press SPACE to select this row." at bounding box center [1078, 381] width 12 height 12
click at [1081, 375] on input "Press SPACE to select this row." at bounding box center [1081, 375] width 0 height 0
click at [276, 408] on div "HAMF65130300" at bounding box center [259, 412] width 84 height 30
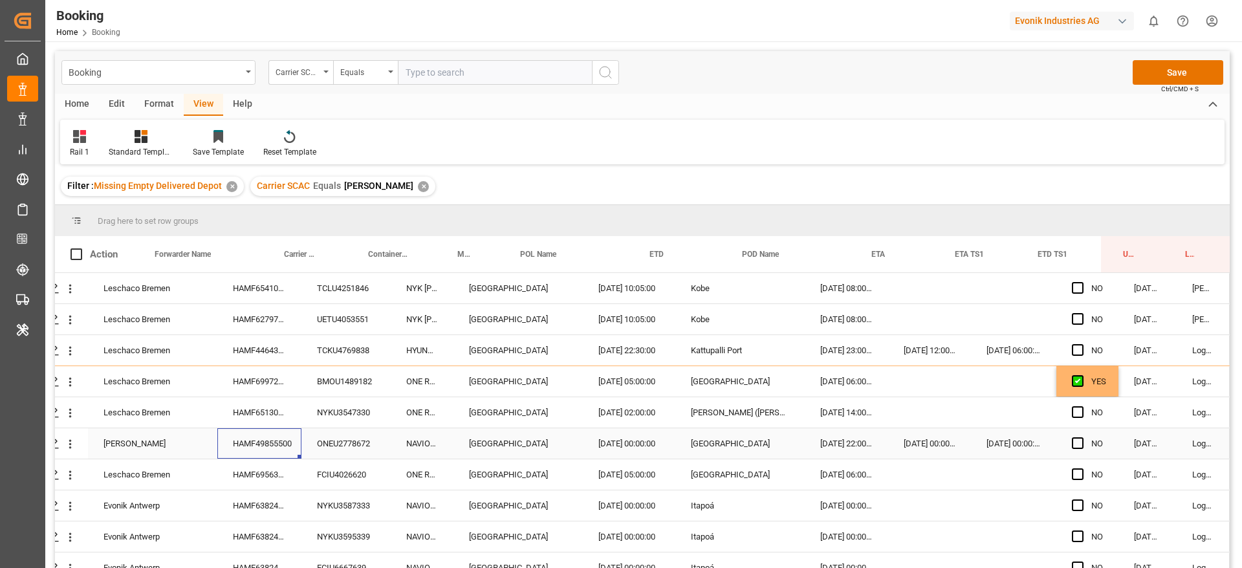
click at [265, 440] on div "HAMF49855500" at bounding box center [259, 443] width 84 height 30
click at [244, 481] on div "HAMF69563300" at bounding box center [259, 474] width 84 height 30
click at [1080, 444] on div "Press SPACE to select this row." at bounding box center [1081, 444] width 19 height 30
click at [1073, 446] on span "Press SPACE to select this row." at bounding box center [1078, 443] width 12 height 12
click at [1081, 437] on input "Press SPACE to select this row." at bounding box center [1081, 437] width 0 height 0
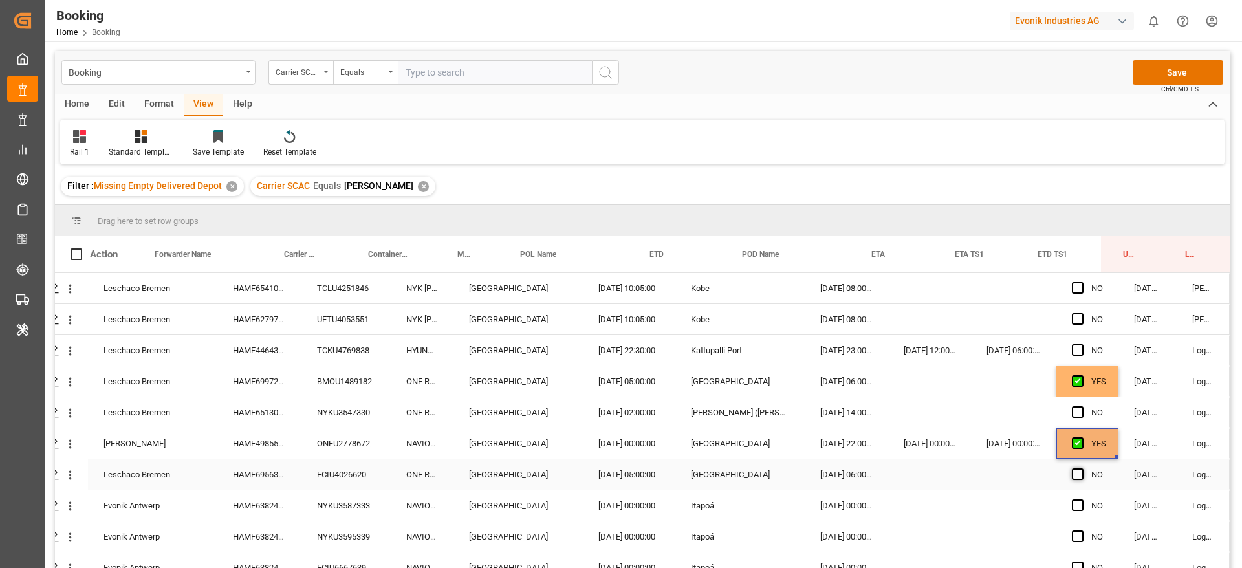
click at [1074, 476] on span "Press SPACE to select this row." at bounding box center [1078, 474] width 12 height 12
click at [1081, 468] on input "Press SPACE to select this row." at bounding box center [1081, 468] width 0 height 0
click at [211, 505] on div "Evonik Antwerp" at bounding box center [152, 505] width 129 height 30
click at [261, 501] on div "HAMF63824400" at bounding box center [259, 505] width 84 height 30
click at [262, 553] on div "HAMF63824400" at bounding box center [259, 567] width 84 height 30
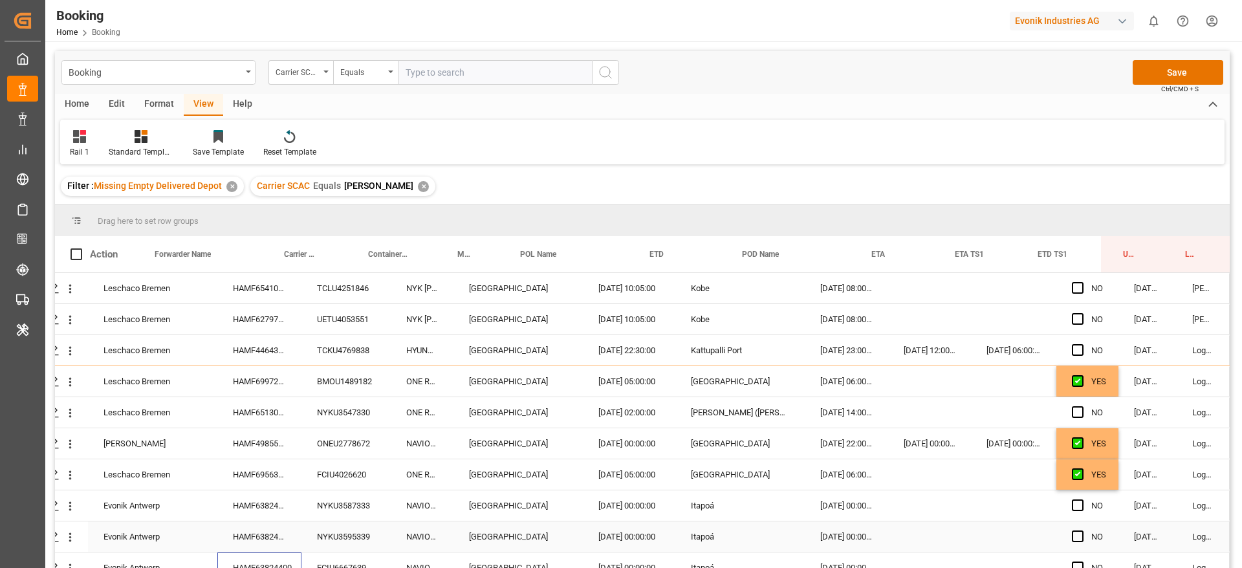
click at [266, 538] on div "HAMF63824400" at bounding box center [259, 536] width 84 height 30
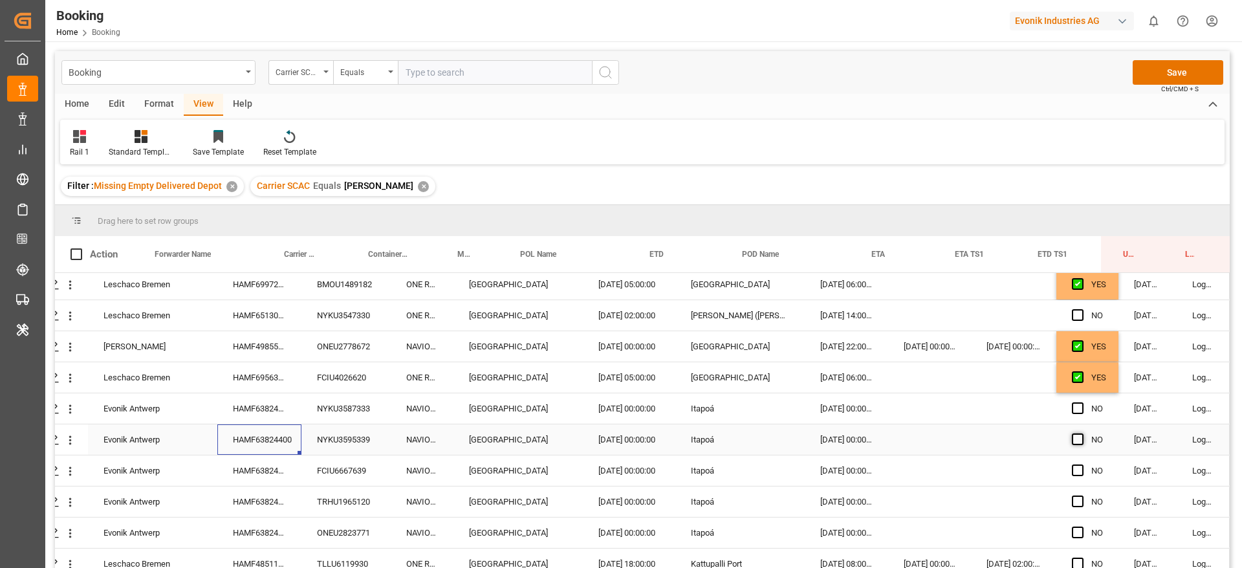
click at [1074, 441] on span "Press SPACE to select this row." at bounding box center [1078, 439] width 12 height 12
click at [1081, 433] on input "Press SPACE to select this row." at bounding box center [1081, 433] width 0 height 0
click at [1076, 410] on span "Press SPACE to select this row." at bounding box center [1078, 408] width 12 height 12
click at [1081, 402] on input "Press SPACE to select this row." at bounding box center [1081, 402] width 0 height 0
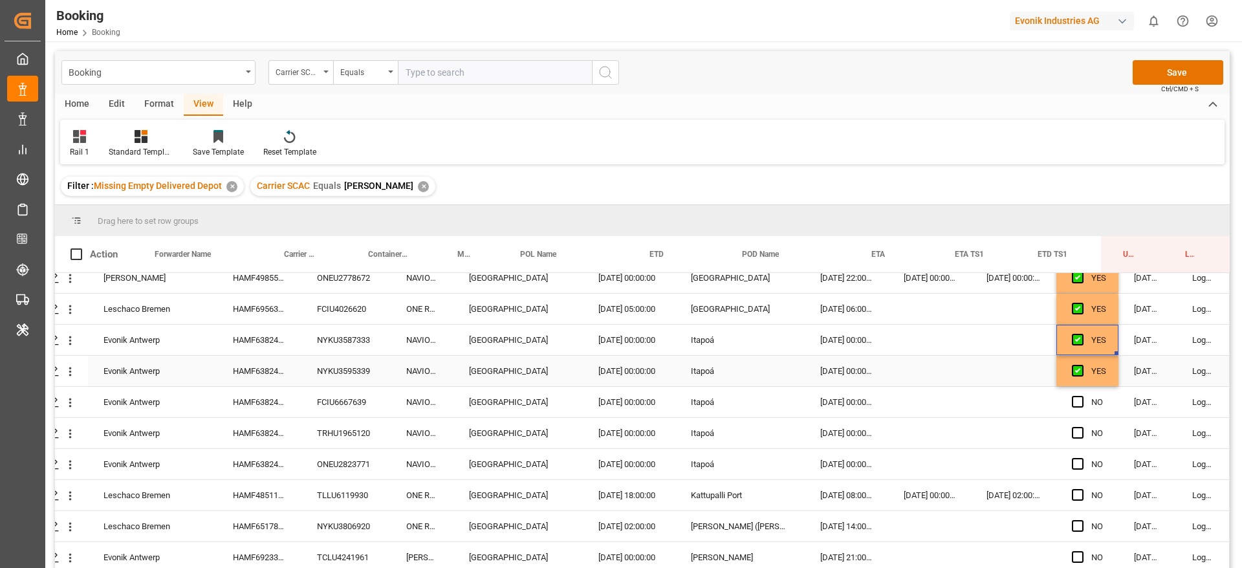
scroll to position [194, 49]
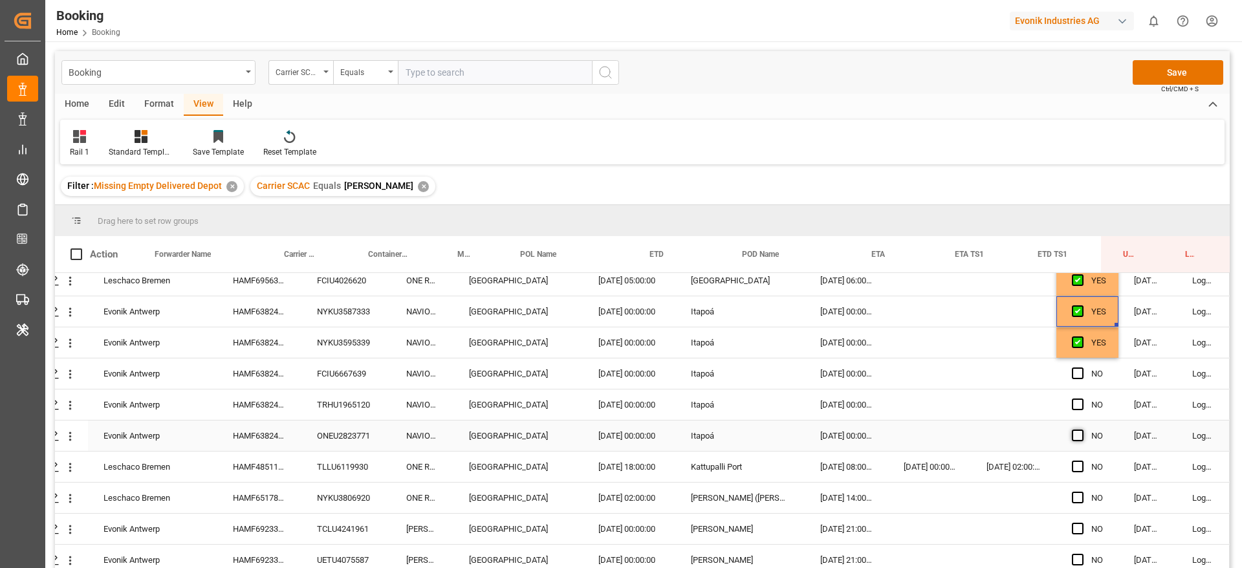
click at [1072, 435] on span "Press SPACE to select this row." at bounding box center [1078, 435] width 12 height 12
click at [1081, 429] on input "Press SPACE to select this row." at bounding box center [1081, 429] width 0 height 0
click at [1092, 351] on div "YES" at bounding box center [1098, 343] width 15 height 30
drag, startPoint x: 1110, startPoint y: 353, endPoint x: 1111, endPoint y: 436, distance: 82.8
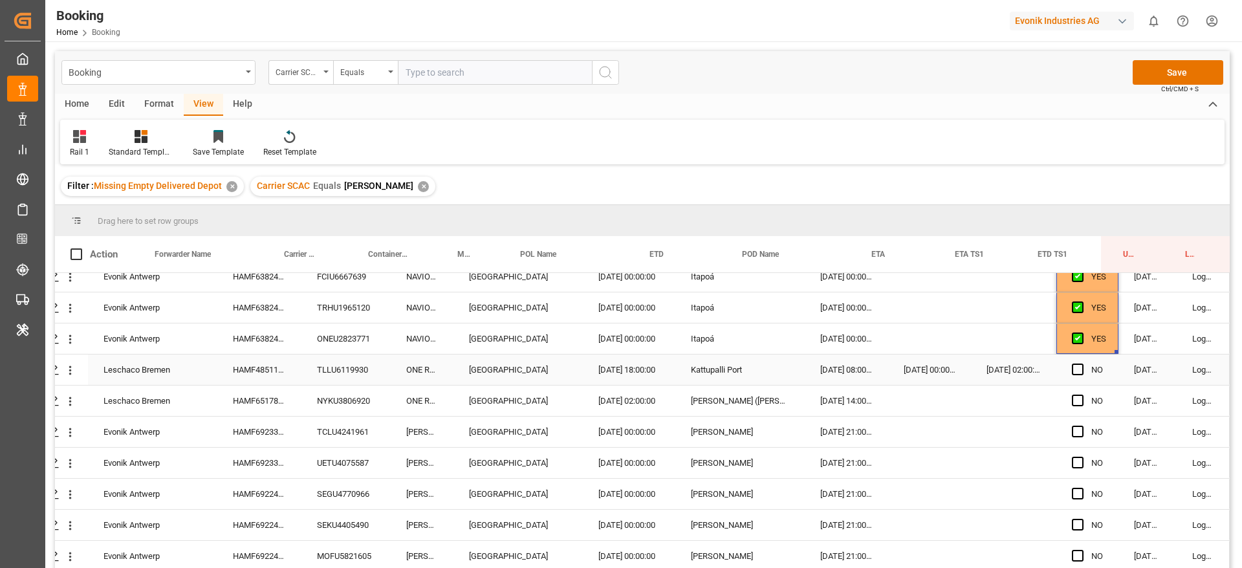
click at [295, 375] on div "HAMF48511700" at bounding box center [259, 369] width 84 height 30
click at [273, 388] on div "HAMF65178800" at bounding box center [259, 401] width 84 height 30
click at [1072, 368] on span "Press SPACE to select this row." at bounding box center [1078, 370] width 12 height 12
click at [1081, 364] on input "Press SPACE to select this row." at bounding box center [1081, 364] width 0 height 0
click at [1072, 403] on span "Press SPACE to select this row." at bounding box center [1078, 401] width 12 height 12
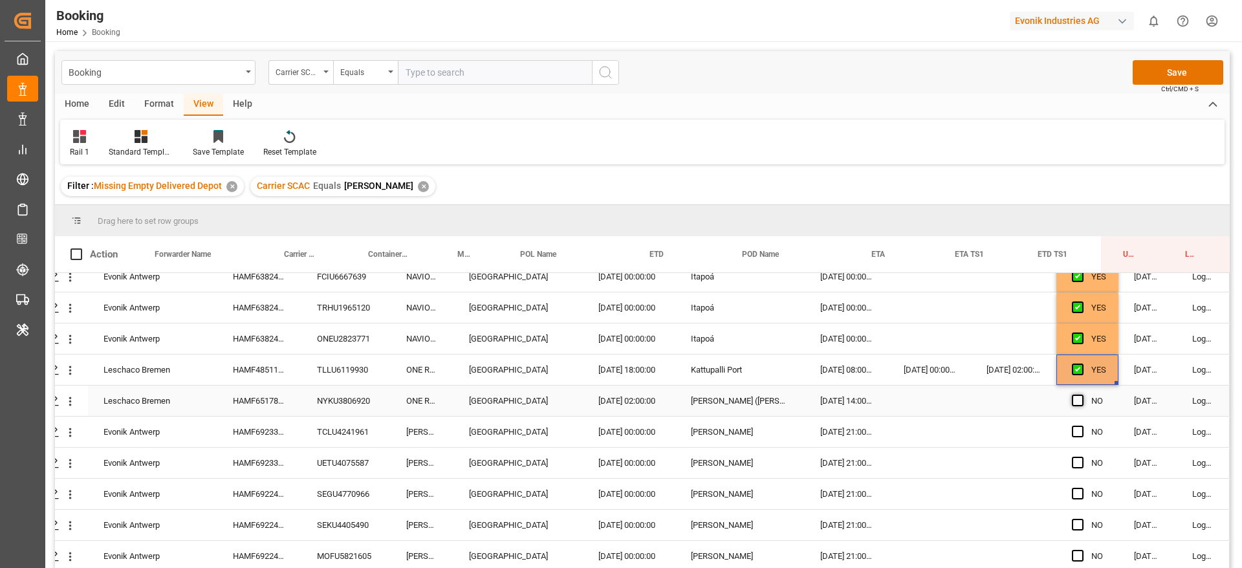
click at [1081, 395] on input "Press SPACE to select this row." at bounding box center [1081, 395] width 0 height 0
click at [265, 431] on div "HAMF69233400" at bounding box center [259, 432] width 84 height 30
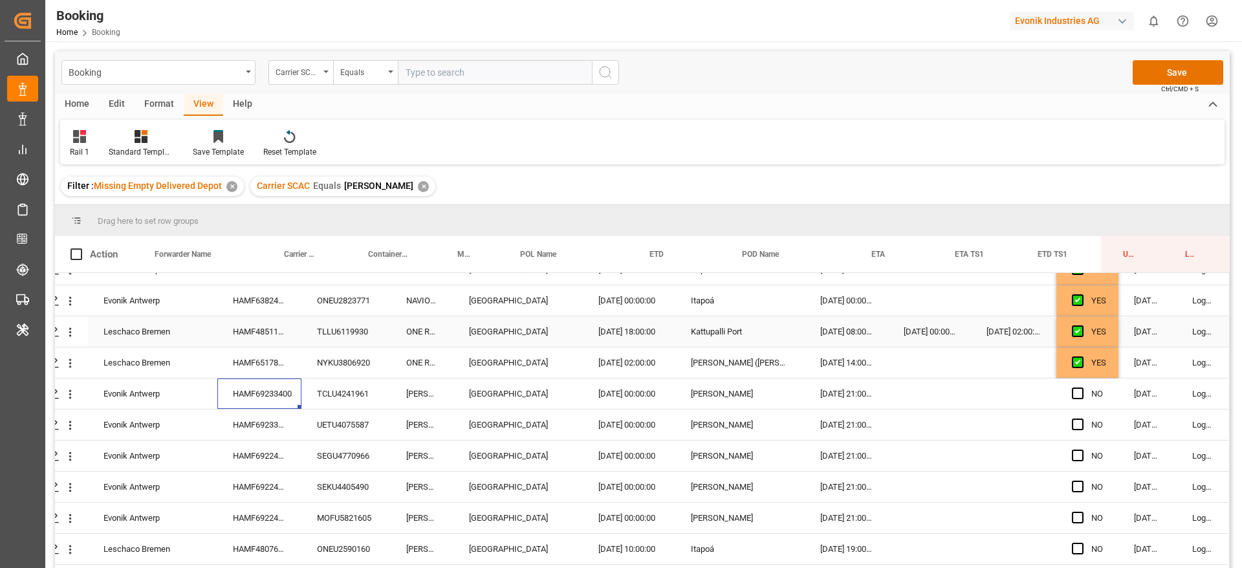
scroll to position [388, 49]
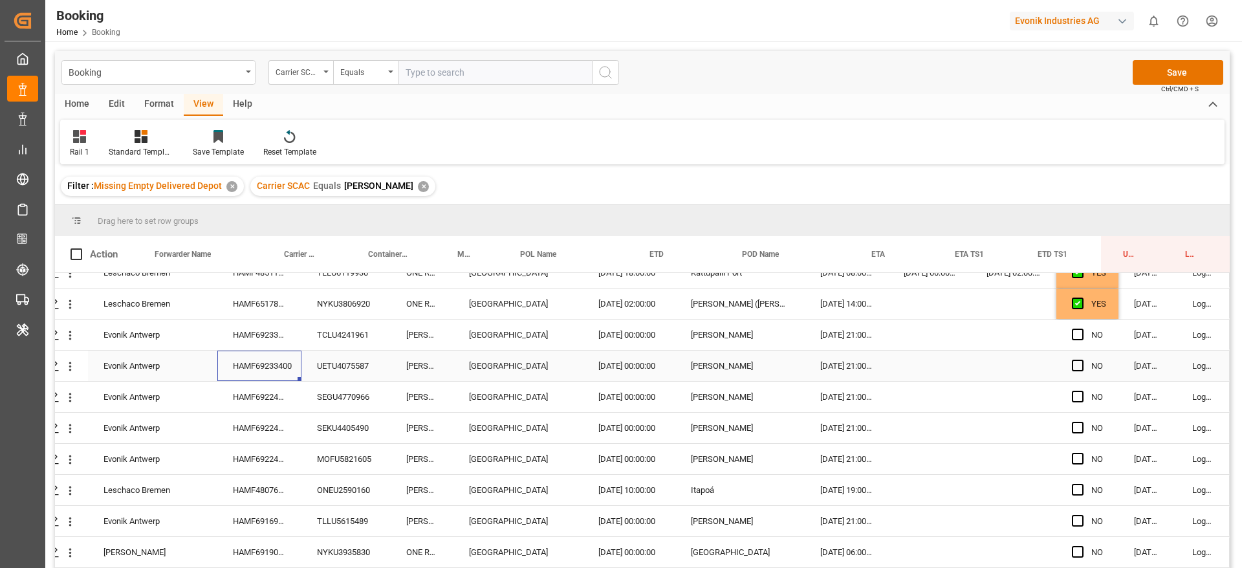
click at [287, 371] on div "HAMF69233400" at bounding box center [259, 366] width 84 height 30
click at [265, 404] on div "HAMF69224400" at bounding box center [259, 397] width 84 height 30
click at [289, 419] on div "HAMF69224400" at bounding box center [259, 428] width 84 height 30
click at [272, 457] on div "HAMF69224400" at bounding box center [259, 459] width 84 height 30
drag, startPoint x: 281, startPoint y: 488, endPoint x: 316, endPoint y: 514, distance: 44.4
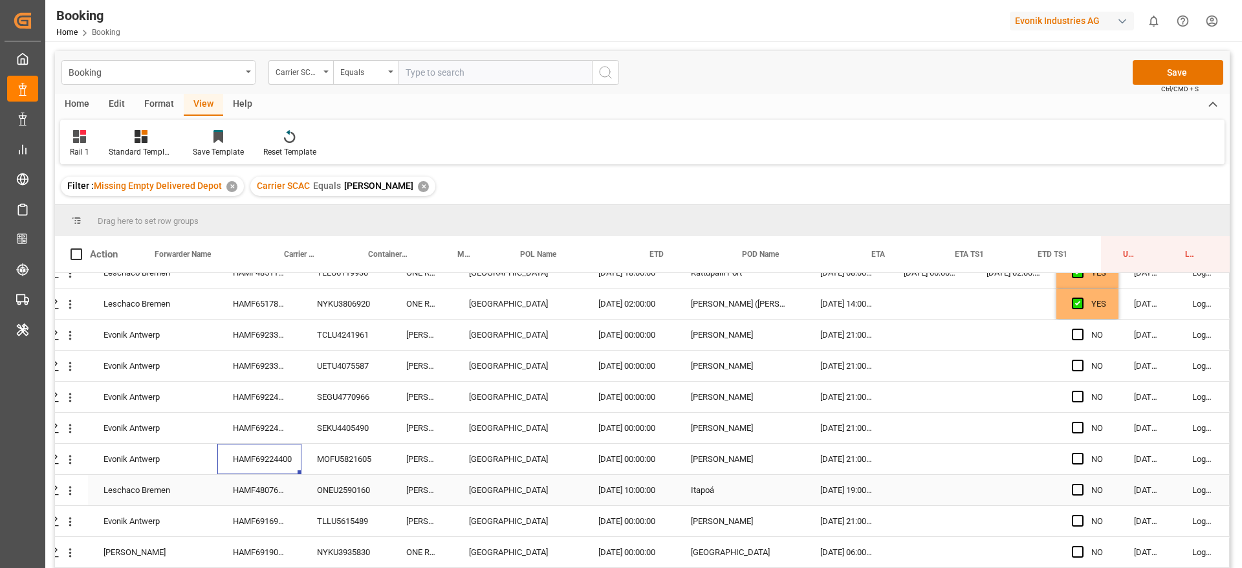
click at [284, 491] on div "HAMF48076600" at bounding box center [259, 490] width 84 height 30
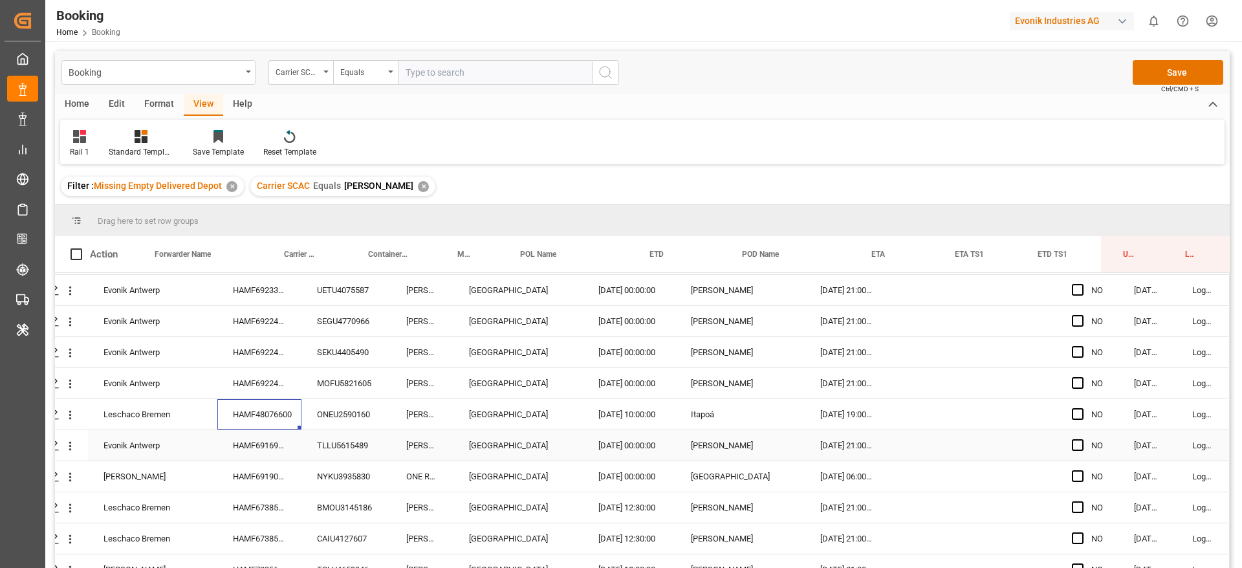
scroll to position [482, 49]
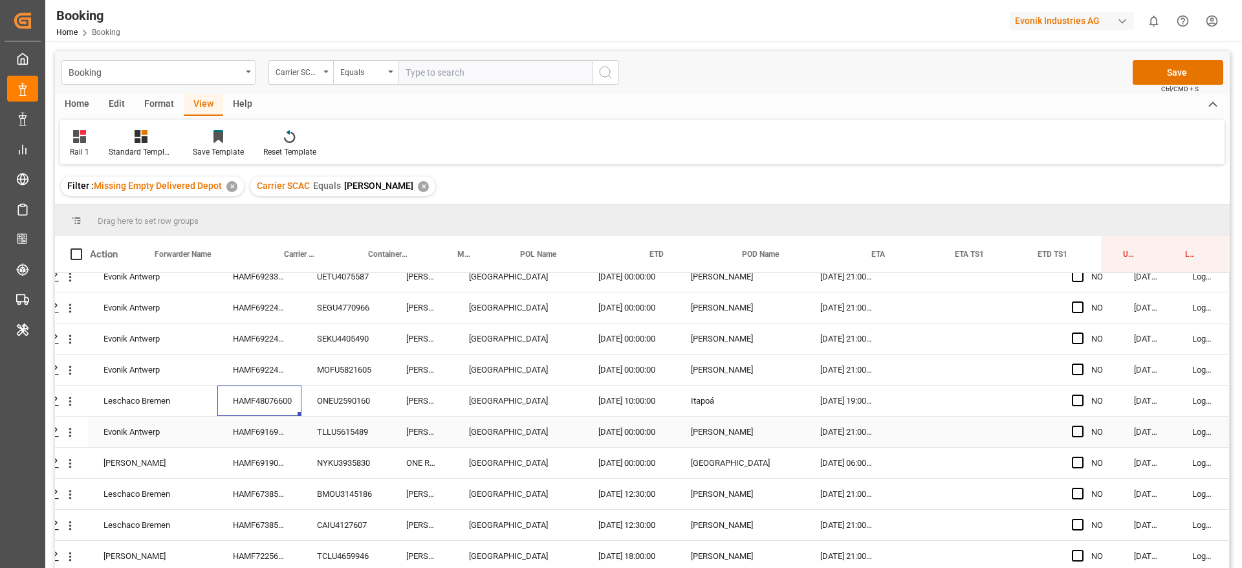
click at [265, 418] on div "HAMF69169500" at bounding box center [259, 432] width 84 height 30
click at [255, 459] on div "HAMF69190600" at bounding box center [259, 463] width 84 height 30
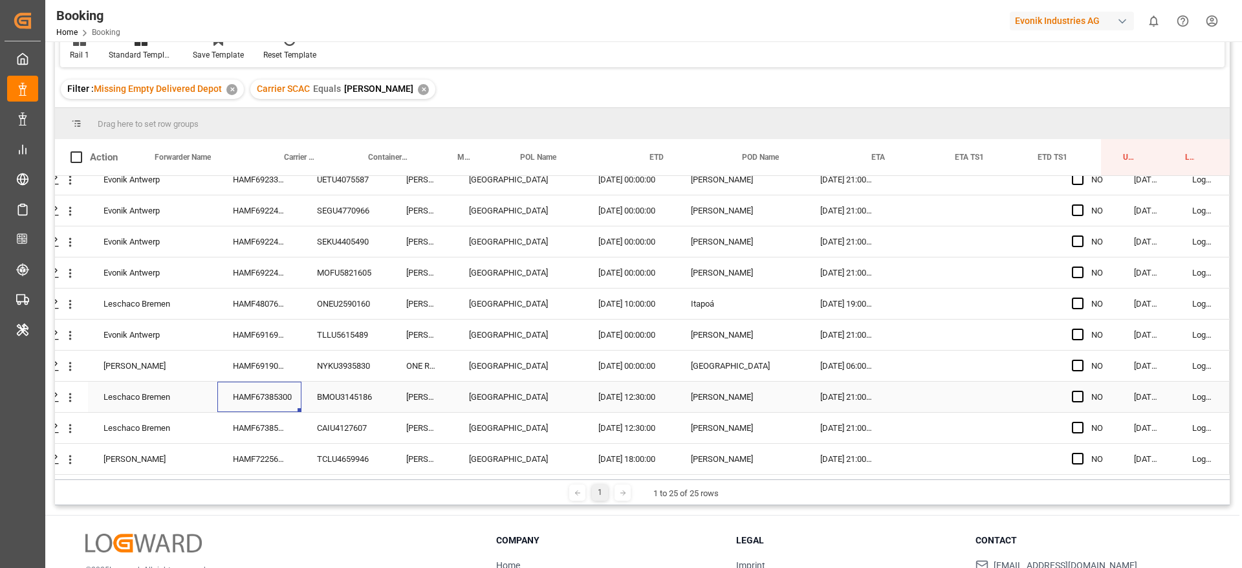
click at [270, 401] on div "HAMF67385300" at bounding box center [259, 397] width 84 height 30
click at [271, 424] on div "HAMF67385300" at bounding box center [259, 428] width 84 height 30
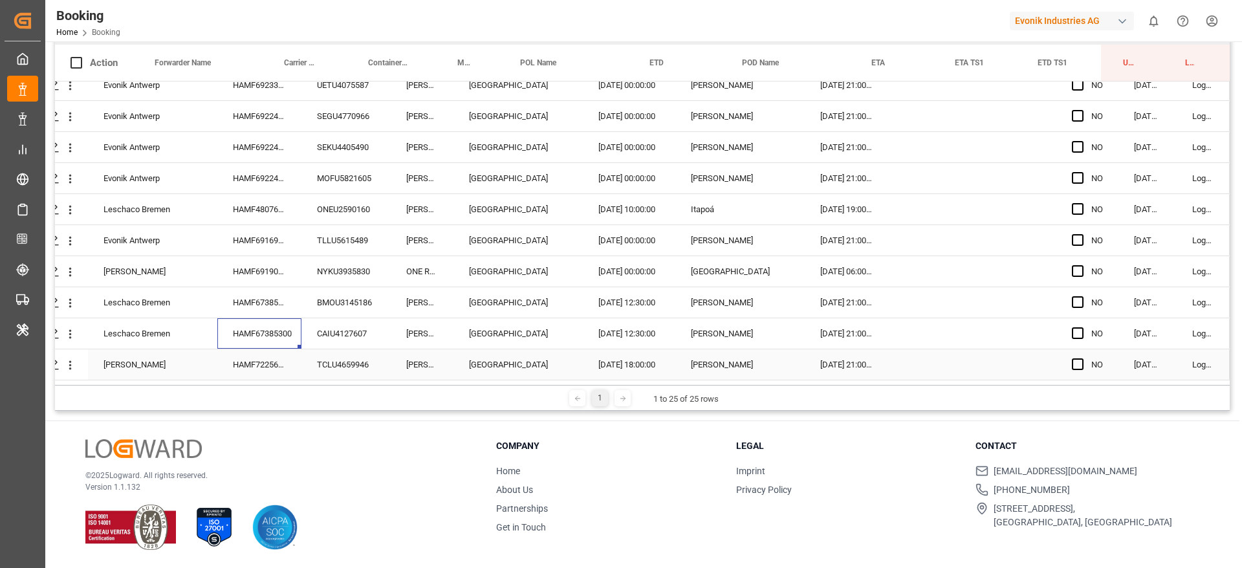
click at [258, 367] on div "HAMF72256300" at bounding box center [259, 364] width 84 height 30
click at [1076, 364] on span "Press SPACE to select this row." at bounding box center [1078, 364] width 12 height 12
click at [1081, 358] on input "Press SPACE to select this row." at bounding box center [1081, 358] width 0 height 0
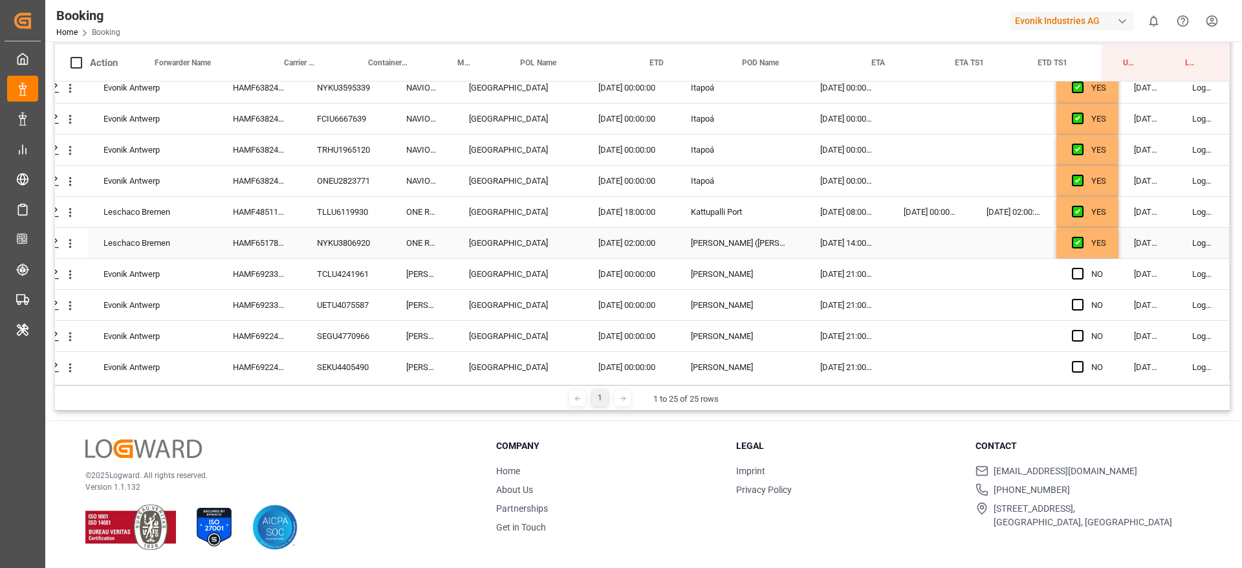
scroll to position [288, 49]
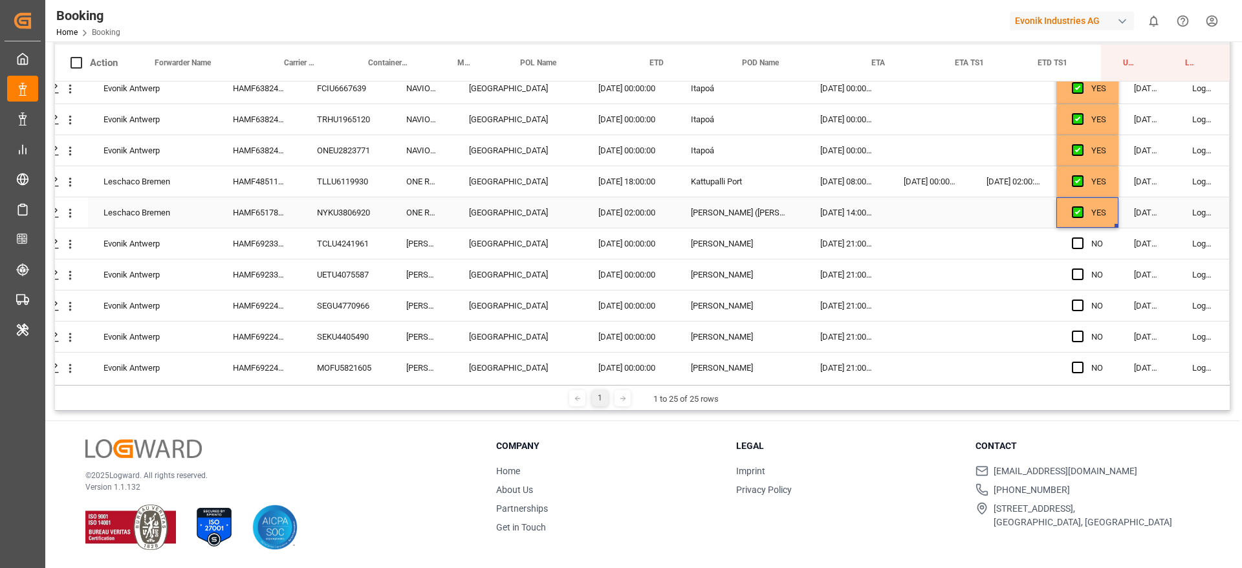
click at [1109, 218] on div "YES" at bounding box center [1087, 212] width 62 height 30
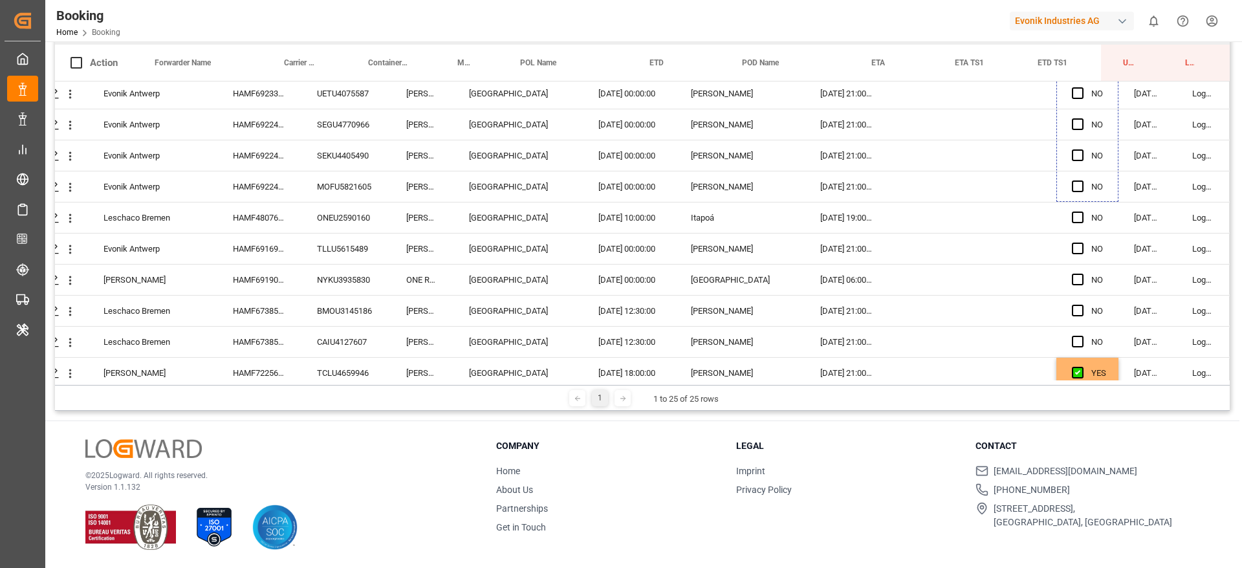
scroll to position [482, 49]
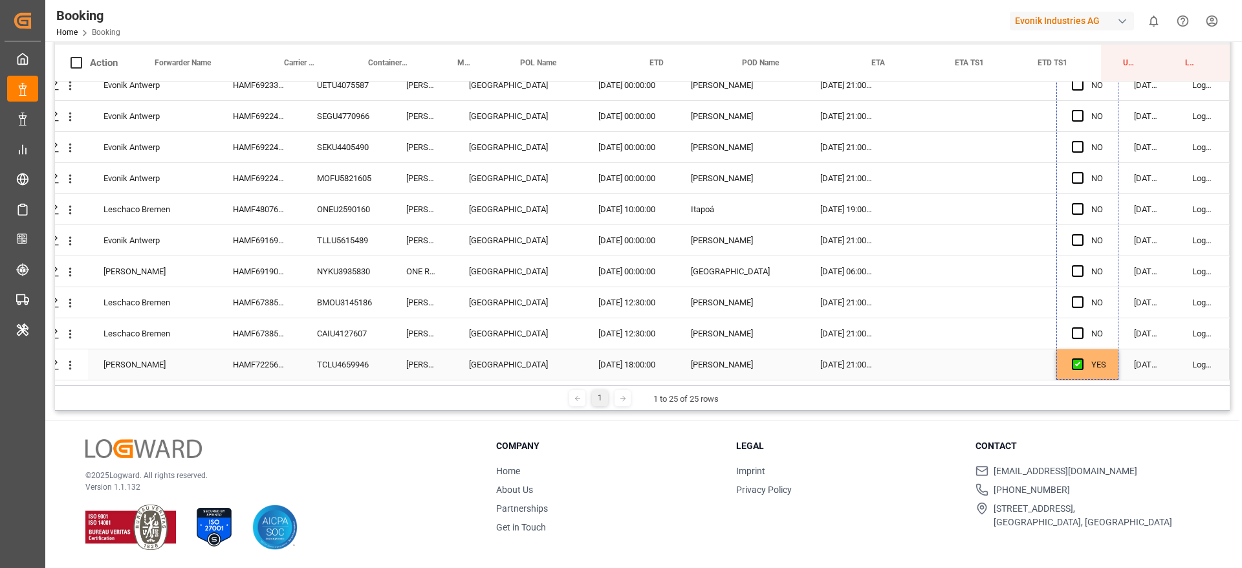
drag, startPoint x: 1111, startPoint y: 226, endPoint x: 1098, endPoint y: 352, distance: 126.1
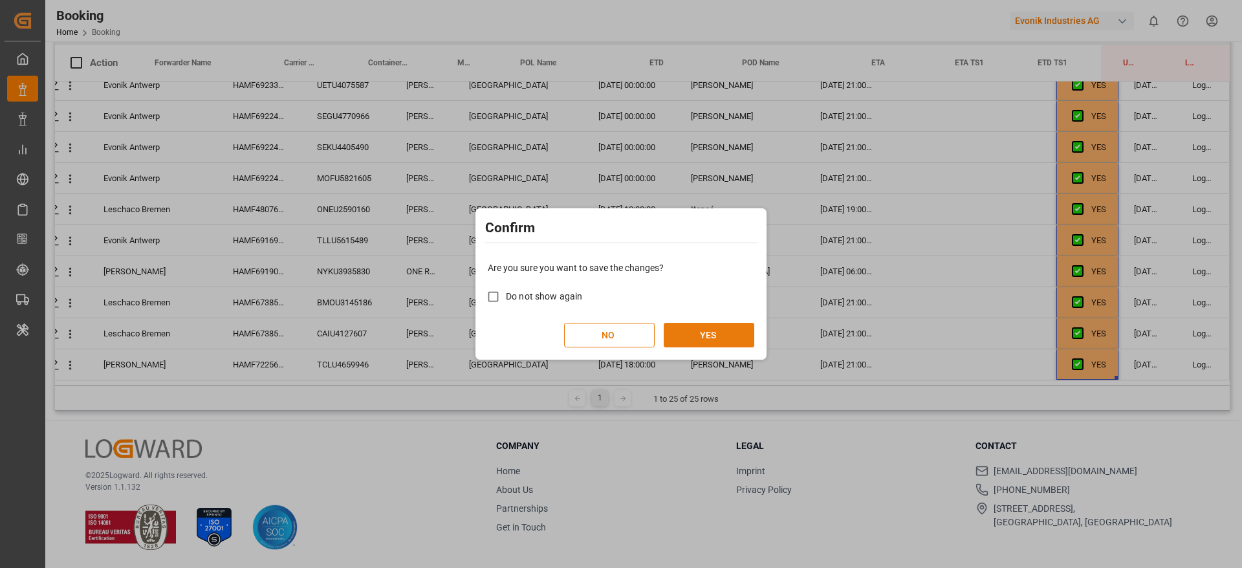
click at [723, 332] on button "YES" at bounding box center [709, 335] width 91 height 25
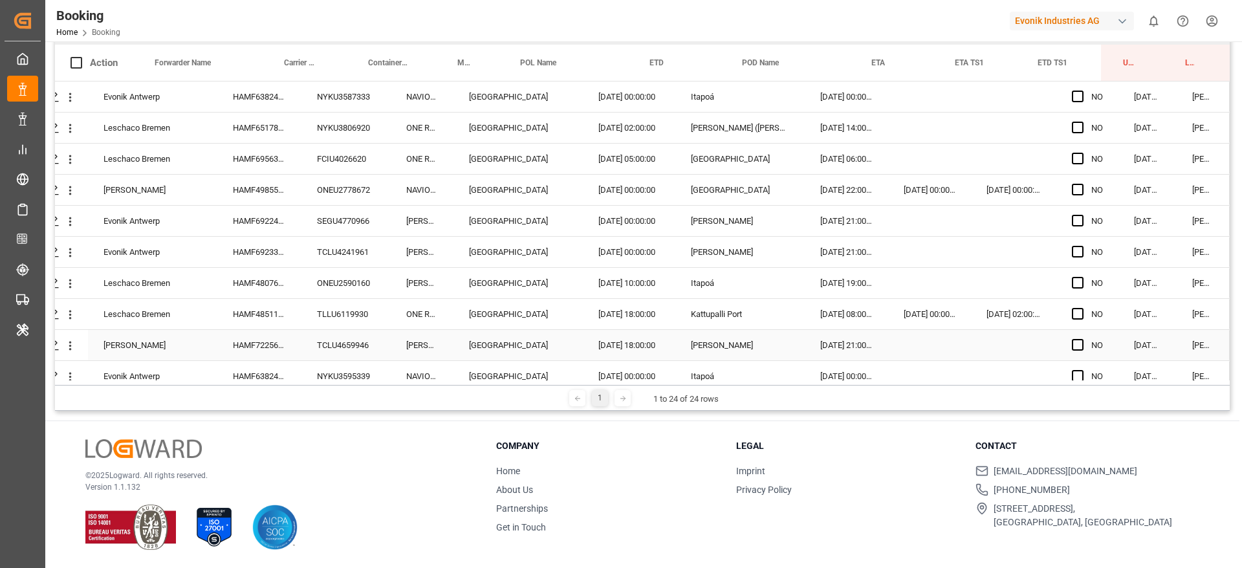
scroll to position [451, 49]
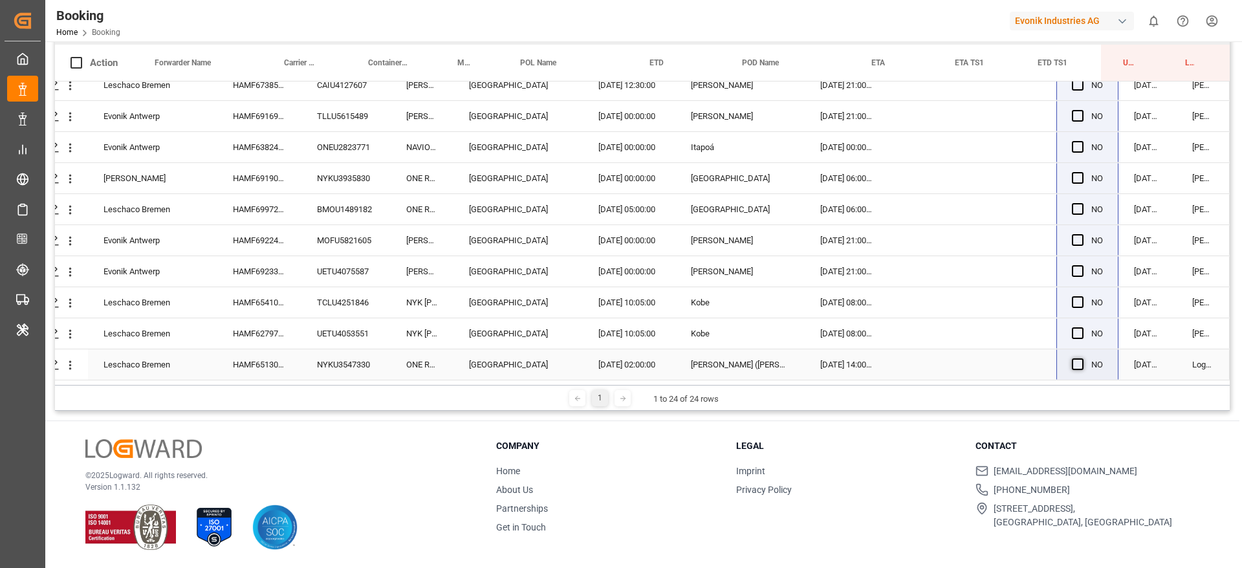
click at [1072, 362] on span "Press SPACE to select this row." at bounding box center [1078, 364] width 12 height 12
click at [1081, 358] on input "Press SPACE to select this row." at bounding box center [1081, 358] width 0 height 0
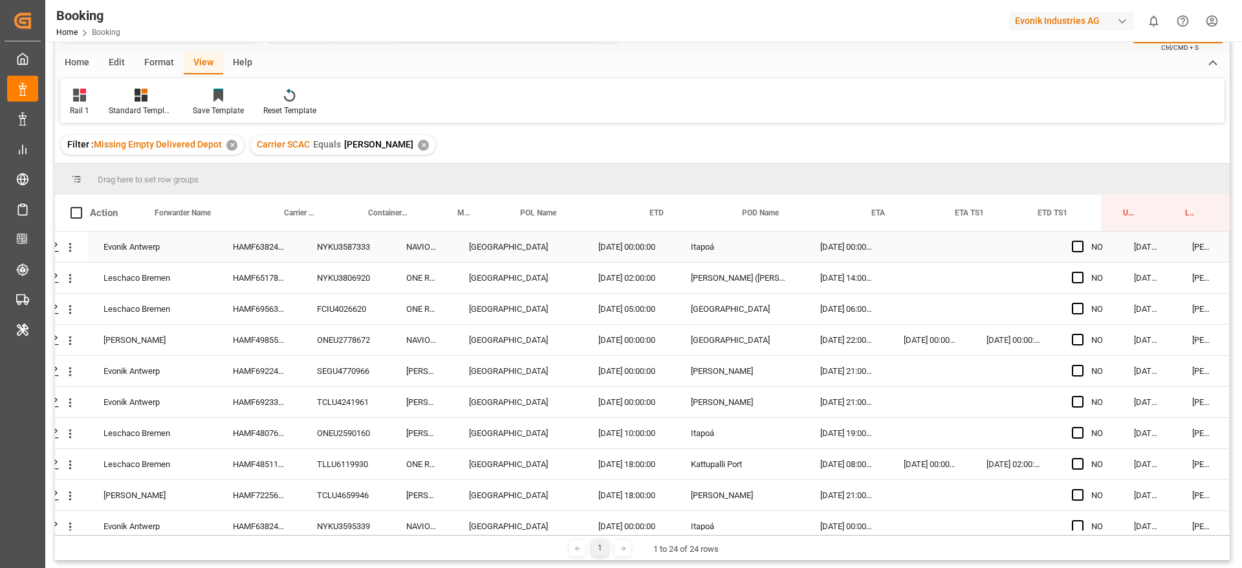
scroll to position [0, 0]
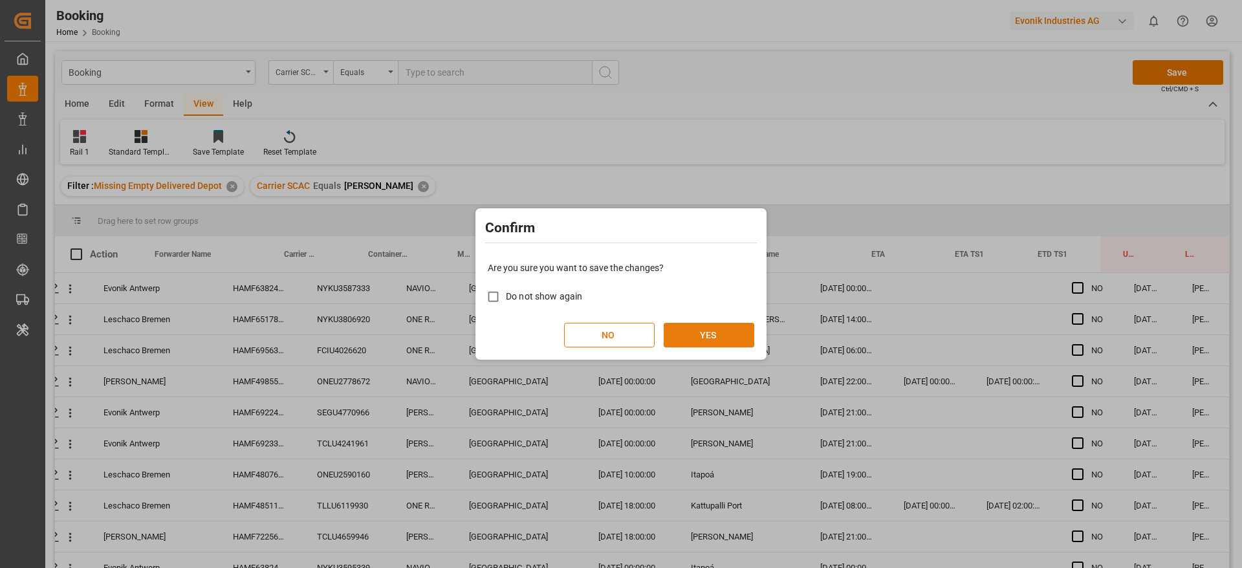
click at [740, 329] on button "YES" at bounding box center [709, 335] width 91 height 25
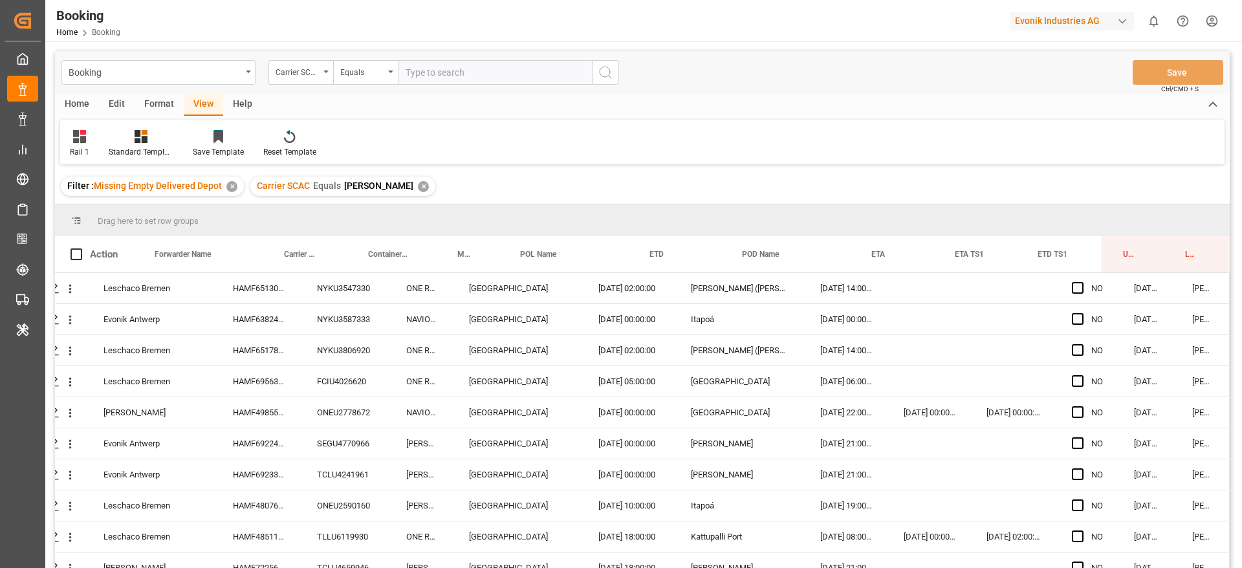
click at [418, 186] on div "✕" at bounding box center [423, 186] width 11 height 11
click at [436, 77] on input "text" at bounding box center [495, 72] width 194 height 25
type input "oolu"
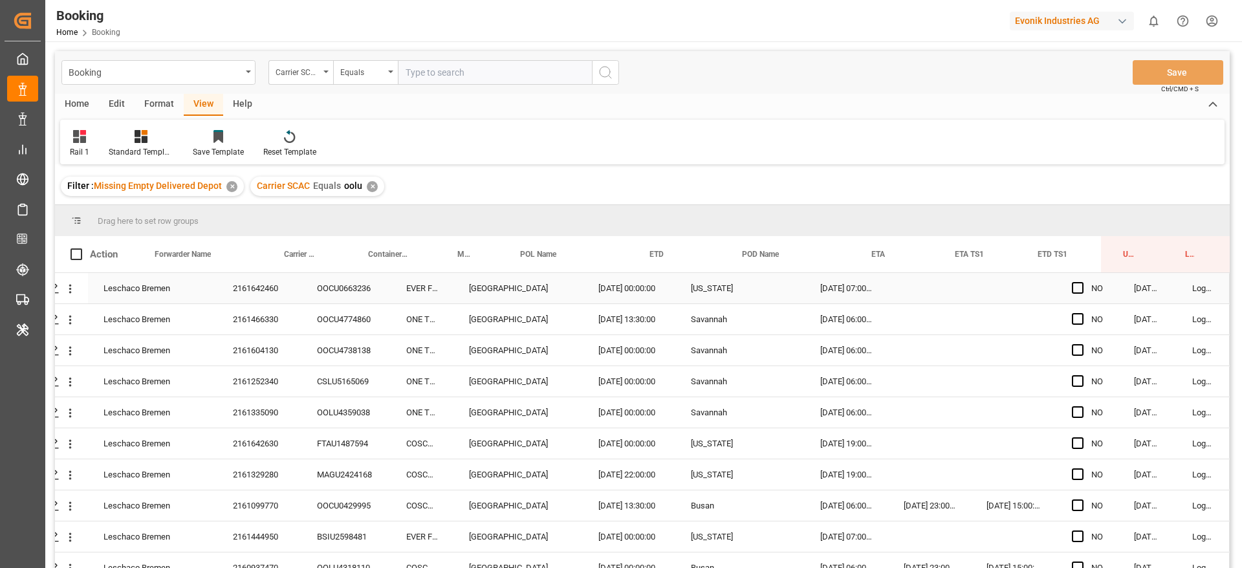
click at [274, 297] on div "2161642460" at bounding box center [259, 288] width 84 height 30
click at [259, 324] on div "2161466330" at bounding box center [259, 319] width 84 height 30
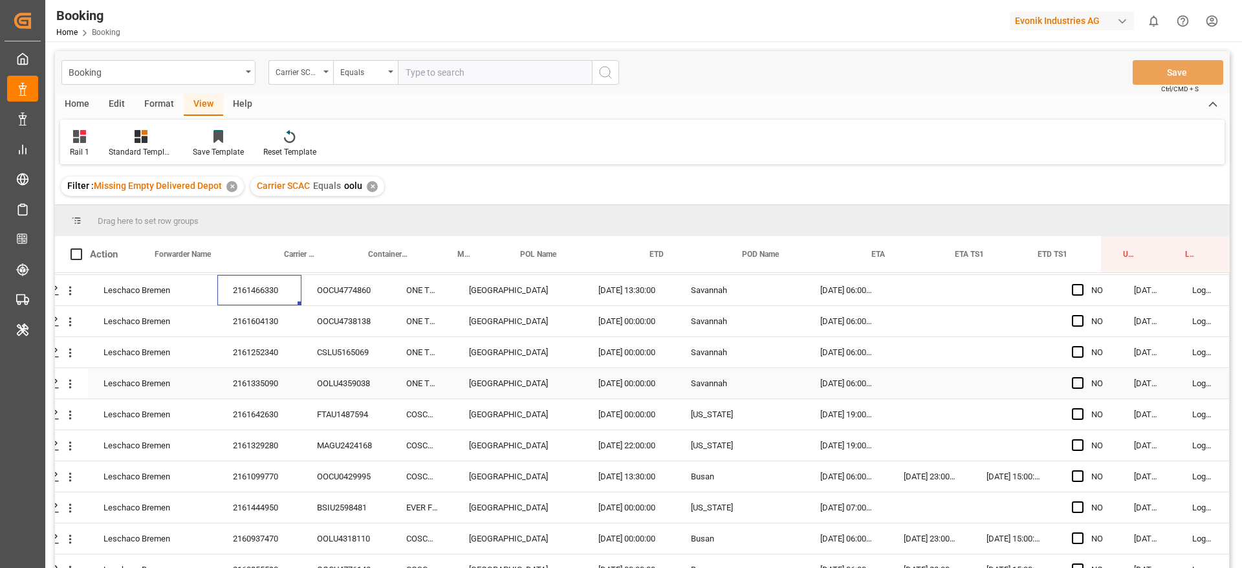
scroll to position [0, 49]
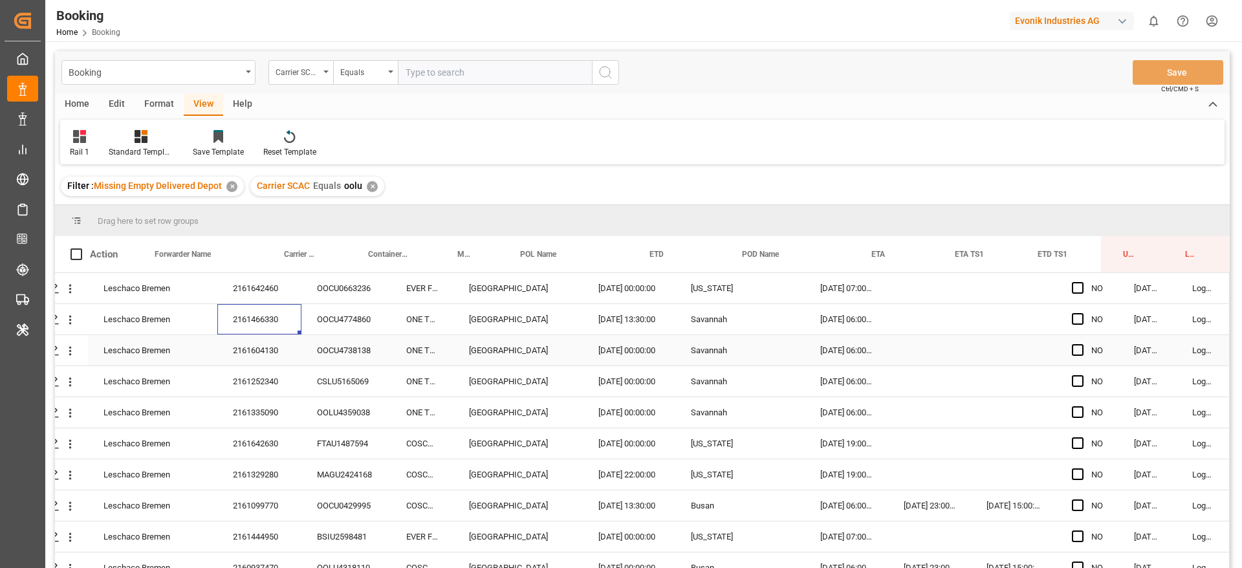
click at [281, 354] on div "2161604130" at bounding box center [259, 350] width 84 height 30
click at [283, 386] on div "2161252340" at bounding box center [259, 381] width 84 height 30
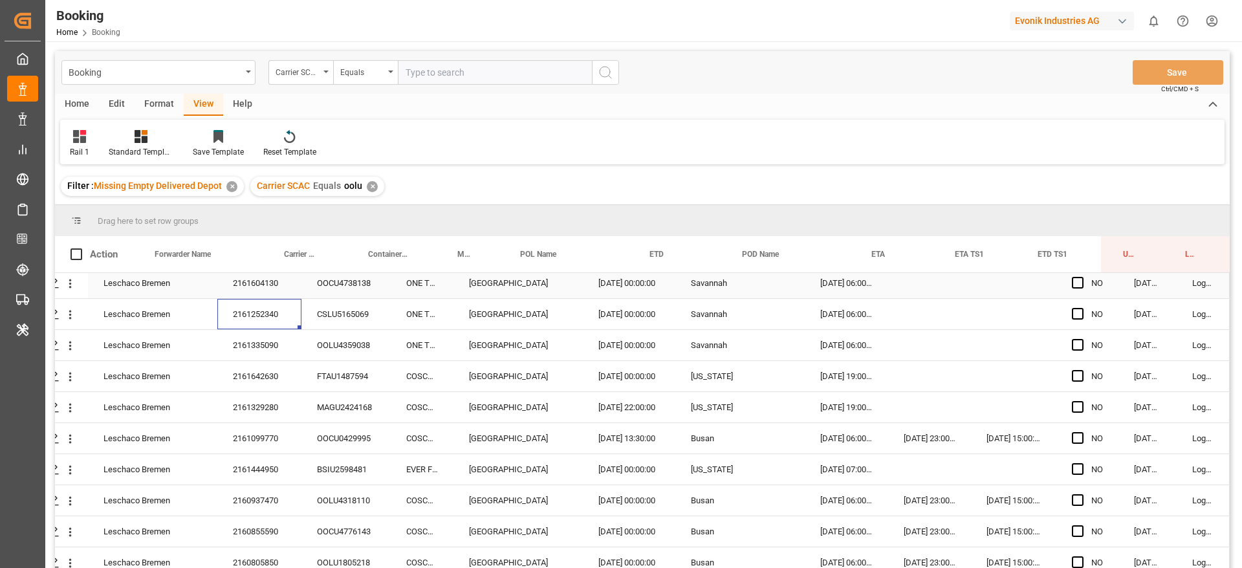
scroll to position [97, 49]
click at [263, 329] on div "2161335090" at bounding box center [259, 315] width 84 height 30
click at [281, 343] on div "2161642630" at bounding box center [259, 346] width 84 height 30
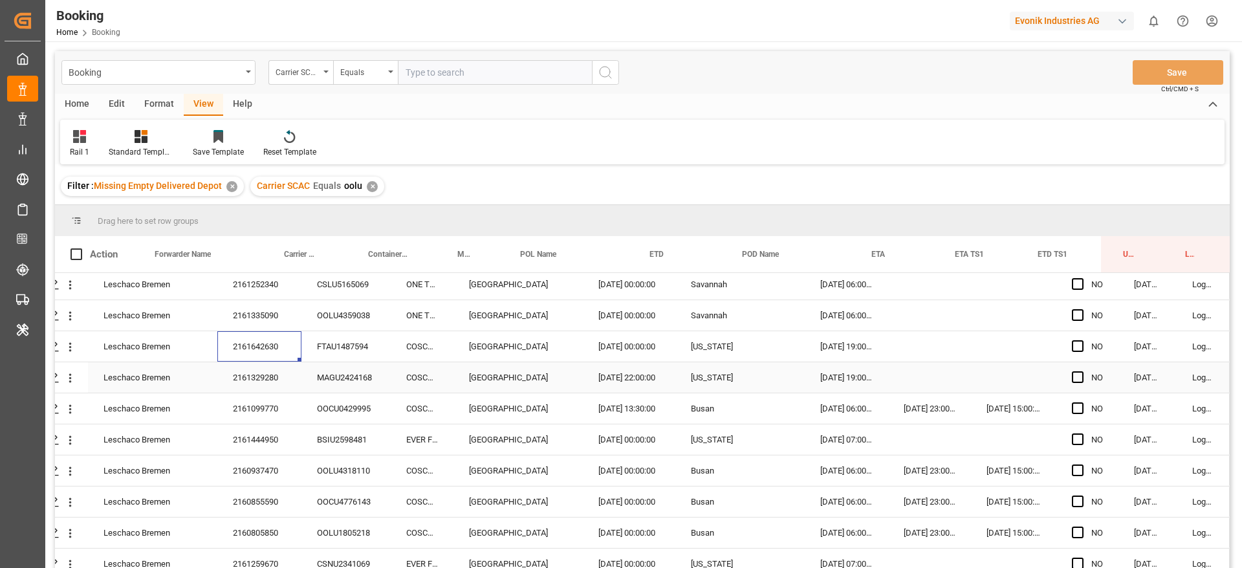
click at [287, 373] on div "2161329280" at bounding box center [259, 377] width 84 height 30
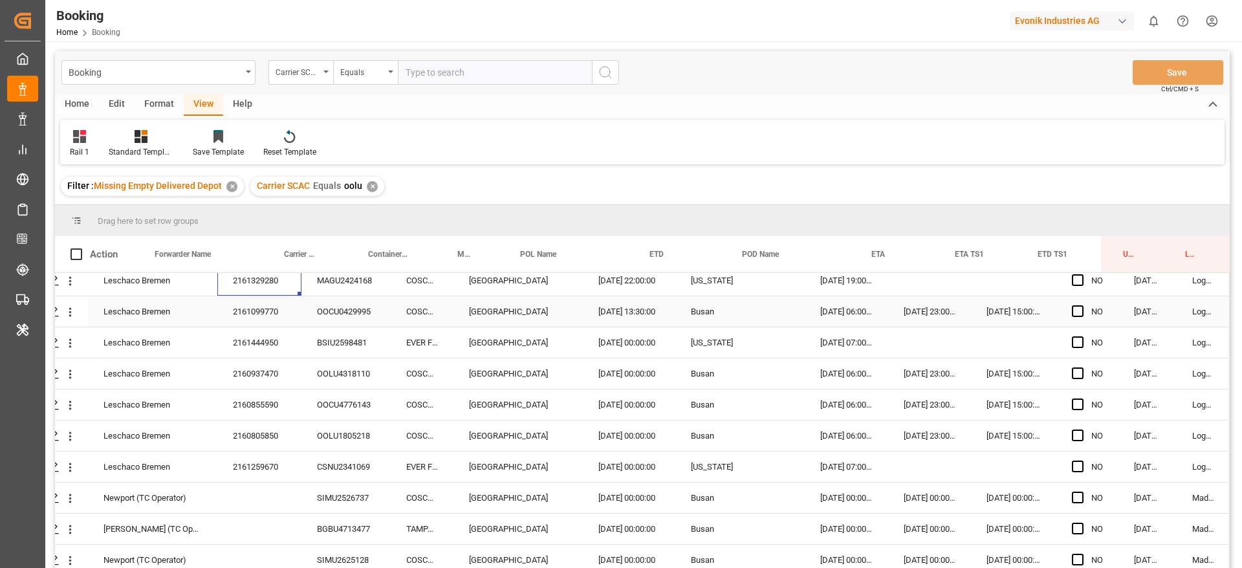
click at [276, 313] on div "2161099770" at bounding box center [259, 311] width 84 height 30
click at [275, 347] on div "2161444950" at bounding box center [259, 342] width 84 height 30
click at [280, 371] on div "2160937470" at bounding box center [259, 373] width 84 height 30
click at [277, 407] on div "2160855590" at bounding box center [259, 404] width 84 height 30
click at [266, 437] on div "2160805850" at bounding box center [259, 435] width 84 height 30
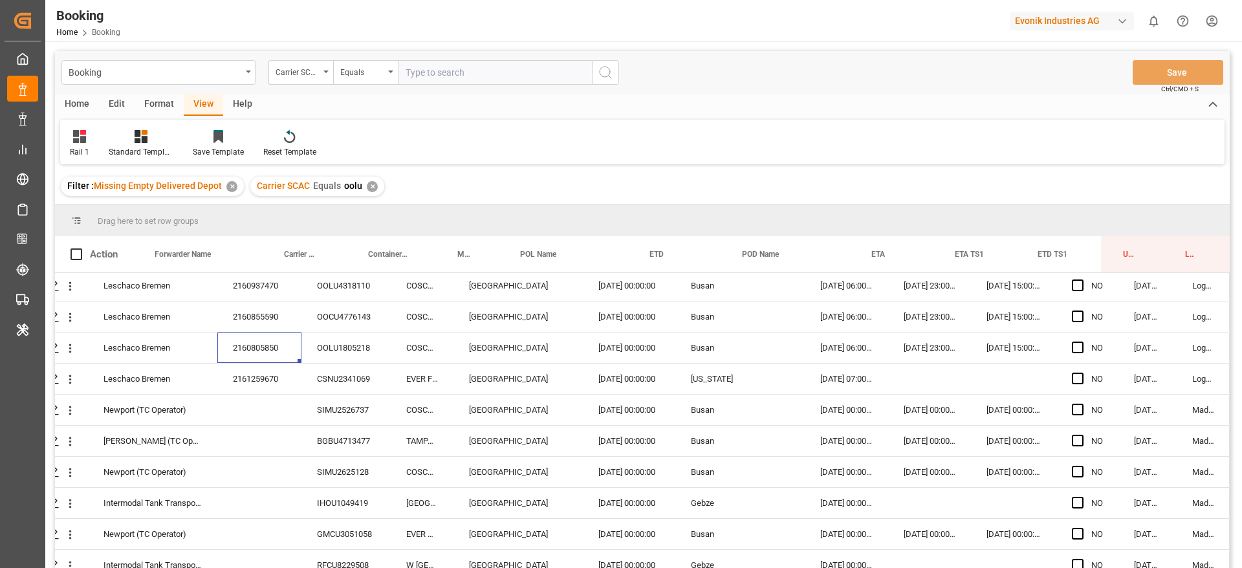
scroll to position [291, 49]
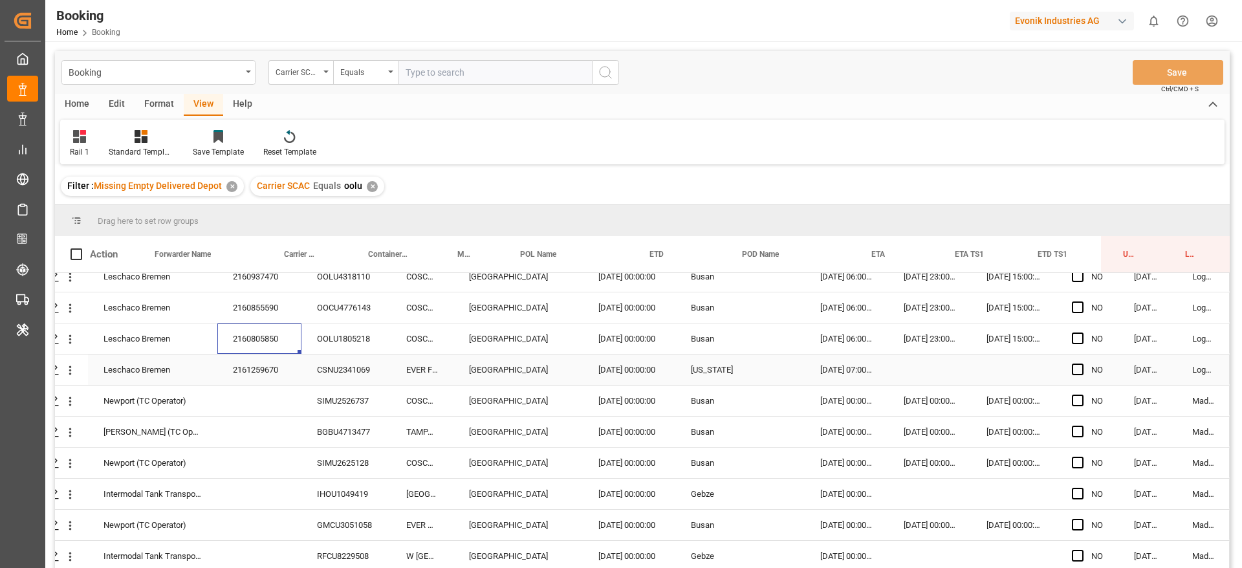
click at [263, 364] on div "2161259670" at bounding box center [259, 369] width 84 height 30
drag, startPoint x: 316, startPoint y: 395, endPoint x: 316, endPoint y: 405, distance: 10.4
click at [316, 395] on div "SIMU2526737" at bounding box center [345, 401] width 89 height 30
click at [328, 453] on div "SIMU2625128" at bounding box center [345, 463] width 89 height 30
click at [333, 437] on div "BGBU4713477" at bounding box center [345, 432] width 89 height 30
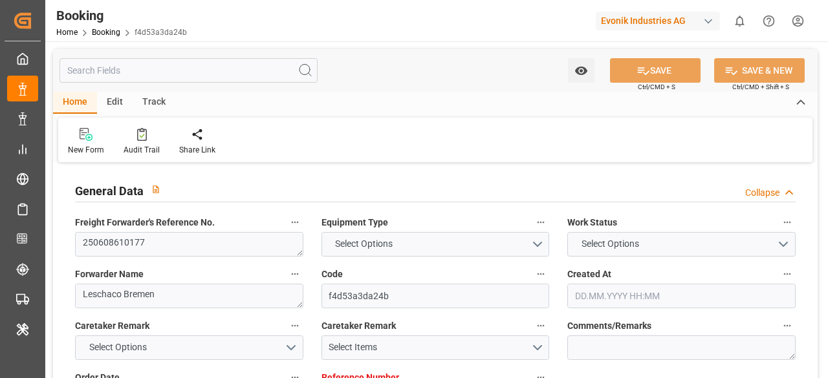
type input "4006596700"
type input "9305673"
type input "ONE"
type input "Ocean Network Express"
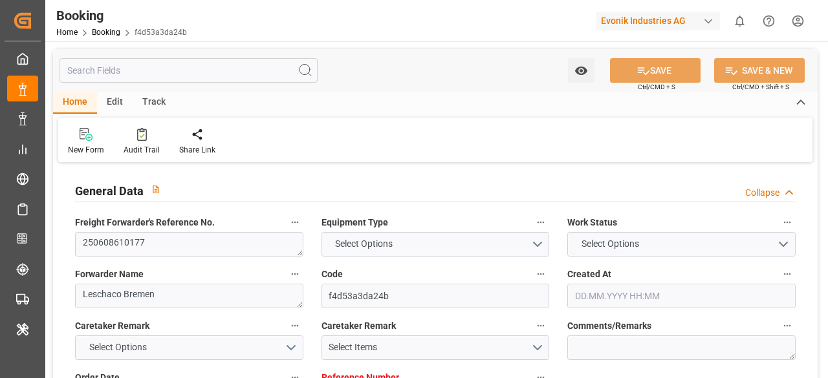
type input "DEHAM"
type input "INKTP"
type input "68"
type input "INMUN"
type input "0"
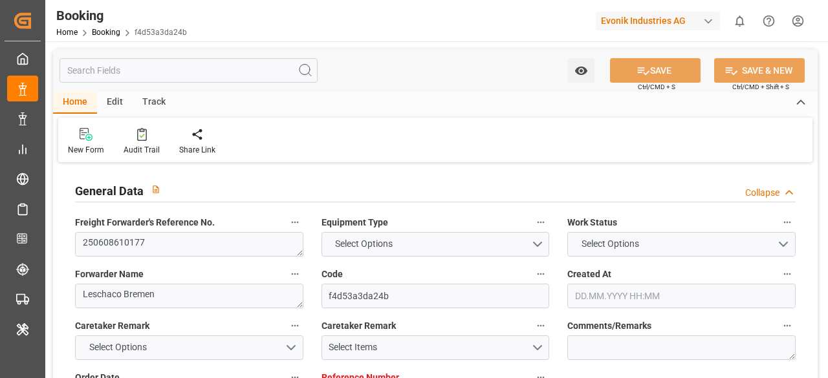
type input "DEHAM"
type input "INKAT"
type input "9305635"
type input "20.05.2025 20:58"
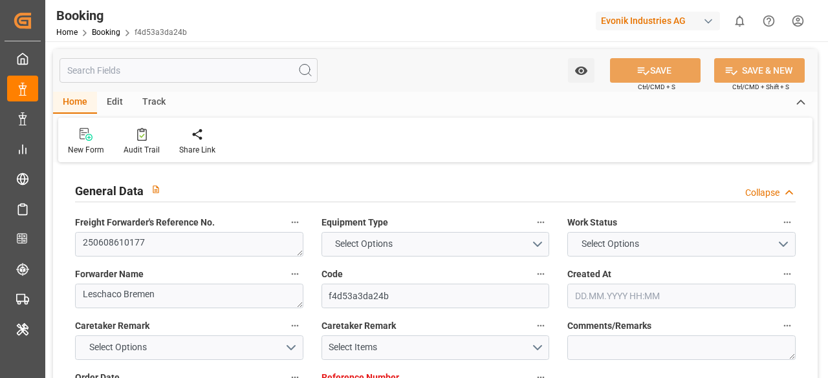
type input "20.05.2025"
type input "02.08.2025"
type input "04.06.2025"
type input "04.06.2025 00:00"
type input "03.07.2025"
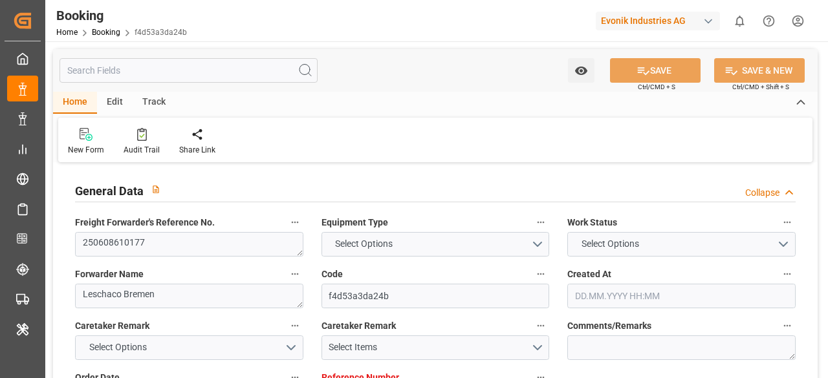
type input "04.07.2025 22:30"
type input "02.07.2025 00:00"
type input "05.07.2025 06:55"
type input "23.06.2025 12:14"
type input "11.09.2025 23:00"
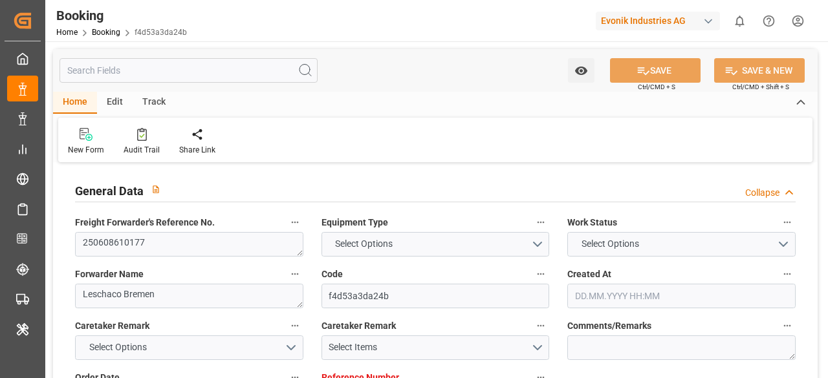
type input "01.09.2025 00:00"
type input "11.09.2025 22:21"
type input "08.08.2025 12:00"
type input "05.08.2025 00:00"
type input "08.08.2025 21:52"
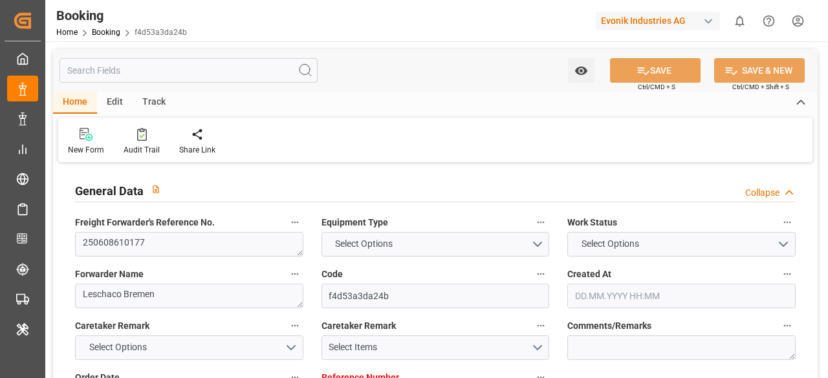
type input "21.08.2025 06:00"
type input "21.08.2025 00:00"
type input "21.08.2025 17:48"
type input "19.09.2025 06:53"
type input "24.09.2025 18:31"
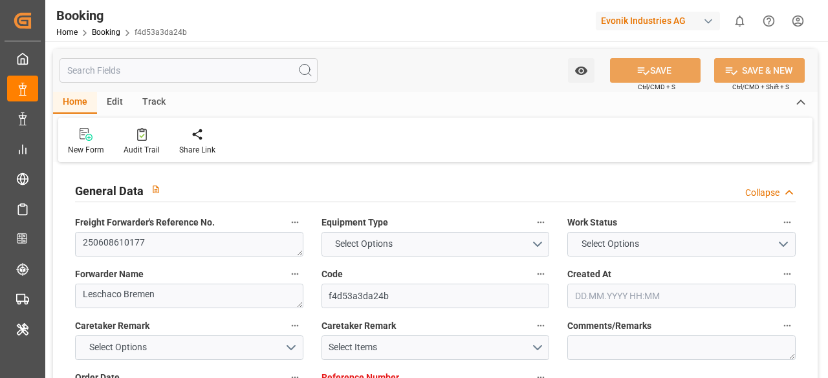
type input "03.07.2025"
type input "25.09.2025 00:09"
type input "25.09.2025"
type input "17.06.2025 14:57"
type input "03.09.2025 14:00"
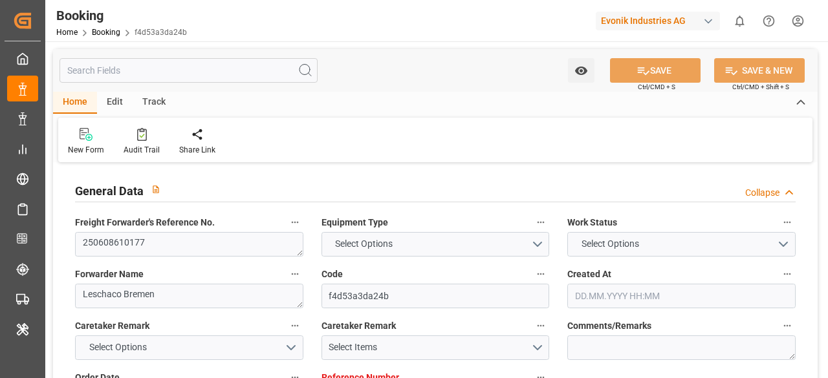
type input "01.09.2025 20:00"
type input "13.07.2025 18:57"
type input "04.07.2025 21:00"
type input "02.07.2025 13:30"
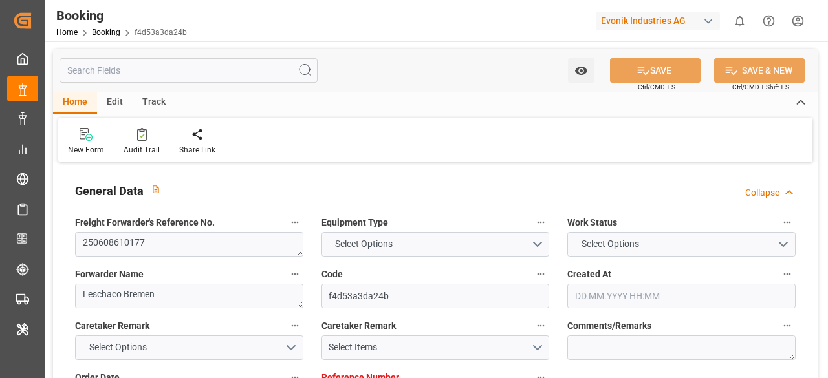
type input "05.07.2025 03:41"
type input "04.07.2025 22:30"
type input "05.07.2025 07:34"
type input "08.08.2025 12:00"
type input "08.08.2025 11:19"
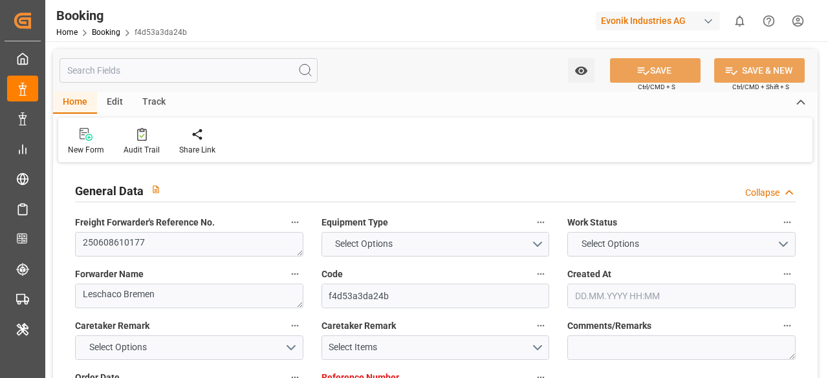
type input "13.08.2025 03:30"
type input "08.08.2025 18:50"
type input "09.08.2025 12:49"
type input "20.08.2025 20:48"
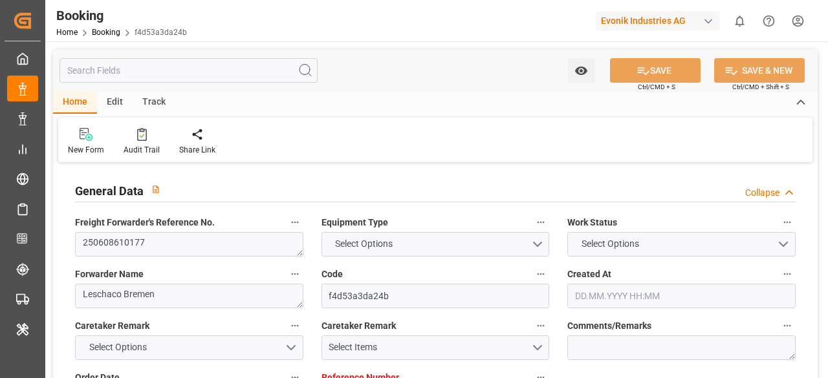
type input "20.08.2025 20:48"
type input "20.08.2025 19:01"
type input "21.08.2025 06:00"
type input "21.08.2025 17:59"
type input "11.09.2025 23:00"
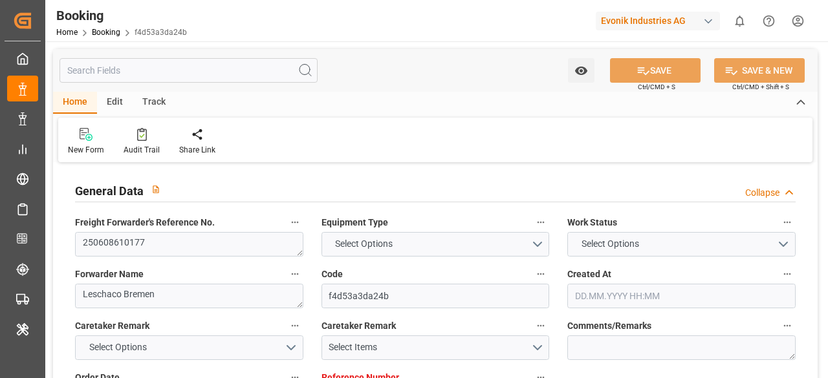
type input "11.09.2025 23:56"
type input "12.09.2025 00:30"
type input "01.09.2025 09:30"
type input "12.09.2025 01:21"
type input "12.09.2025 05:51"
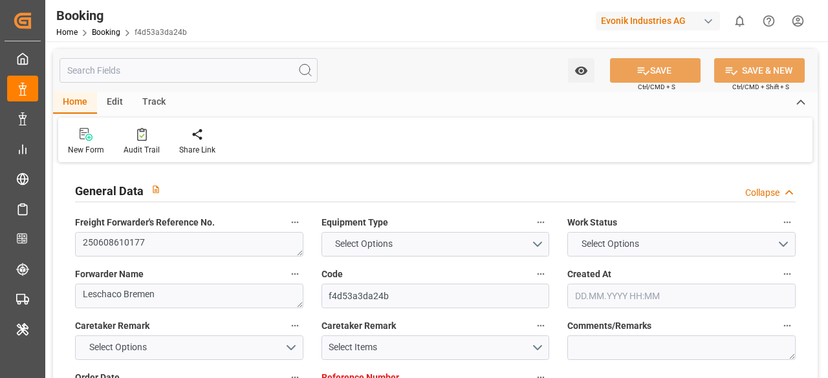
type input "01.09.2025 14:00"
type input "16.09.2025 01:21"
type input "19.09.2025 12:53"
type input "03.09.2025 14:00"
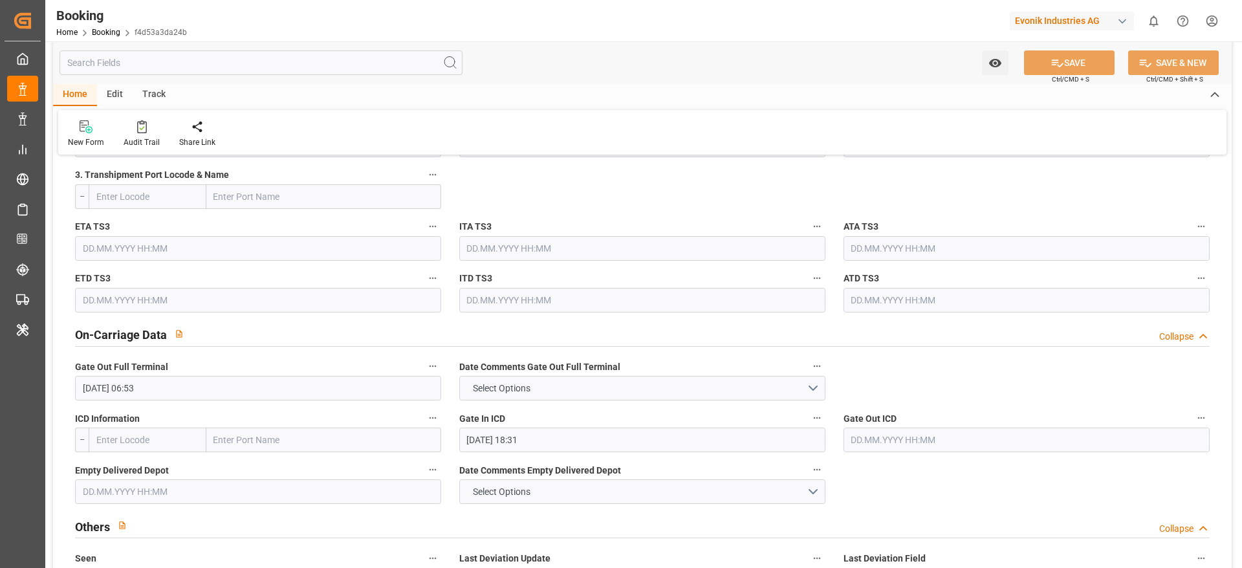
scroll to position [1843, 0]
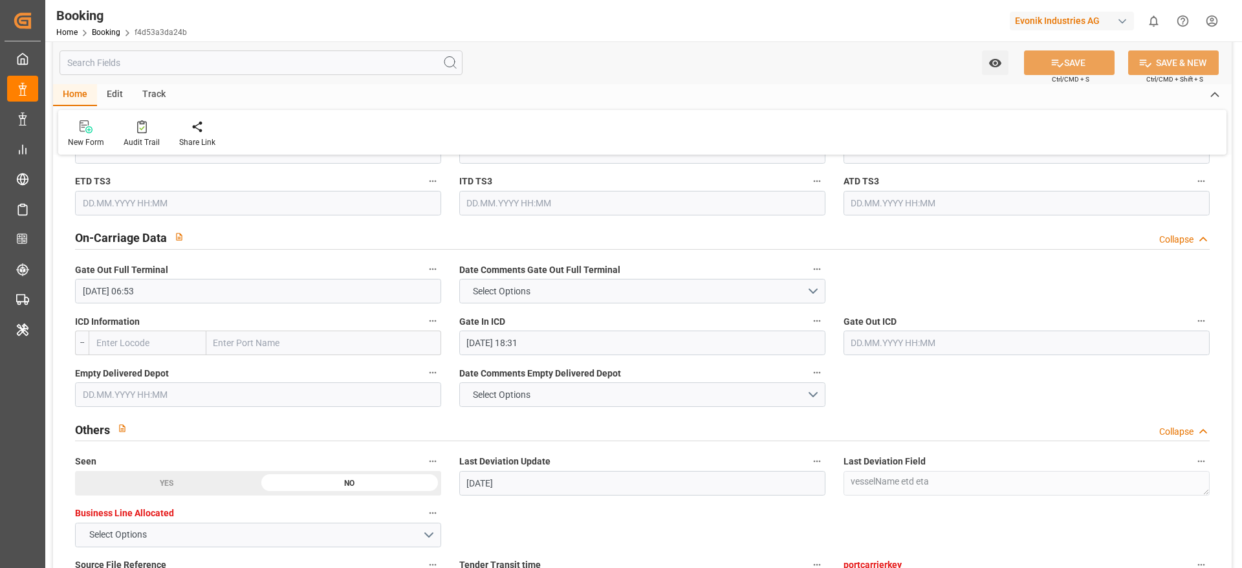
click at [167, 378] on input "text" at bounding box center [258, 394] width 366 height 25
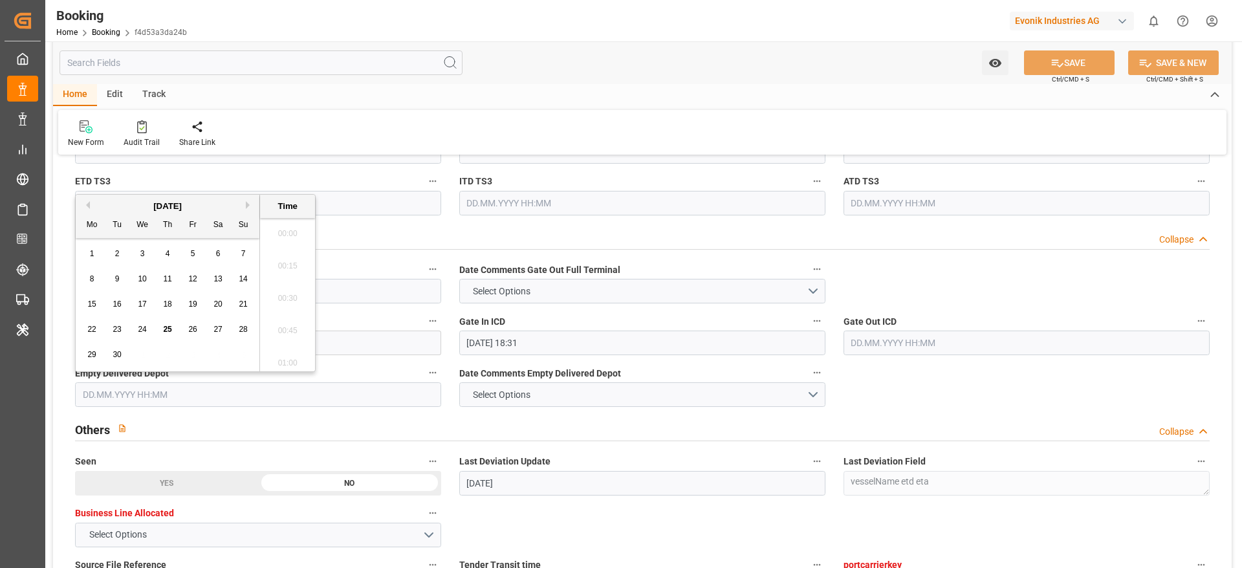
scroll to position [2010, 0]
click at [141, 331] on span "24" at bounding box center [142, 329] width 8 height 9
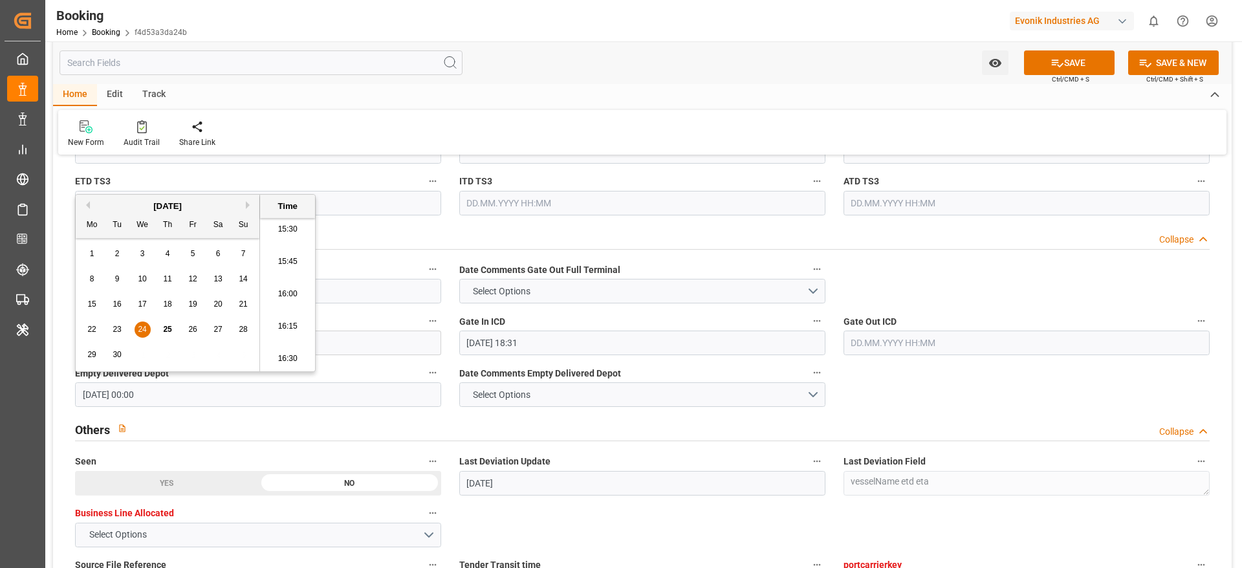
type input "24.09.2025 00:00"
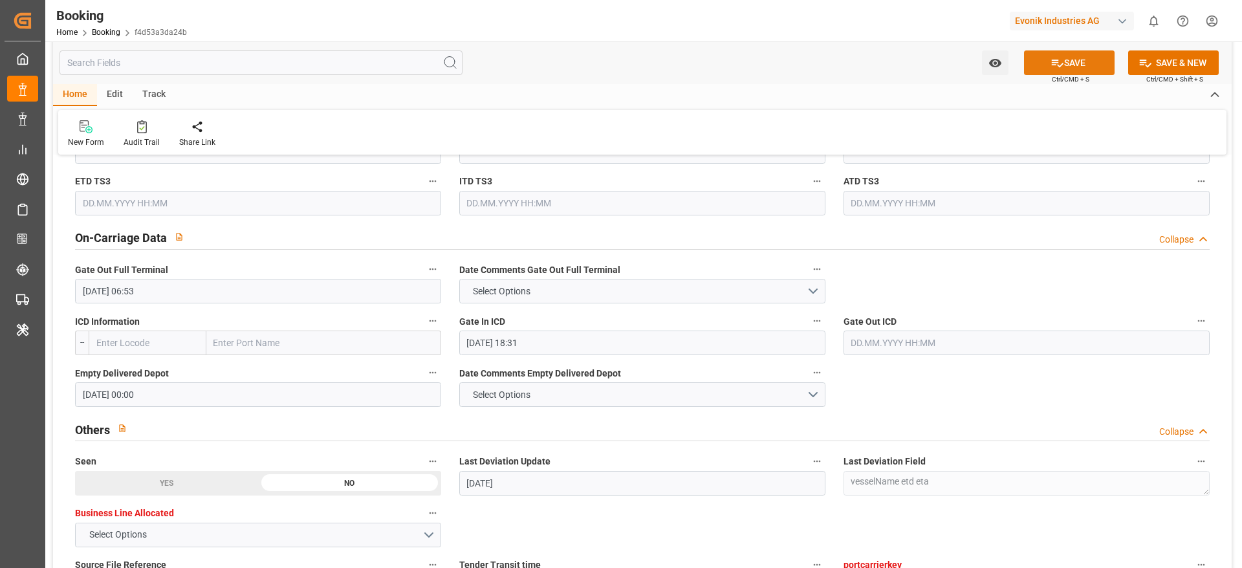
click at [827, 50] on button "SAVE" at bounding box center [1069, 62] width 91 height 25
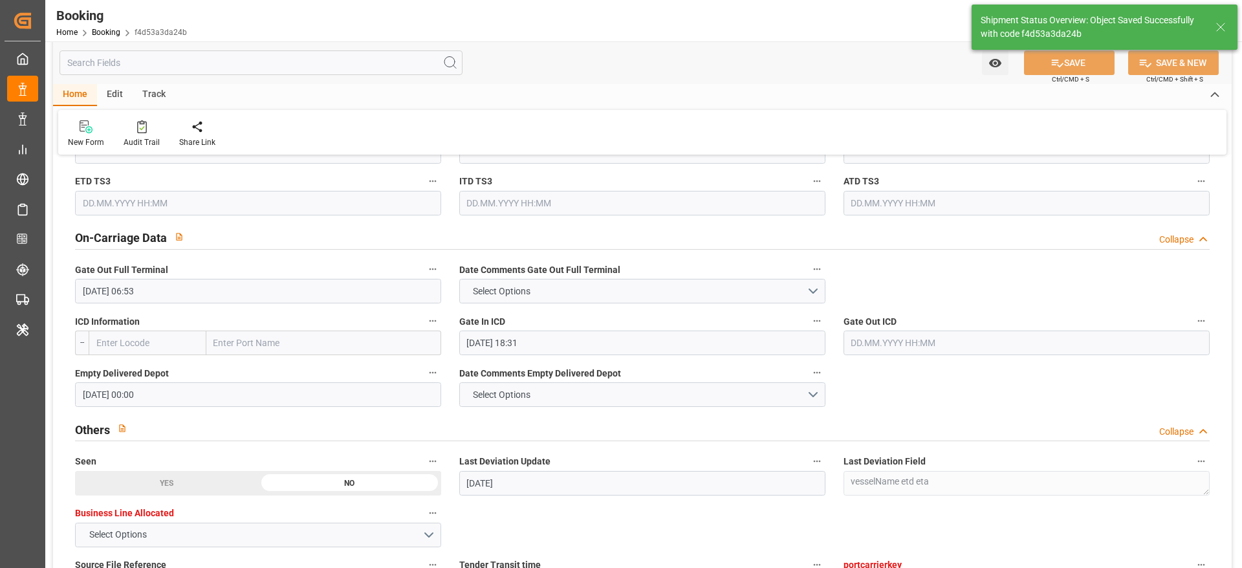
type textarea "[PERSON_NAME]"
type input "25.09.2025 10:41"
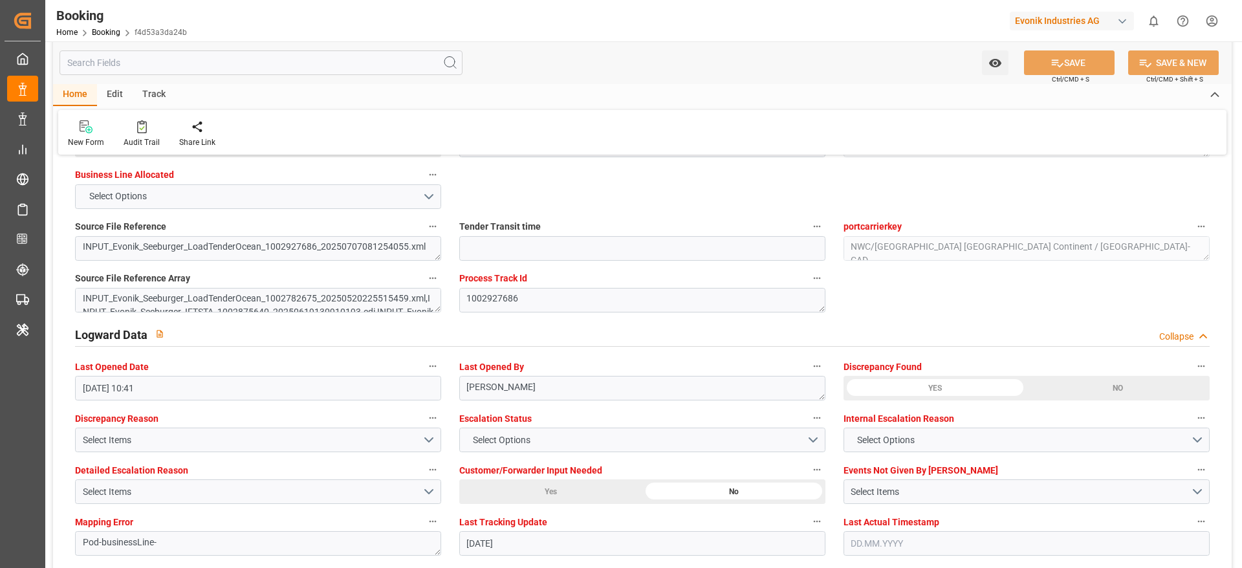
scroll to position [2232, 0]
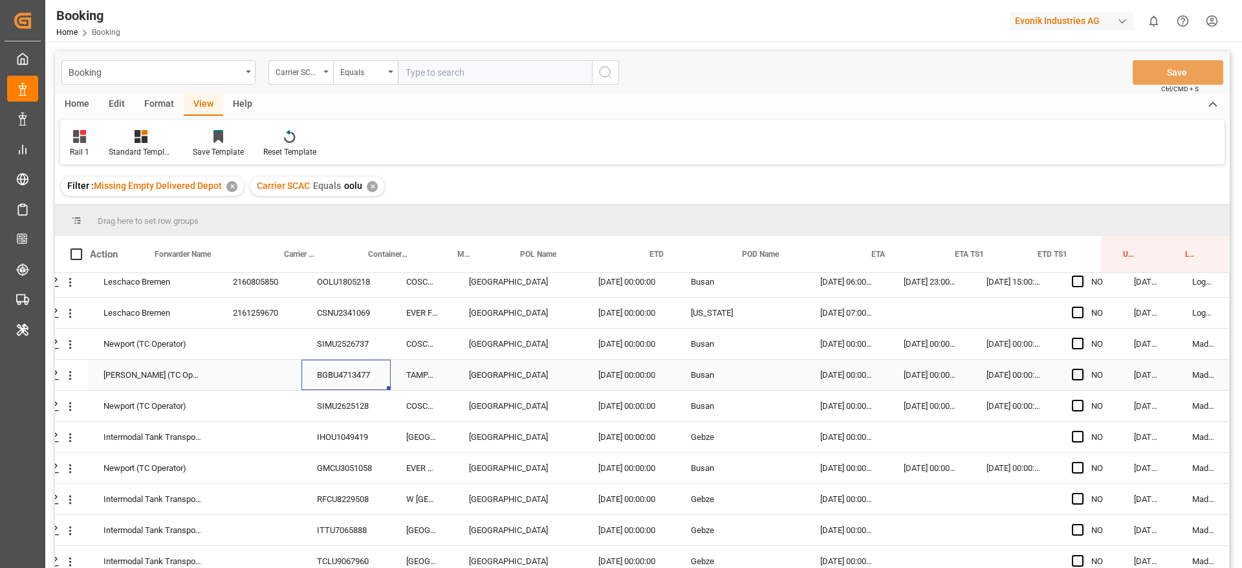
scroll to position [388, 49]
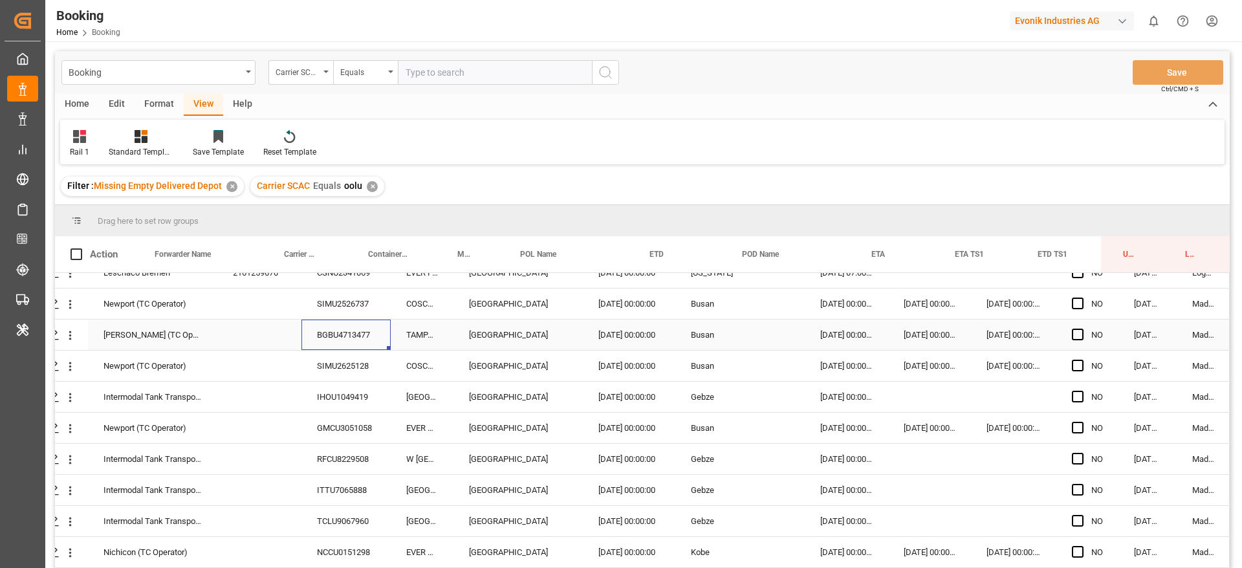
click at [326, 350] on div "[PERSON_NAME] (TC Operator) BGBU4713477 TAMPA TRIUMPH Rotterdam [DATE] 00:00:00…" at bounding box center [619, 335] width 1219 height 31
click at [327, 360] on div "SIMU2625128" at bounding box center [345, 366] width 89 height 30
click at [356, 409] on div "IHOU1049419" at bounding box center [345, 397] width 89 height 30
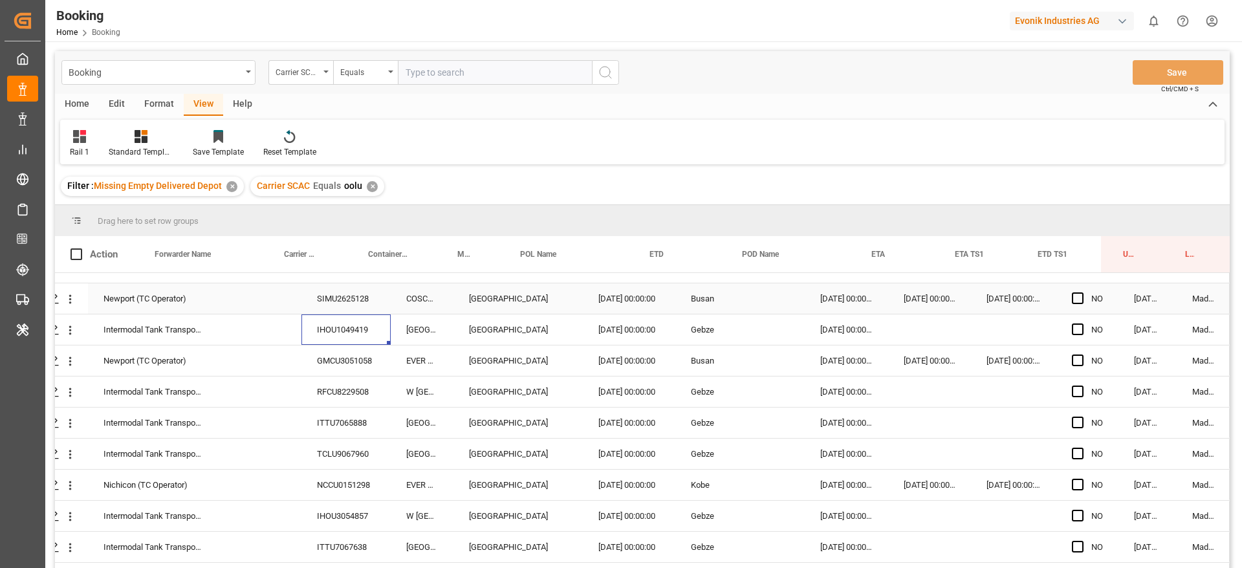
scroll to position [485, 49]
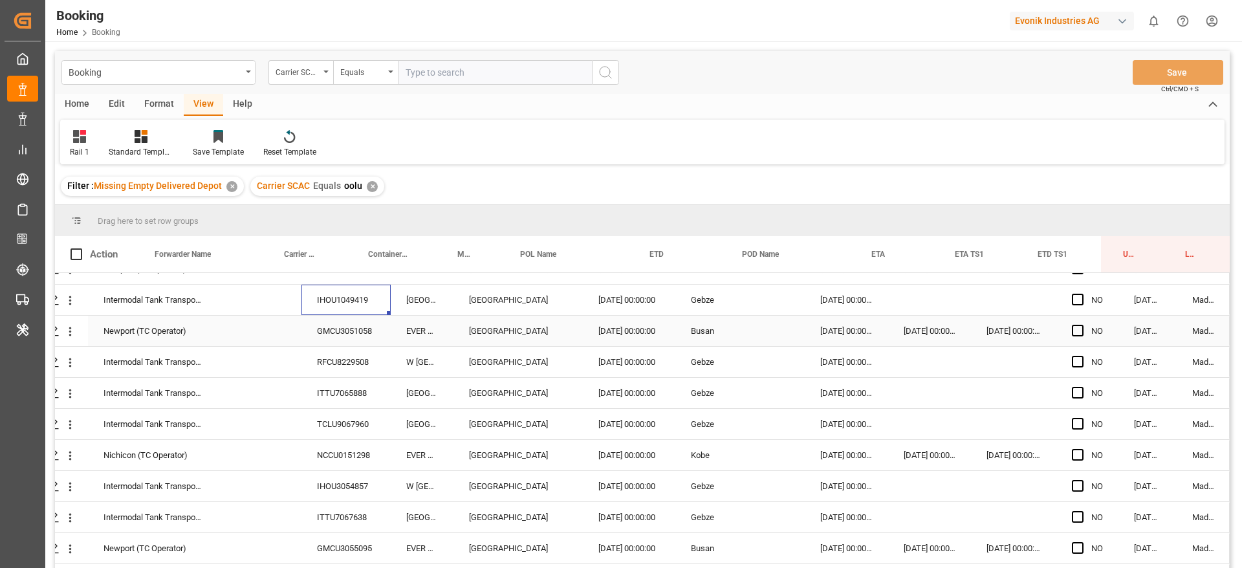
click at [326, 331] on div "GMCU3051058" at bounding box center [345, 331] width 89 height 30
click at [328, 359] on div "RFCU8229508" at bounding box center [345, 362] width 89 height 30
click at [334, 395] on div "ITTU7065888" at bounding box center [345, 393] width 89 height 30
click at [338, 415] on div "TCLU9067960" at bounding box center [345, 424] width 89 height 30
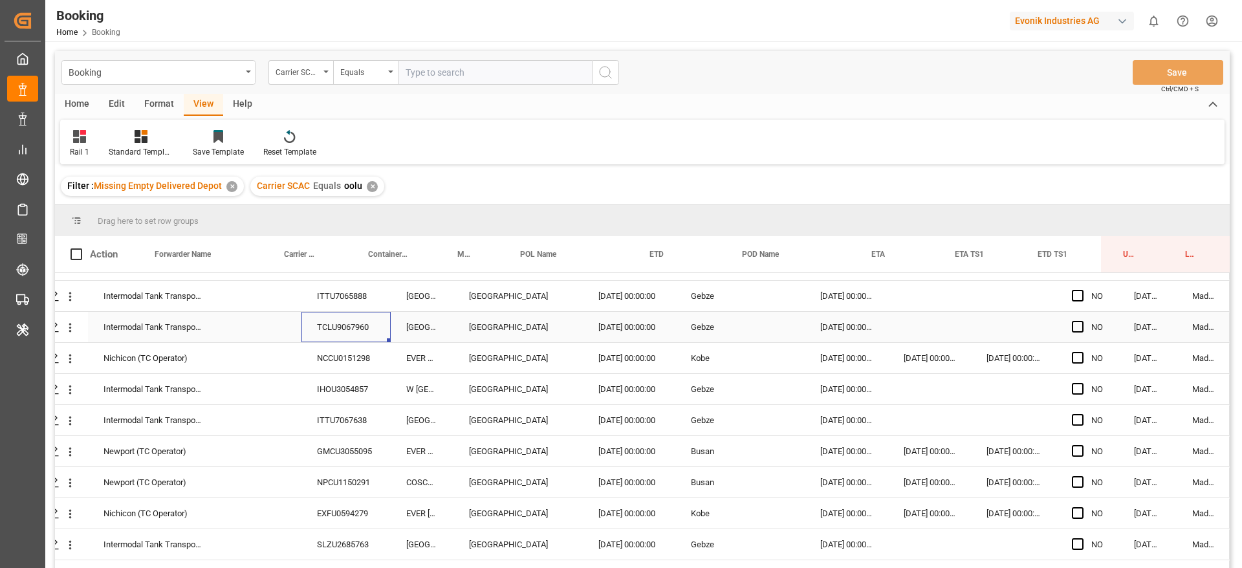
click at [344, 356] on div "NCCU0151298" at bounding box center [345, 358] width 89 height 30
click at [338, 392] on div "IHOU3054857" at bounding box center [345, 389] width 89 height 30
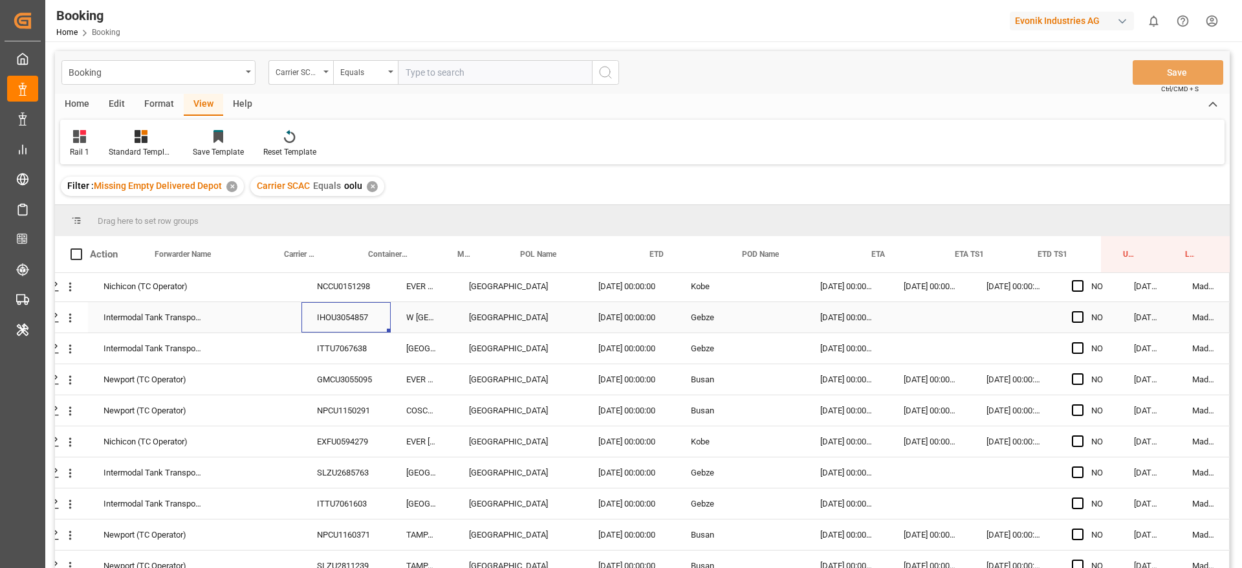
scroll to position [679, 49]
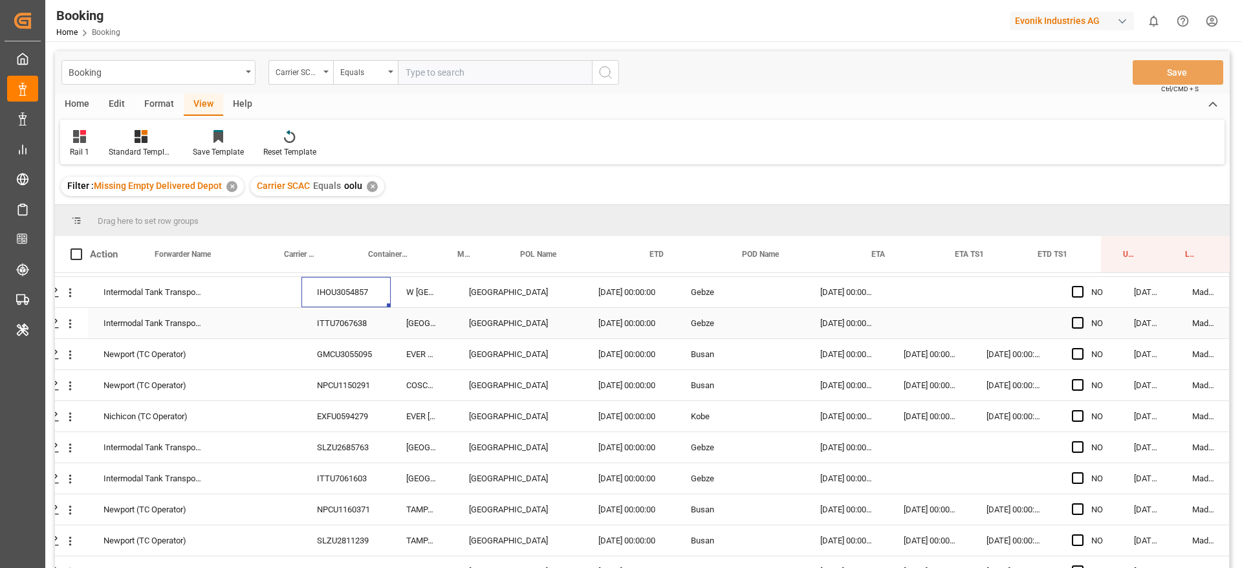
click at [324, 329] on div "ITTU7067638" at bounding box center [345, 323] width 89 height 30
click at [319, 365] on div "GMCU3055095" at bounding box center [345, 354] width 89 height 30
click at [337, 380] on div "NPCU1150291" at bounding box center [345, 385] width 89 height 30
click at [324, 455] on div "SLZU2685763" at bounding box center [345, 447] width 89 height 30
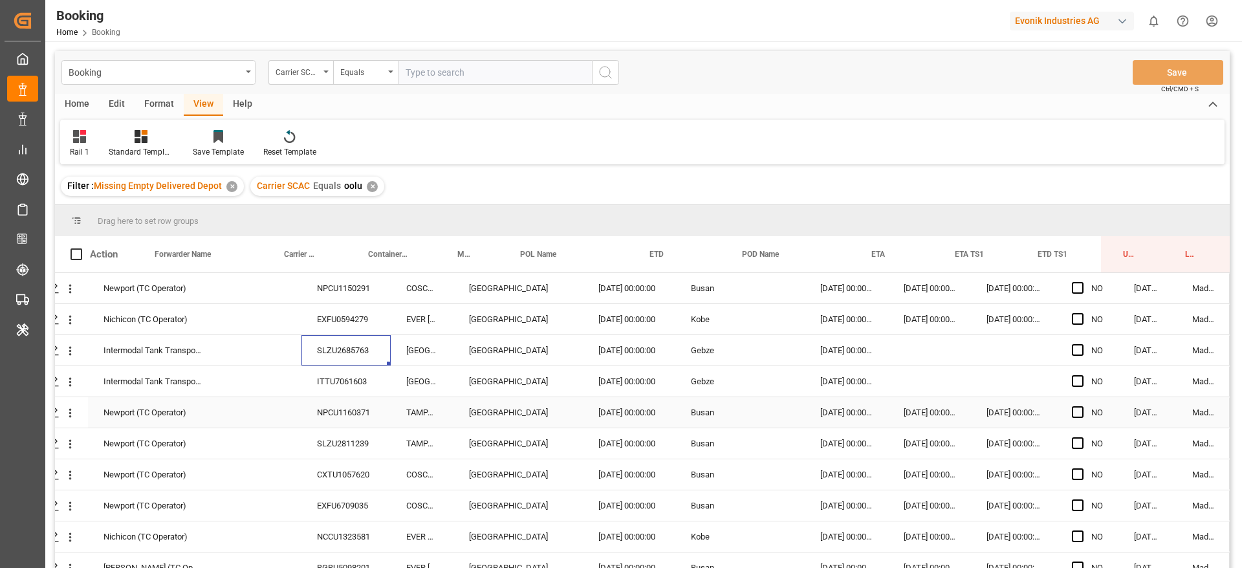
click at [344, 386] on div "ITTU7061603" at bounding box center [345, 381] width 89 height 30
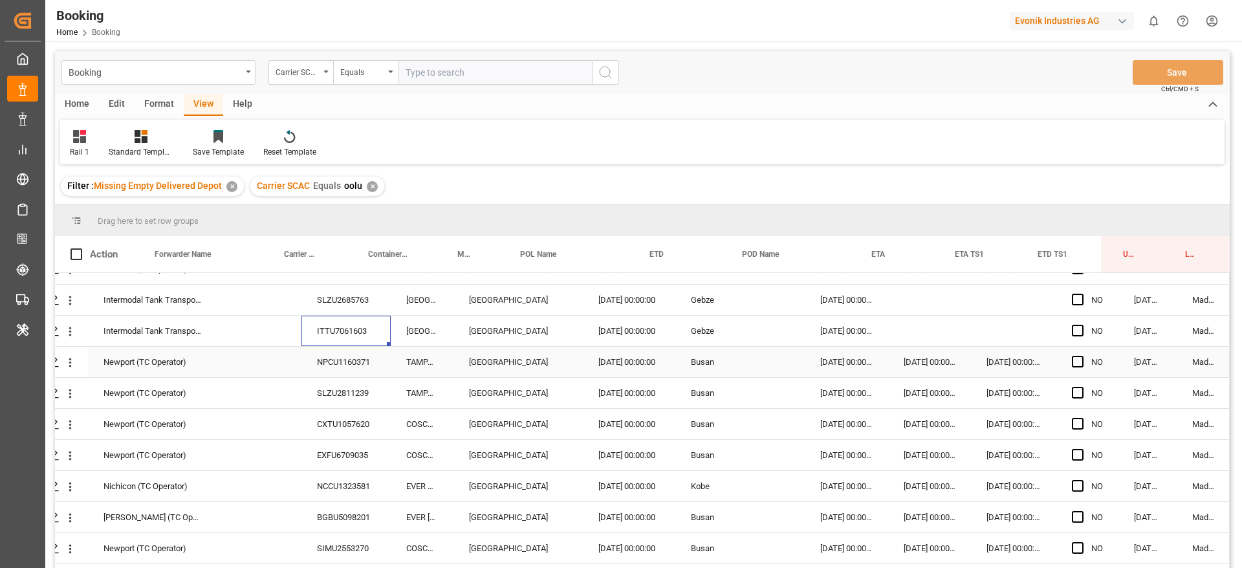
scroll to position [854, 49]
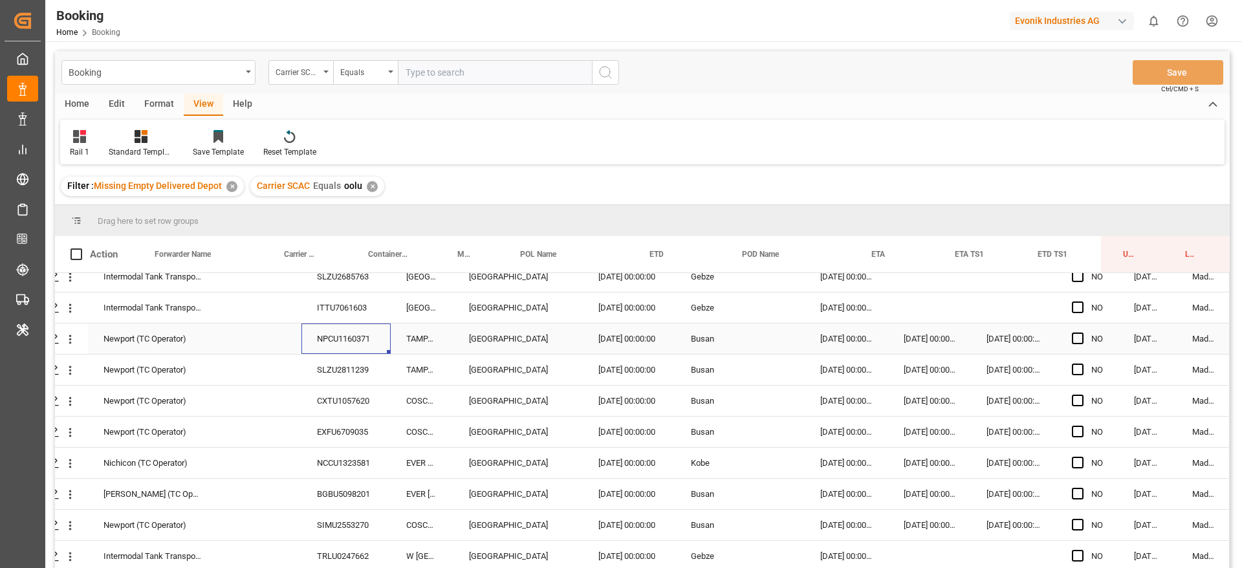
click at [319, 340] on div "NPCU1160371" at bounding box center [345, 338] width 89 height 30
click at [332, 367] on div "SLZU2811239" at bounding box center [345, 369] width 89 height 30
click at [345, 406] on div "CXTU1057620" at bounding box center [345, 401] width 89 height 30
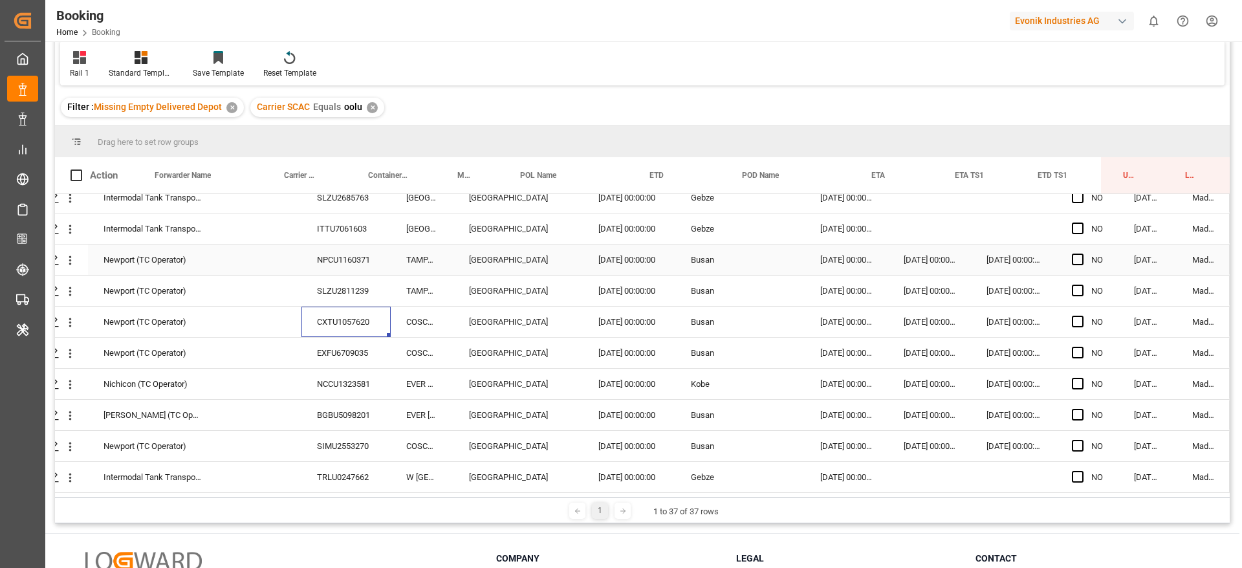
scroll to position [97, 0]
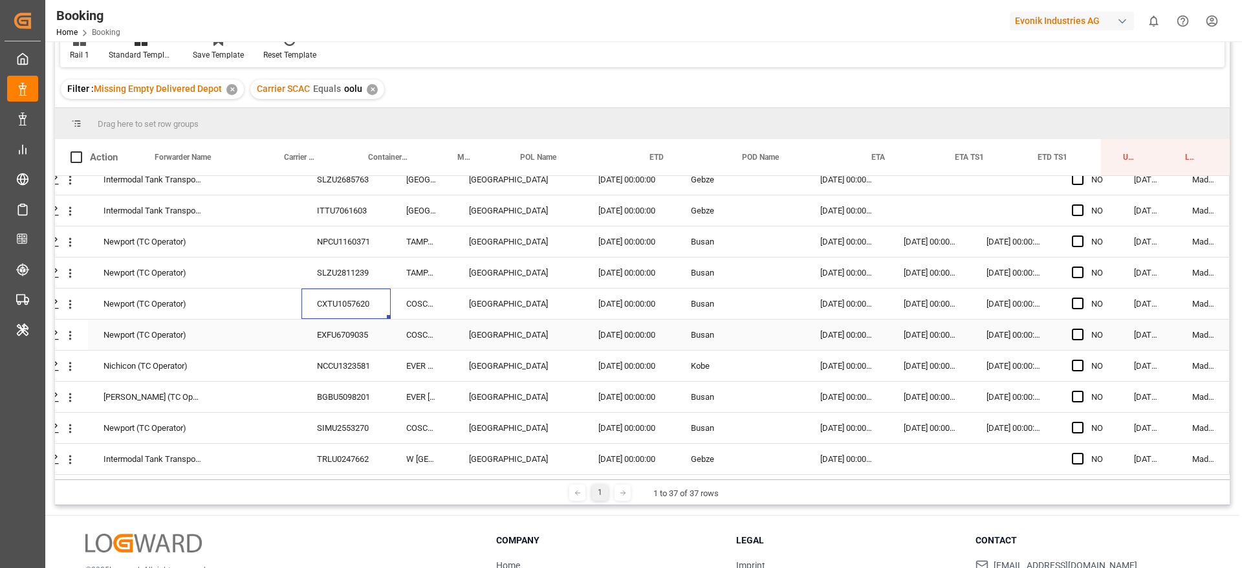
click at [315, 320] on div "EXFU6709035" at bounding box center [345, 335] width 89 height 30
click at [320, 323] on div "EXFU6709035" at bounding box center [345, 335] width 89 height 30
click at [329, 340] on div "EXFU6709035" at bounding box center [345, 335] width 89 height 30
click at [329, 362] on div "NCCU1323581" at bounding box center [345, 366] width 89 height 30
click at [304, 389] on div "BGBU5098201" at bounding box center [345, 397] width 89 height 30
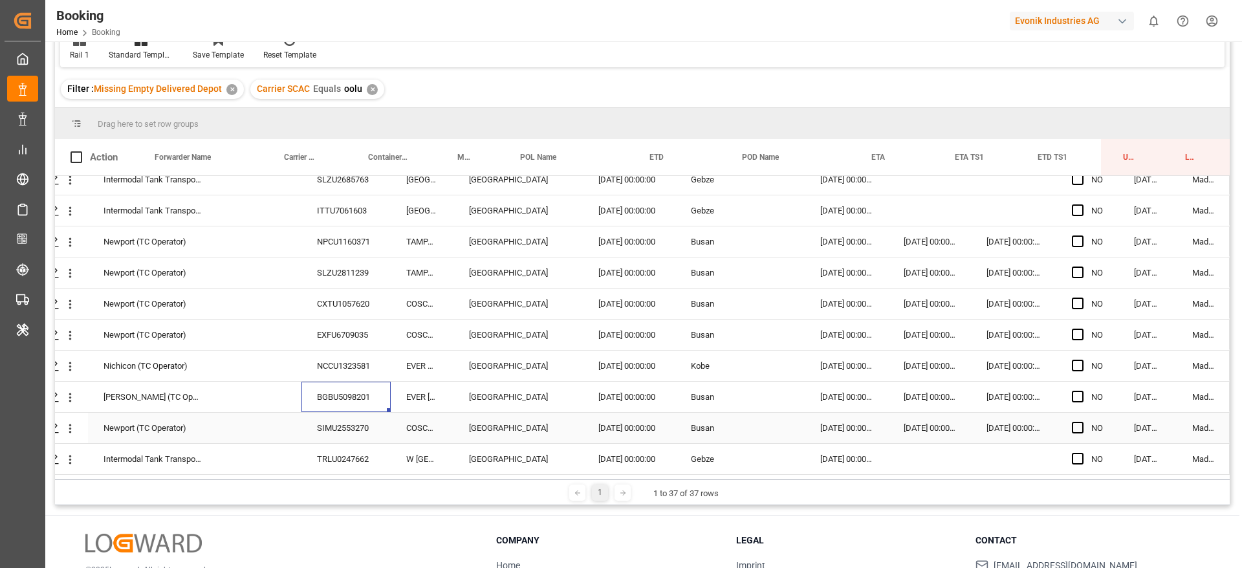
click at [323, 425] on div "SIMU2553270" at bounding box center [345, 428] width 89 height 30
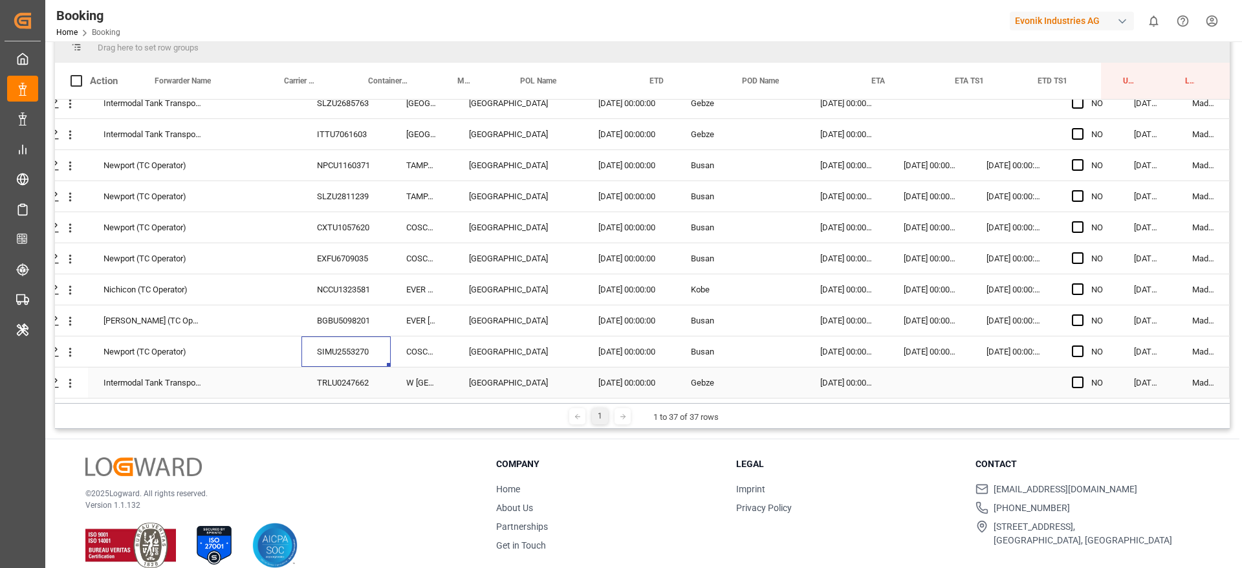
scroll to position [191, 0]
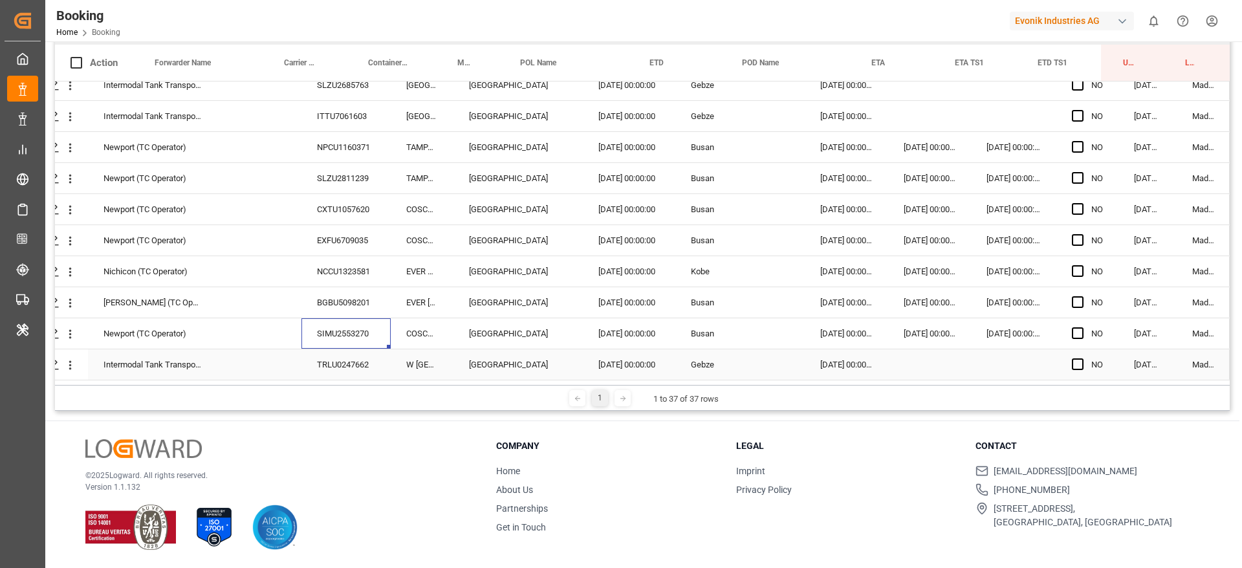
click at [321, 360] on div "TRLU0247662" at bounding box center [345, 364] width 89 height 30
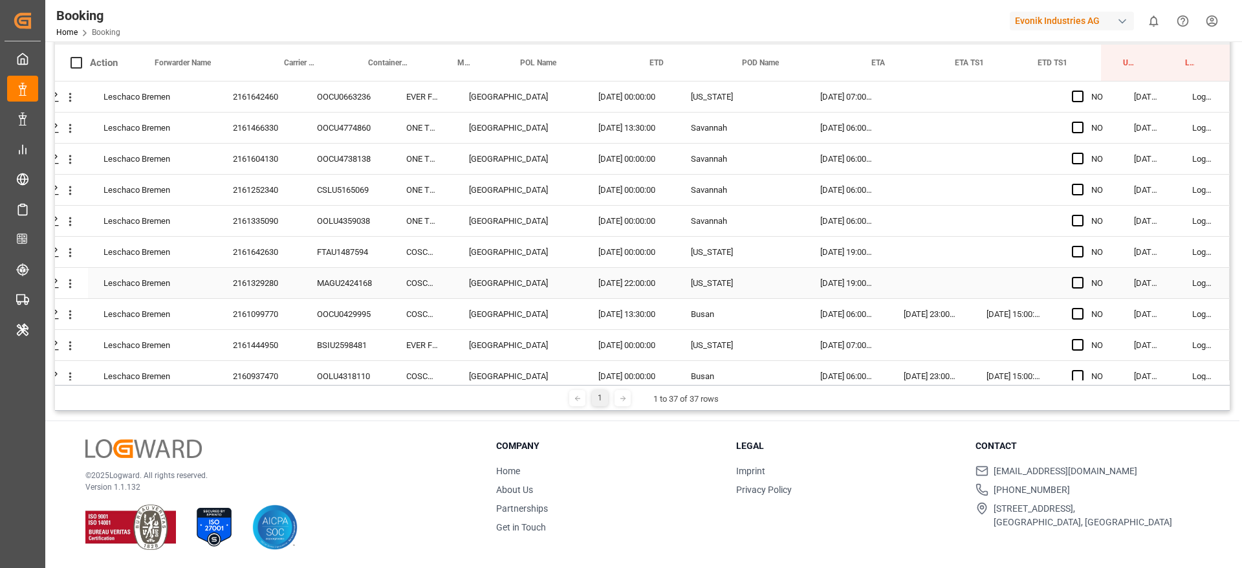
scroll to position [0, 0]
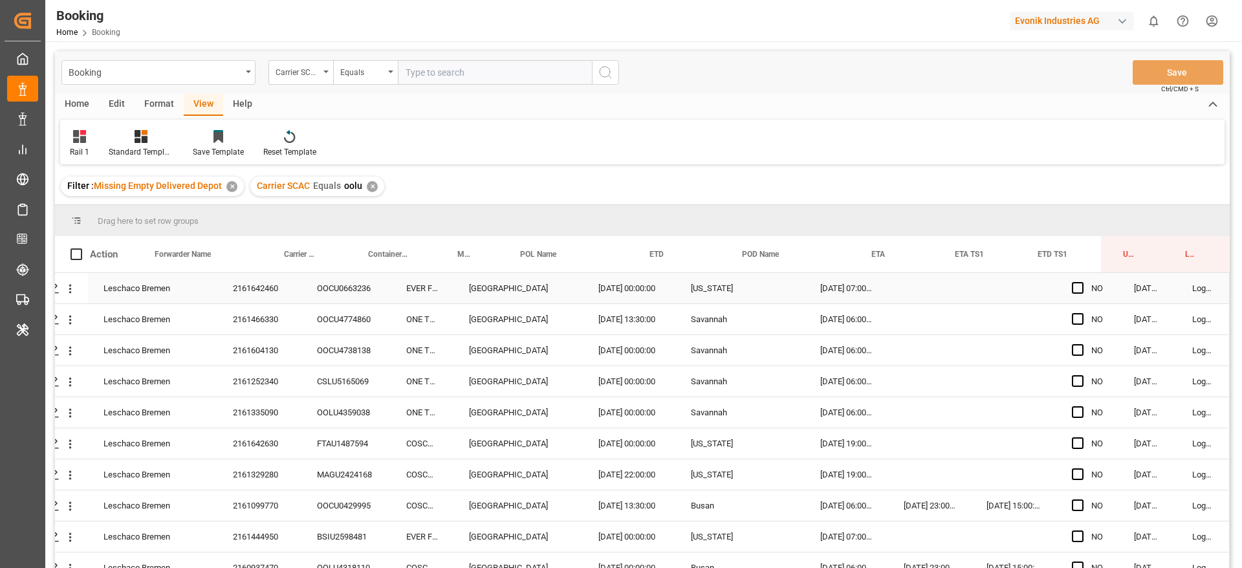
click at [1076, 290] on span "Press SPACE to select this row." at bounding box center [1078, 288] width 12 height 12
click at [1081, 282] on input "Press SPACE to select this row." at bounding box center [1081, 282] width 0 height 0
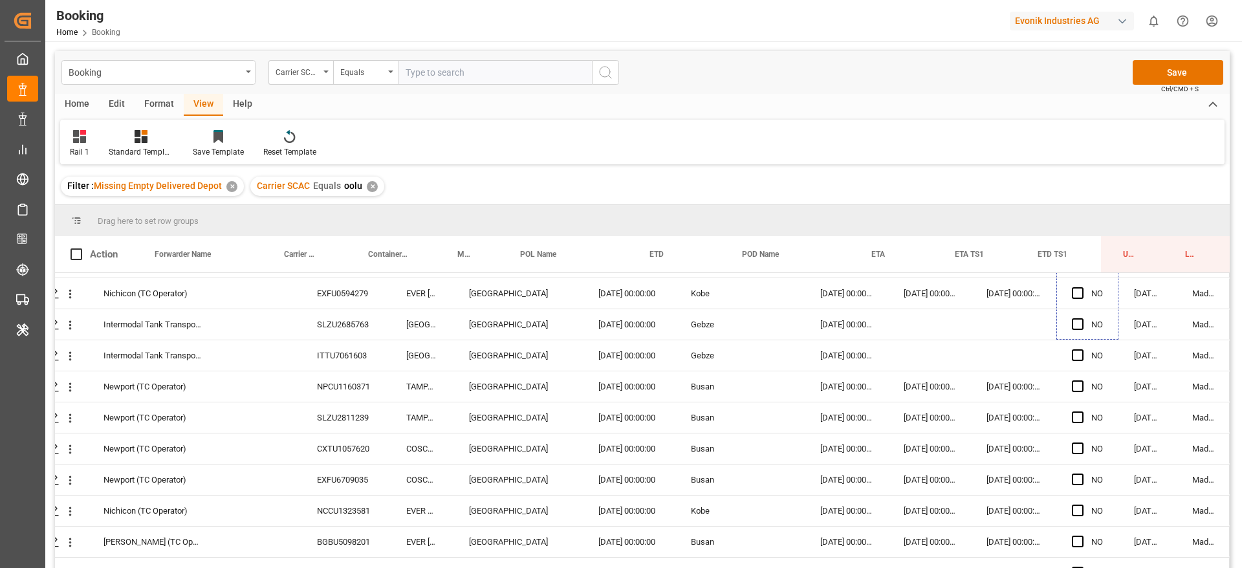
scroll to position [854, 49]
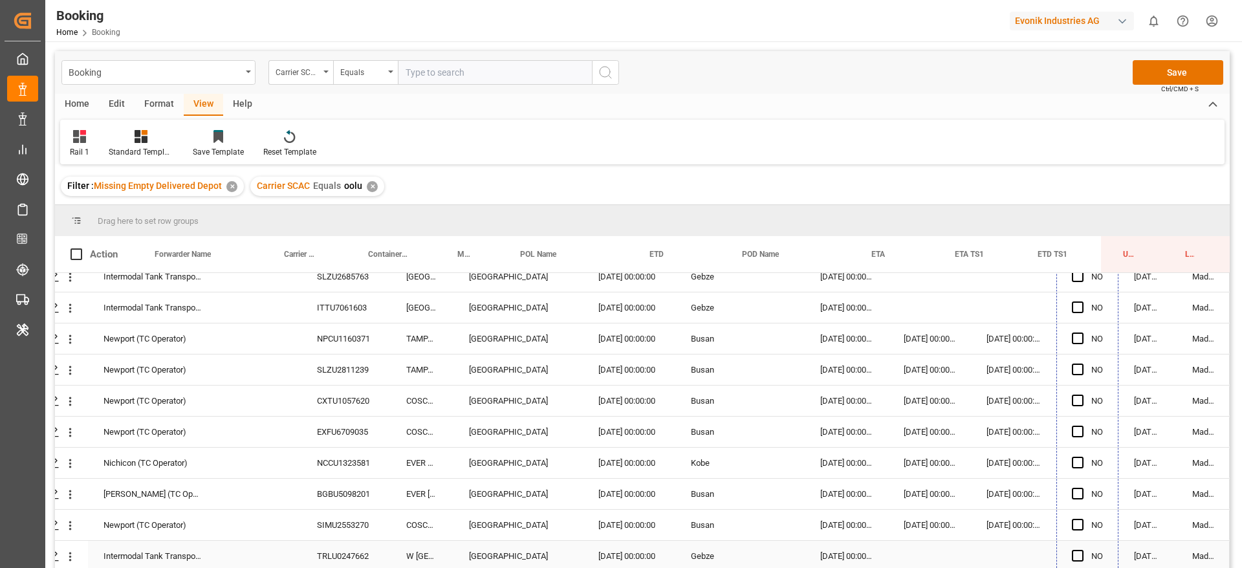
drag, startPoint x: 1111, startPoint y: 301, endPoint x: 1083, endPoint y: 554, distance: 253.9
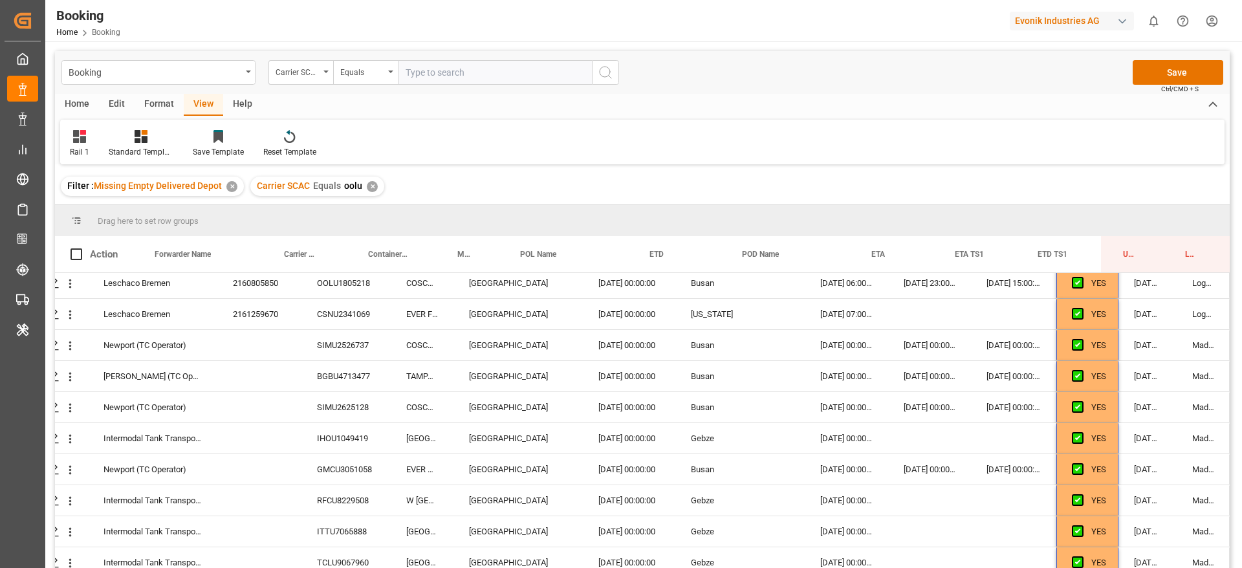
scroll to position [0, 49]
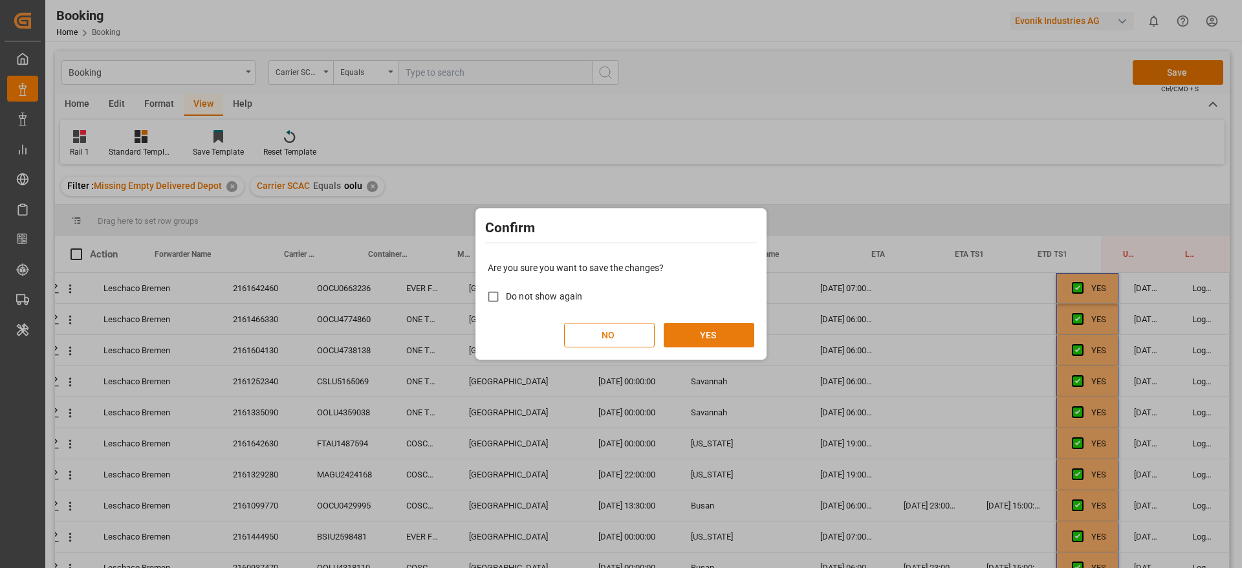
click at [732, 332] on button "YES" at bounding box center [709, 335] width 91 height 25
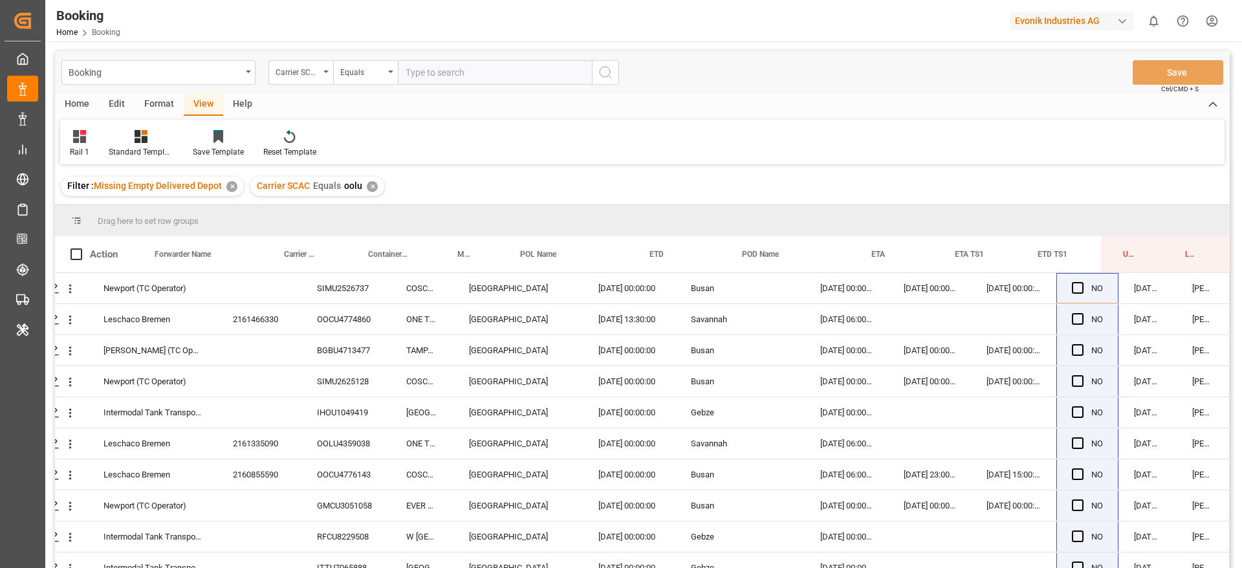
click at [378, 186] on div "Carrier SCAC Equals oolu ✕" at bounding box center [317, 186] width 134 height 19
click at [370, 185] on div "✕" at bounding box center [372, 186] width 11 height 11
